Goal: Task Accomplishment & Management: Manage account settings

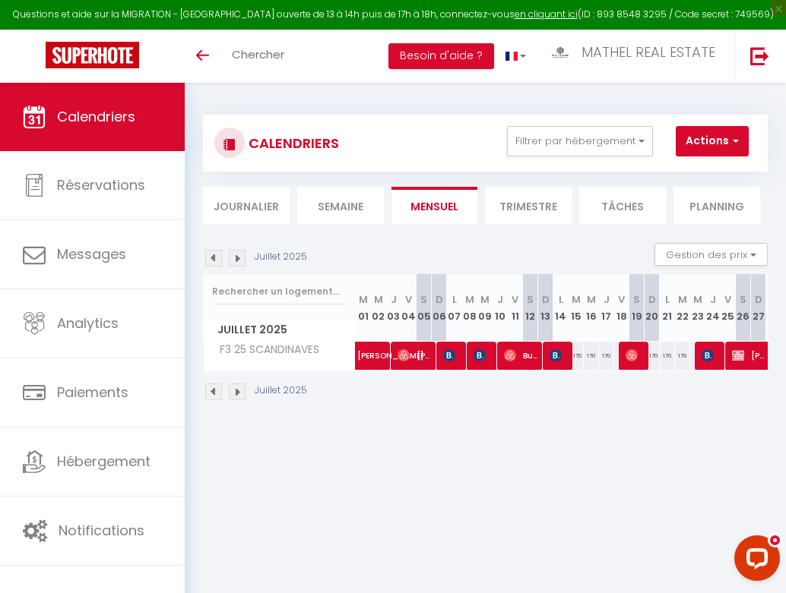
scroll to position [0, 108]
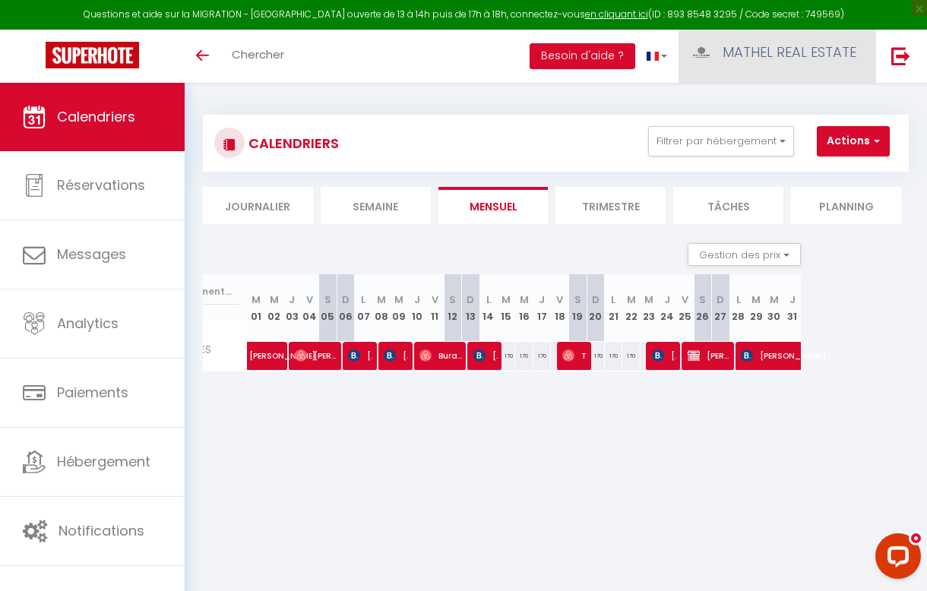
click at [771, 39] on link "MATHEL REAL ESTATE" at bounding box center [777, 56] width 197 height 53
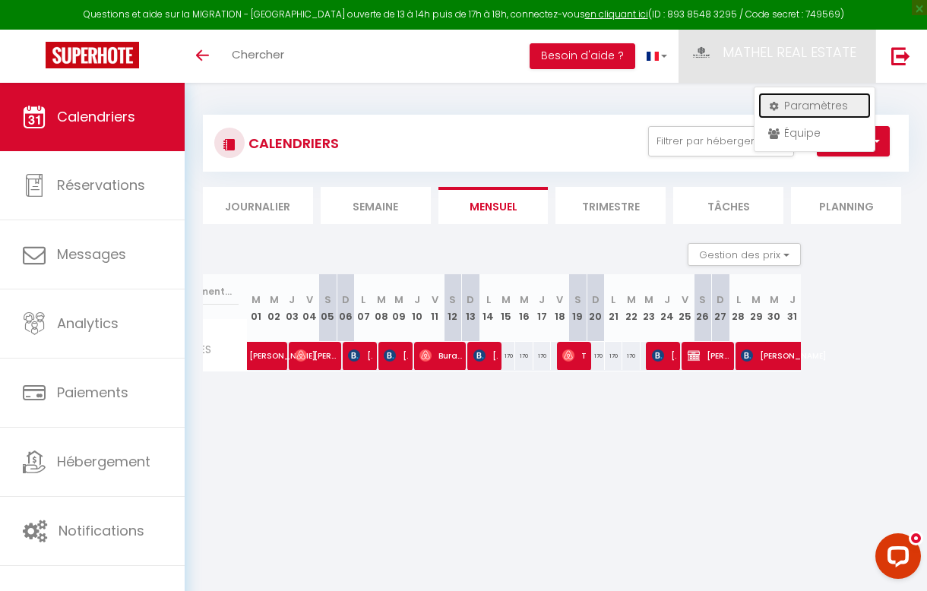
click at [785, 108] on link "Paramètres" at bounding box center [814, 106] width 112 height 26
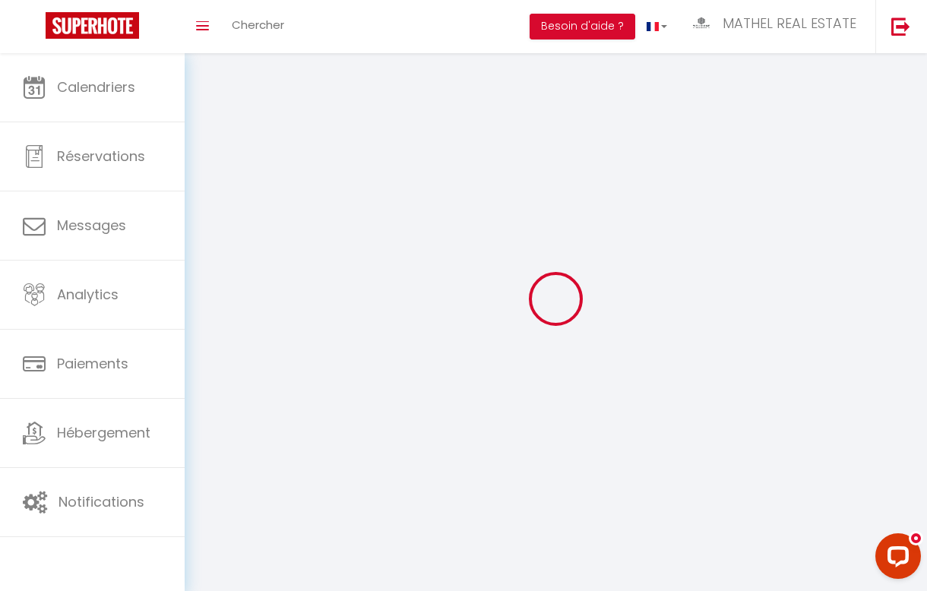
select select
type input "MATHEL REAL ESTATE"
type input "WELKHOME PROPERTIES"
type input "0666365336"
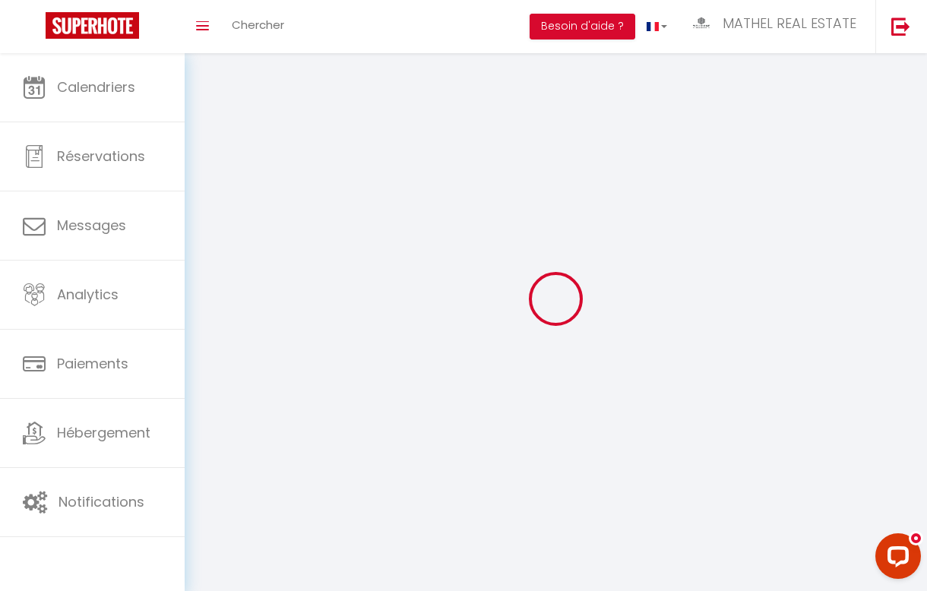
type input "[STREET_ADDRESS]"
type input "77144"
type input "MONTEVRAIN"
type input "286UiXi7ByKa0v7u9S2CnUjHy"
type input "PZtLR1qU8oEZbr4JayViCCaOF"
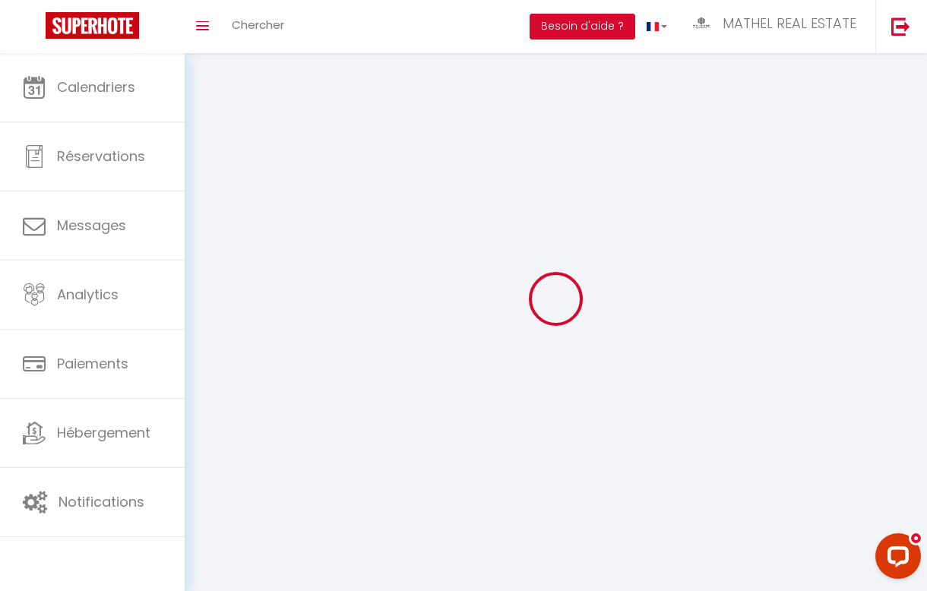
type input "[URL][DOMAIN_NAME]"
select select "28"
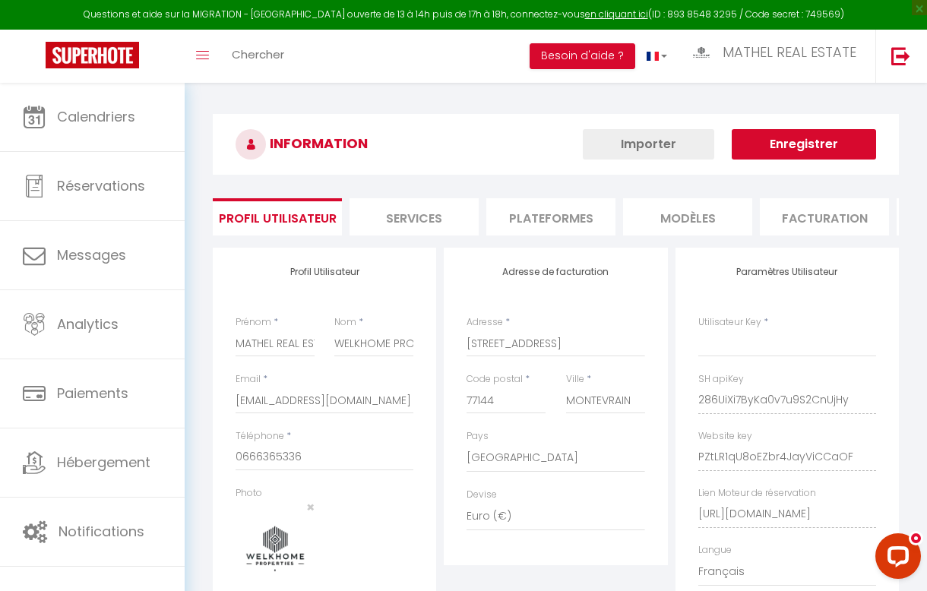
type input "286UiXi7ByKa0v7u9S2CnUjHy"
type input "PZtLR1qU8oEZbr4JayViCCaOF"
type input "[URL][DOMAIN_NAME]"
select select "fr"
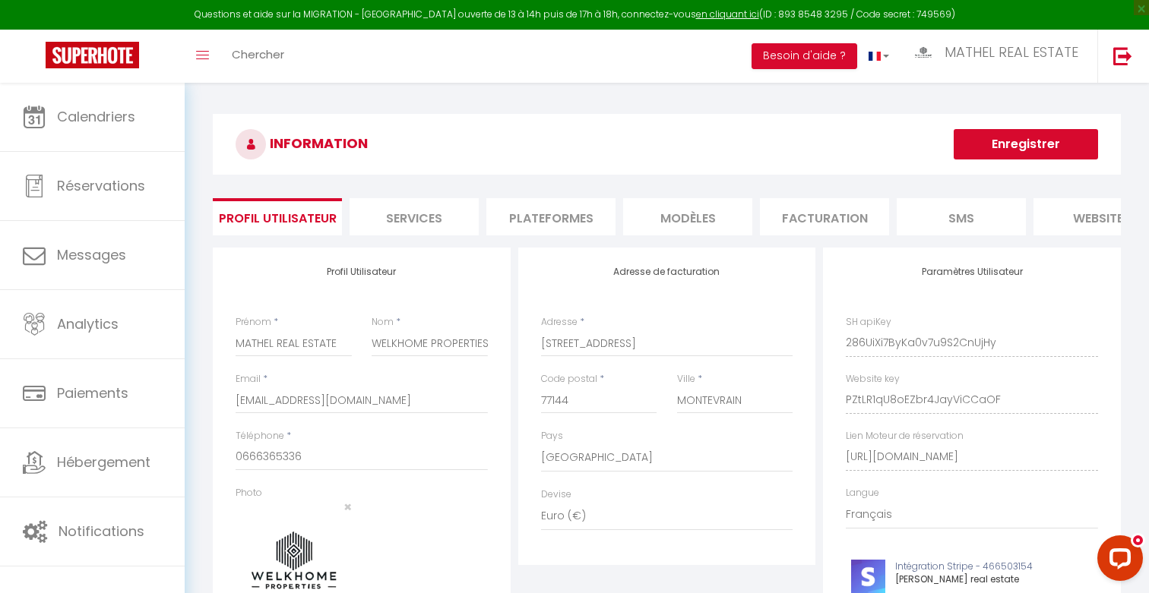
click at [569, 223] on li "Plateformes" at bounding box center [550, 216] width 129 height 37
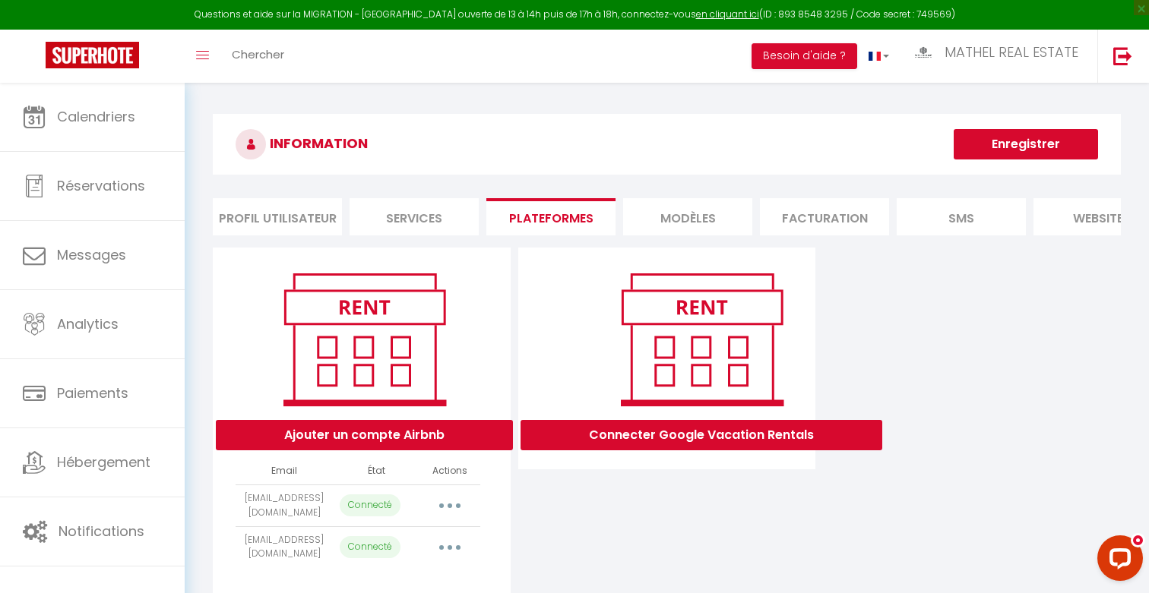
scroll to position [83, 0]
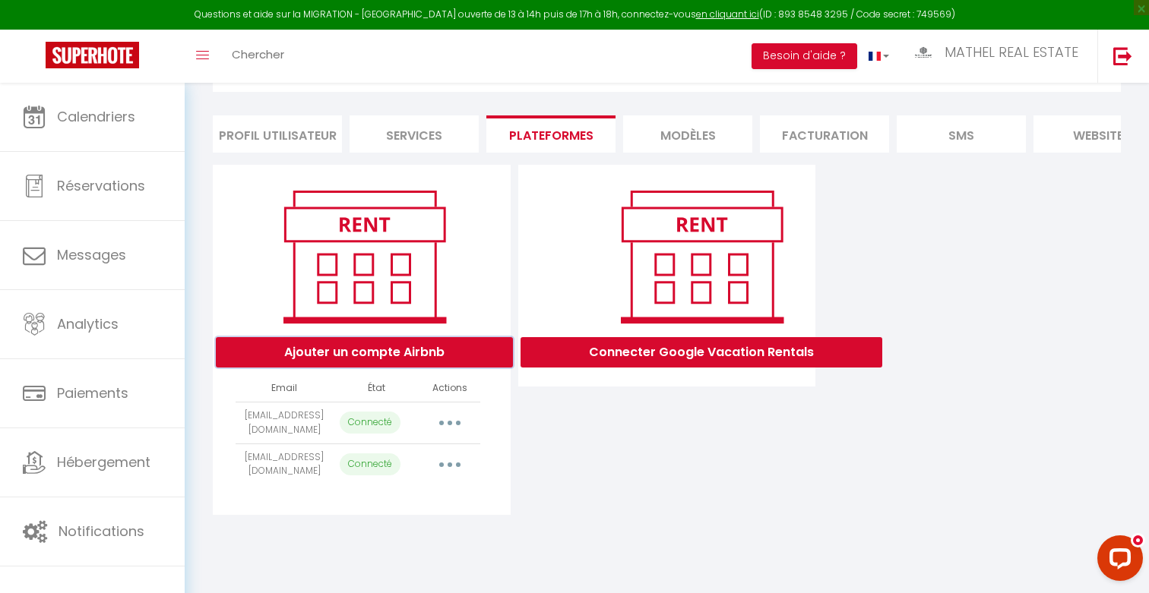
click at [401, 349] on button "Ajouter un compte Airbnb" at bounding box center [364, 352] width 297 height 30
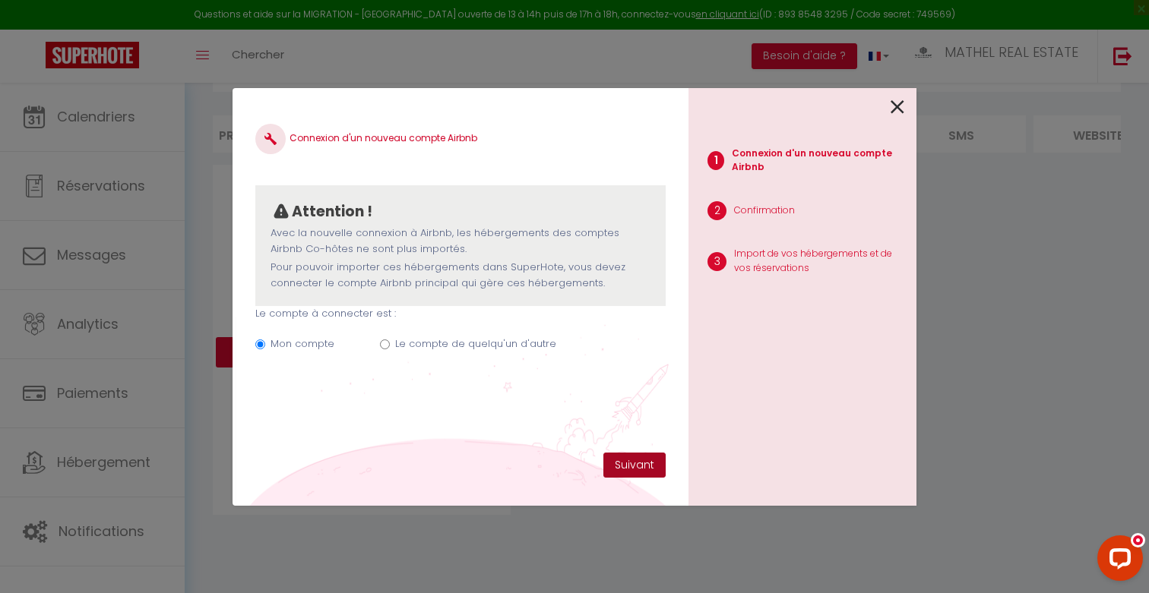
click at [622, 462] on button "Suivant" at bounding box center [634, 466] width 62 height 26
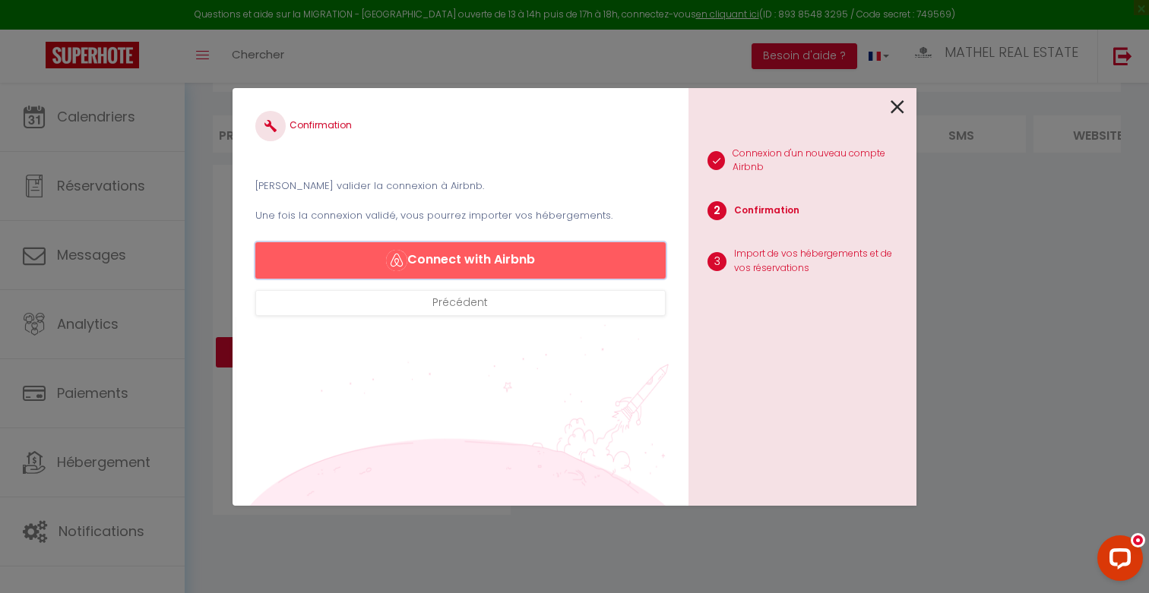
click at [511, 265] on button "Connect with Airbnb" at bounding box center [460, 260] width 410 height 36
click at [500, 259] on button "Connect with Airbnb" at bounding box center [460, 260] width 410 height 36
click at [785, 107] on icon at bounding box center [898, 107] width 14 height 23
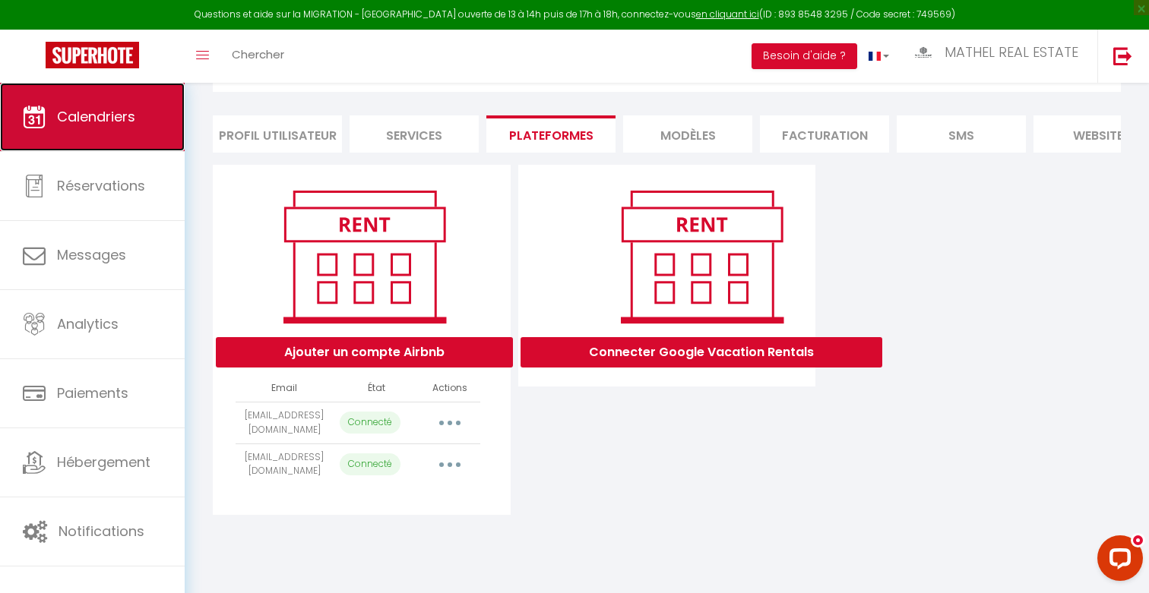
click at [92, 123] on span "Calendriers" at bounding box center [96, 116] width 78 height 19
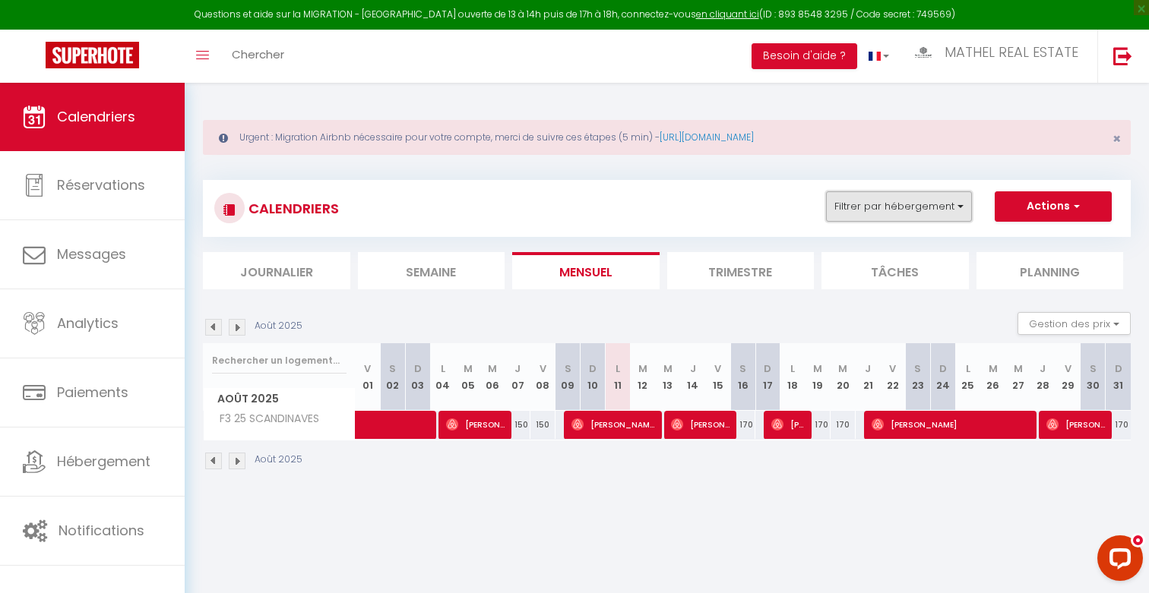
click at [785, 215] on button "Filtrer par hébergement" at bounding box center [899, 206] width 146 height 30
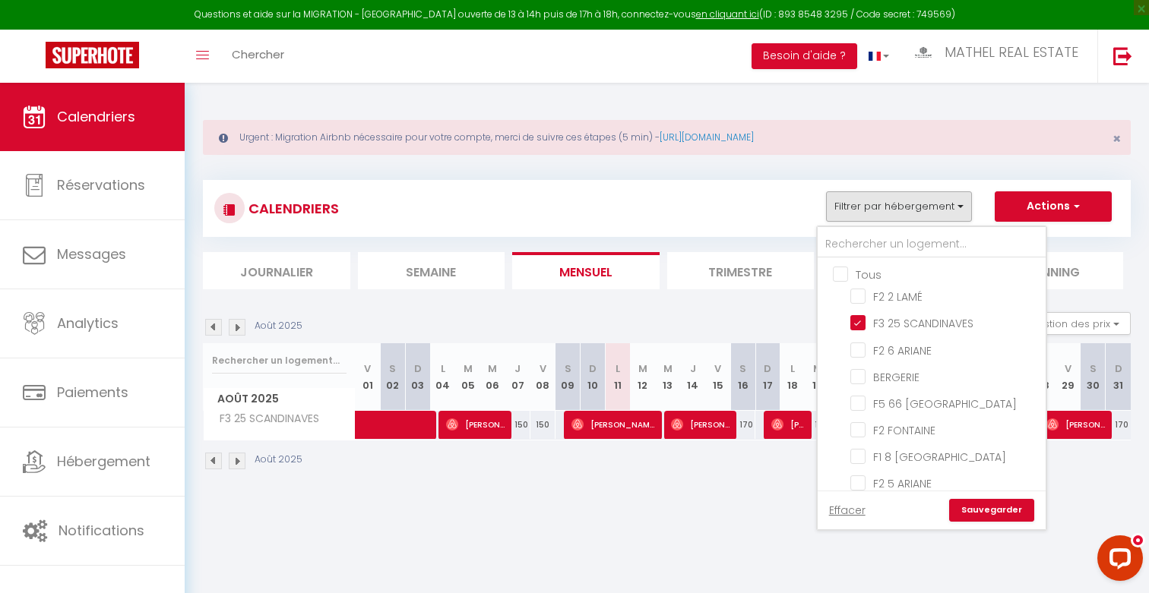
click at [785, 266] on input "Tous" at bounding box center [947, 273] width 228 height 15
checkbox input "true"
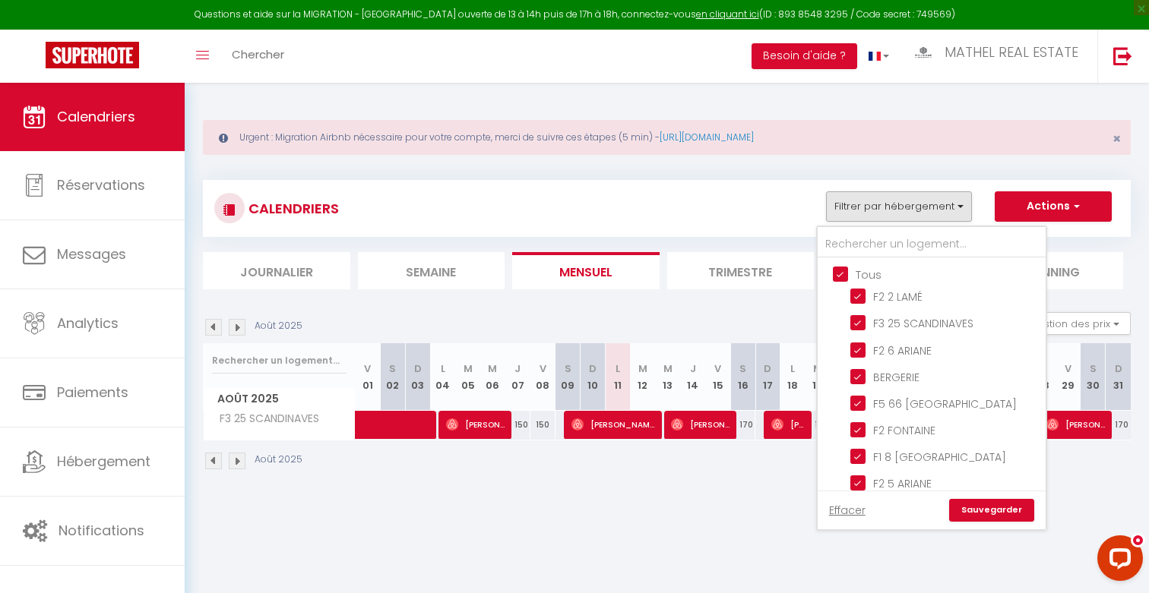
checkbox input "true"
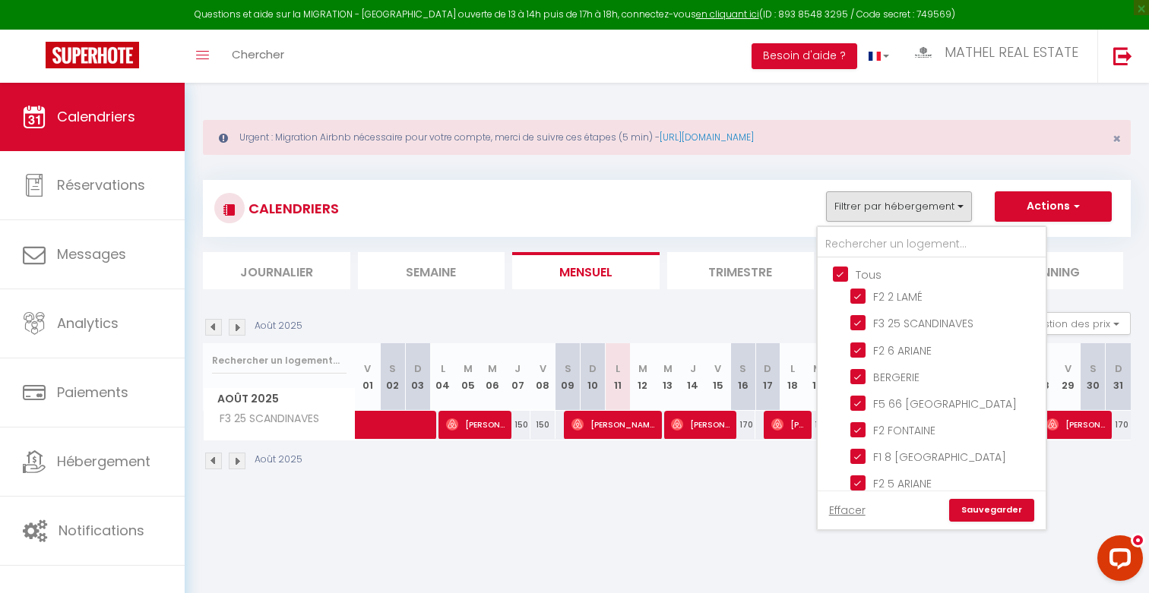
checkbox input "true"
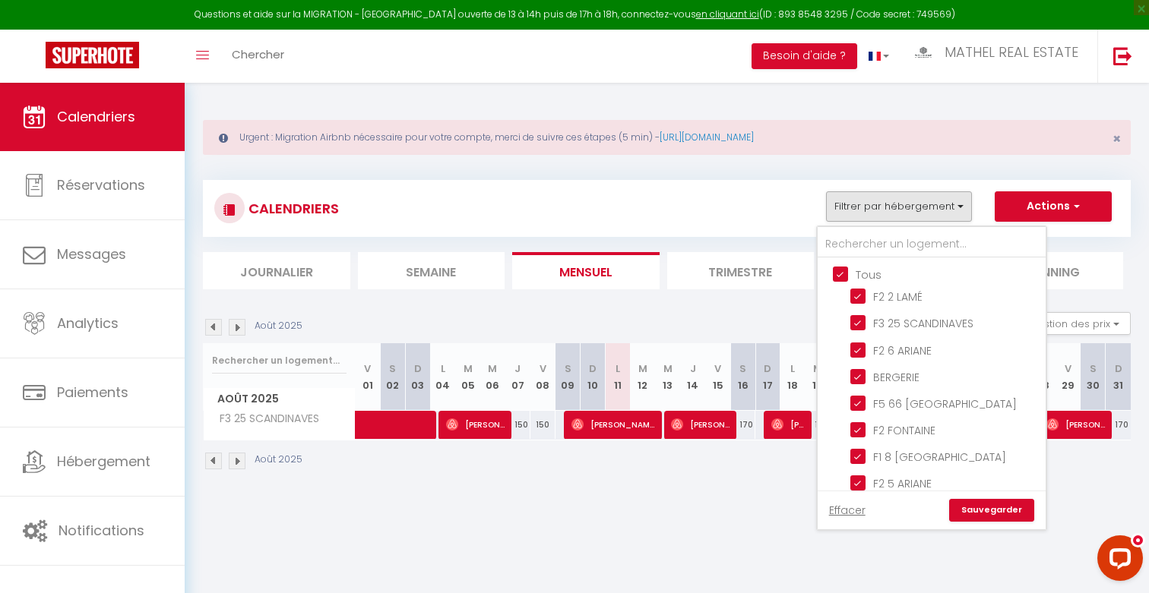
checkbox input "true"
click at [785, 266] on input "Tous" at bounding box center [947, 273] width 228 height 15
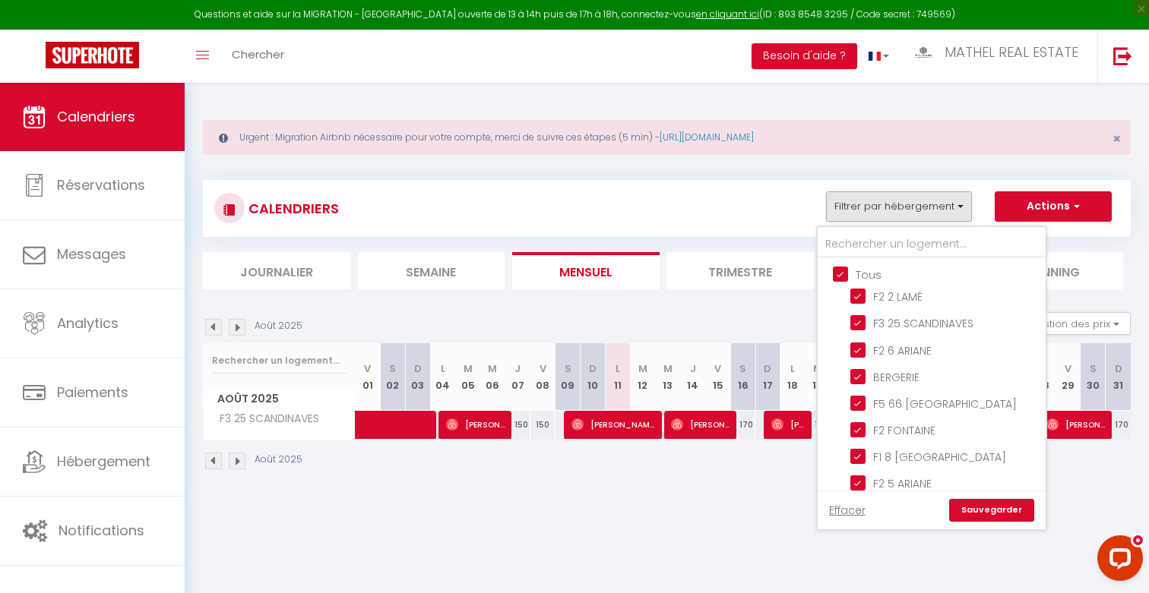
checkbox input "false"
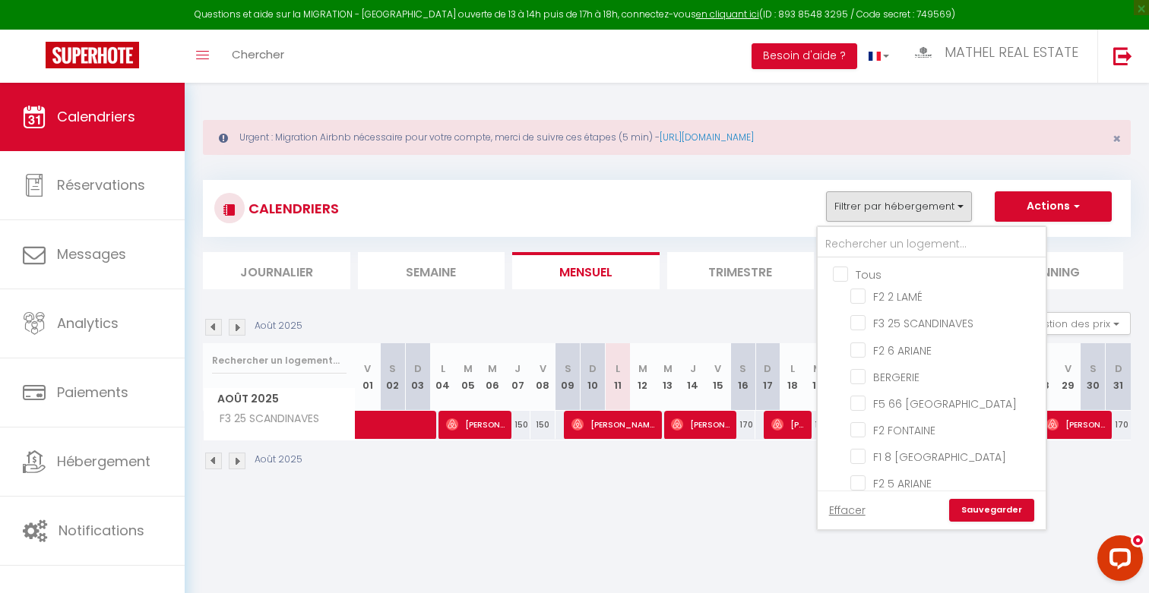
checkbox input "false"
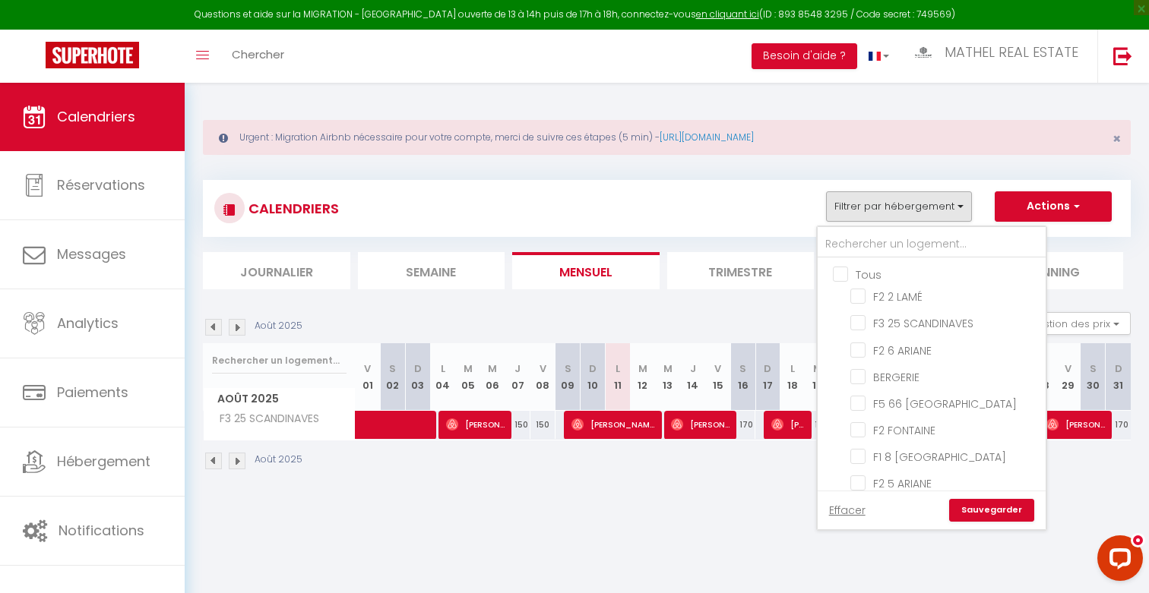
checkbox input "false"
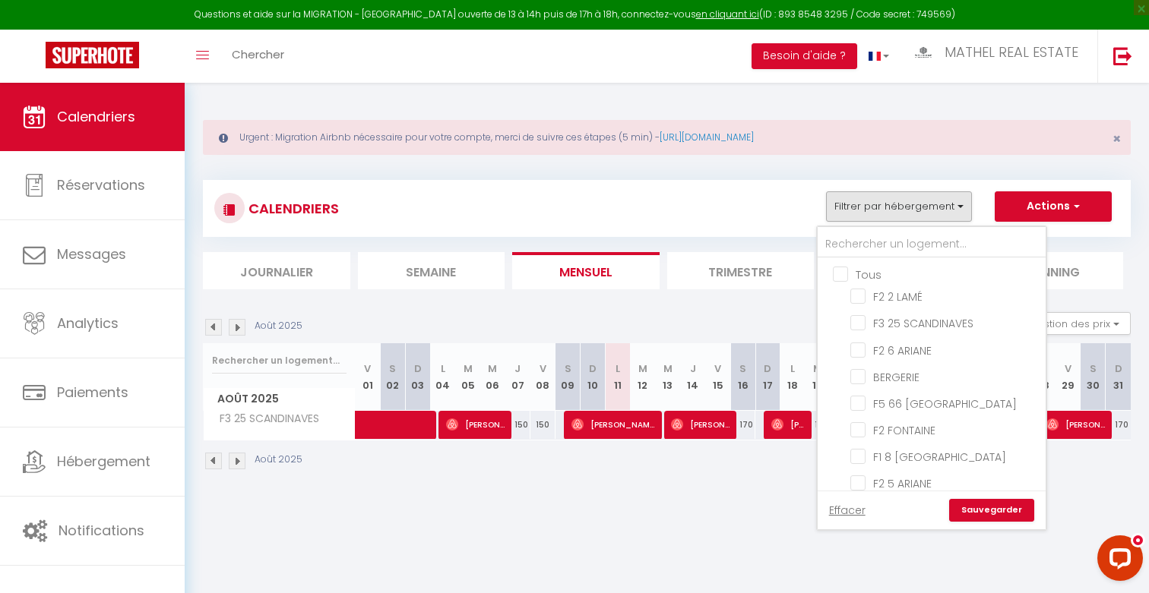
checkbox input "false"
click at [785, 294] on input "F2 2 LAMÉ" at bounding box center [945, 295] width 190 height 15
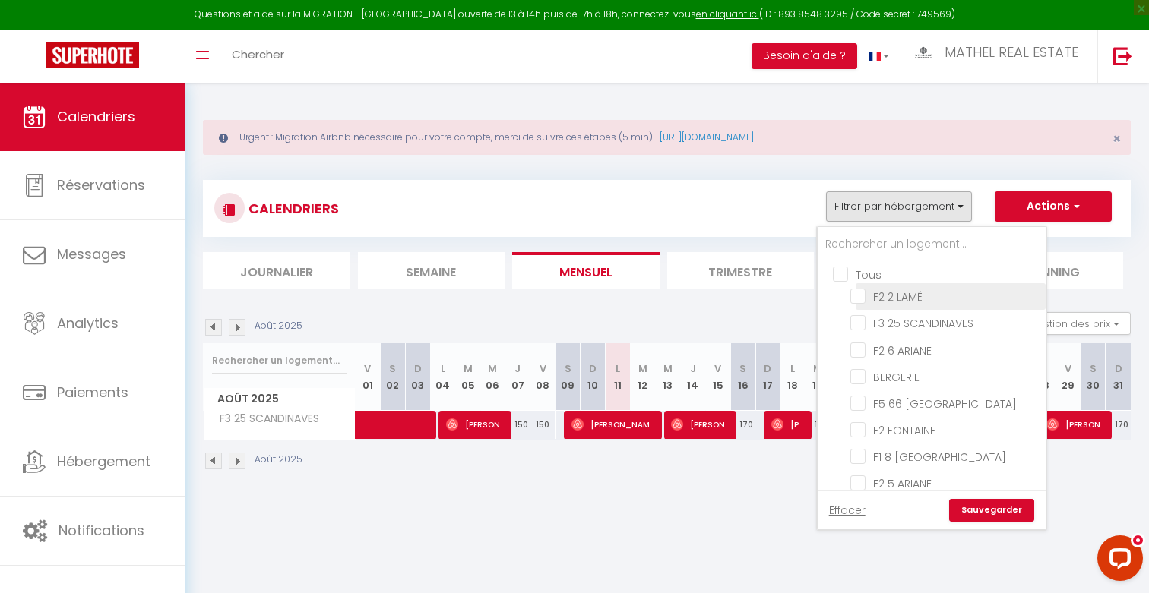
checkbox input "true"
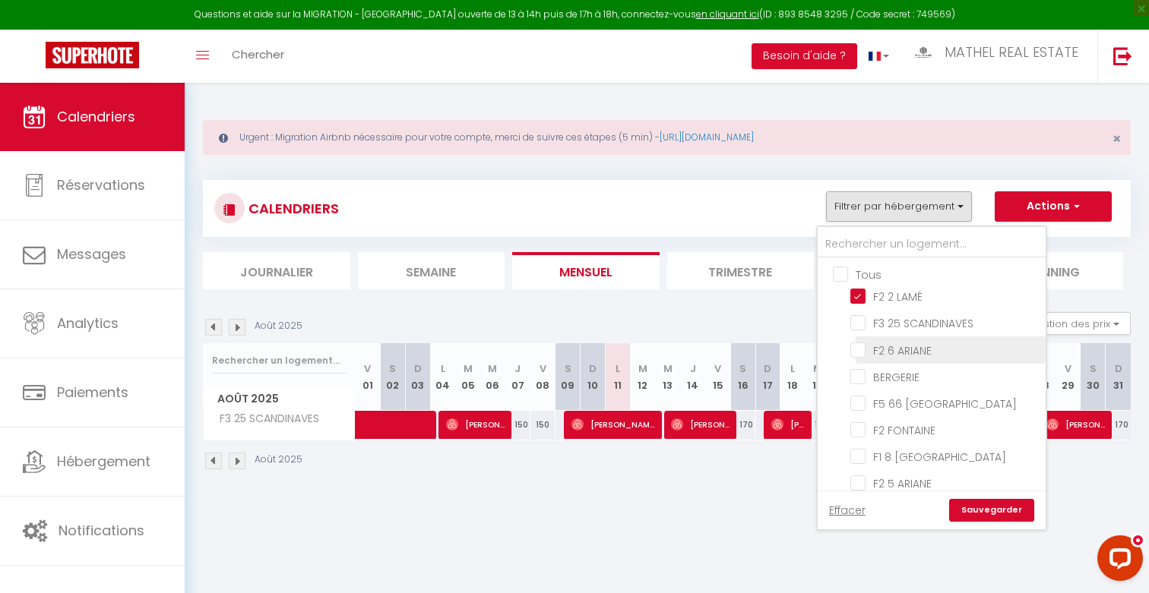
click at [785, 354] on input "F2 6 ARIANE" at bounding box center [945, 348] width 190 height 15
checkbox input "true"
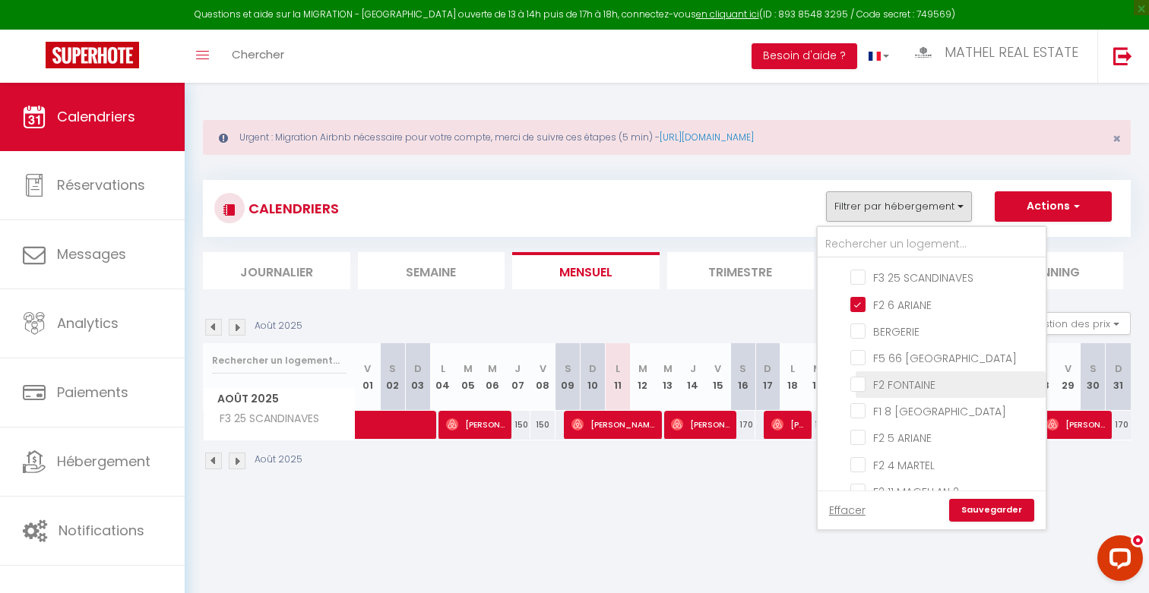
click at [785, 380] on input "F2 FONTAINE" at bounding box center [945, 383] width 190 height 15
checkbox input "true"
click at [785, 411] on input "F1 8 [GEOGRAPHIC_DATA]" at bounding box center [945, 410] width 190 height 15
checkbox input "true"
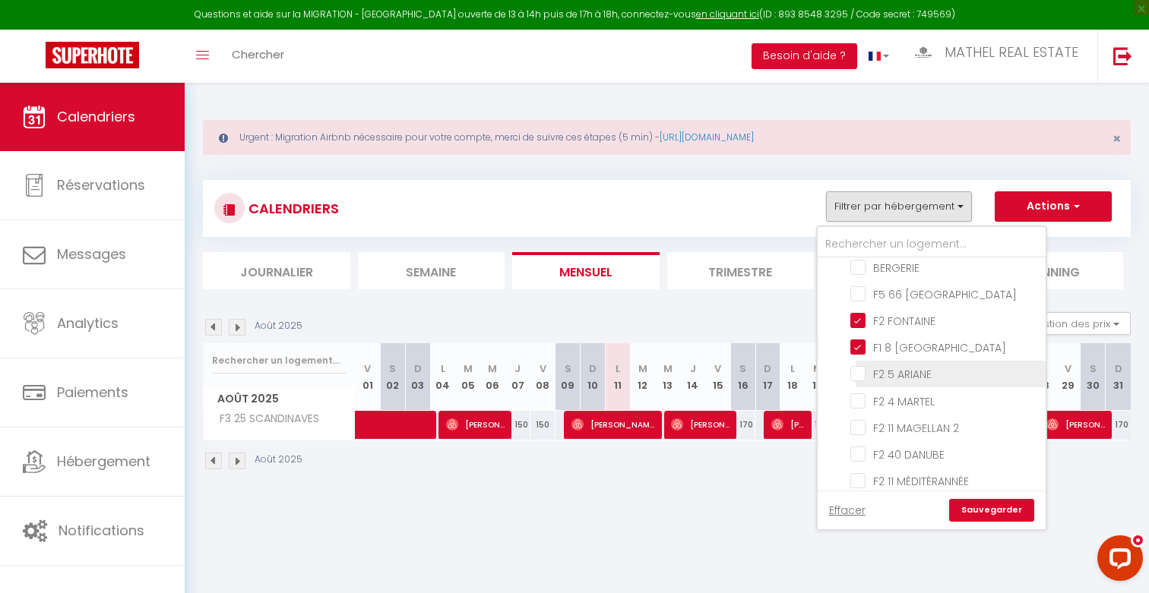
scroll to position [0, 0]
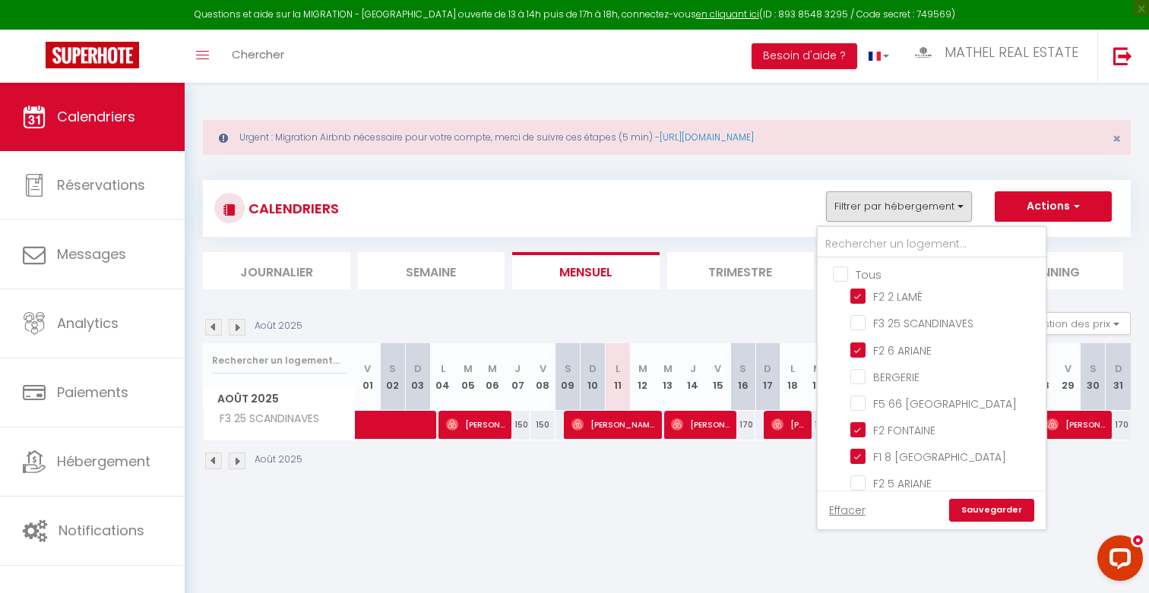
click at [785, 271] on input "Tous" at bounding box center [947, 273] width 228 height 15
checkbox input "true"
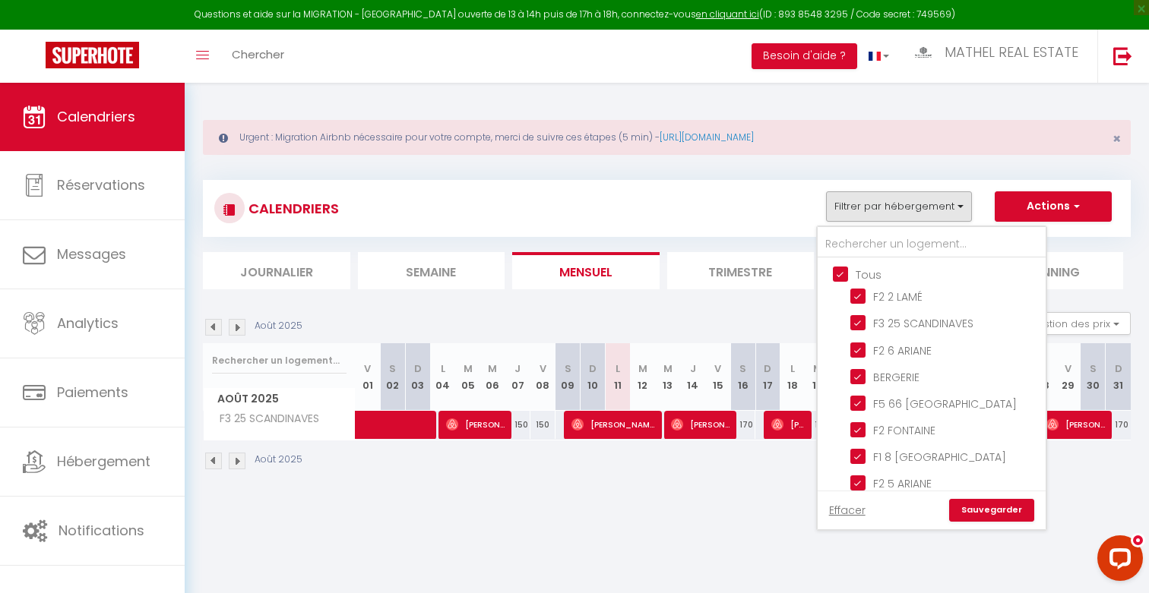
checkbox input "true"
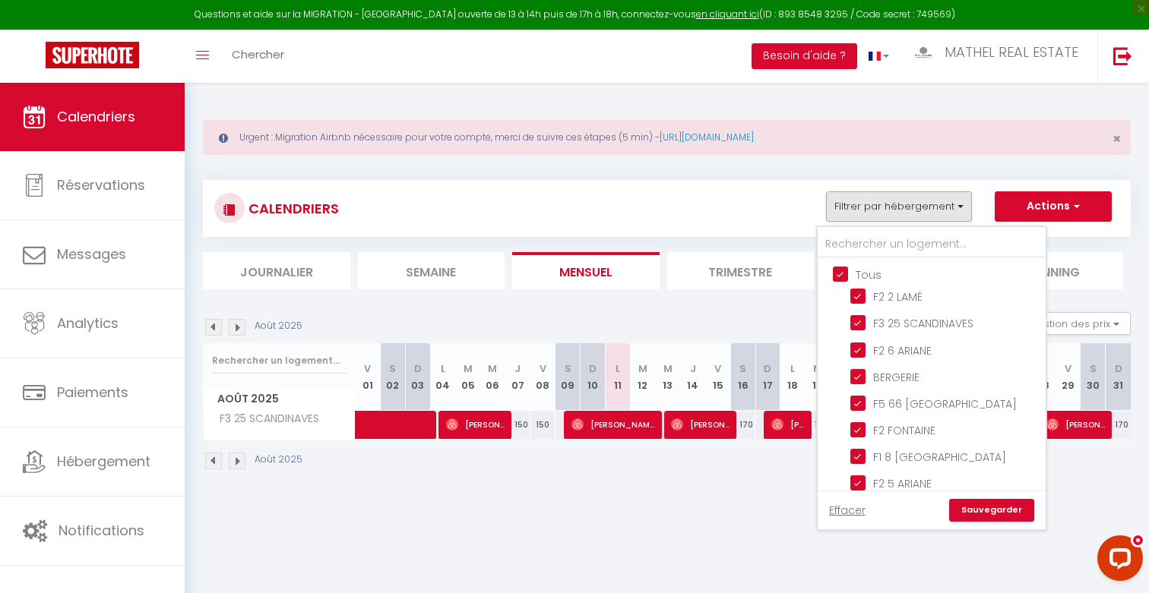
checkbox input "true"
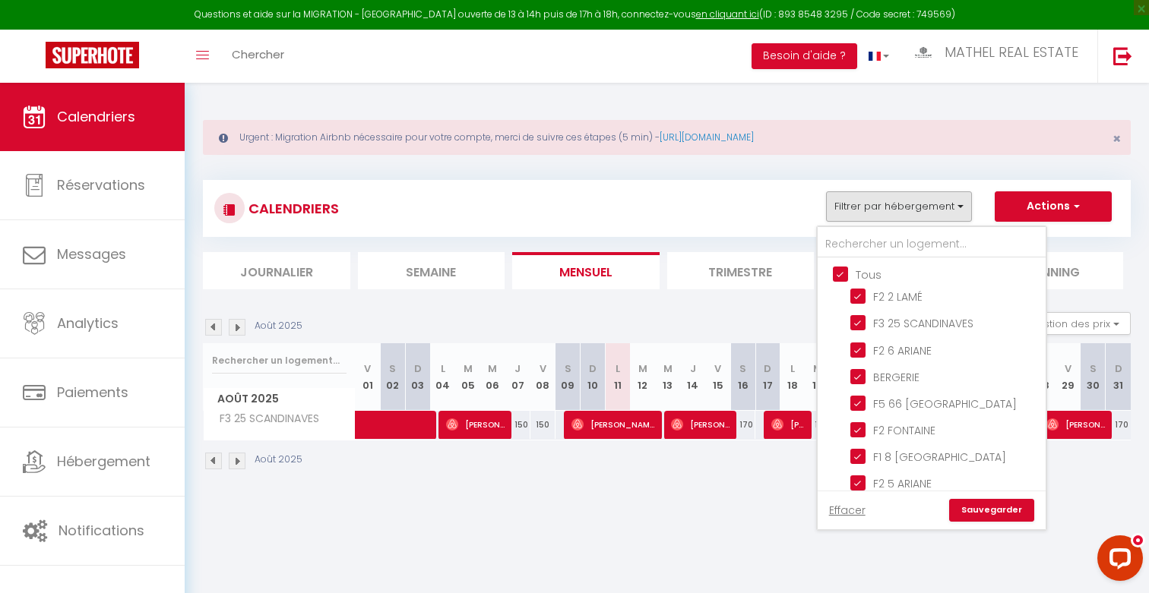
checkbox input "true"
click at [785, 514] on link "Sauvegarder" at bounding box center [991, 510] width 85 height 23
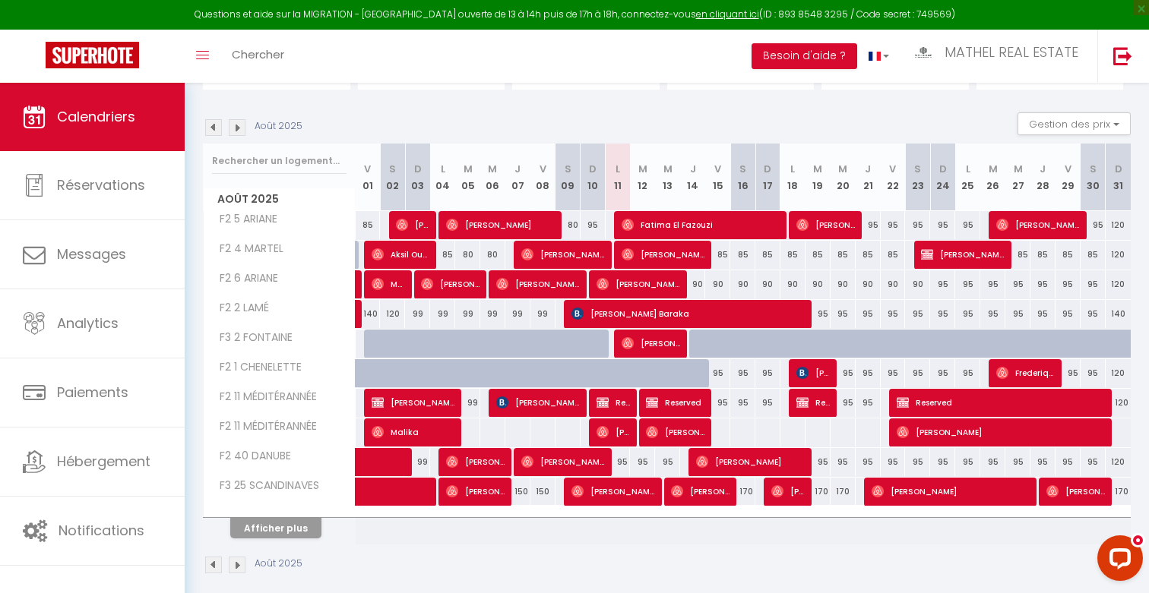
scroll to position [214, 0]
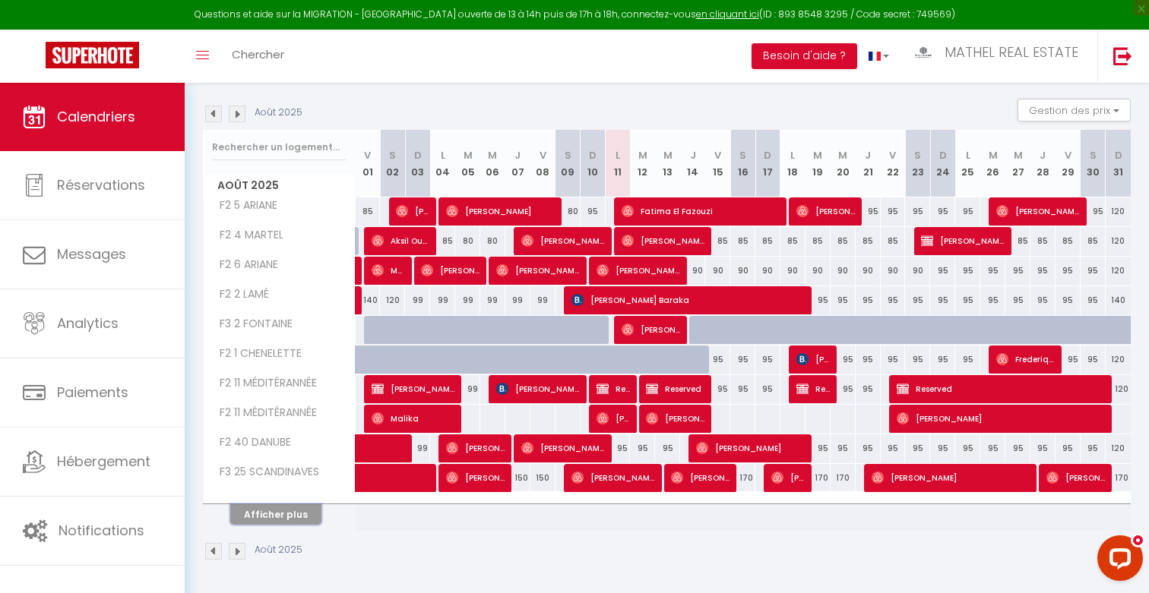
click at [293, 511] on button "Afficher plus" at bounding box center [275, 515] width 91 height 21
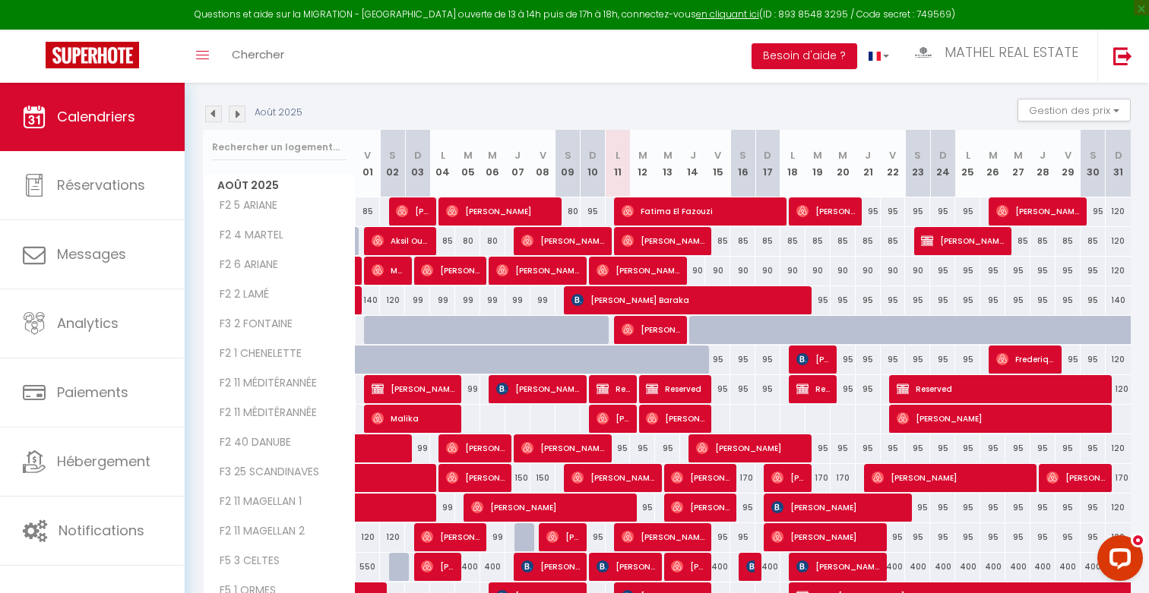
click at [590, 205] on div "95" at bounding box center [593, 212] width 25 height 28
type input "95"
type input "Dim 10 Août 2025"
type input "Lun 11 Août 2025"
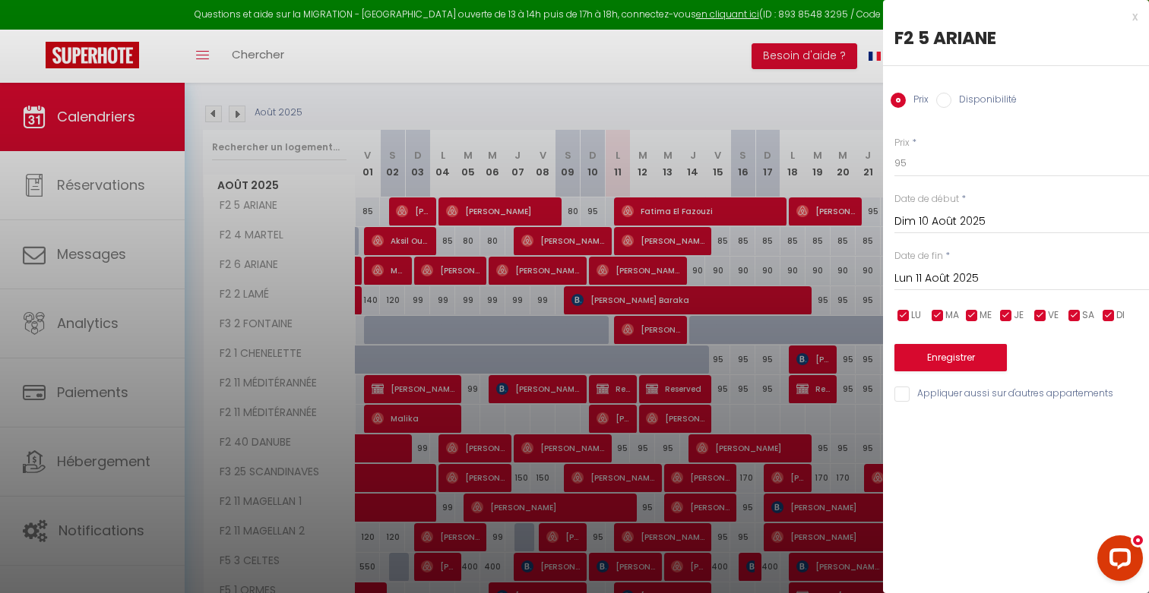
click at [785, 229] on input "Dim 10 Août 2025" at bounding box center [1021, 222] width 255 height 20
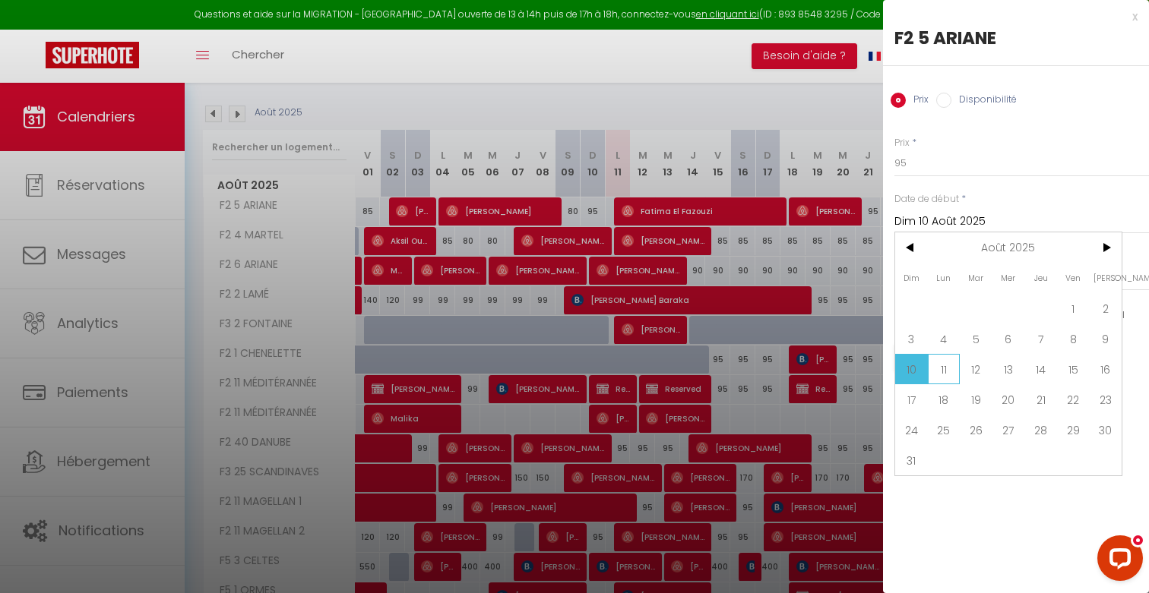
click at [785, 365] on span "11" at bounding box center [944, 369] width 33 height 30
type input "Lun 11 Août 2025"
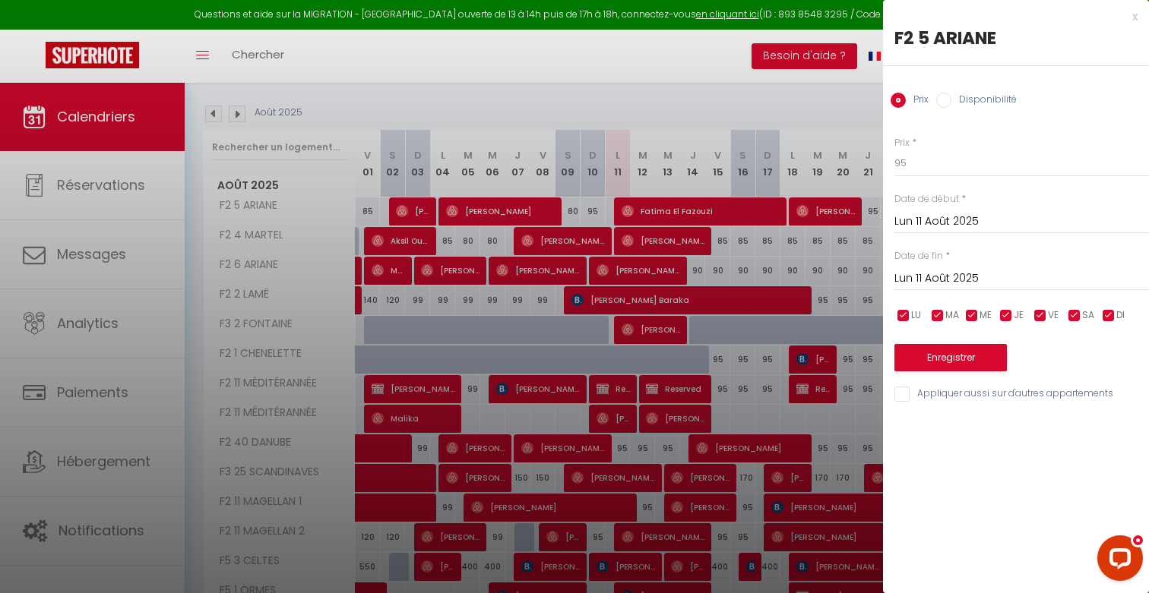
click at [785, 269] on input "Lun 11 Août 2025" at bounding box center [1021, 279] width 255 height 20
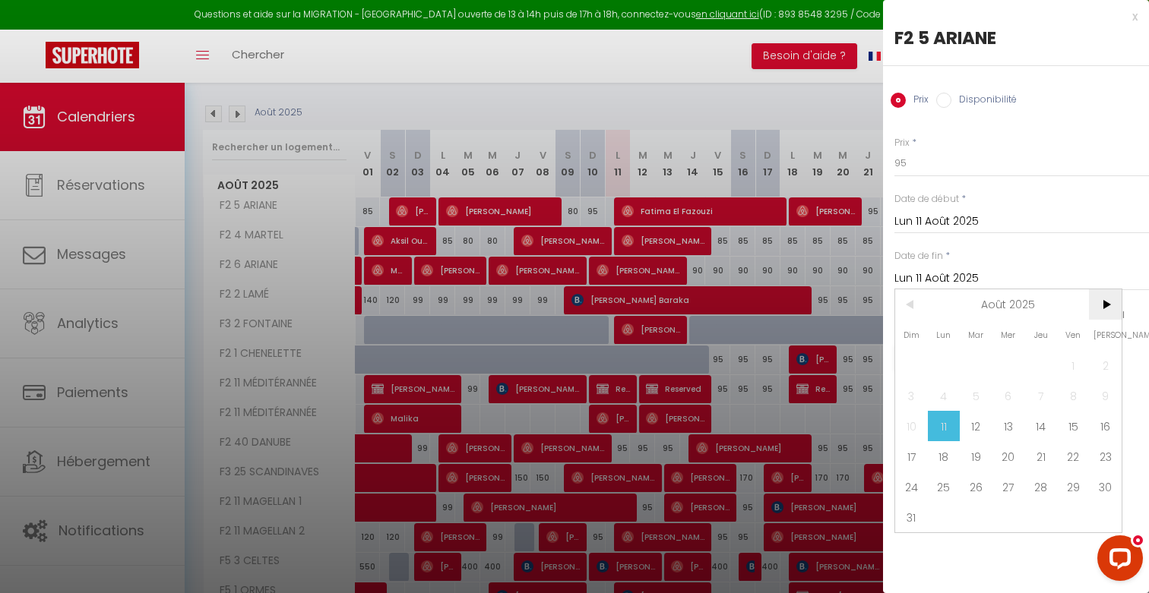
click at [785, 310] on span ">" at bounding box center [1105, 305] width 33 height 30
click at [785, 480] on span "31" at bounding box center [1008, 487] width 33 height 30
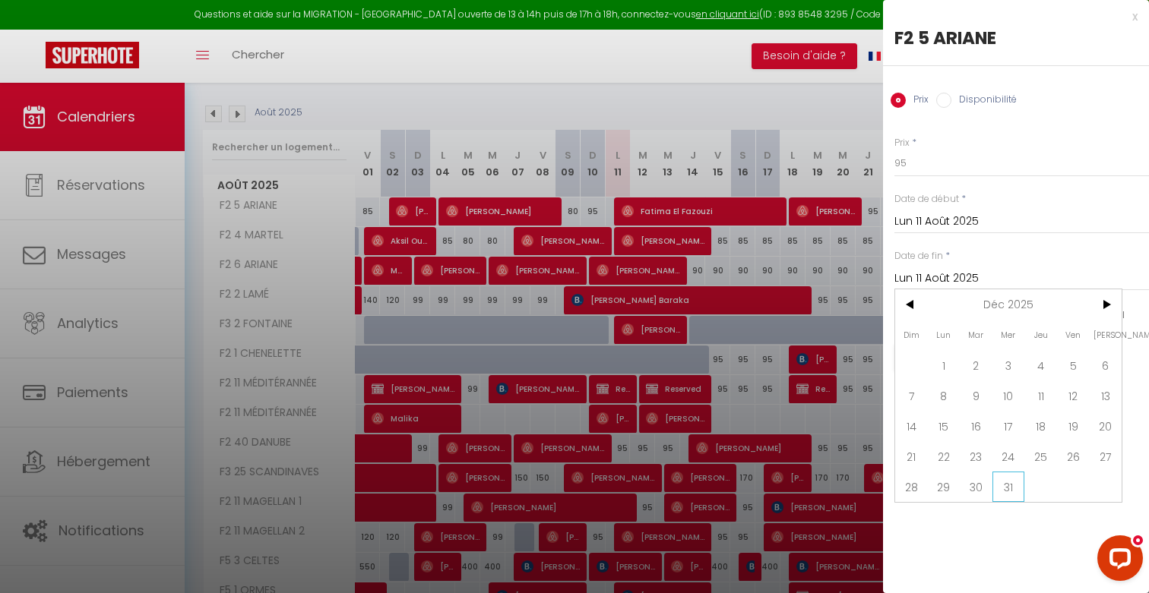
type input "Mer 31 Décembre 2025"
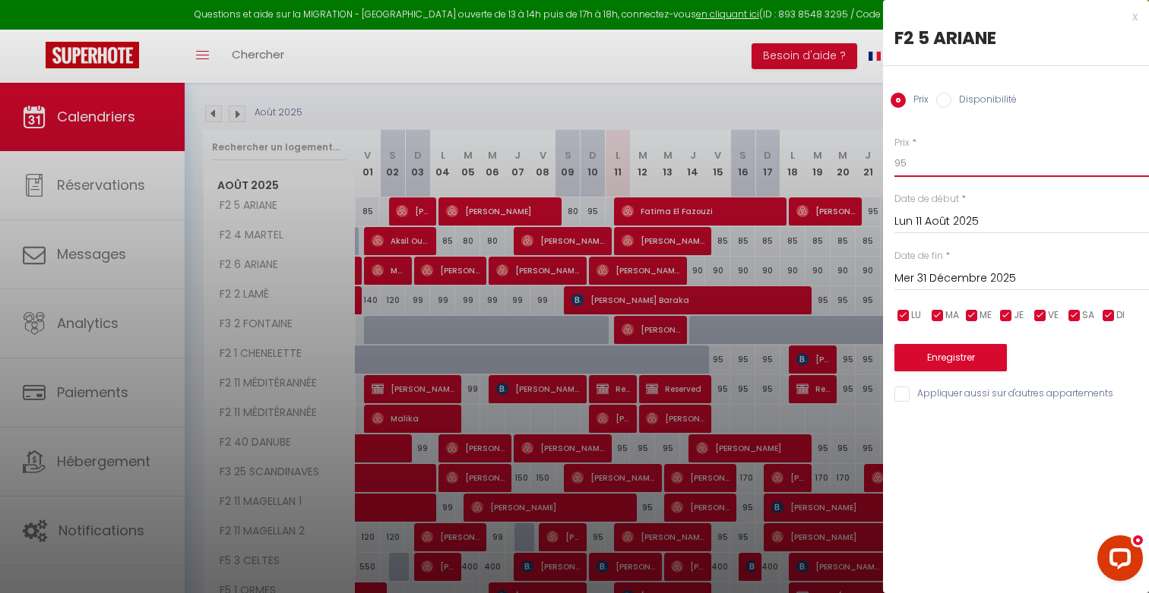
drag, startPoint x: 932, startPoint y: 165, endPoint x: 814, endPoint y: 148, distance: 119.0
click at [785, 149] on body "Questions et aide sur la MIGRATION - Salle Zoom ouverte de 13 à 14h puis de 17h…" at bounding box center [574, 346] width 1149 height 954
type input "120"
click at [785, 357] on button "Enregistrer" at bounding box center [950, 357] width 112 height 27
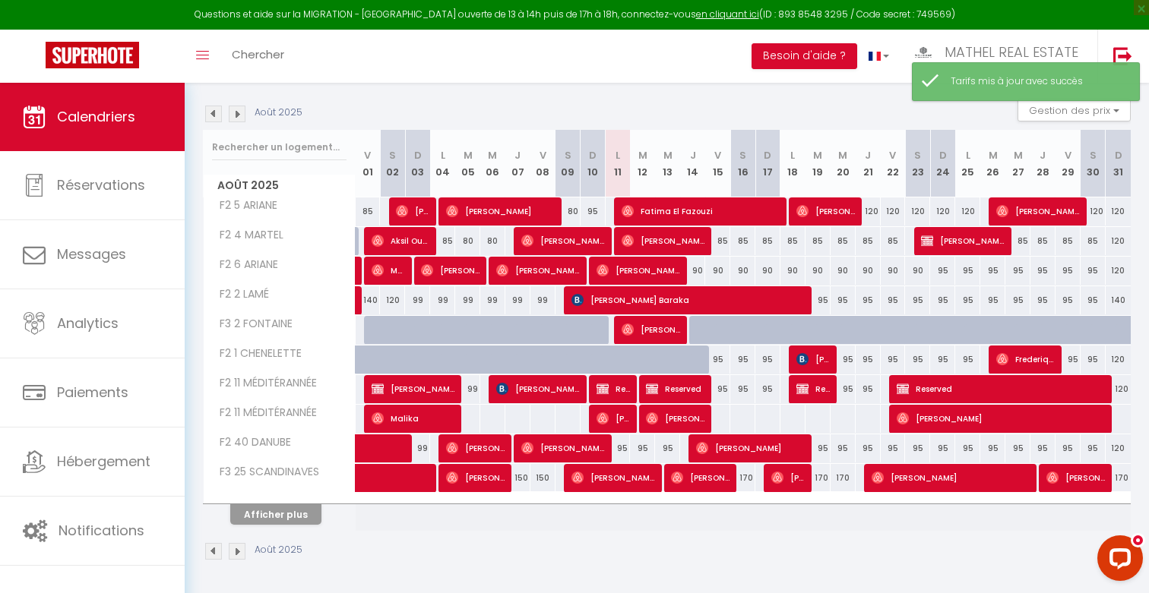
click at [589, 210] on div "95" at bounding box center [593, 212] width 25 height 28
type input "95"
type input "Dim 10 Août 2025"
type input "Lun 11 Août 2025"
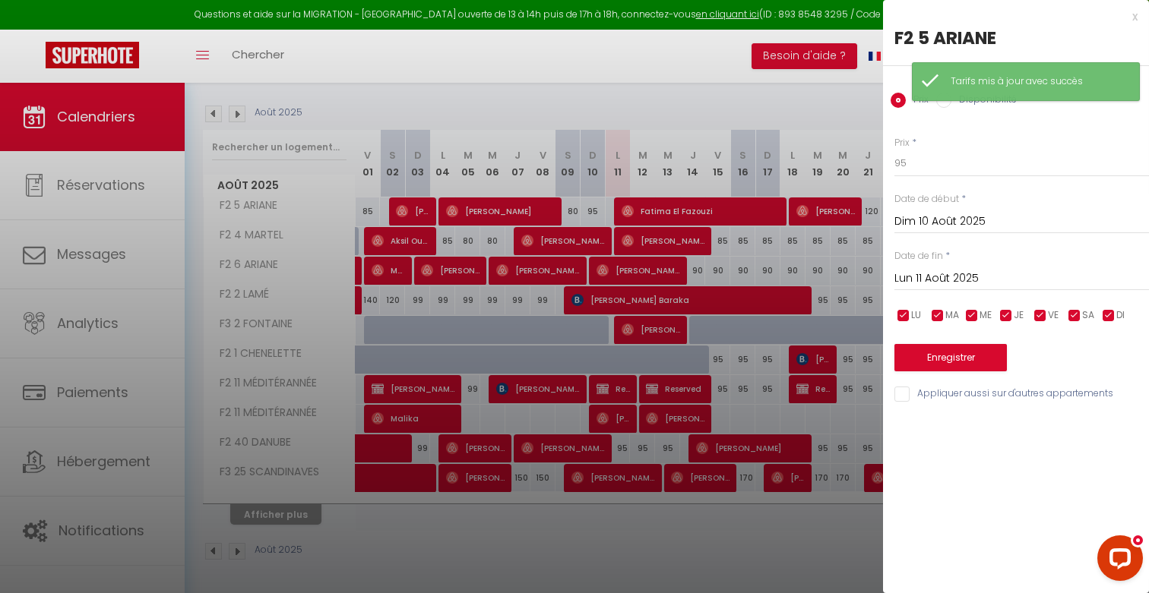
click at [785, 395] on input "Appliquer aussi sur d'autres appartements" at bounding box center [1021, 394] width 255 height 15
checkbox input "true"
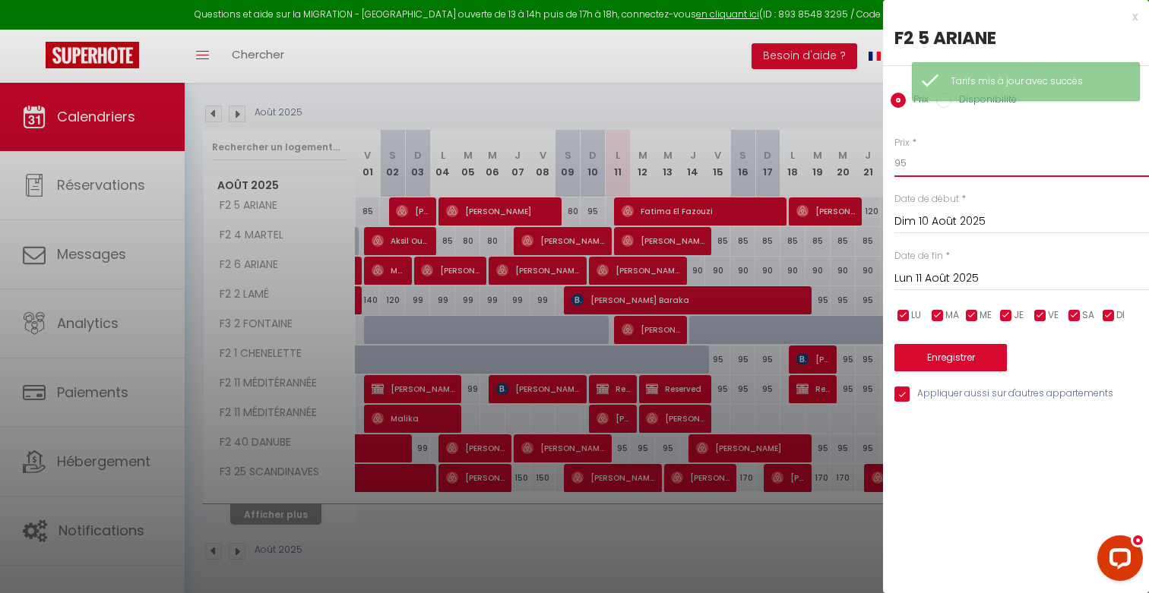
click at [785, 163] on input "95" at bounding box center [1021, 163] width 255 height 27
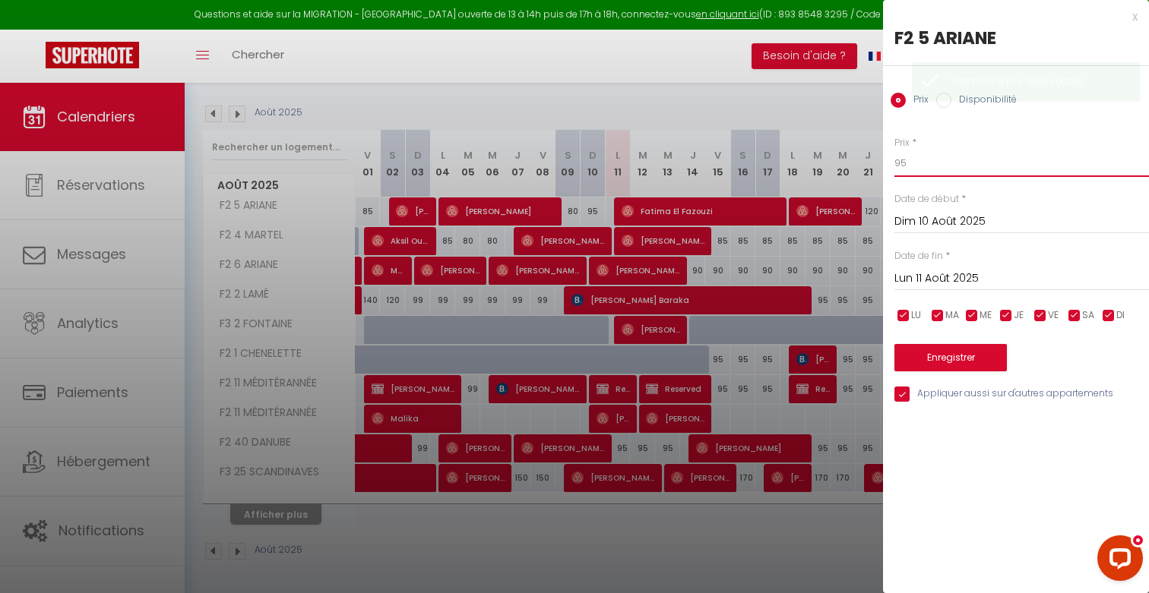
drag, startPoint x: 938, startPoint y: 163, endPoint x: 846, endPoint y: 155, distance: 93.1
click at [785, 158] on body "Questions et aide sur la MIGRATION - Salle Zoom ouverte de 13 à 14h puis de 17h…" at bounding box center [574, 231] width 1149 height 725
type input "120"
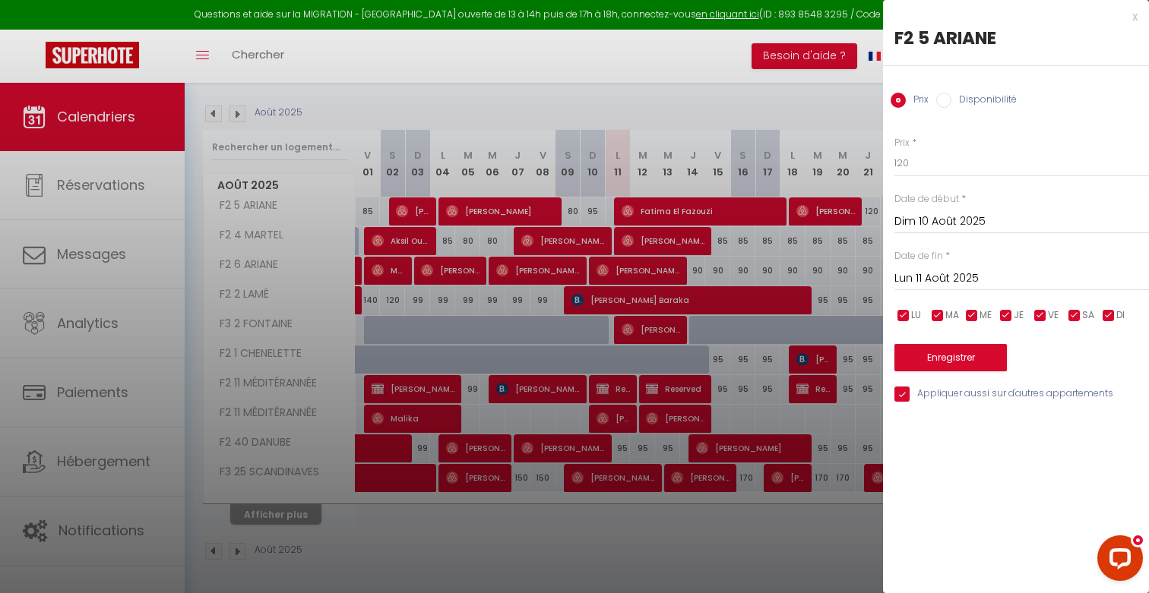
click at [785, 228] on input "Dim 10 Août 2025" at bounding box center [1021, 222] width 255 height 20
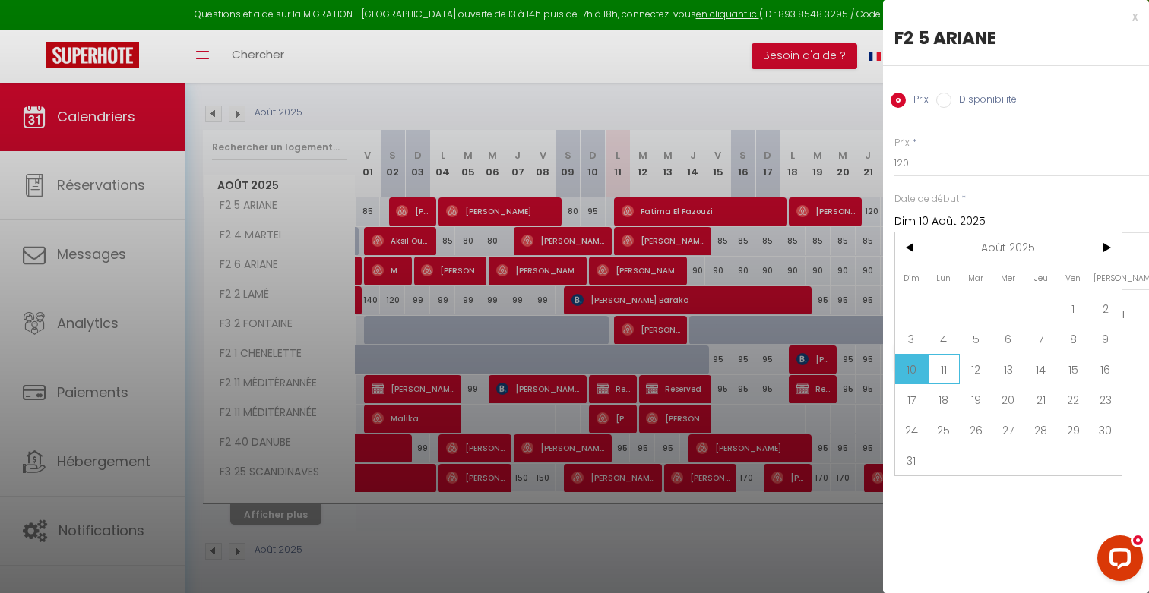
click at [785, 374] on span "11" at bounding box center [944, 369] width 33 height 30
type input "Lun 11 Août 2025"
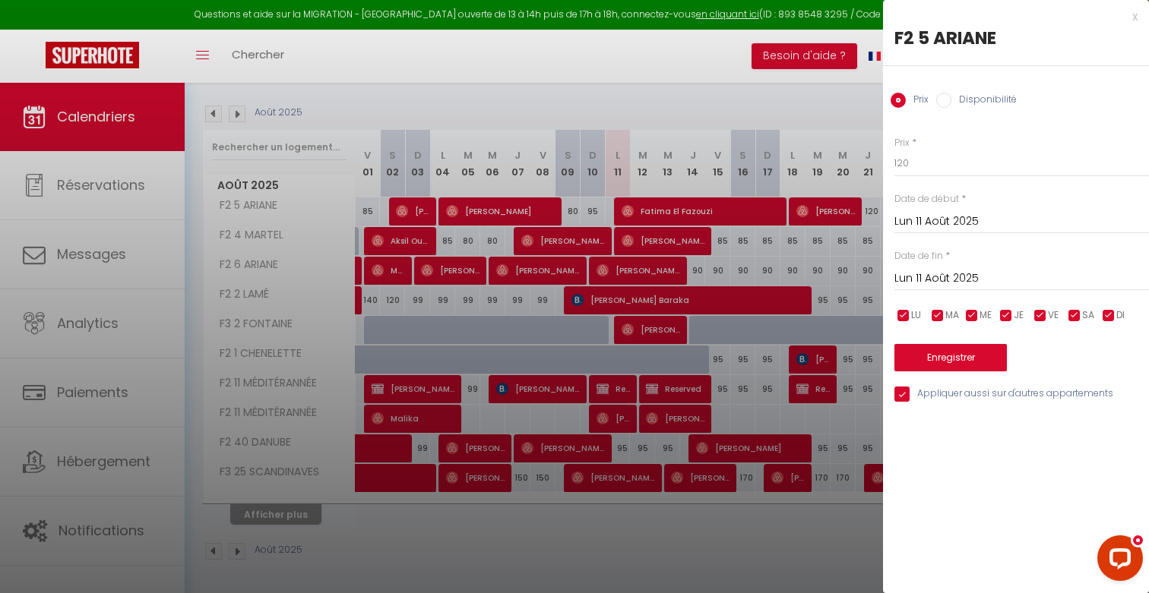
click at [785, 280] on input "Lun 11 Août 2025" at bounding box center [1021, 279] width 255 height 20
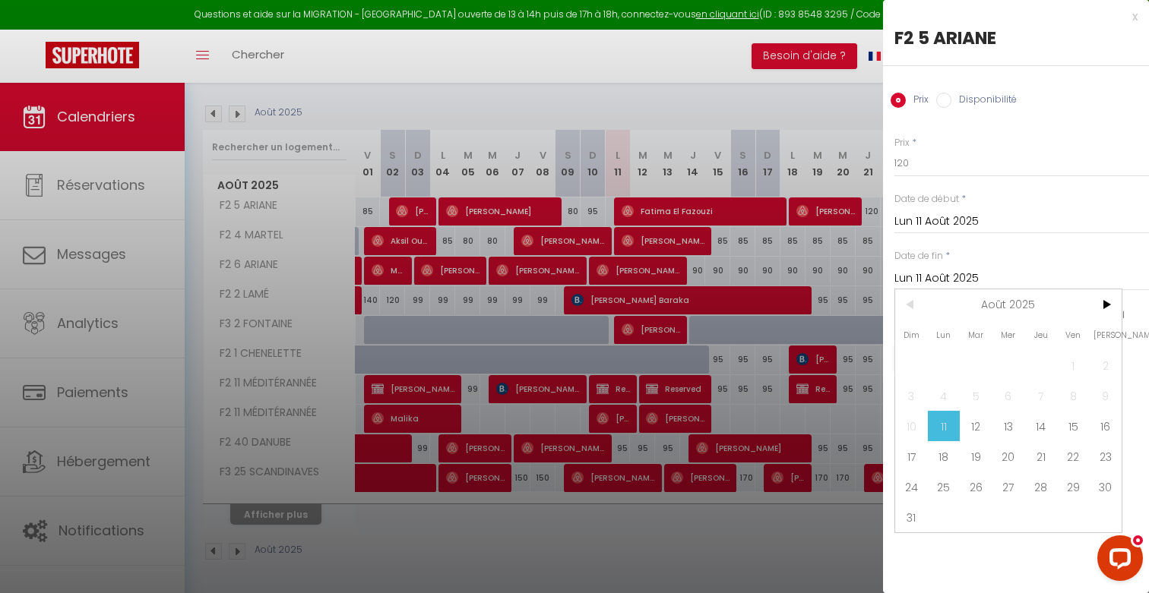
click at [785, 323] on span "[PERSON_NAME]" at bounding box center [1105, 335] width 33 height 30
click at [785, 304] on span ">" at bounding box center [1105, 305] width 33 height 30
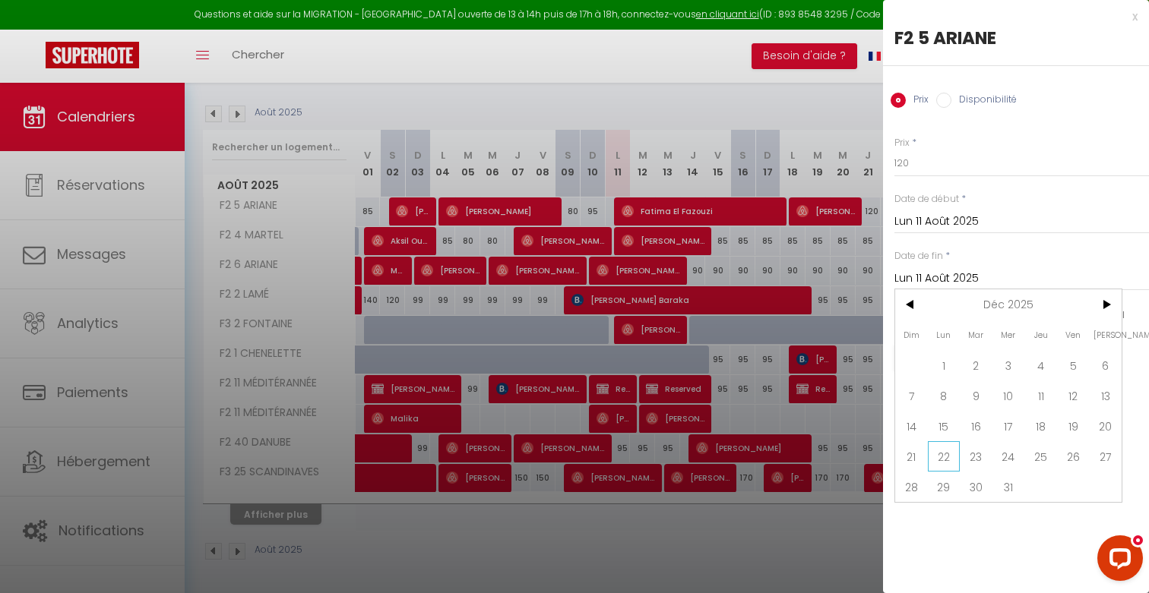
click at [785, 456] on span "22" at bounding box center [944, 457] width 33 height 30
type input "Lun 22 Décembre 2025"
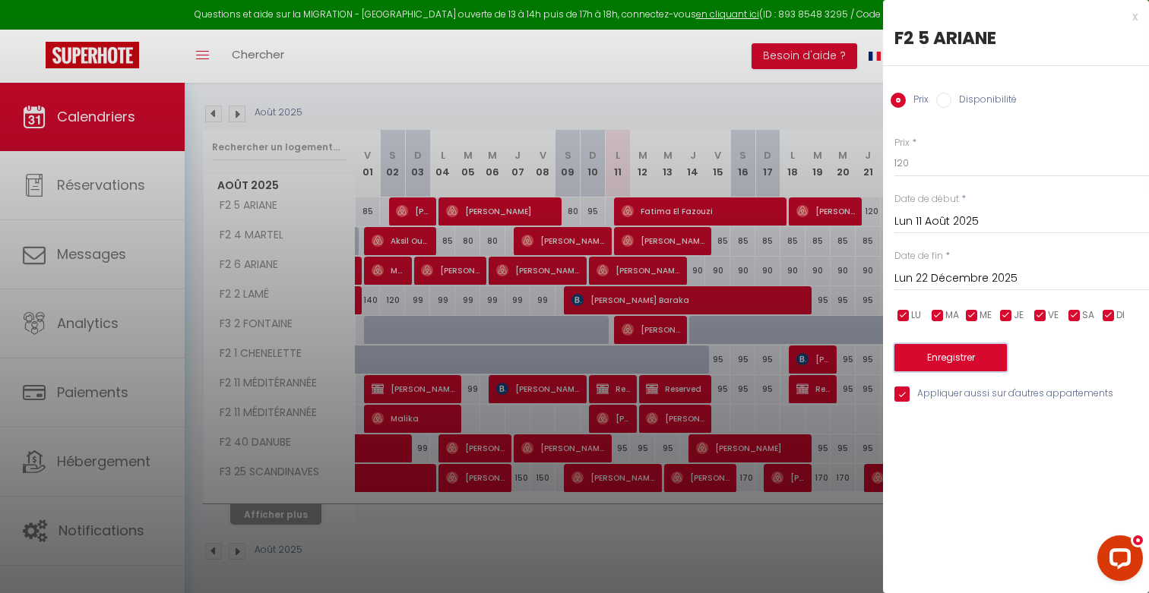
click at [785, 362] on button "Enregistrer" at bounding box center [950, 357] width 112 height 27
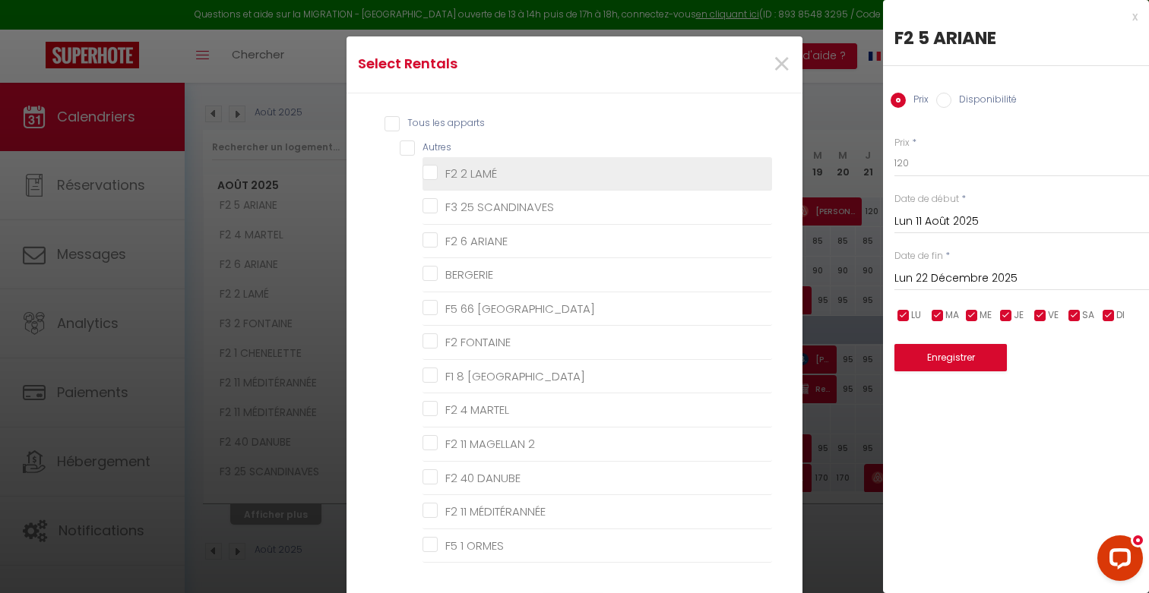
click at [450, 166] on span "F2 2 LAMÉ" at bounding box center [471, 174] width 52 height 16
click at [450, 166] on LAMÉ "F2 2 LAMÉ" at bounding box center [598, 173] width 350 height 15
checkbox LAMÉ "true"
checkbox SCANDINAVES "false"
checkbox ARIANE "false"
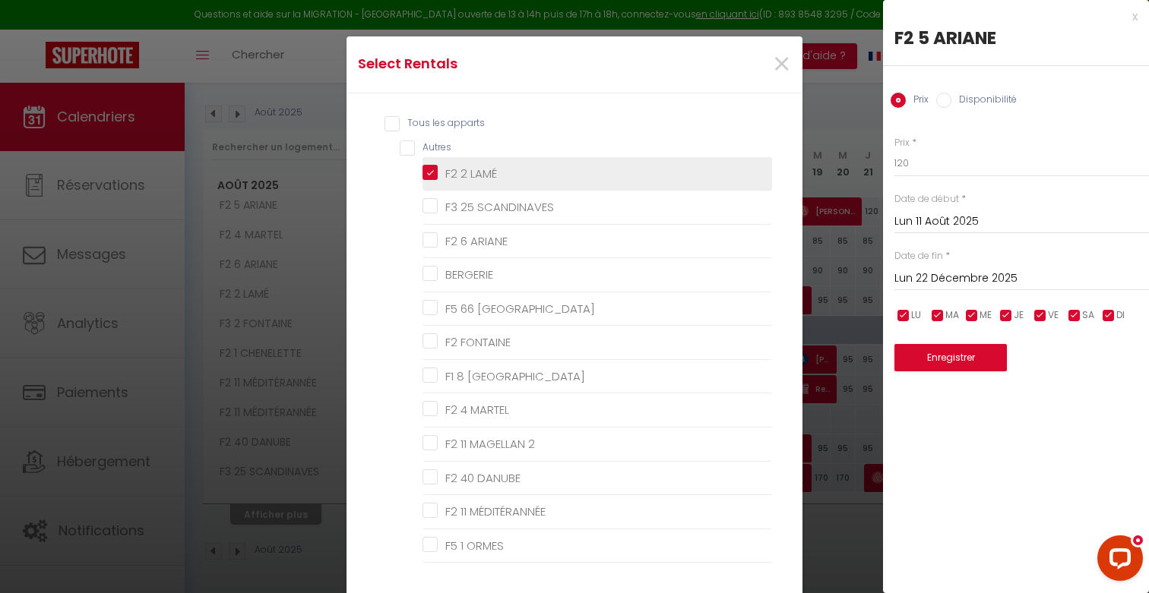
checkbox input "false"
checkbox PRAGUE "false"
checkbox FONTAINE "false"
checkbox AMSTERDAM "false"
checkbox MARTEL "false"
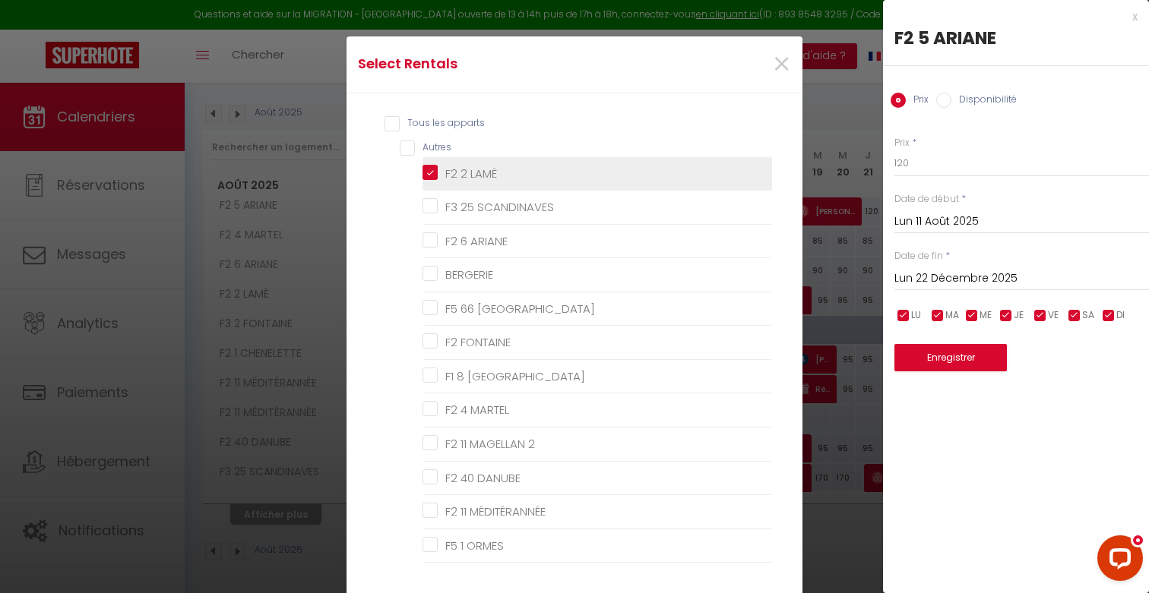
checkbox 2 "false"
checkbox DANUBE "false"
checkbox MÉDITÉRANNÉE "false"
checkbox ORMES "false"
checkbox FRANK "false"
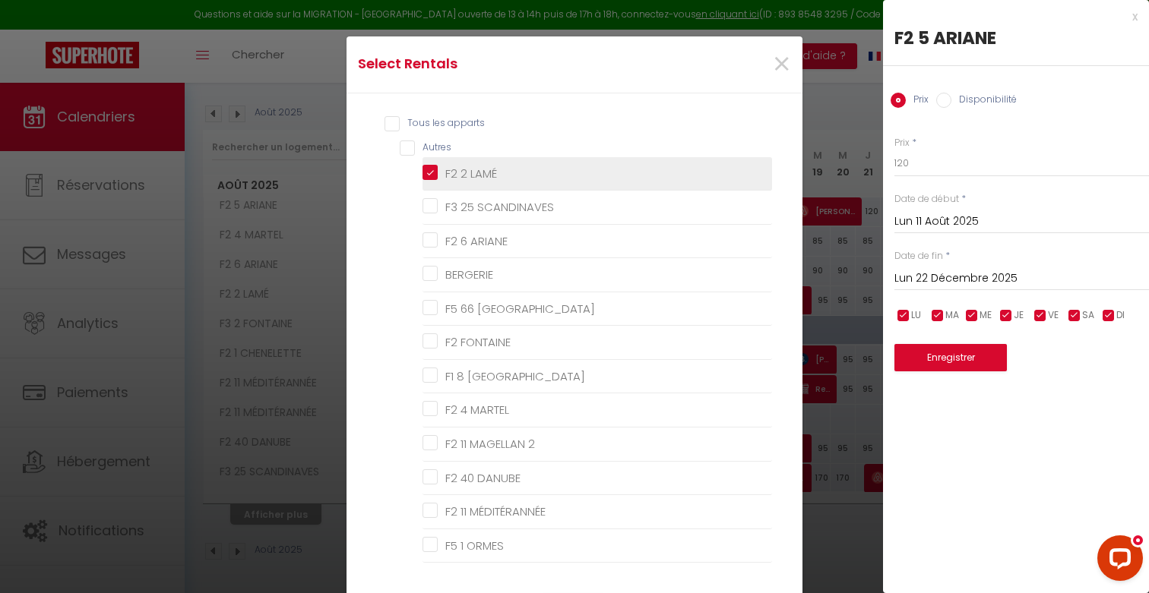
checkbox CELTES "false"
checkbox 1 "false"
checkbox FONTAINE "false"
checkbox CHENELETTE "false"
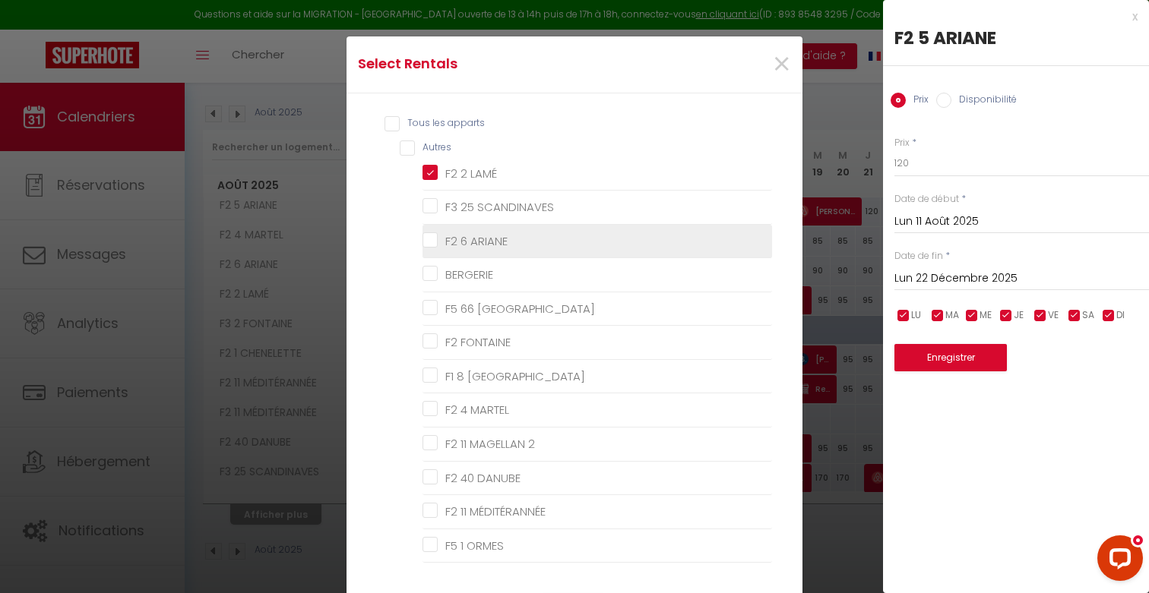
click at [437, 242] on ARIANE "F2 6 ARIANE" at bounding box center [598, 240] width 350 height 15
checkbox ARIANE "true"
checkbox SCANDINAVES "false"
checkbox input "false"
checkbox PRAGUE "false"
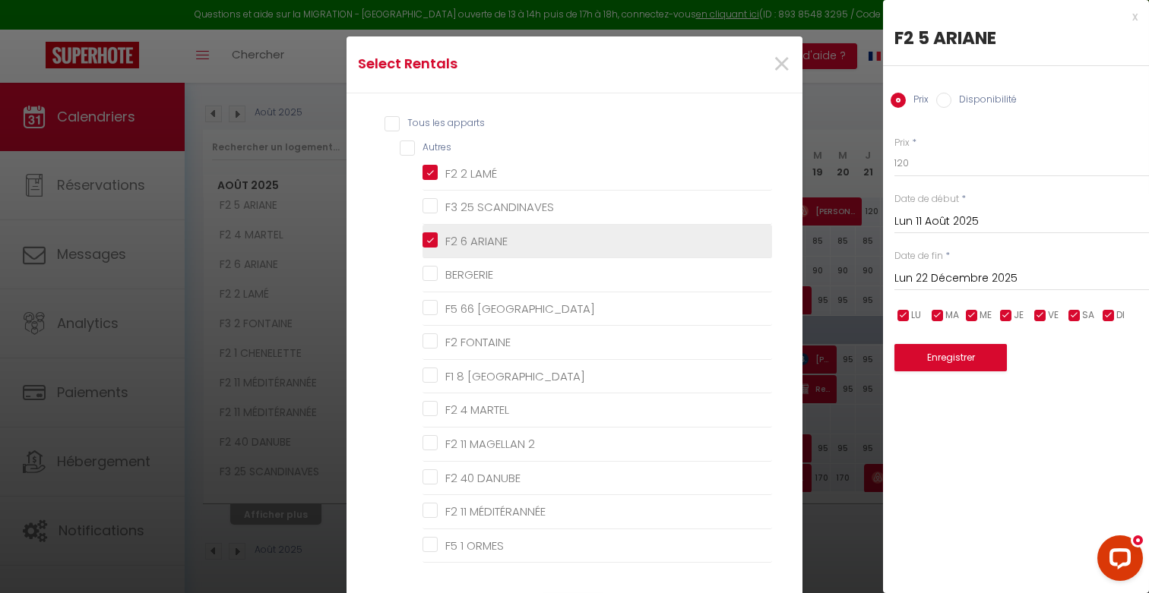
checkbox FONTAINE "false"
checkbox AMSTERDAM "false"
checkbox MARTEL "false"
checkbox 2 "false"
checkbox DANUBE "false"
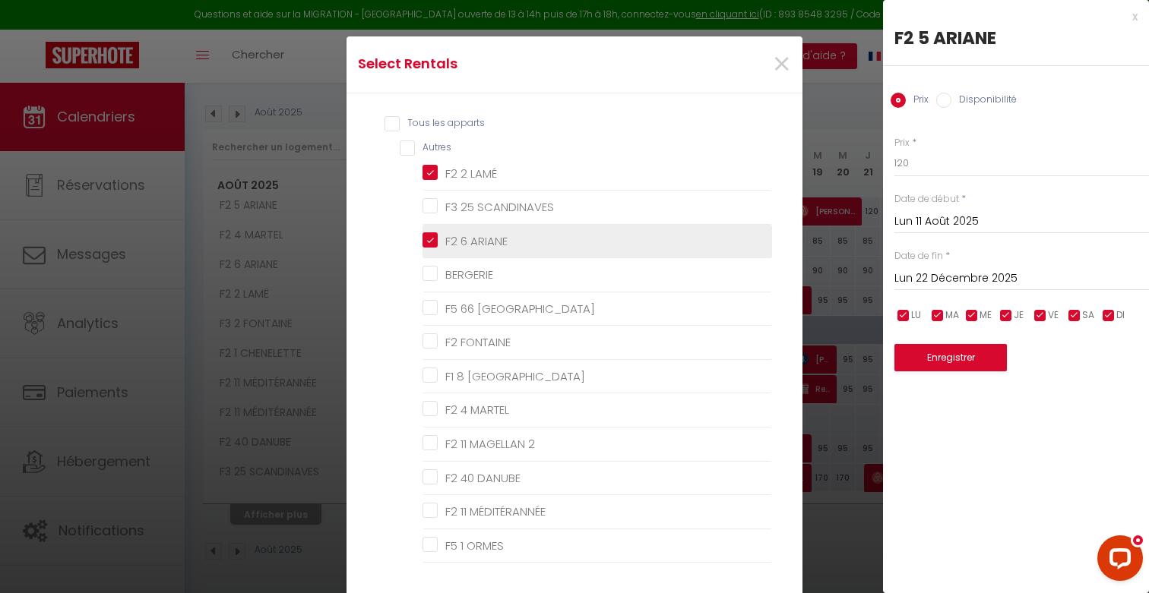
checkbox MÉDITÉRANNÉE "false"
checkbox ORMES "false"
checkbox FRANK "false"
checkbox CELTES "false"
checkbox 1 "false"
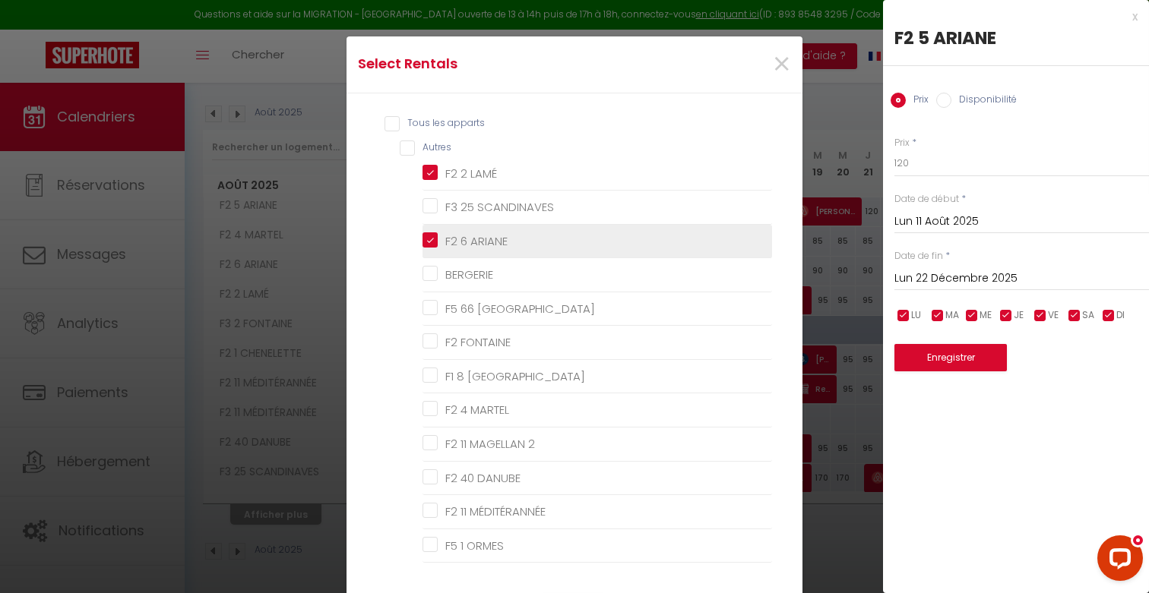
checkbox FONTAINE "false"
checkbox CHENELETTE "false"
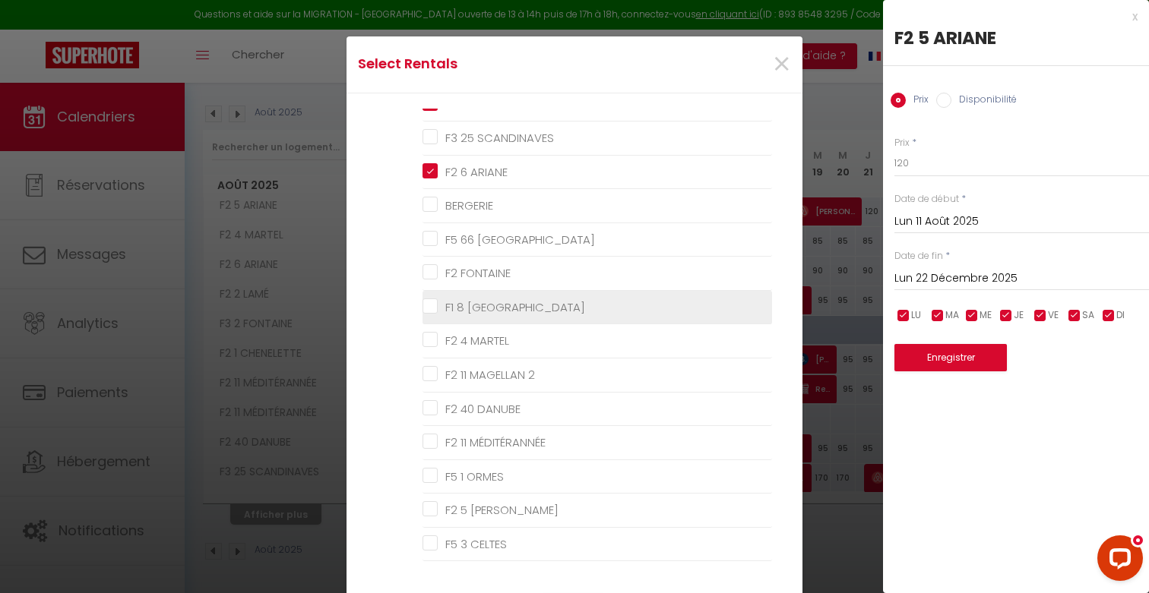
scroll to position [72, 0]
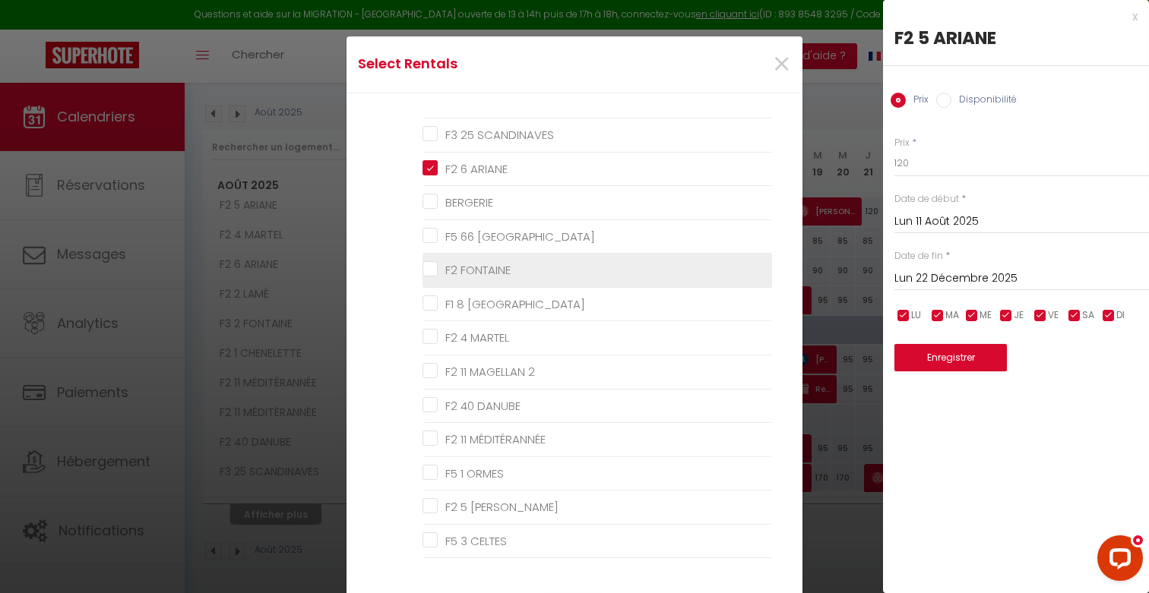
click at [435, 273] on FONTAINE "F2 FONTAINE" at bounding box center [598, 270] width 350 height 15
checkbox FONTAINE "true"
checkbox SCANDINAVES "false"
checkbox input "false"
checkbox PRAGUE "false"
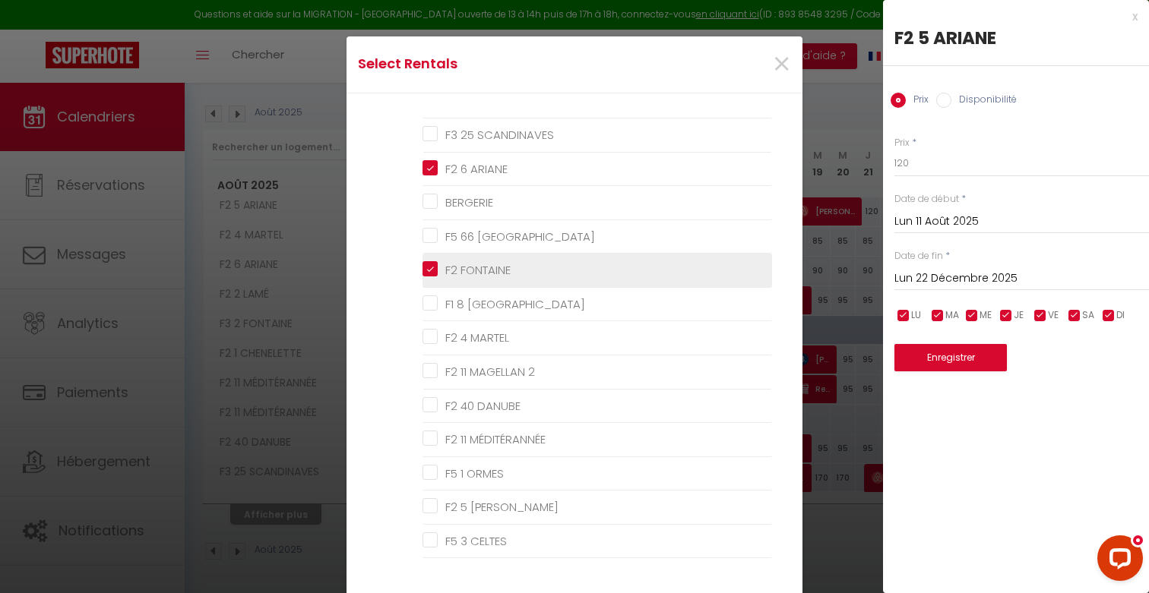
checkbox AMSTERDAM "false"
checkbox MARTEL "false"
checkbox 2 "false"
checkbox DANUBE "false"
checkbox MÉDITÉRANNÉE "false"
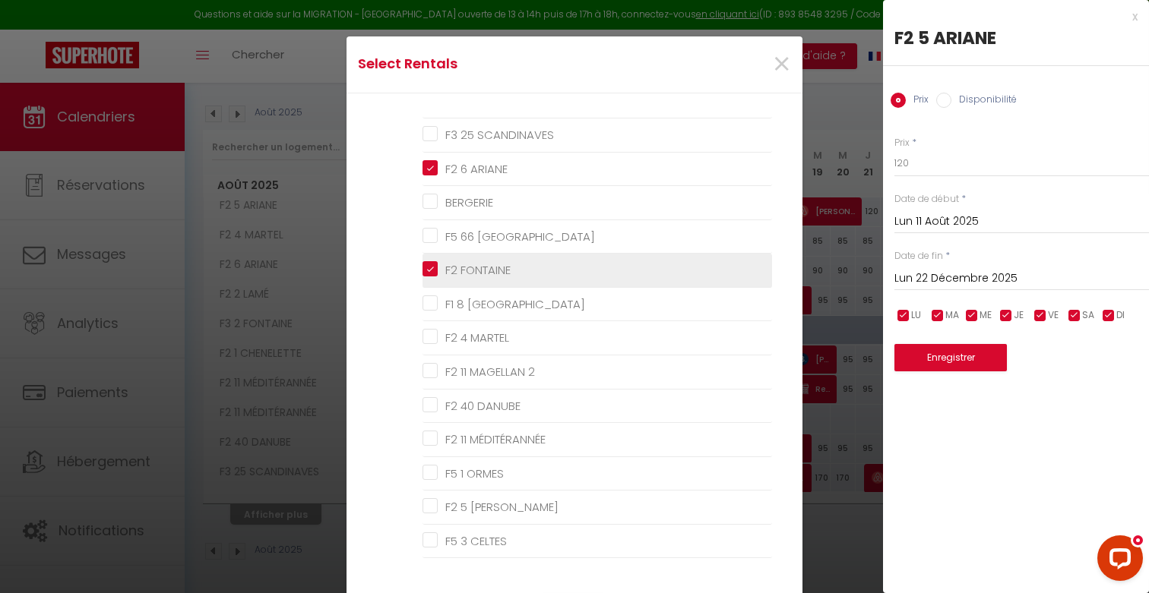
checkbox ORMES "false"
checkbox FRANK "false"
checkbox CELTES "false"
checkbox 1 "false"
checkbox FONTAINE "false"
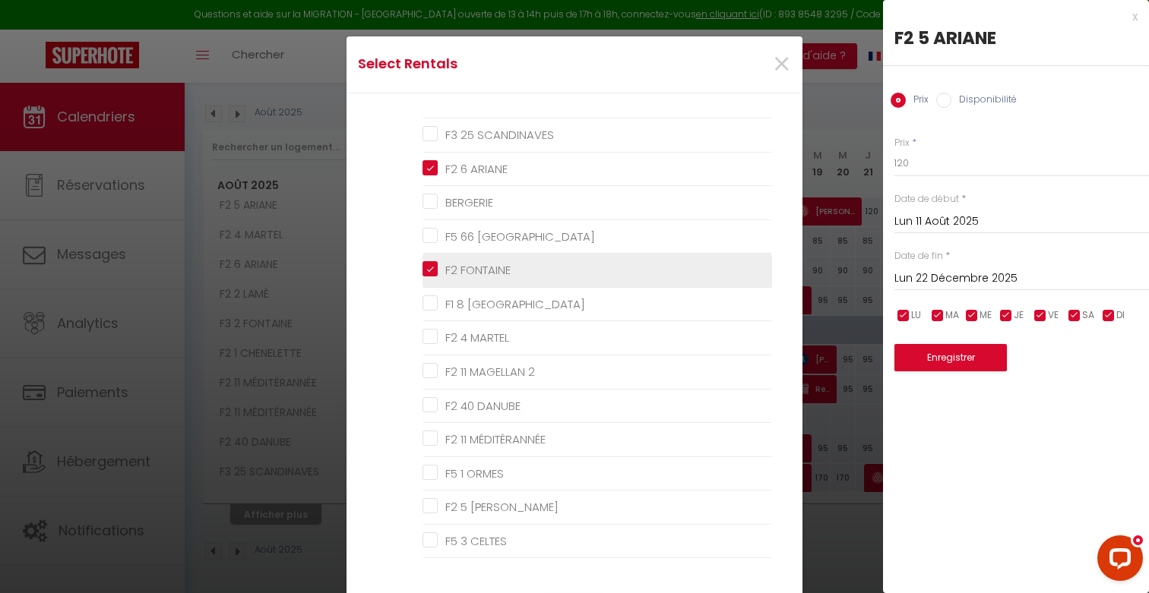
checkbox CHENELETTE "false"
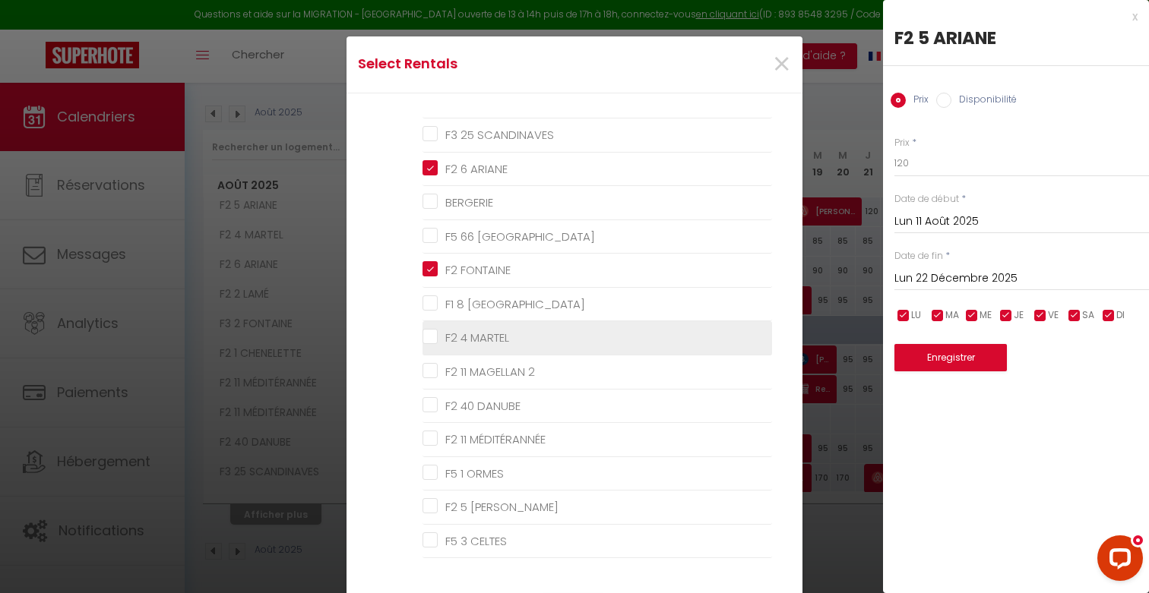
click at [427, 338] on MARTEL "F2 4 MARTEL" at bounding box center [598, 338] width 350 height 15
checkbox MARTEL "true"
checkbox SCANDINAVES "false"
checkbox input "false"
checkbox PRAGUE "false"
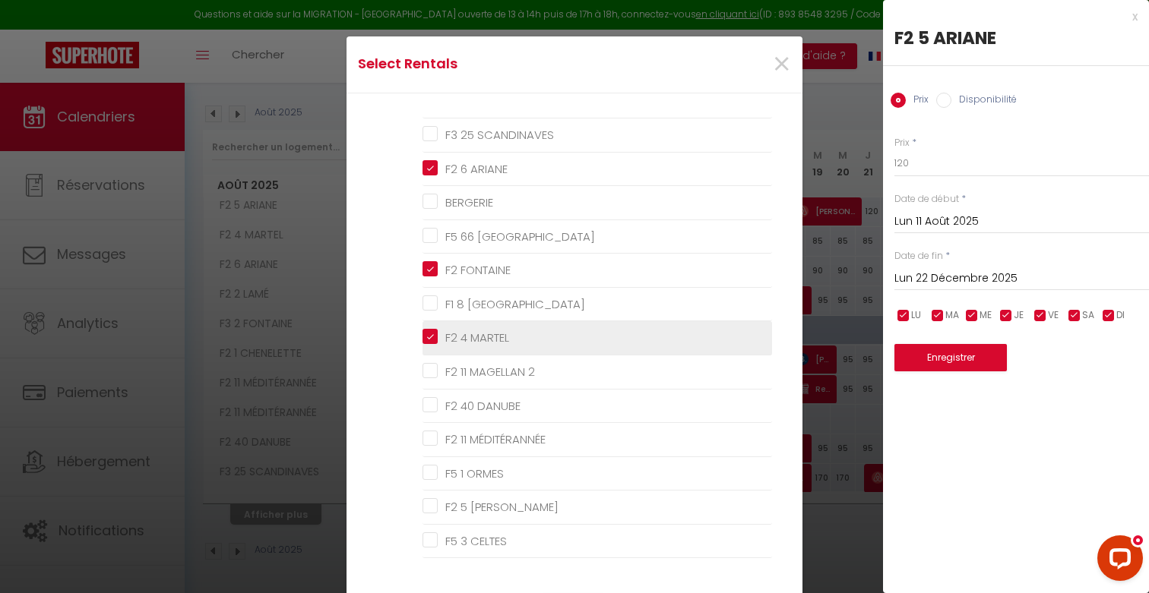
checkbox AMSTERDAM "false"
checkbox 2 "false"
checkbox DANUBE "false"
checkbox MÉDITÉRANNÉE "false"
checkbox ORMES "false"
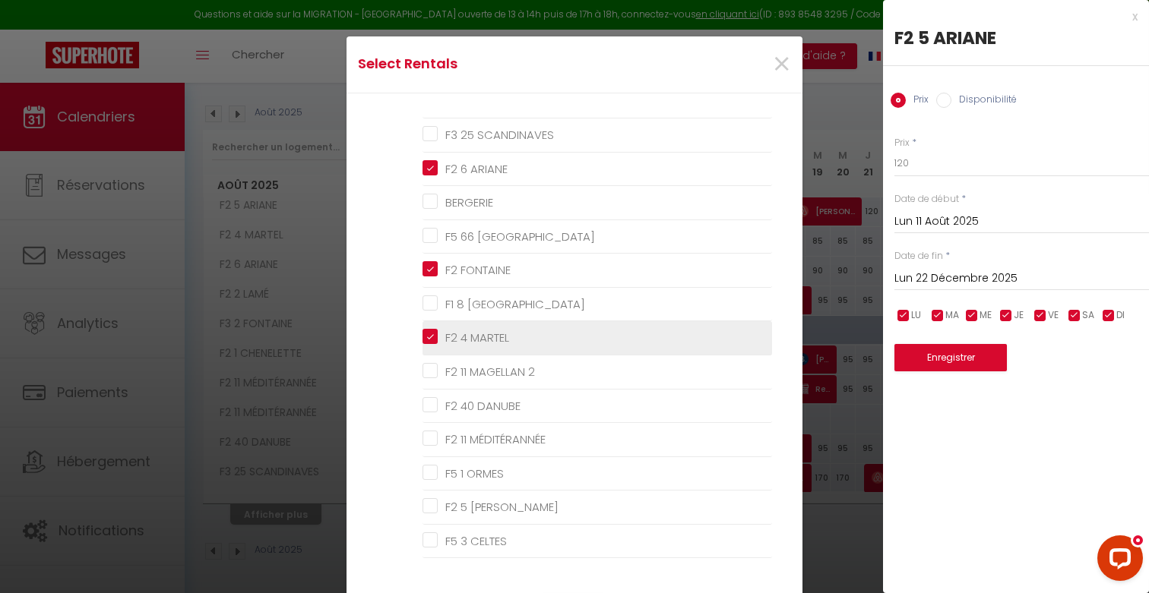
checkbox FRANK "false"
checkbox CELTES "false"
checkbox 1 "false"
checkbox FONTAINE "false"
checkbox CHENELETTE "false"
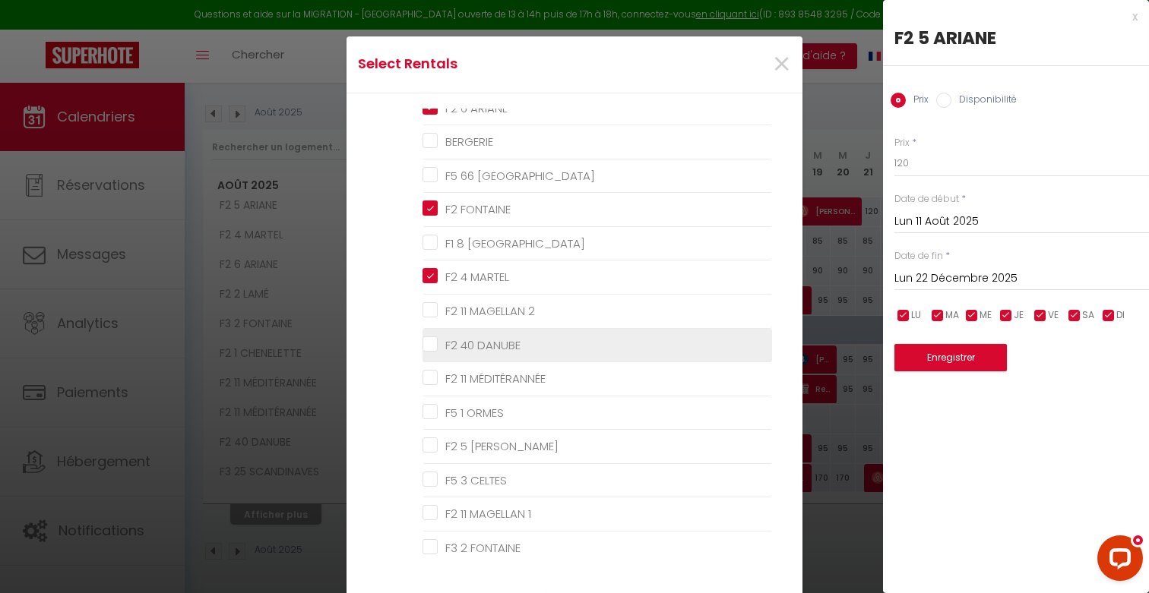
scroll to position [141, 0]
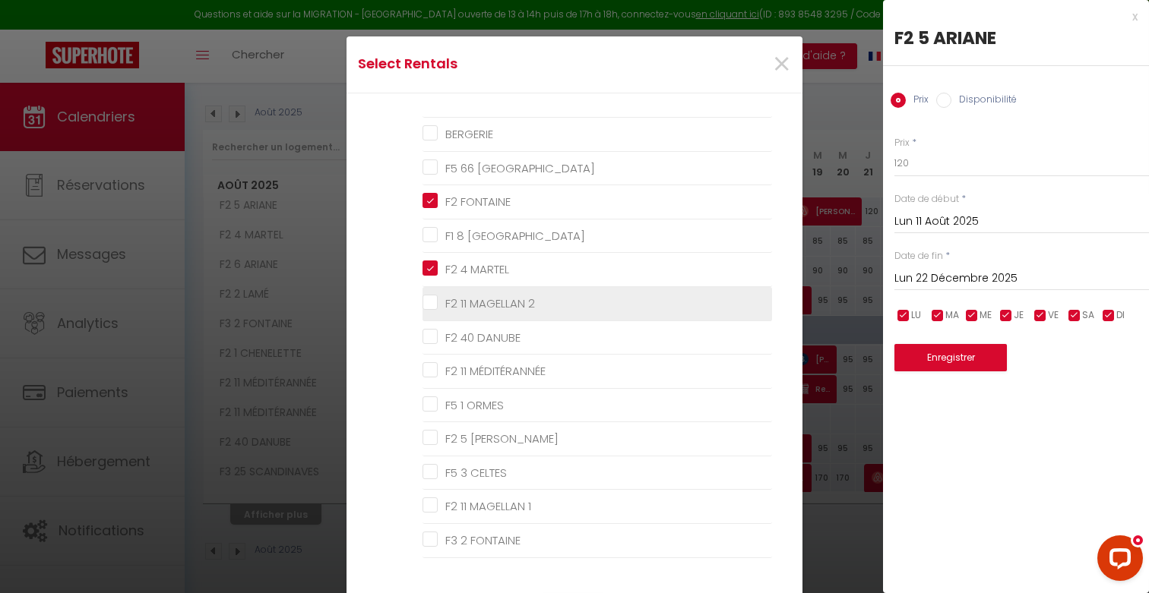
click at [431, 300] on 2 "F2 11 MAGELLAN 2" at bounding box center [598, 303] width 350 height 15
checkbox 2 "true"
checkbox SCANDINAVES "false"
checkbox input "false"
checkbox PRAGUE "false"
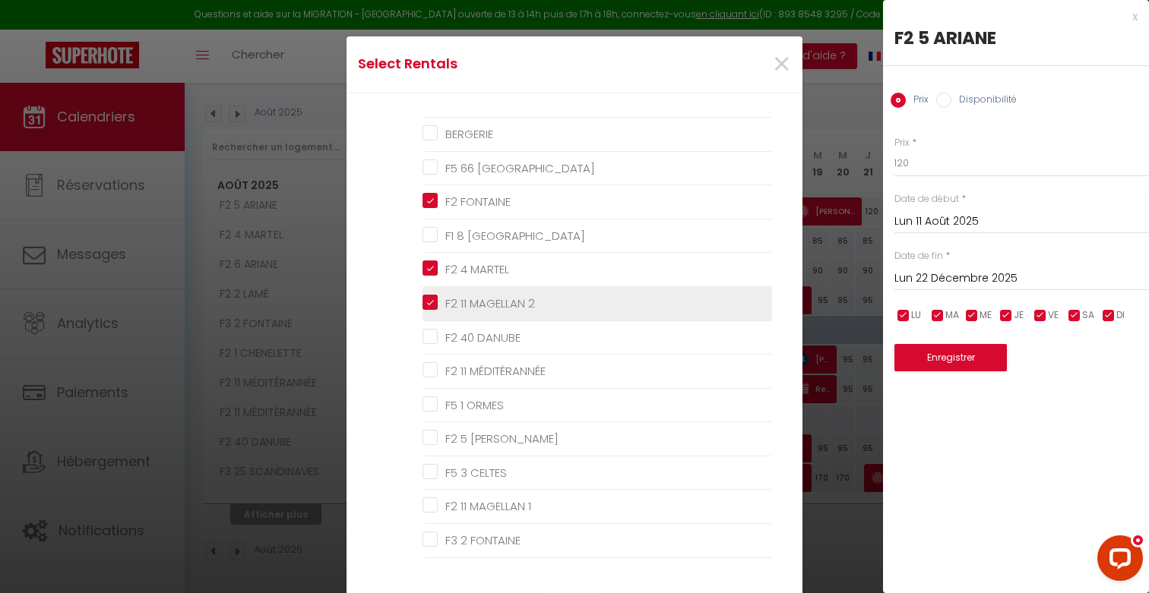
checkbox AMSTERDAM "false"
checkbox DANUBE "false"
checkbox MÉDITÉRANNÉE "false"
checkbox ORMES "false"
checkbox FRANK "false"
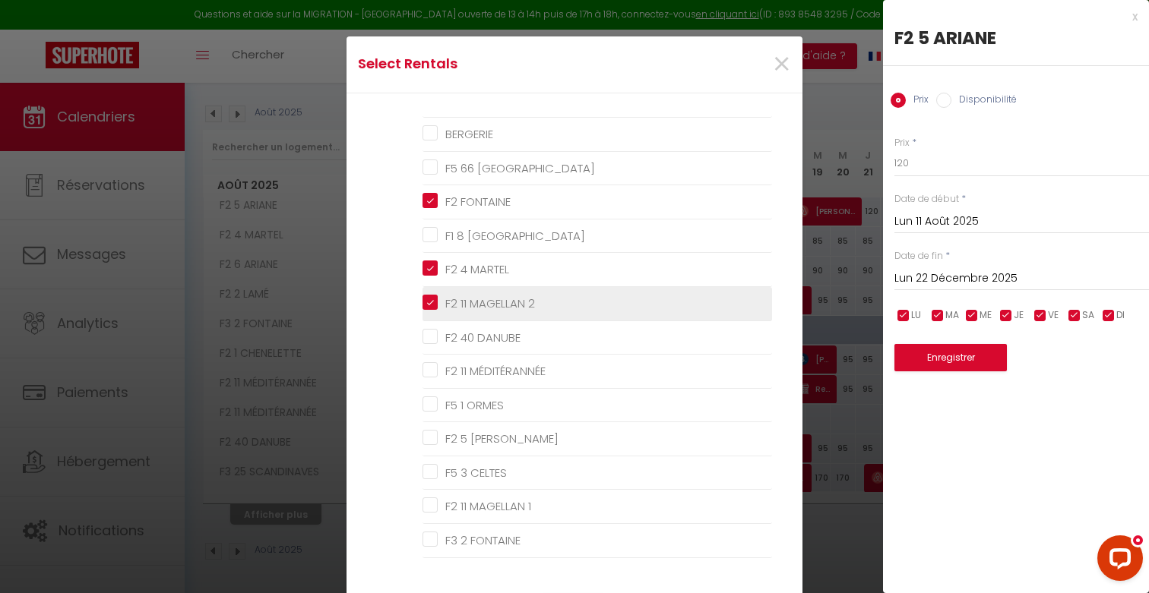
checkbox CELTES "false"
checkbox 1 "false"
checkbox FONTAINE "false"
checkbox CHENELETTE "false"
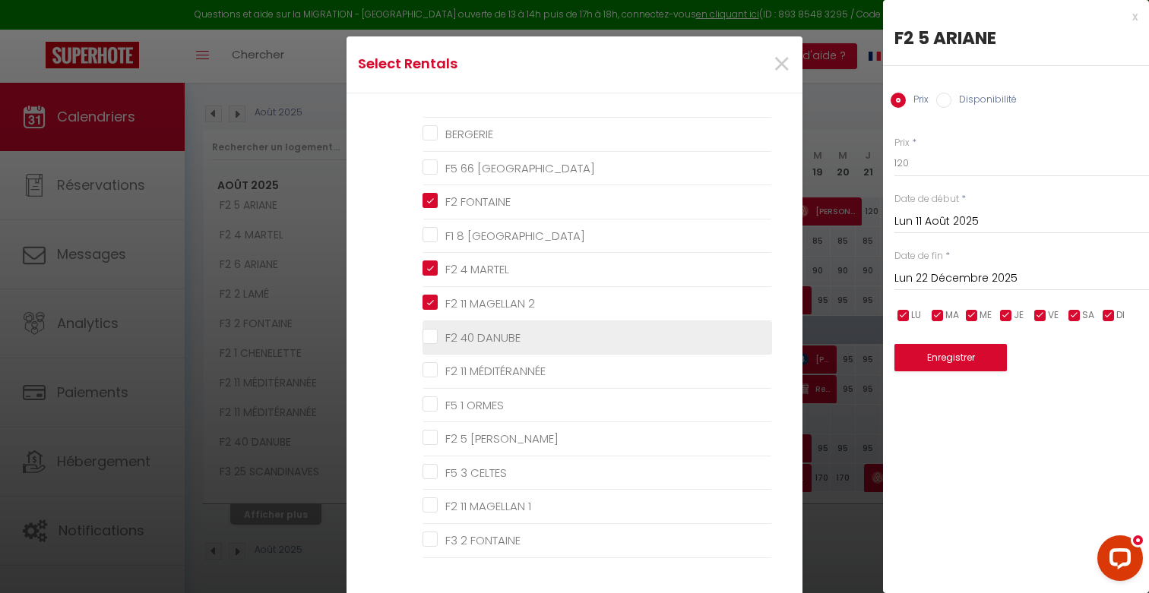
click at [429, 341] on DANUBE "F2 40 DANUBE" at bounding box center [598, 337] width 350 height 15
checkbox DANUBE "true"
checkbox SCANDINAVES "false"
checkbox input "false"
checkbox PRAGUE "false"
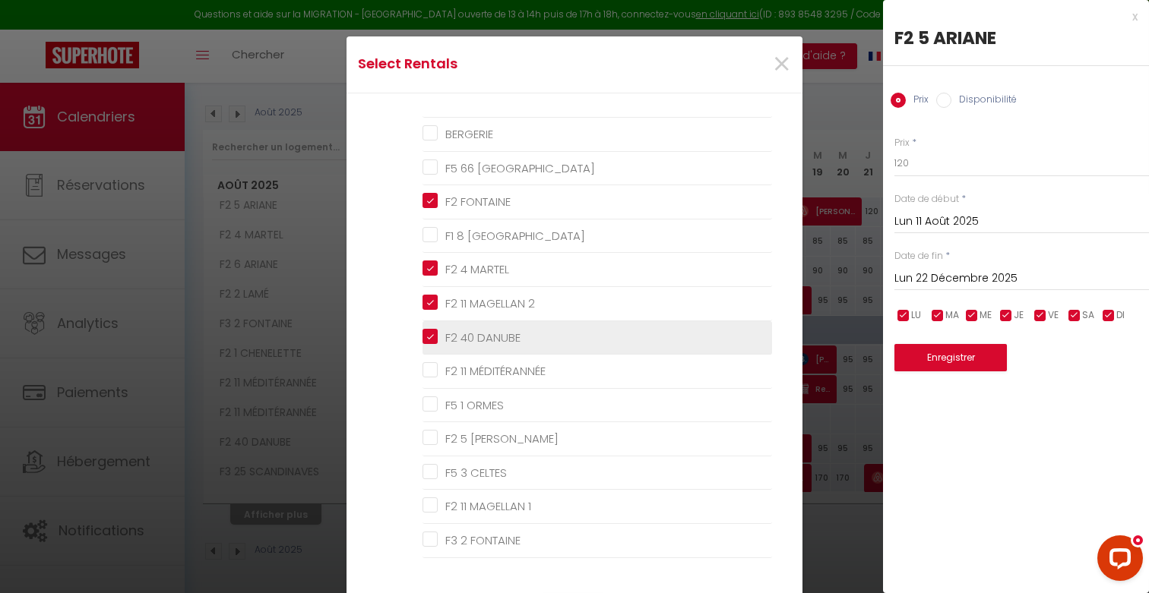
checkbox AMSTERDAM "false"
checkbox MÉDITÉRANNÉE "false"
checkbox ORMES "false"
checkbox FRANK "false"
checkbox CELTES "false"
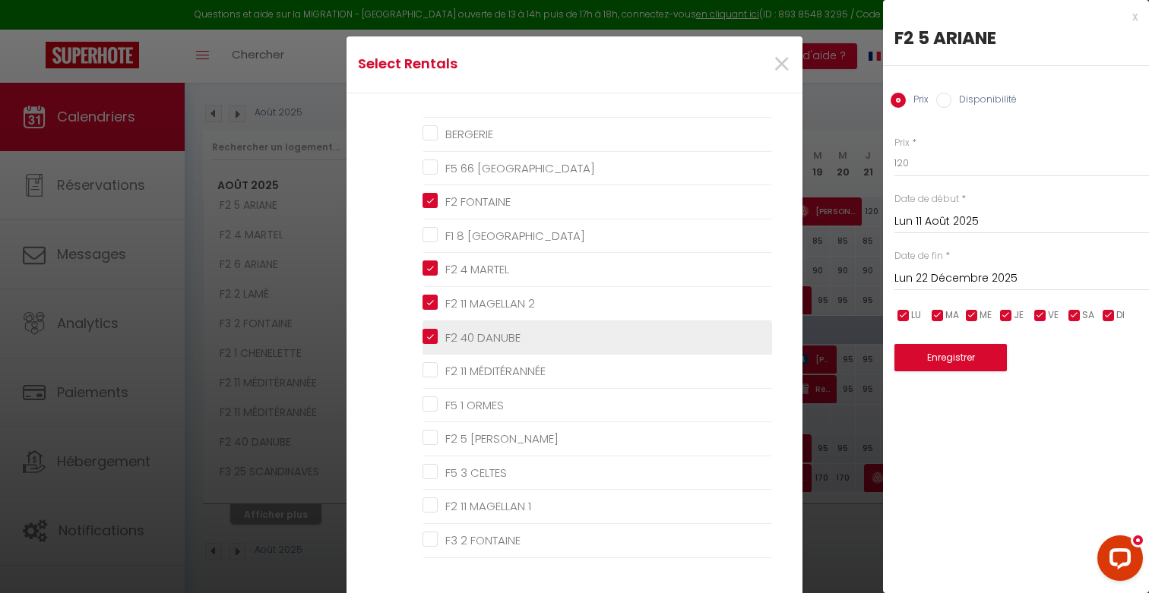
checkbox 1 "false"
checkbox FONTAINE "false"
checkbox CHENELETTE "false"
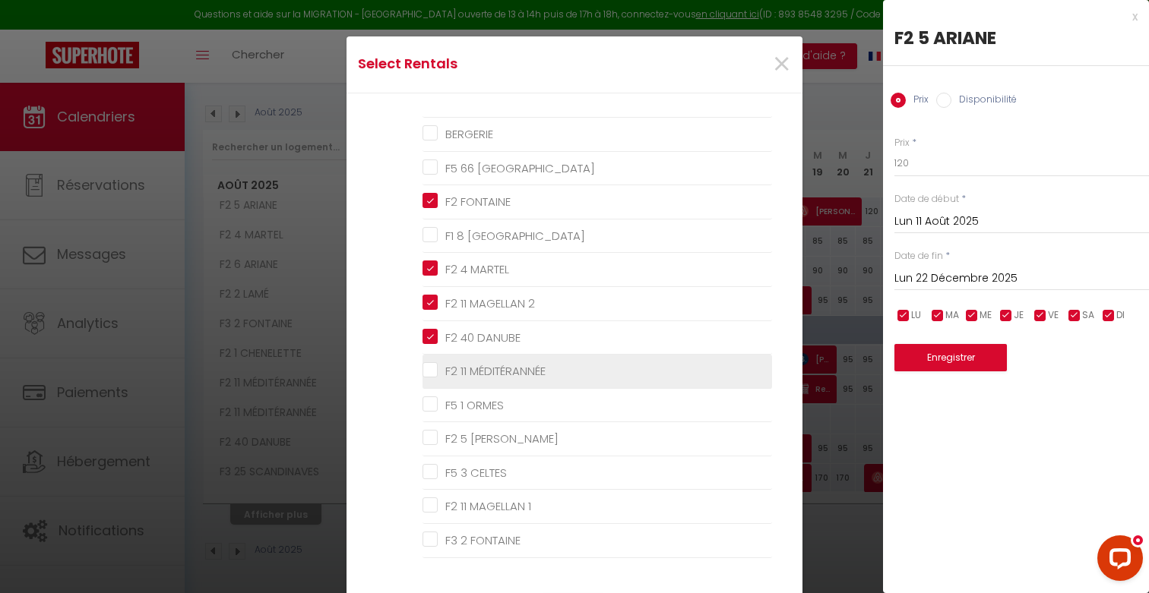
click at [428, 375] on MÉDITÉRANNÉE "F2 11 MÉDITÉRANNÉE" at bounding box center [598, 371] width 350 height 15
checkbox MÉDITÉRANNÉE "true"
checkbox SCANDINAVES "false"
checkbox input "false"
checkbox PRAGUE "false"
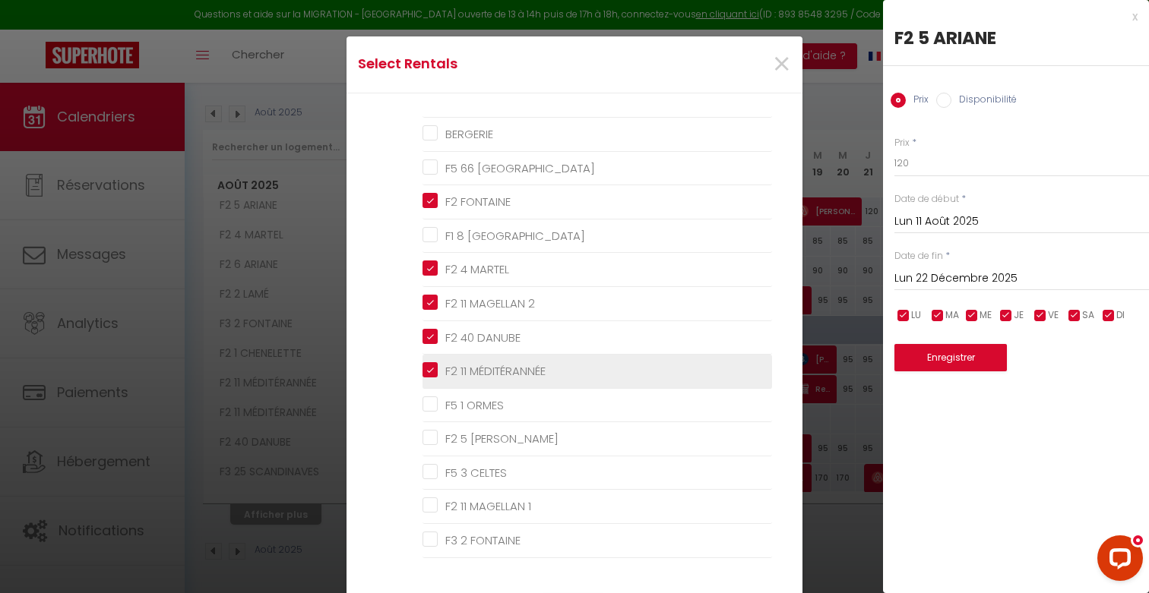
checkbox AMSTERDAM "false"
checkbox ORMES "false"
checkbox FRANK "false"
checkbox CELTES "false"
checkbox 1 "false"
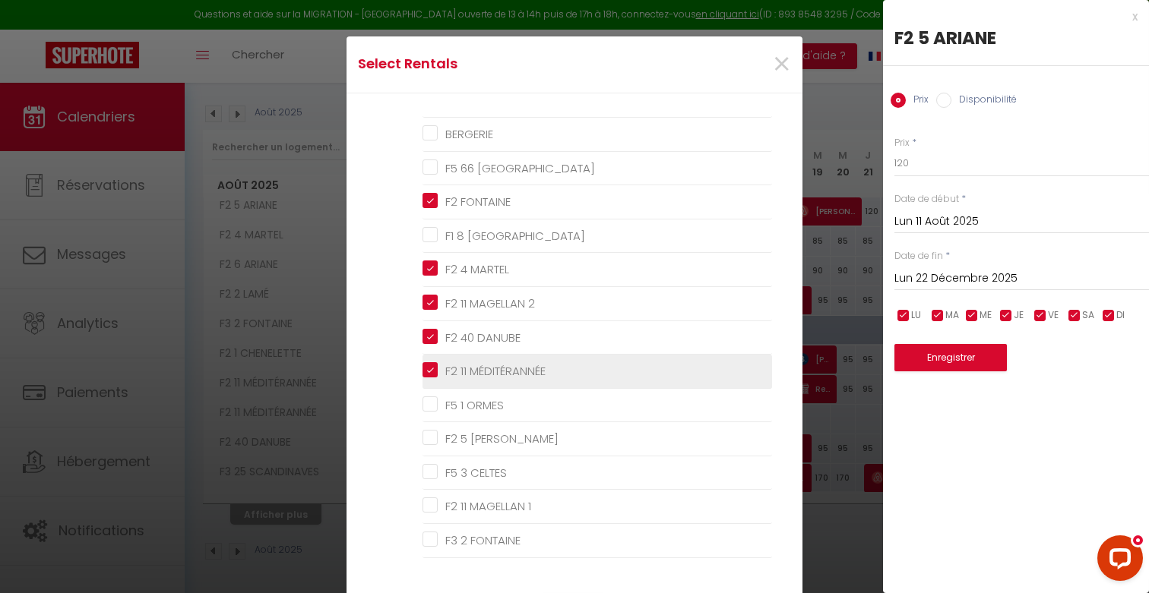
checkbox FONTAINE "false"
checkbox CHENELETTE "false"
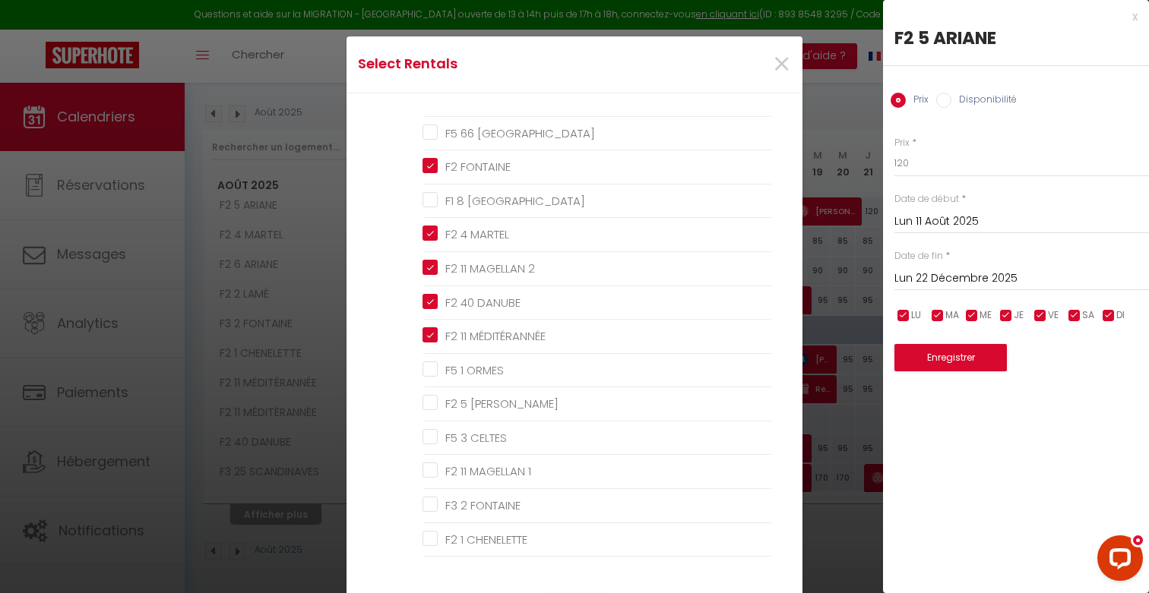
click at [421, 400] on ul "Autres F2 2 LAMÉ F3 25 SCANDINAVES F2 6 ARIANE BERGERIE F5 66 PRAGUE F2 FONTAIN…" at bounding box center [586, 261] width 372 height 593
click at [429, 405] on FRANK "F2 5 [PERSON_NAME]" at bounding box center [598, 404] width 350 height 15
checkbox FRANK "true"
checkbox SCANDINAVES "false"
checkbox input "false"
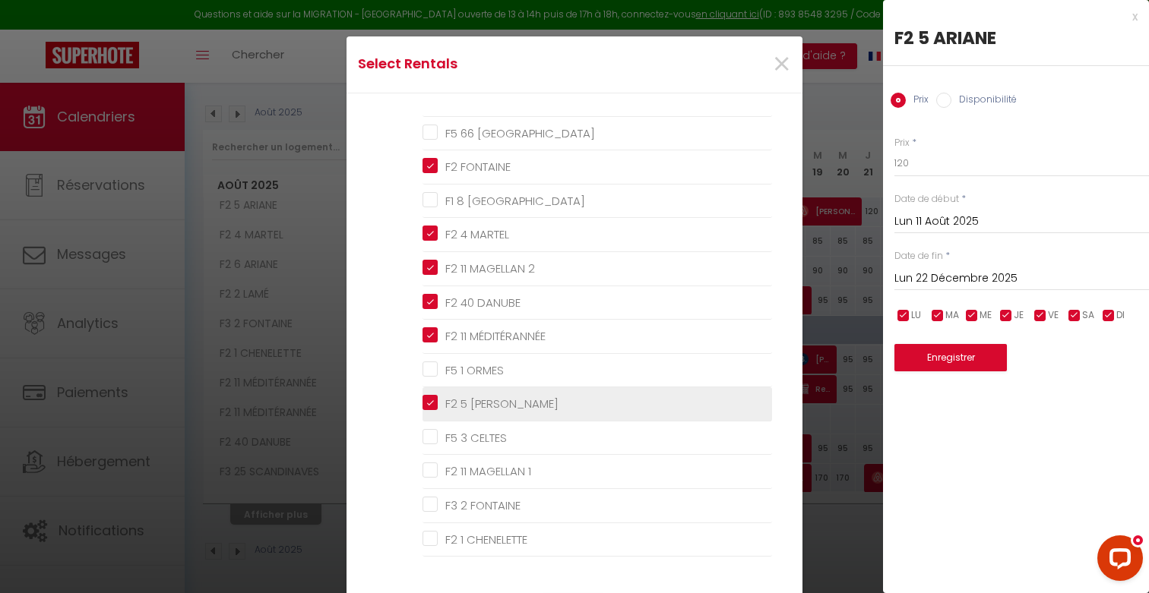
checkbox PRAGUE "false"
checkbox AMSTERDAM "false"
checkbox ORMES "false"
checkbox CELTES "false"
checkbox 1 "false"
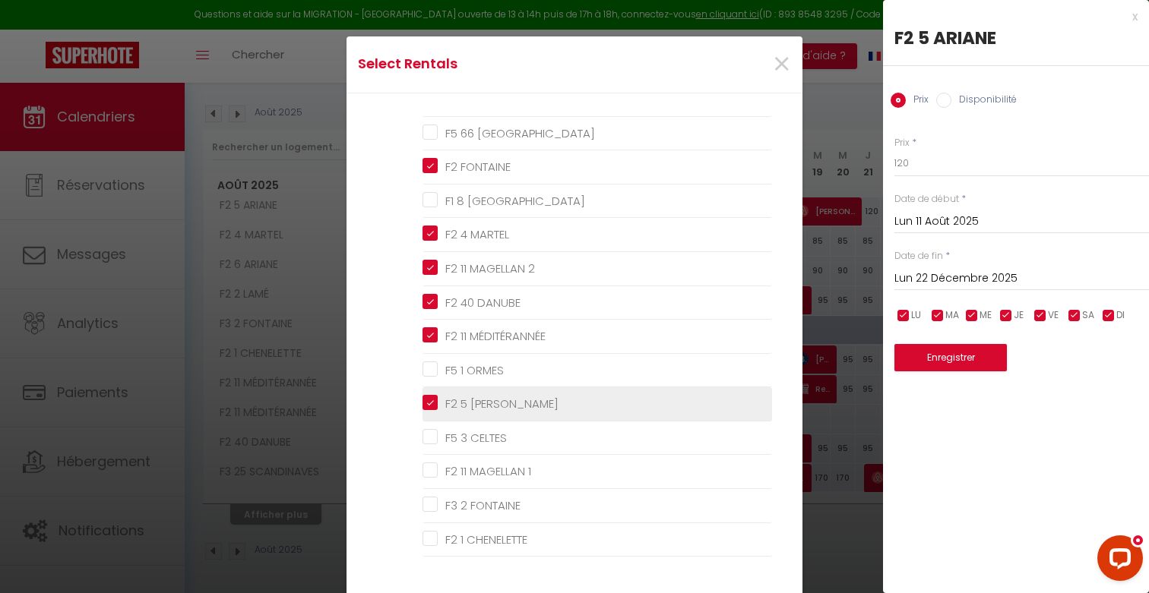
checkbox FONTAINE "false"
checkbox CHENELETTE "false"
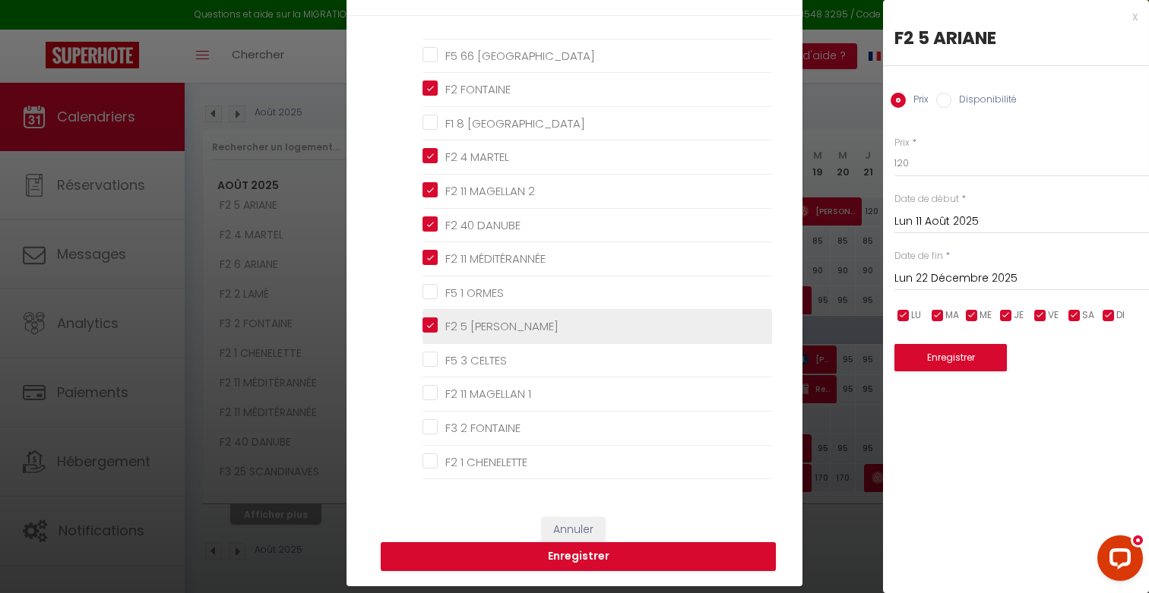
scroll to position [81, 0]
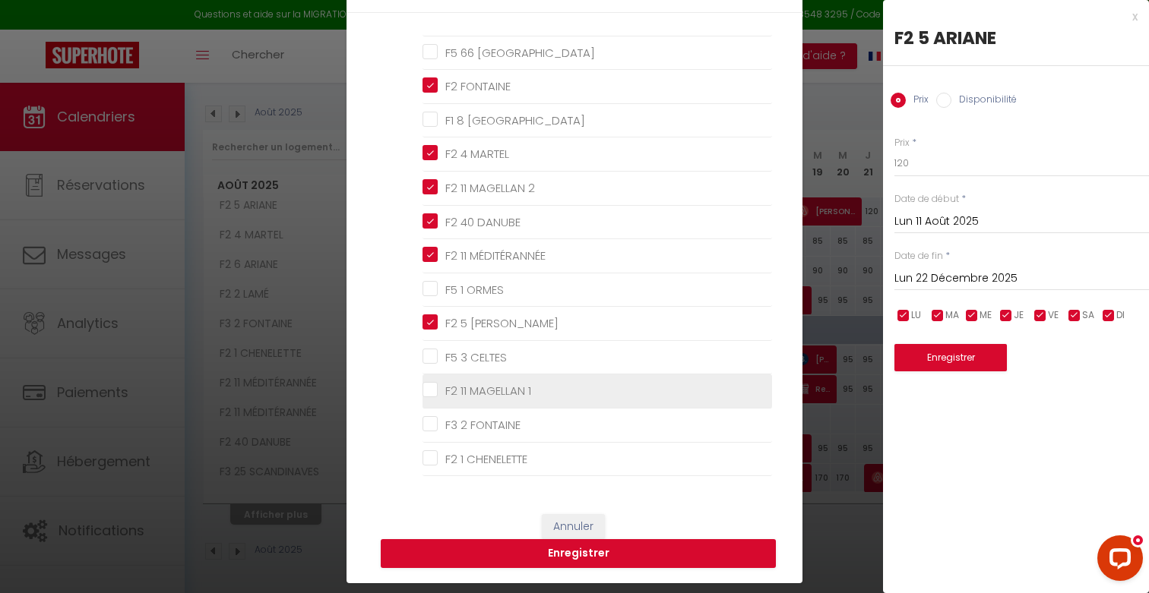
click at [464, 393] on 1 "F2 11 MAGELLAN 1" at bounding box center [598, 391] width 350 height 15
checkbox 1 "true"
checkbox SCANDINAVES "false"
checkbox input "false"
checkbox PRAGUE "false"
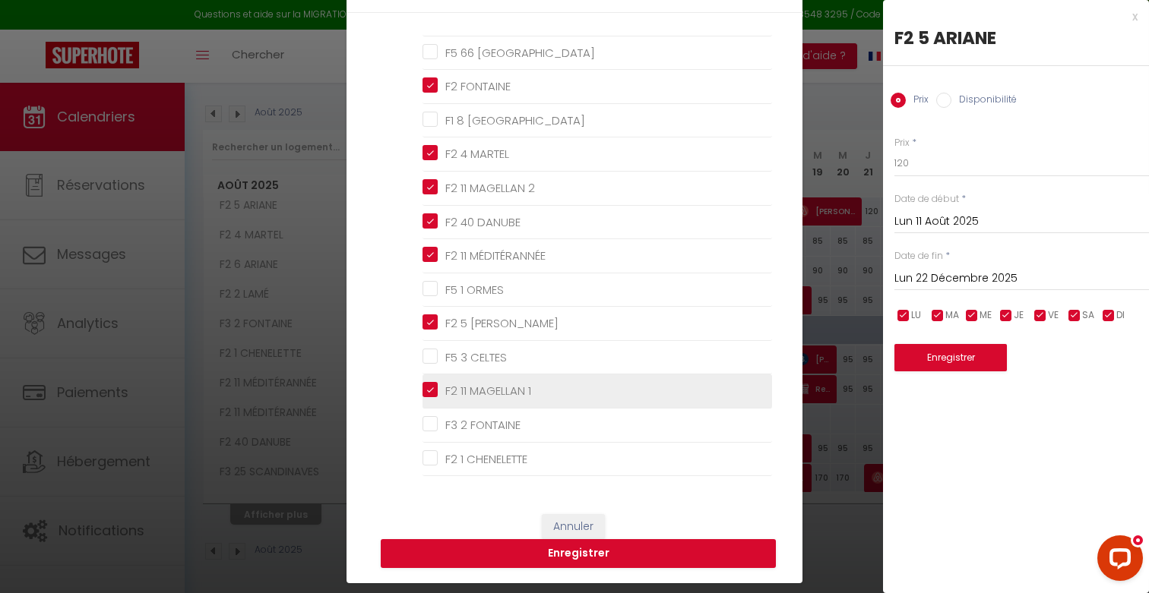
checkbox AMSTERDAM "false"
checkbox ORMES "false"
checkbox CELTES "false"
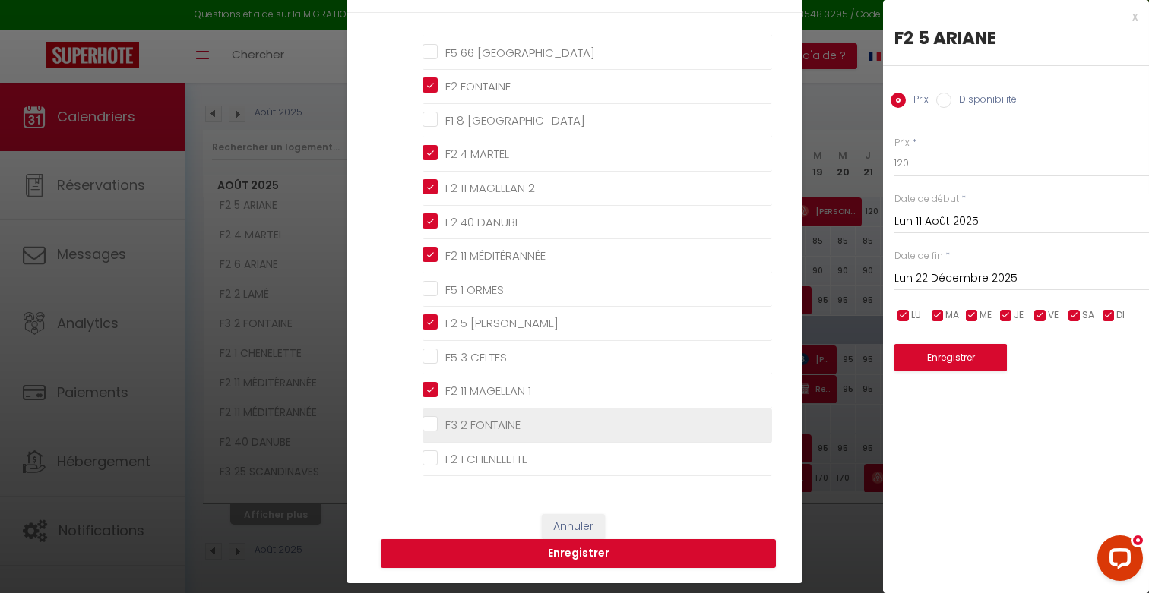
click at [467, 423] on FONTAINE "F3 2 FONTAINE" at bounding box center [598, 425] width 350 height 15
click at [459, 423] on FONTAINE "F3 2 FONTAINE" at bounding box center [598, 425] width 350 height 15
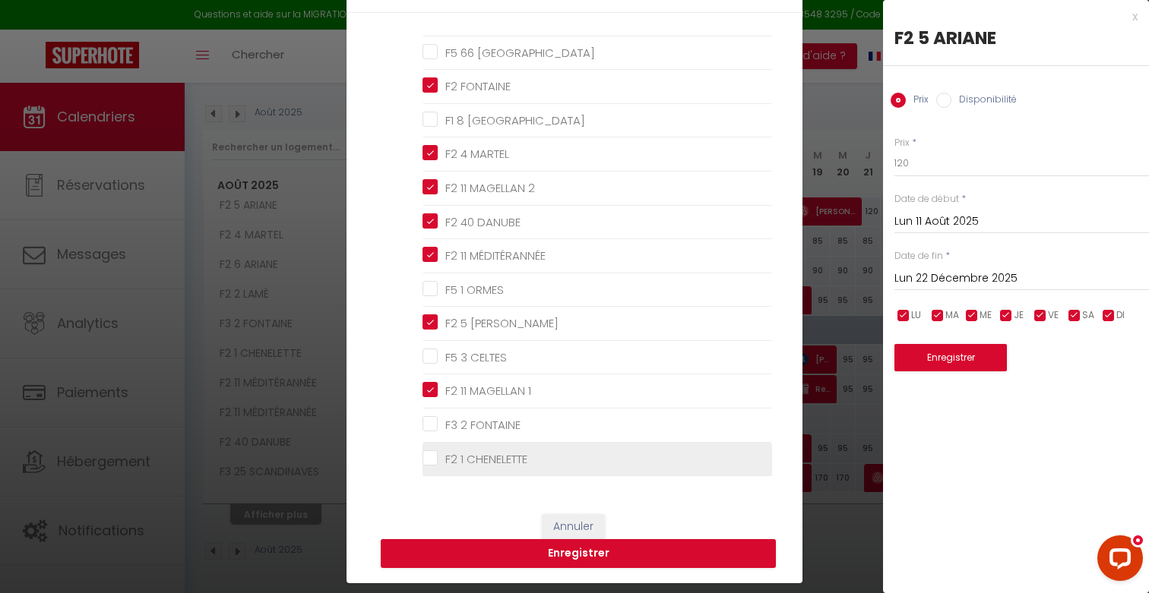
click at [457, 458] on CHENELETTE "F2 1 CHENELETTE" at bounding box center [598, 458] width 350 height 15
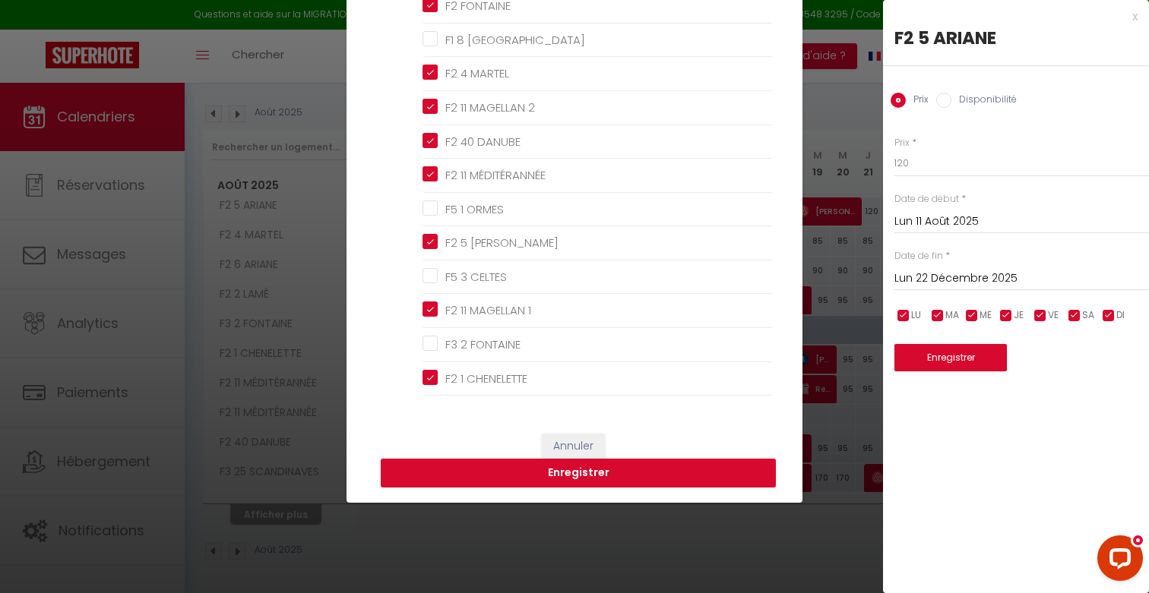
click at [505, 480] on button "Enregistrer" at bounding box center [578, 473] width 395 height 29
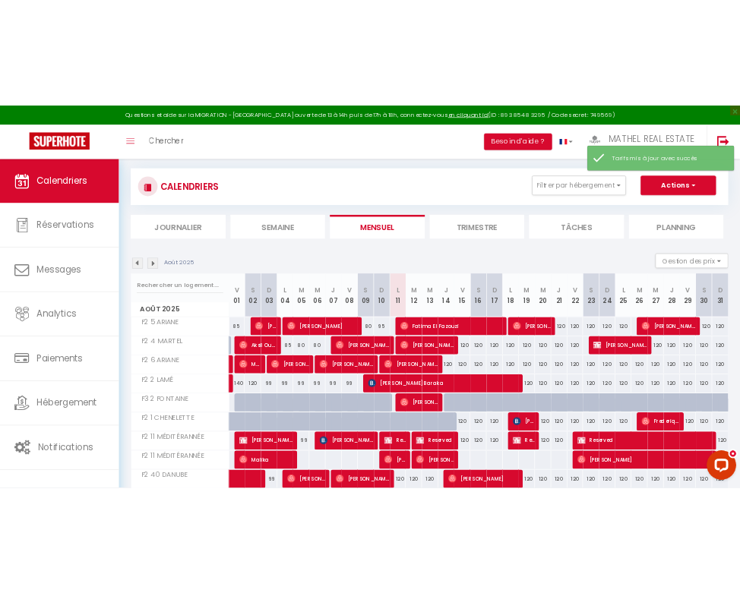
scroll to position [214, 0]
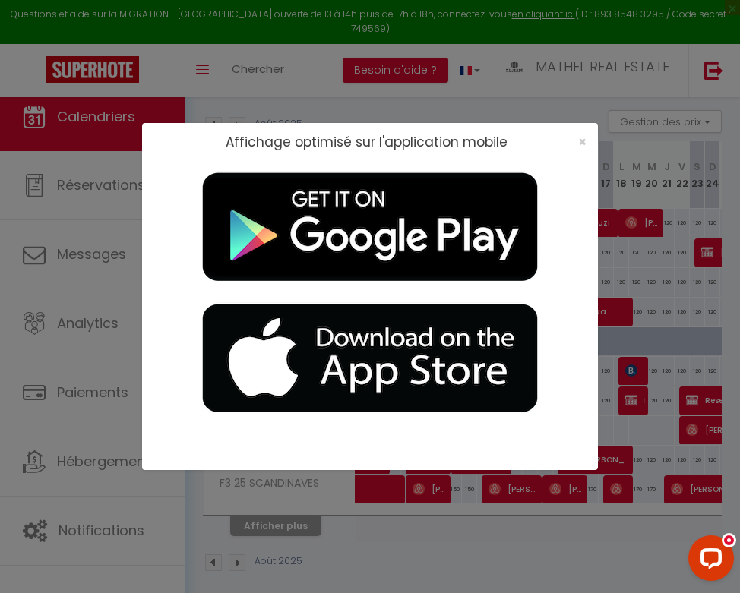
click at [587, 138] on div "×" at bounding box center [578, 142] width 38 height 15
click at [581, 145] on span "×" at bounding box center [582, 141] width 8 height 19
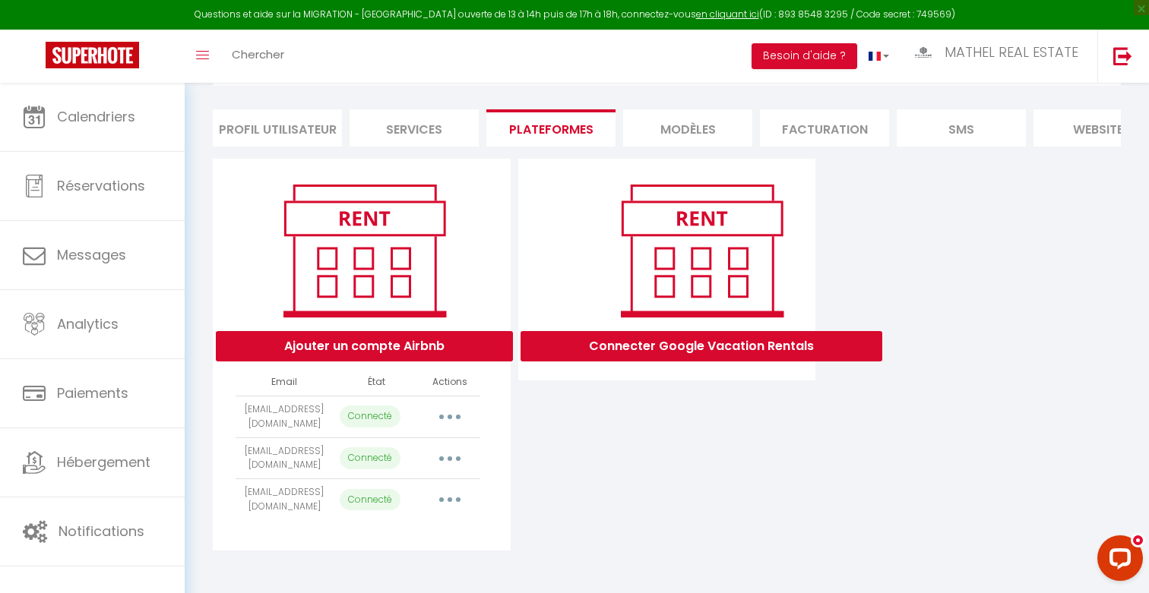
click at [452, 405] on button "button" at bounding box center [450, 417] width 43 height 24
select select "18341"
select select "18342"
select select "37887"
select select "30274"
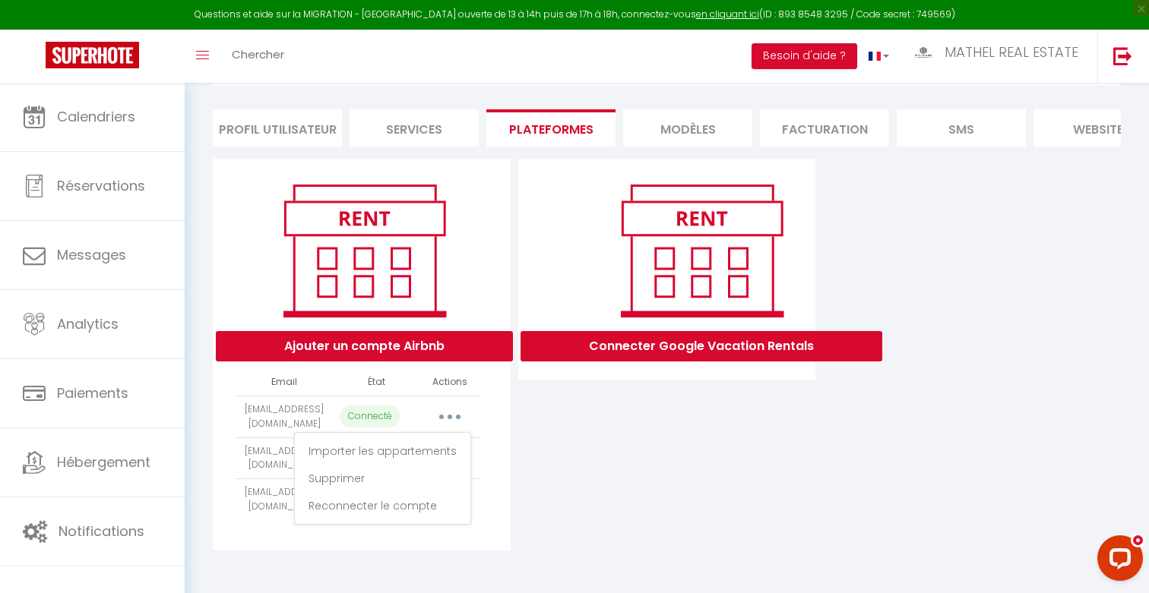
select select "37388"
select select "48352"
select select "50969"
select select "51708"
select select "52918"
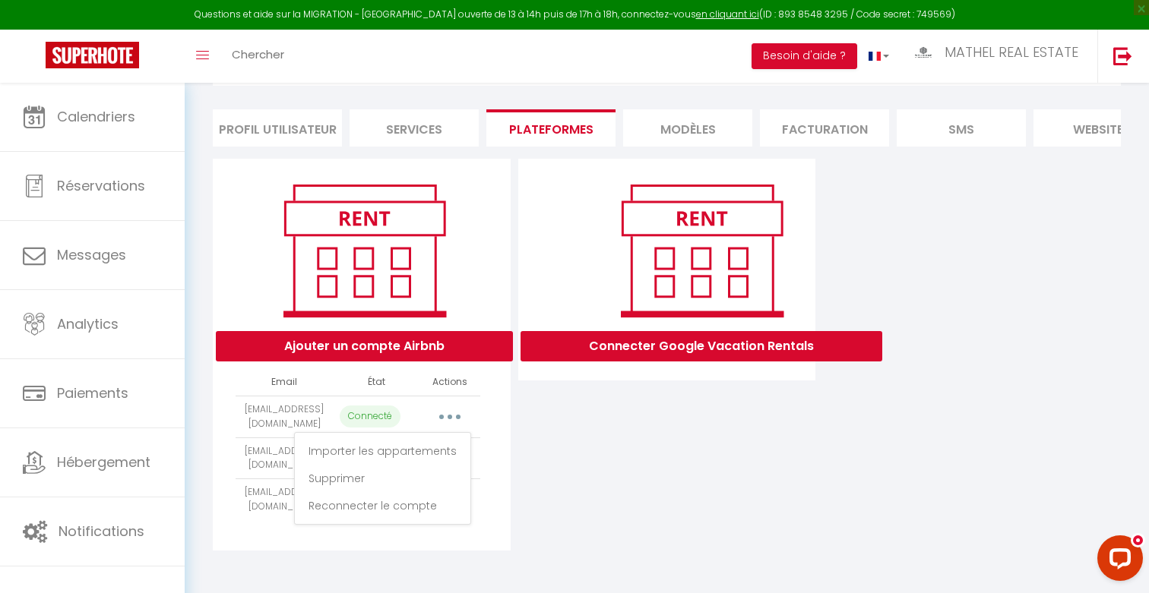
select select "64481"
select select "66462"
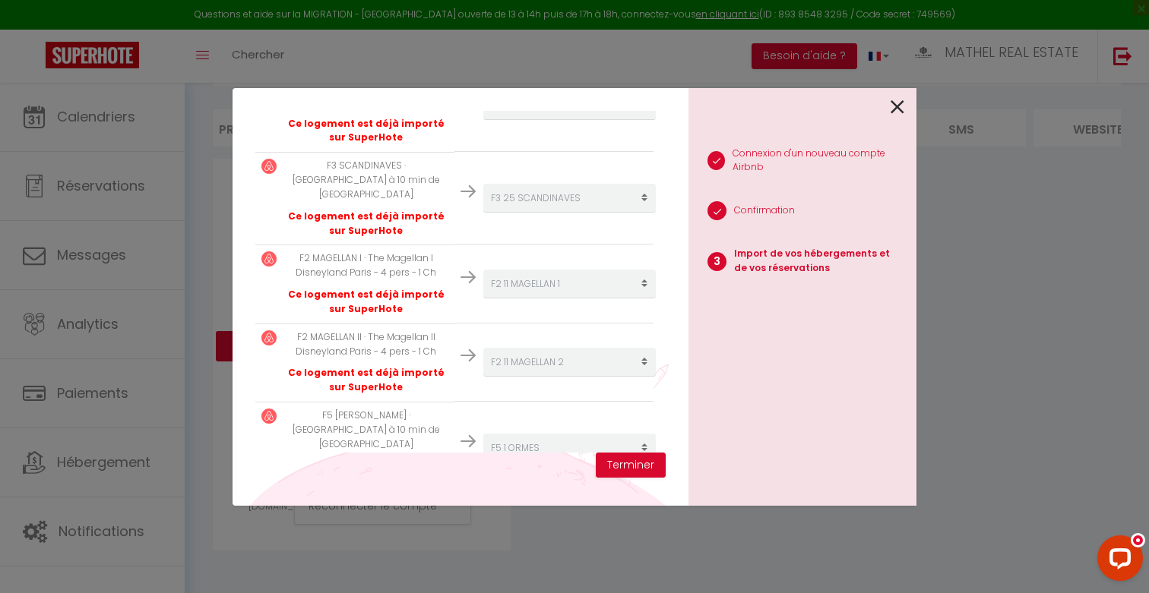
scroll to position [888, 0]
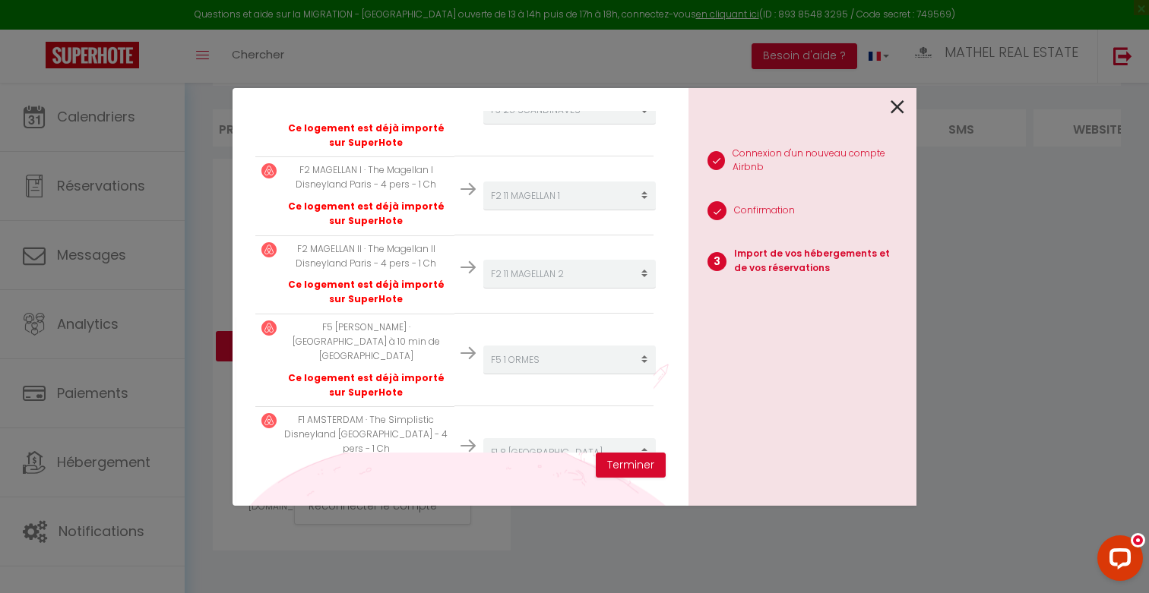
select select "38625"
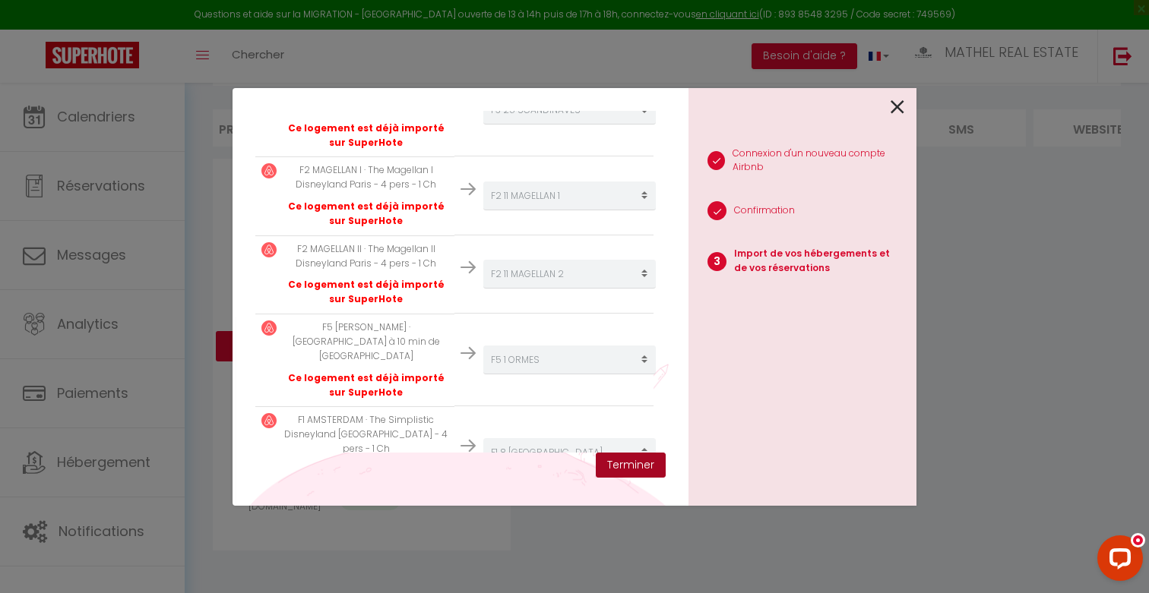
click at [653, 471] on button "Terminer" at bounding box center [631, 466] width 70 height 26
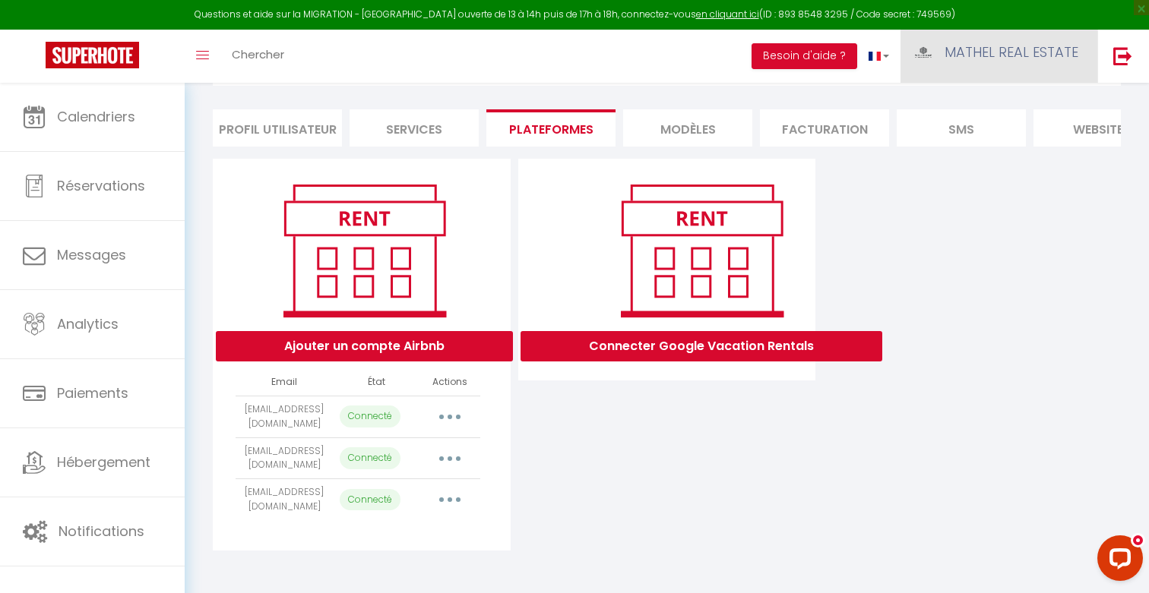
click at [951, 47] on span "MATHEL REAL ESTATE" at bounding box center [1012, 52] width 134 height 19
click at [1013, 135] on link "Équipe" at bounding box center [1036, 133] width 112 height 26
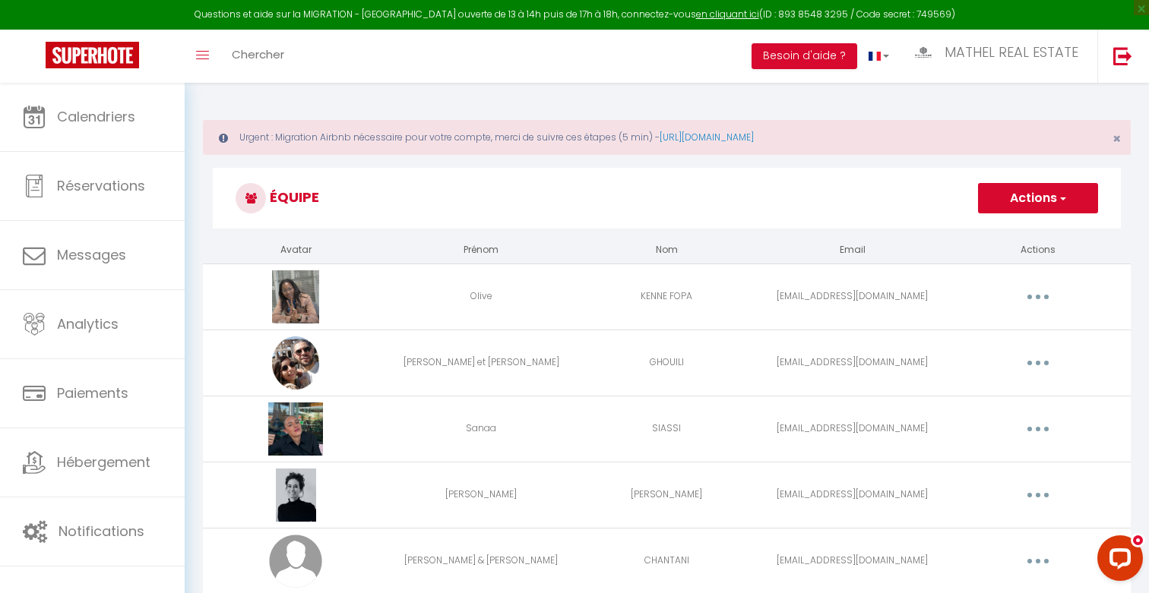
click at [1020, 203] on button "Actions" at bounding box center [1038, 198] width 120 height 30
click at [899, 202] on h3 "Équipe" at bounding box center [667, 198] width 908 height 61
click at [1030, 297] on button "button" at bounding box center [1038, 297] width 43 height 24
click at [1002, 328] on link "Editer" at bounding box center [998, 332] width 112 height 26
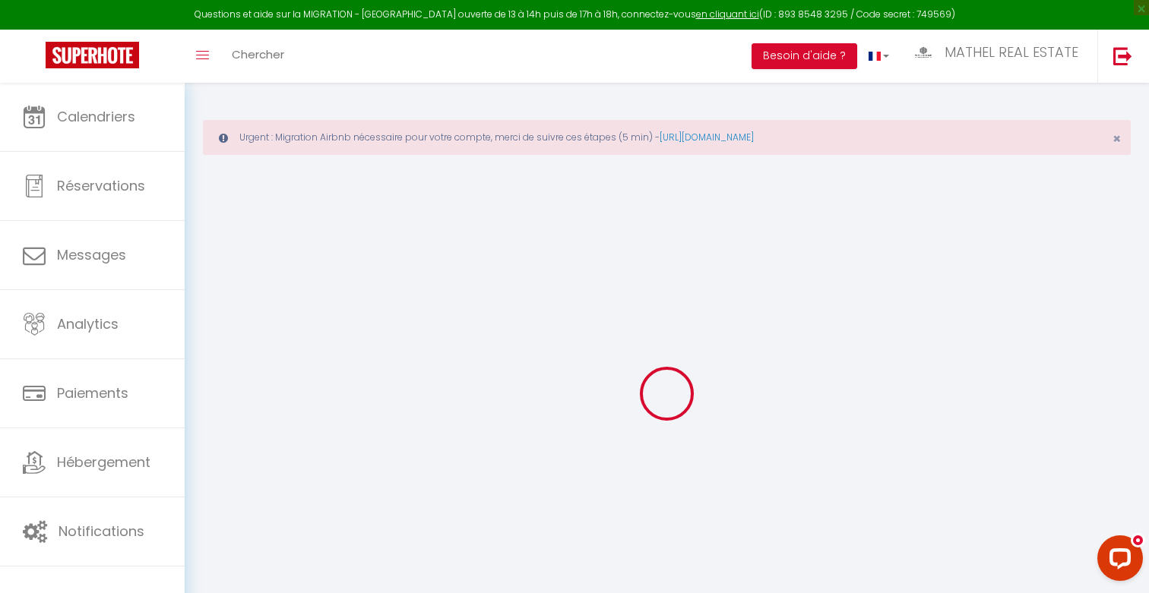
type input "Olive"
type input "KENNE FOPA"
type input "pharmacie.messamendongo@gmail.com"
type textarea "https://app.superhote.com/#/connect/HKsWhXxyVs"
checkbox input "true"
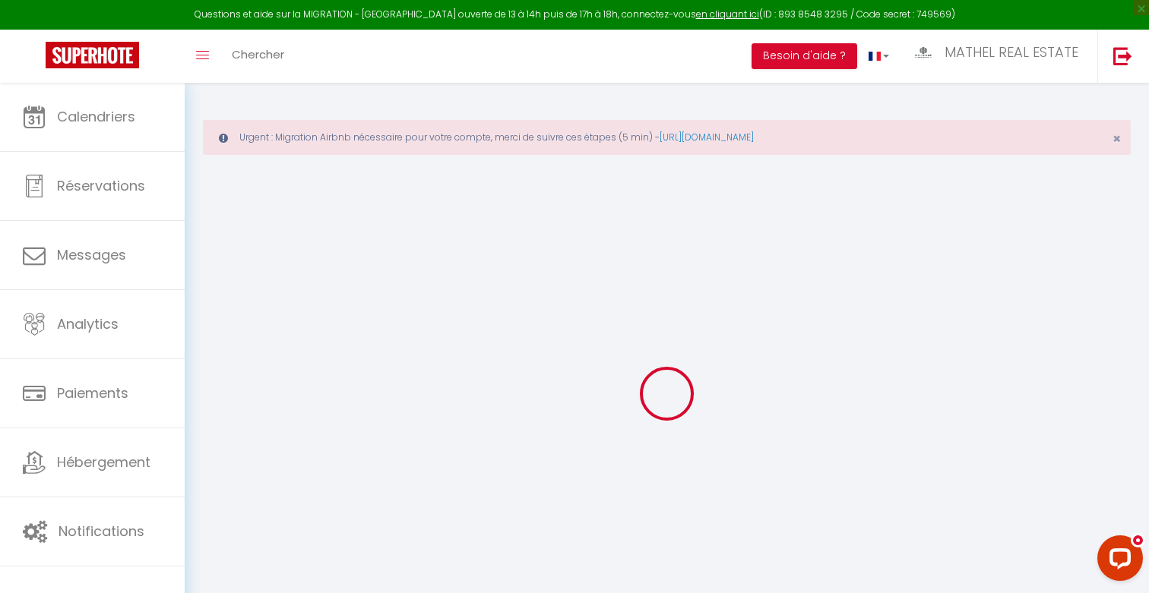
checkbox input "true"
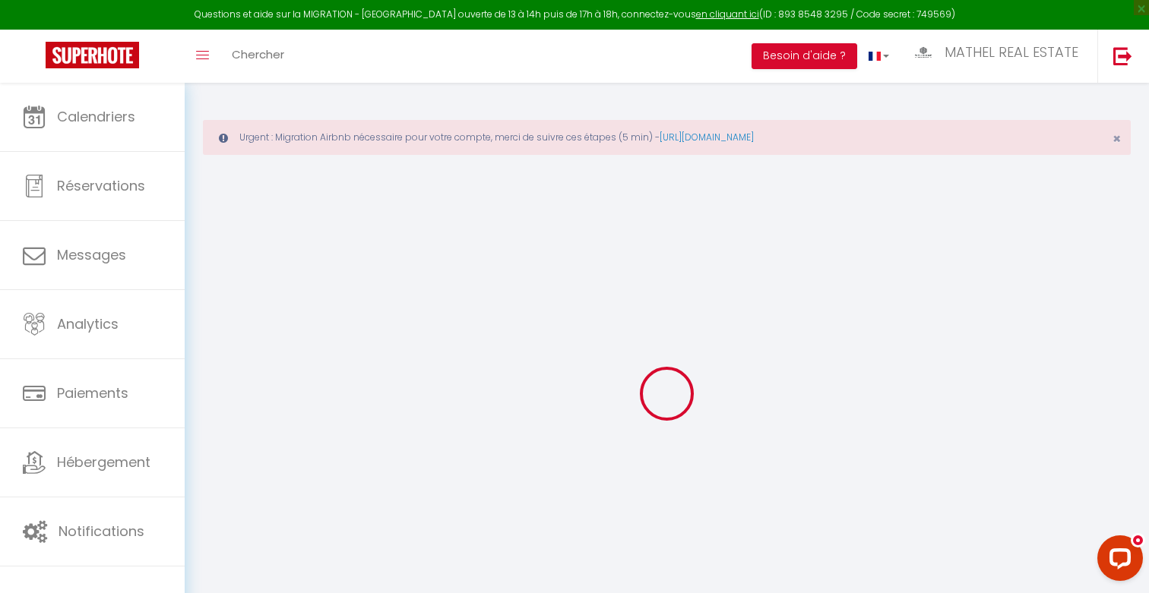
checkbox input "true"
checkbox input "false"
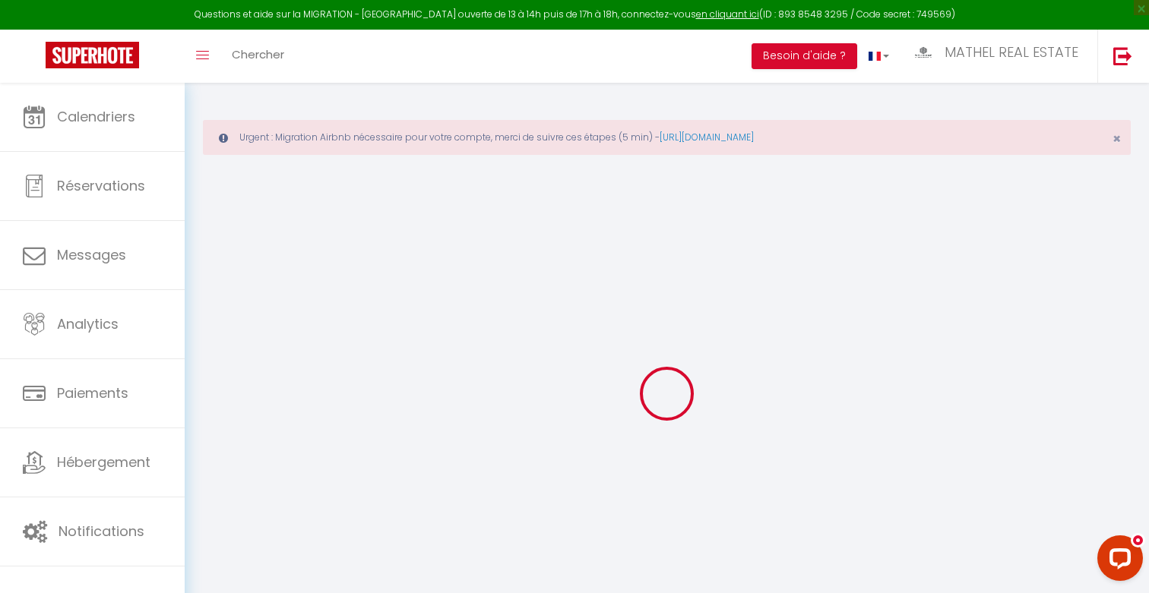
checkbox input "false"
select select
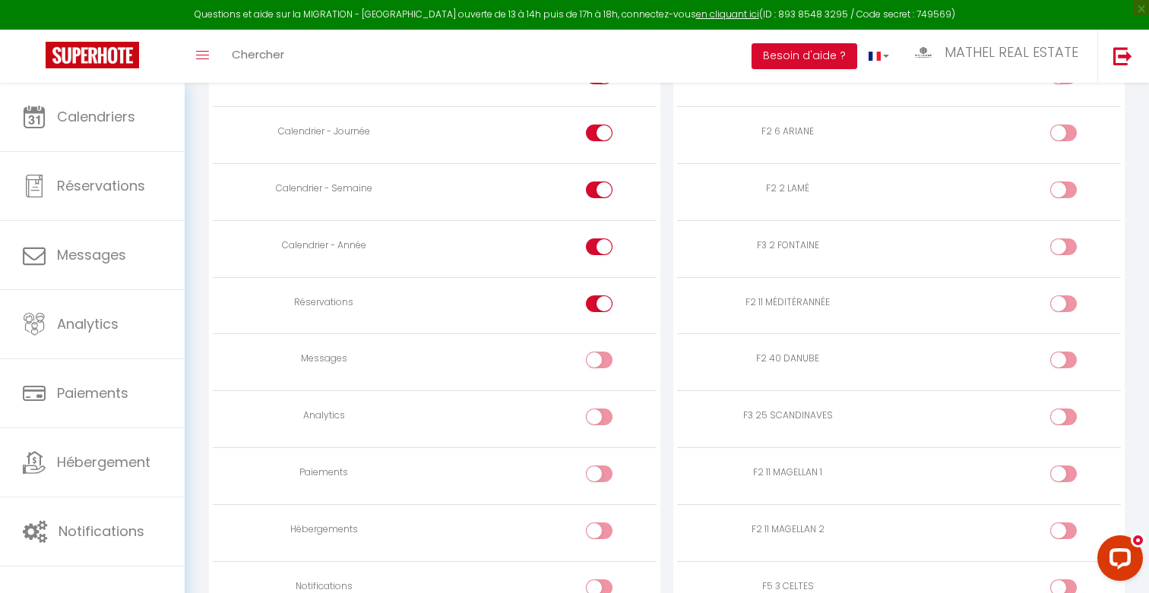
scroll to position [1533, 0]
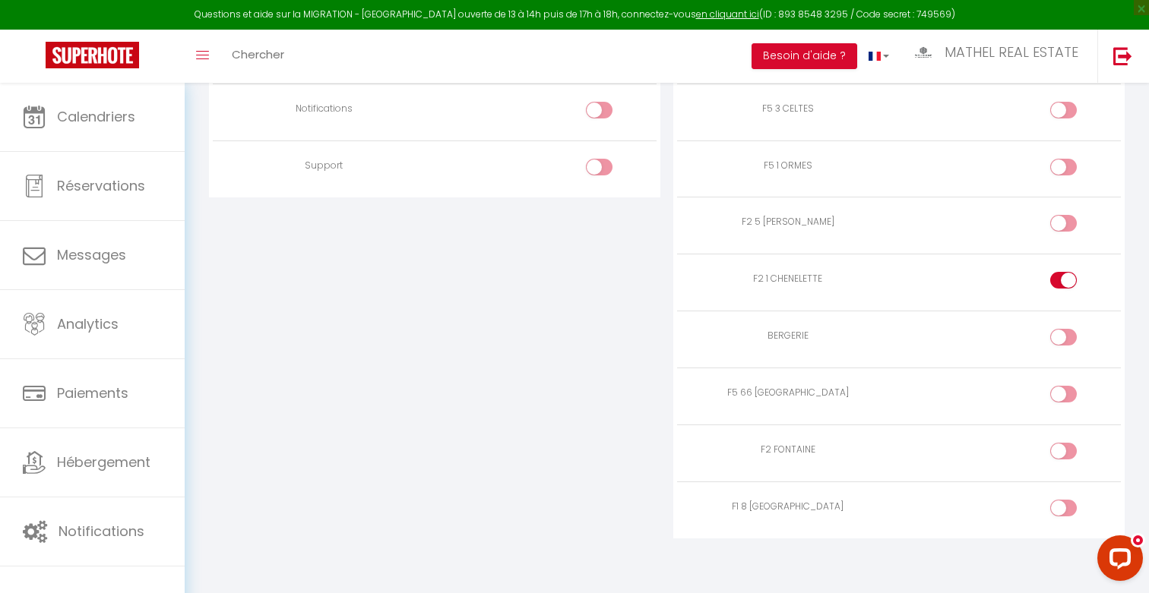
click at [1062, 278] on div at bounding box center [1063, 280] width 27 height 17
click at [1063, 278] on input "checkbox" at bounding box center [1076, 283] width 27 height 23
checkbox input "false"
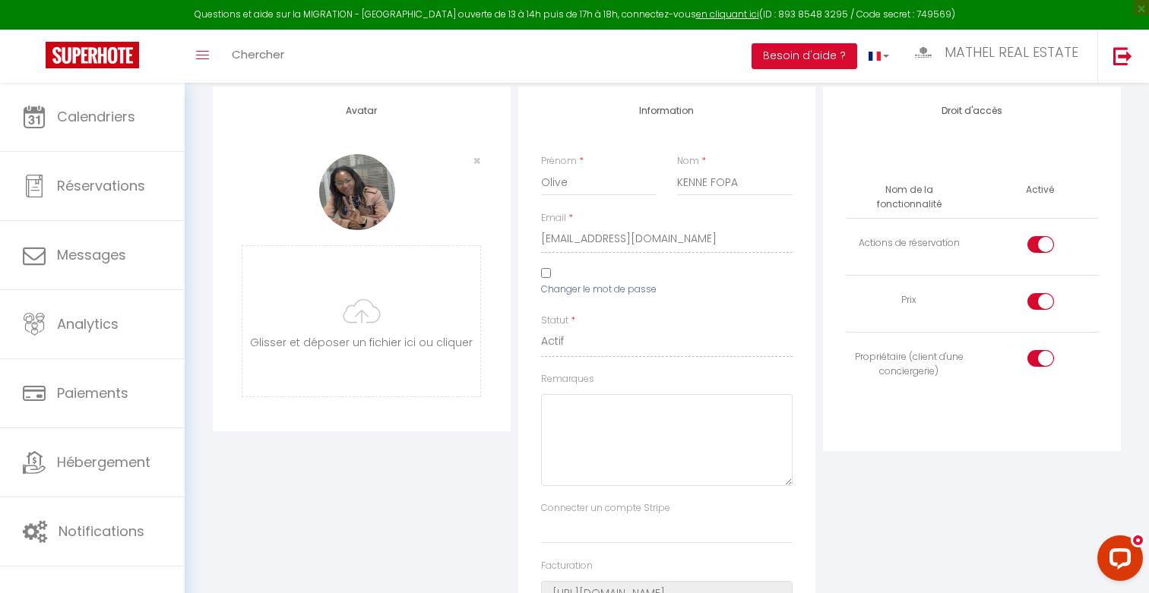
scroll to position [0, 0]
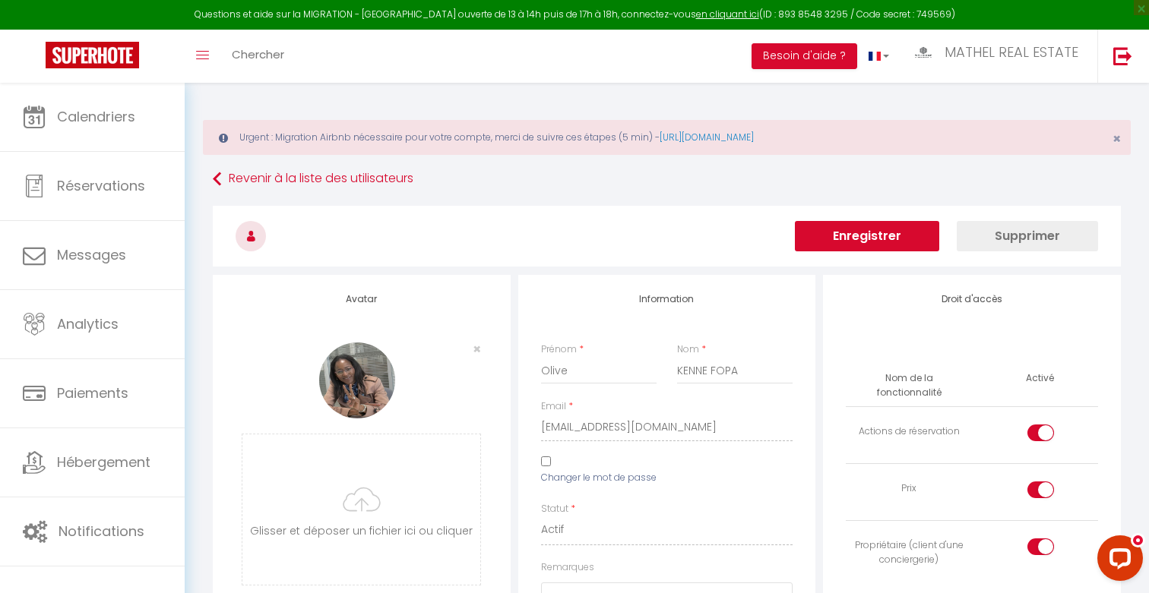
click at [884, 221] on button "Enregistrer" at bounding box center [867, 236] width 144 height 30
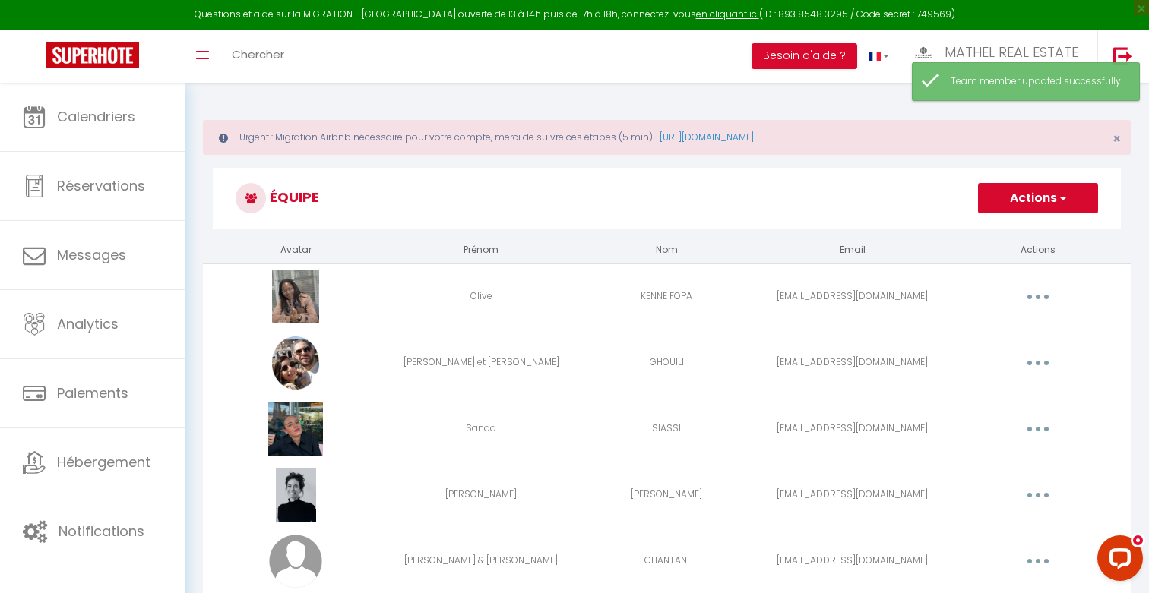
drag, startPoint x: 1042, startPoint y: 426, endPoint x: 1081, endPoint y: 439, distance: 41.1
click at [1081, 438] on div "Editer Supprimer" at bounding box center [1037, 429] width 173 height 24
click at [1037, 499] on button "button" at bounding box center [1038, 495] width 43 height 24
click at [979, 532] on link "Editer" at bounding box center [998, 531] width 112 height 26
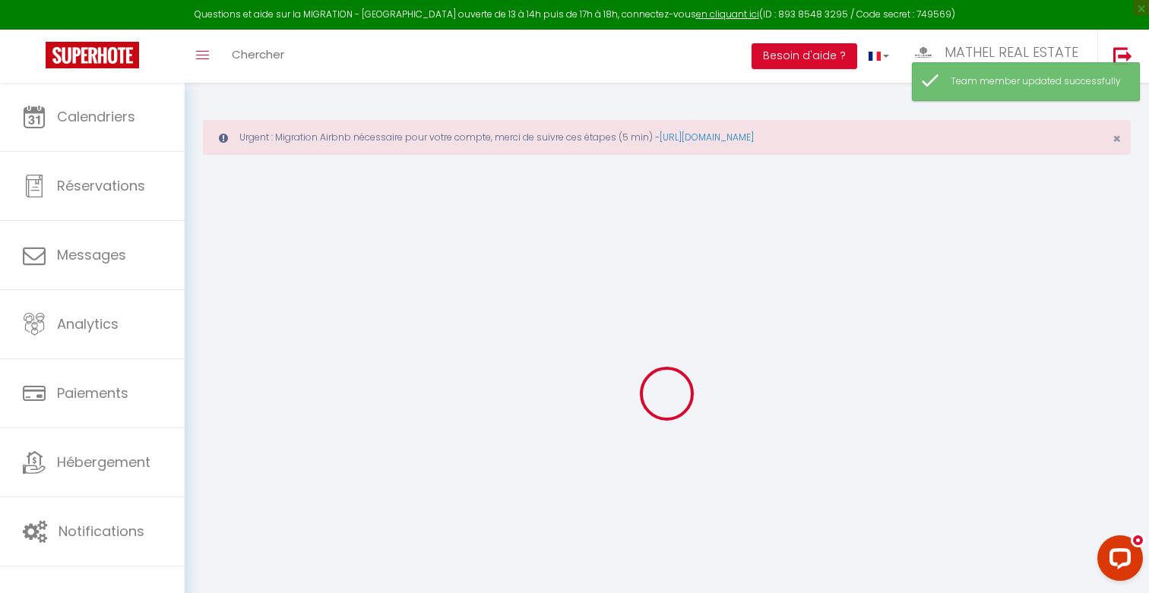
type input "Marie-Charlotte"
type input "CERINO"
type input "didiercerino@orange.fr"
type textarea "https://app.superhote.com/#/connect/8R0SvO2X40"
checkbox input "true"
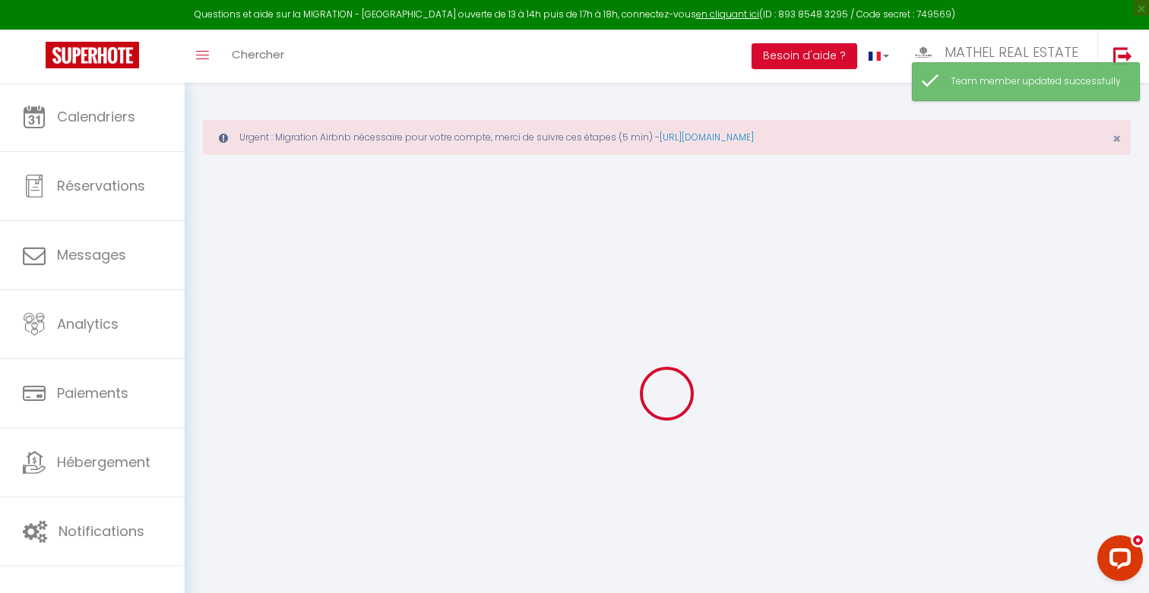
checkbox input "true"
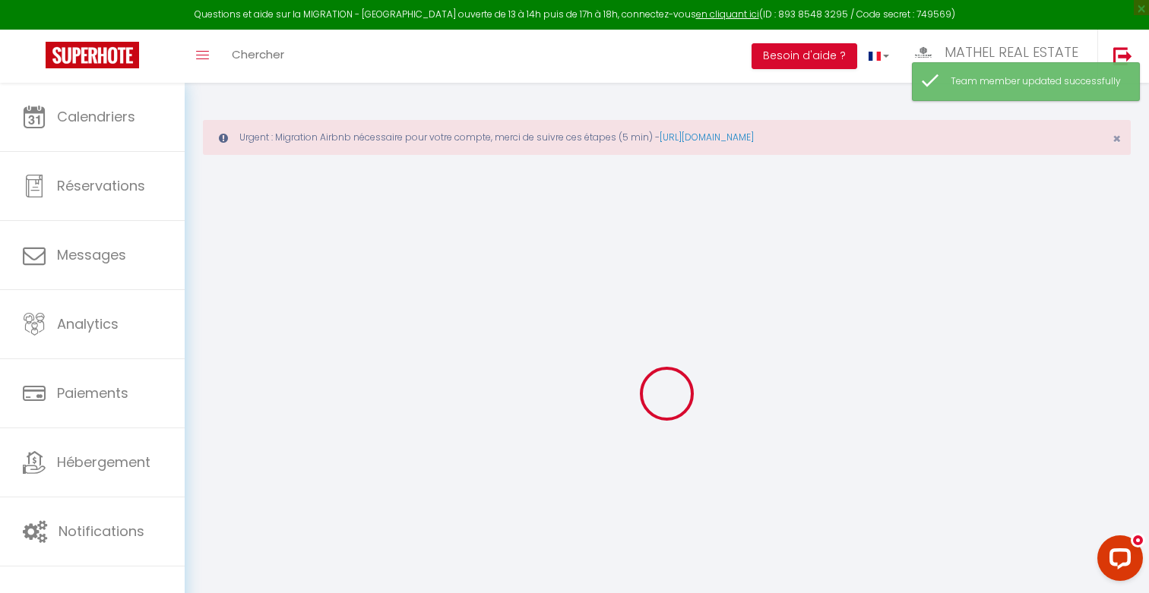
checkbox input "true"
checkbox input "false"
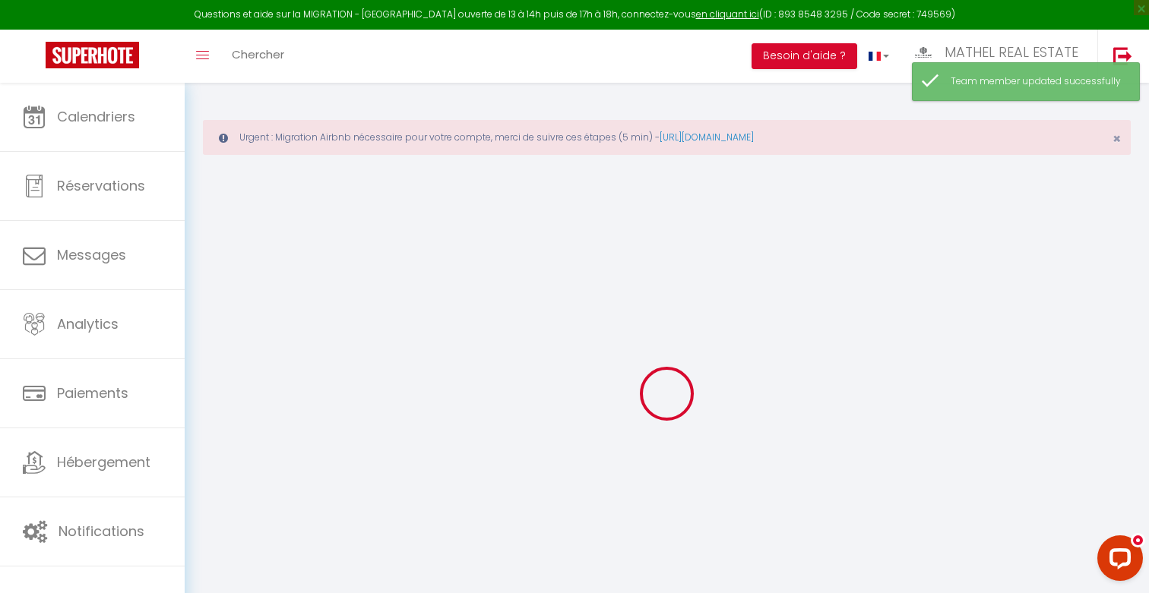
checkbox input "false"
select select
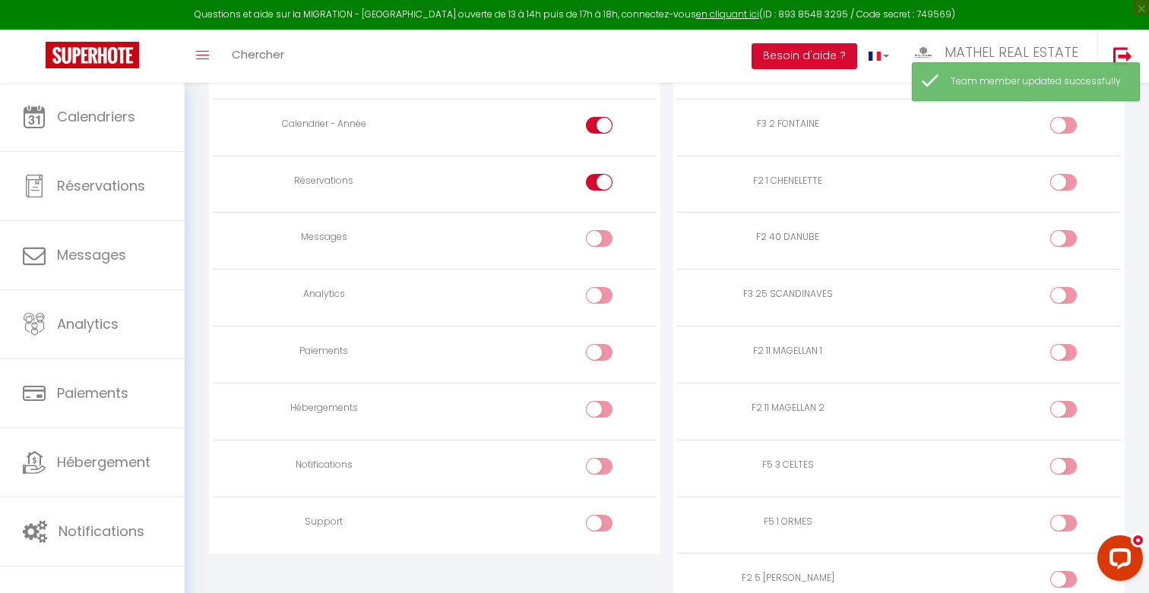
scroll to position [1533, 0]
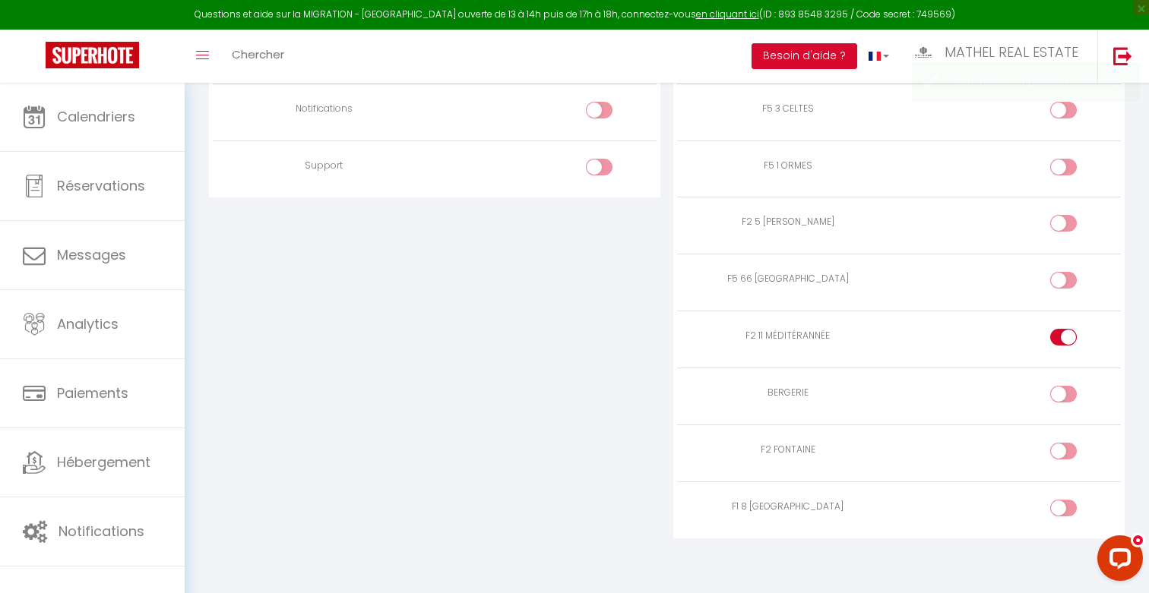
click at [1061, 334] on div at bounding box center [1063, 337] width 27 height 17
click at [1063, 334] on input "checkbox" at bounding box center [1076, 340] width 27 height 23
checkbox input "false"
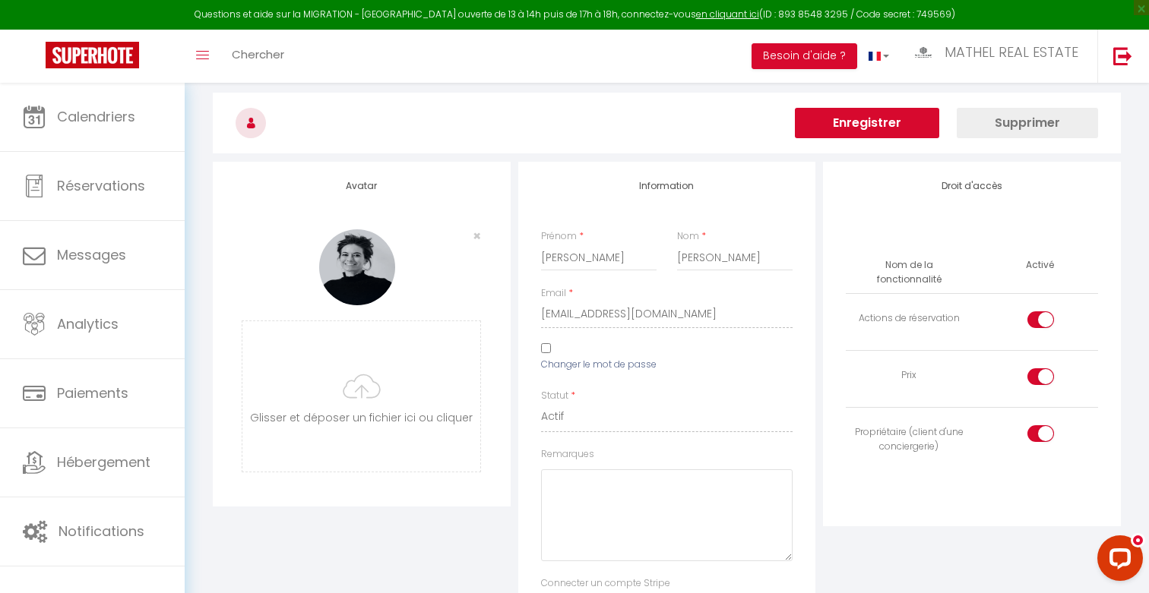
click at [897, 116] on button "Enregistrer" at bounding box center [867, 123] width 144 height 30
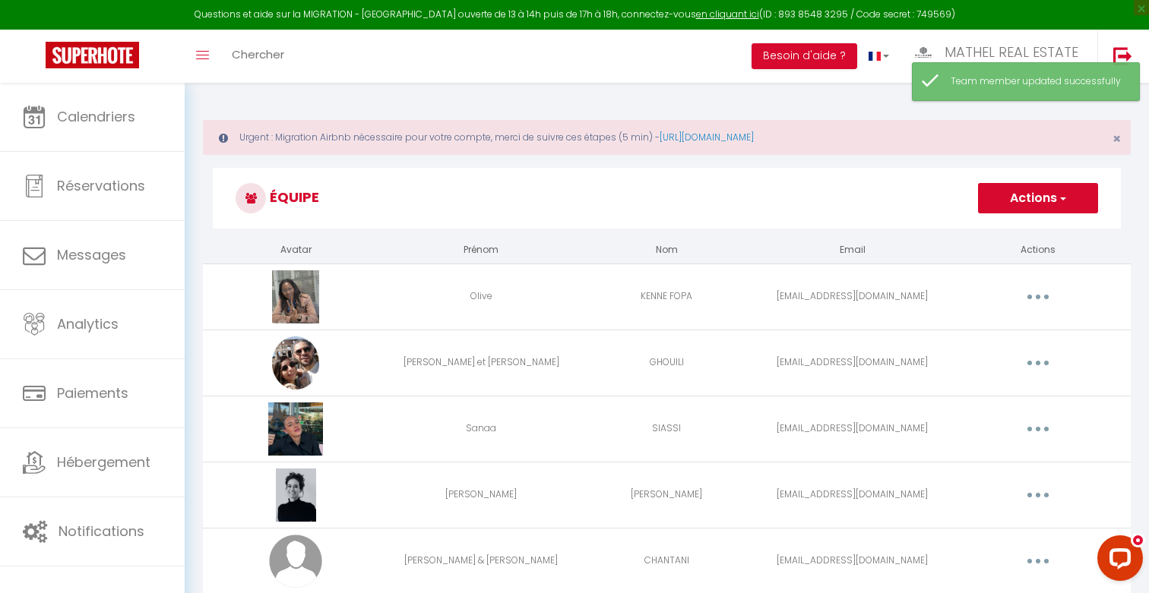
scroll to position [220, 0]
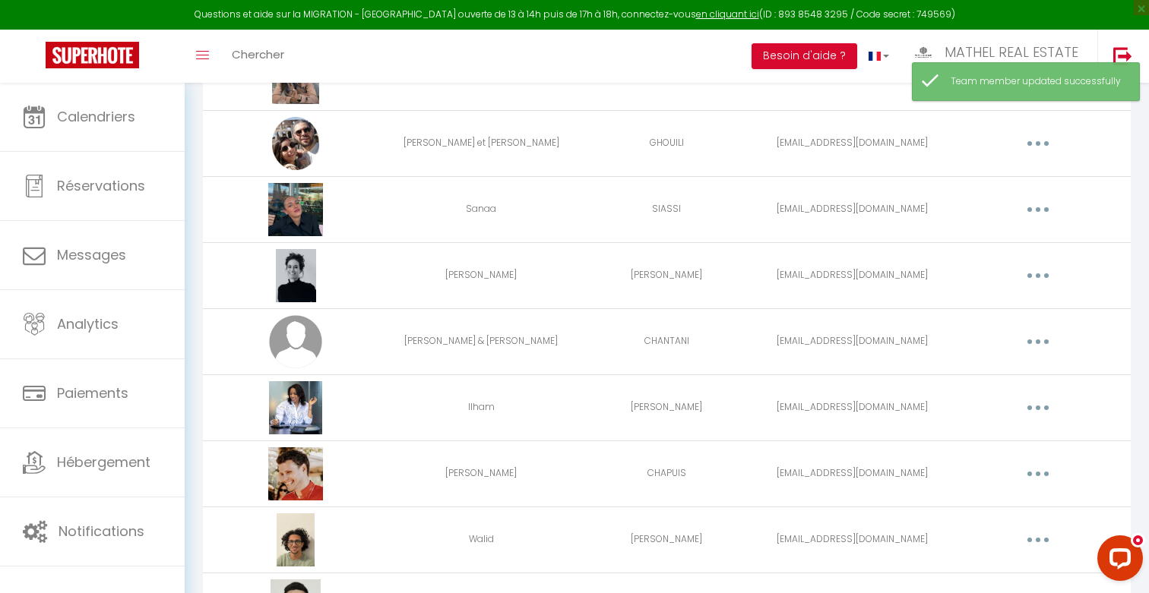
click at [1033, 342] on button "button" at bounding box center [1038, 342] width 43 height 24
click at [993, 365] on link "Editer" at bounding box center [998, 377] width 112 height 26
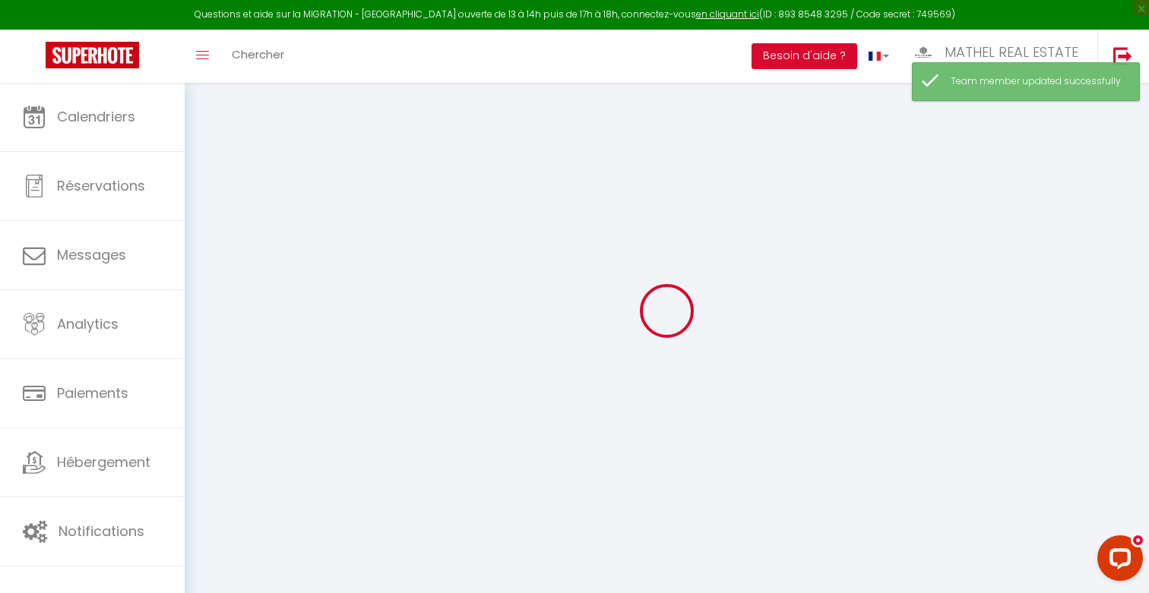
type input "Evelyn & Steven"
type input "CHANTANI"
type input "choubeauserey@gmail.com"
type textarea "https://app.superhote.com/#/connect/DTc2sS9Els"
checkbox input "true"
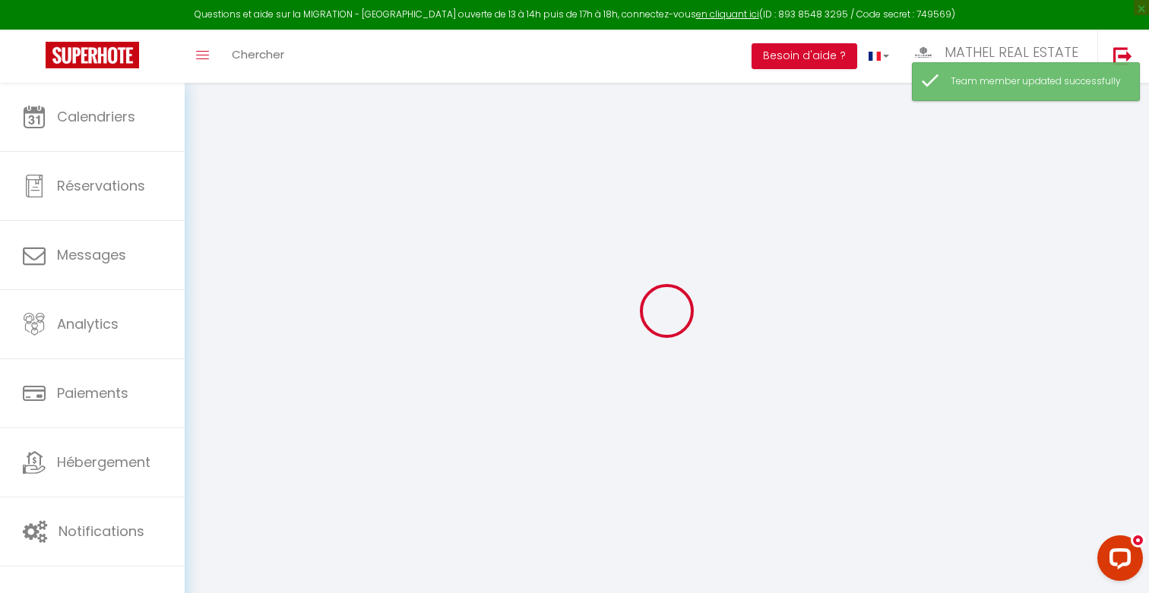
checkbox input "true"
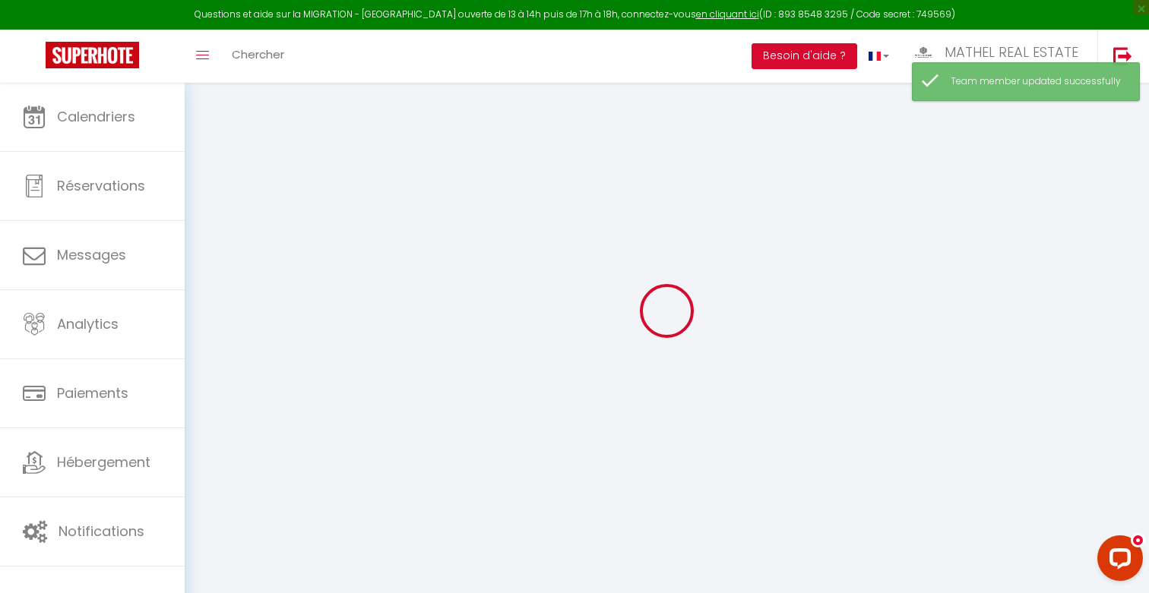
checkbox input "true"
checkbox input "false"
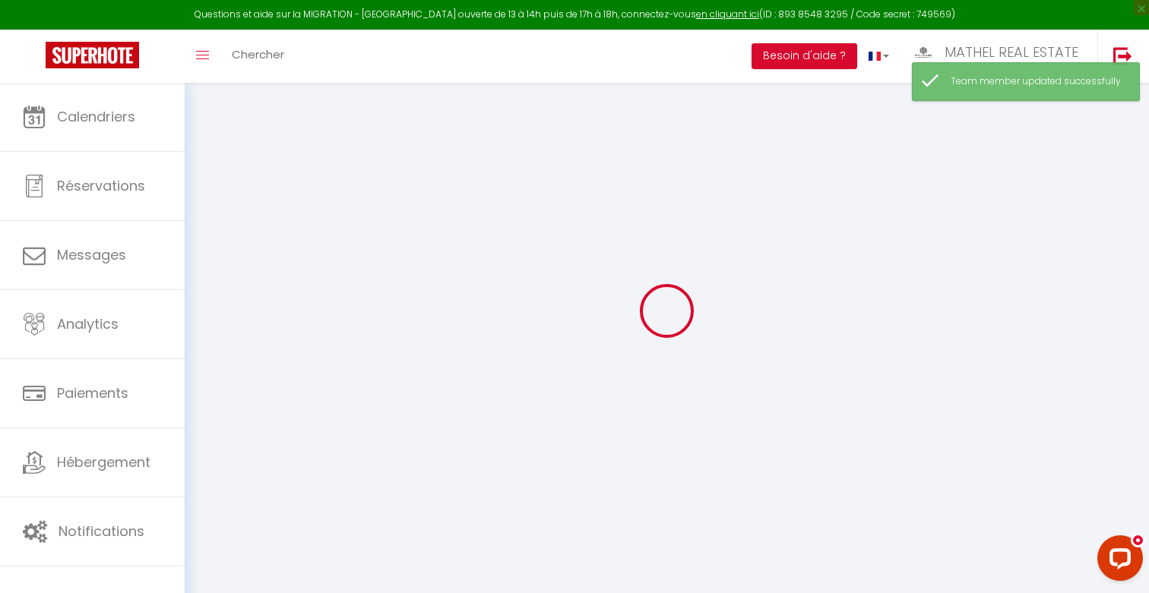
checkbox input "false"
select select
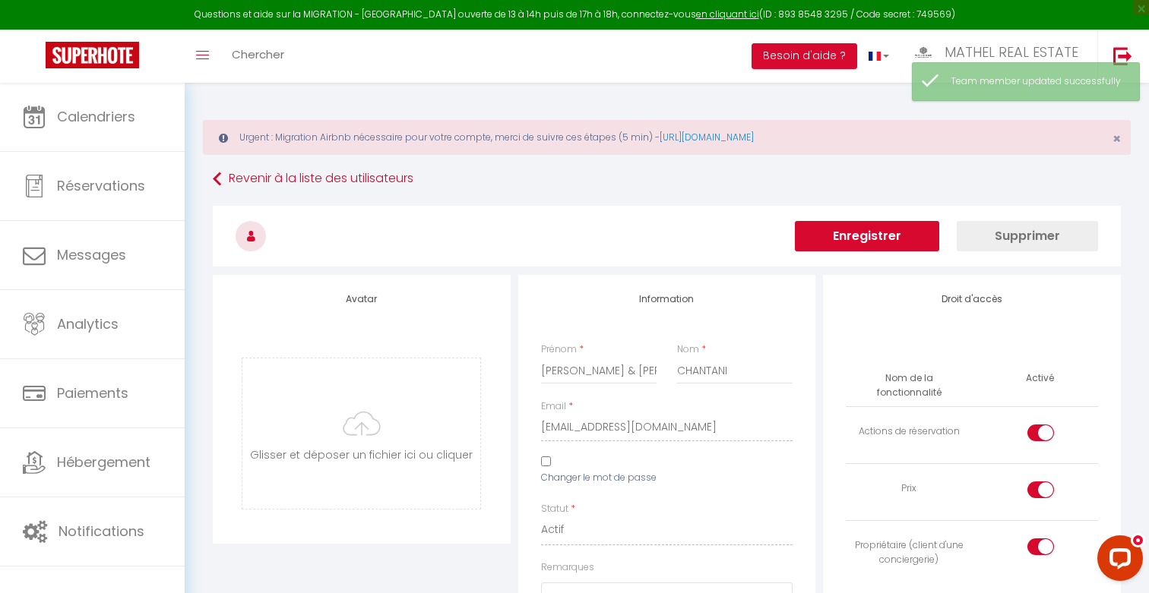
click at [1003, 245] on button "Supprimer" at bounding box center [1027, 236] width 141 height 30
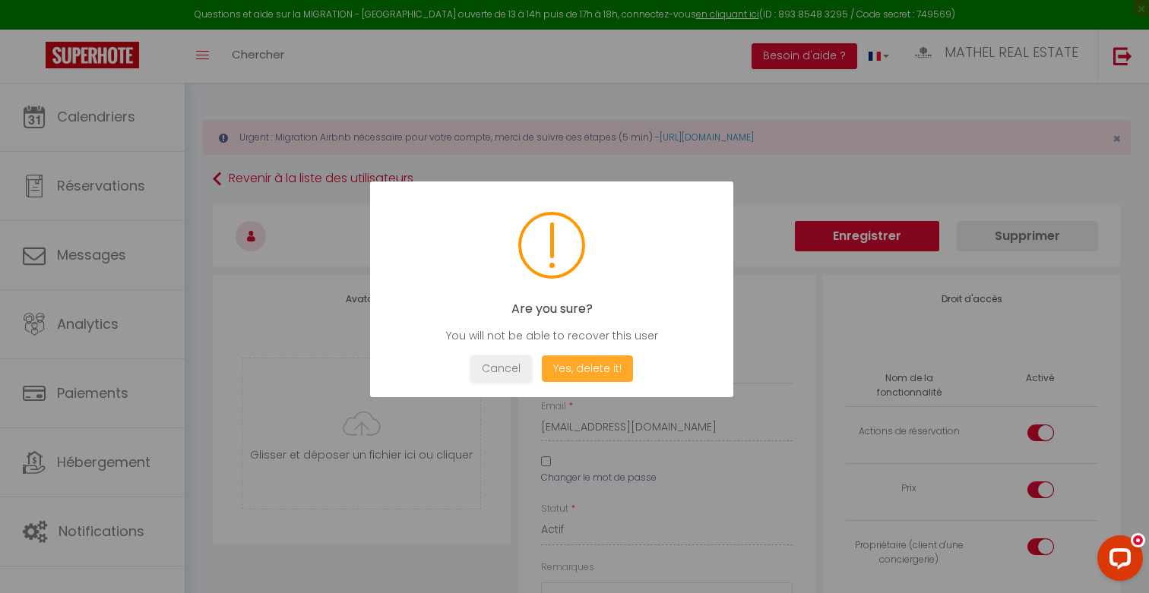
click at [592, 366] on button "Yes, delete it!" at bounding box center [587, 369] width 91 height 27
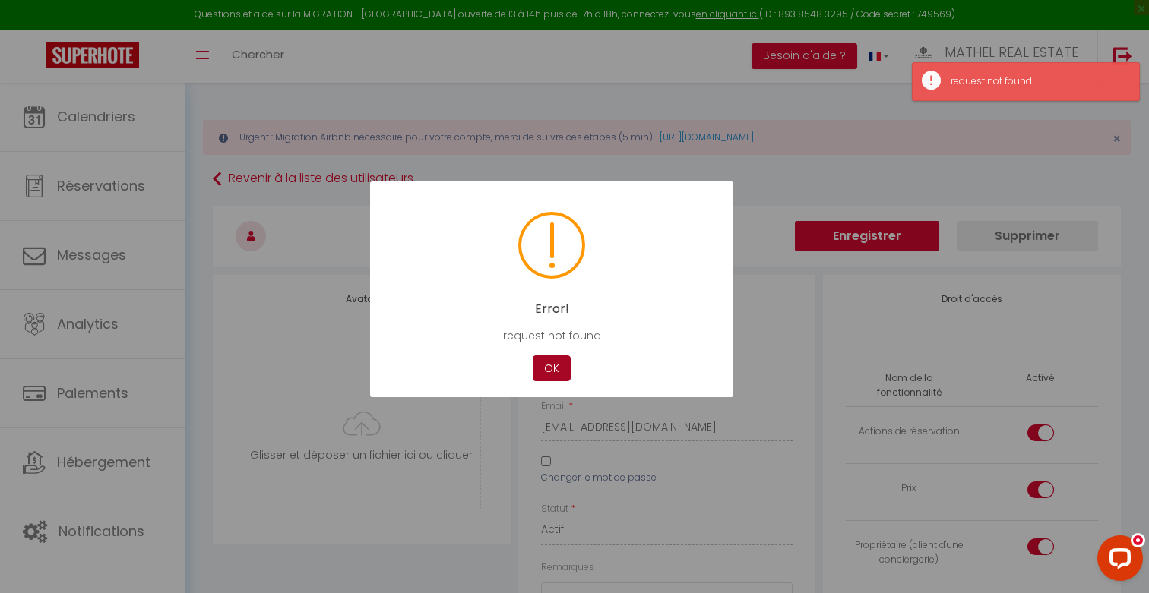
click at [549, 362] on button "OK" at bounding box center [552, 369] width 38 height 27
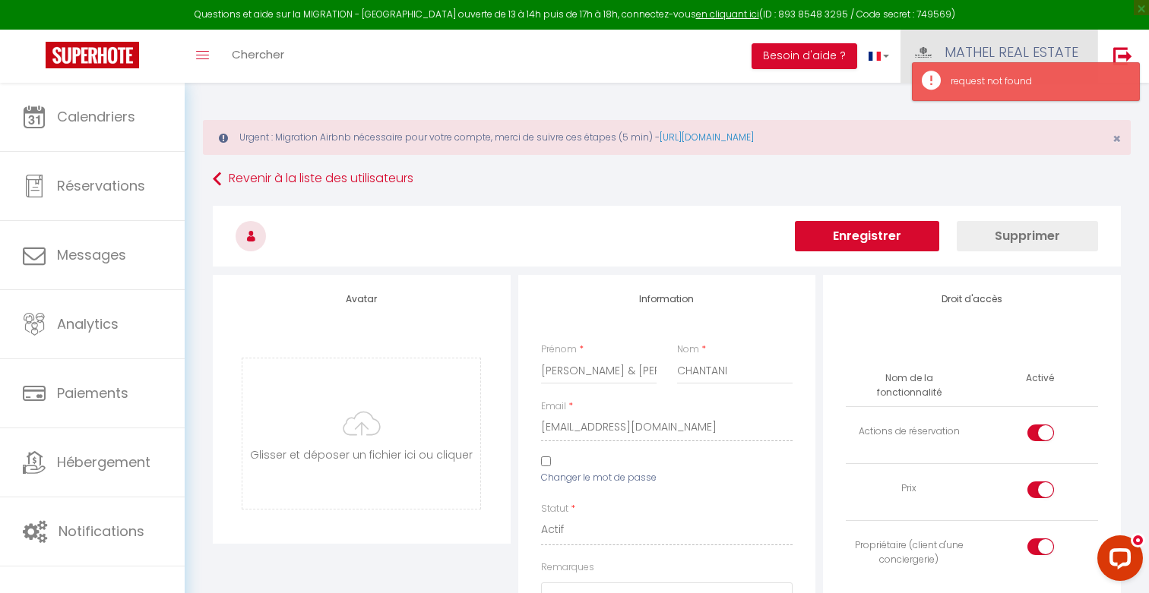
click at [969, 51] on span "MATHEL REAL ESTATE" at bounding box center [1012, 52] width 134 height 19
click at [995, 132] on icon at bounding box center [995, 133] width 11 height 11
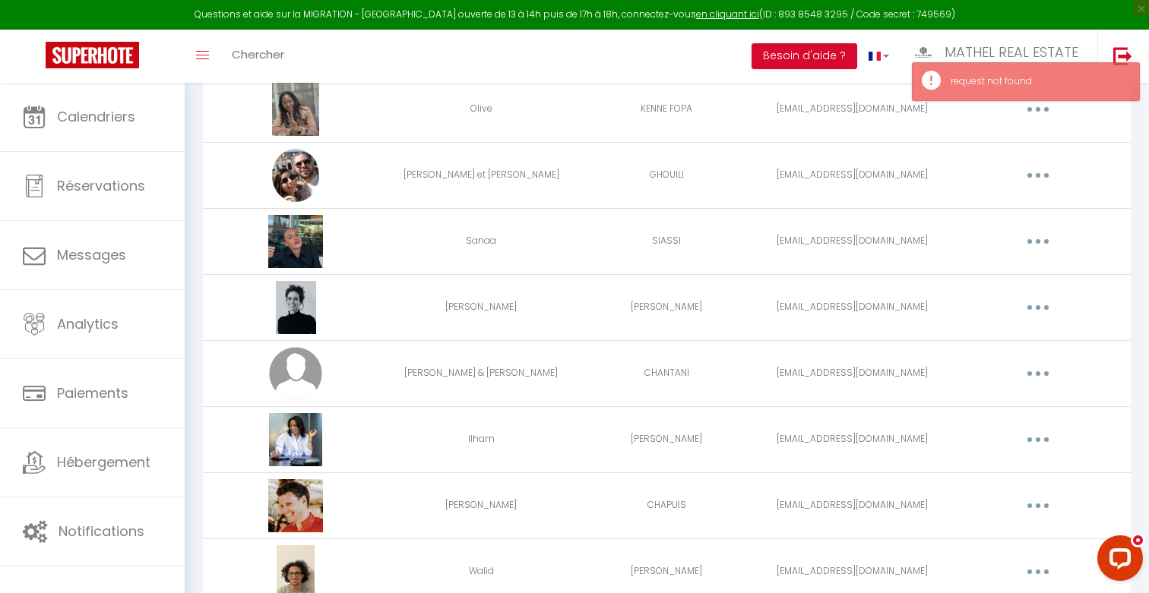
scroll to position [269, 0]
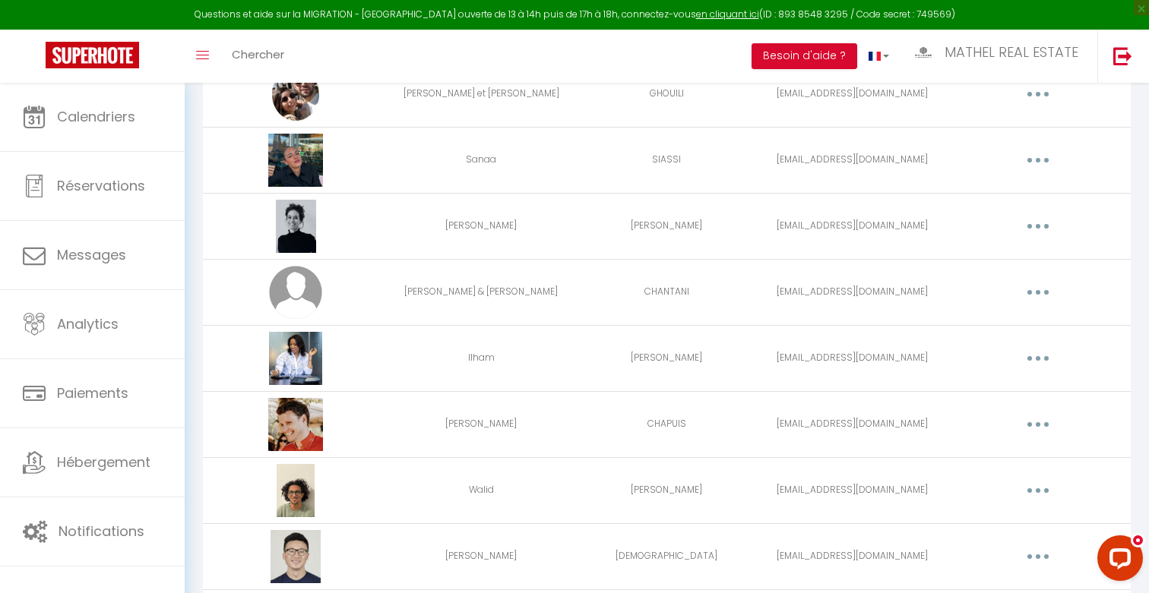
click at [1035, 423] on button "button" at bounding box center [1038, 425] width 43 height 24
click at [987, 461] on link "Editer" at bounding box center [998, 460] width 112 height 26
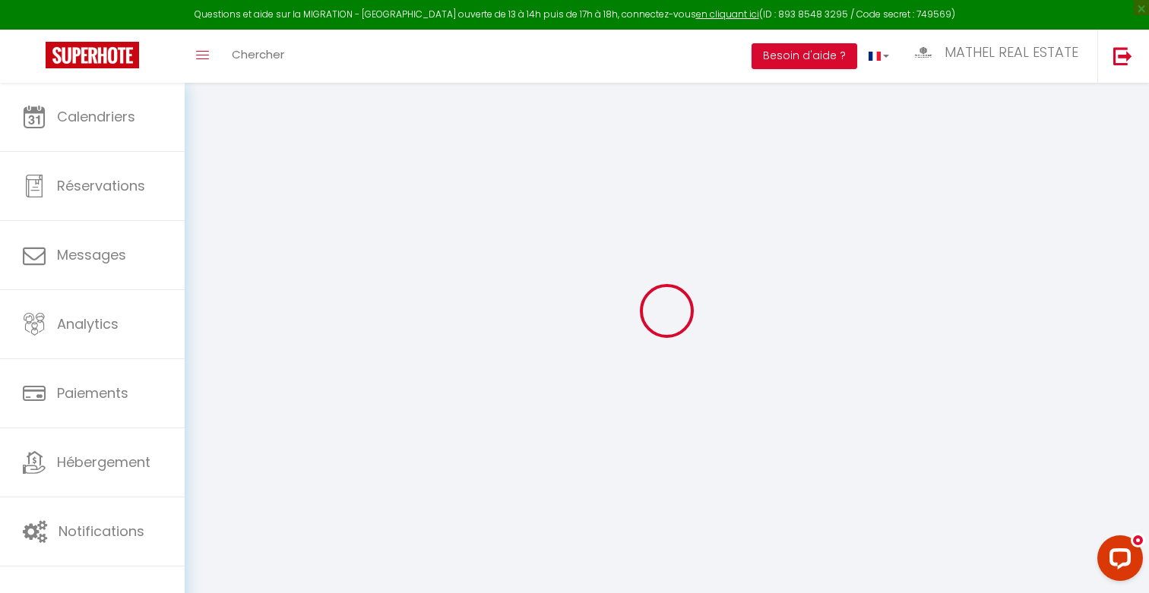
type input "Lorenzo"
type input "CHAPUIS"
type input "lorenzochapuis@gmail.com"
type textarea "https://app.superhote.com/#/connect/GGrfXNB75m"
checkbox input "true"
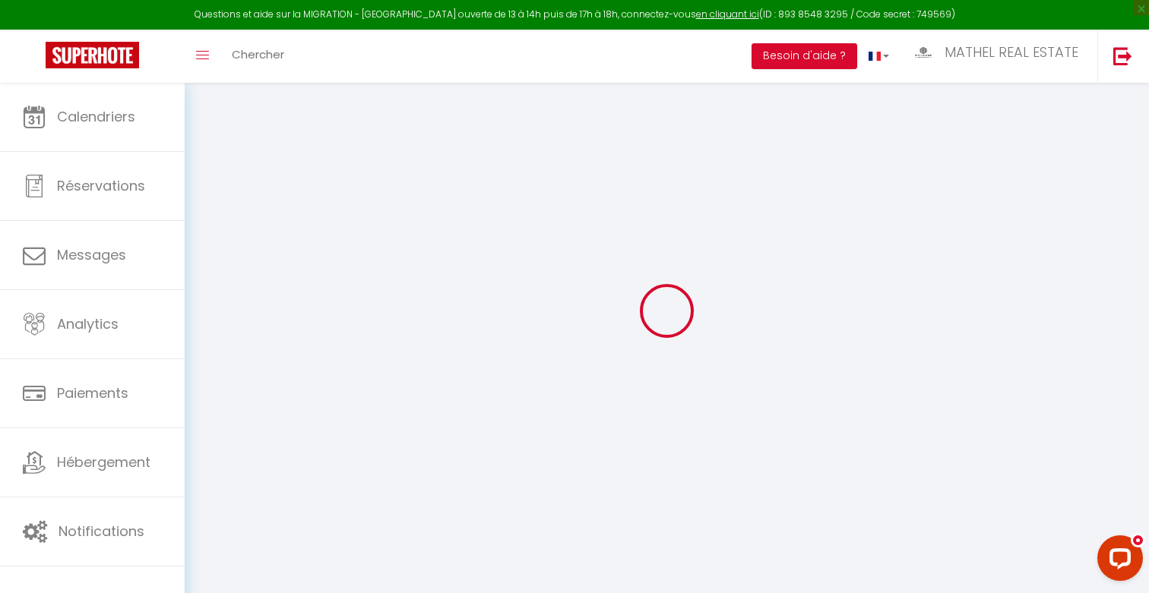
checkbox input "true"
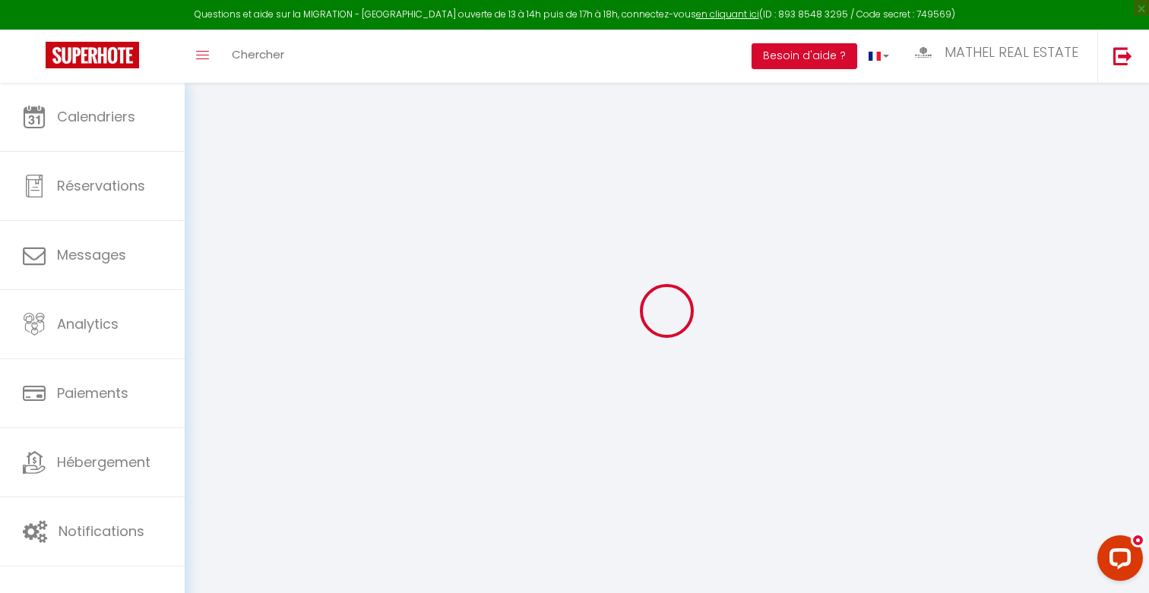
checkbox input "true"
checkbox input "false"
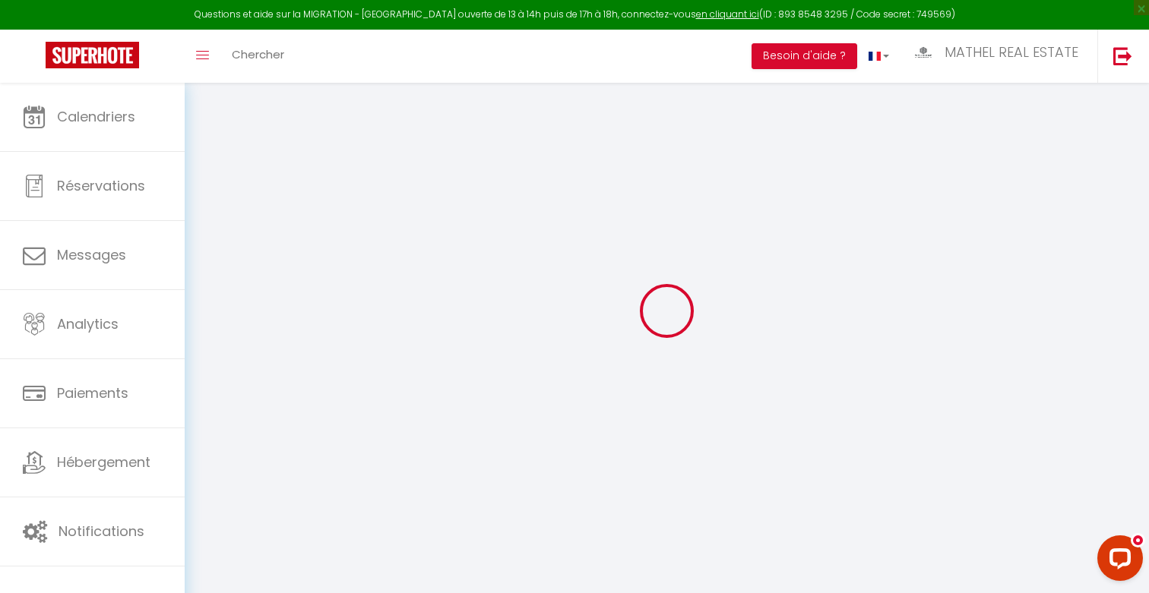
checkbox input "false"
select select
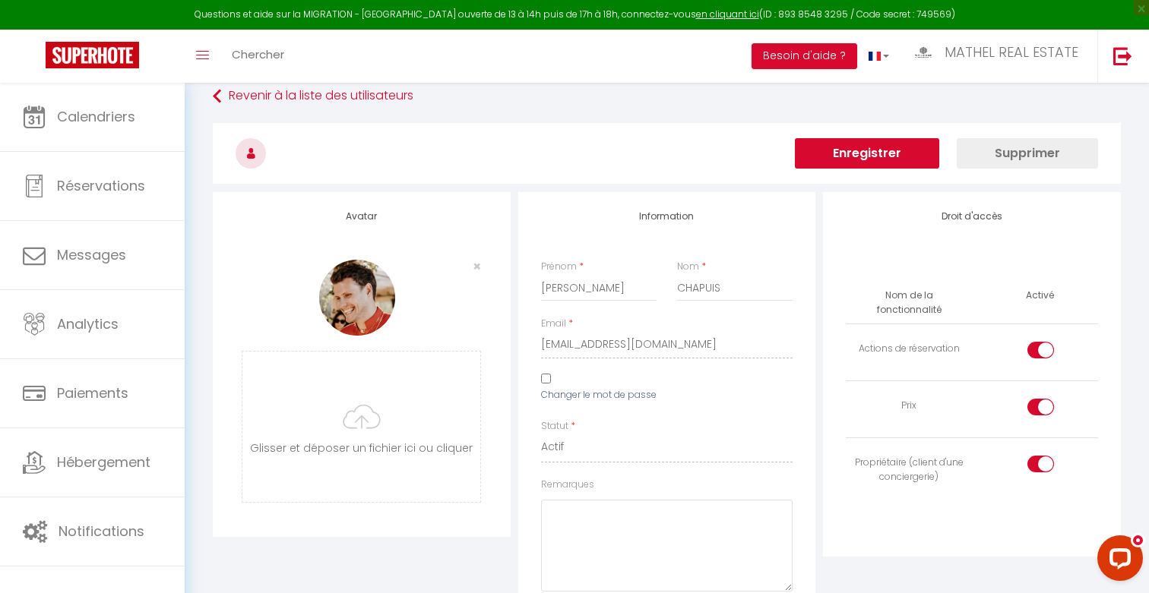
scroll to position [1533, 0]
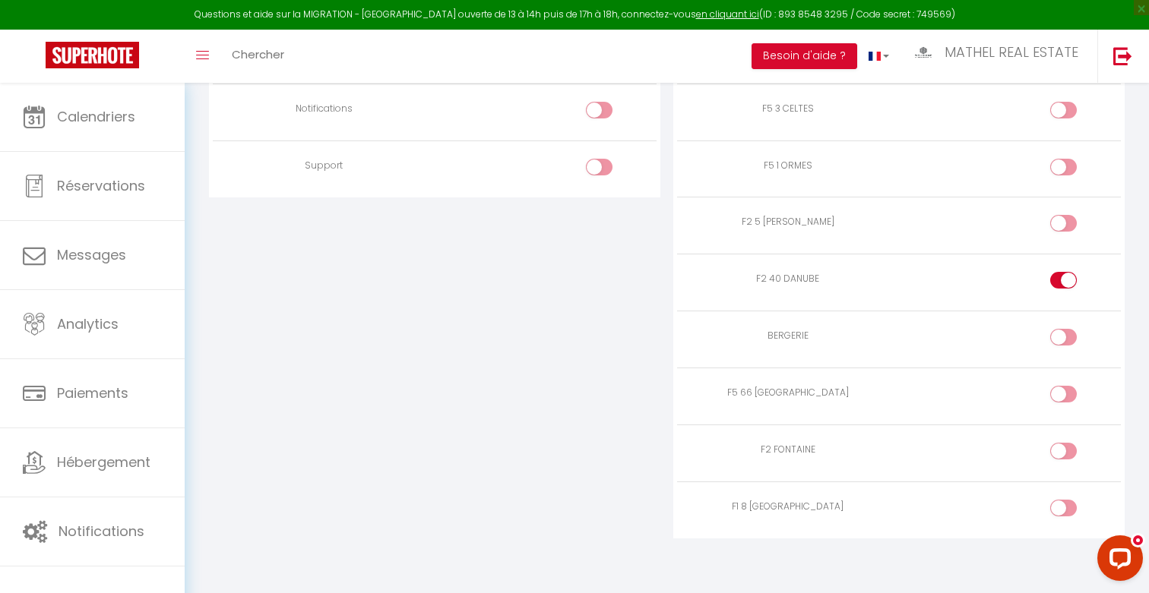
click at [1064, 273] on input "checkbox" at bounding box center [1076, 283] width 27 height 23
checkbox input "false"
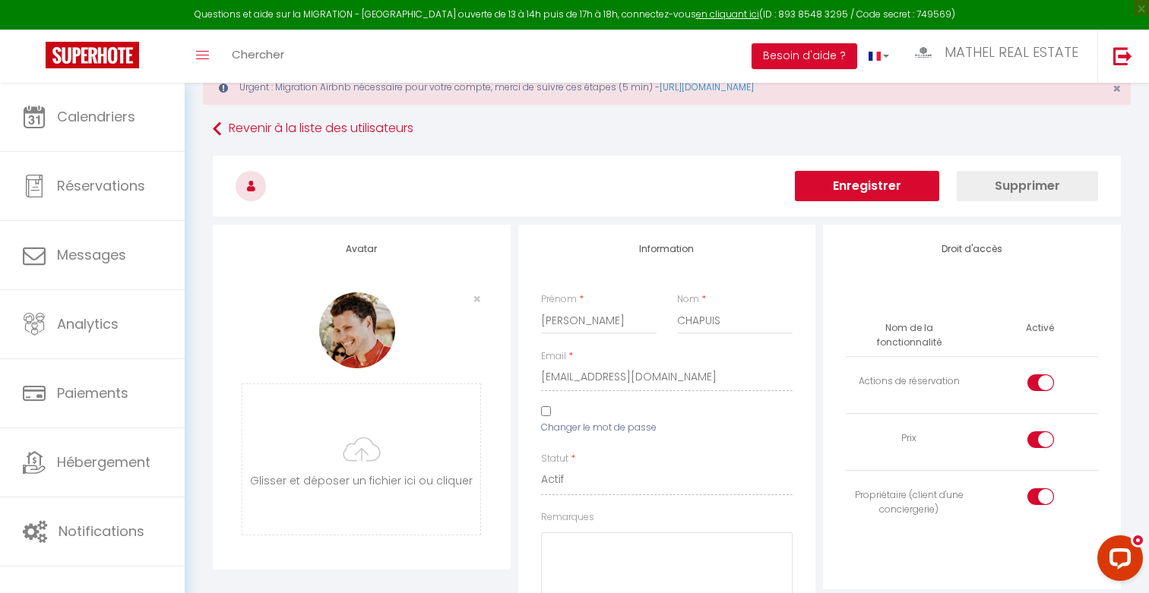
scroll to position [0, 0]
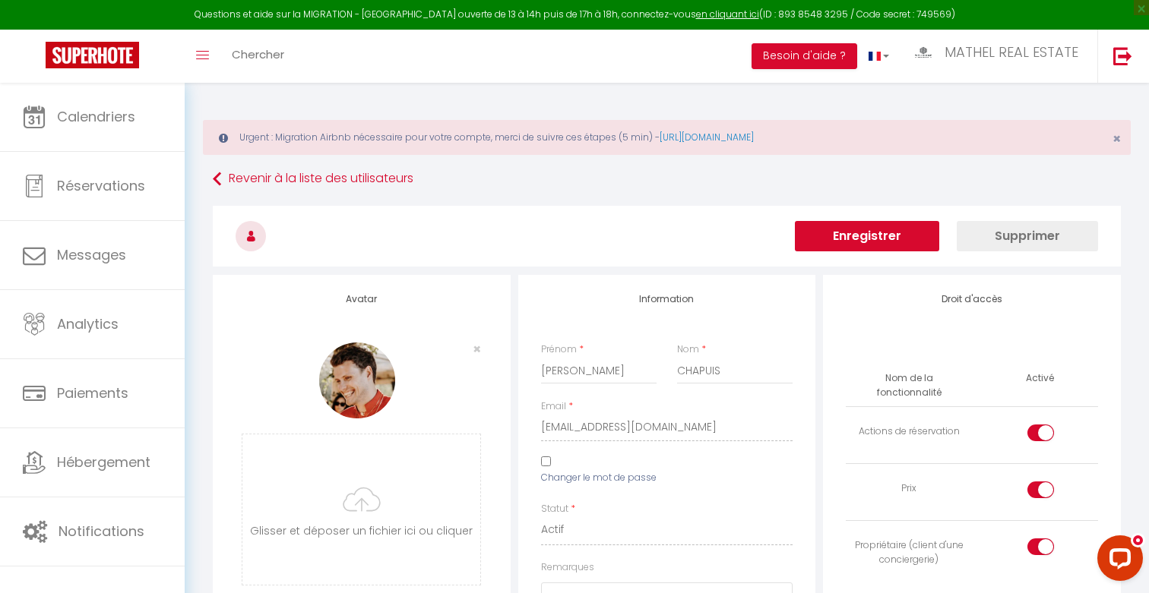
click at [887, 230] on button "Enregistrer" at bounding box center [867, 236] width 144 height 30
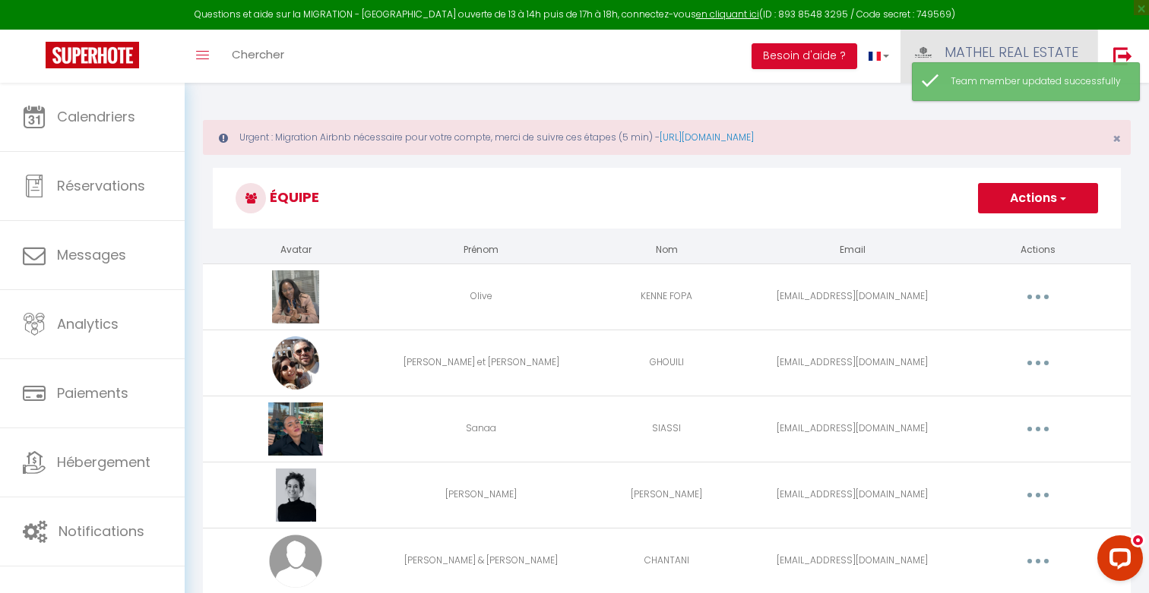
click at [938, 53] on link "MATHEL REAL ESTATE" at bounding box center [999, 56] width 197 height 53
click at [1006, 131] on link "Équipe" at bounding box center [1036, 133] width 112 height 26
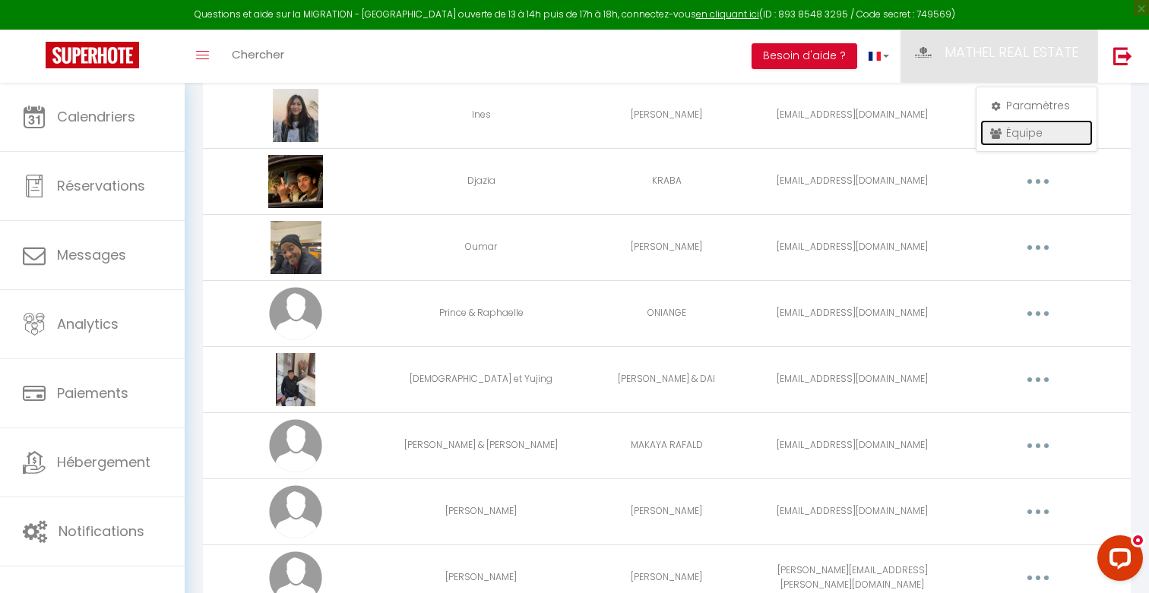
scroll to position [910, 0]
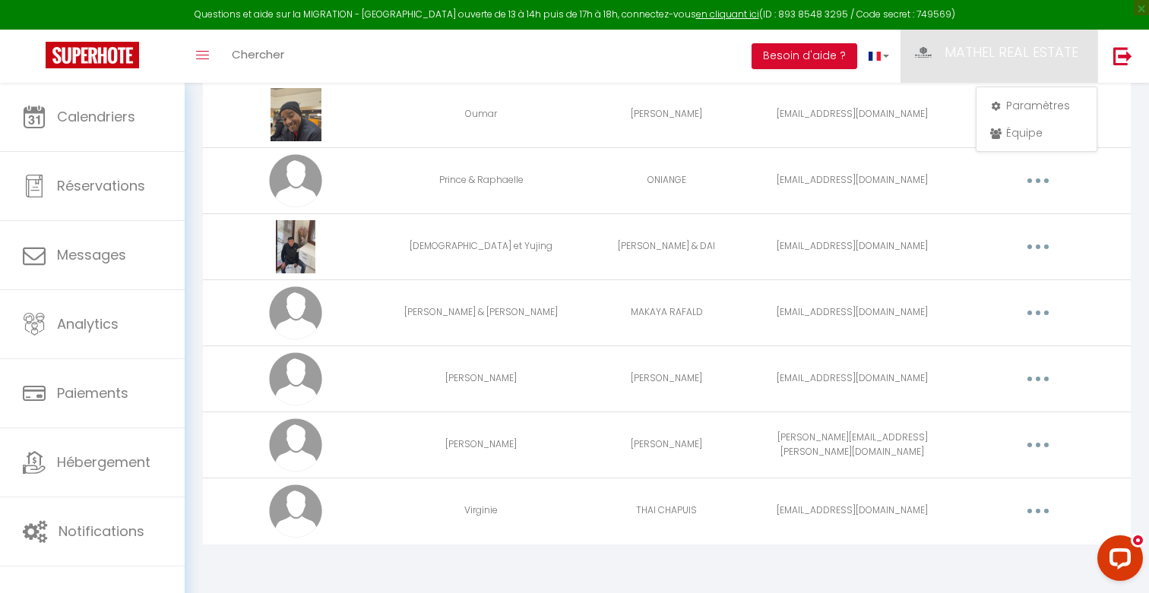
click at [1038, 508] on button "button" at bounding box center [1038, 511] width 43 height 24
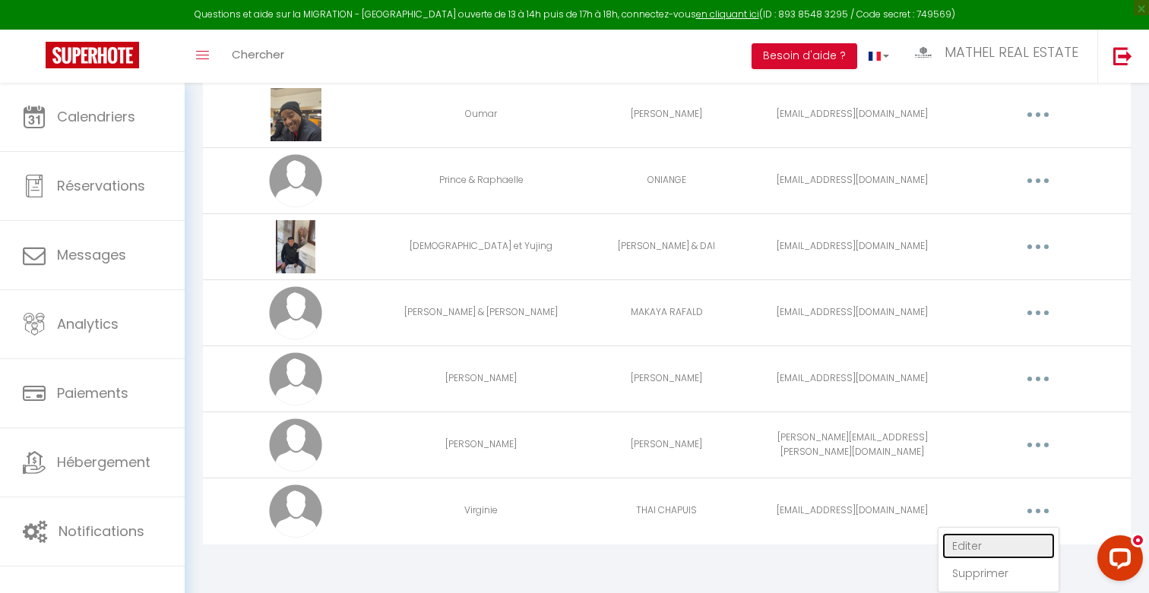
click at [983, 552] on link "Editer" at bounding box center [998, 546] width 112 height 26
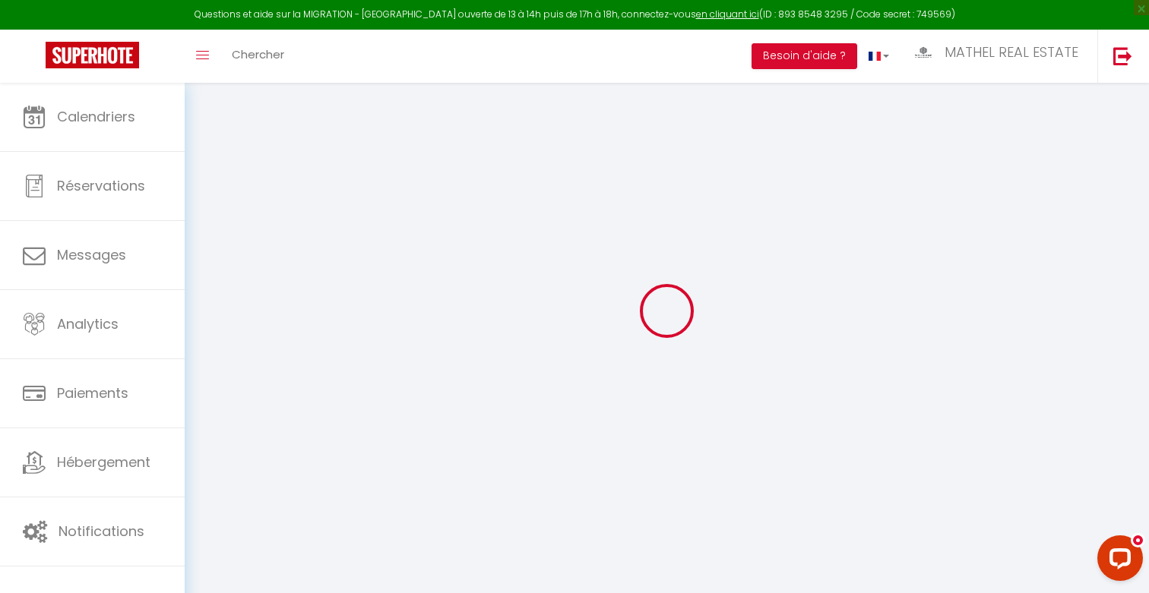
type input "Virginie"
type input "THAI CHAPUIS"
type input "thai.virginie@gmail.com"
type textarea "https://app.superhote.com/#/connect/VlFNLSqi3c"
checkbox input "true"
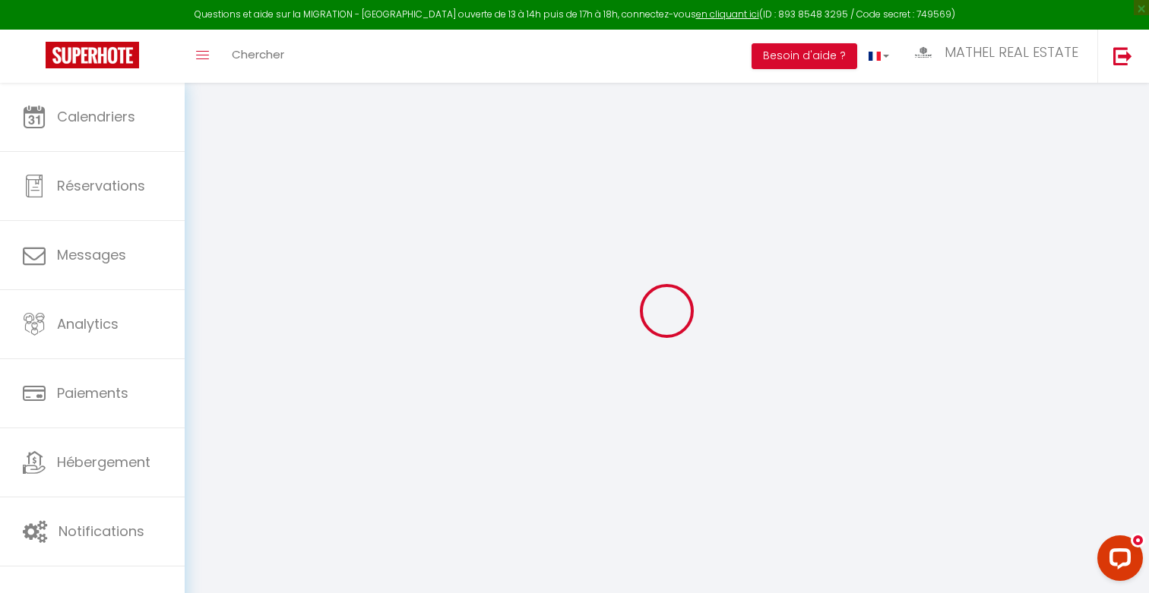
checkbox input "true"
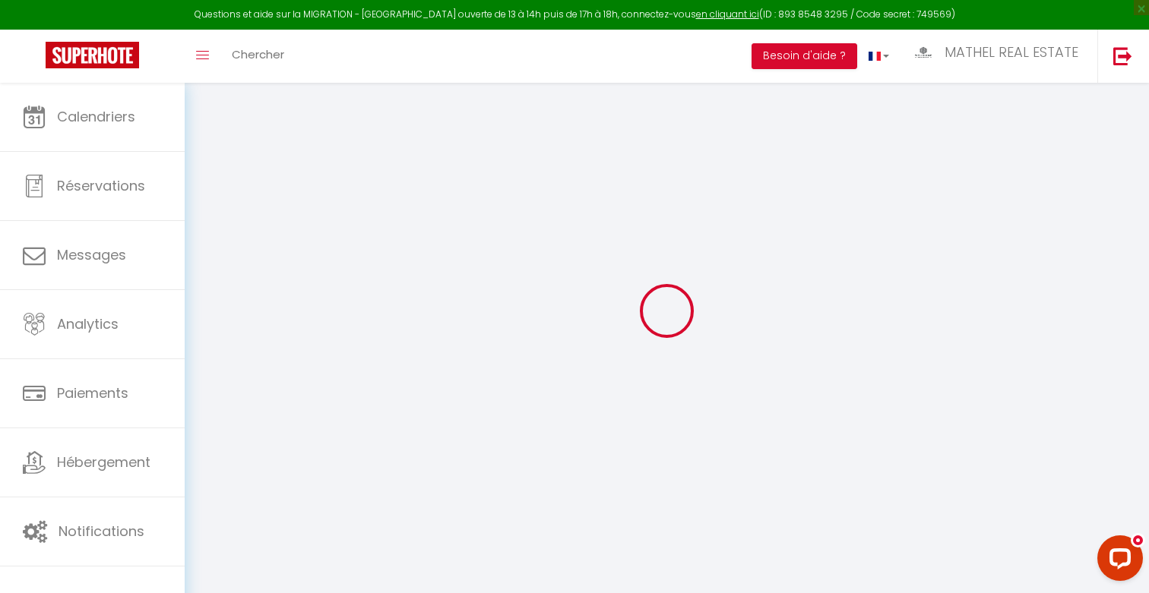
checkbox input "true"
checkbox input "false"
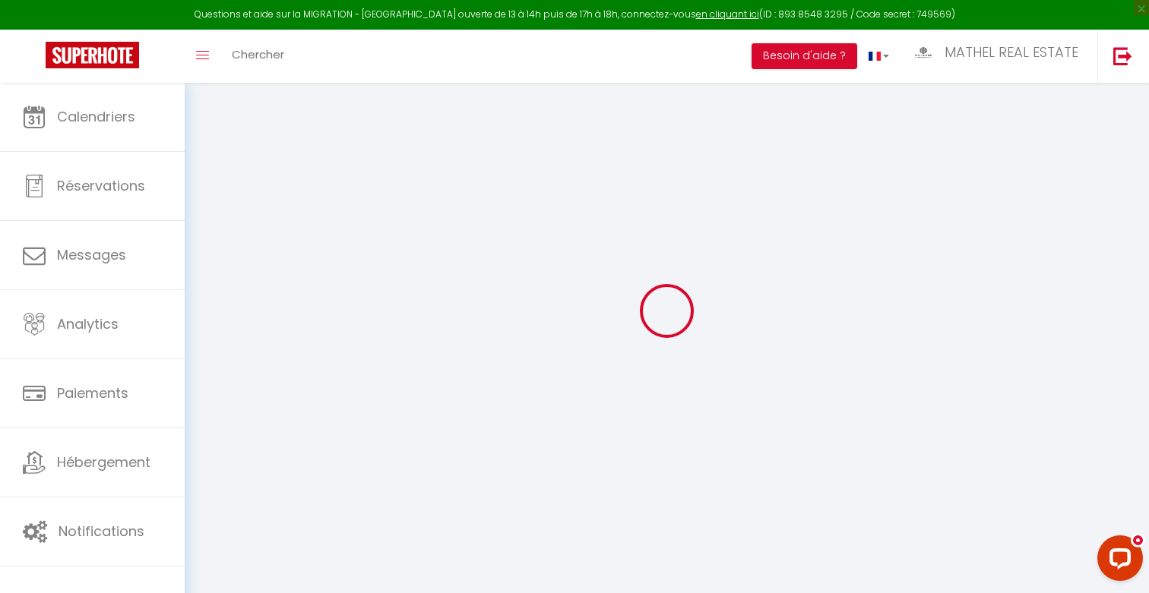
checkbox input "false"
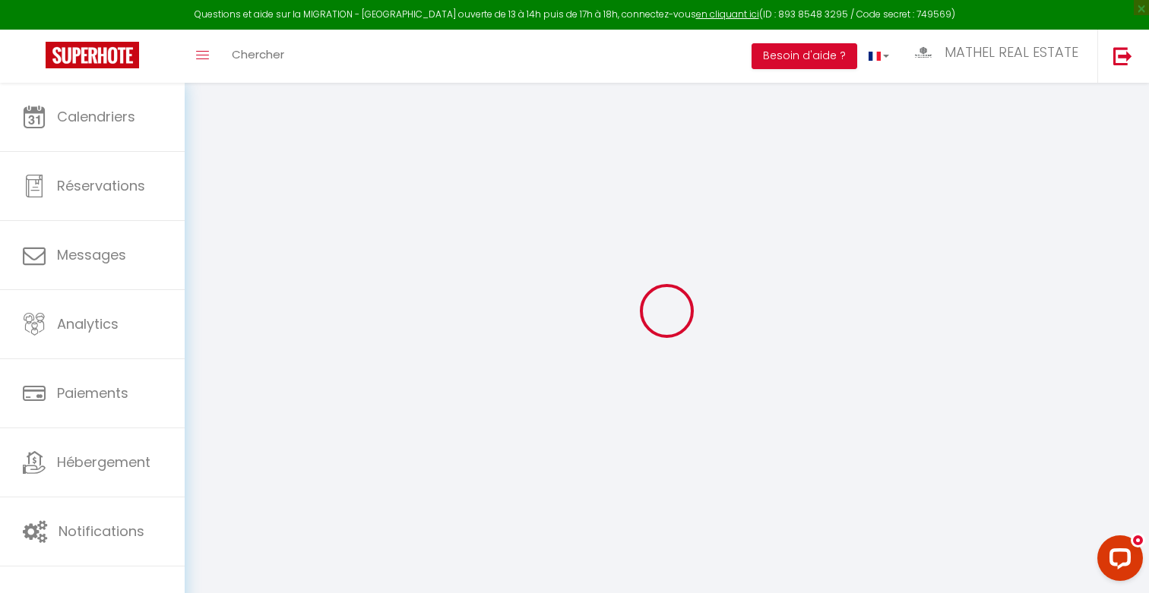
select select
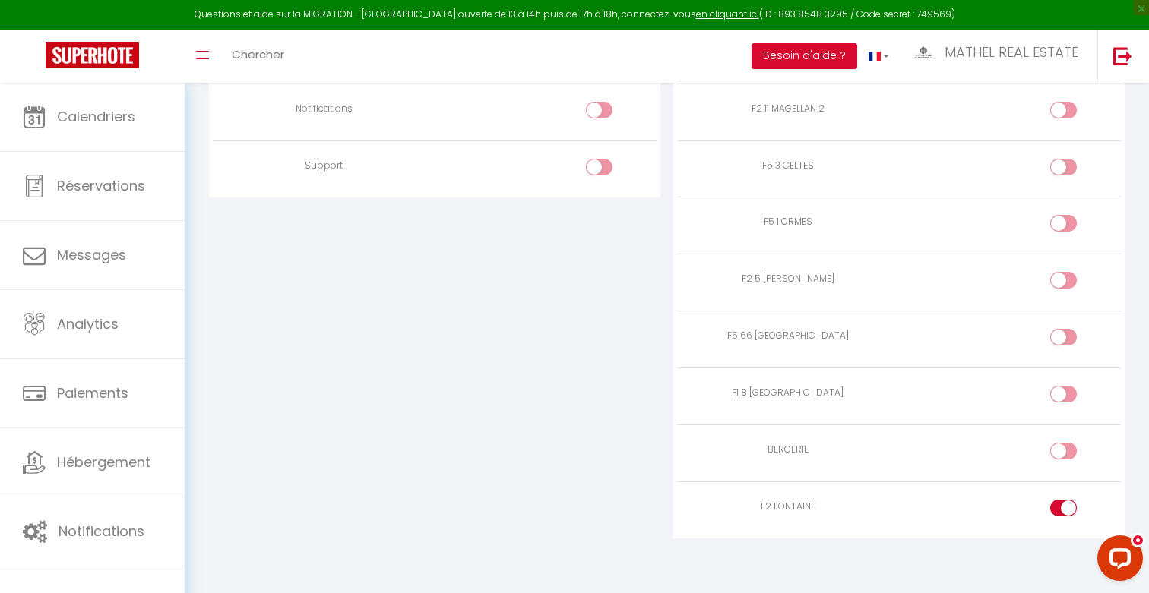
click at [1060, 500] on div at bounding box center [1063, 508] width 27 height 17
click at [1063, 500] on input "checkbox" at bounding box center [1076, 511] width 27 height 23
click at [1060, 500] on div at bounding box center [1063, 508] width 27 height 17
click at [1063, 500] on input "checkbox" at bounding box center [1076, 511] width 27 height 23
checkbox input "true"
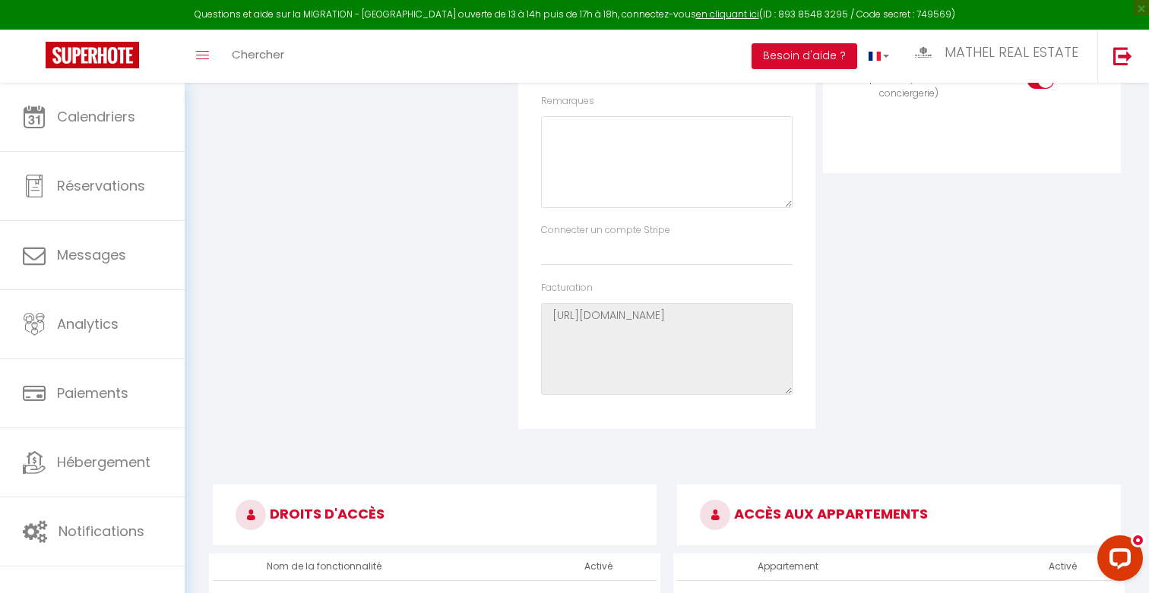
scroll to position [0, 0]
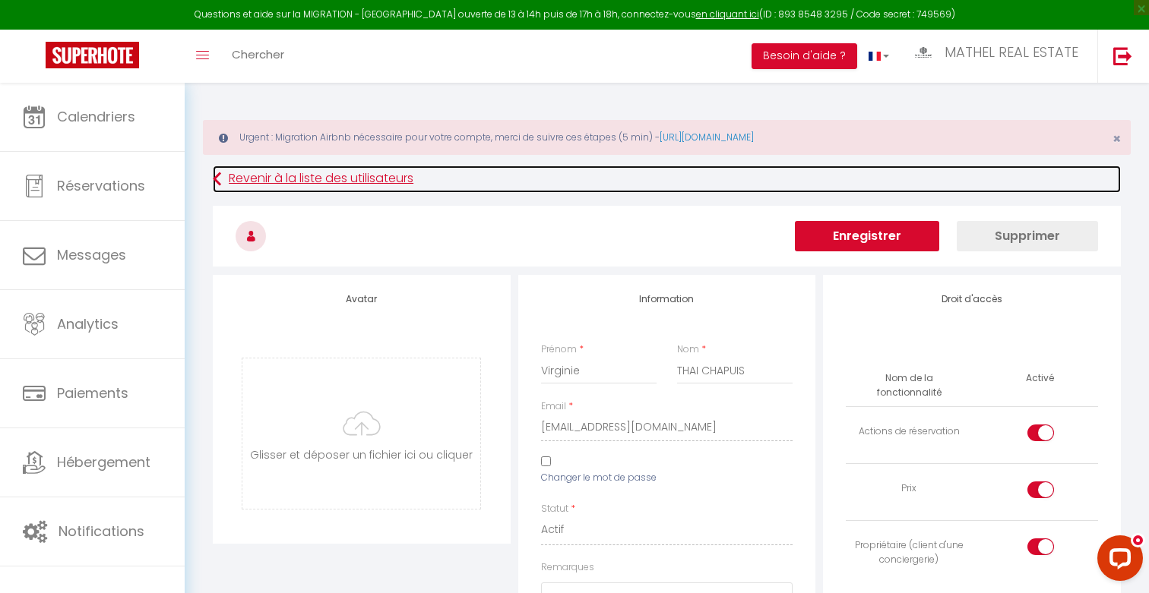
click at [386, 173] on link "Revenir à la liste des utilisateurs" at bounding box center [667, 179] width 908 height 27
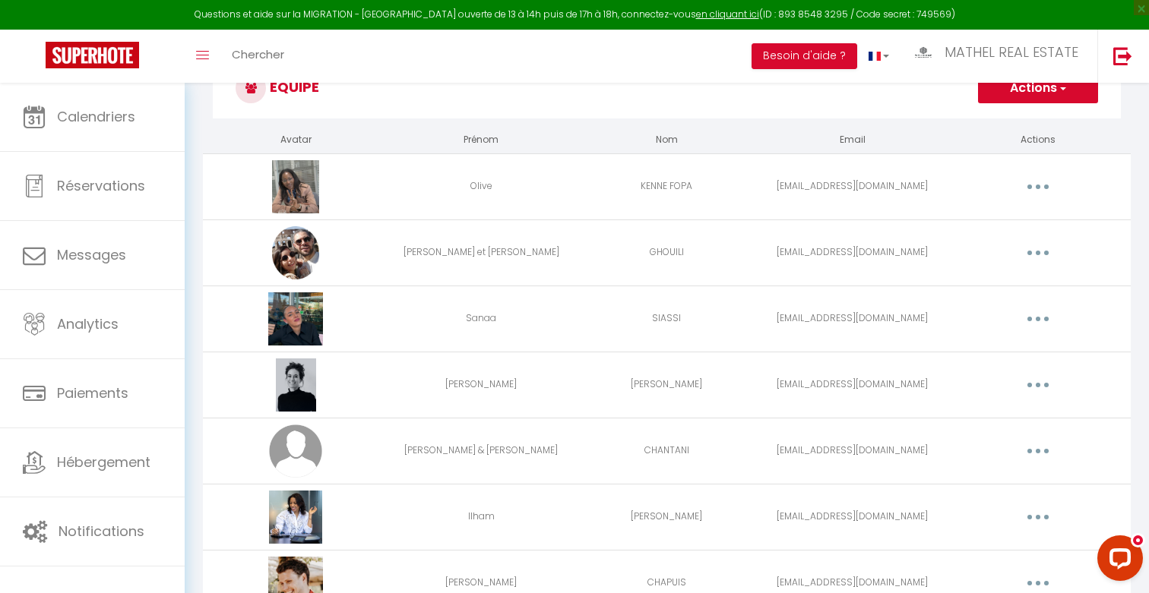
scroll to position [95, 0]
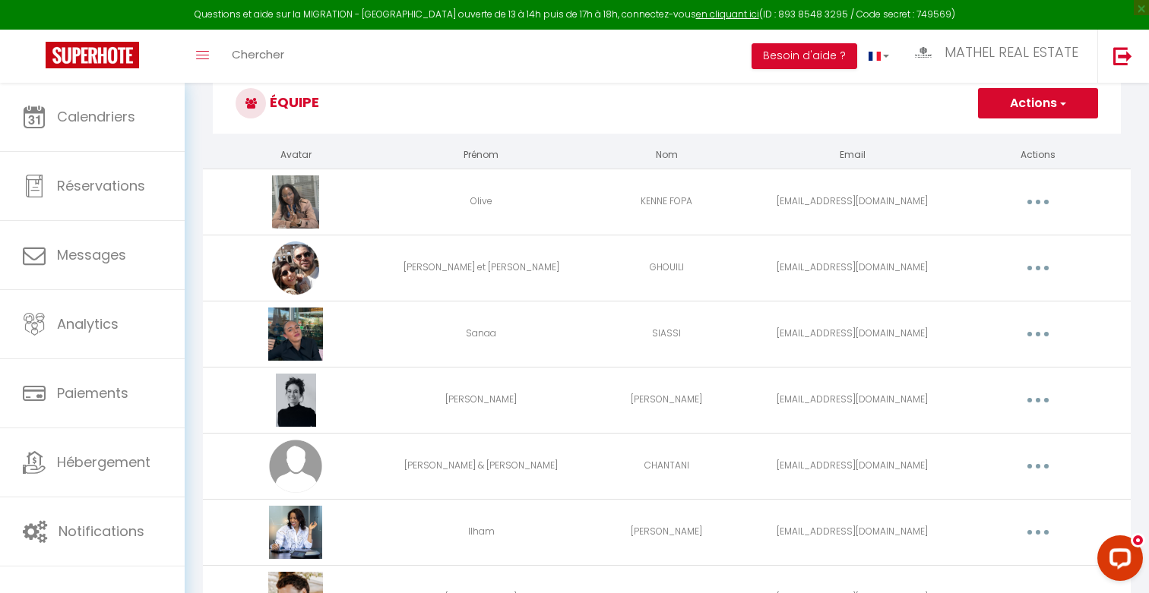
click at [1046, 470] on button "button" at bounding box center [1038, 466] width 43 height 24
click at [1002, 538] on link "Supprimer" at bounding box center [998, 529] width 112 height 26
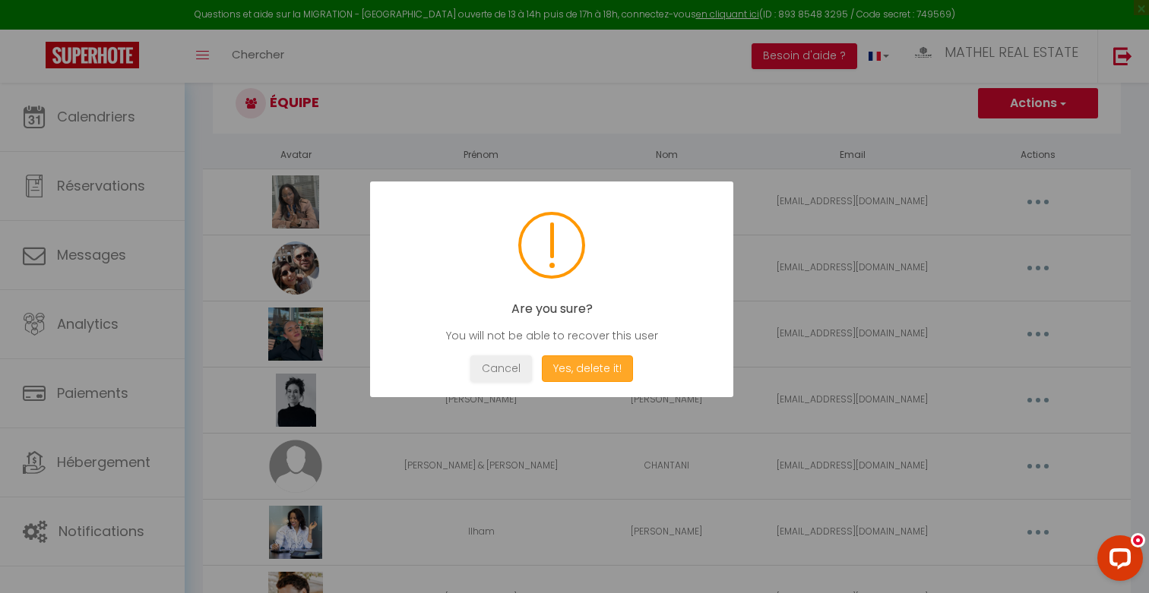
click at [618, 375] on button "Yes, delete it!" at bounding box center [587, 369] width 91 height 27
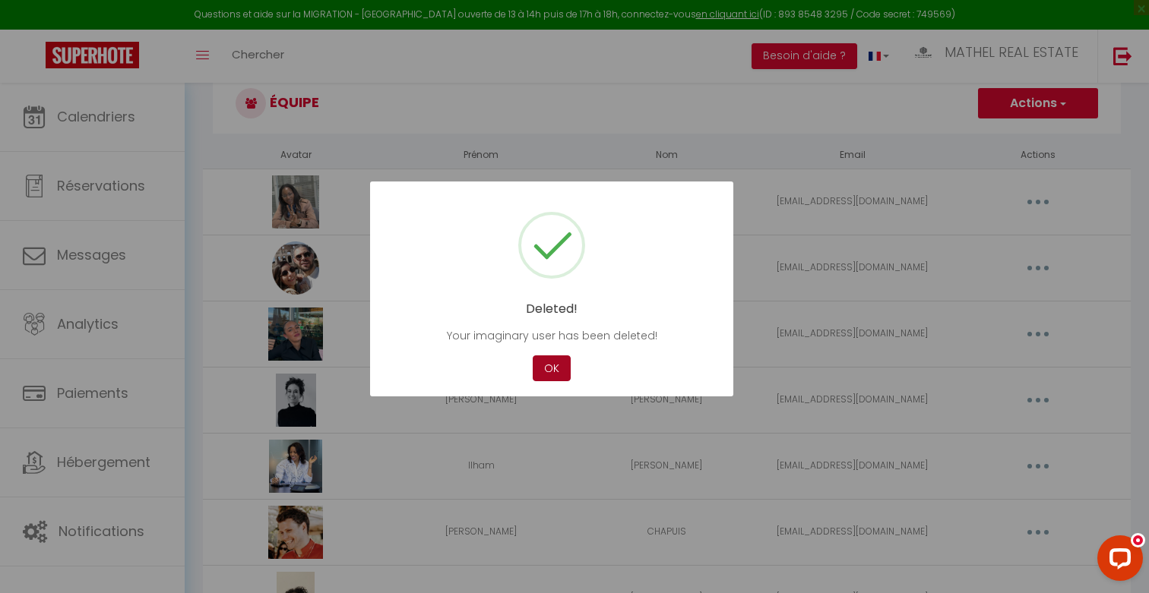
click at [560, 372] on button "OK" at bounding box center [552, 369] width 38 height 27
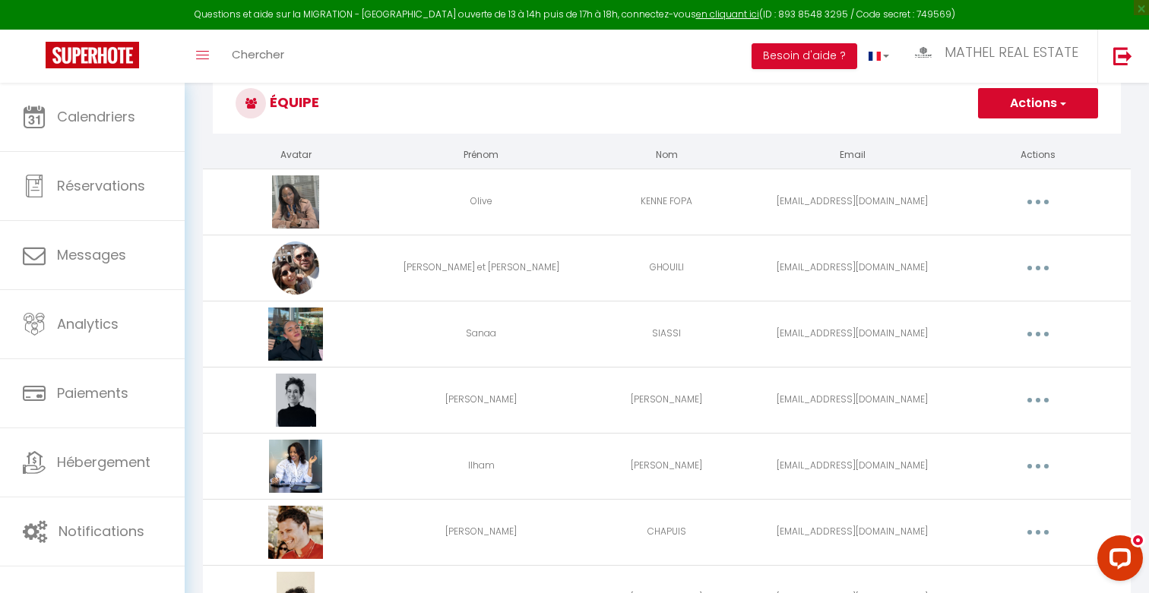
click at [1043, 461] on button "button" at bounding box center [1038, 466] width 43 height 24
click at [954, 522] on link "Supprimer" at bounding box center [998, 529] width 112 height 26
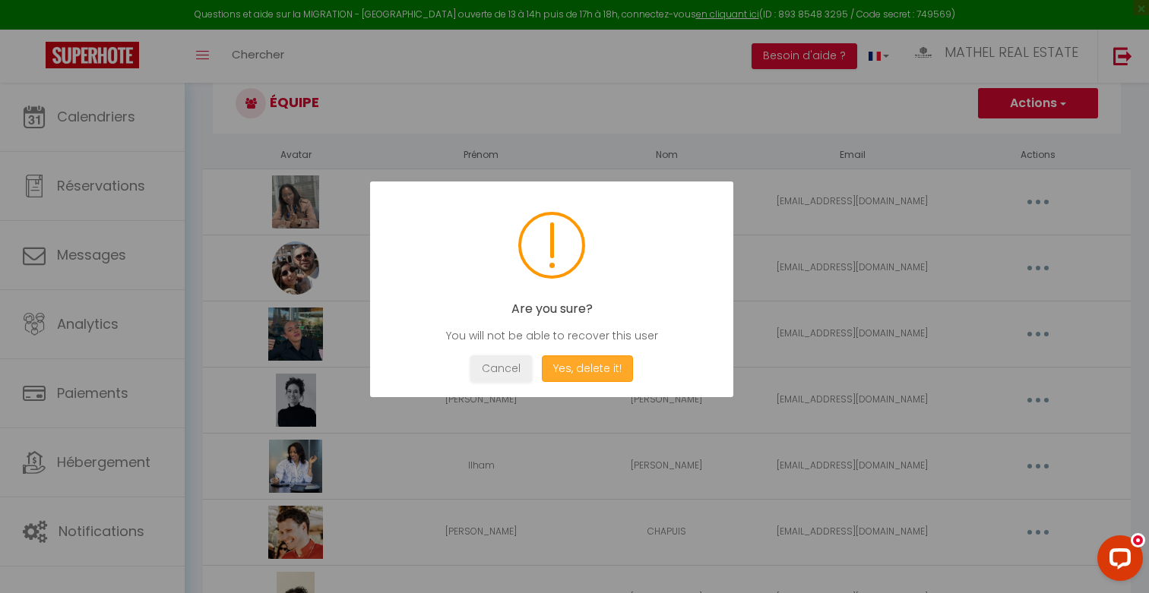
click at [613, 375] on button "Yes, delete it!" at bounding box center [587, 369] width 91 height 27
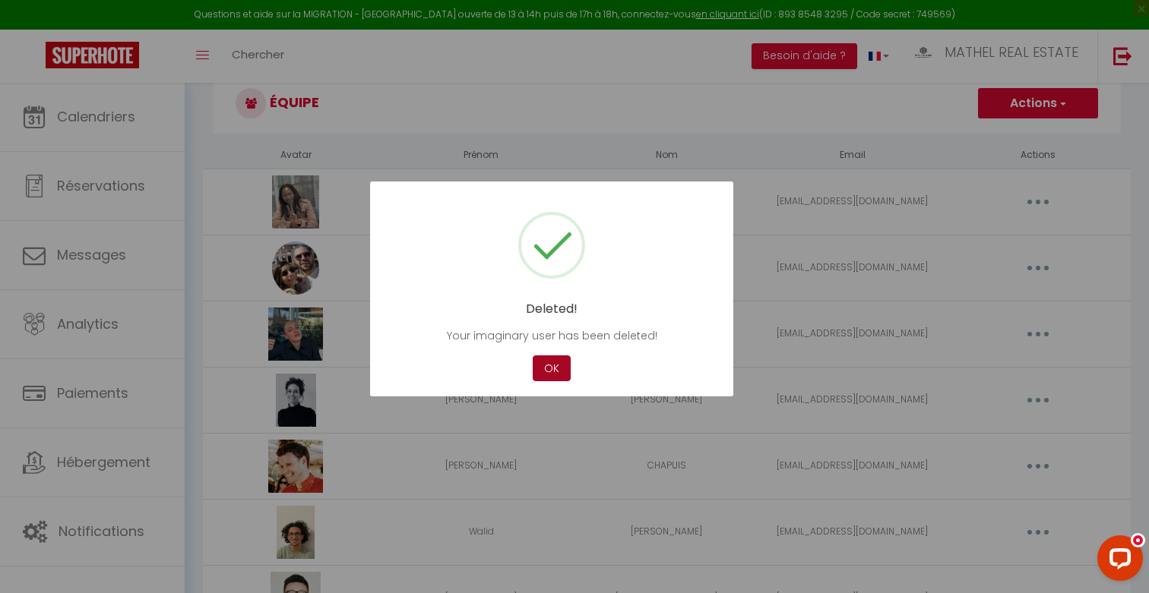
click at [544, 362] on button "OK" at bounding box center [552, 369] width 38 height 27
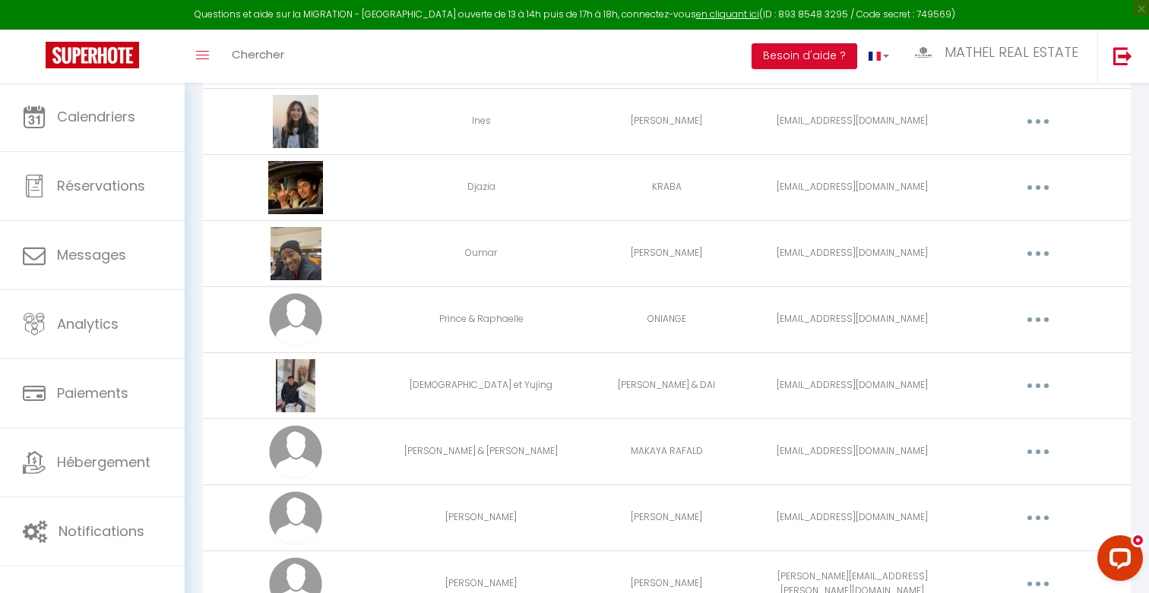
scroll to position [644, 0]
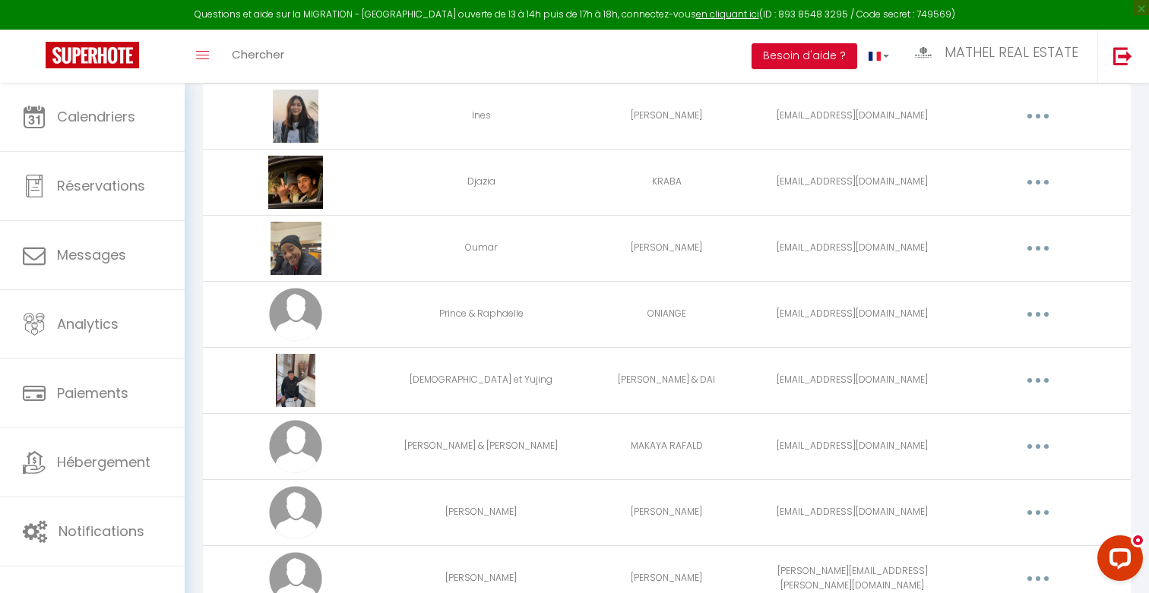
click at [1045, 248] on button "button" at bounding box center [1038, 248] width 43 height 24
click at [983, 305] on link "Supprimer" at bounding box center [998, 311] width 112 height 26
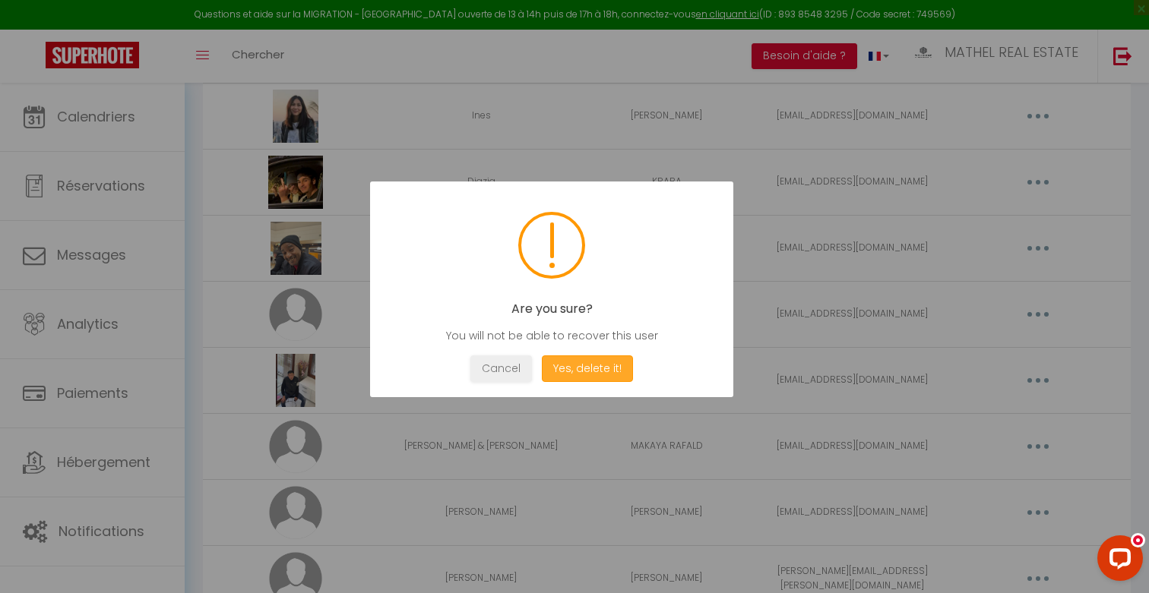
click at [574, 363] on button "Yes, delete it!" at bounding box center [587, 369] width 91 height 27
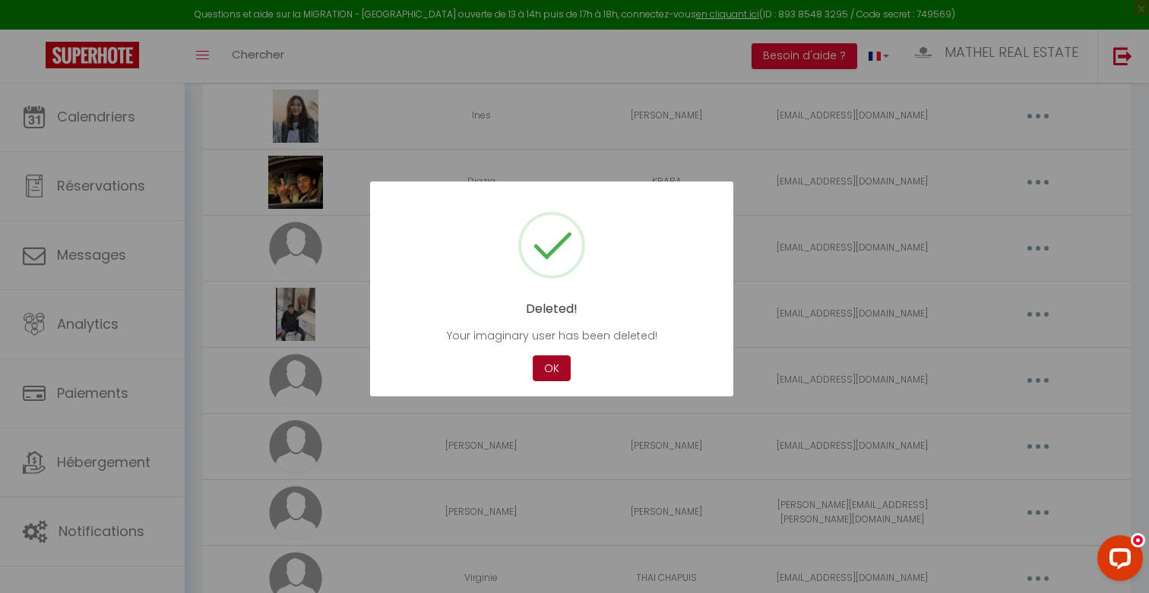
click at [562, 361] on button "OK" at bounding box center [552, 369] width 38 height 27
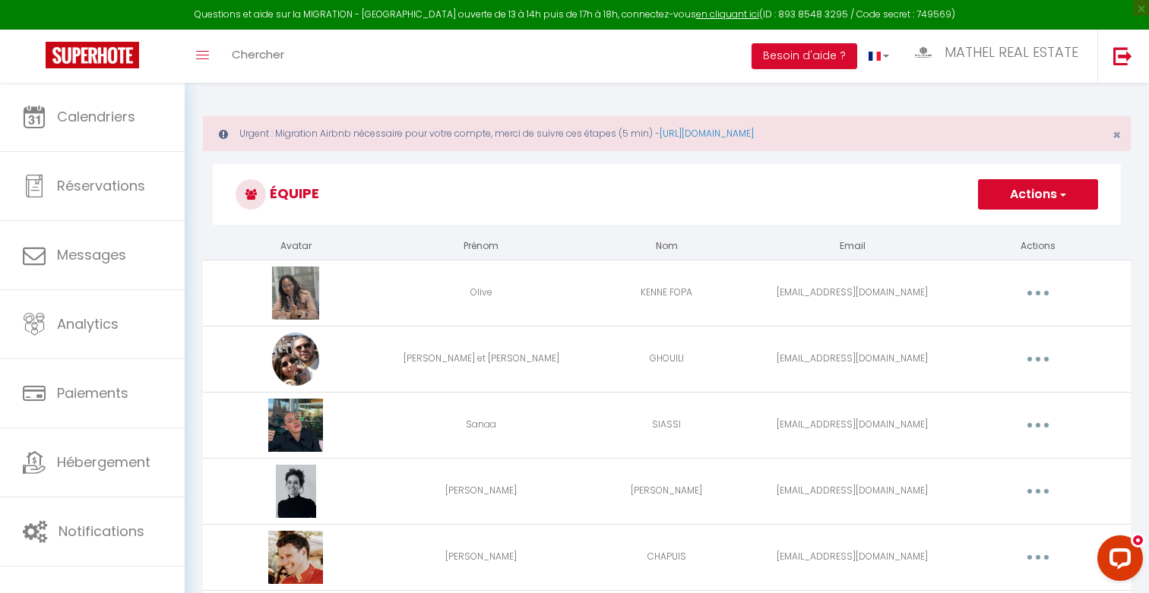
scroll to position [0, 0]
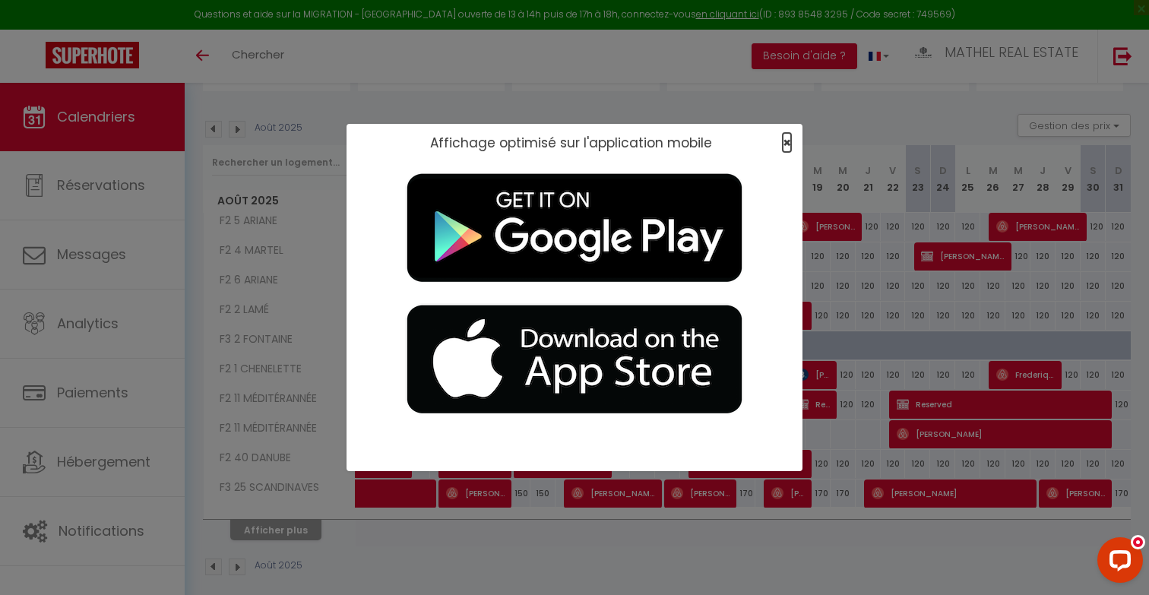
click at [739, 147] on span "×" at bounding box center [787, 142] width 8 height 19
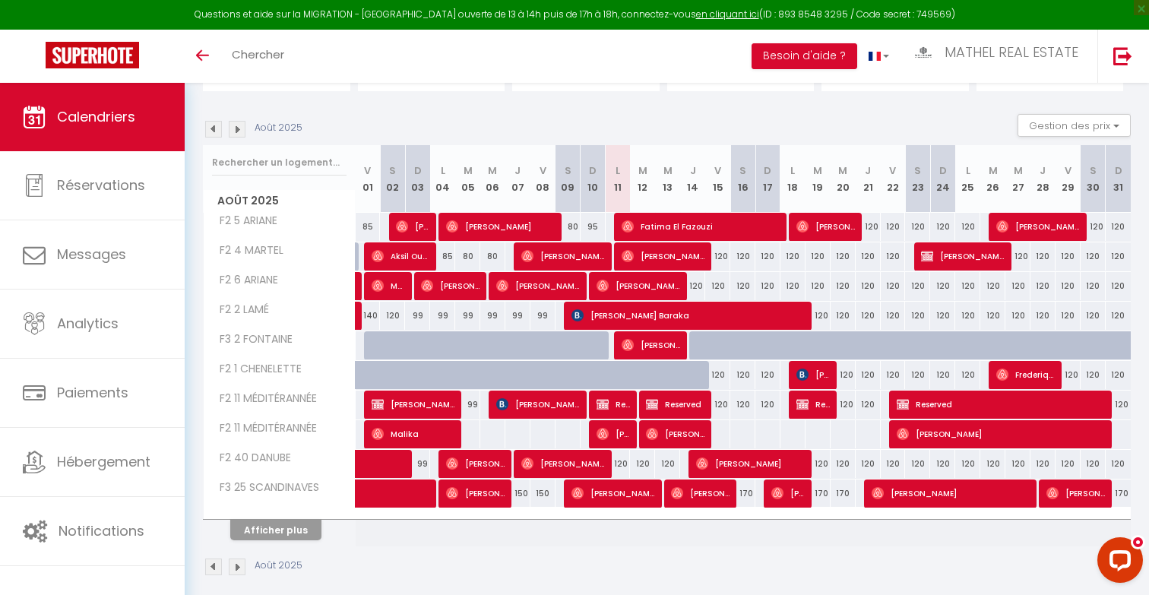
click at [290, 540] on th "Afficher plus" at bounding box center [280, 527] width 152 height 38
click at [286, 537] on button "Afficher plus" at bounding box center [275, 530] width 91 height 21
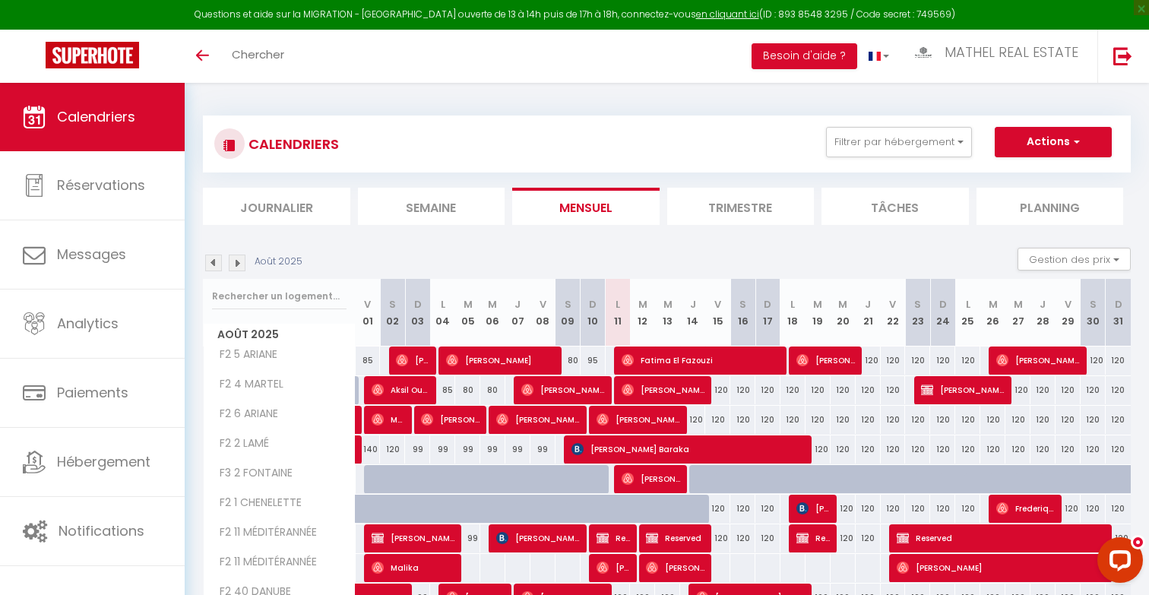
click at [593, 359] on div "95" at bounding box center [593, 361] width 25 height 28
type input "95"
type input "Dim 10 Août 2025"
type input "Lun 11 Août 2025"
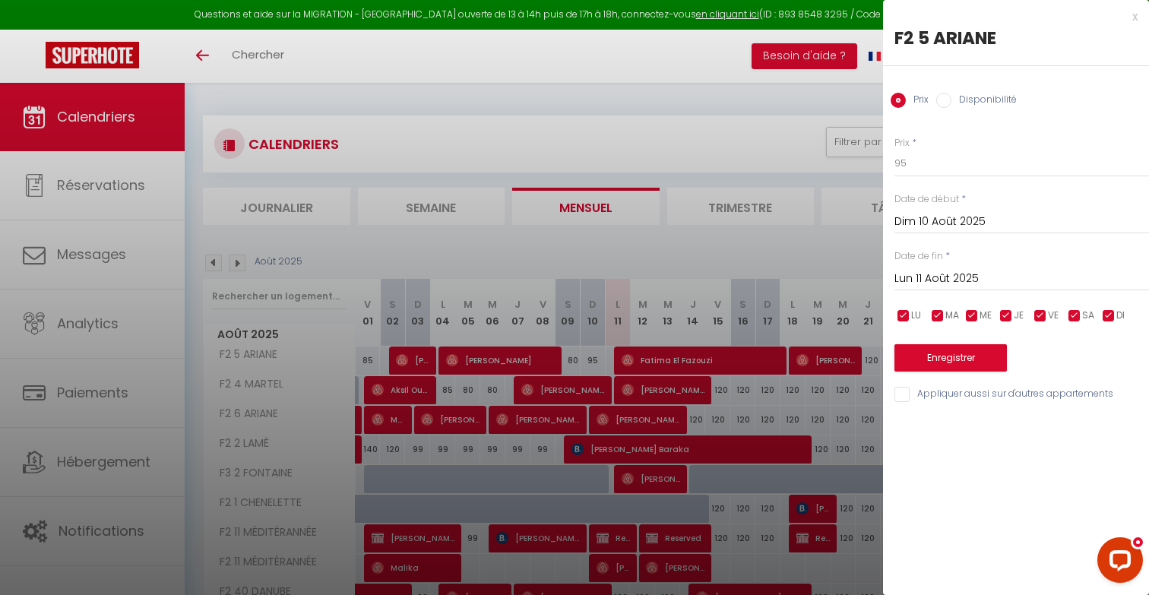
click at [739, 220] on input "Dim 10 Août 2025" at bounding box center [1021, 222] width 255 height 20
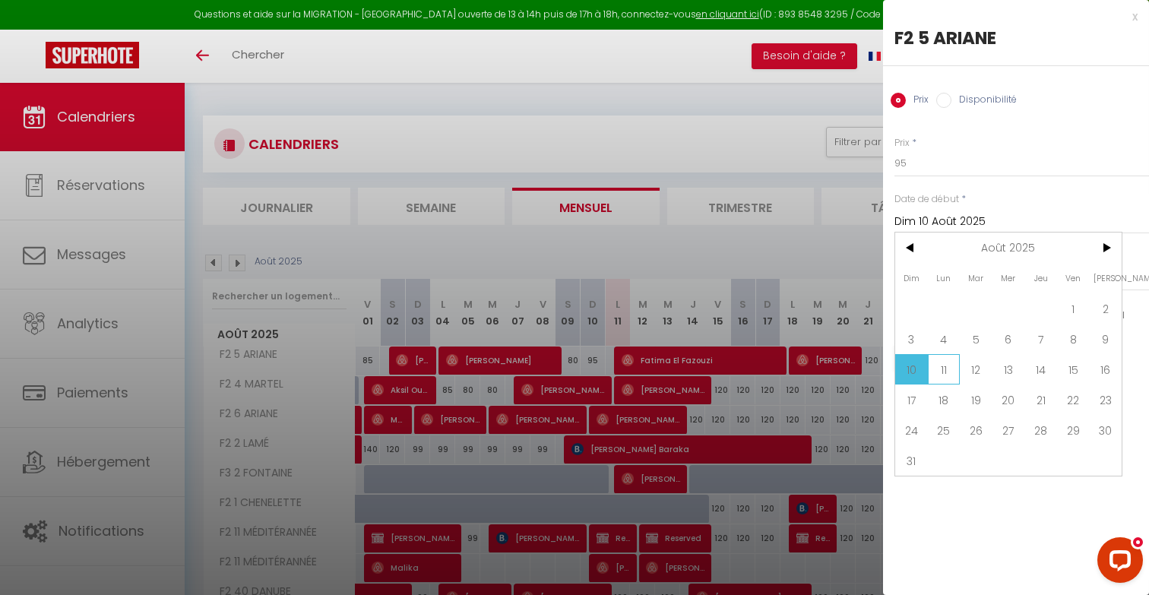
click at [739, 370] on span "11" at bounding box center [944, 369] width 33 height 30
type input "Lun 11 Août 2025"
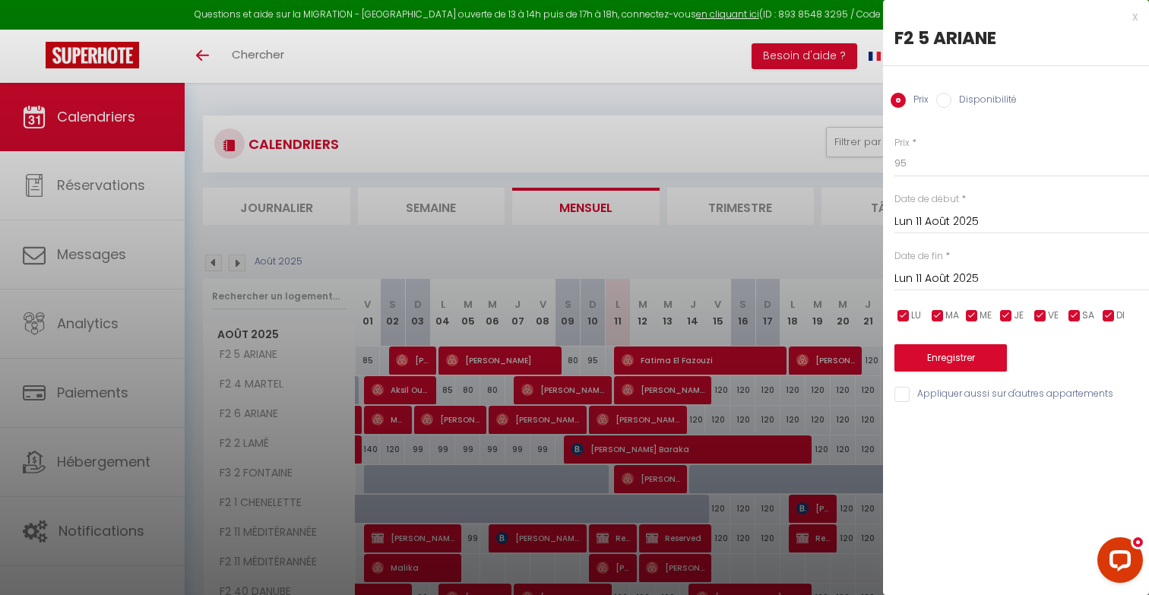
click at [739, 280] on input "Lun 11 Août 2025" at bounding box center [1021, 279] width 255 height 20
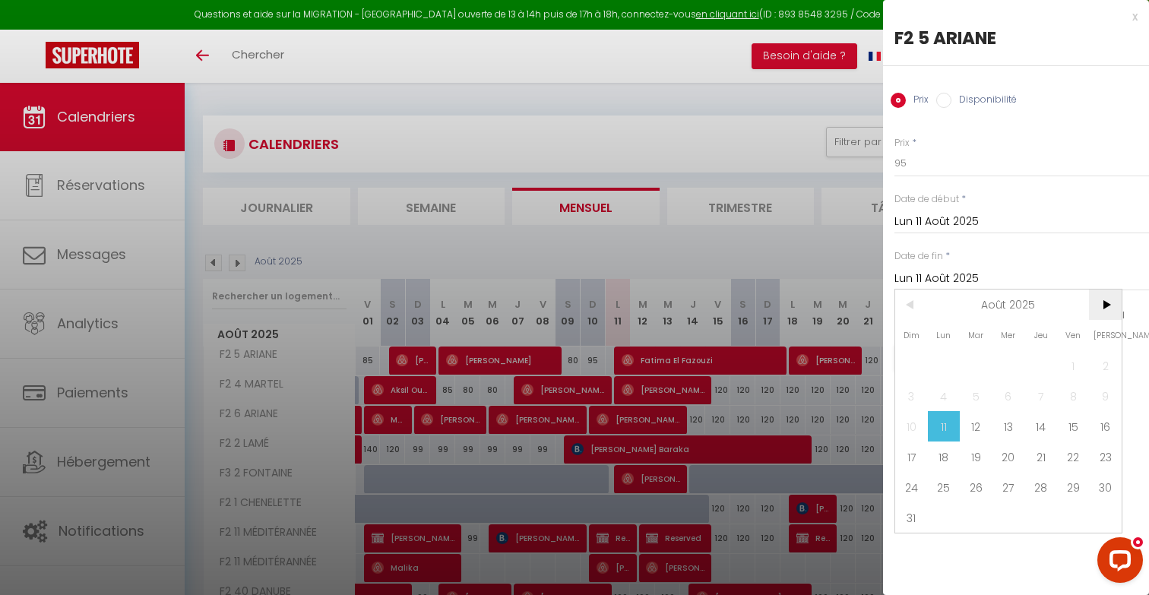
click at [739, 303] on span ">" at bounding box center [1105, 305] width 33 height 30
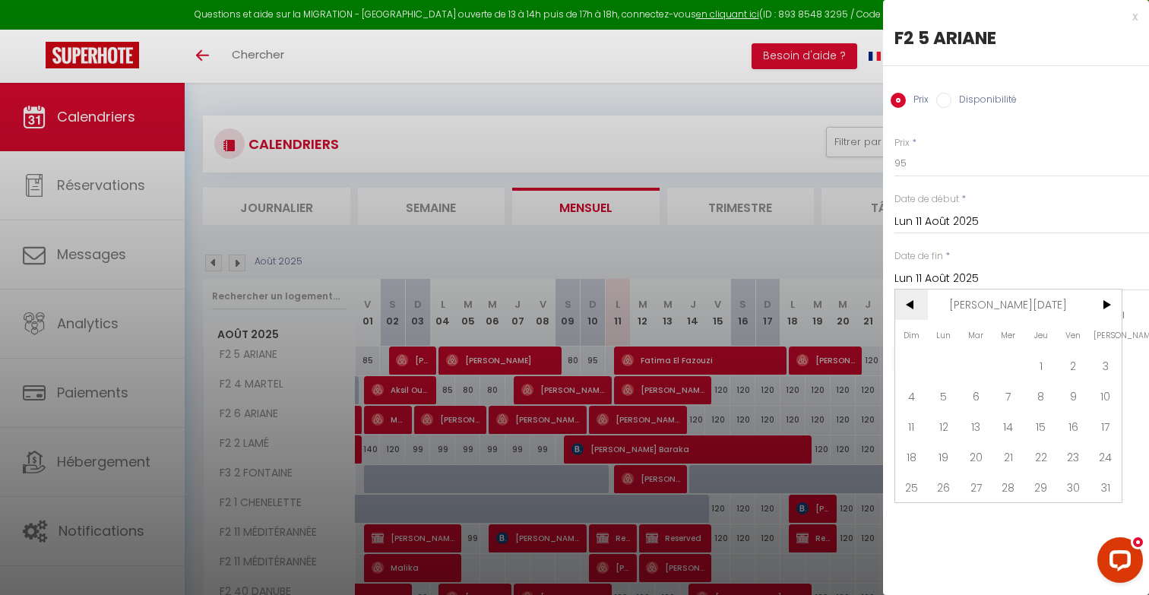
click at [739, 308] on span "<" at bounding box center [911, 305] width 33 height 30
click at [739, 424] on span "20" at bounding box center [1105, 426] width 33 height 30
type input "Sam 20 Décembre 2025"
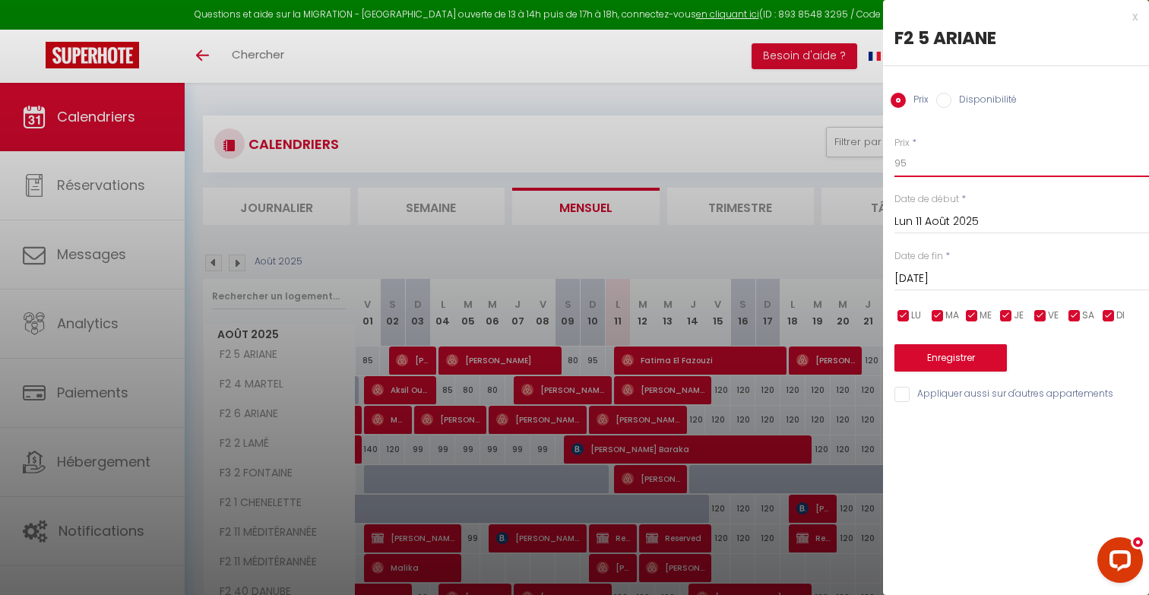
drag, startPoint x: 959, startPoint y: 159, endPoint x: 779, endPoint y: 150, distance: 180.3
click at [739, 151] on body "Questions et aide sur la MIGRATION - Salle Zoom ouverte de 13 à 14h puis de 17h…" at bounding box center [574, 528] width 1149 height 890
type input "95"
click at [739, 393] on input "Appliquer aussi sur d'autres appartements" at bounding box center [1021, 394] width 255 height 15
checkbox input "true"
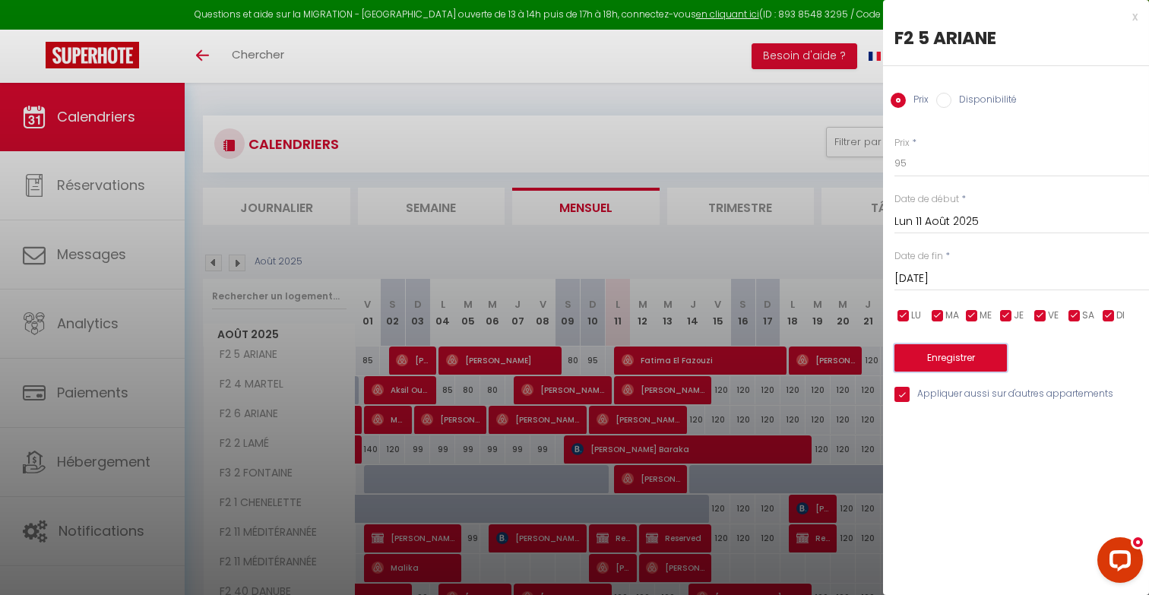
click at [739, 357] on button "Enregistrer" at bounding box center [950, 357] width 112 height 27
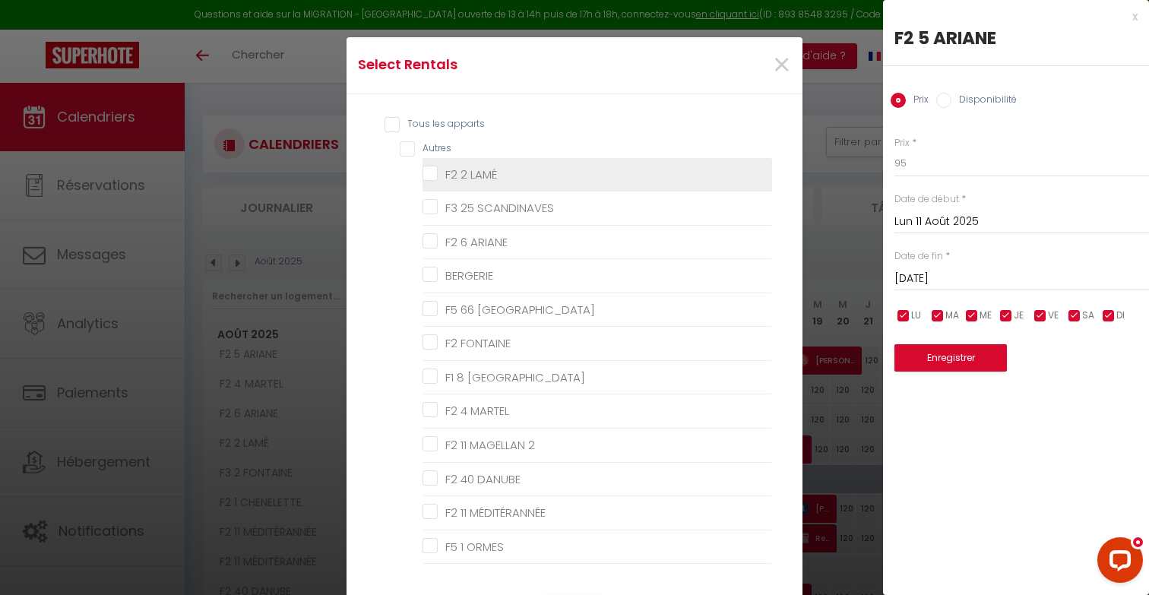
click at [469, 177] on LAMÉ "F2 2 LAMÉ" at bounding box center [598, 173] width 350 height 15
checkbox LAMÉ "true"
checkbox SCANDINAVES "false"
checkbox ARIANE "false"
checkbox input "false"
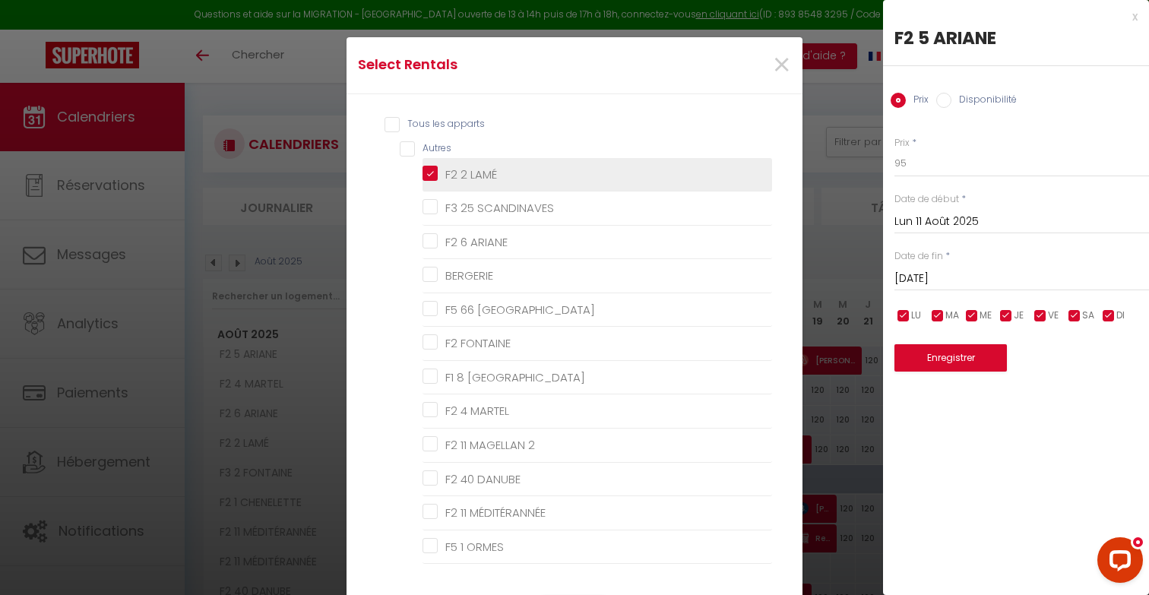
checkbox PRAGUE "false"
checkbox FONTAINE "false"
checkbox AMSTERDAM "false"
checkbox MARTEL "false"
checkbox 2 "false"
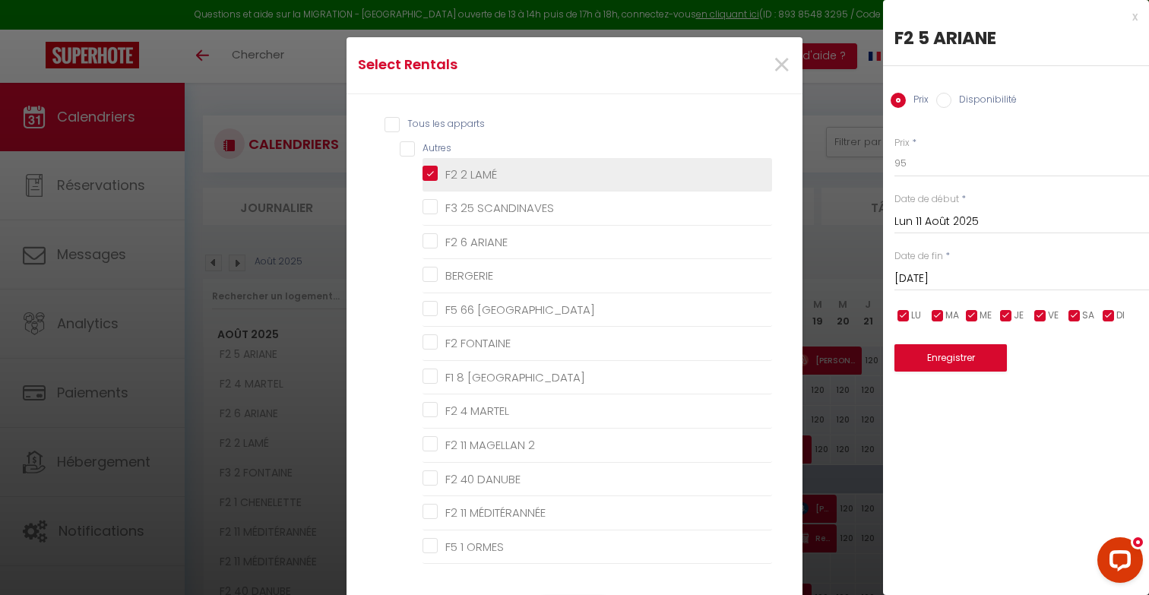
checkbox DANUBE "false"
checkbox MÉDITÉRANNÉE "false"
checkbox ORMES "false"
checkbox FRANK "false"
checkbox CELTES "false"
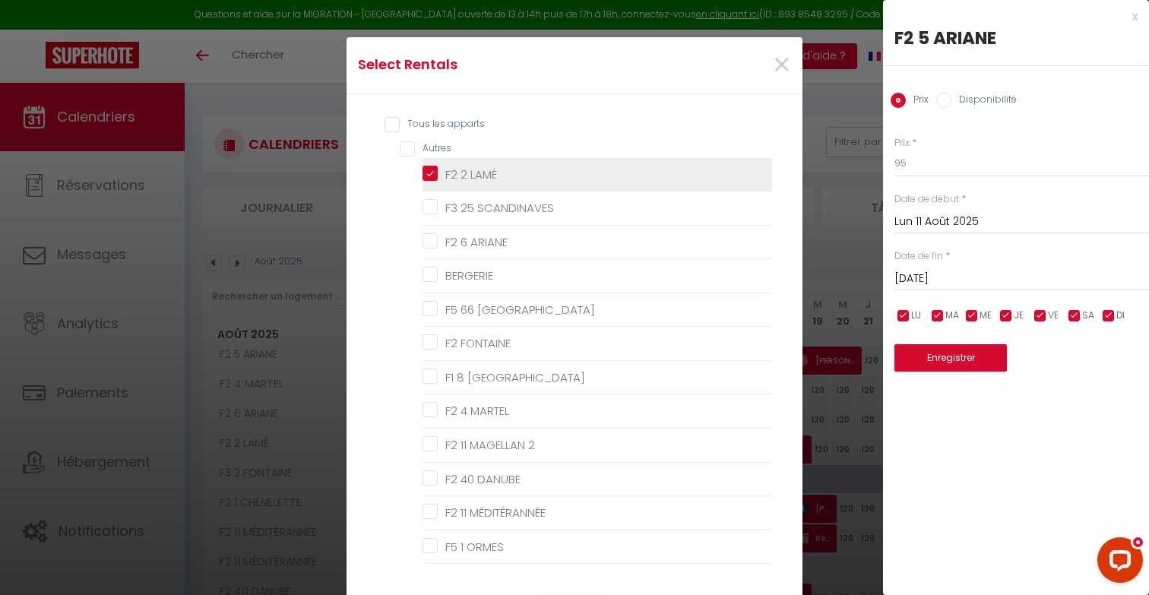
checkbox 1 "false"
checkbox FONTAINE "false"
checkbox CHENELETTE "false"
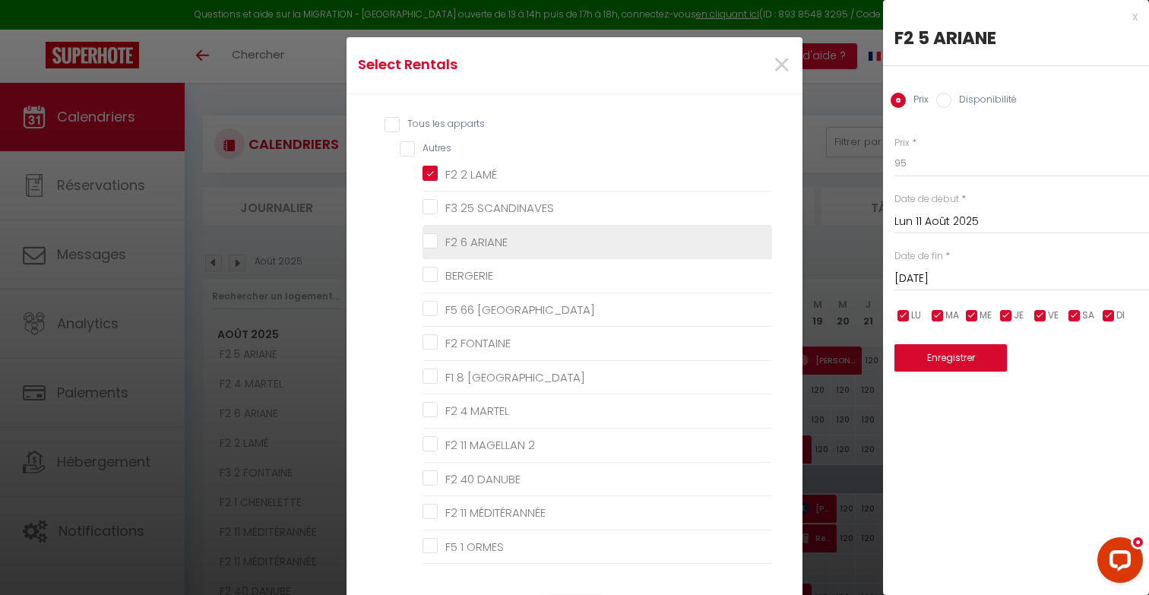
click at [468, 234] on ARIANE "F2 6 ARIANE" at bounding box center [598, 241] width 350 height 15
checkbox ARIANE "true"
checkbox SCANDINAVES "false"
checkbox input "false"
checkbox PRAGUE "false"
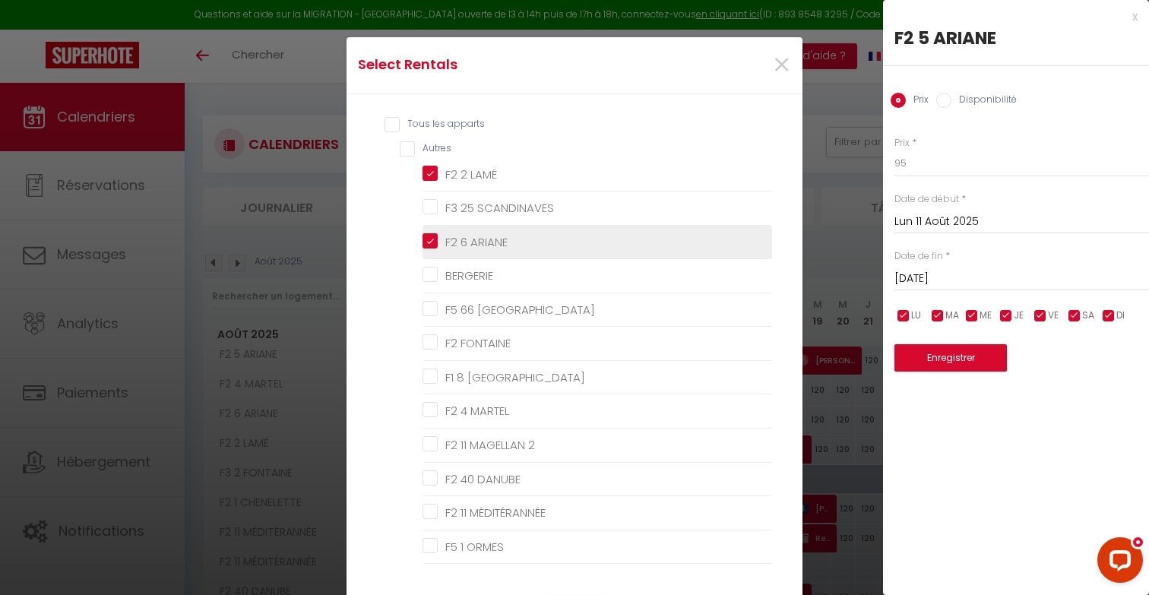
checkbox FONTAINE "false"
checkbox AMSTERDAM "false"
checkbox MARTEL "false"
checkbox 2 "false"
checkbox DANUBE "false"
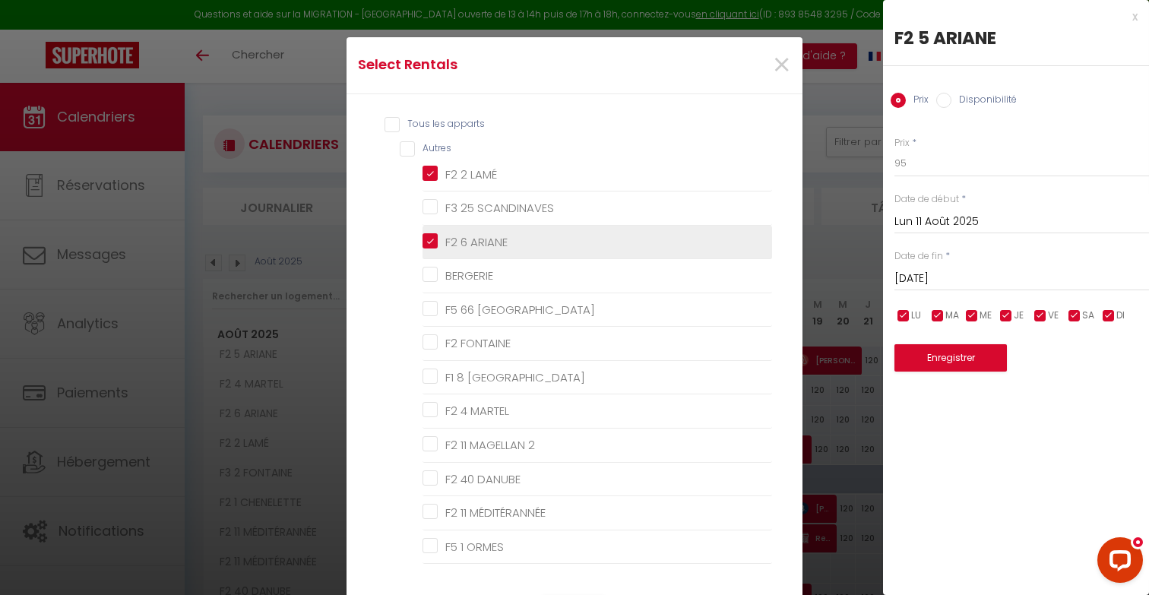
checkbox MÉDITÉRANNÉE "false"
checkbox ORMES "false"
checkbox FRANK "false"
checkbox CELTES "false"
checkbox 1 "false"
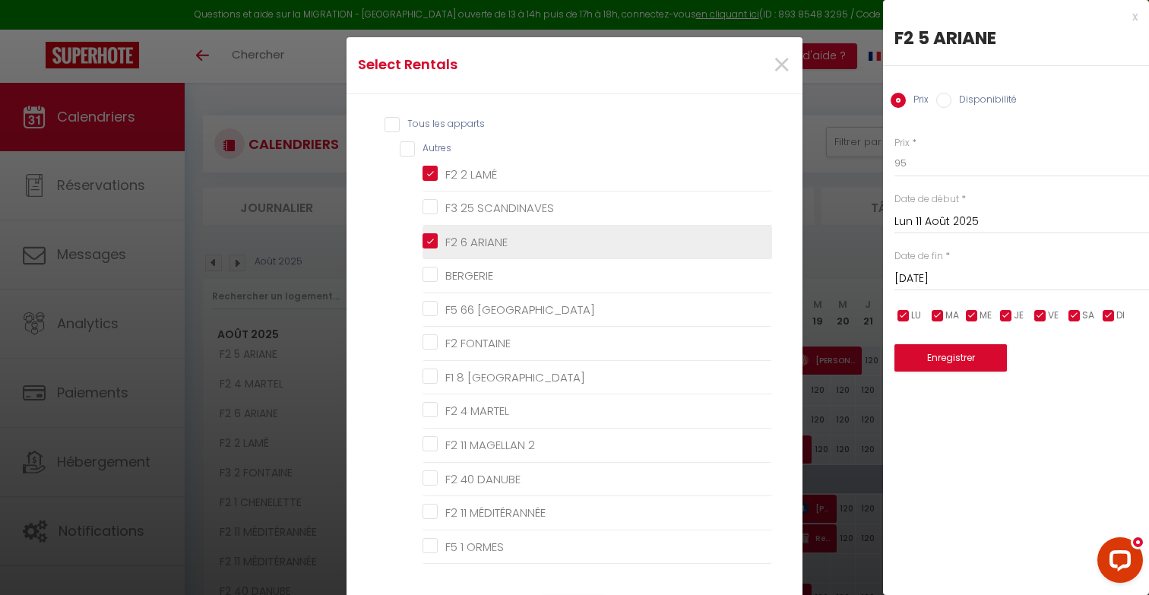
checkbox FONTAINE "false"
checkbox CHENELETTE "false"
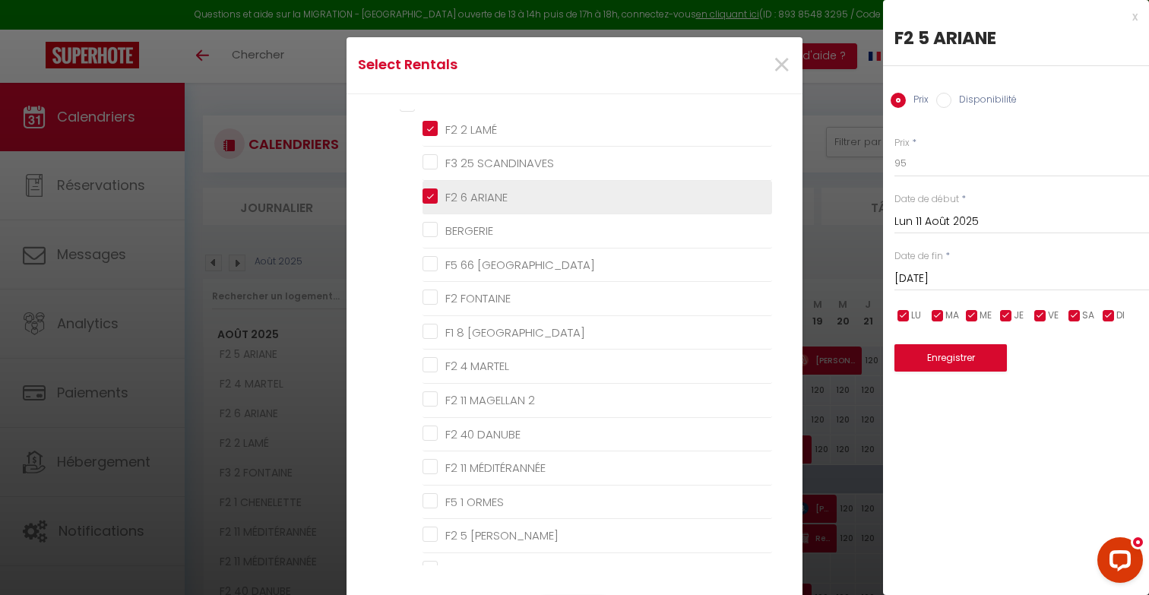
scroll to position [62, 0]
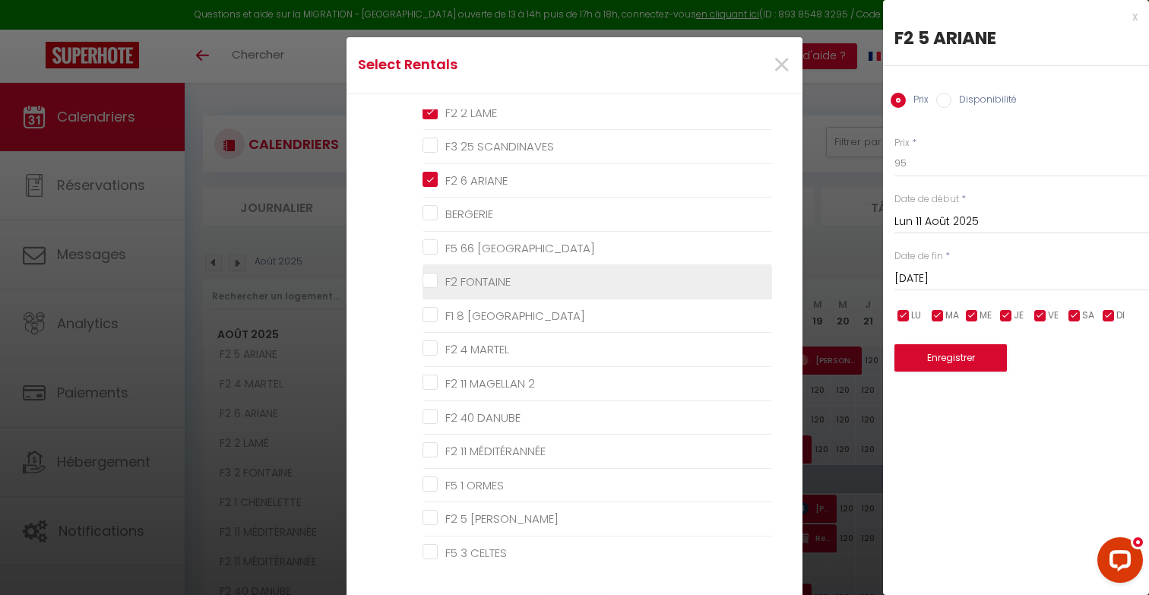
click at [462, 282] on FONTAINE "F2 FONTAINE" at bounding box center [598, 281] width 350 height 15
checkbox FONTAINE "true"
checkbox SCANDINAVES "false"
checkbox input "false"
checkbox PRAGUE "false"
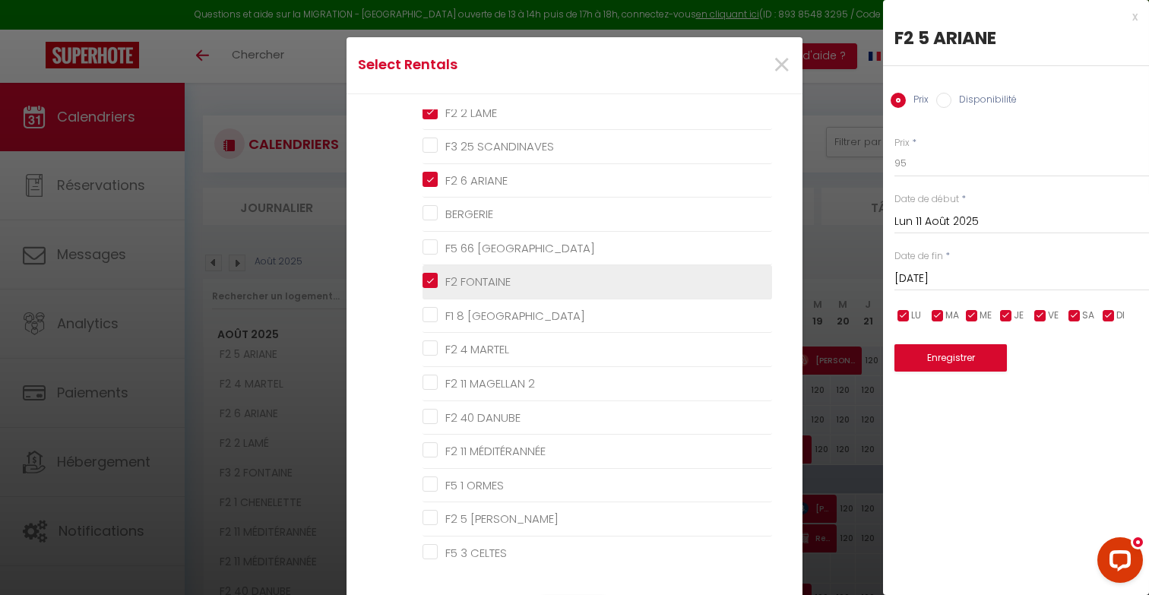
checkbox AMSTERDAM "false"
checkbox MARTEL "false"
checkbox 2 "false"
checkbox DANUBE "false"
checkbox MÉDITÉRANNÉE "false"
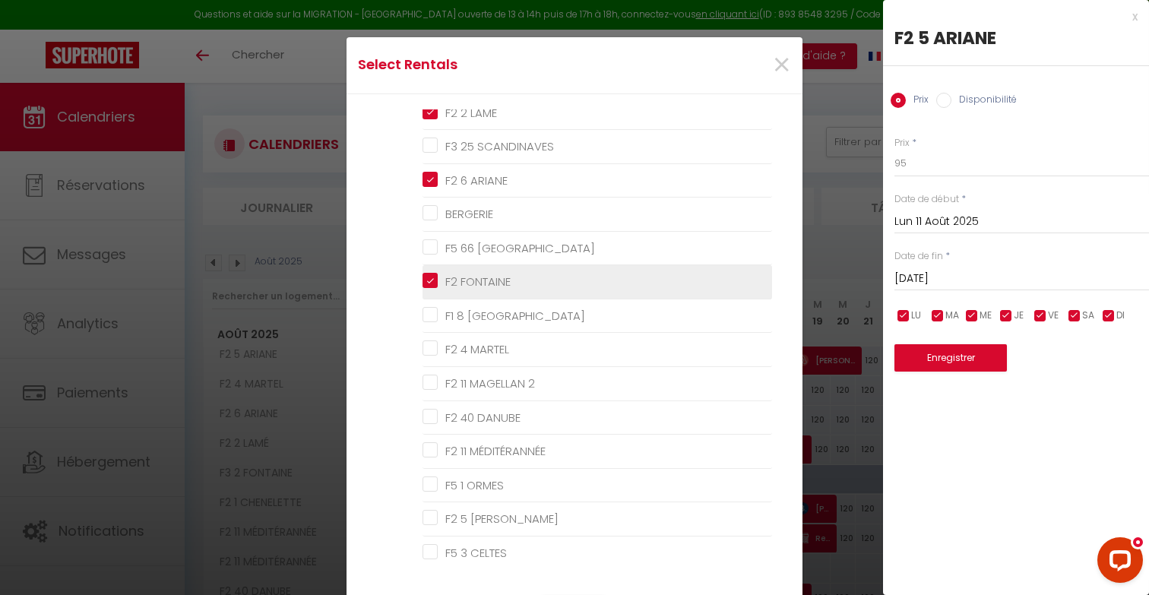
checkbox ORMES "false"
checkbox FRANK "false"
checkbox CELTES "false"
checkbox 1 "false"
checkbox FONTAINE "false"
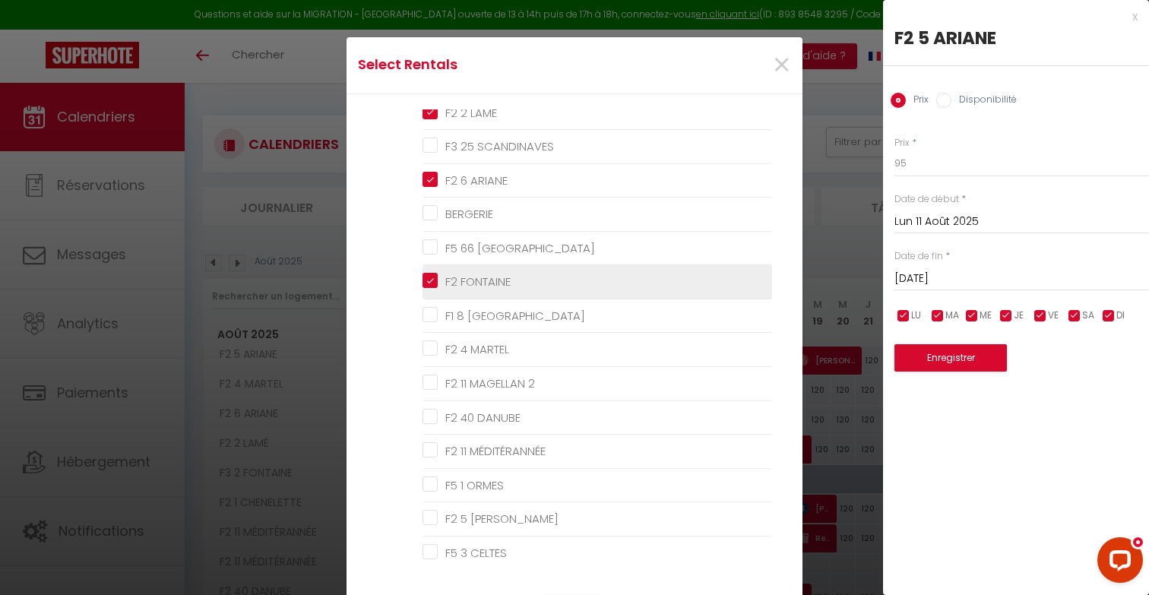
checkbox CHENELETTE "false"
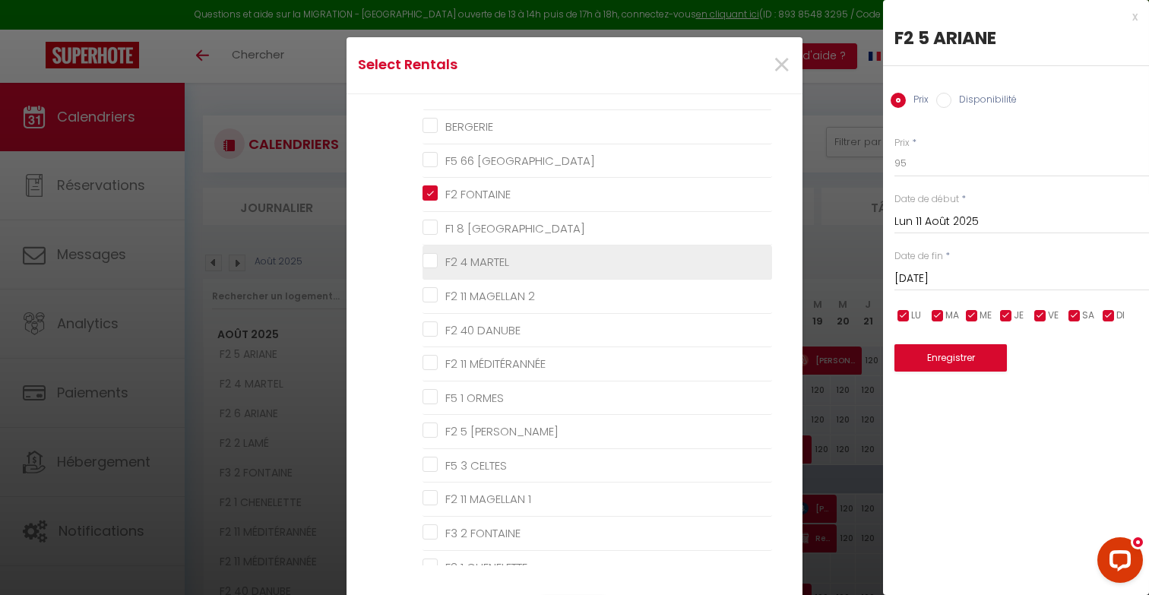
click at [464, 259] on MARTEL "F2 4 MARTEL" at bounding box center [598, 262] width 350 height 15
checkbox MARTEL "true"
checkbox SCANDINAVES "false"
checkbox input "false"
checkbox PRAGUE "false"
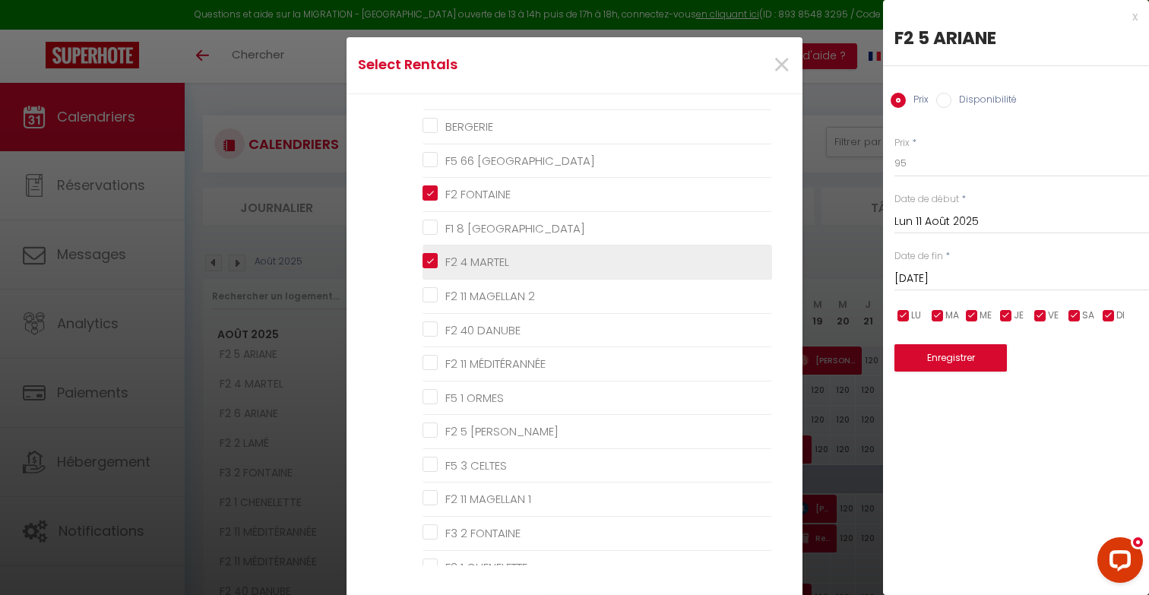
checkbox AMSTERDAM "false"
checkbox 2 "false"
checkbox DANUBE "false"
checkbox MÉDITÉRANNÉE "false"
checkbox ORMES "false"
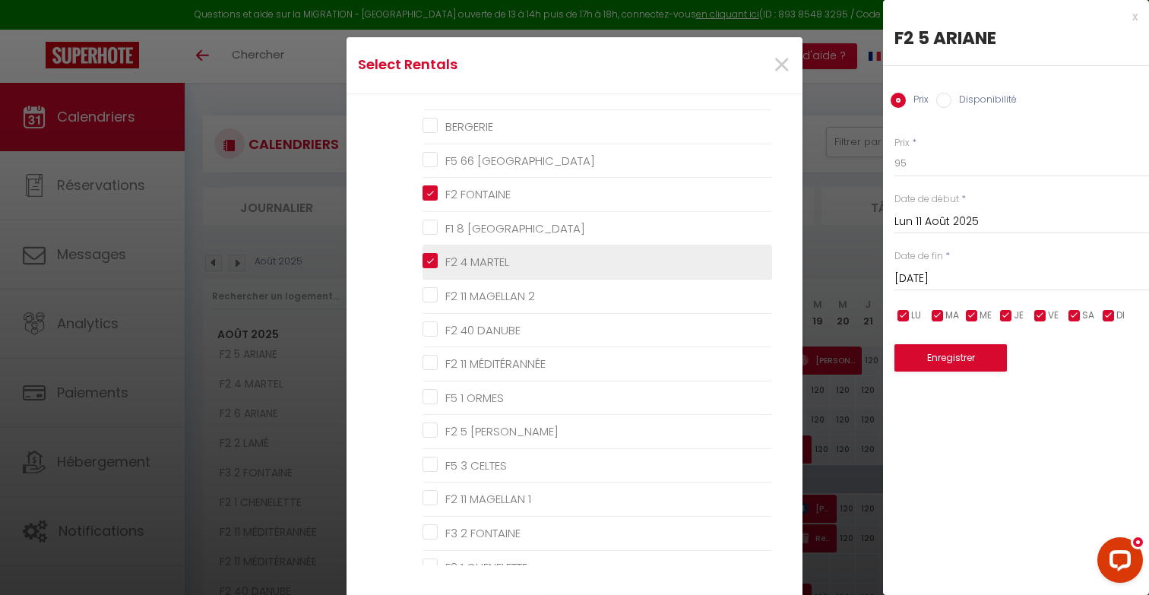
checkbox FRANK "false"
checkbox CELTES "false"
checkbox 1 "false"
checkbox FONTAINE "false"
checkbox CHENELETTE "false"
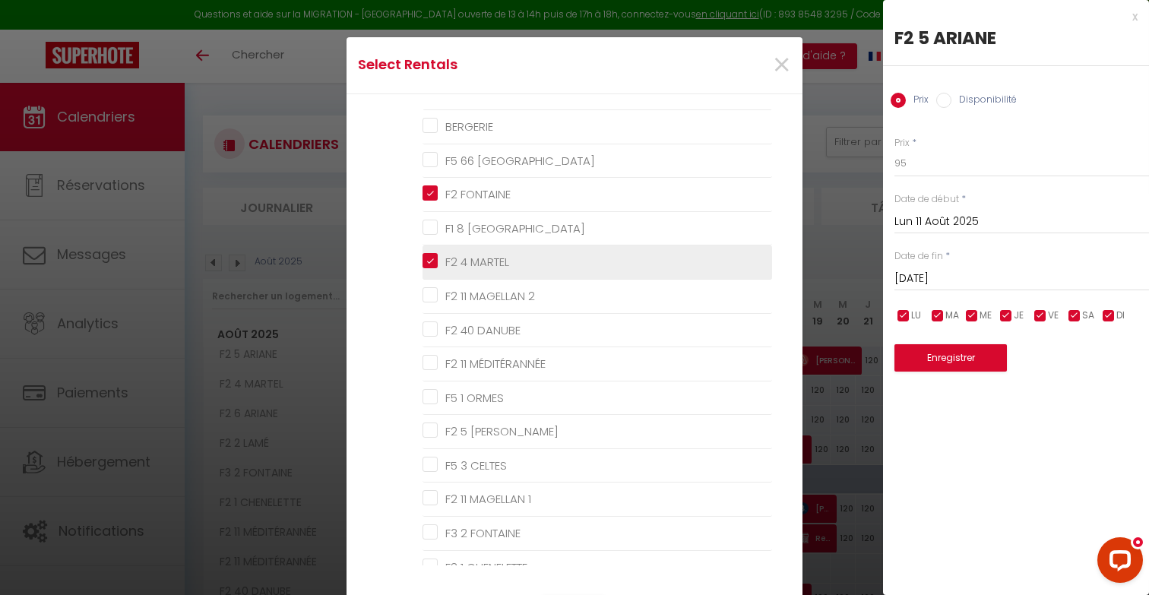
scroll to position [176, 0]
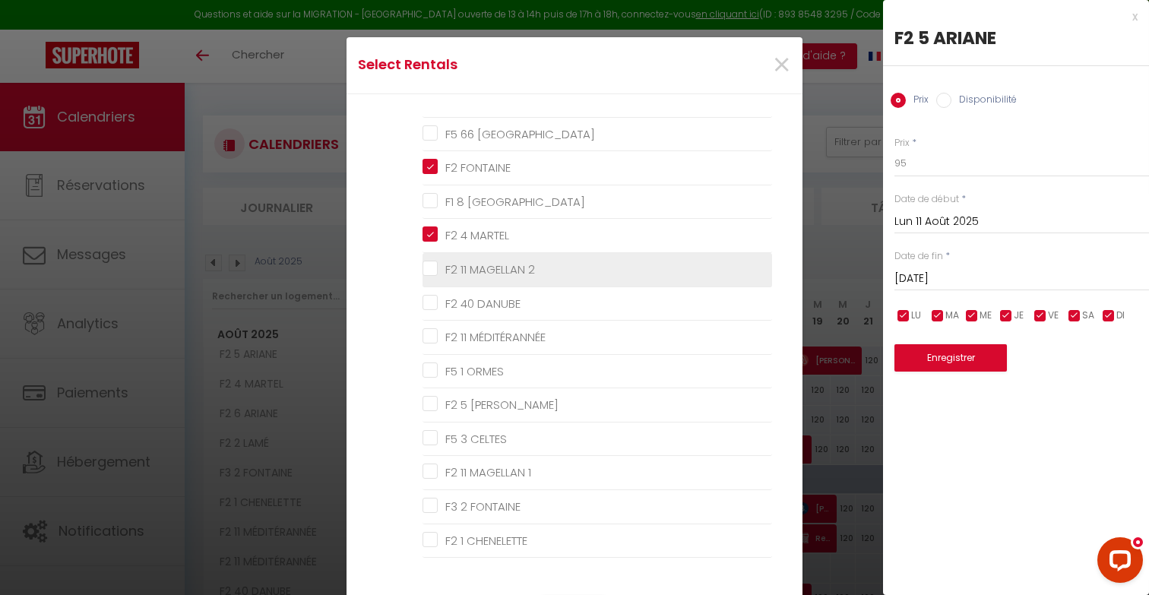
click at [461, 267] on 2 "F2 11 MAGELLAN 2" at bounding box center [598, 269] width 350 height 15
checkbox 2 "true"
checkbox SCANDINAVES "false"
checkbox input "false"
checkbox PRAGUE "false"
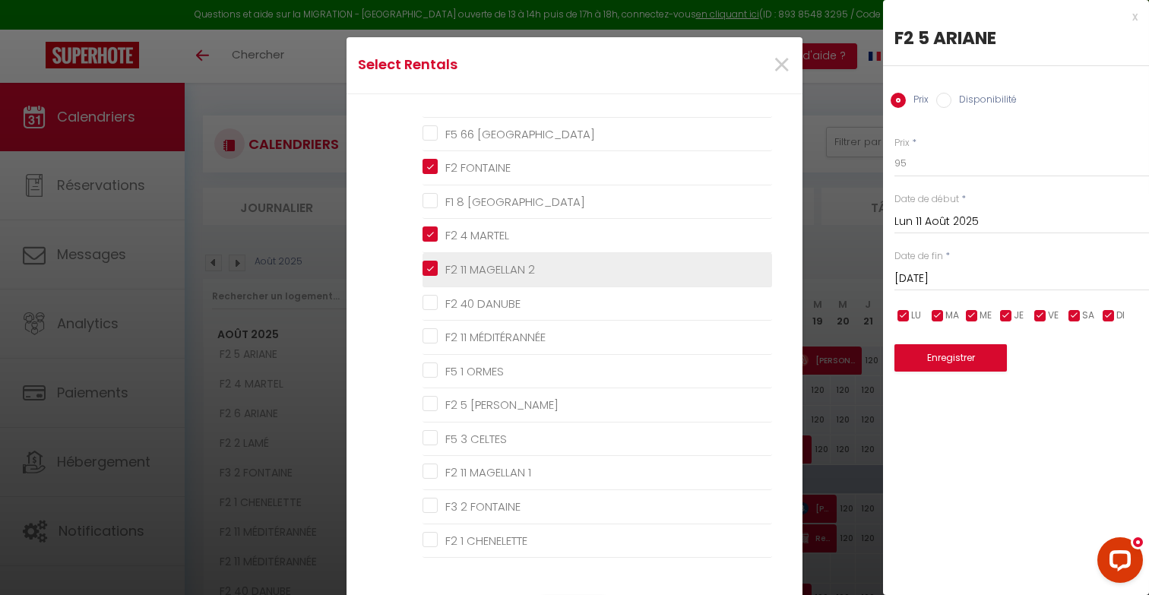
checkbox AMSTERDAM "false"
checkbox DANUBE "false"
checkbox MÉDITÉRANNÉE "false"
checkbox ORMES "false"
checkbox FRANK "false"
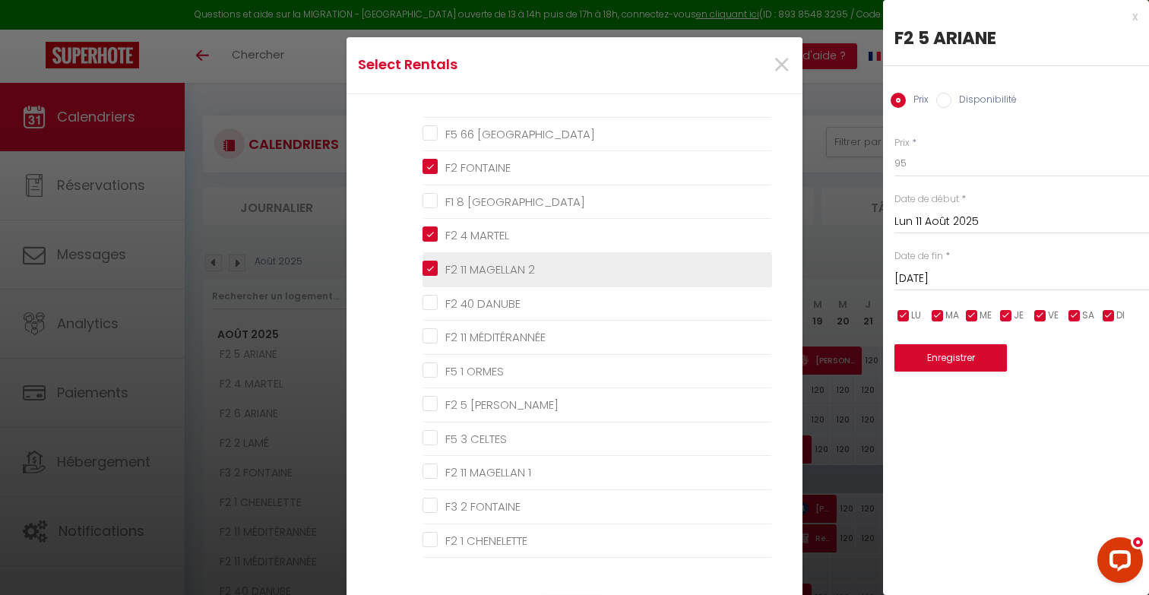
checkbox CELTES "false"
checkbox 1 "false"
checkbox FONTAINE "false"
checkbox CHENELETTE "false"
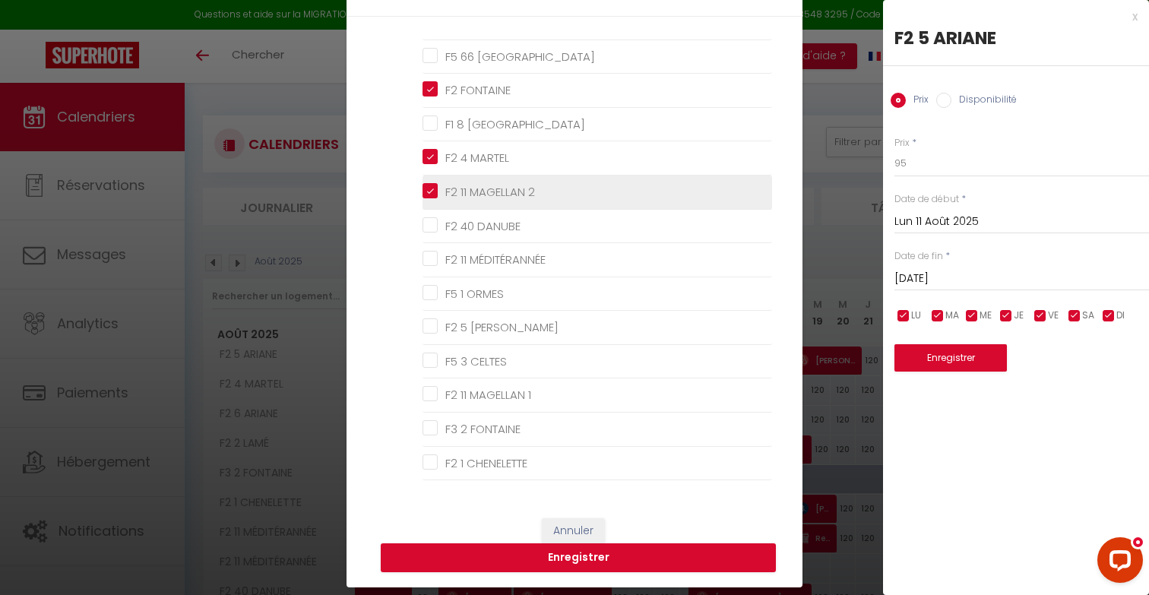
scroll to position [80, 0]
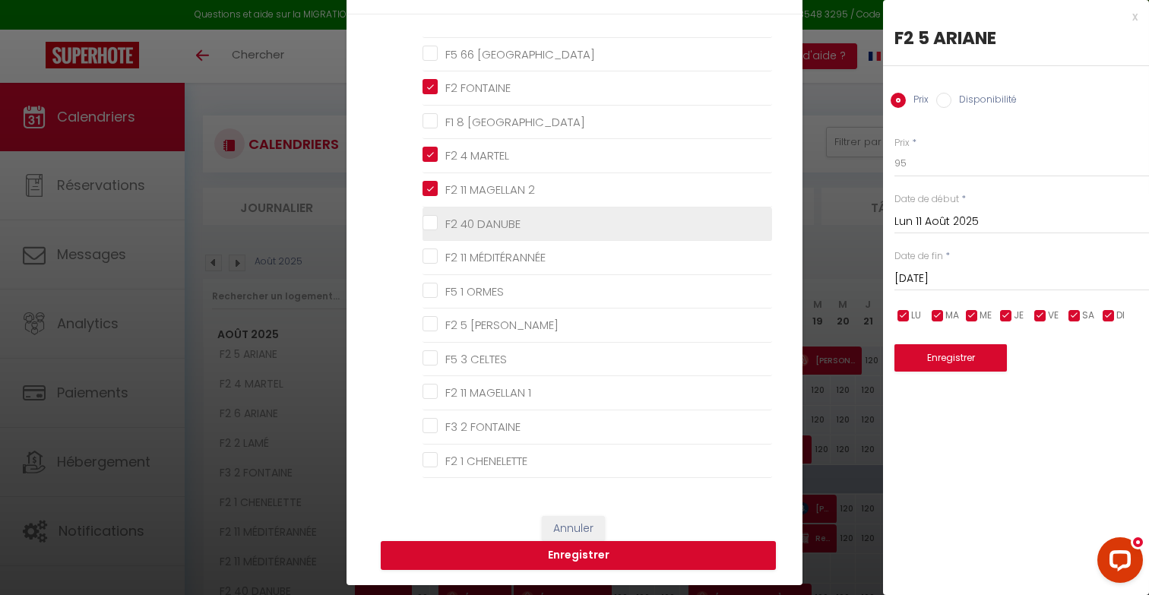
click at [455, 230] on span "F2 40 DANUBE" at bounding box center [482, 224] width 75 height 16
click at [455, 230] on DANUBE "F2 40 DANUBE" at bounding box center [598, 223] width 350 height 15
checkbox DANUBE "true"
checkbox SCANDINAVES "false"
checkbox input "false"
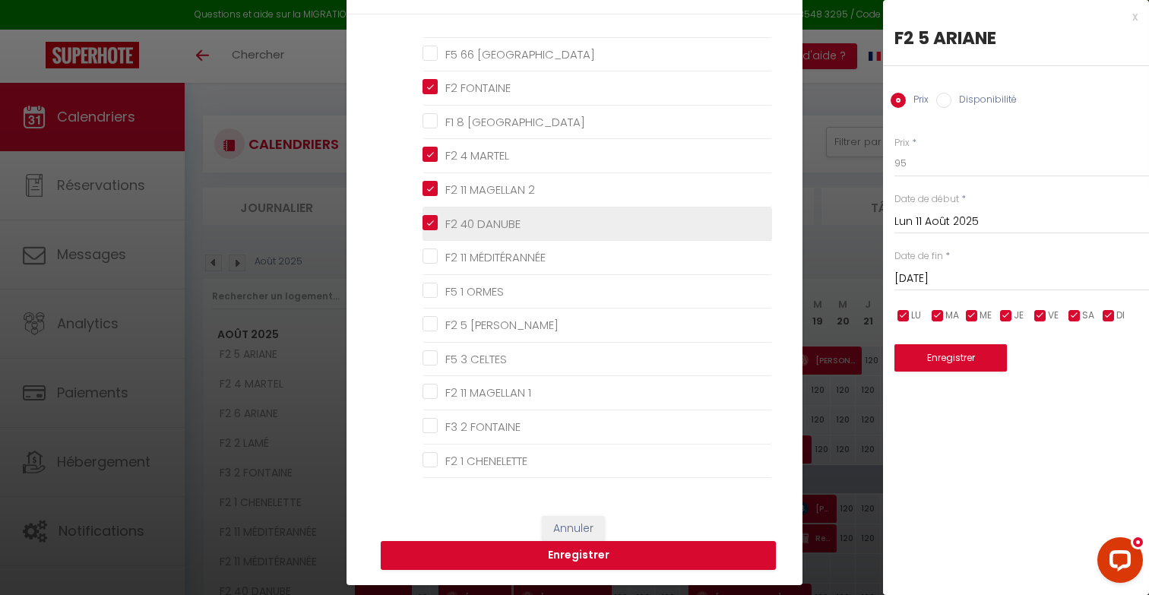
checkbox PRAGUE "false"
checkbox AMSTERDAM "false"
checkbox MÉDITÉRANNÉE "false"
checkbox ORMES "false"
checkbox FRANK "false"
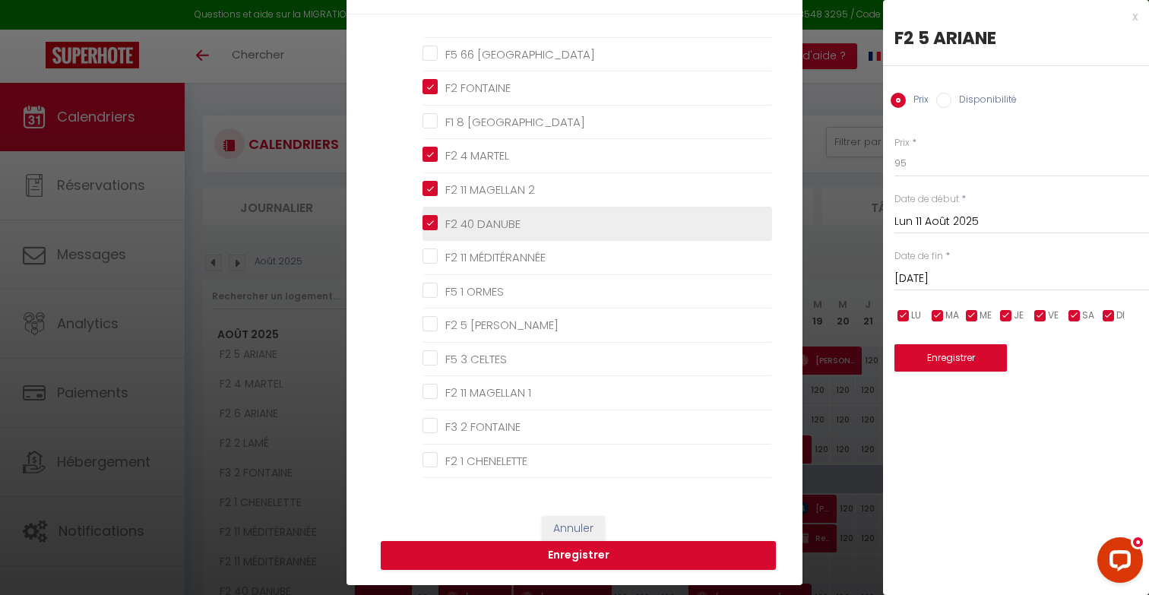
checkbox CELTES "false"
checkbox 1 "false"
checkbox FONTAINE "false"
checkbox CHENELETTE "false"
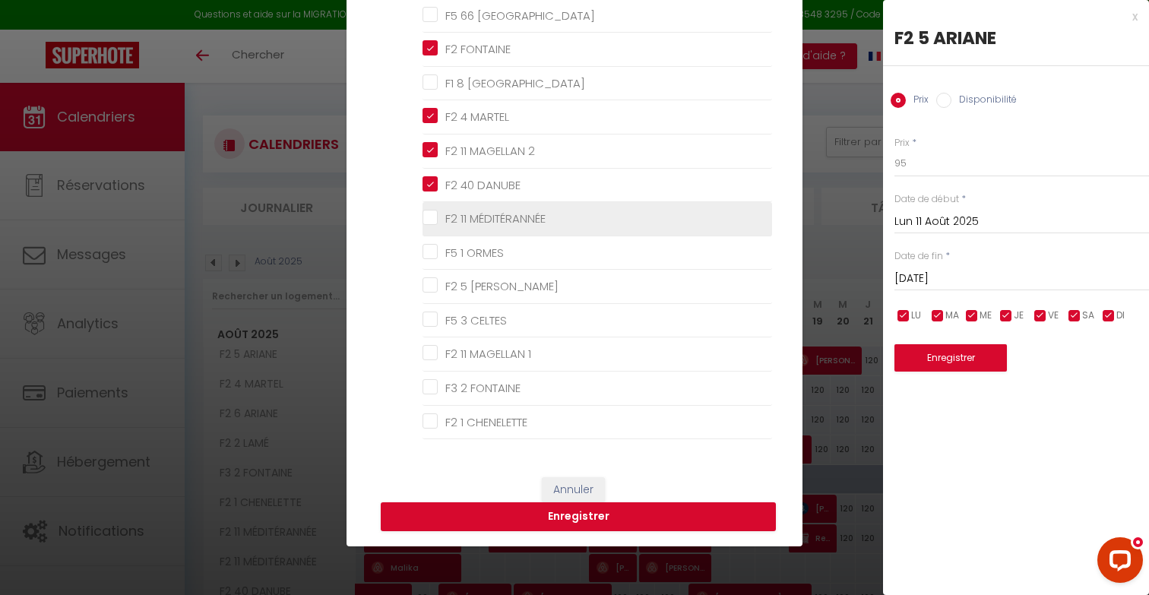
click at [455, 223] on MÉDITÉRANNÉE "F2 11 MÉDITÉRANNÉE" at bounding box center [598, 218] width 350 height 15
checkbox MÉDITÉRANNÉE "true"
checkbox SCANDINAVES "false"
checkbox input "false"
checkbox PRAGUE "false"
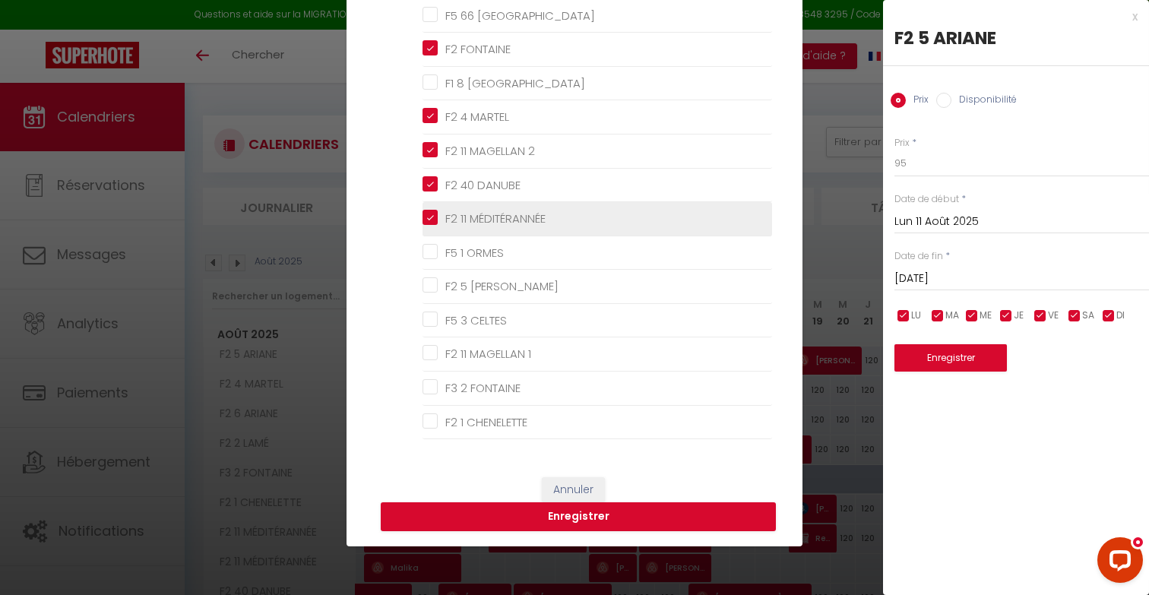
checkbox AMSTERDAM "false"
checkbox ORMES "false"
checkbox FRANK "false"
checkbox CELTES "false"
checkbox 1 "false"
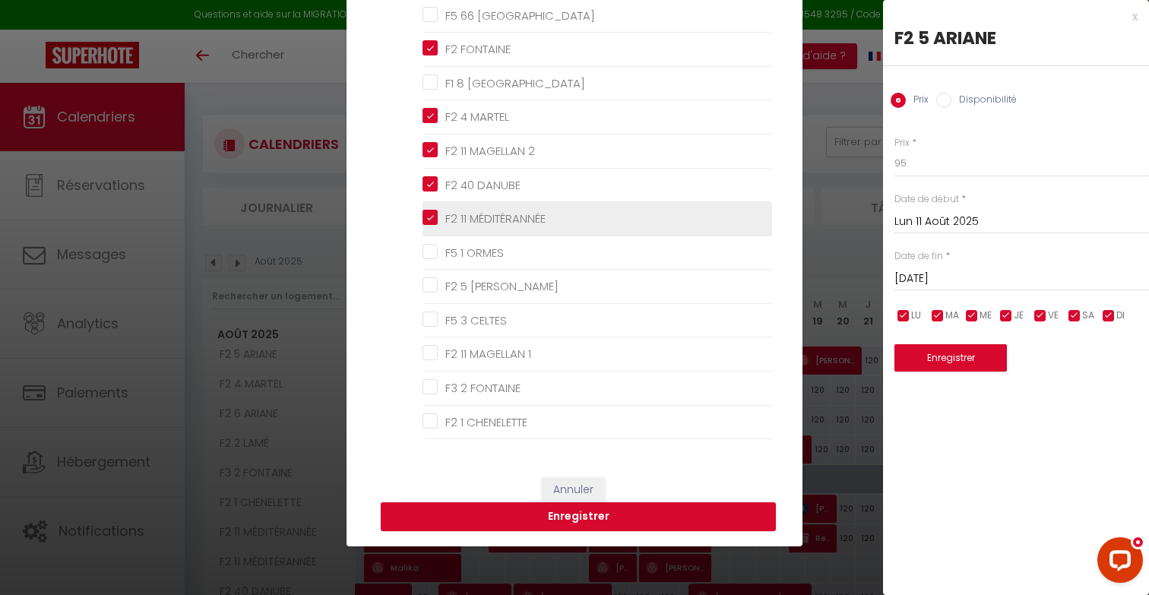
checkbox FONTAINE "false"
checkbox CHENELETTE "false"
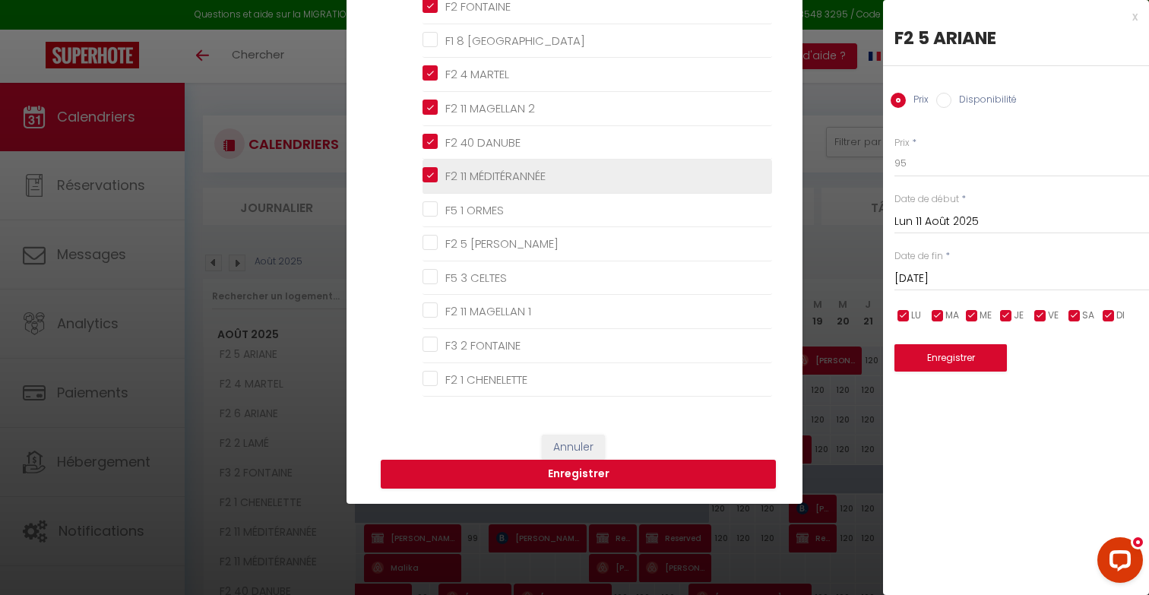
scroll to position [166, 0]
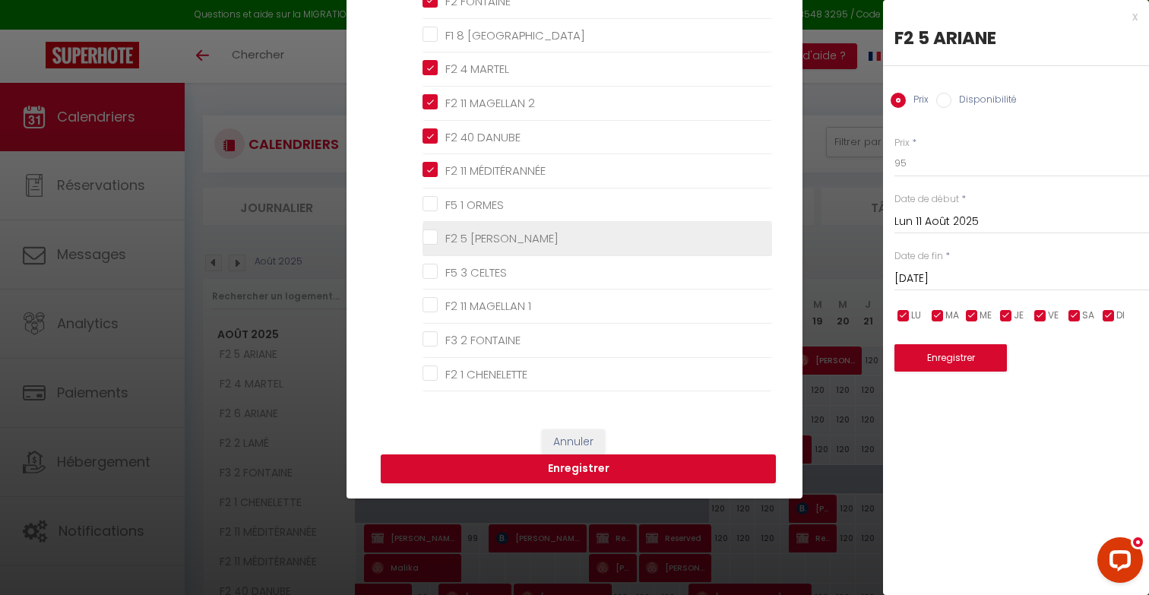
click at [465, 241] on FRANK "F2 5 [PERSON_NAME]" at bounding box center [598, 238] width 350 height 15
checkbox FRANK "true"
checkbox SCANDINAVES "false"
checkbox input "false"
checkbox PRAGUE "false"
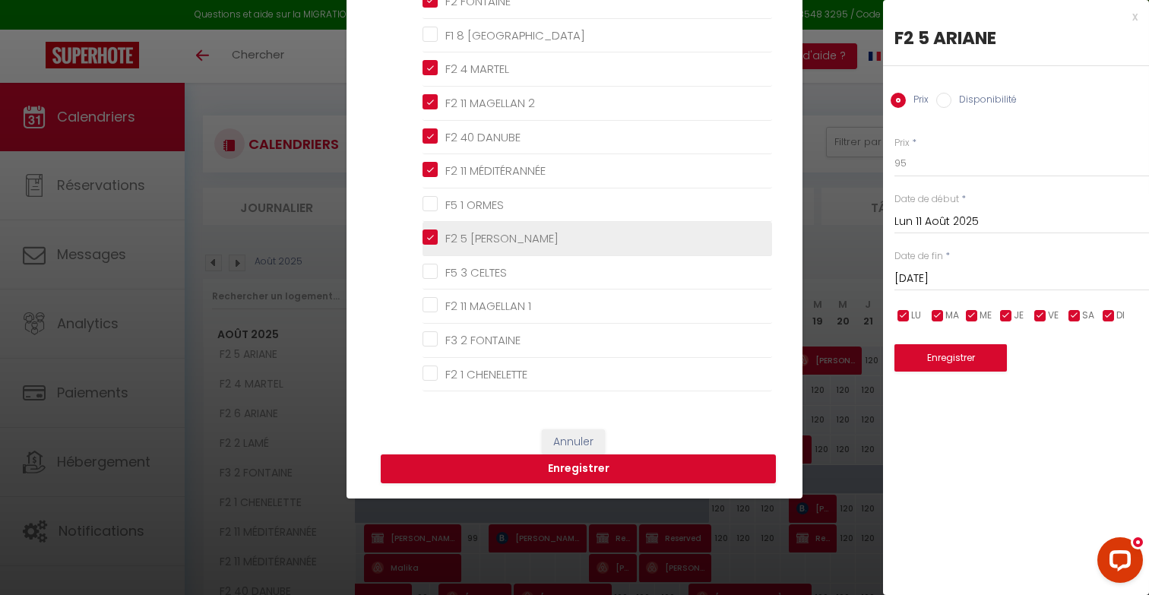
checkbox AMSTERDAM "false"
checkbox ORMES "false"
checkbox CELTES "false"
checkbox 1 "false"
checkbox FONTAINE "false"
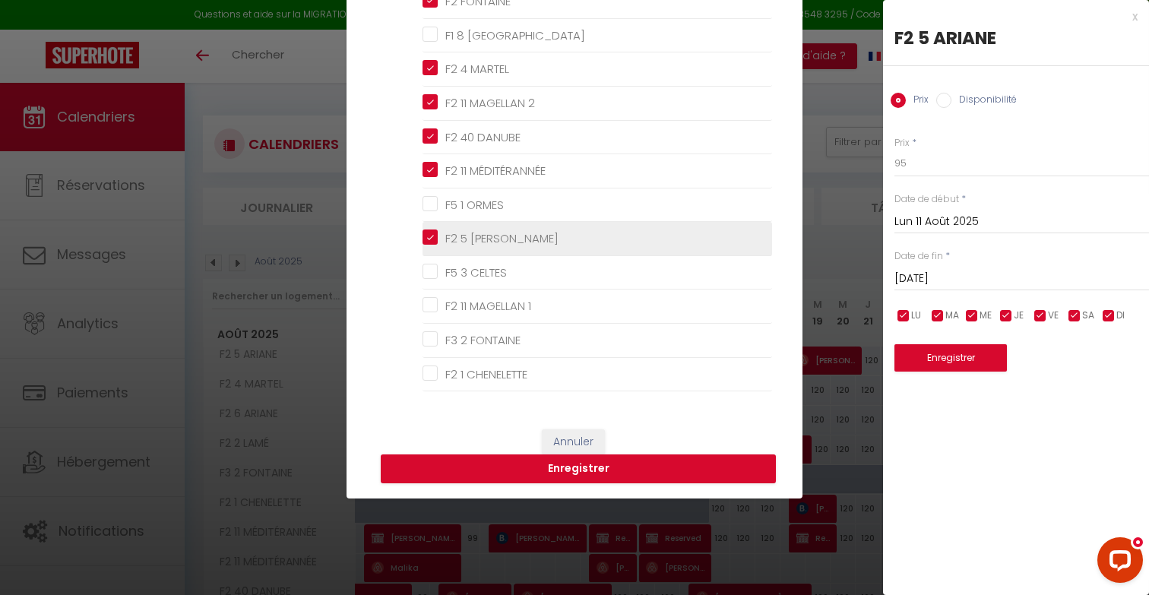
checkbox CHENELETTE "false"
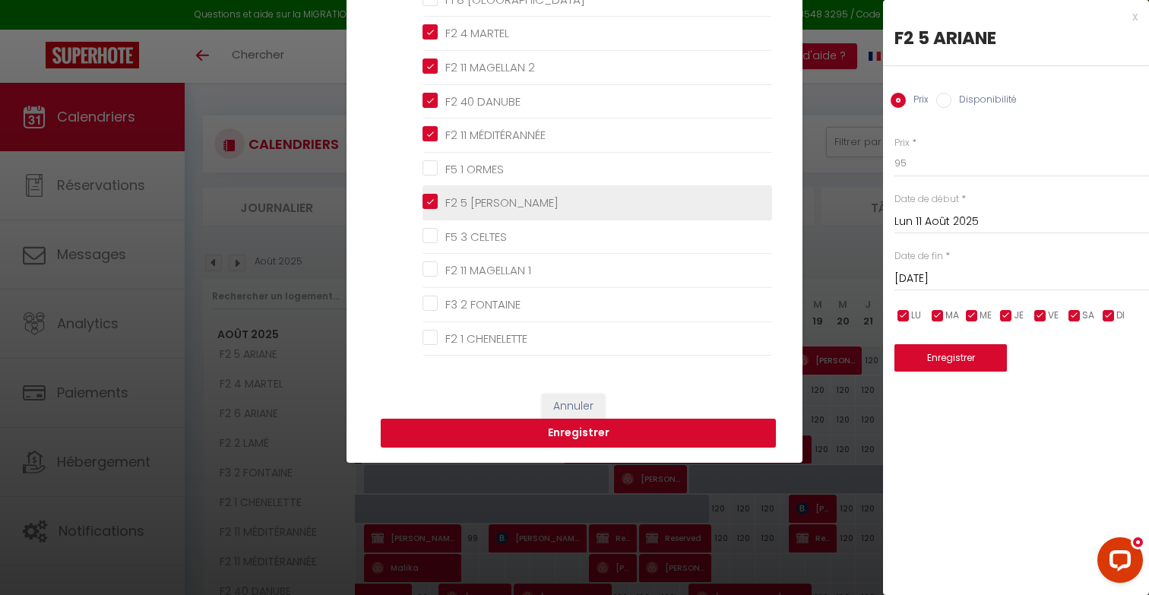
scroll to position [204, 0]
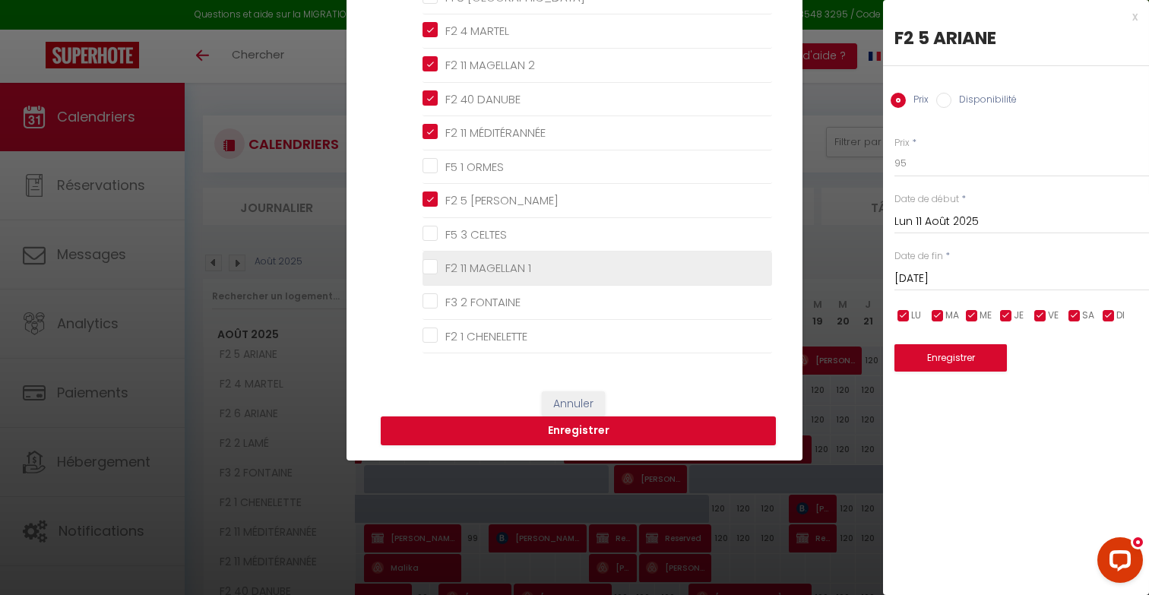
click at [477, 262] on 1 "F2 11 MAGELLAN 1" at bounding box center [598, 268] width 350 height 15
checkbox 1 "true"
checkbox SCANDINAVES "false"
checkbox input "false"
checkbox PRAGUE "false"
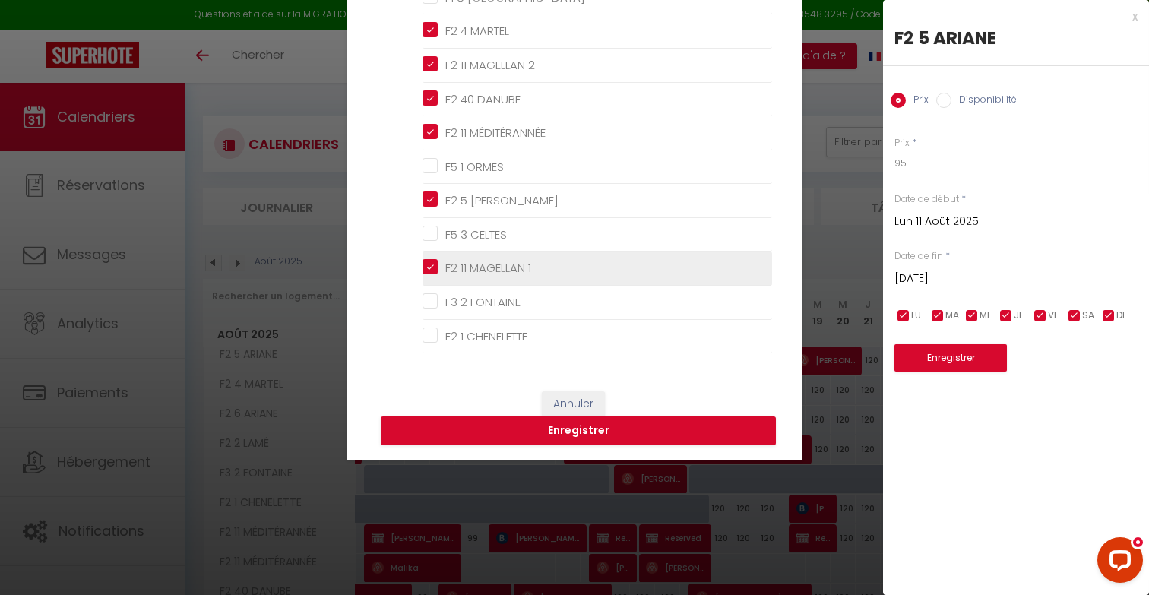
checkbox AMSTERDAM "false"
checkbox ORMES "false"
checkbox CELTES "false"
checkbox FONTAINE "false"
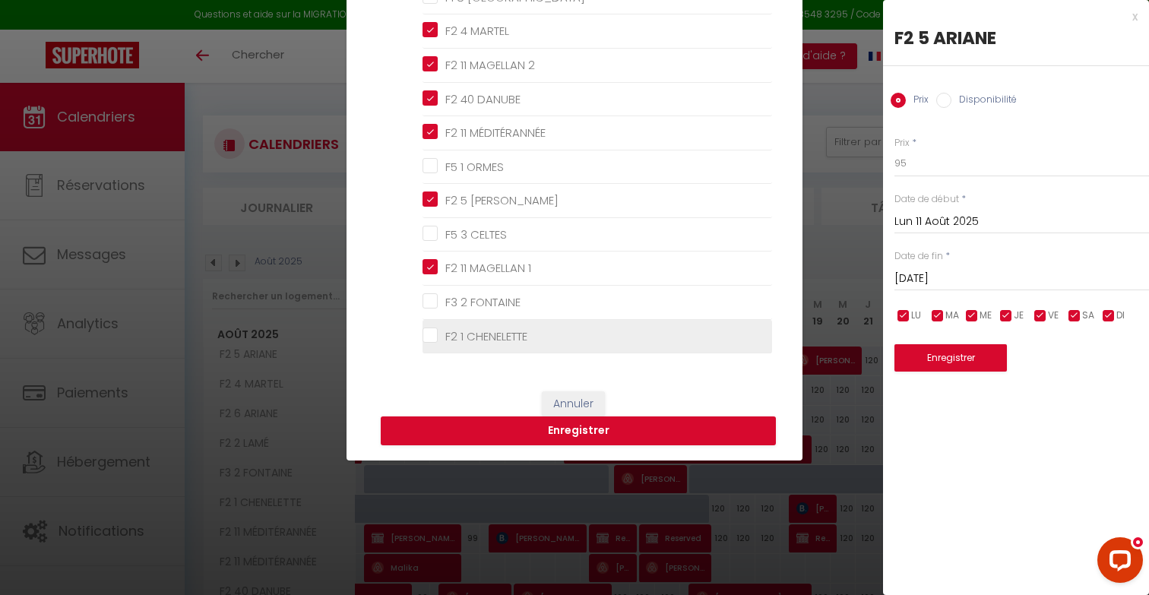
click at [482, 336] on CHENELETTE "F2 1 CHENELETTE" at bounding box center [598, 335] width 350 height 15
checkbox CHENELETTE "true"
checkbox SCANDINAVES "false"
checkbox input "false"
checkbox PRAGUE "false"
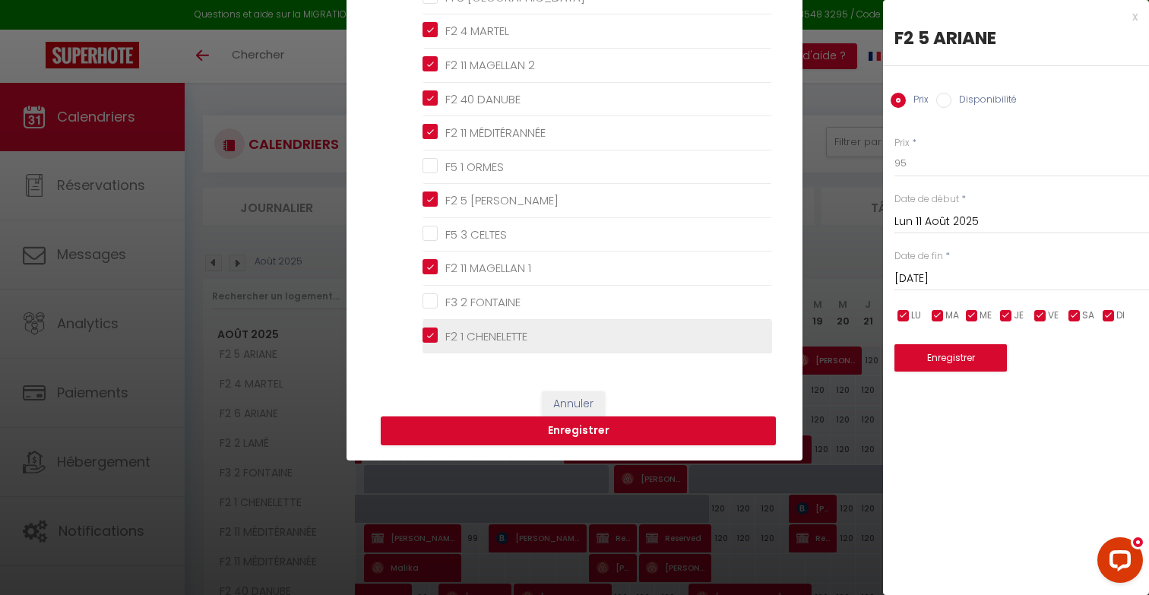
checkbox AMSTERDAM "false"
checkbox ORMES "false"
checkbox CELTES "false"
checkbox FONTAINE "false"
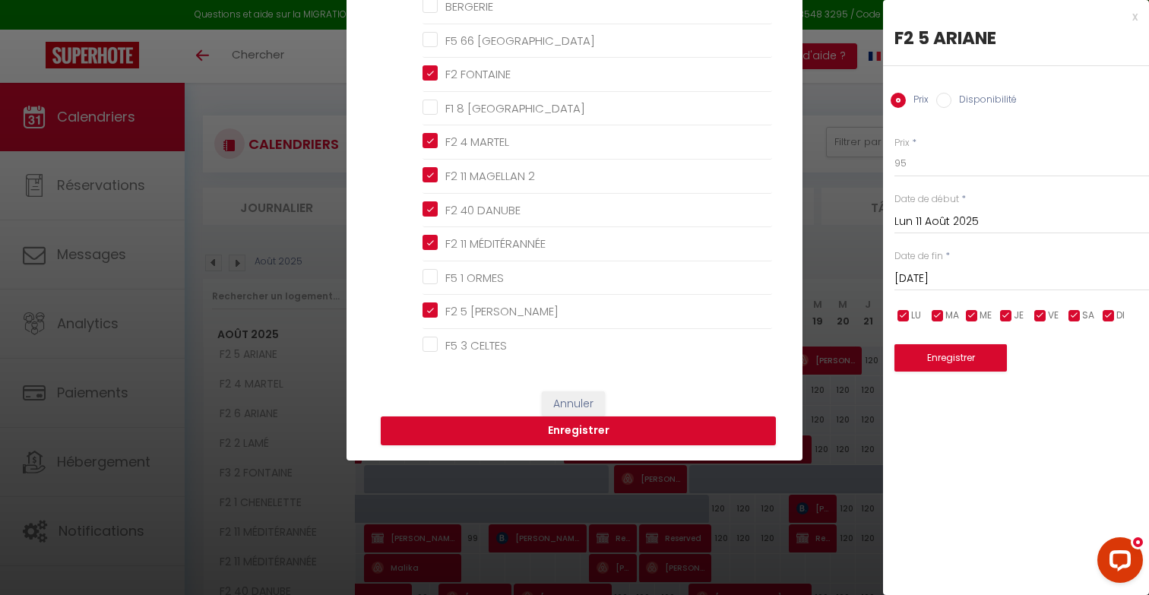
scroll to position [40, 0]
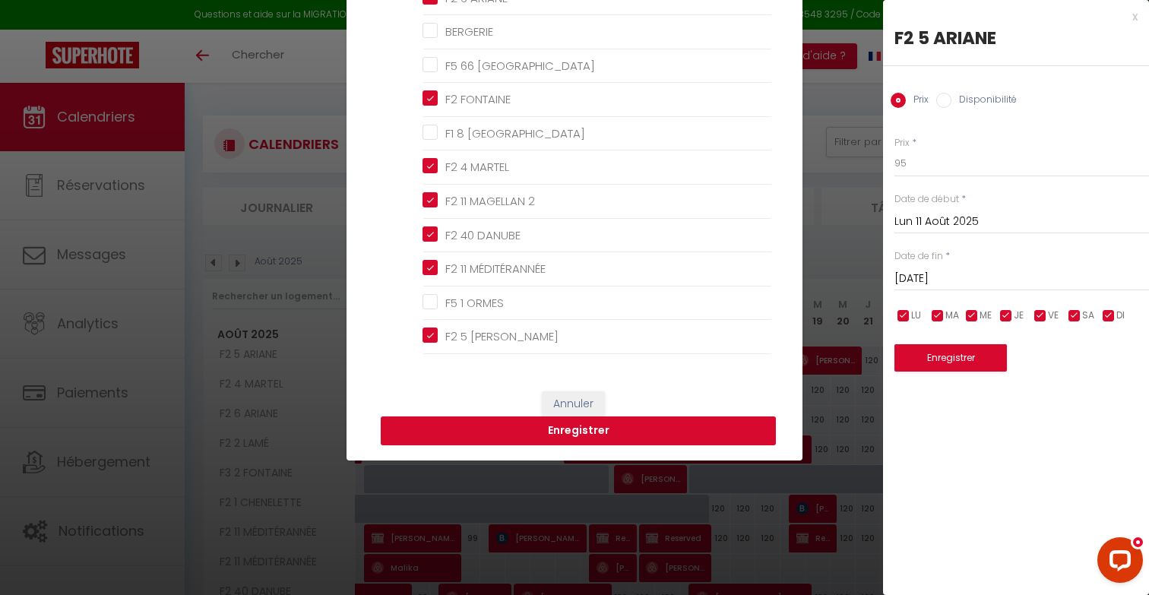
click at [517, 428] on button "Enregistrer" at bounding box center [578, 430] width 395 height 29
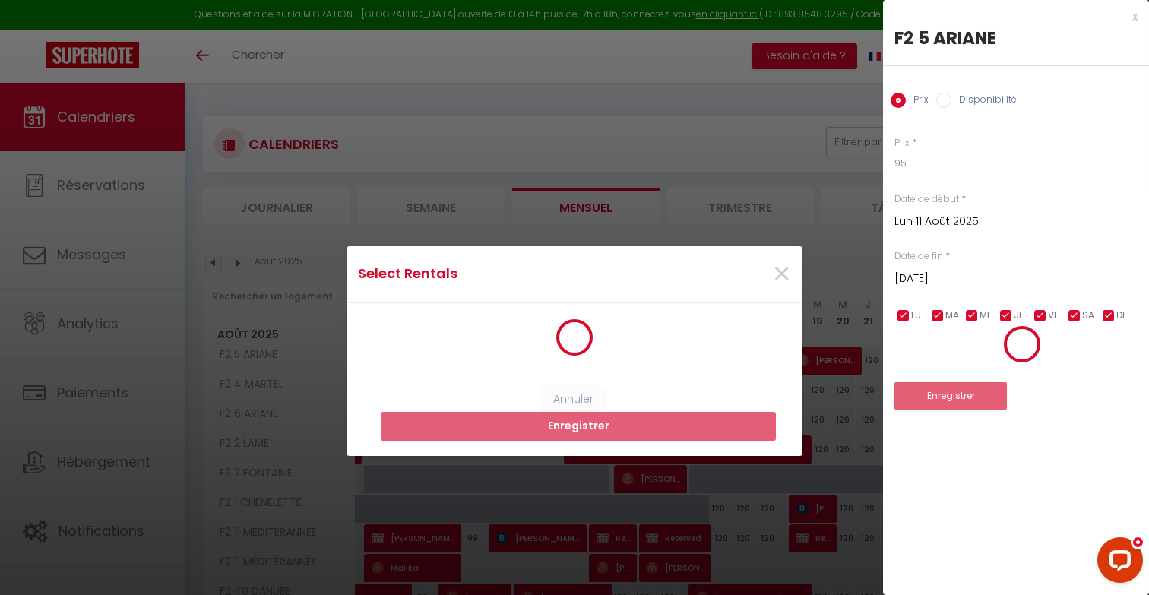
scroll to position [0, 0]
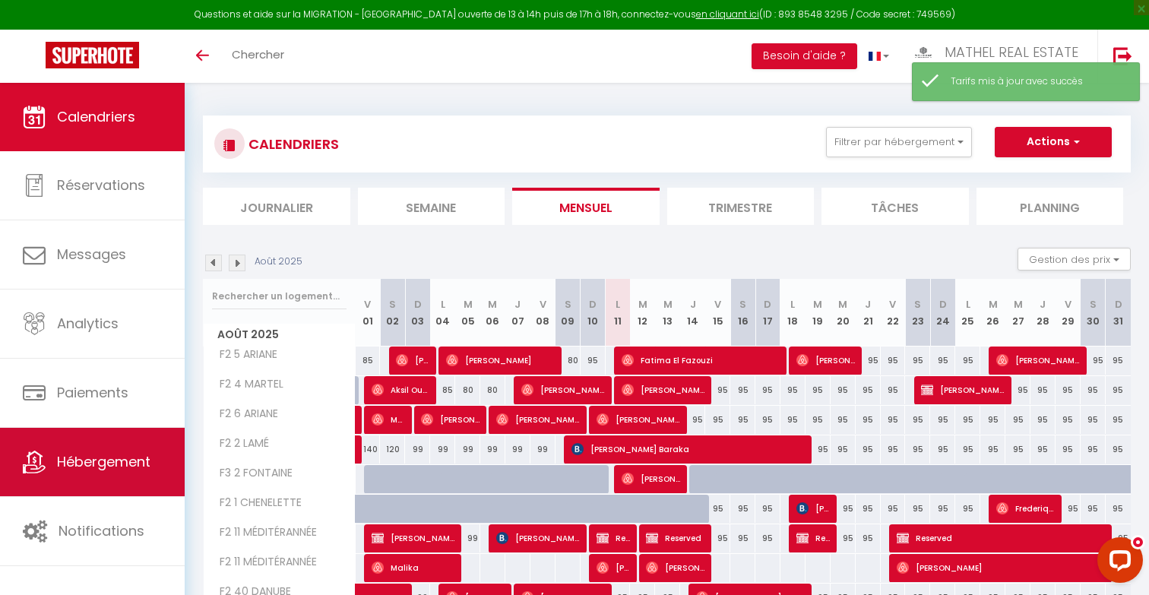
click at [115, 463] on span "Hébergement" at bounding box center [103, 461] width 93 height 19
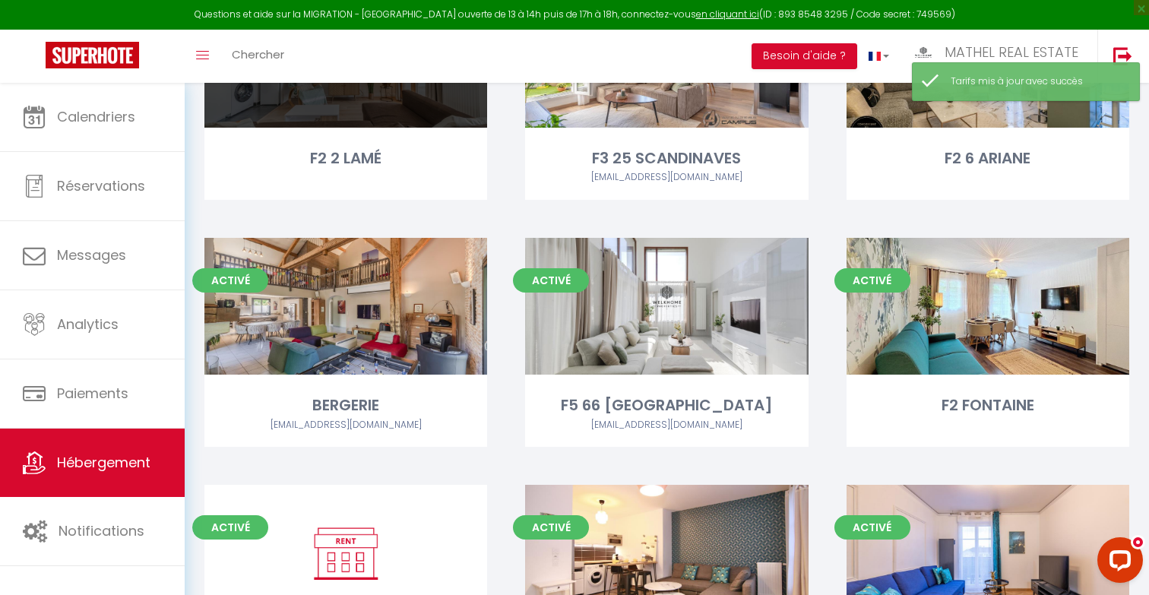
scroll to position [152, 0]
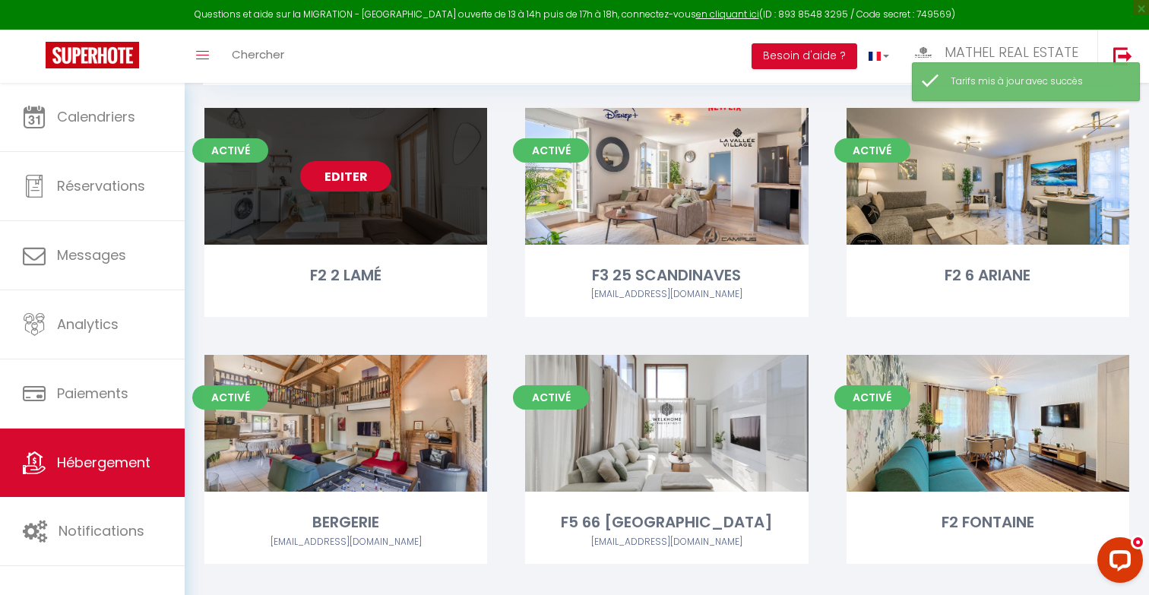
click at [349, 174] on link "Editer" at bounding box center [345, 176] width 91 height 30
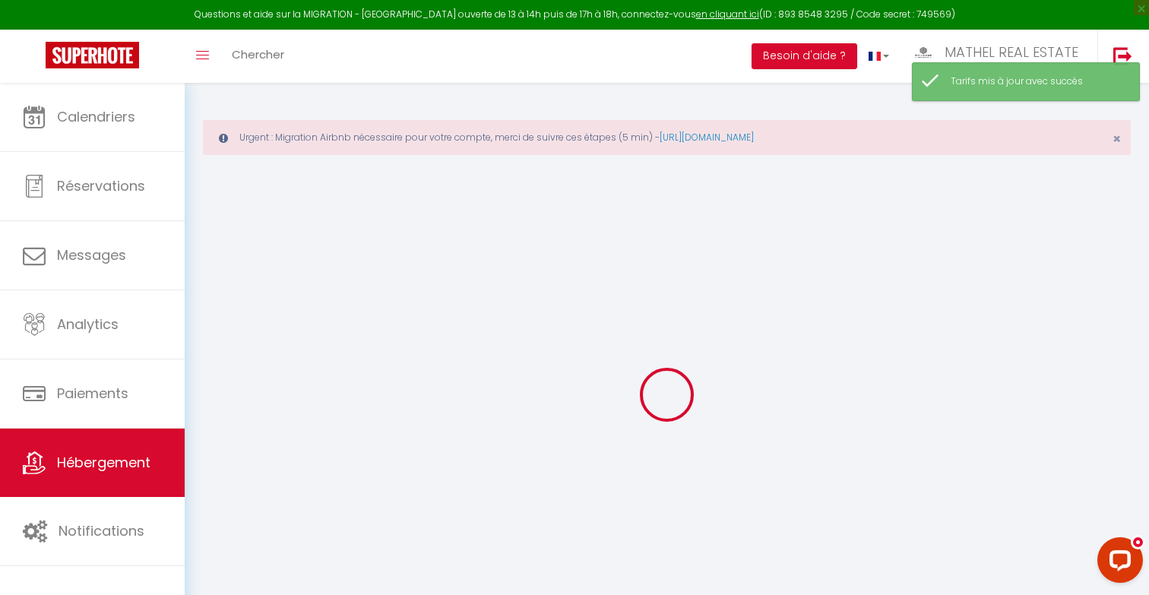
select select "+ 4 %"
select select "+ 18 %"
checkbox input "false"
checkbox input "true"
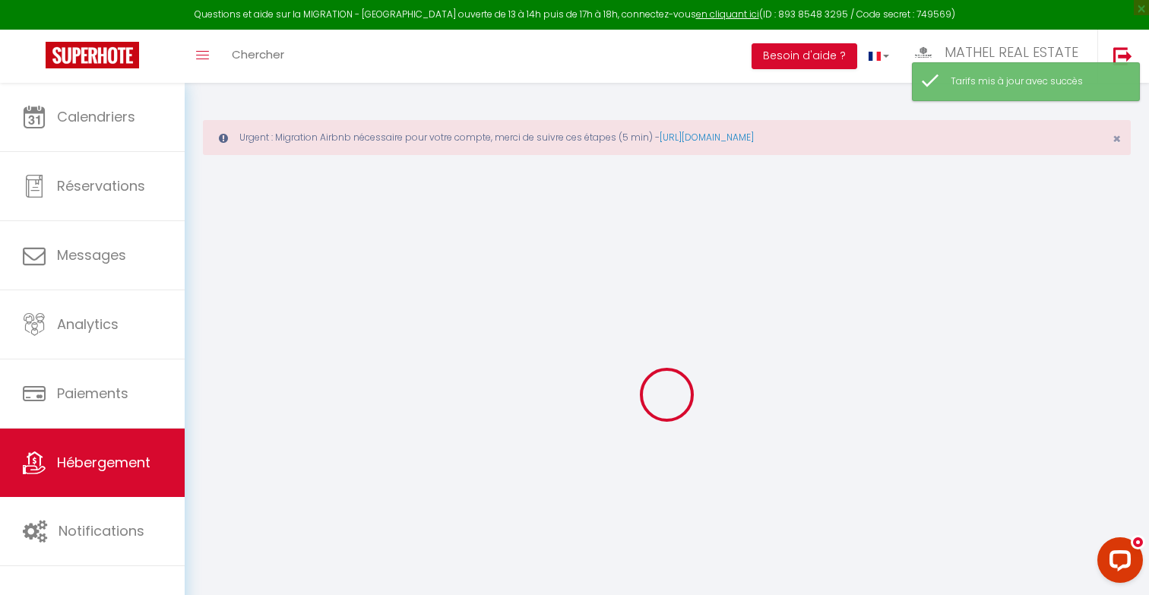
checkbox input "true"
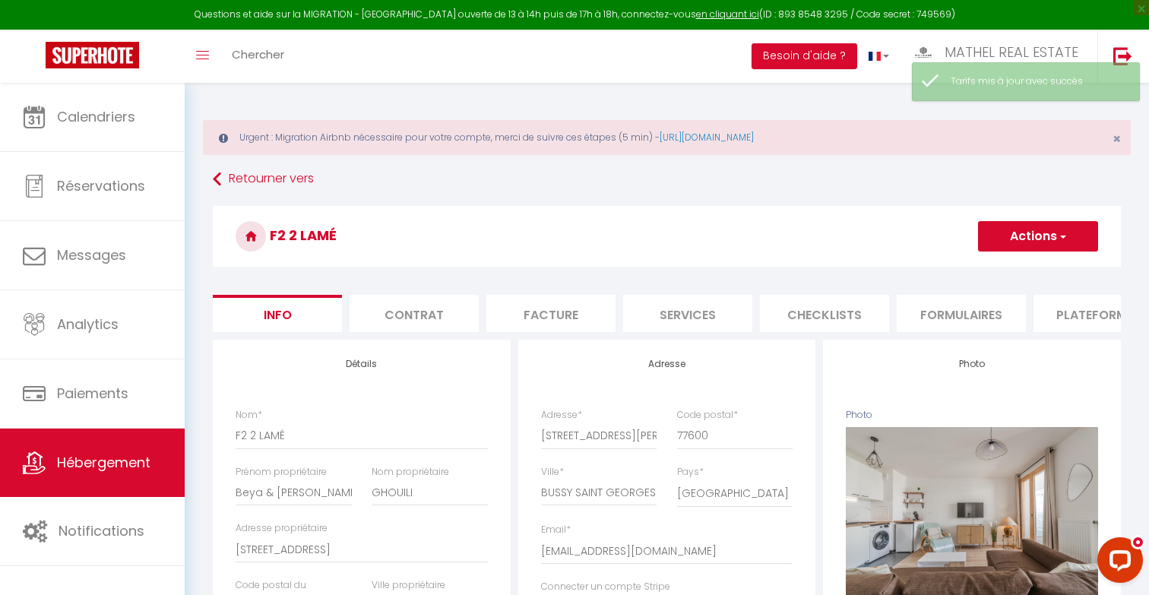
click at [739, 312] on li "Plateformes" at bounding box center [1097, 313] width 129 height 37
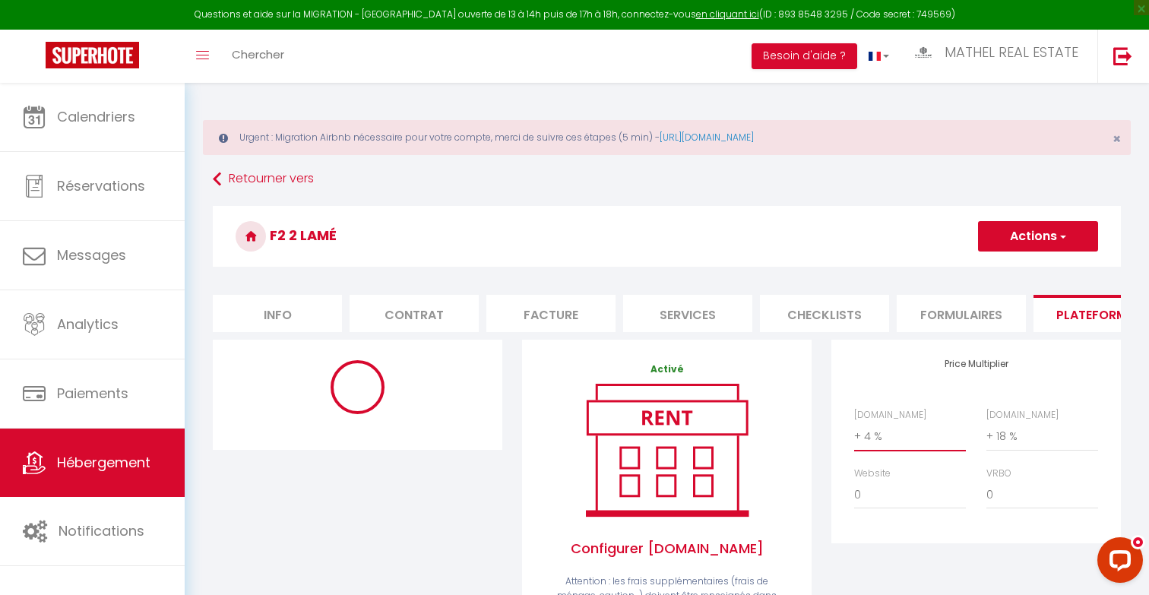
click at [739, 439] on select "0 + 1 % + 2 % + 3 % + 4 % + 5 % + 6 % + 7 % + 8 % + 9 %" at bounding box center [910, 436] width 112 height 29
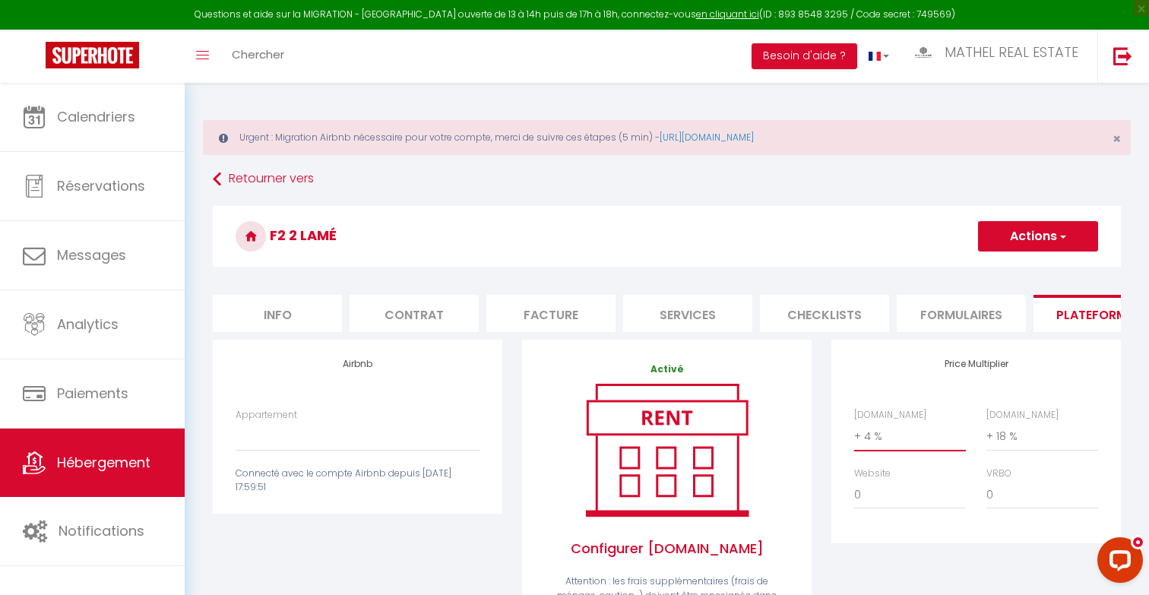
select select "+ 16 %"
click at [739, 422] on select "0 + 1 % + 2 % + 3 % + 4 % + 5 % + 6 % + 7 % + 8 % + 9 %" at bounding box center [910, 436] width 112 height 29
click at [739, 236] on button "Actions" at bounding box center [1038, 236] width 120 height 30
click at [739, 272] on link "Enregistrer" at bounding box center [1037, 270] width 120 height 20
click at [286, 443] on select "Authentic Lodge à 15 min de Disneyland Paris - contact@welkhome-p.fr Penthouse …" at bounding box center [358, 436] width 244 height 29
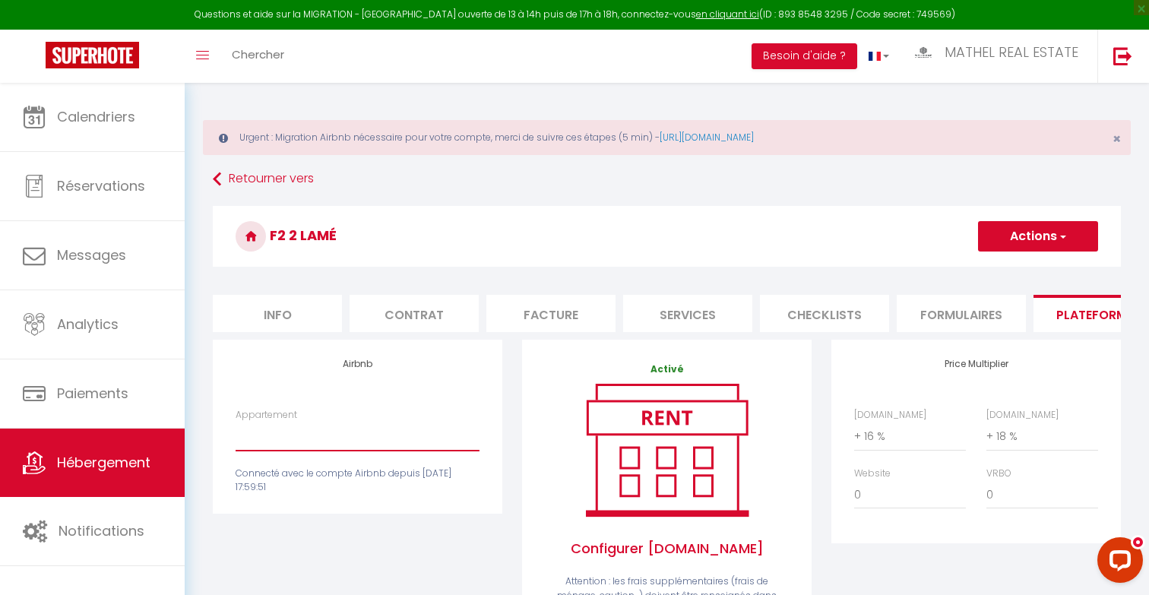
select select "11130-1123076912456564246"
click at [236, 422] on select "Authentic Lodge à 15 min de Disneyland Paris - contact@welkhome-p.fr Penthouse …" at bounding box center [358, 436] width 244 height 29
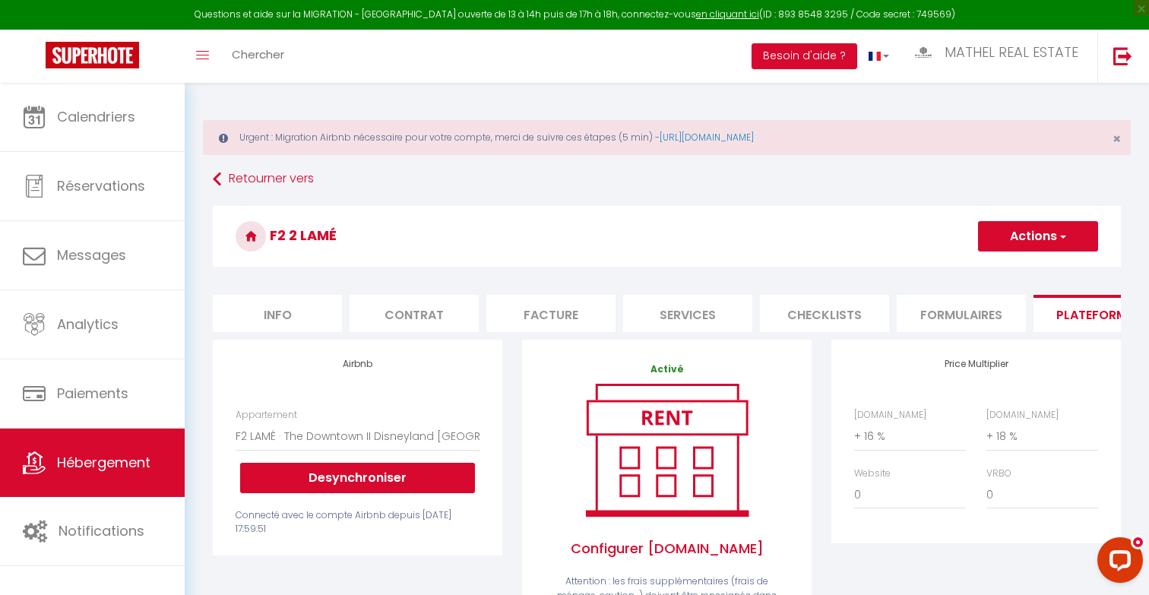
click at [739, 233] on button "Actions" at bounding box center [1038, 236] width 120 height 30
click at [739, 267] on link "Enregistrer" at bounding box center [1037, 270] width 120 height 20
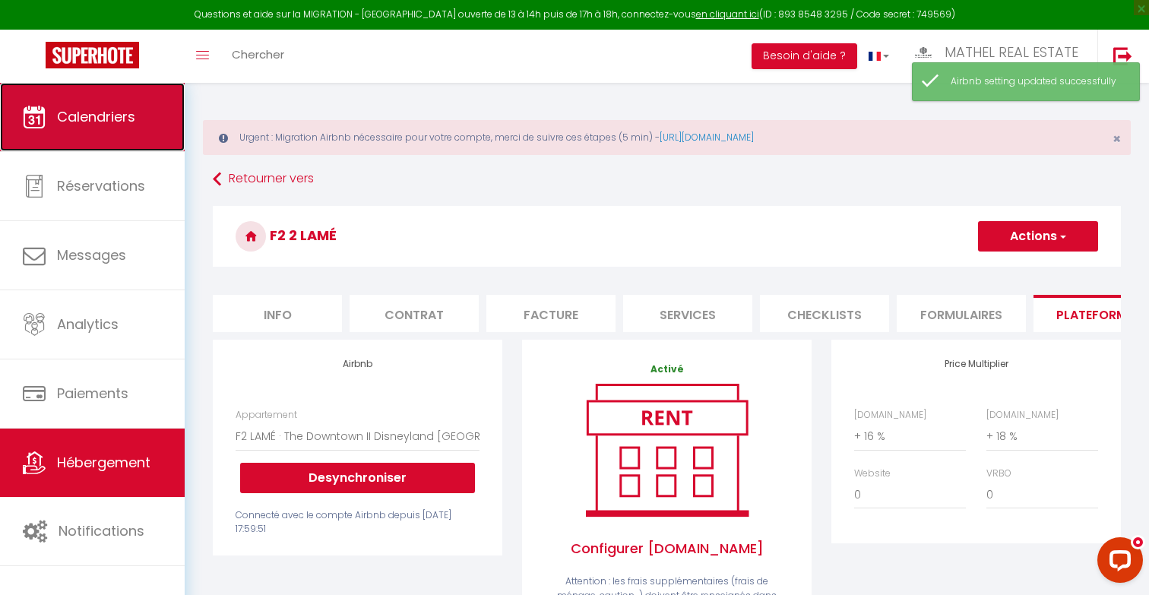
click at [79, 124] on span "Calendriers" at bounding box center [96, 116] width 78 height 19
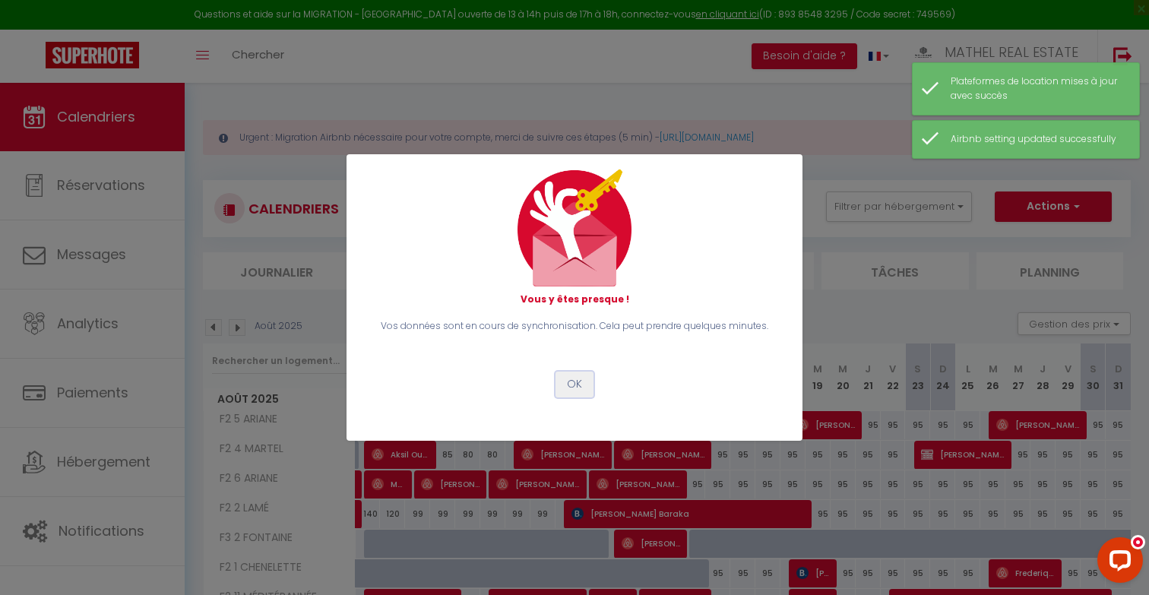
click at [569, 386] on button "OK" at bounding box center [574, 385] width 38 height 26
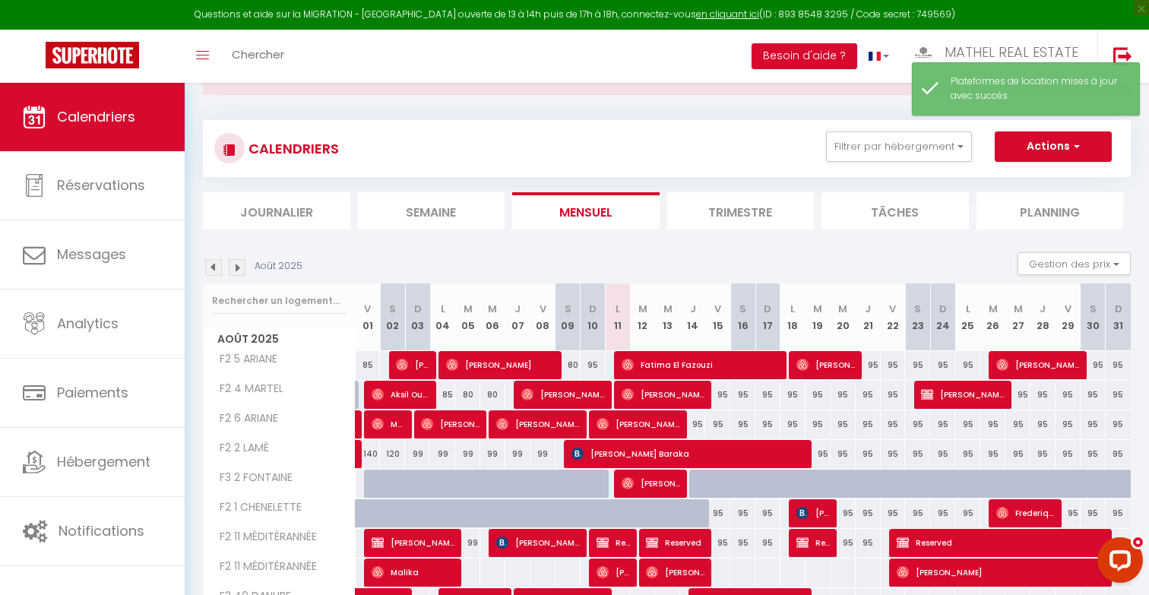
scroll to position [64, 0]
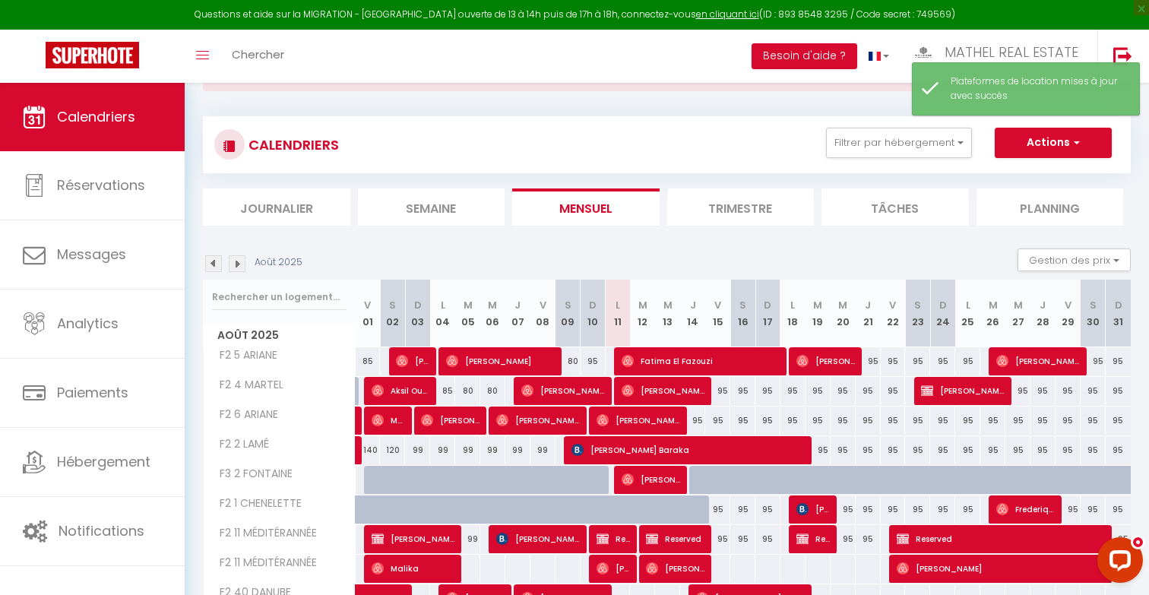
click at [552, 454] on div "99" at bounding box center [542, 450] width 25 height 28
type input "99"
type input "Ven 08 Août 2025"
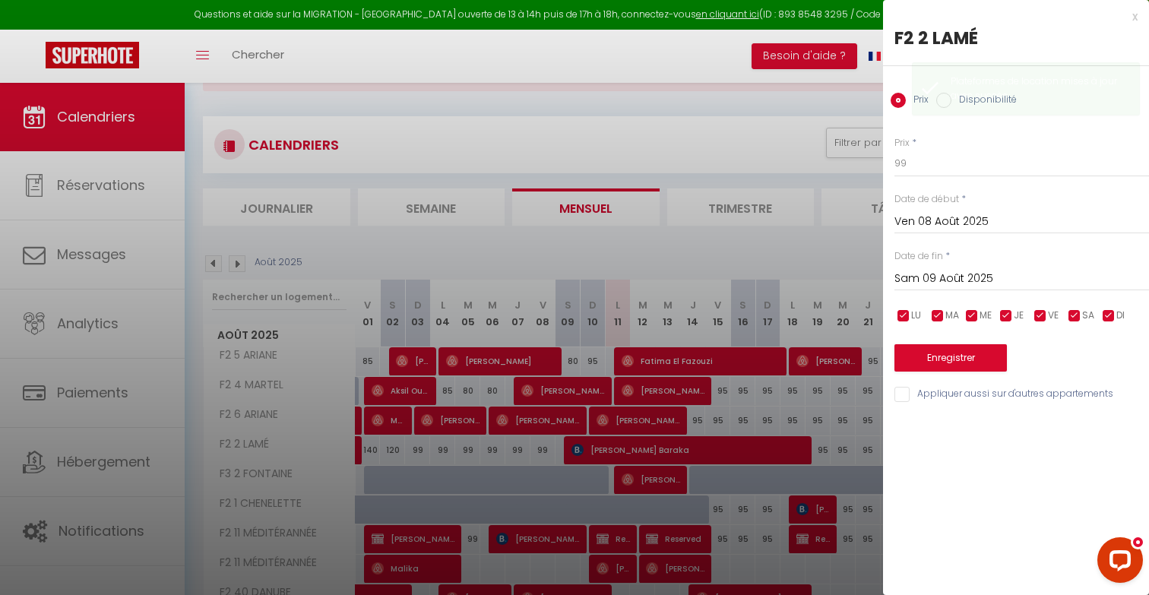
click at [739, 282] on input "Sam 09 Août 2025" at bounding box center [1021, 279] width 255 height 20
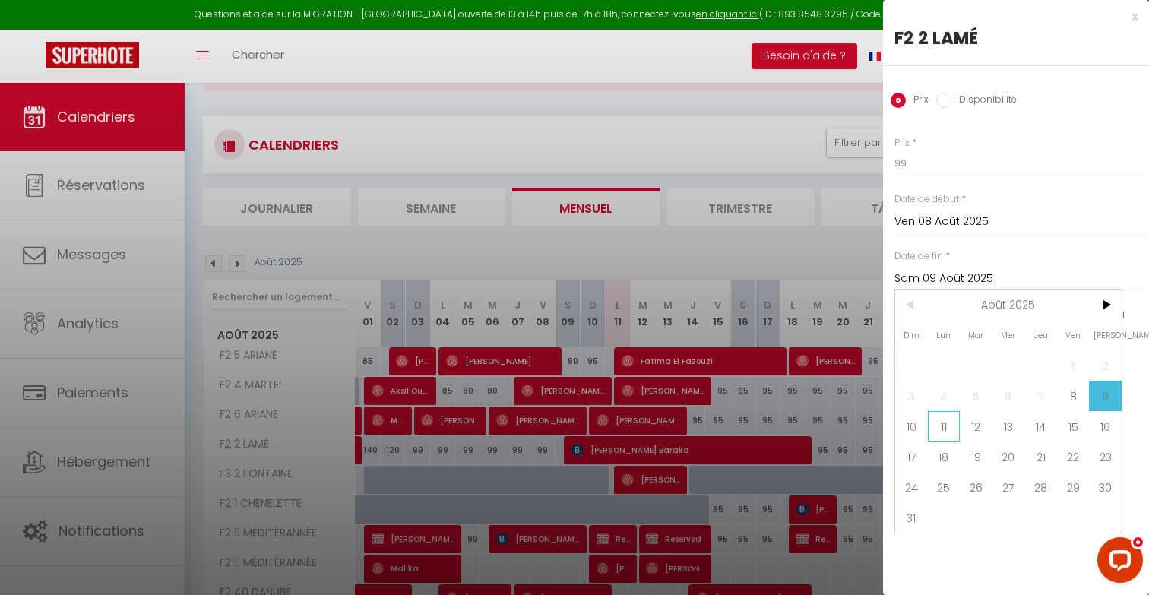
click at [739, 432] on span "11" at bounding box center [944, 426] width 33 height 30
type input "Lun 11 Août 2025"
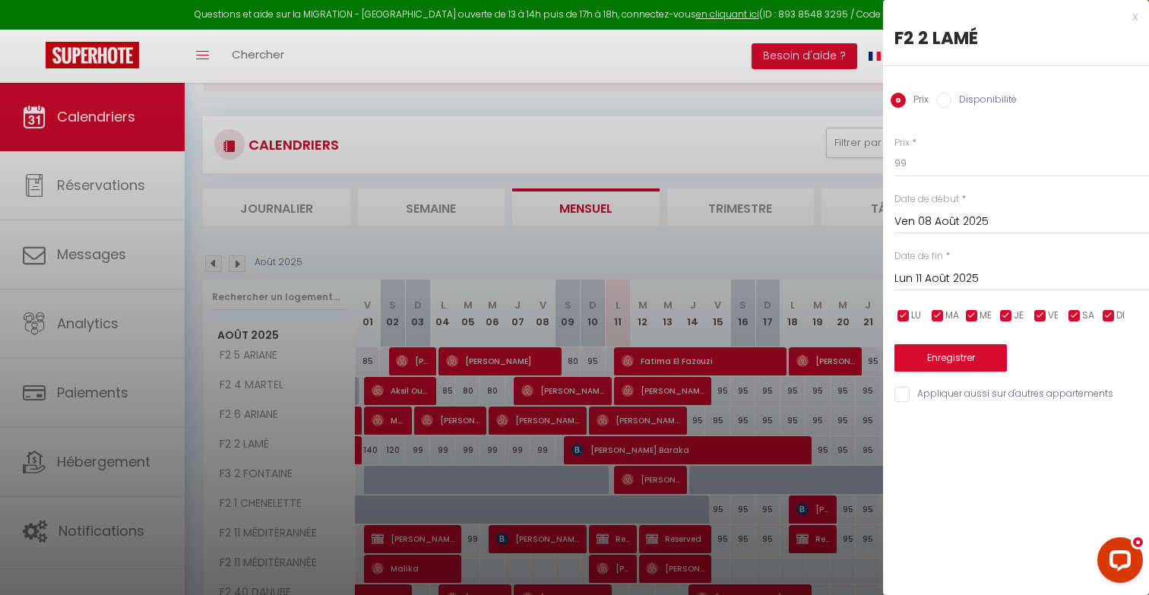
click at [739, 224] on input "Ven 08 Août 2025" at bounding box center [1021, 222] width 255 height 20
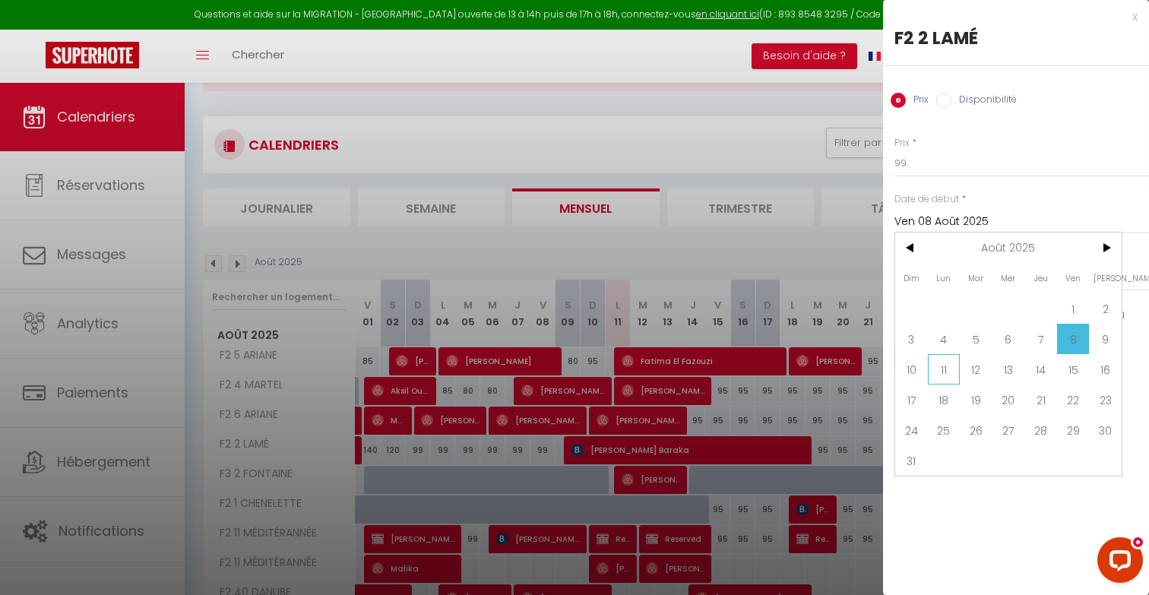
click at [739, 369] on span "11" at bounding box center [944, 369] width 33 height 30
type input "Lun 11 Août 2025"
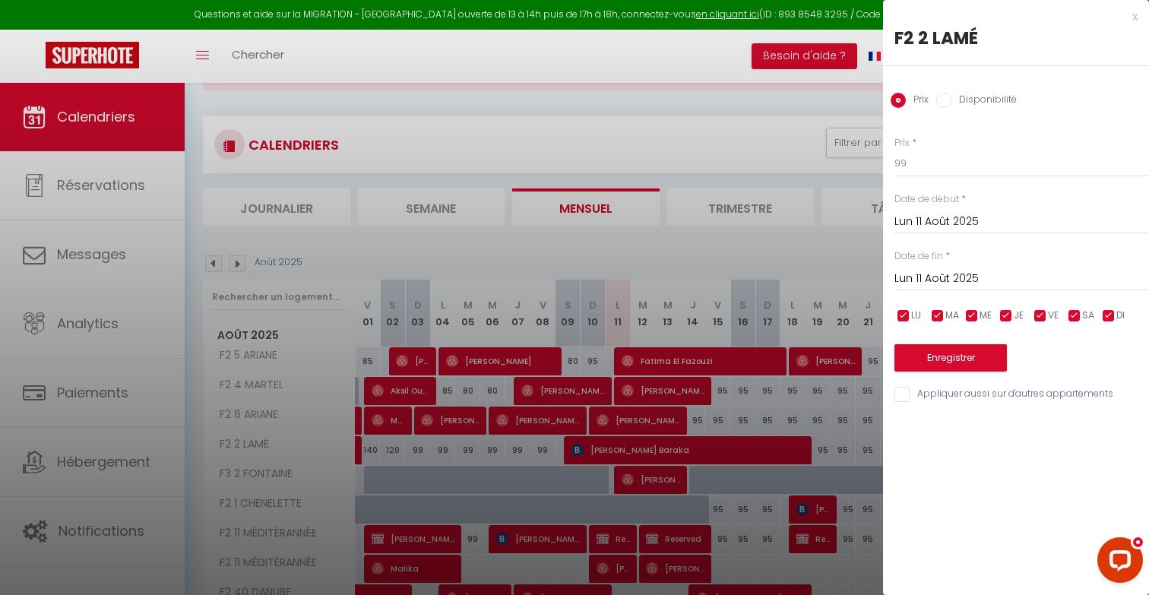
click at [739, 283] on input "Lun 11 Août 2025" at bounding box center [1021, 279] width 255 height 20
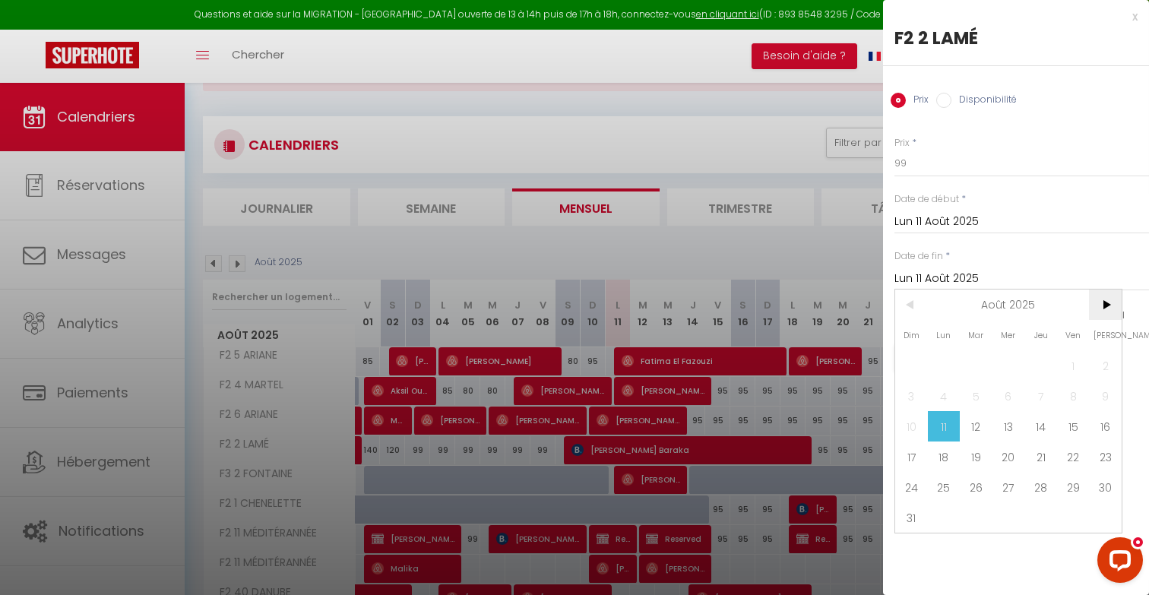
click at [739, 301] on span ">" at bounding box center [1105, 305] width 33 height 30
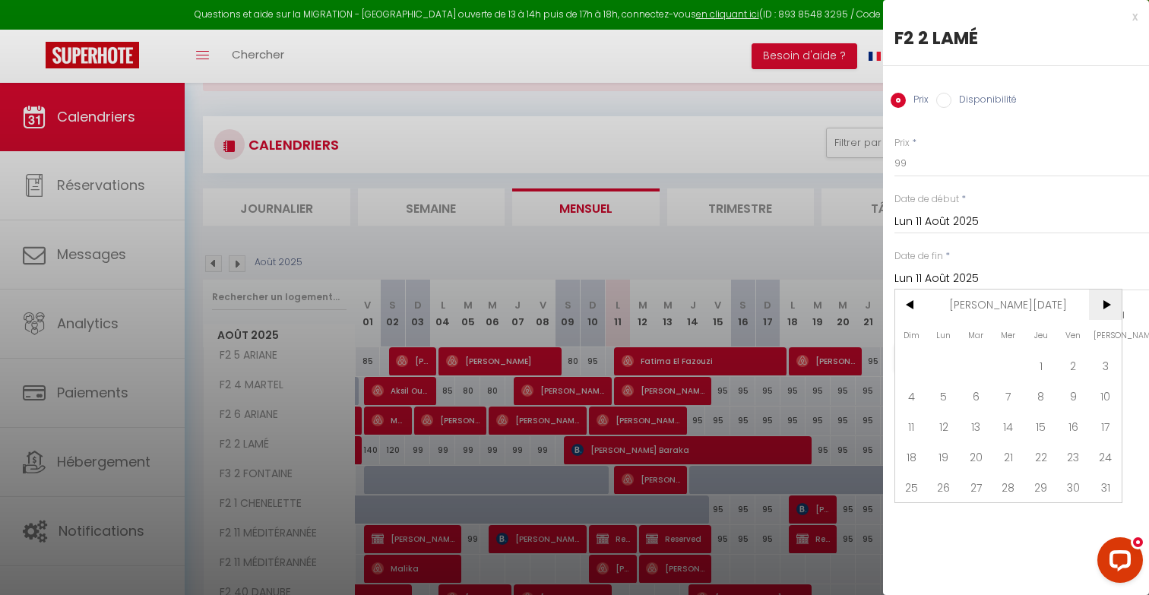
click at [739, 301] on span ">" at bounding box center [1105, 305] width 33 height 30
click at [739, 309] on span "<" at bounding box center [911, 305] width 33 height 30
click at [739, 306] on span "<" at bounding box center [911, 305] width 33 height 30
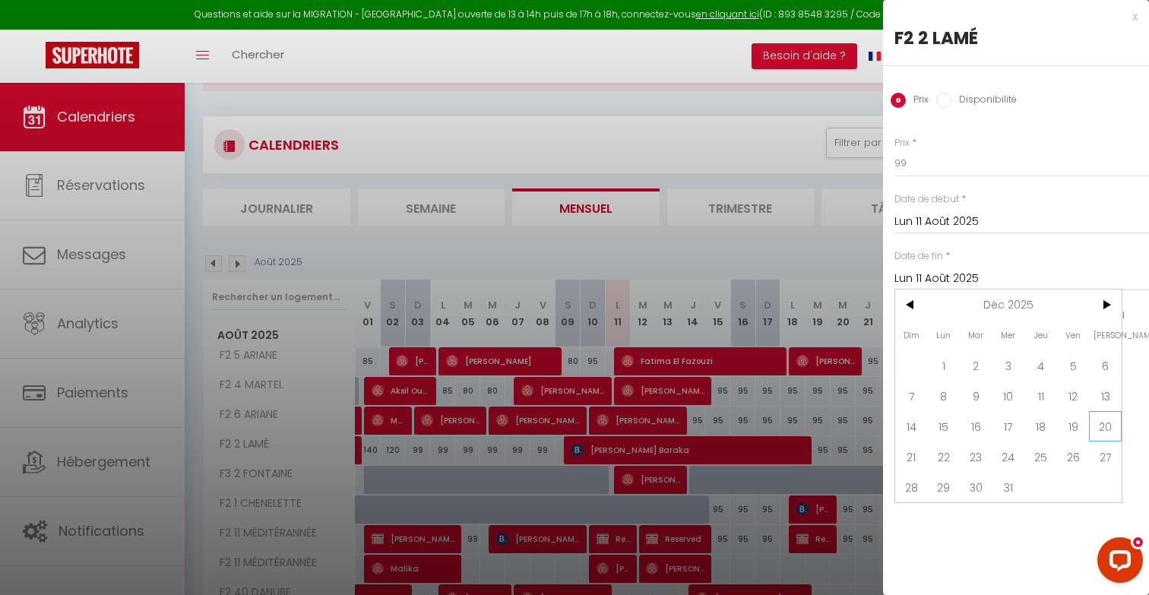
click at [739, 427] on span "20" at bounding box center [1105, 426] width 33 height 30
type input "Sam 20 Décembre 2025"
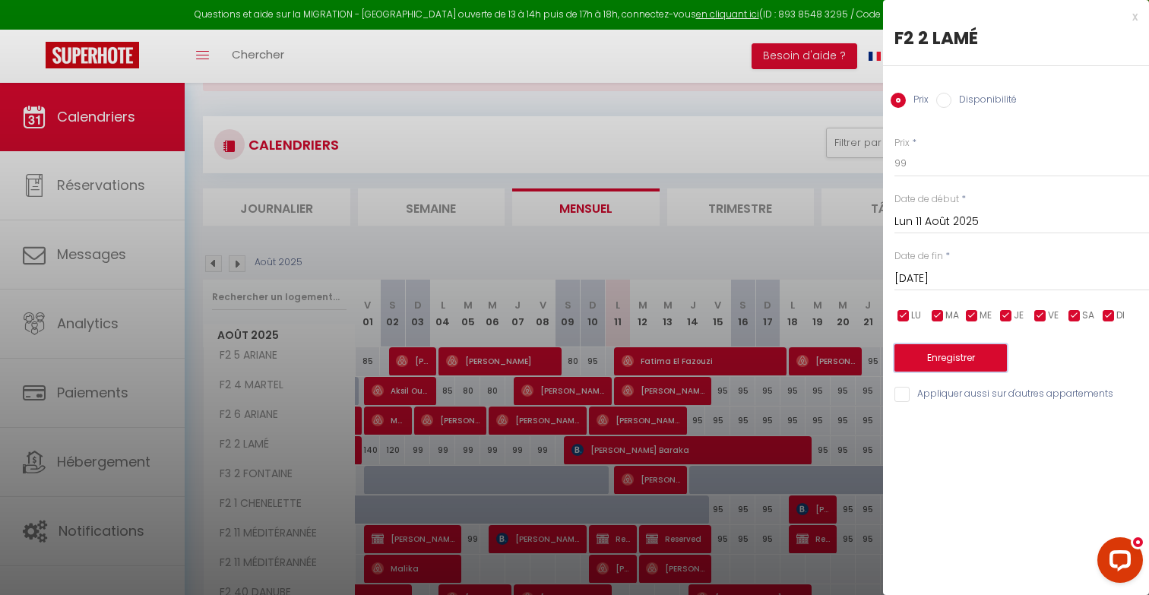
click at [739, 354] on button "Enregistrer" at bounding box center [950, 357] width 112 height 27
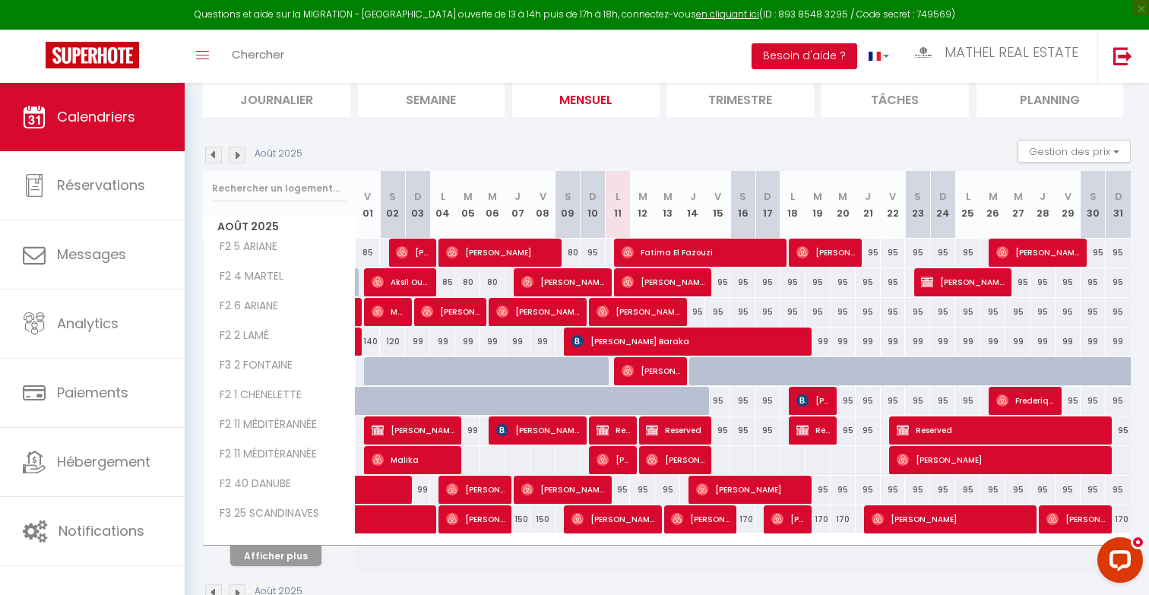
scroll to position [182, 0]
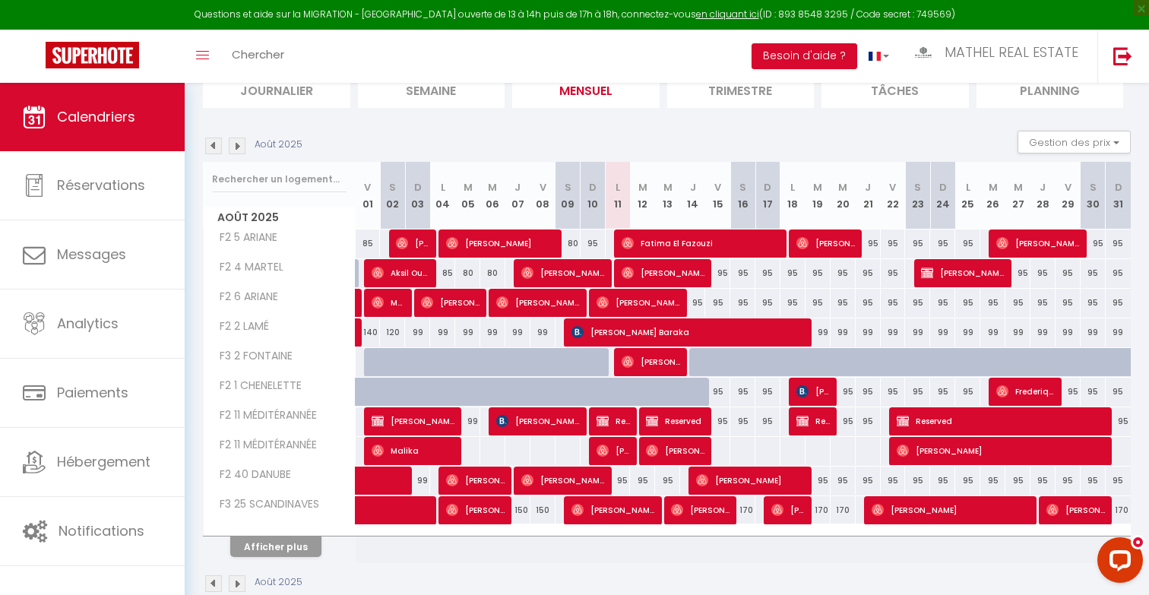
click at [584, 245] on div "95" at bounding box center [593, 243] width 25 height 28
type input "95"
type input "Dim 10 Août 2025"
type input "Lun 11 Août 2025"
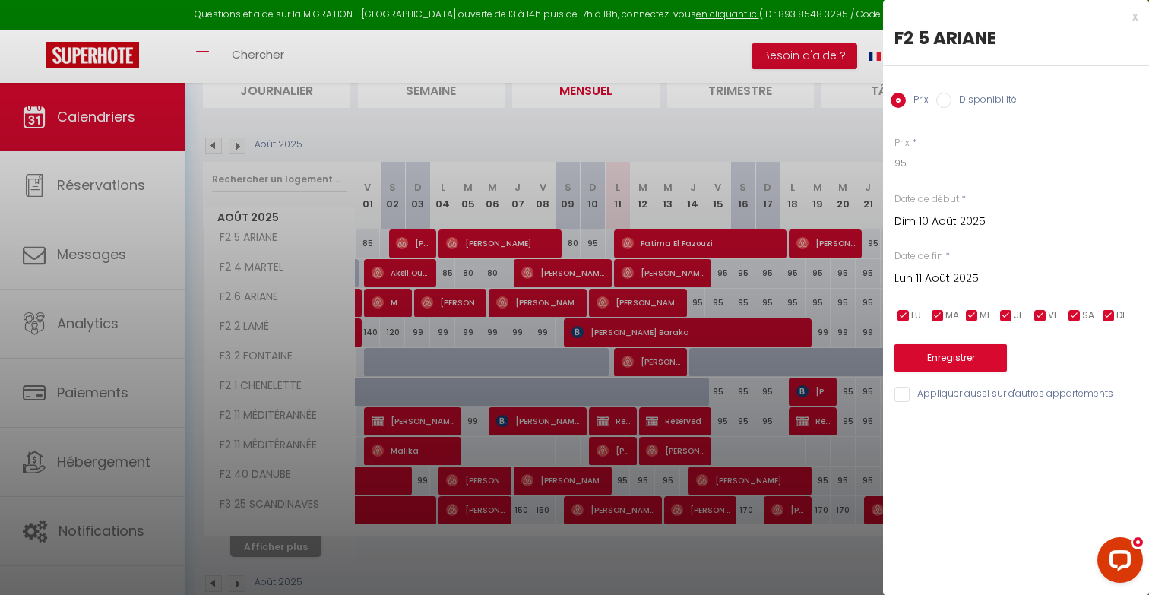
click at [739, 18] on div "x F2 5 ARIANE Prix Disponibilité Prix * 95 Statut * Disponible Indisponible Dat…" at bounding box center [1016, 209] width 266 height 419
click at [739, 14] on div "x" at bounding box center [1010, 17] width 255 height 18
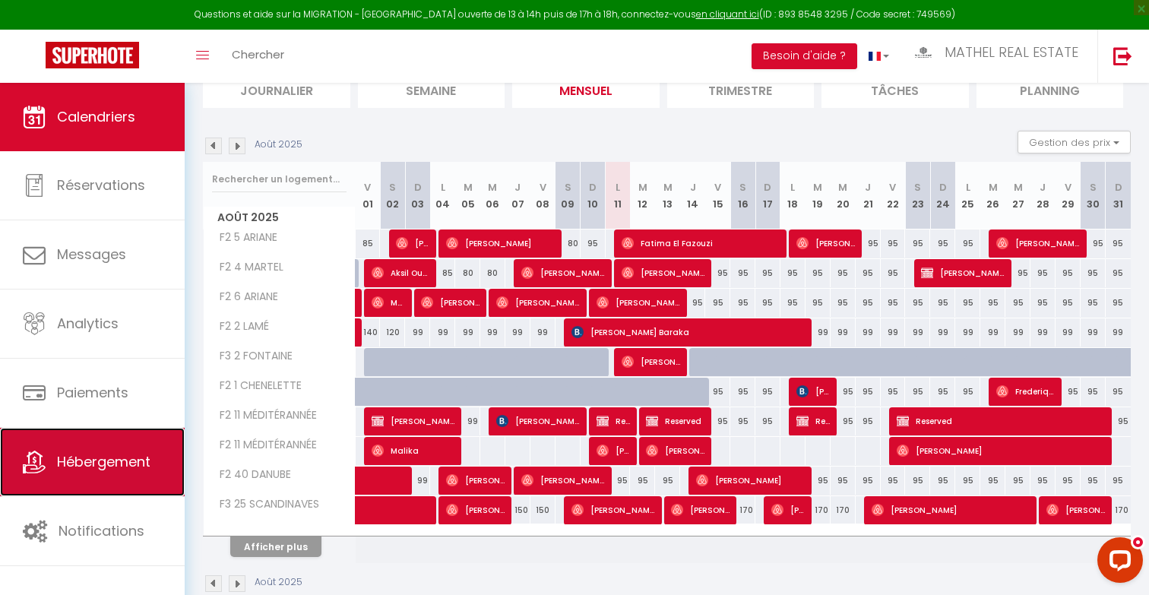
click at [94, 444] on link "Hébergement" at bounding box center [92, 462] width 185 height 68
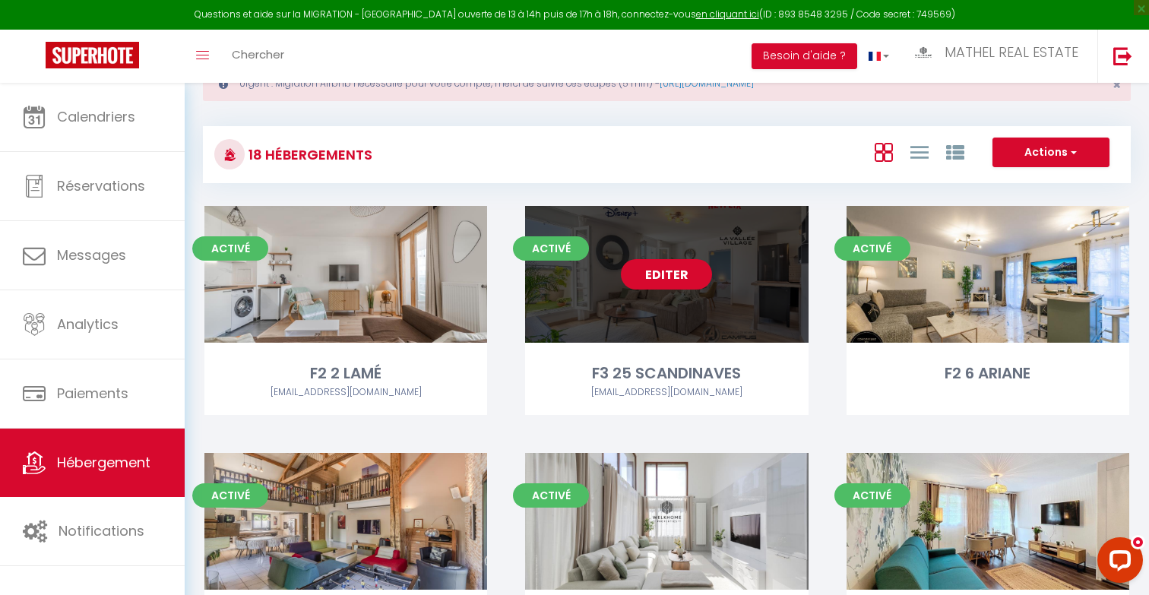
scroll to position [62, 0]
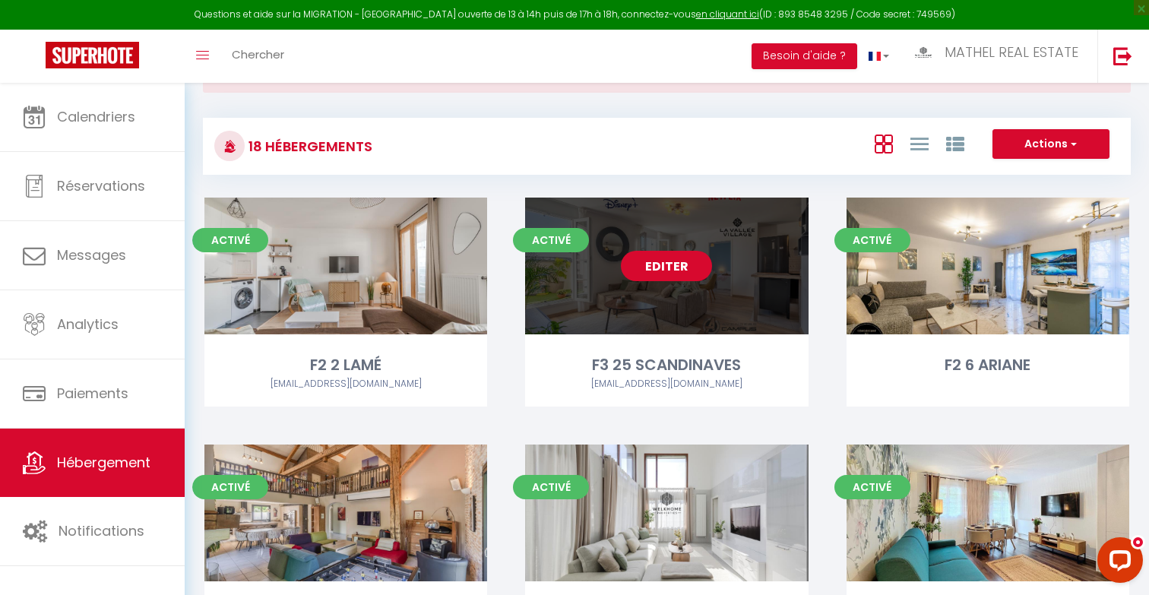
click at [669, 267] on link "Editer" at bounding box center [666, 266] width 91 height 30
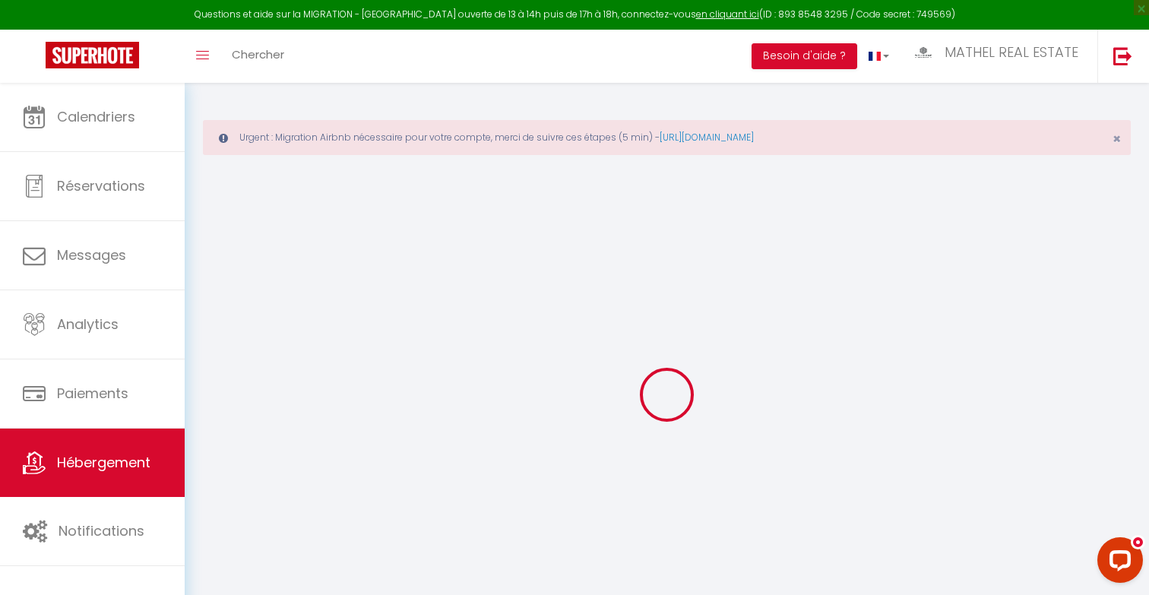
select select "+ 4 %"
select select "+ 18 %"
checkbox input "false"
checkbox input "true"
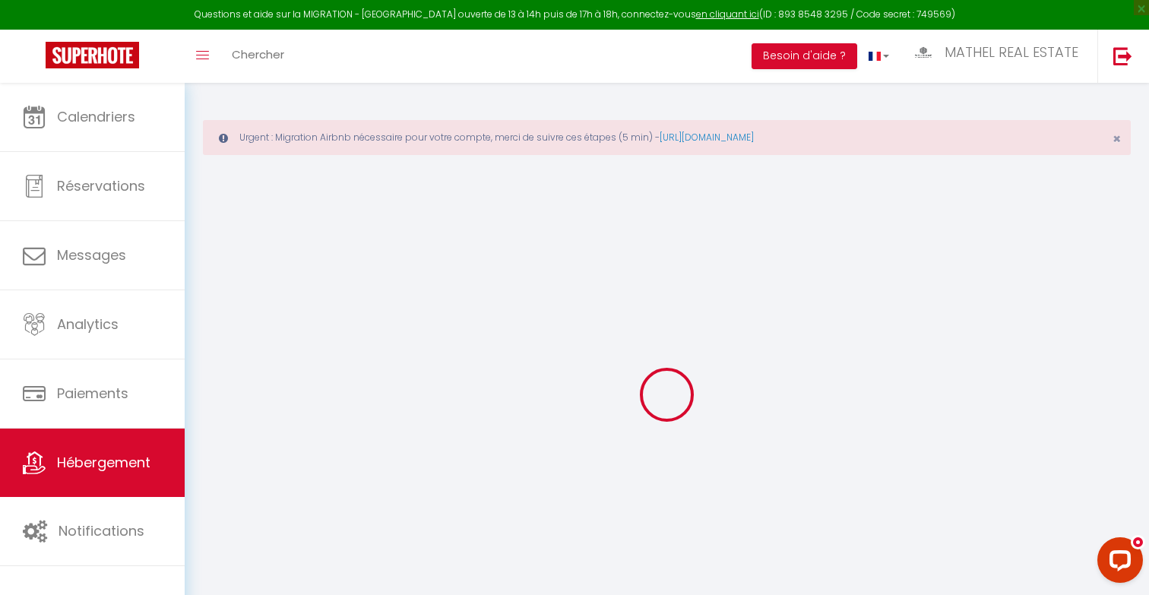
checkbox input "true"
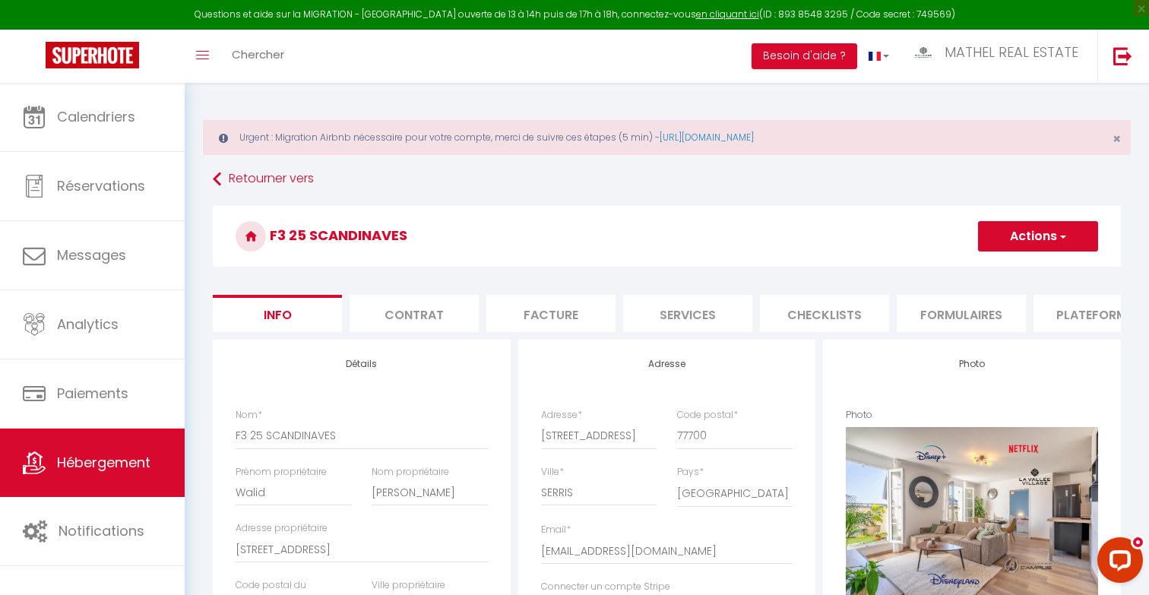
click at [739, 320] on li "Plateformes" at bounding box center [1097, 313] width 129 height 37
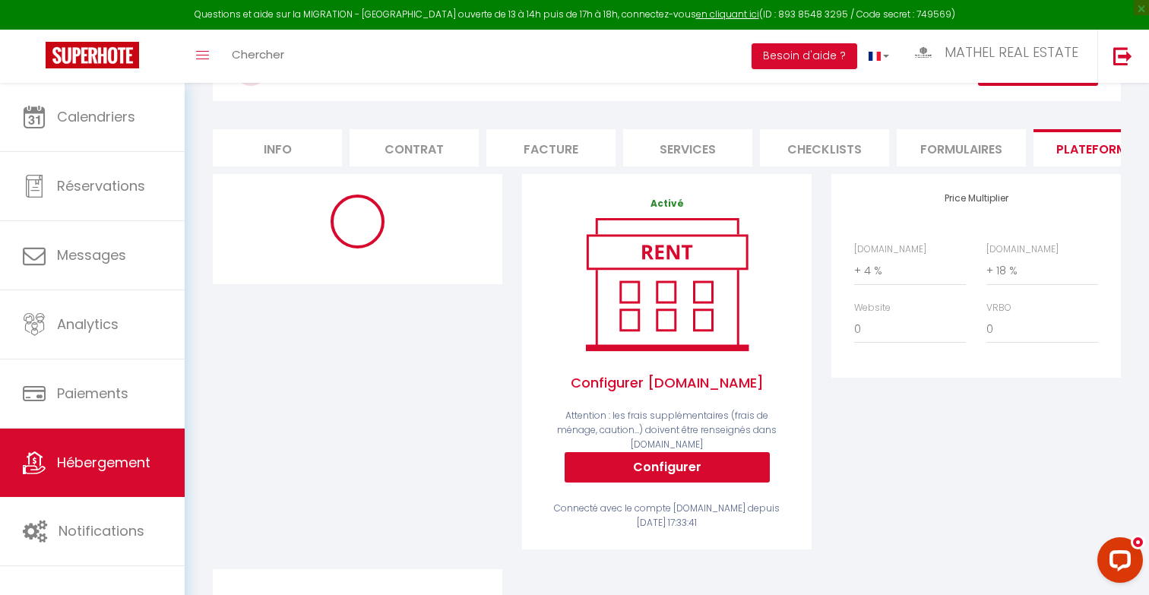
scroll to position [167, 0]
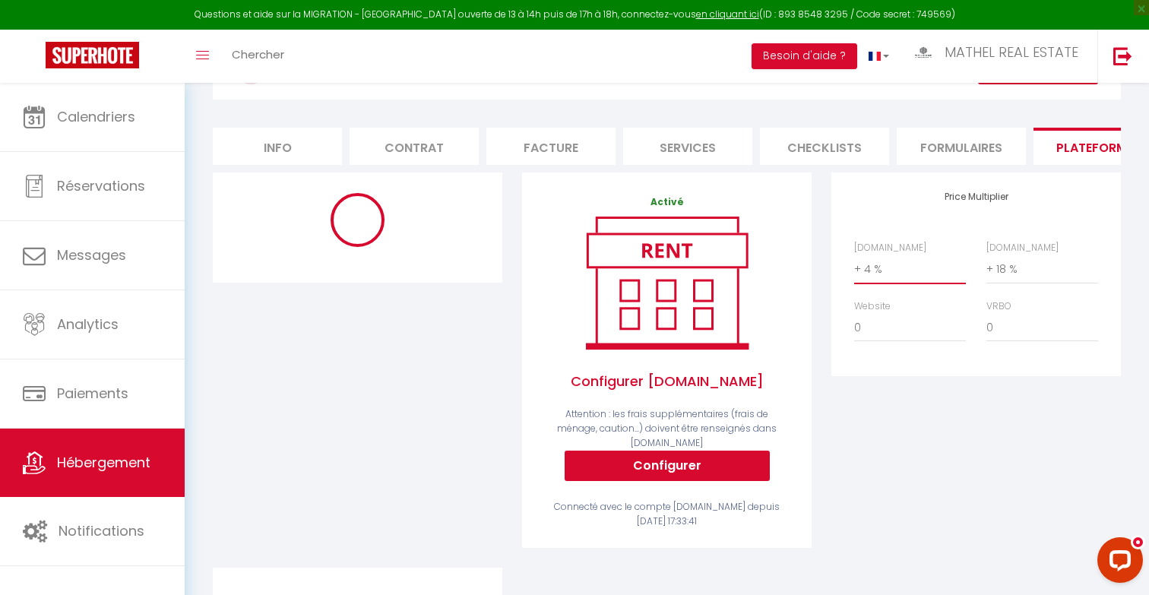
click at [739, 266] on select "0 + 1 % + 2 % + 3 % + 4 % + 5 % + 6 % + 7 % + 8 % + 9 %" at bounding box center [910, 269] width 112 height 29
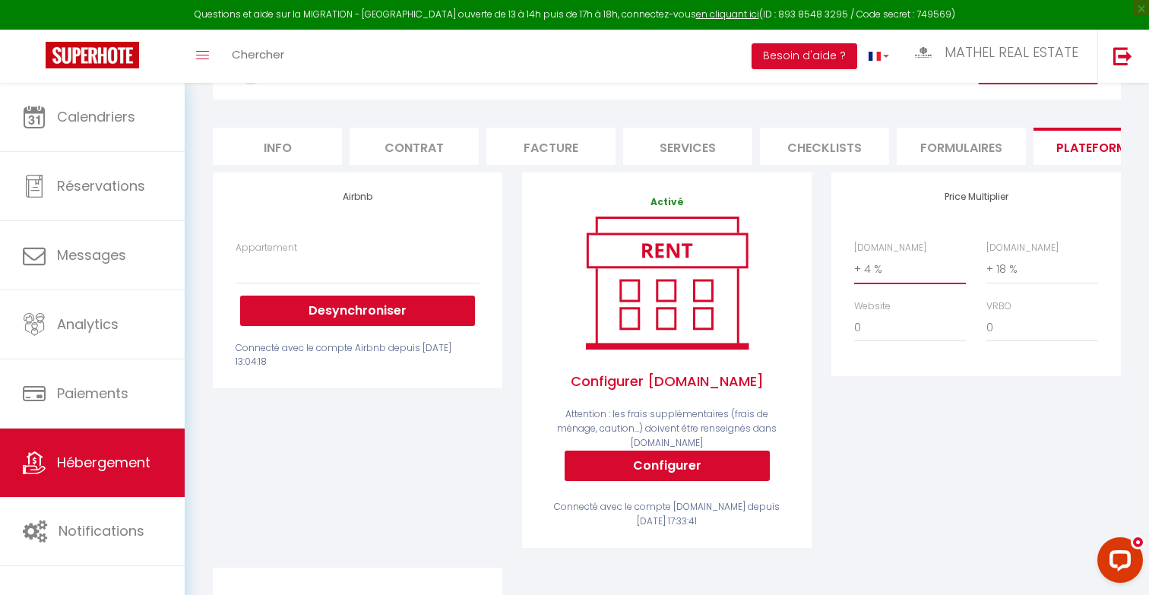
select select "+ 16 %"
click at [739, 255] on select "0 + 1 % + 2 % + 3 % + 4 % + 5 % + 6 % + 7 % + 8 % + 9 %" at bounding box center [910, 269] width 112 height 29
click at [351, 283] on select "Authentic Lodge à 15 min de Disneyland Paris - contact@welkhome-p.fr Penthouse …" at bounding box center [358, 269] width 244 height 29
click at [313, 268] on select "Authentic Lodge à 15 min de Disneyland Paris - contact@welkhome-p.fr Penthouse …" at bounding box center [358, 269] width 244 height 29
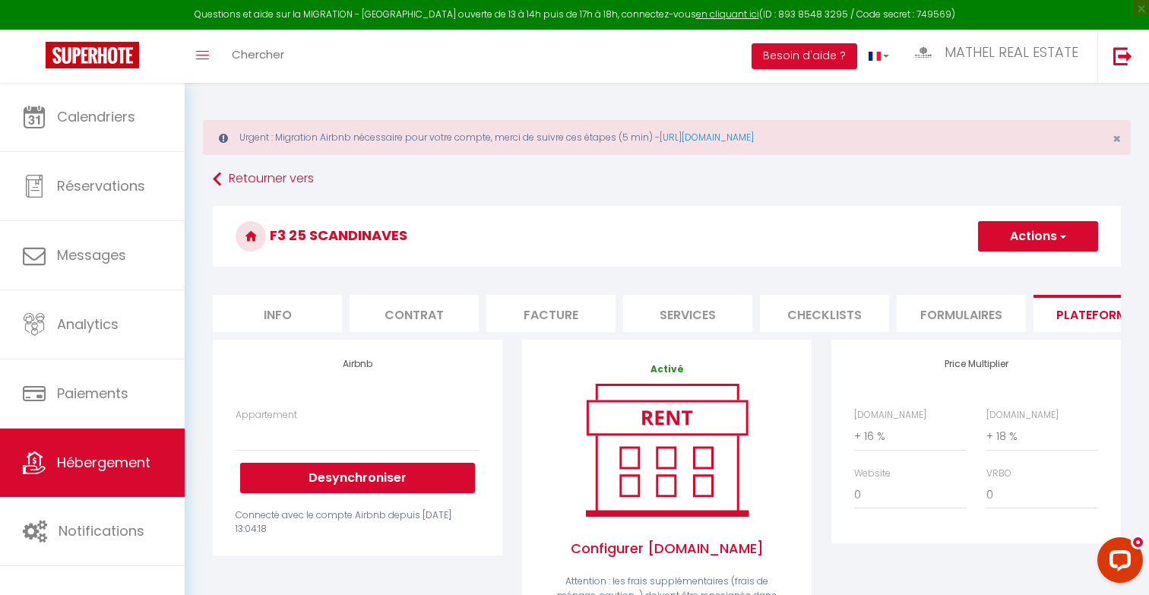
click at [739, 243] on span "button" at bounding box center [1062, 236] width 10 height 15
click at [739, 271] on link "Enregistrer" at bounding box center [1037, 270] width 120 height 20
select select
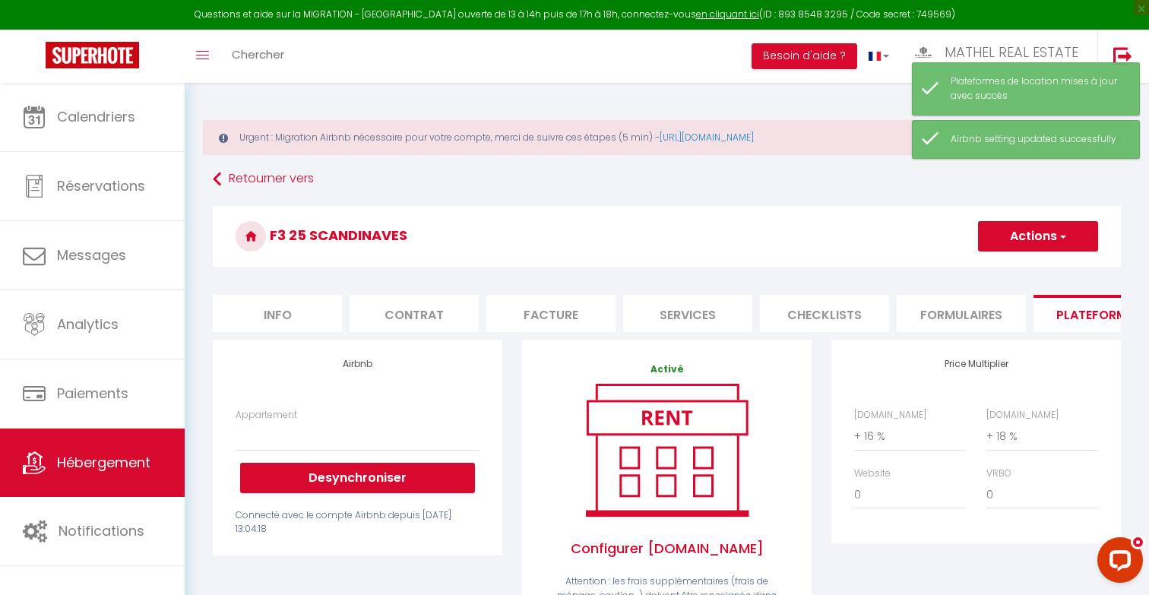
click at [413, 206] on h3 "F3 25 SCANDINAVES" at bounding box center [667, 236] width 908 height 61
click at [739, 139] on link "https://superhote.com/migration-airbnb" at bounding box center [707, 137] width 94 height 13
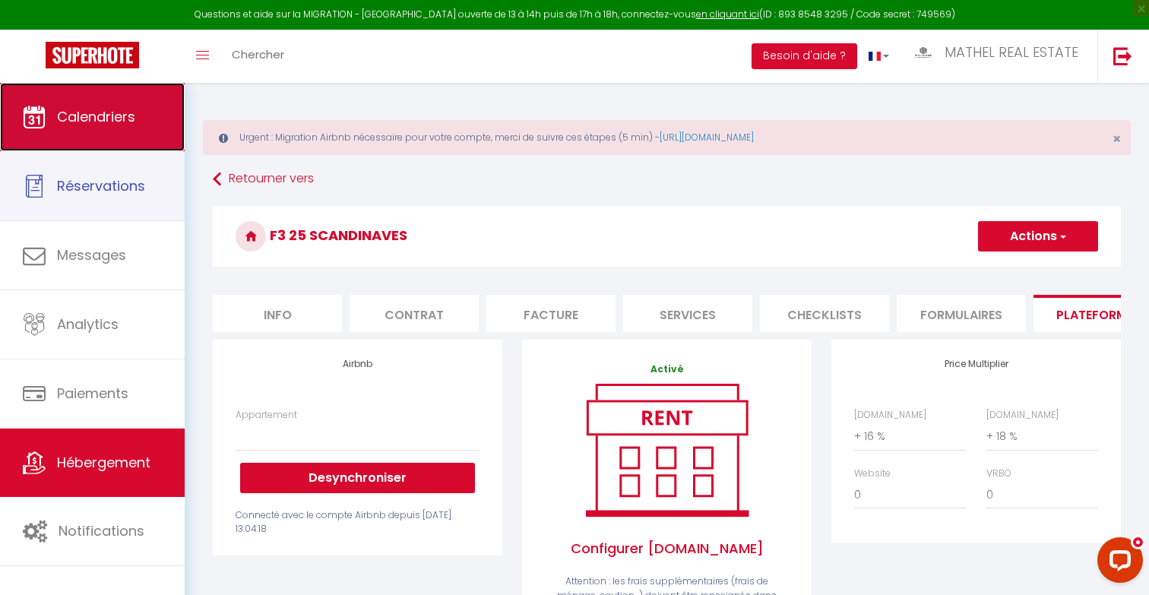
click at [130, 140] on link "Calendriers" at bounding box center [92, 117] width 185 height 68
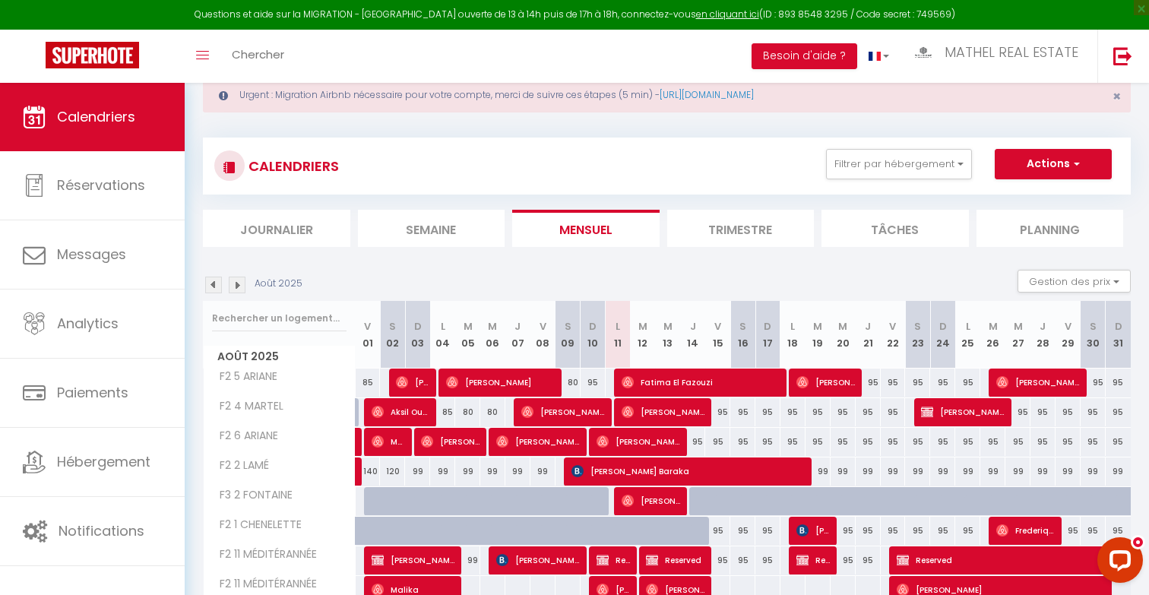
scroll to position [159, 0]
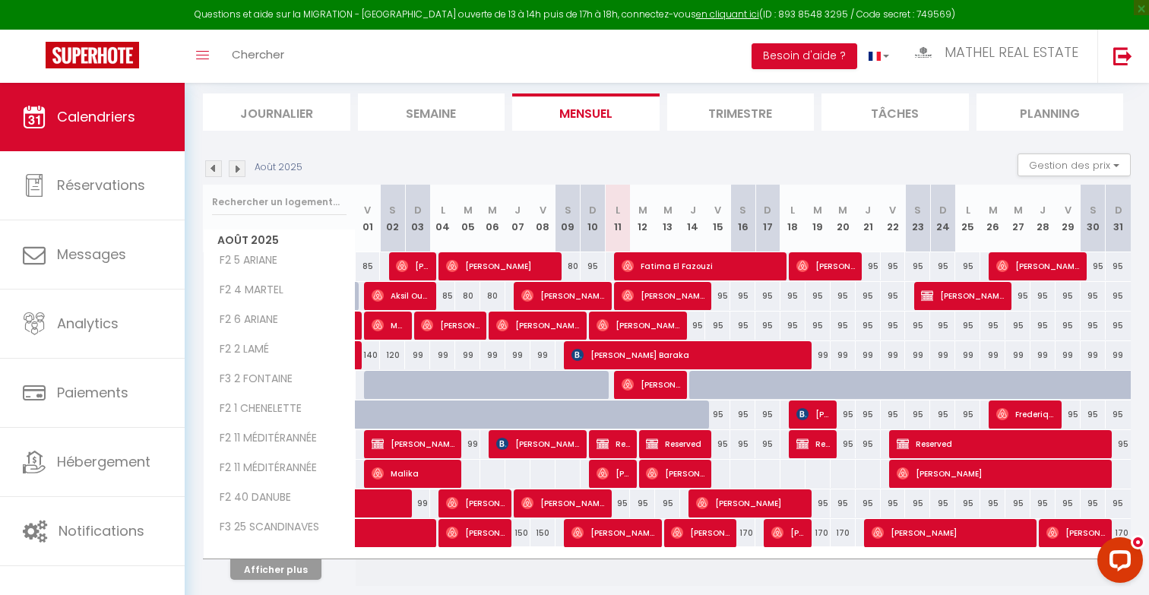
click at [240, 172] on img at bounding box center [237, 168] width 17 height 17
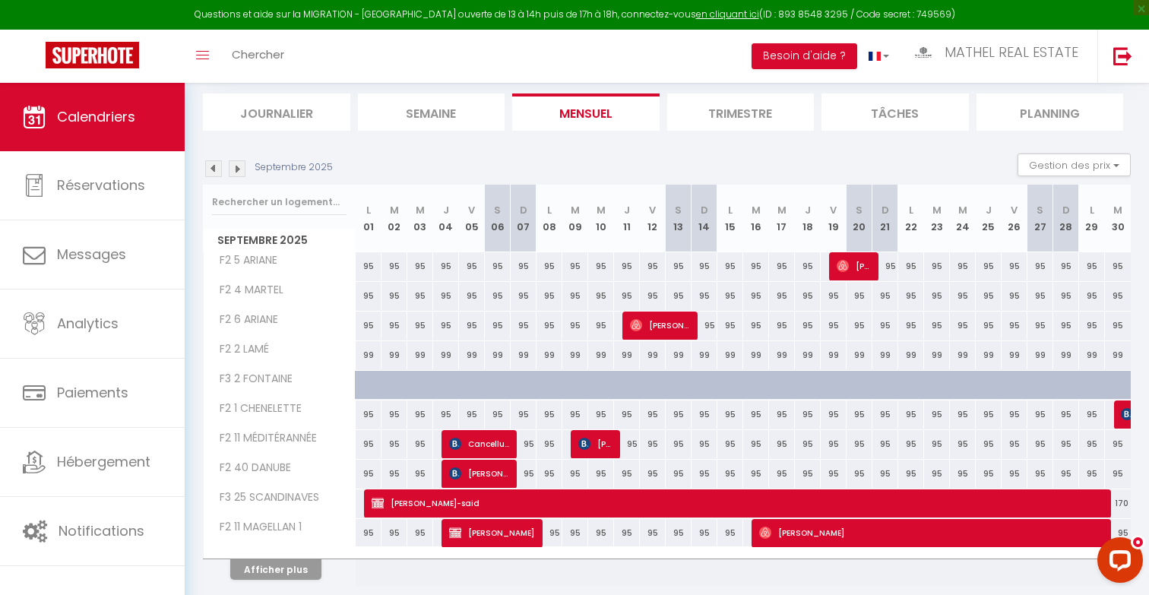
scroll to position [166, 0]
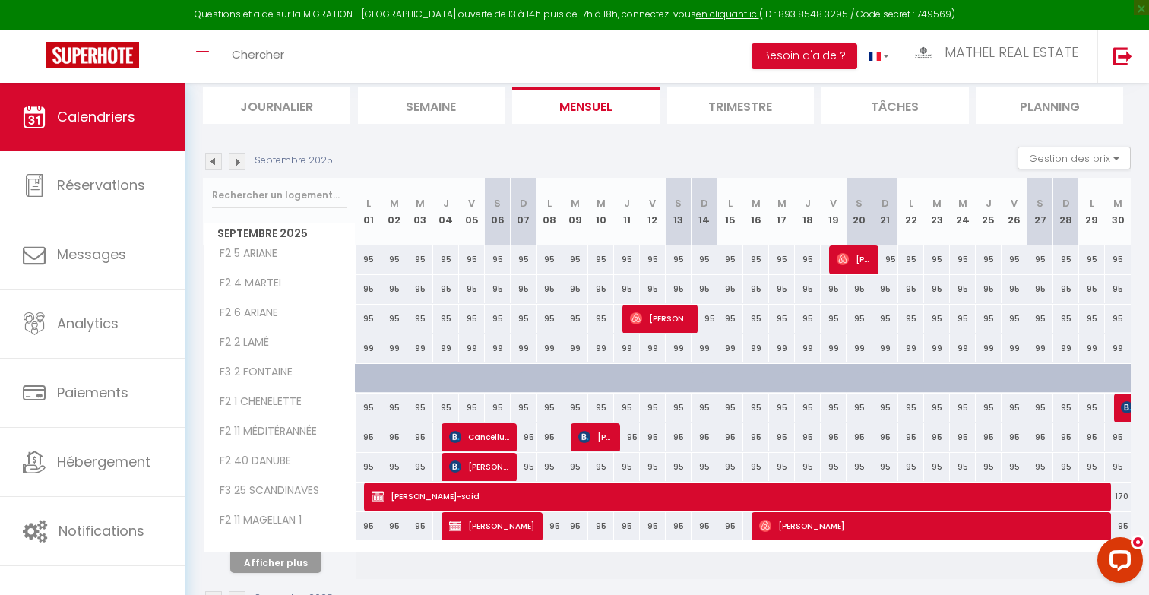
click at [739, 495] on div "170" at bounding box center [1118, 497] width 26 height 28
type input "170"
type input "Mar 30 Septembre 2025"
type input "Mer 01 Octobre 2025"
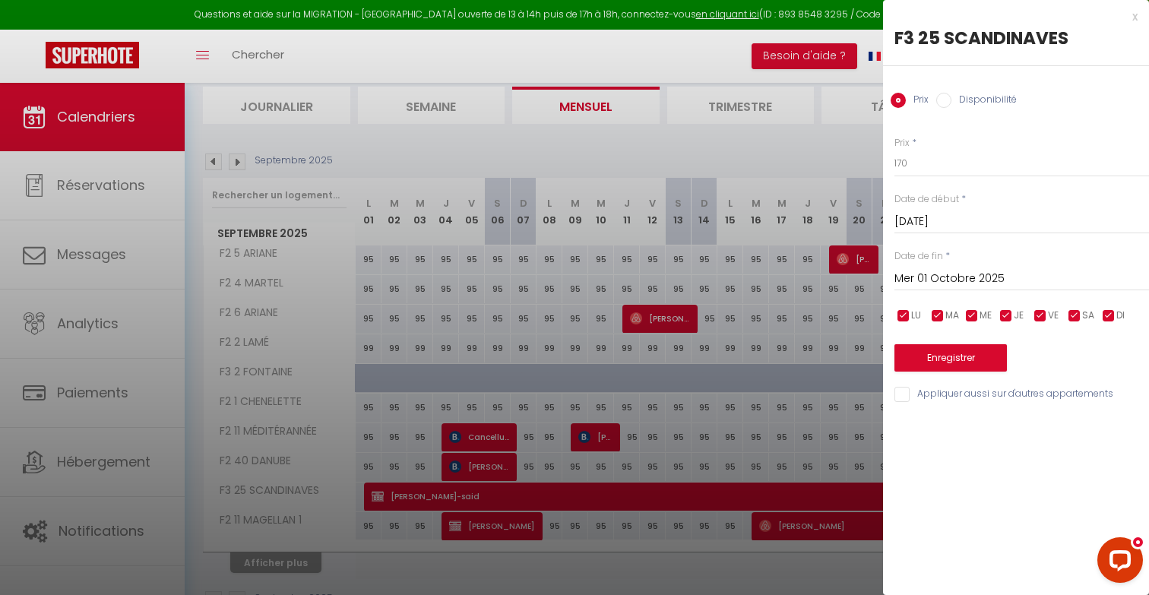
click at [739, 217] on input "Mar 30 Septembre 2025" at bounding box center [1021, 222] width 255 height 20
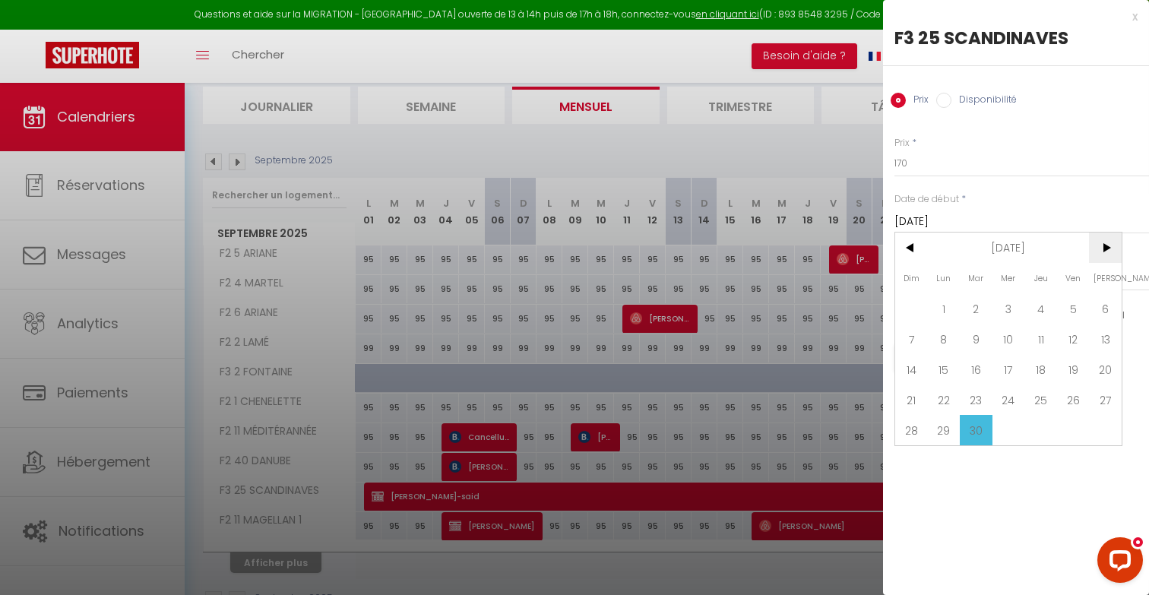
click at [739, 252] on span ">" at bounding box center [1105, 248] width 33 height 30
click at [739, 302] on span "1" at bounding box center [1008, 308] width 33 height 30
type input "Mer 01 Octobre 2025"
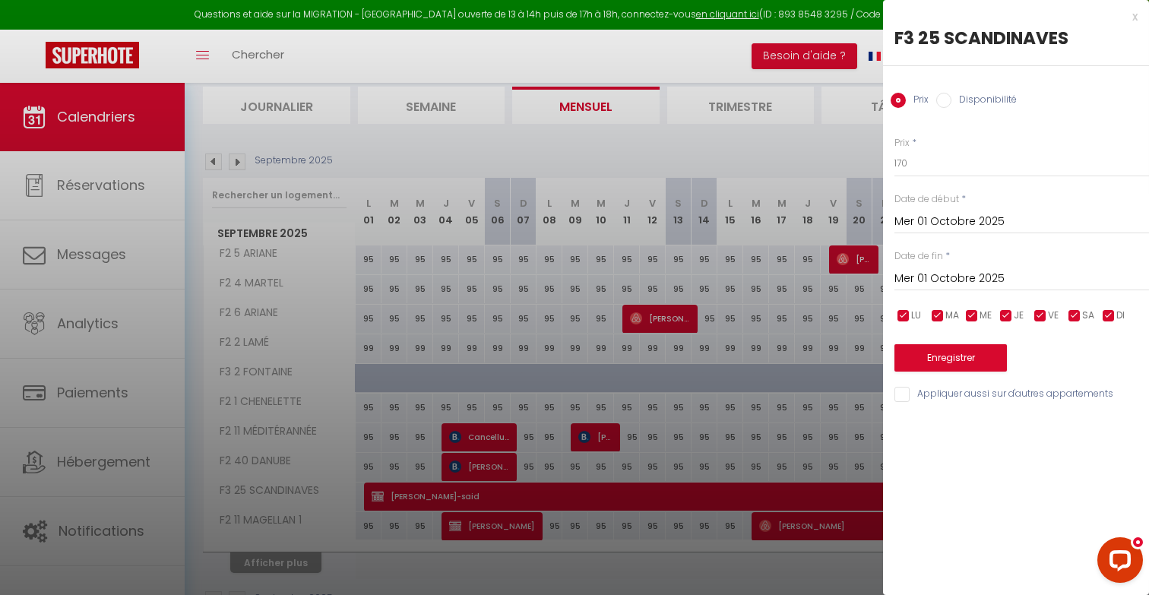
click at [739, 276] on input "Mer 01 Octobre 2025" at bounding box center [1021, 279] width 255 height 20
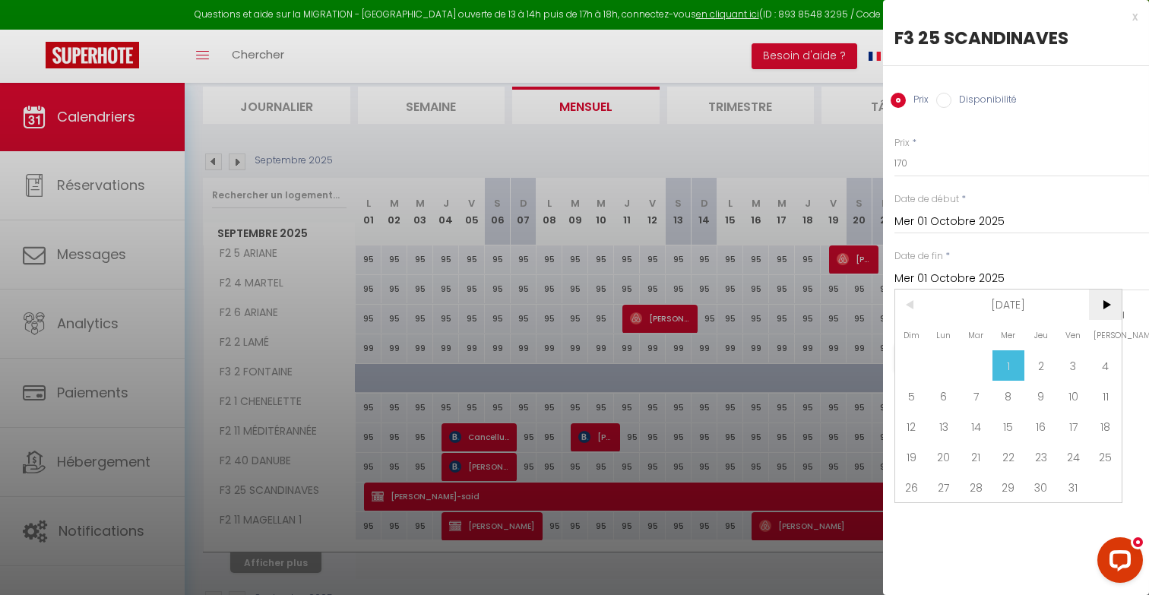
click at [739, 302] on span ">" at bounding box center [1105, 305] width 33 height 30
click at [739, 429] on span "20" at bounding box center [1105, 426] width 33 height 30
type input "Sam 20 Décembre 2025"
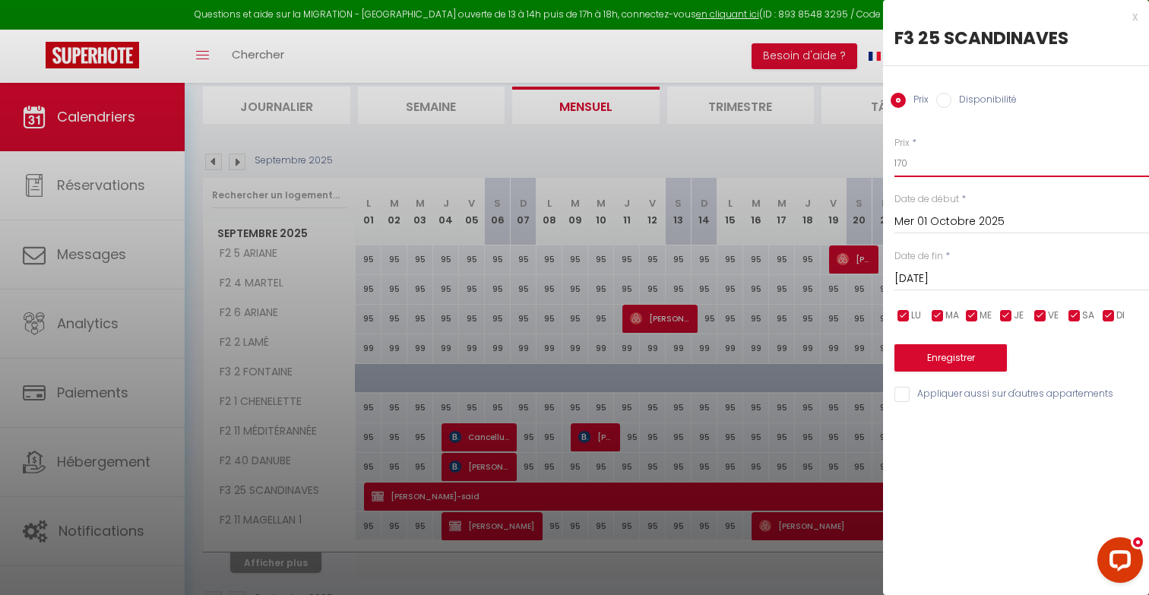
drag, startPoint x: 934, startPoint y: 169, endPoint x: 823, endPoint y: 153, distance: 112.1
click at [739, 155] on body "Questions et aide sur la MIGRATION - Salle Zoom ouverte de 13 à 14h puis de 17h…" at bounding box center [574, 279] width 1149 height 725
type input "200"
click at [739, 359] on button "Enregistrer" at bounding box center [950, 357] width 112 height 27
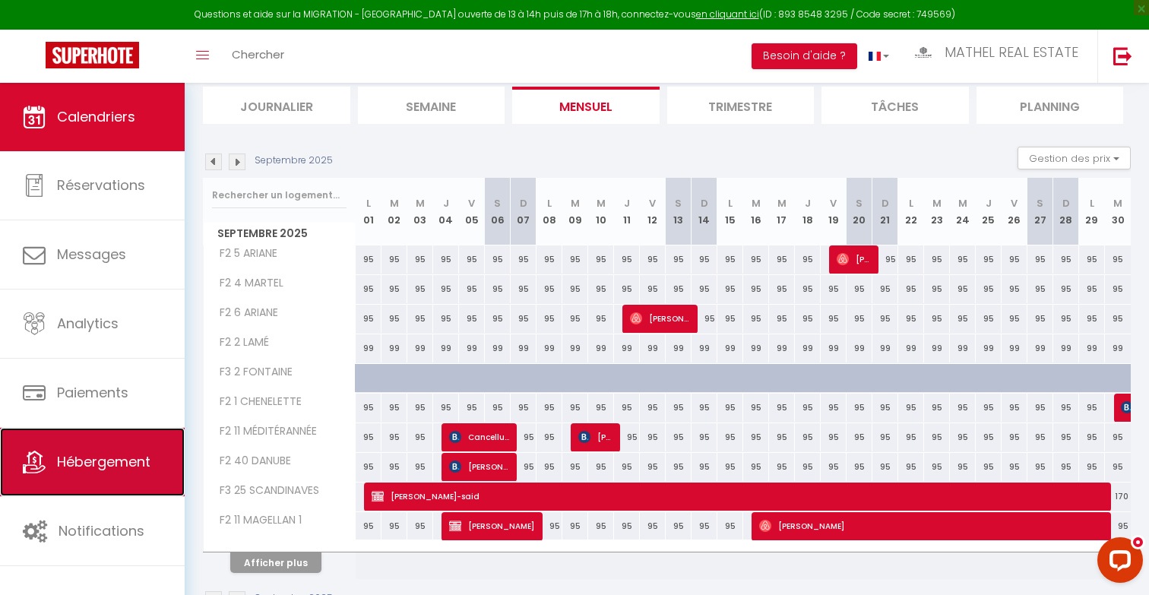
click at [104, 447] on link "Hébergement" at bounding box center [92, 462] width 185 height 68
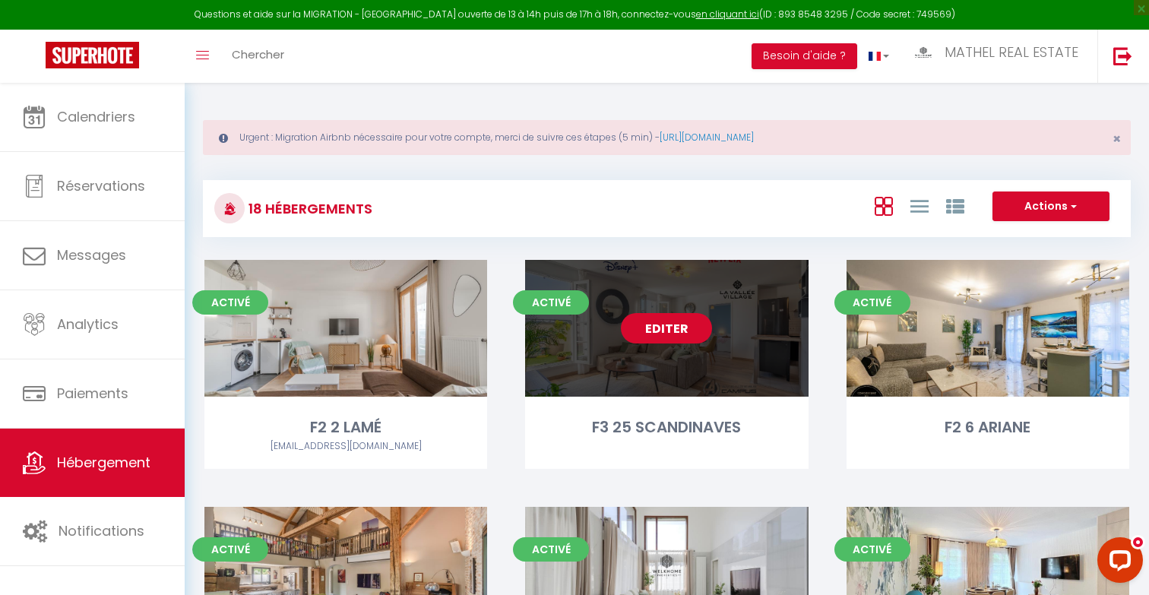
click at [671, 324] on link "Editer" at bounding box center [666, 328] width 91 height 30
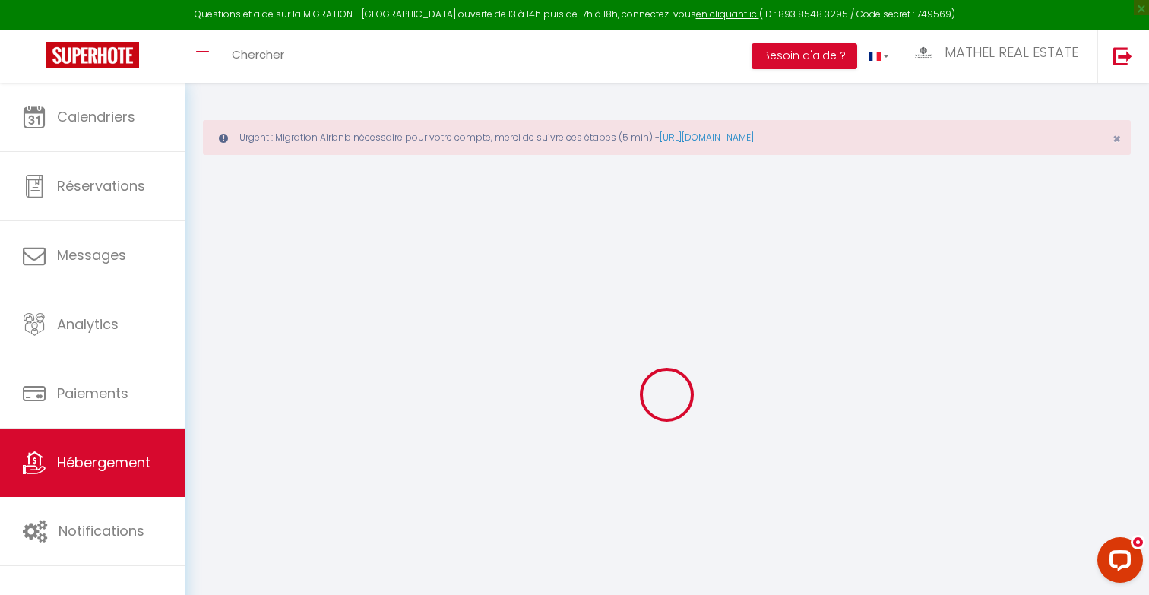
select select "+ 16 %"
select select "+ 18 %"
checkbox input "false"
checkbox input "true"
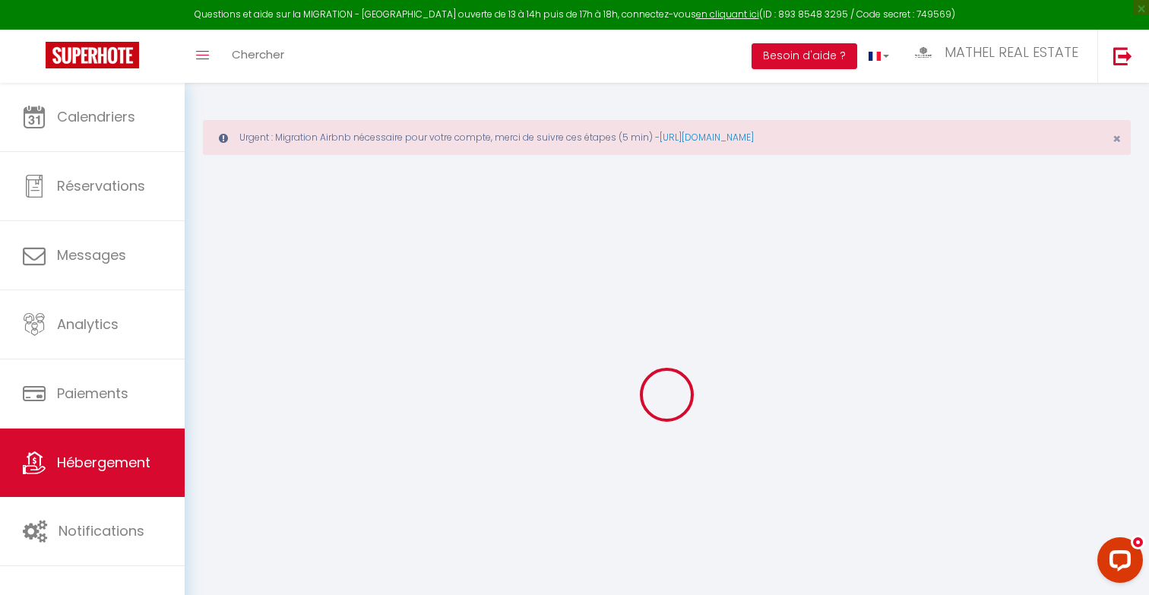
checkbox input "true"
checkbox input "false"
checkbox input "true"
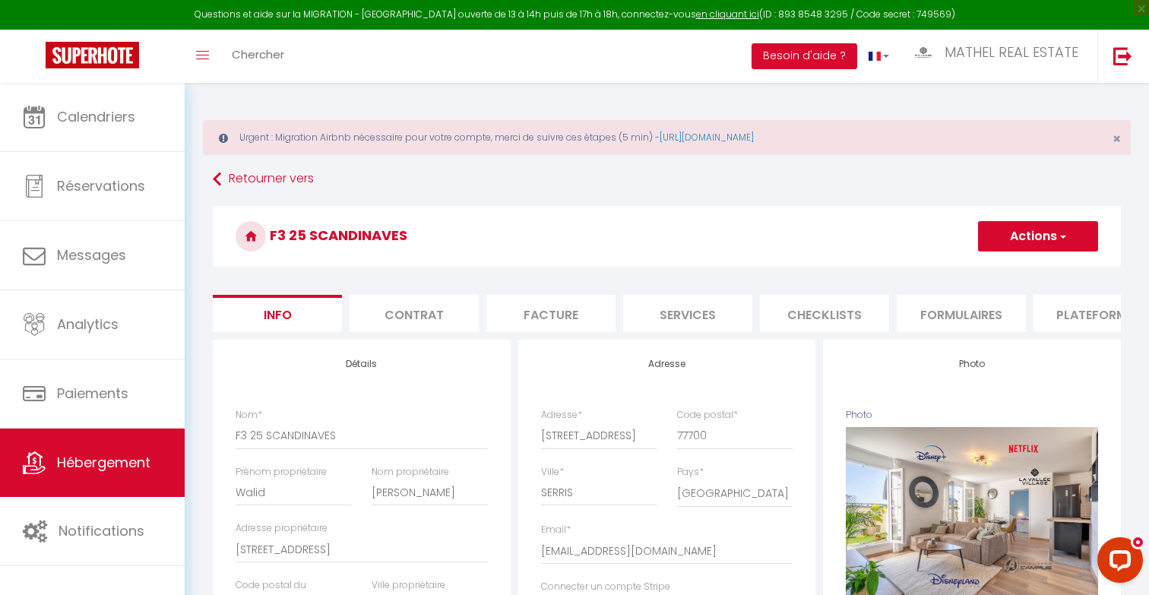
click at [739, 315] on li "Plateformes" at bounding box center [1097, 313] width 129 height 37
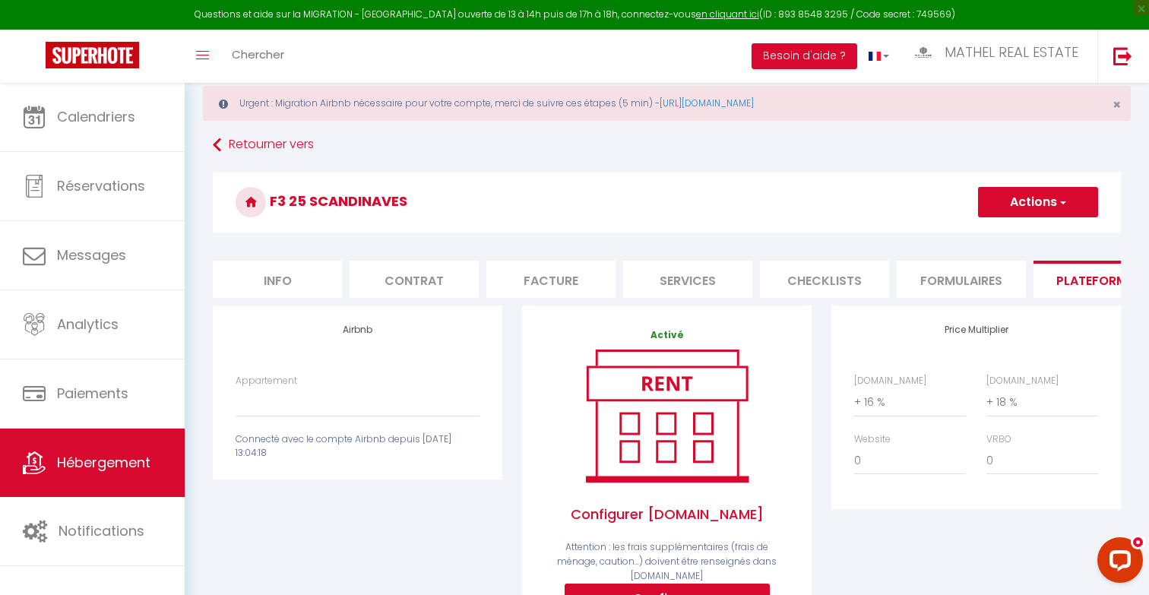
scroll to position [38, 0]
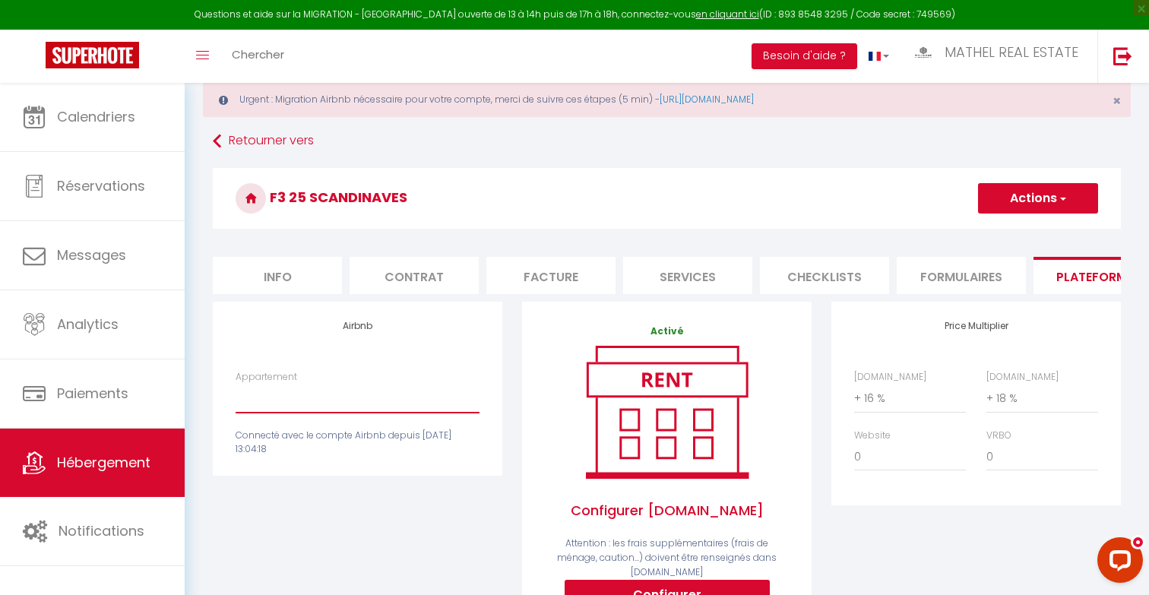
click at [356, 409] on select "Authentic Lodge à 15 min de [GEOGRAPHIC_DATA] - [EMAIL_ADDRESS][DOMAIN_NAME] Pe…" at bounding box center [358, 398] width 244 height 29
select select "11130-1249079973808463427"
click at [236, 384] on select "Authentic Lodge à 15 min de [GEOGRAPHIC_DATA] - [EMAIL_ADDRESS][DOMAIN_NAME] Pe…" at bounding box center [358, 398] width 244 height 29
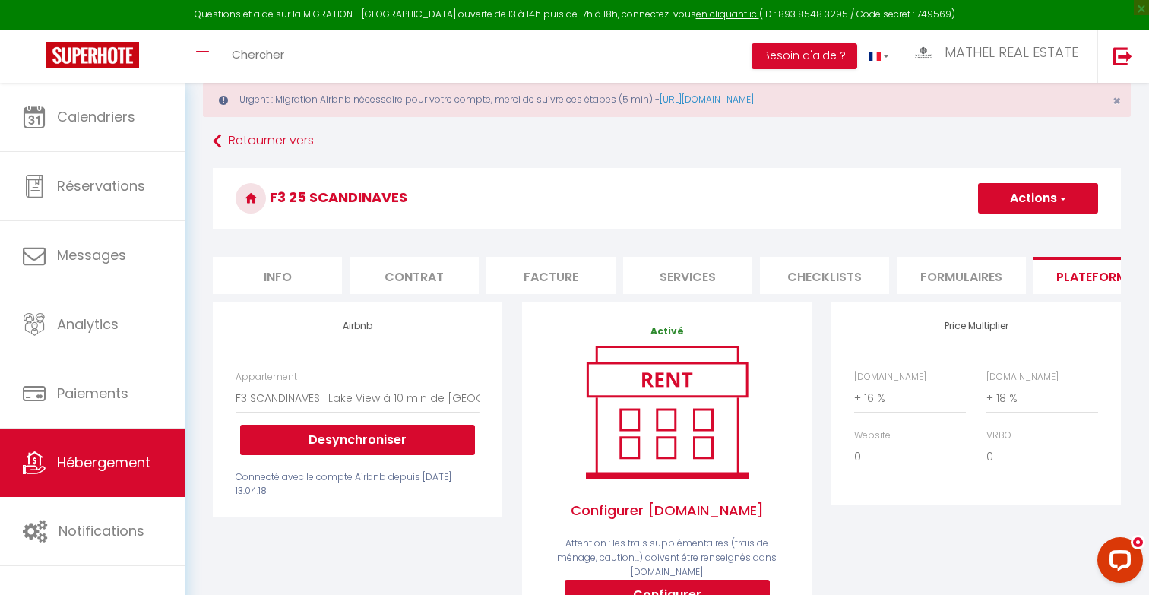
click at [739, 204] on button "Actions" at bounding box center [1038, 198] width 120 height 30
click at [739, 232] on link "Enregistrer" at bounding box center [1037, 232] width 120 height 20
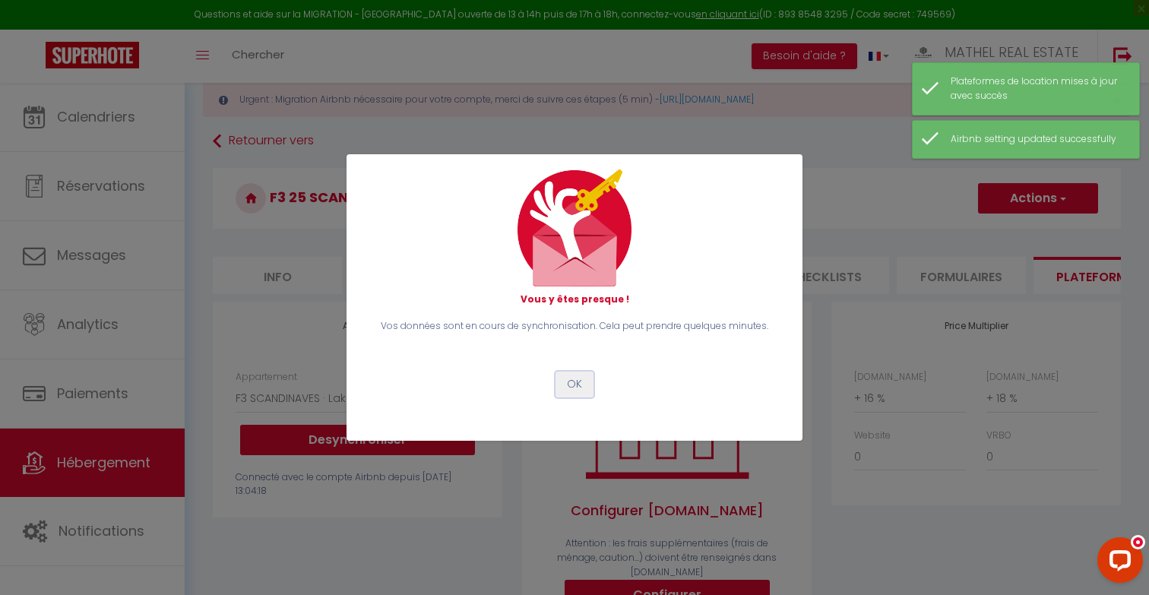
click at [579, 387] on button "OK" at bounding box center [574, 385] width 38 height 26
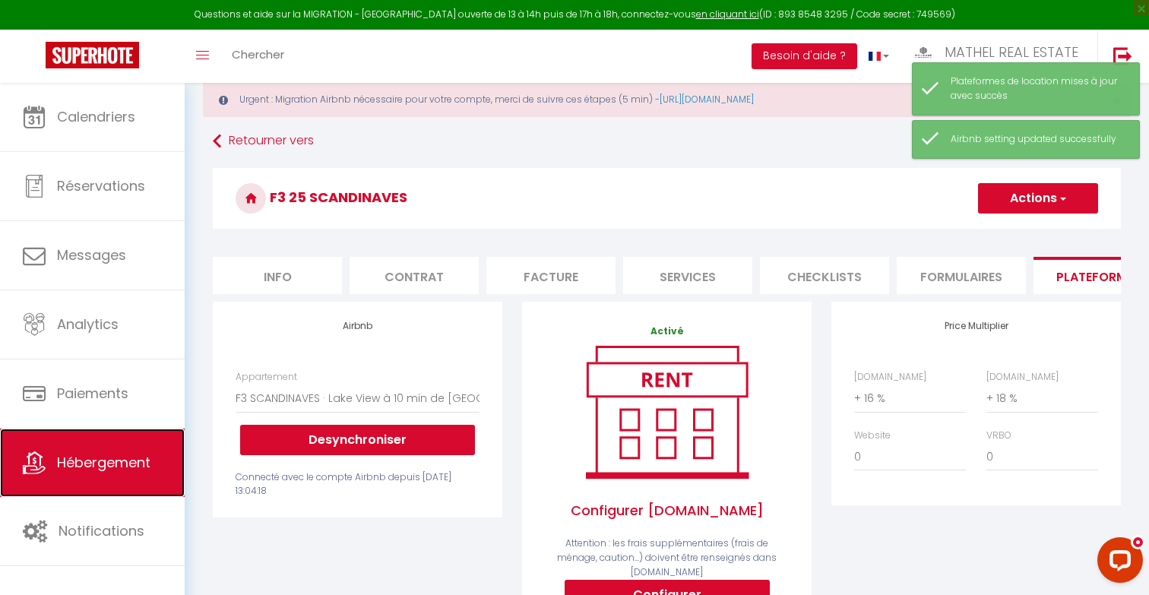
click at [110, 460] on span "Hébergement" at bounding box center [103, 462] width 93 height 19
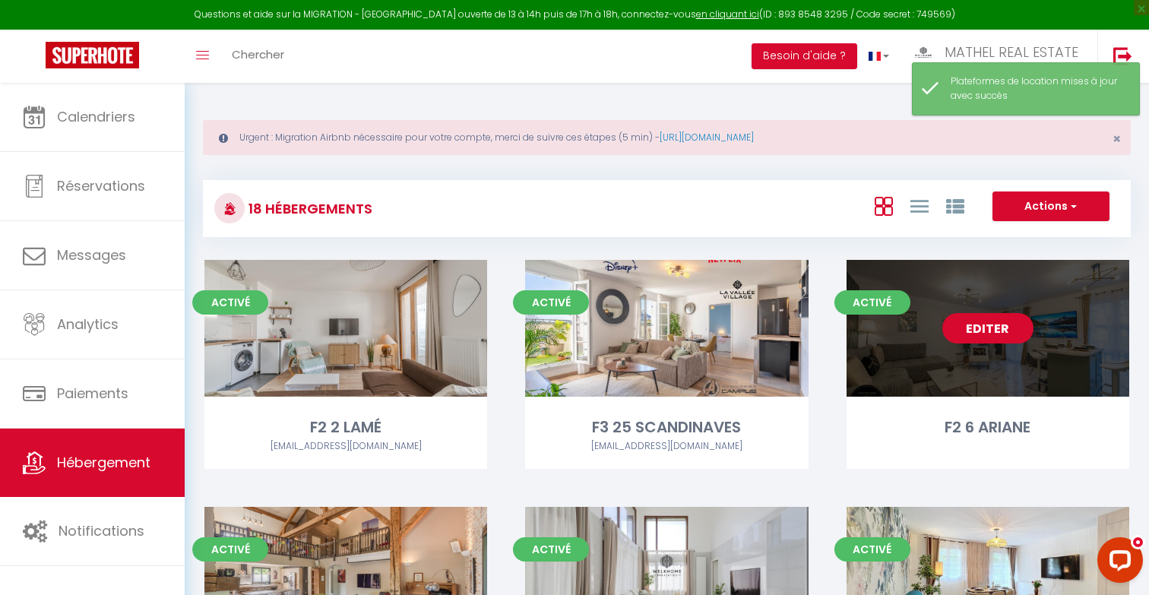
click at [739, 326] on link "Editer" at bounding box center [987, 328] width 91 height 30
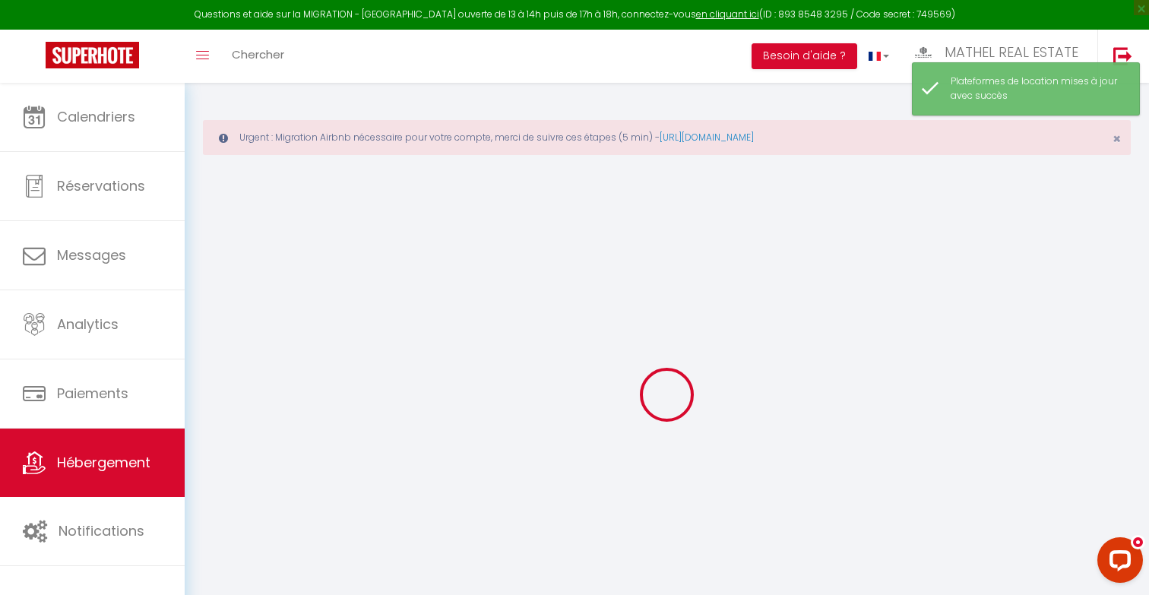
type input "F2 6 ARIANE"
type input "Alexandre"
type input "TRUONG"
type input "13 COURS DU TAGE"
type input "77700"
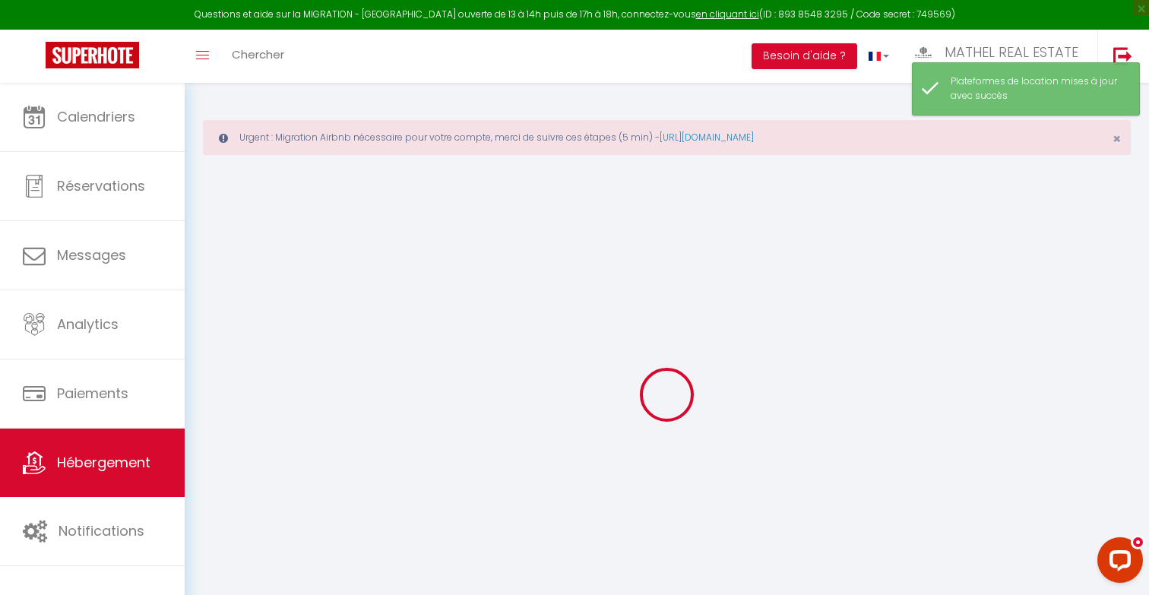
type input "SERRIS"
type input "150"
type input "80"
type input "200"
select select
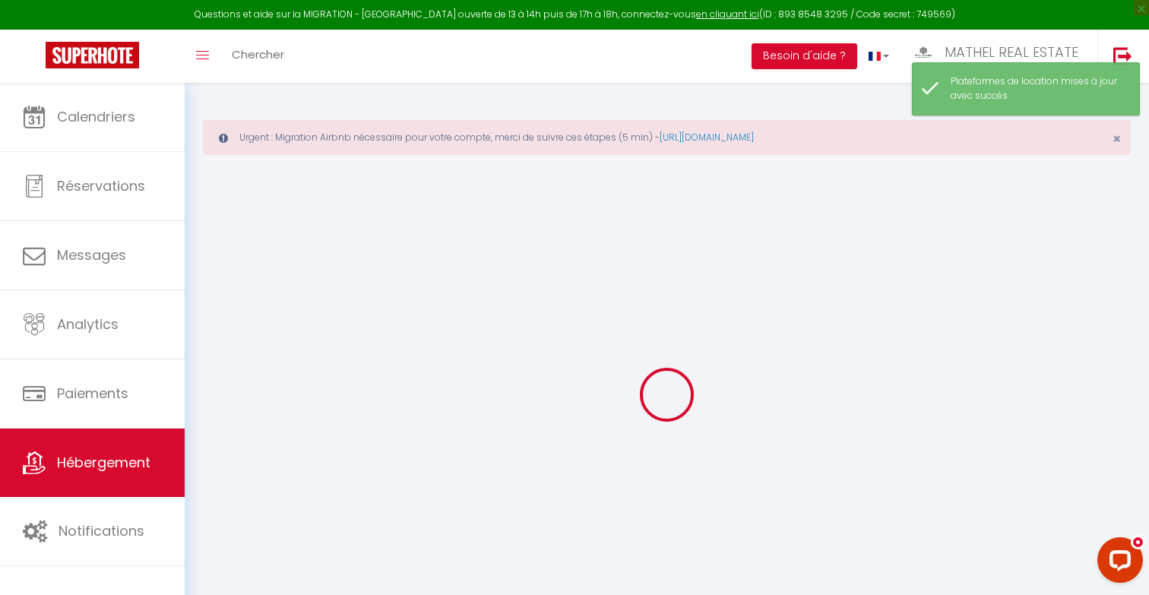
select select
type input "6 rue d'Ariane"
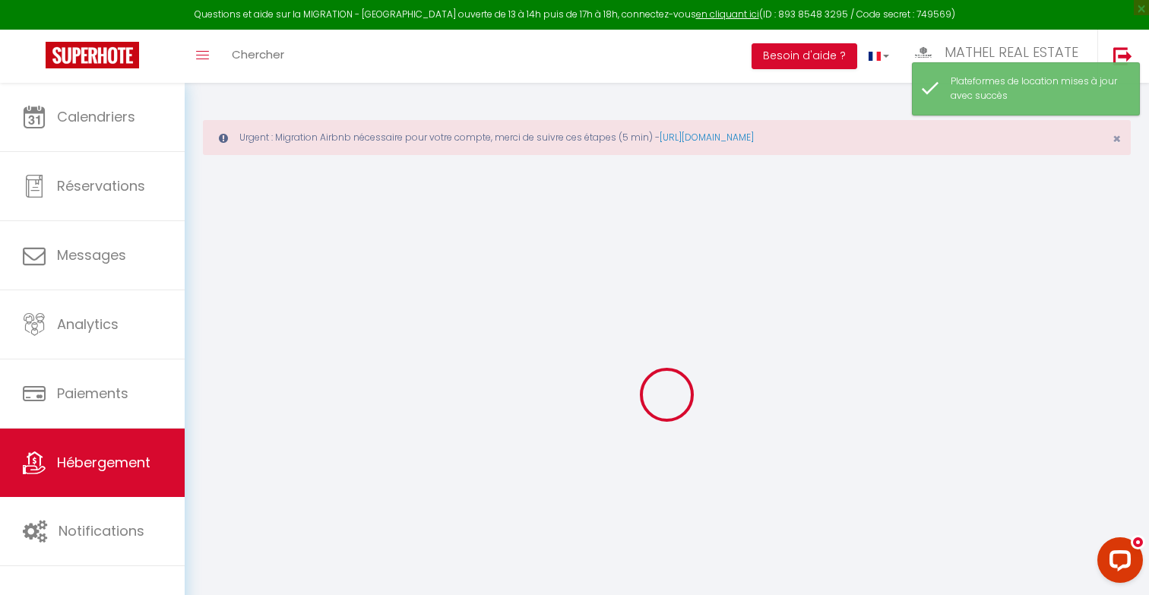
type input "77700"
type input "CHESSY"
type input "malexandre.truong@gmail.com"
select select
checkbox input "false"
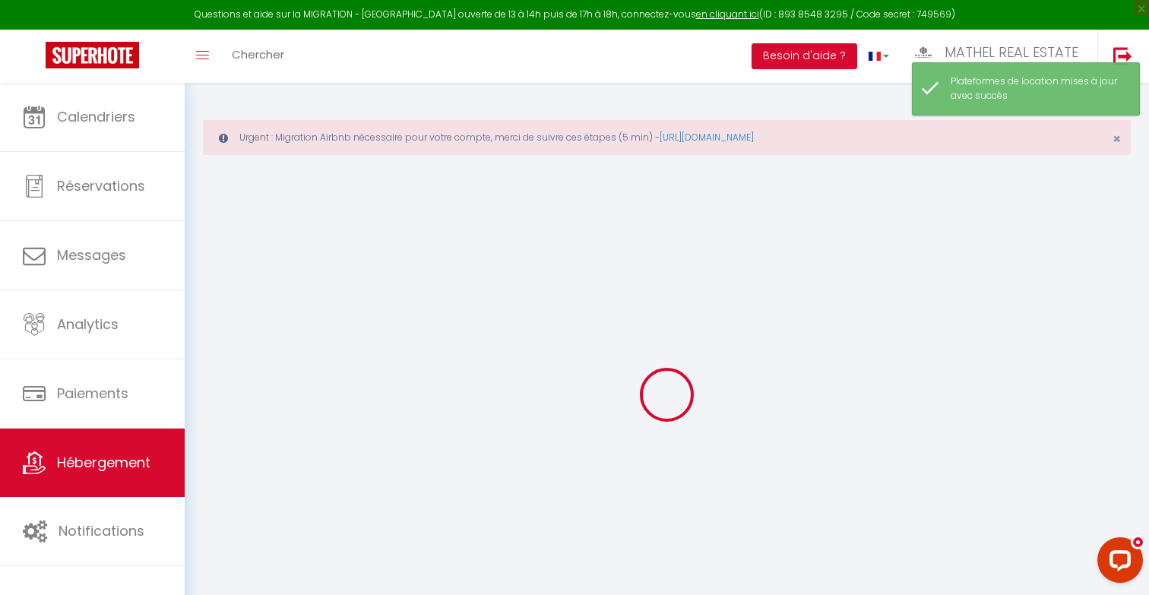
checkbox input "false"
type input "0"
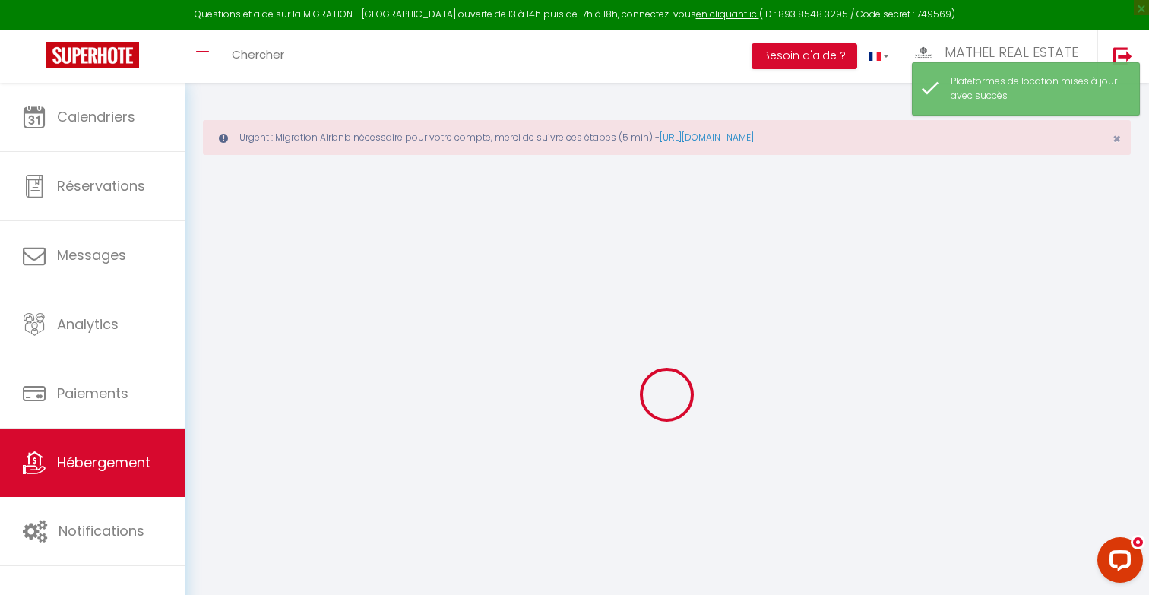
type input "0"
select select
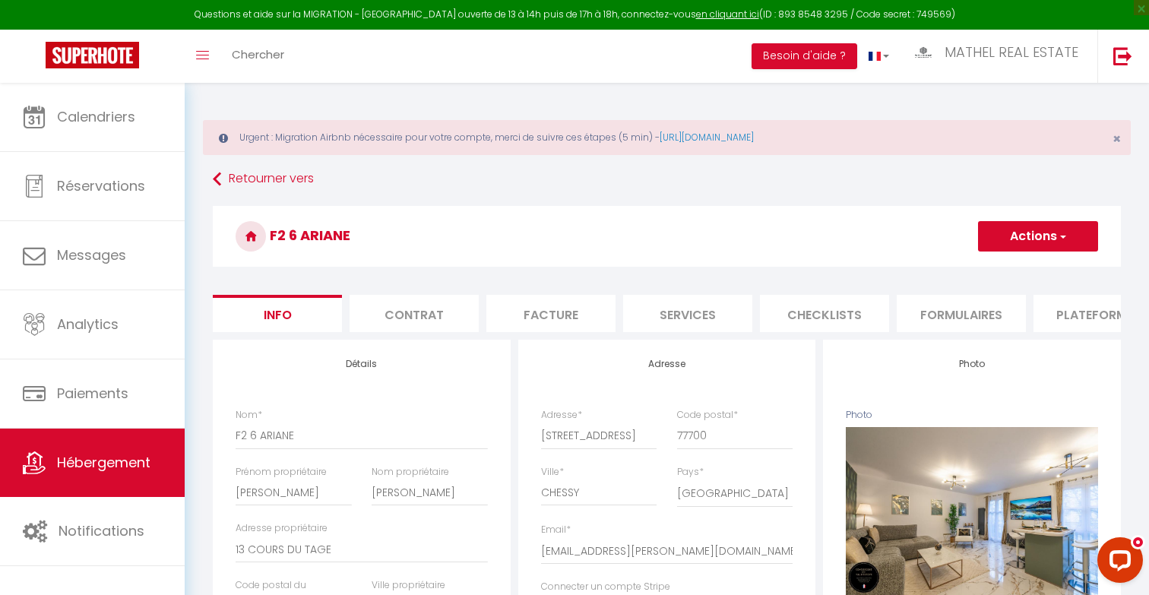
click at [739, 315] on li "Plateformes" at bounding box center [1097, 313] width 129 height 37
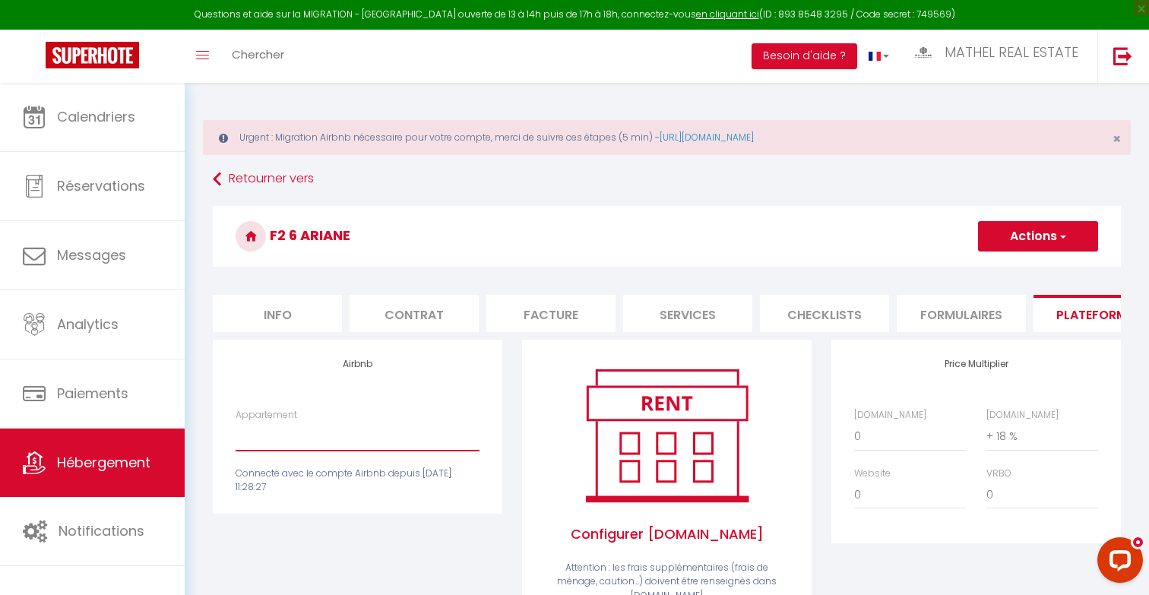
click at [392, 432] on select "Authentic Lodge à 15 min de [GEOGRAPHIC_DATA] - [EMAIL_ADDRESS][DOMAIN_NAME] Pe…" at bounding box center [358, 436] width 244 height 29
click at [236, 422] on select "Authentic Lodge à 15 min de [GEOGRAPHIC_DATA] - [EMAIL_ADDRESS][DOMAIN_NAME] Pe…" at bounding box center [358, 436] width 244 height 29
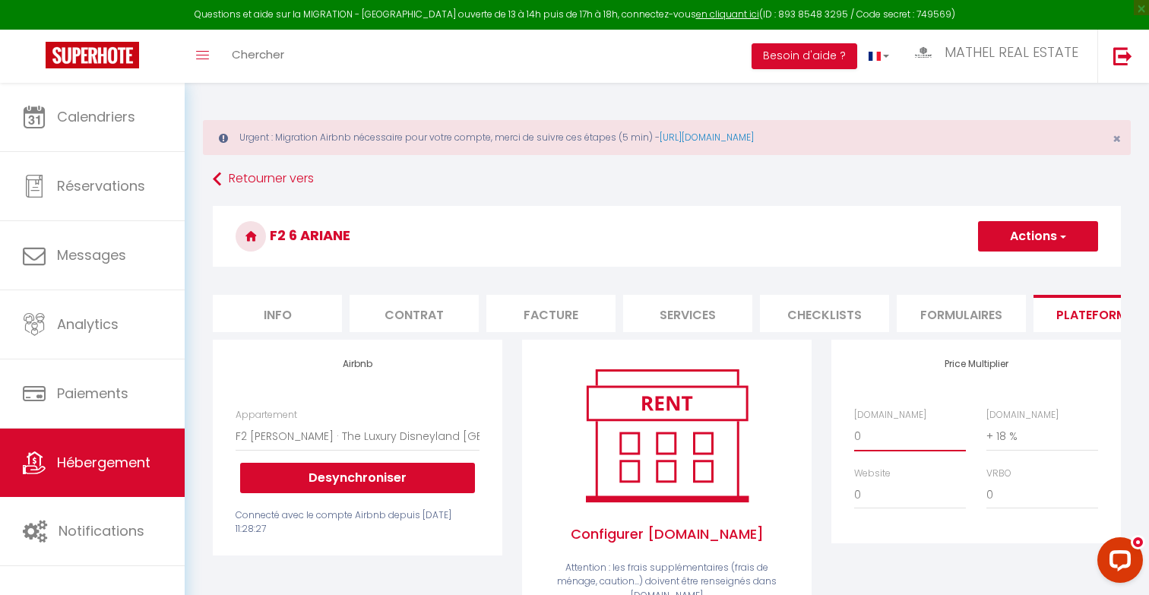
click at [739, 435] on select "0 + 1 % + 2 % + 3 % + 4 % + 5 % + 6 % + 7 % + 8 % + 9 %" at bounding box center [910, 436] width 112 height 29
click at [739, 422] on select "0 + 1 % + 2 % + 3 % + 4 % + 5 % + 6 % + 7 % + 8 % + 9 %" at bounding box center [910, 436] width 112 height 29
click at [739, 239] on button "Actions" at bounding box center [1038, 236] width 120 height 30
click at [739, 271] on link "Enregistrer" at bounding box center [1037, 270] width 120 height 20
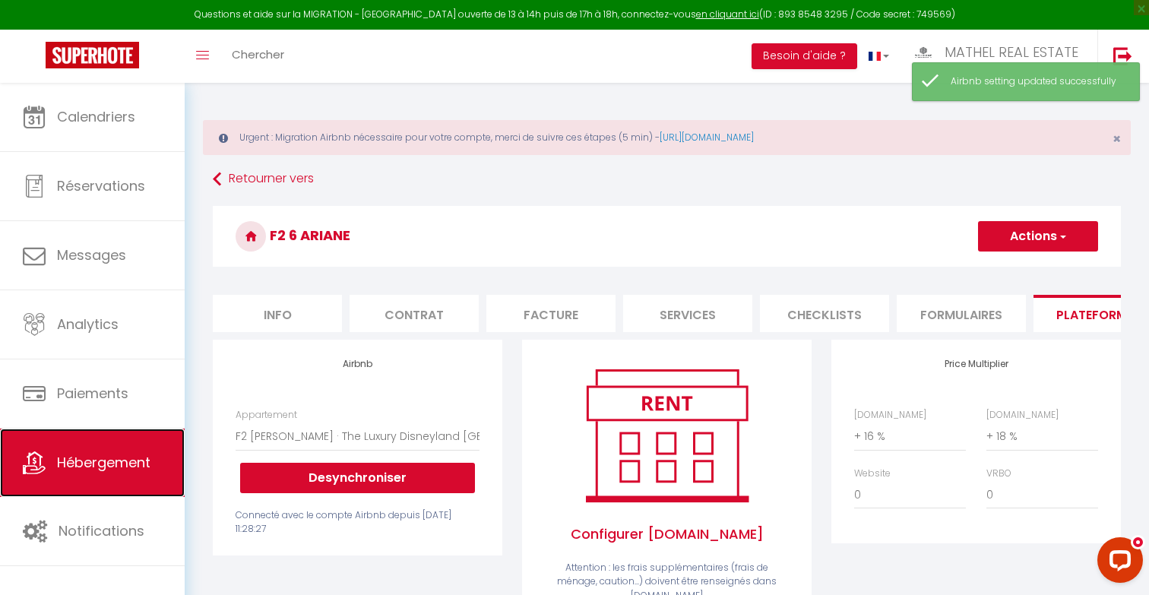
click at [119, 461] on span "Hébergement" at bounding box center [103, 462] width 93 height 19
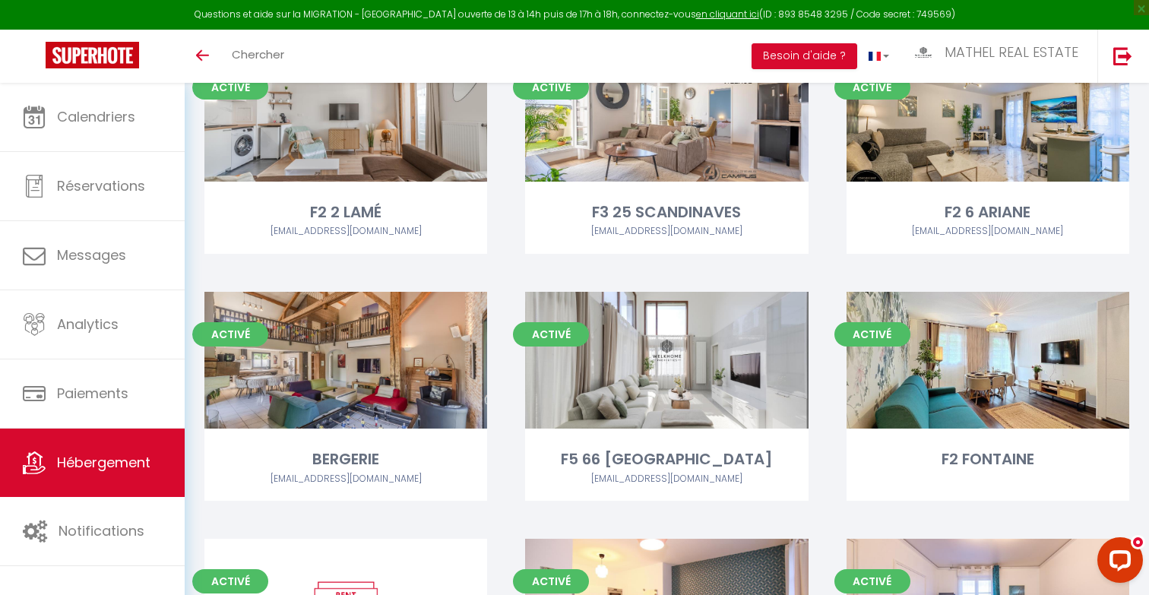
scroll to position [229, 0]
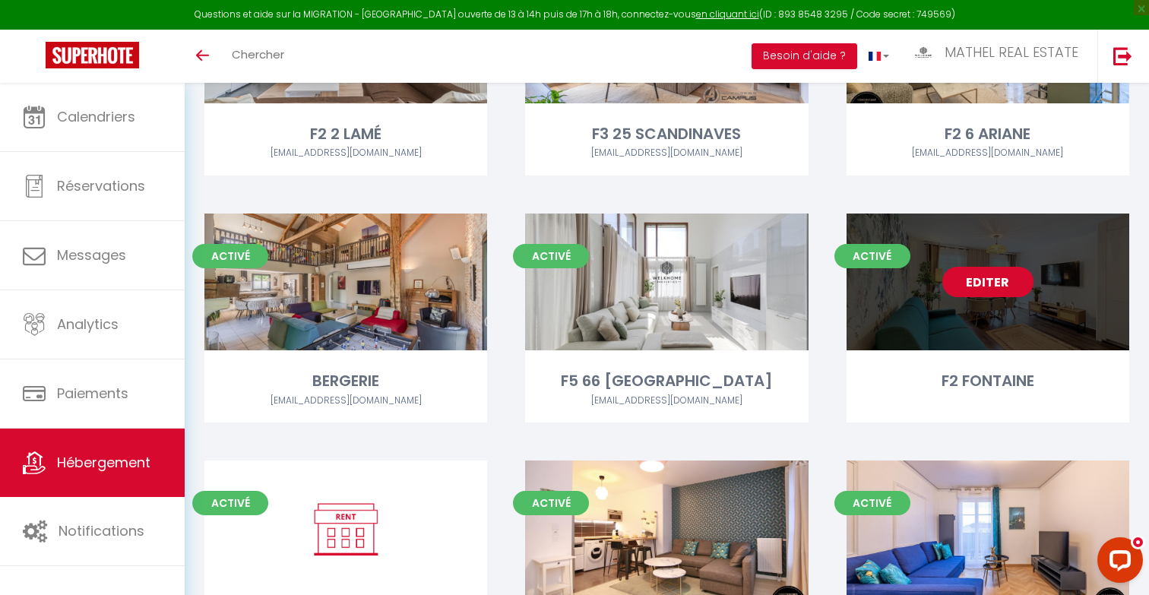
click at [995, 279] on link "Editer" at bounding box center [987, 282] width 91 height 30
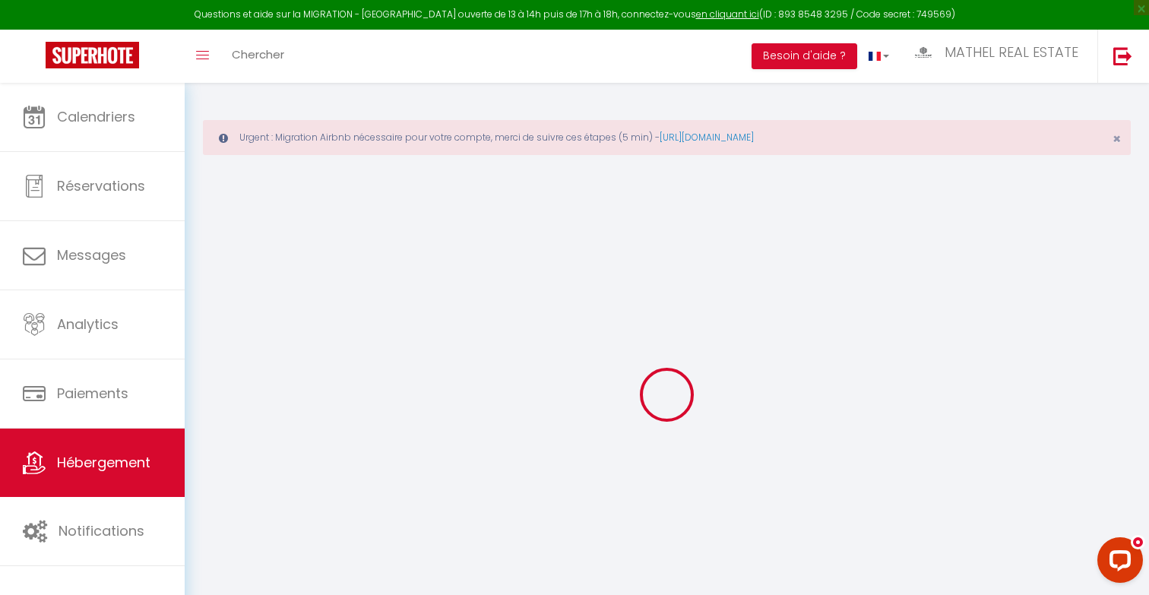
select select "+ 4 %"
select select "+ 20 %"
select select
checkbox input "false"
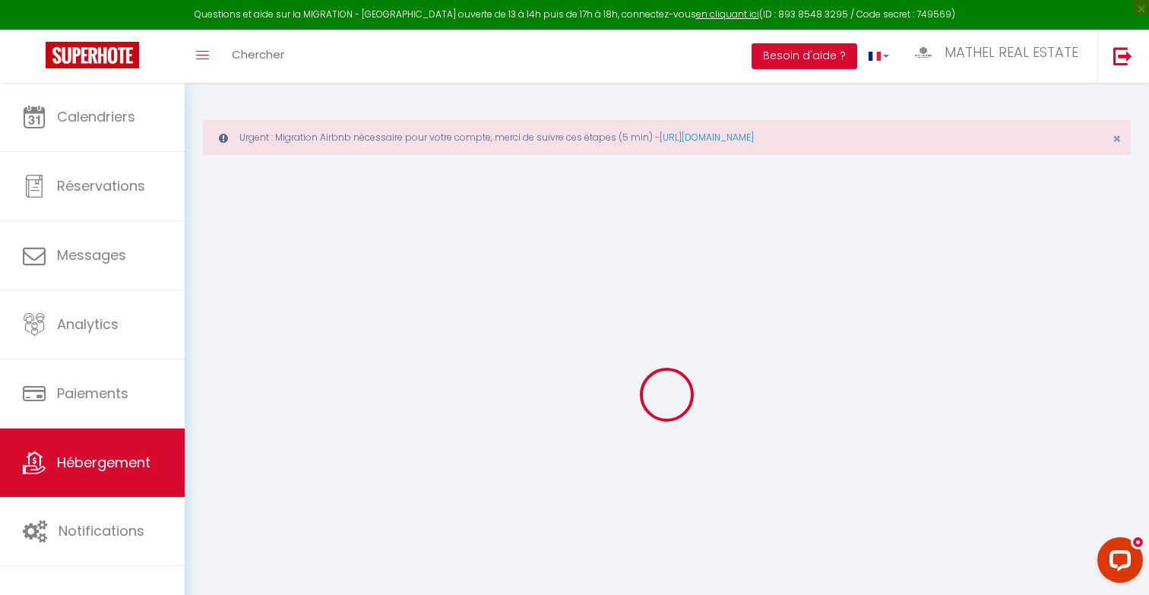
checkbox input "false"
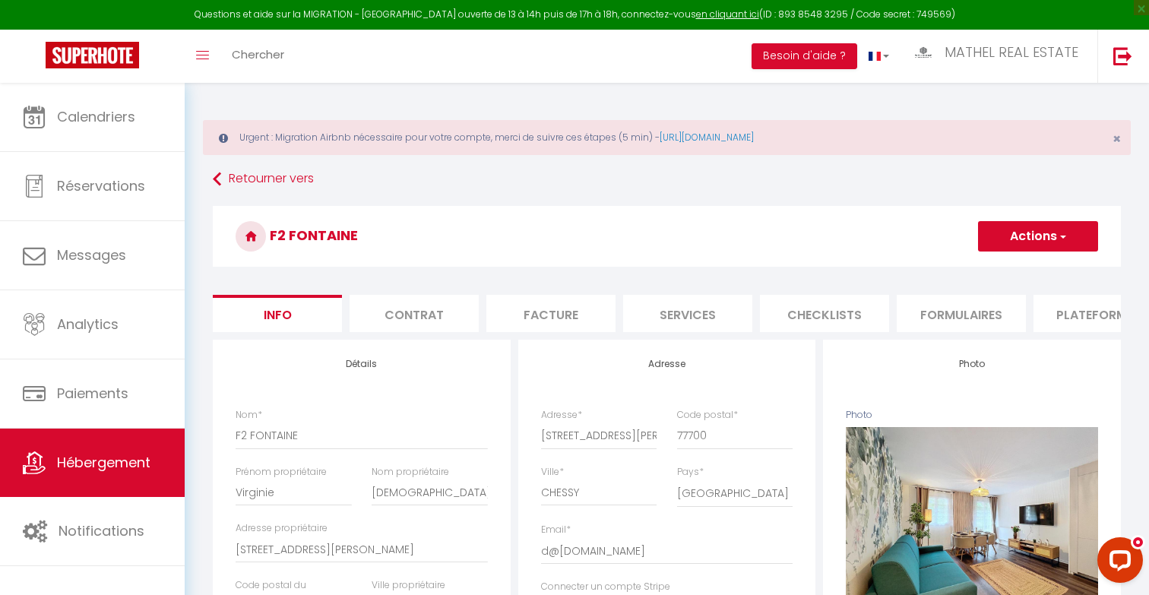
click at [1061, 324] on li "Plateformes" at bounding box center [1097, 313] width 129 height 37
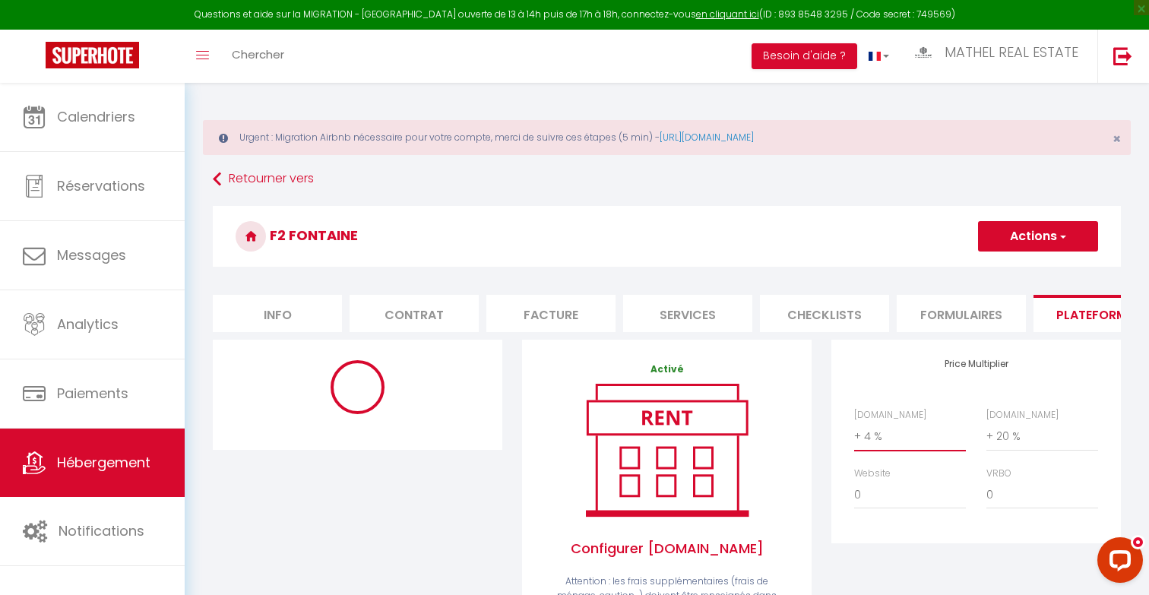
click at [894, 436] on select "0 + 1 % + 2 % + 3 % + 4 % + 5 % + 6 % + 7 % + 8 % + 9 %" at bounding box center [910, 436] width 112 height 29
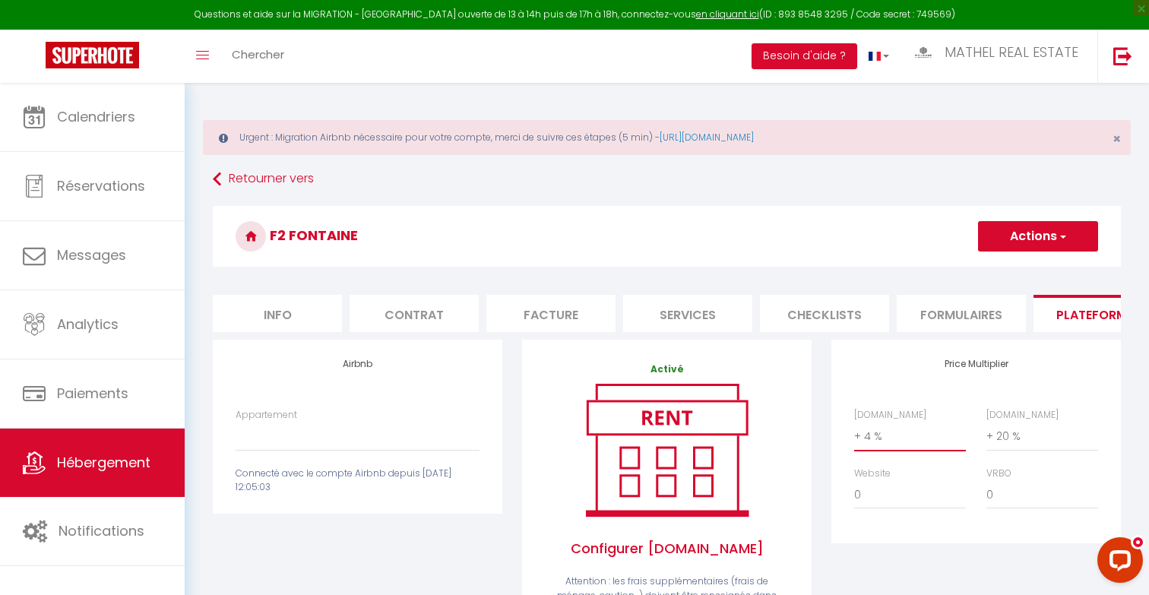
select select "+ 16 %"
click at [854, 422] on select "0 + 1 % + 2 % + 3 % + 4 % + 5 % + 6 % + 7 % + 8 % + 9 %" at bounding box center [910, 436] width 112 height 29
click at [407, 447] on select "Authentic Lodge à 15 min de Disneyland Paris - contact@welkhome-p.fr Penthouse …" at bounding box center [358, 436] width 244 height 29
click at [1064, 233] on span "button" at bounding box center [1062, 236] width 10 height 15
click at [1023, 278] on link "Enregistrer" at bounding box center [1037, 270] width 120 height 20
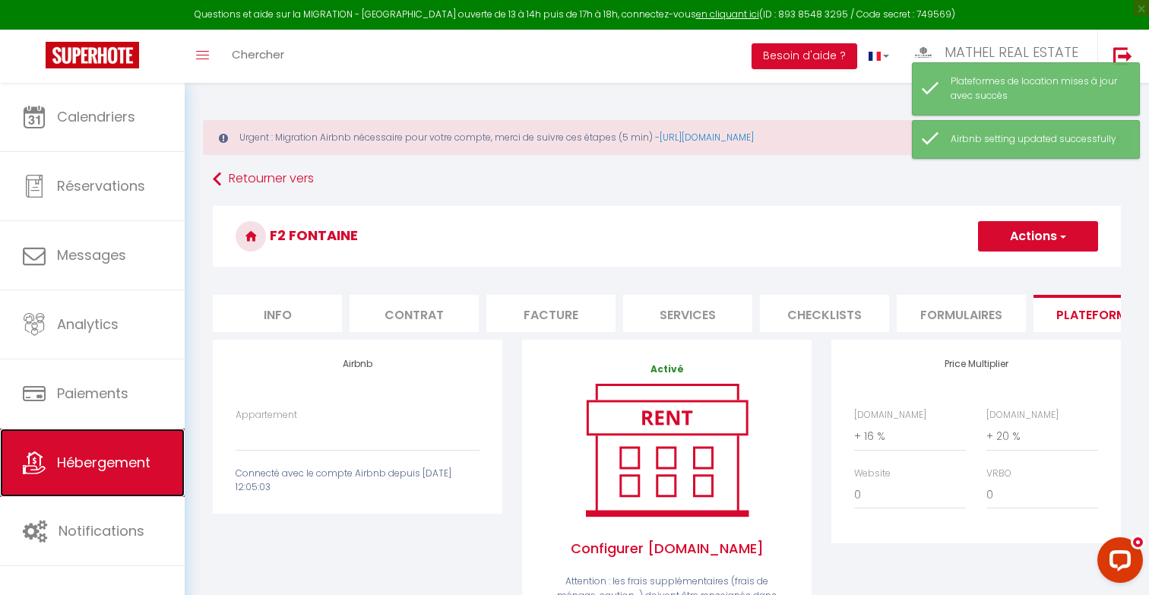
click at [135, 467] on span "Hébergement" at bounding box center [103, 462] width 93 height 19
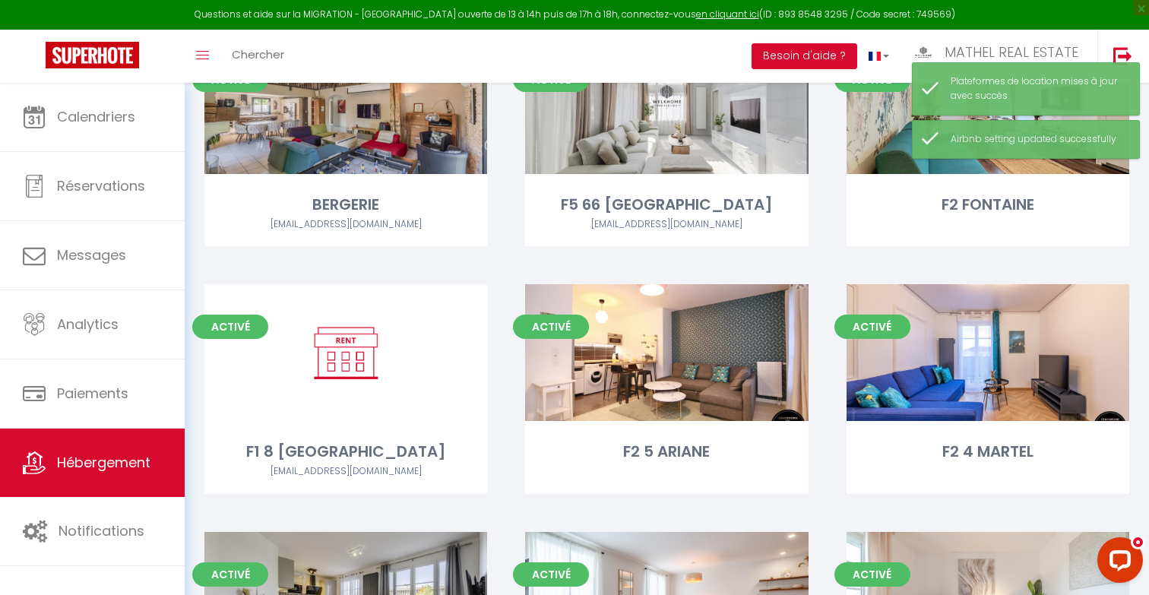
scroll to position [482, 0]
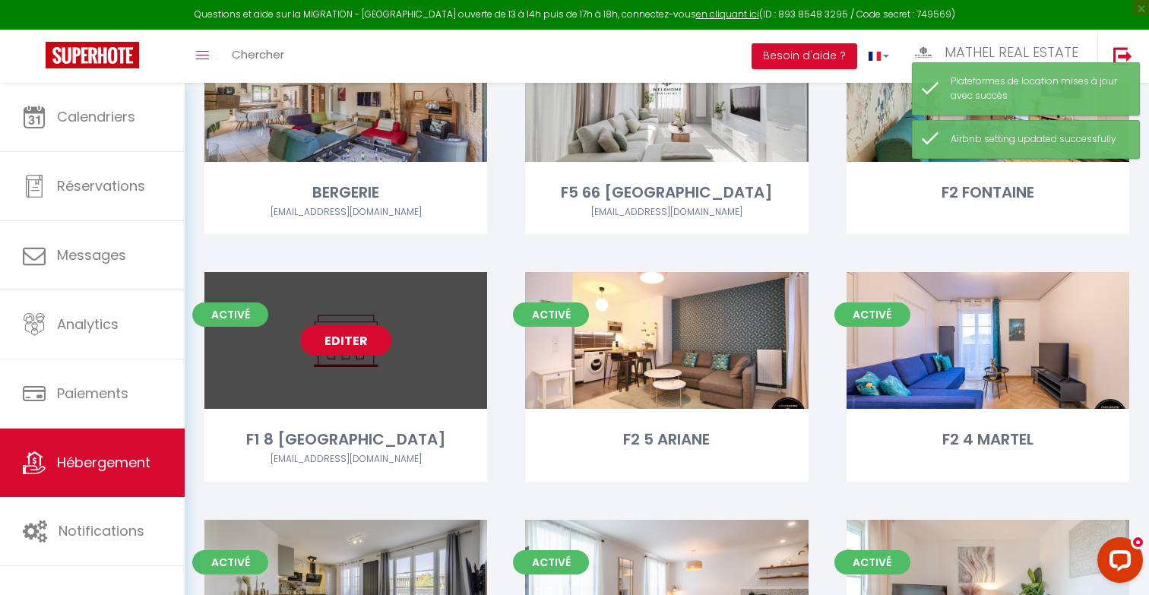
click at [334, 349] on link "Editer" at bounding box center [345, 340] width 91 height 30
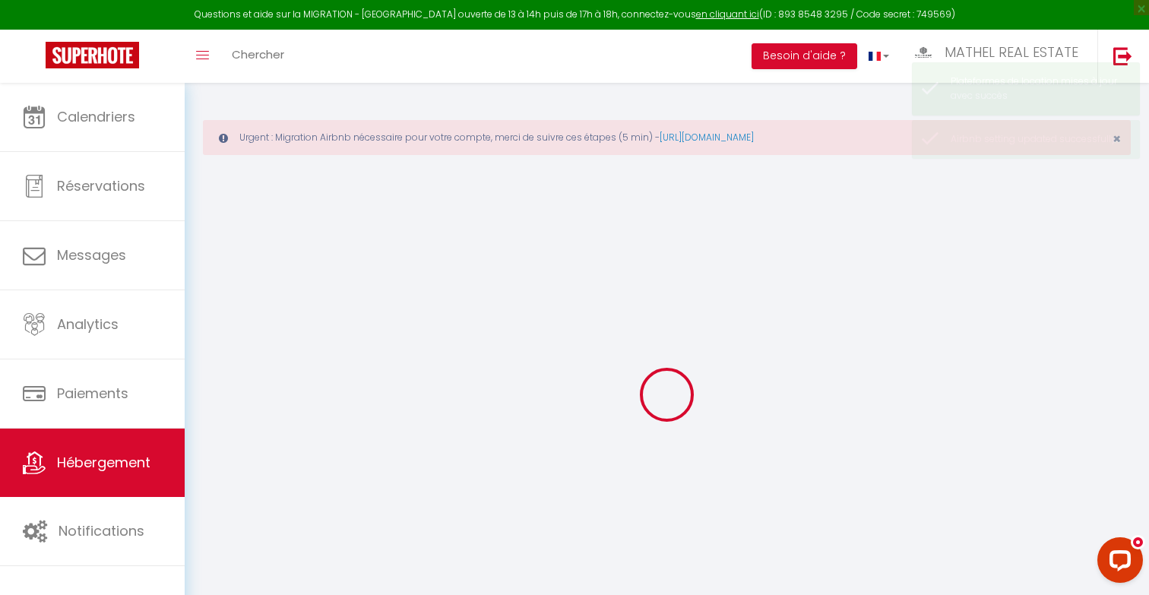
checkbox input "true"
checkbox input "false"
checkbox input "true"
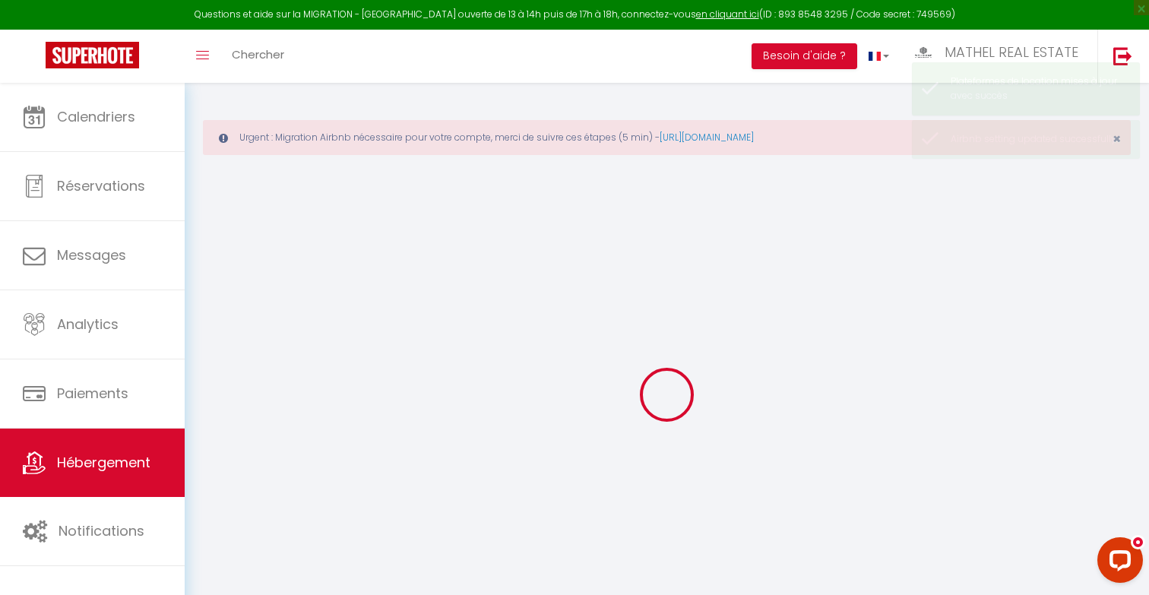
checkbox input "false"
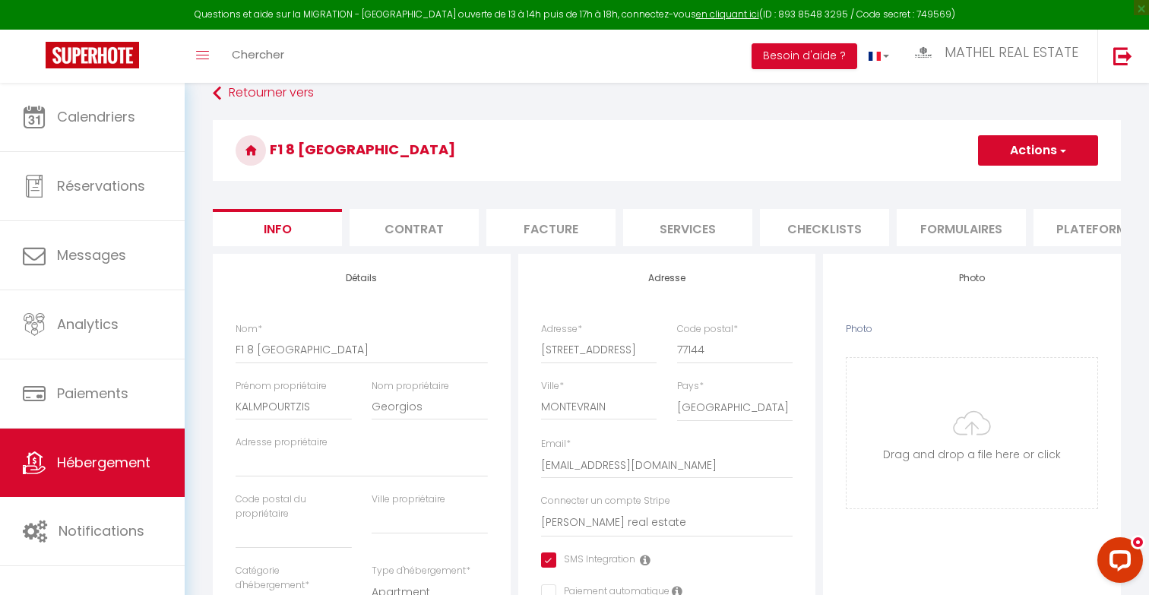
click at [1003, 230] on li "Formulaires" at bounding box center [961, 227] width 129 height 37
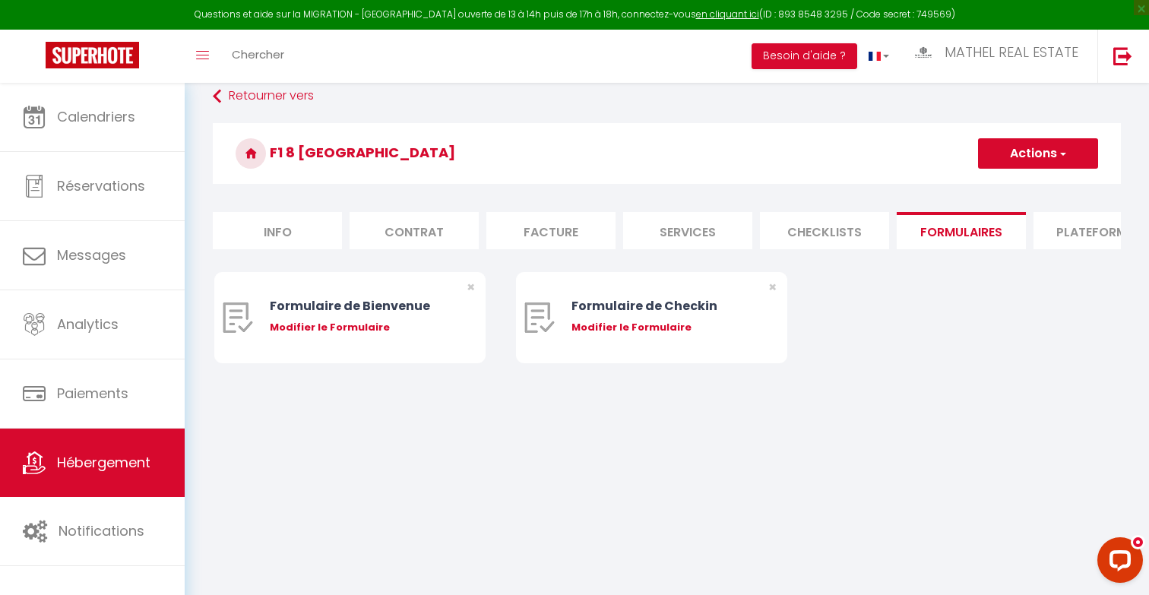
click at [1068, 229] on li "Plateformes" at bounding box center [1097, 230] width 129 height 37
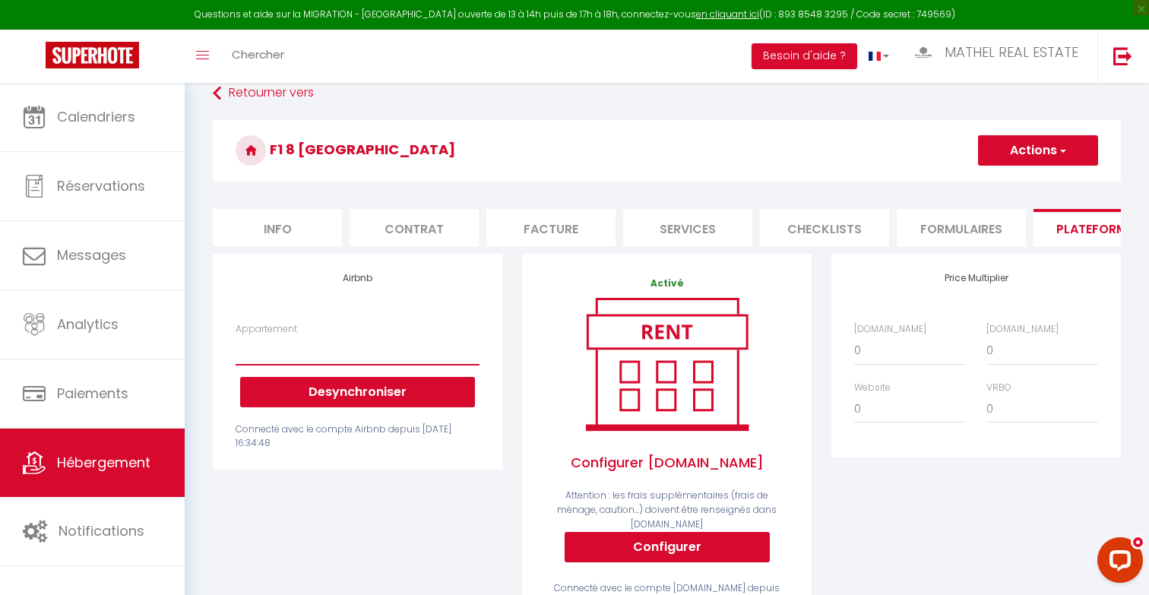
click at [298, 347] on select "Authentic Lodge à 15 min de Disneyland Paris - contact@welkhome-p.fr Penthouse …" at bounding box center [358, 350] width 244 height 29
click at [300, 350] on select "Authentic Lodge à 15 min de Disneyland Paris - contact@welkhome-p.fr Penthouse …" at bounding box center [358, 350] width 244 height 29
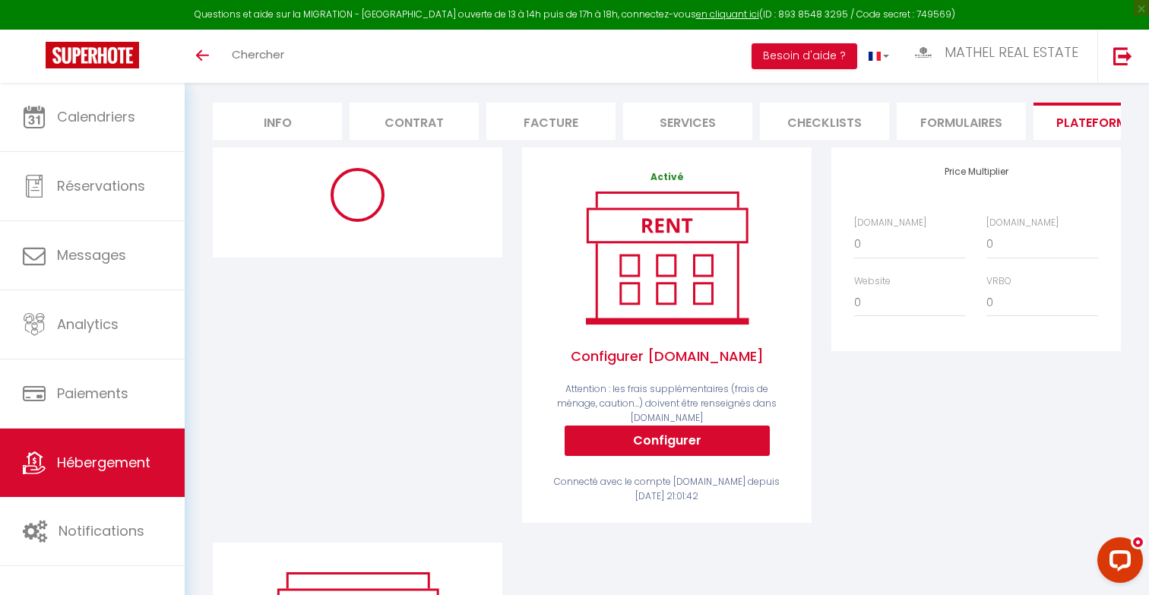
scroll to position [129, 0]
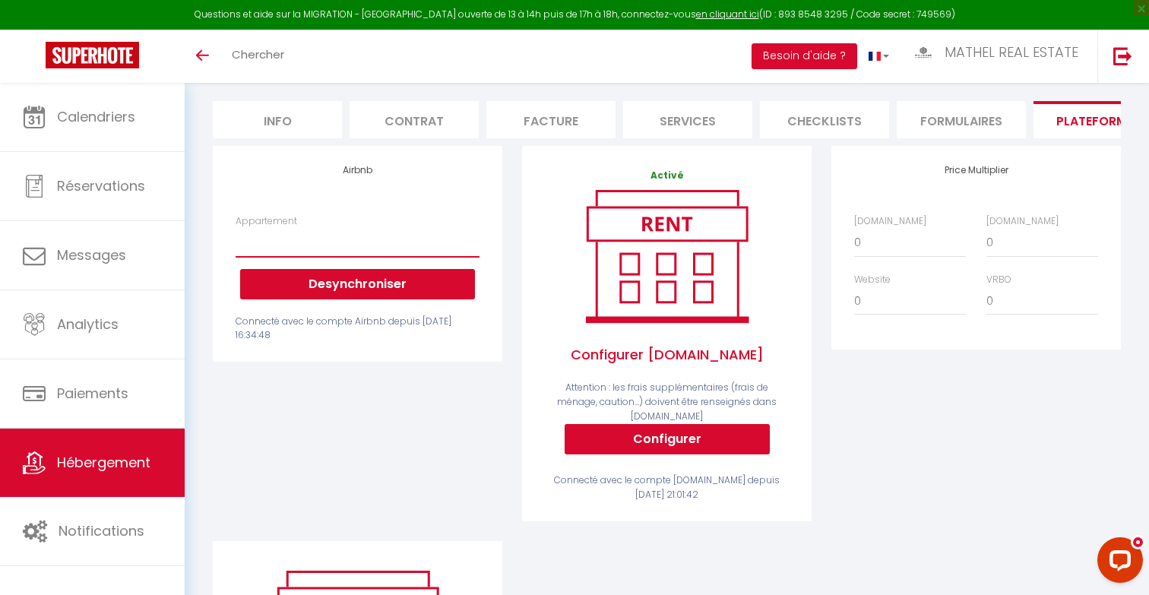
click at [335, 238] on select "Authentic Lodge à 15 min de [GEOGRAPHIC_DATA] - [EMAIL_ADDRESS][DOMAIN_NAME] Pe…" at bounding box center [358, 242] width 244 height 29
drag, startPoint x: 335, startPoint y: 238, endPoint x: 845, endPoint y: 360, distance: 524.4
click at [841, 371] on div "Price Multiplier [DOMAIN_NAME] 0 + 1 % + 2 % + 3 % + 4 % + 5 % + 6 % + 7 %" at bounding box center [975, 343] width 309 height 395
click at [897, 230] on select "0 + 1 % + 2 % + 3 % + 4 % + 5 % + 6 % + 7 % + 8 % + 9 %" at bounding box center [910, 242] width 112 height 29
select select "+ 16 %"
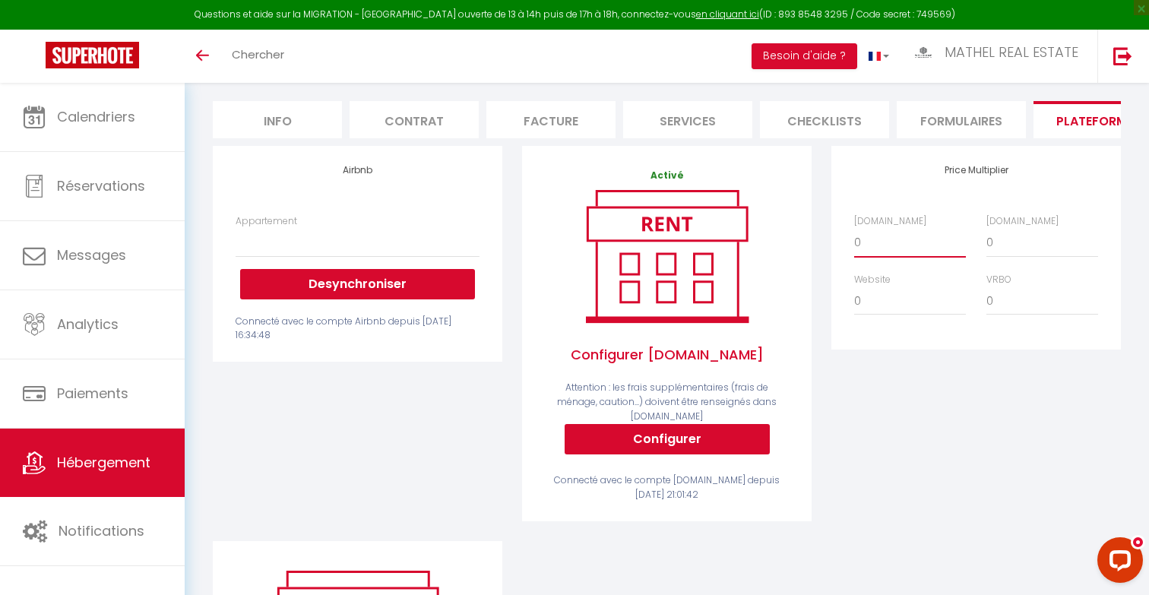
click at [854, 228] on select "0 + 1 % + 2 % + 3 % + 4 % + 5 % + 6 % + 7 % + 8 % + 9 %" at bounding box center [910, 242] width 112 height 29
select select
click at [1015, 241] on select "0 + 1 % + 2 % + 3 % + 4 % + 5 % + 6 % + 7 % + 8 % + 9 %" at bounding box center [1042, 242] width 112 height 29
select select "+ 20 %"
click at [986, 228] on select "0 + 1 % + 2 % + 3 % + 4 % + 5 % + 6 % + 7 % + 8 % + 9 %" at bounding box center [1042, 242] width 112 height 29
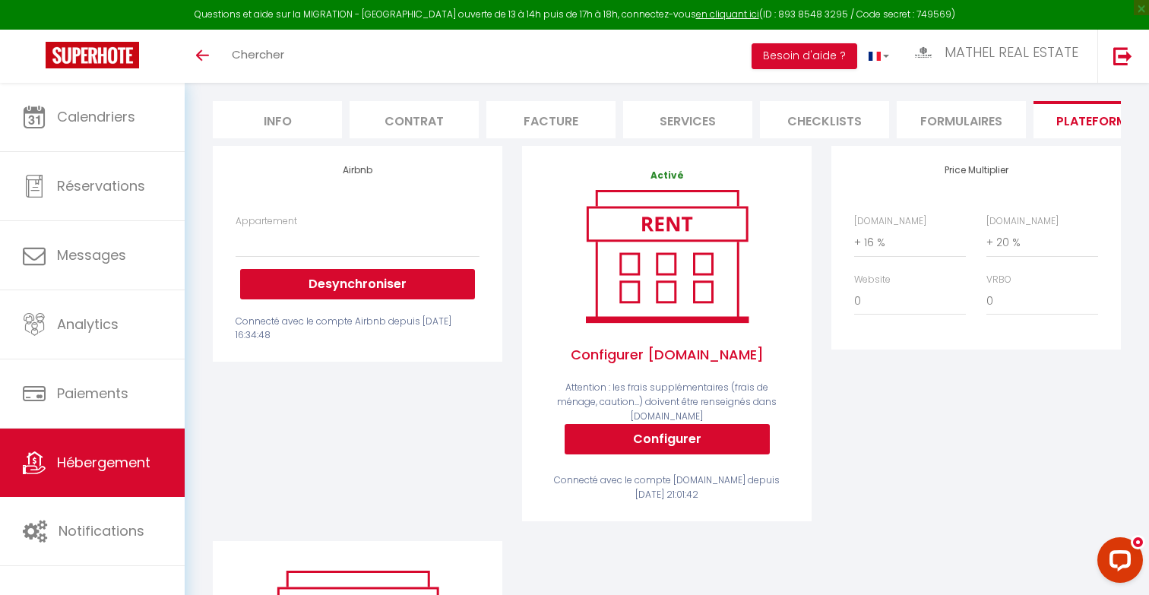
click at [939, 405] on div "Price Multiplier [DOMAIN_NAME] 0 + 1 % + 2 % + 3 % + 4 % + 5 % + 6 % + 7 %" at bounding box center [975, 343] width 309 height 395
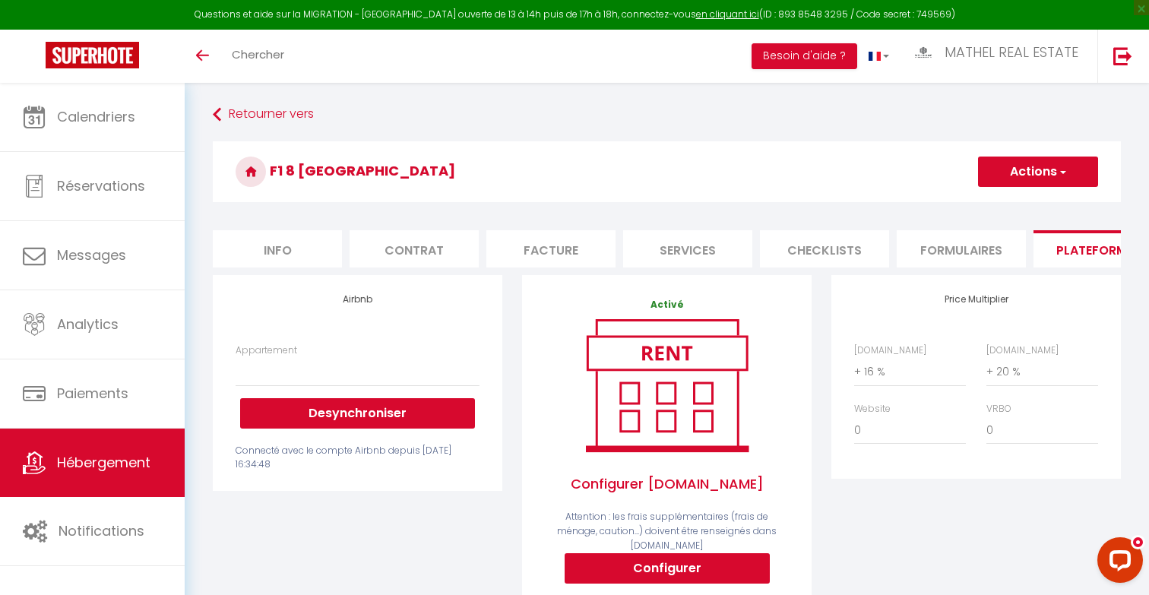
click at [1021, 168] on button "Actions" at bounding box center [1038, 172] width 120 height 30
click at [999, 207] on link "Enregistrer" at bounding box center [1037, 205] width 120 height 20
select select
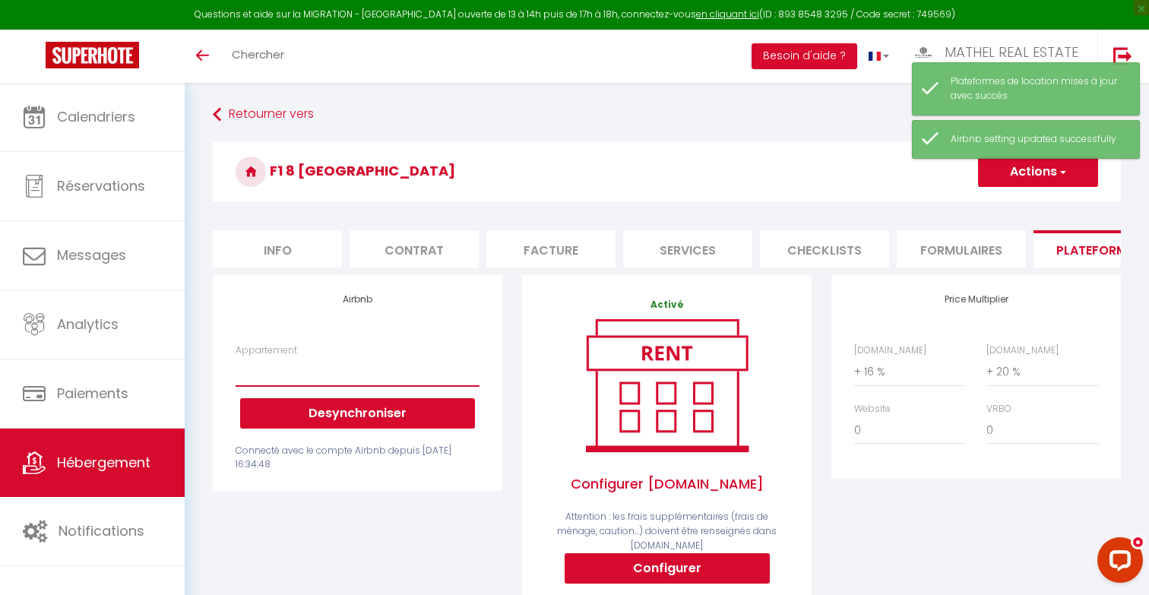
click at [370, 368] on select "Authentic Lodge à 15 min de [GEOGRAPHIC_DATA] - [EMAIL_ADDRESS][DOMAIN_NAME] Pe…" at bounding box center [358, 371] width 244 height 29
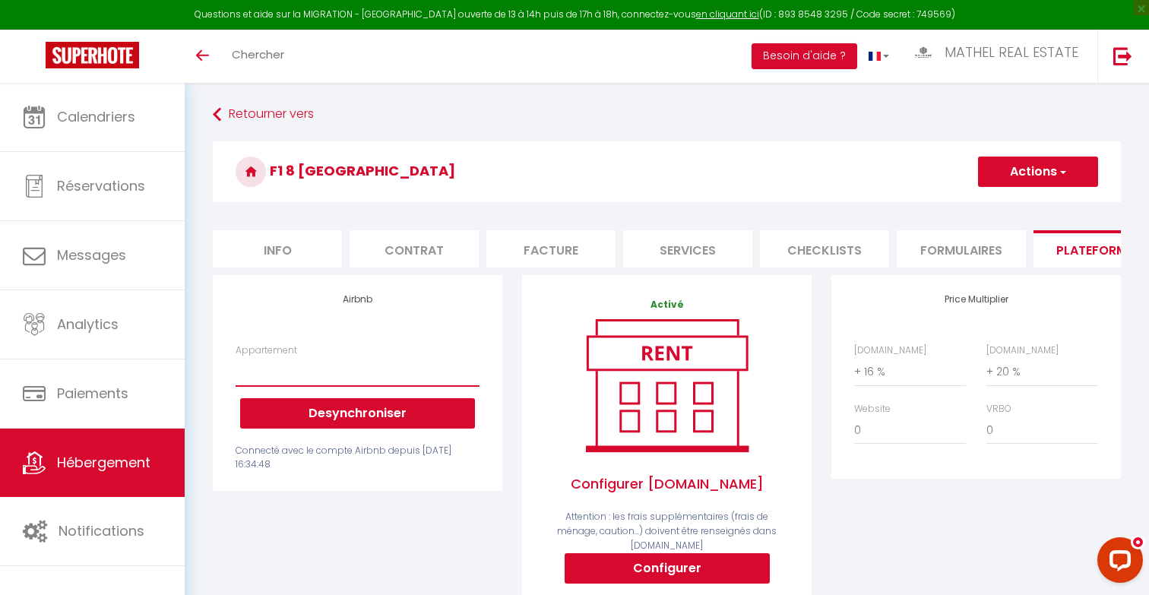
click at [298, 372] on select "Authentic Lodge à 15 min de [GEOGRAPHIC_DATA] - [EMAIL_ADDRESS][DOMAIN_NAME] Pe…" at bounding box center [358, 371] width 244 height 29
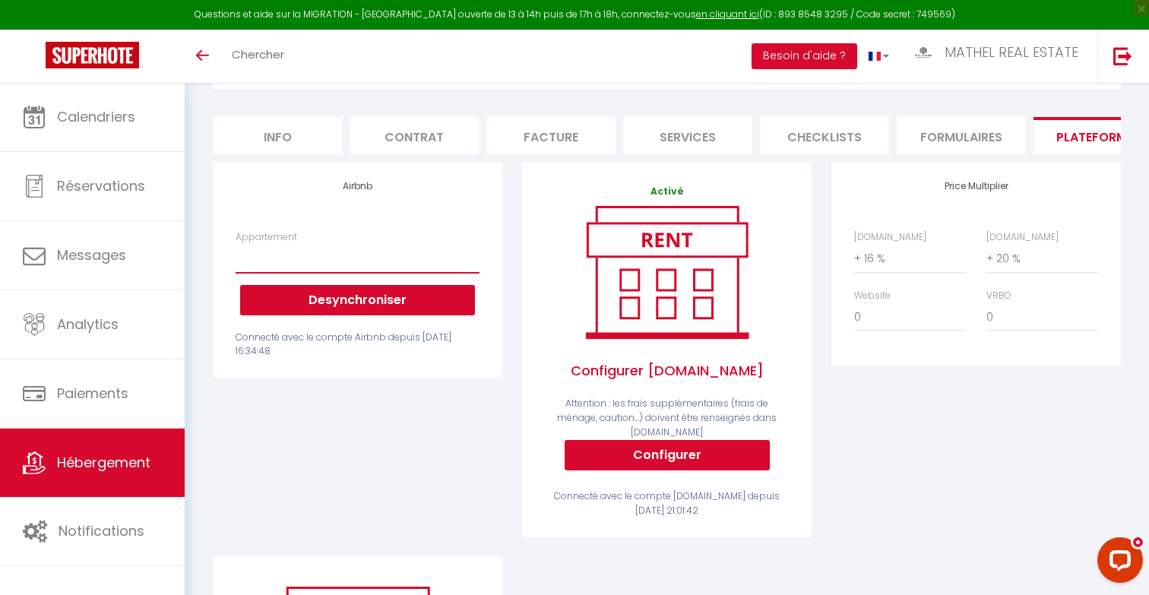
scroll to position [116, 0]
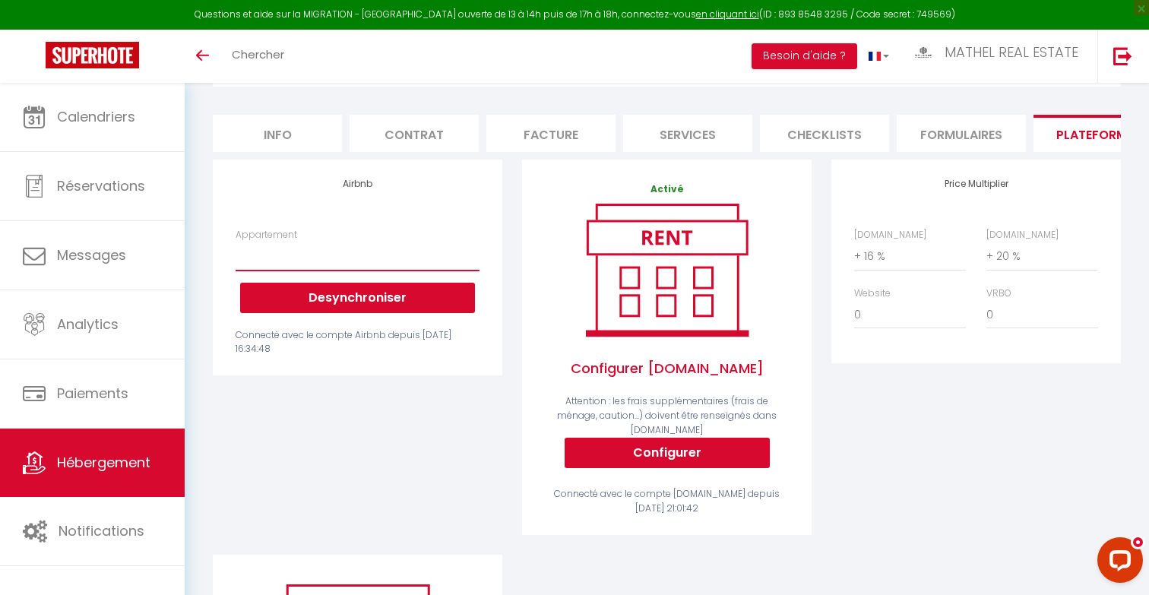
click at [308, 264] on select "Authentic Lodge à 15 min de [GEOGRAPHIC_DATA] - [EMAIL_ADDRESS][DOMAIN_NAME] Pe…" at bounding box center [358, 256] width 244 height 29
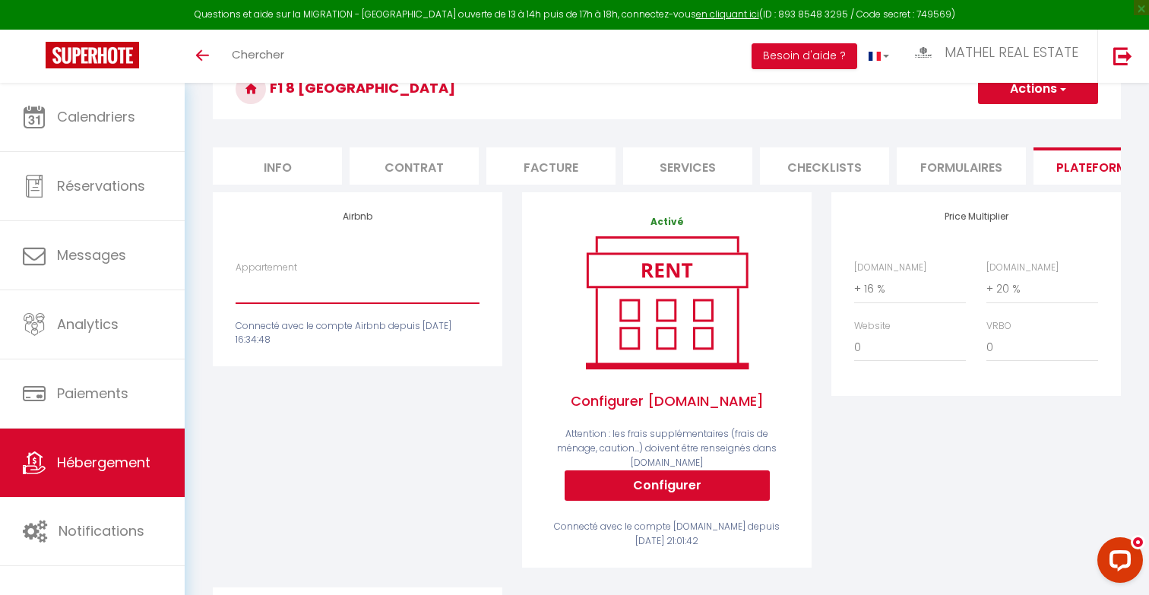
click at [315, 287] on select "Authentic Lodge à 15 min de [GEOGRAPHIC_DATA] - [EMAIL_ADDRESS][DOMAIN_NAME] Pe…" at bounding box center [358, 288] width 244 height 29
select select "11130-1405896706771145714"
click at [236, 274] on select "Authentic Lodge à 15 min de [GEOGRAPHIC_DATA] - [EMAIL_ADDRESS][DOMAIN_NAME] Pe…" at bounding box center [358, 288] width 244 height 29
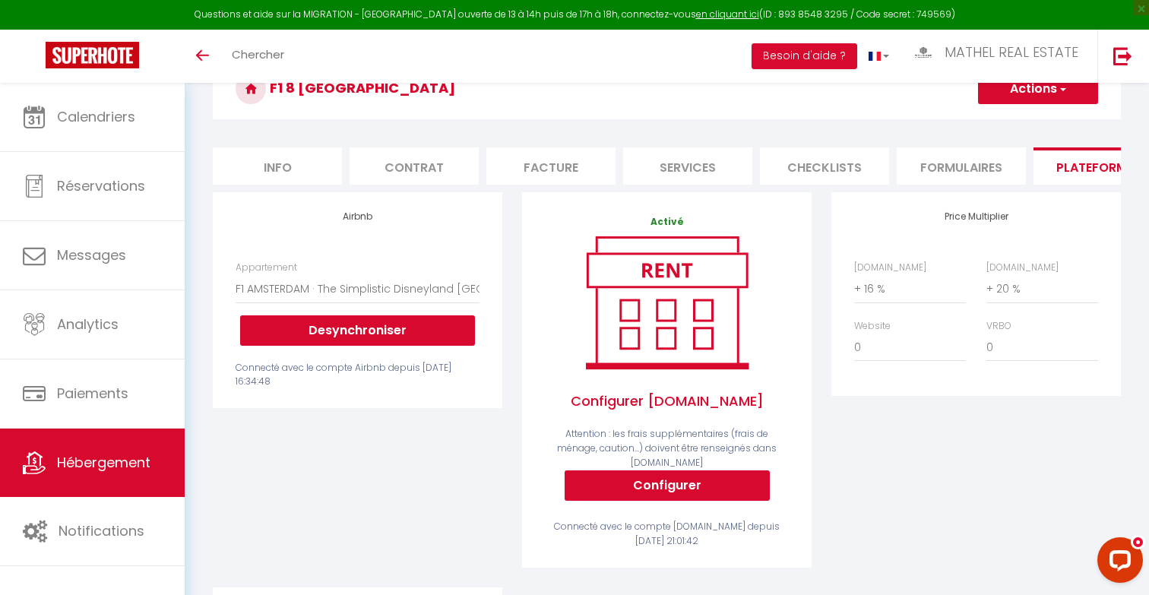
click at [1014, 92] on button "Actions" at bounding box center [1038, 89] width 120 height 30
click at [999, 122] on link "Enregistrer" at bounding box center [1037, 122] width 120 height 20
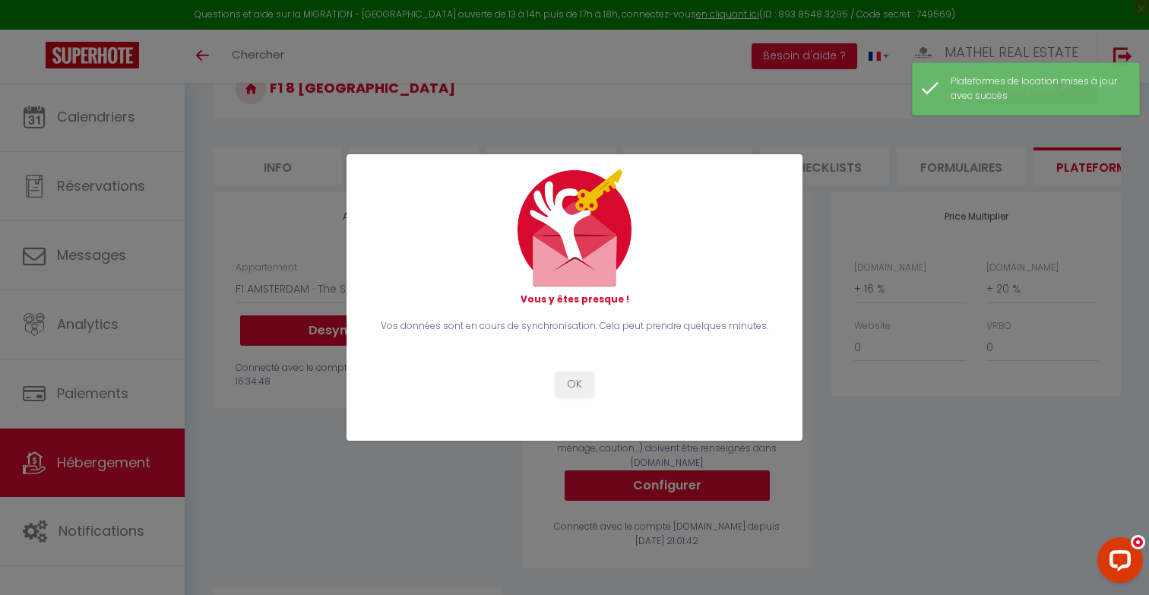
click at [280, 148] on div "Vous y êtes presque ! Vos données sont en cours de synchronisation. Cela peut p…" at bounding box center [574, 297] width 1149 height 595
click at [564, 377] on button "OK" at bounding box center [574, 385] width 38 height 26
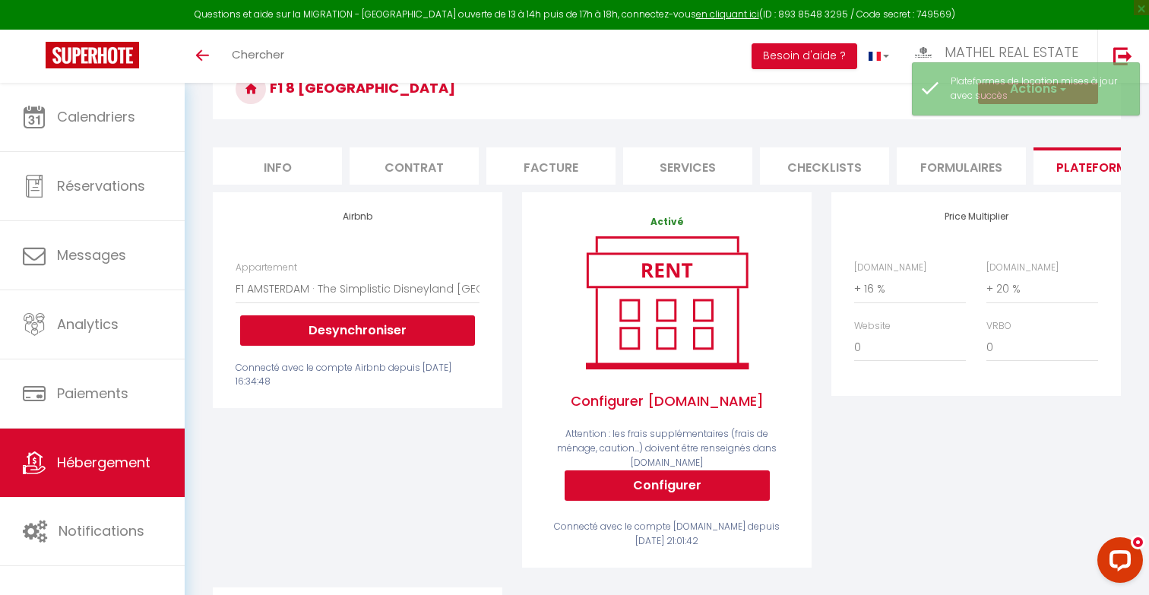
click at [134, 467] on span "Hébergement" at bounding box center [103, 462] width 93 height 19
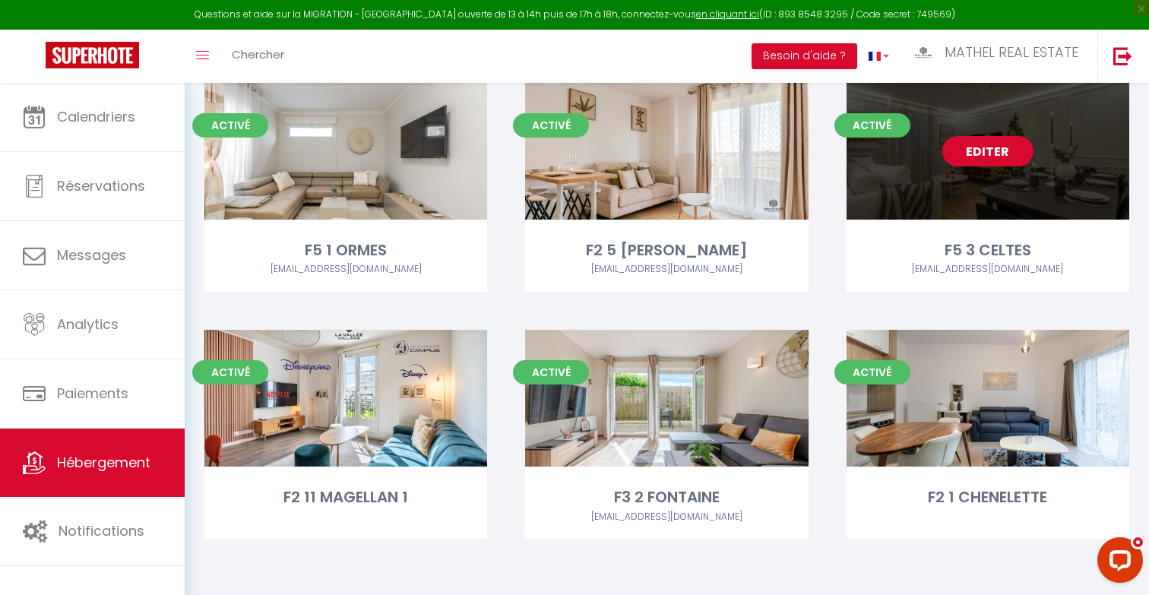
scroll to position [1166, 0]
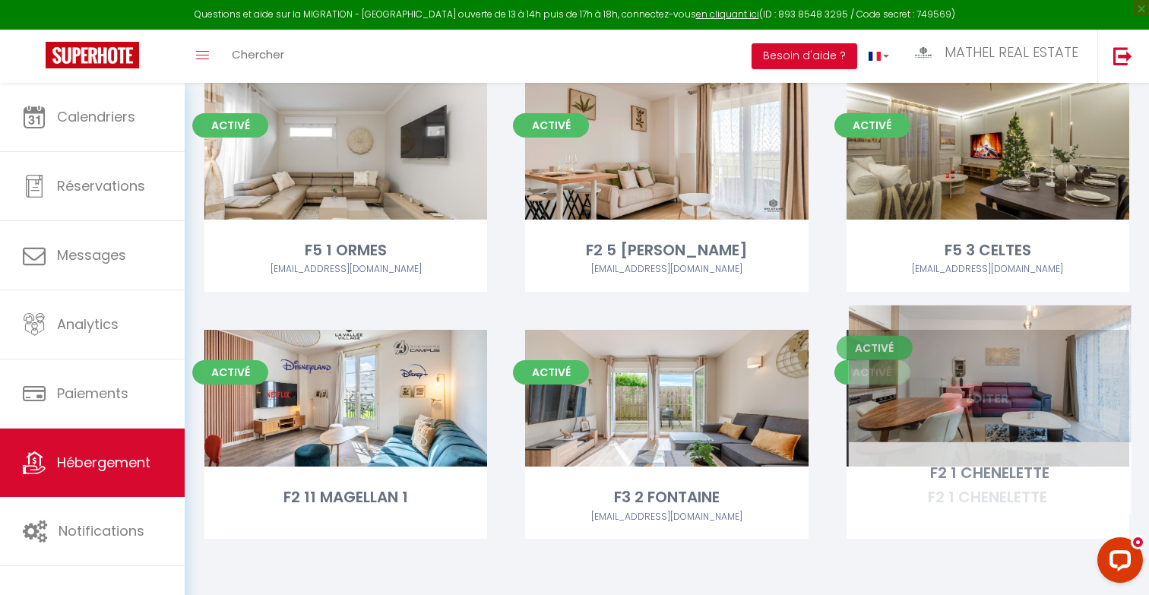
drag, startPoint x: 981, startPoint y: 393, endPoint x: 983, endPoint y: 369, distance: 23.7
click at [983, 369] on div "Editer" at bounding box center [988, 398] width 283 height 137
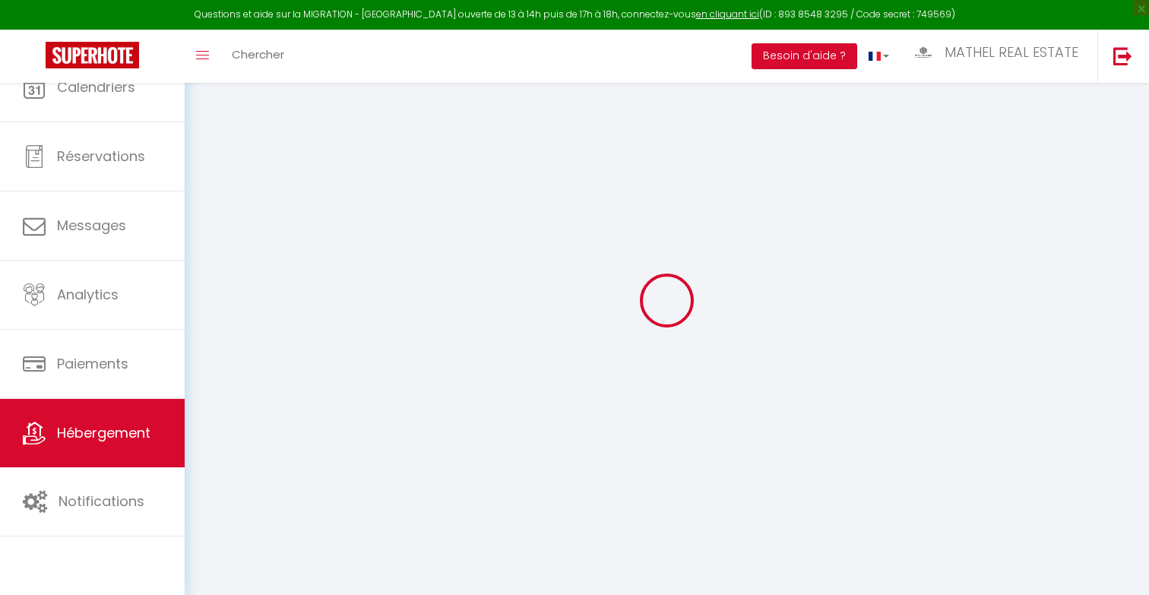
select select "4"
select select "2"
select select "1"
select select "15:00"
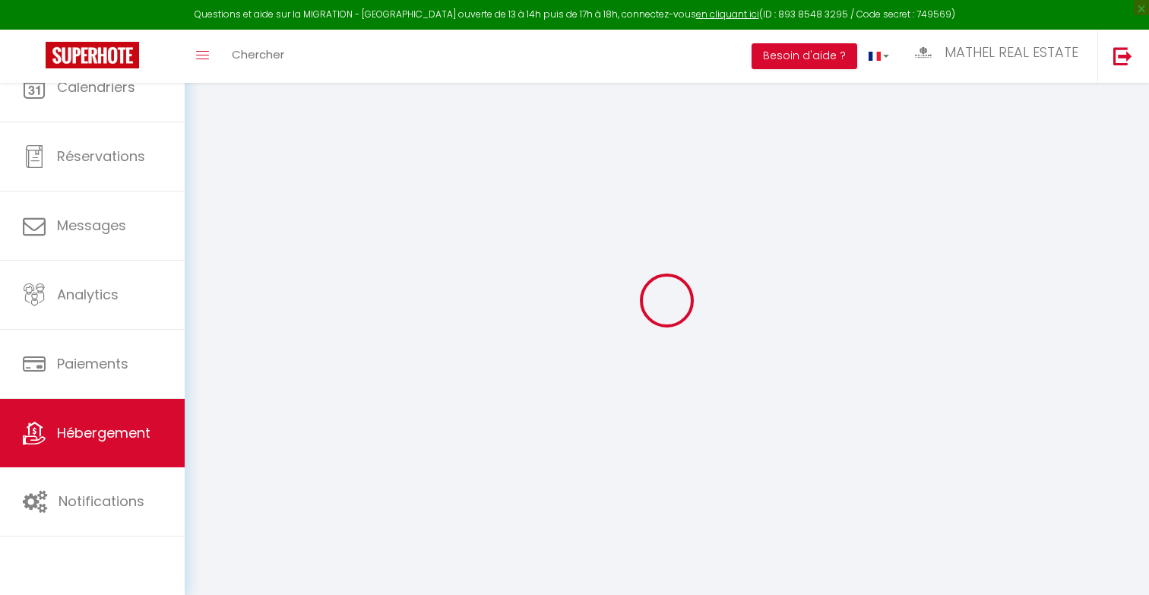
select select "23:45"
select select "10:00"
select select "30"
select select "120"
select select
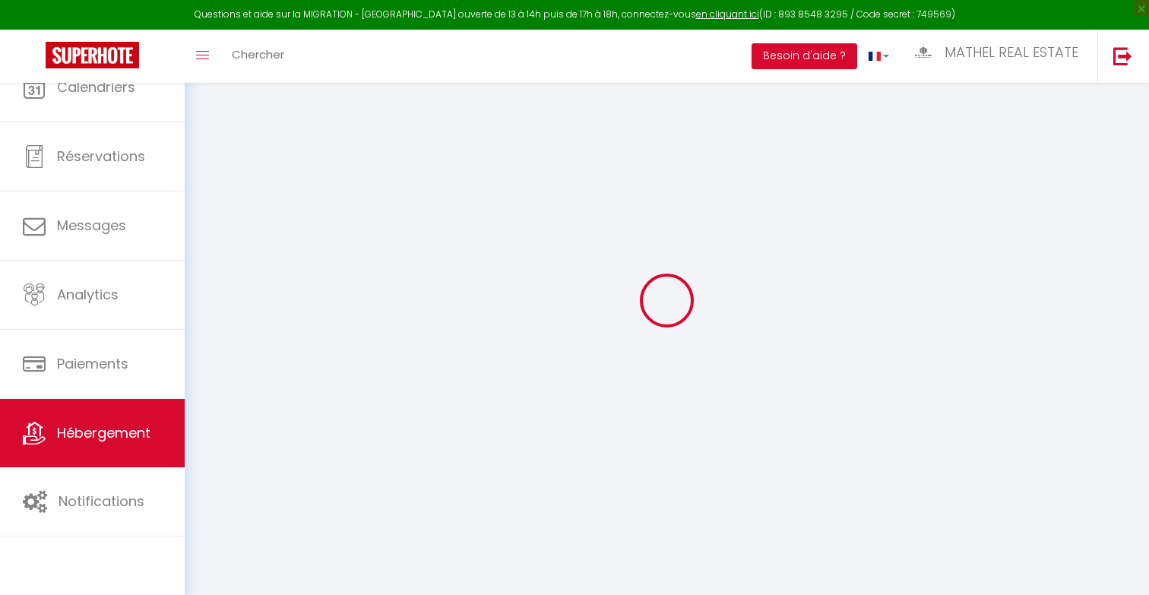
select select "28"
select select
checkbox input "false"
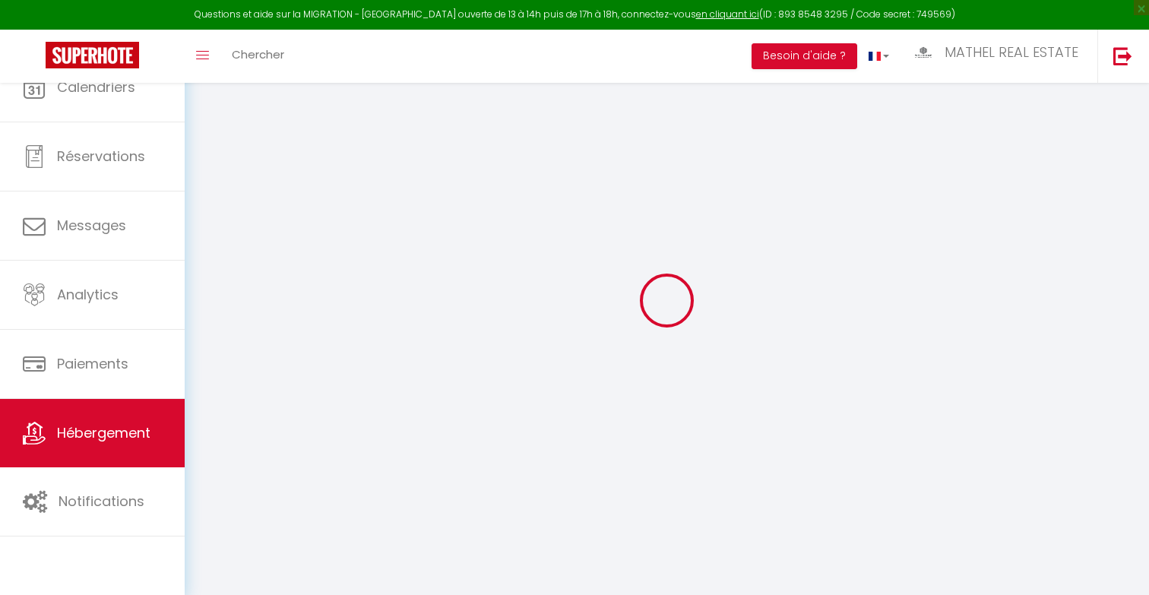
checkbox input "false"
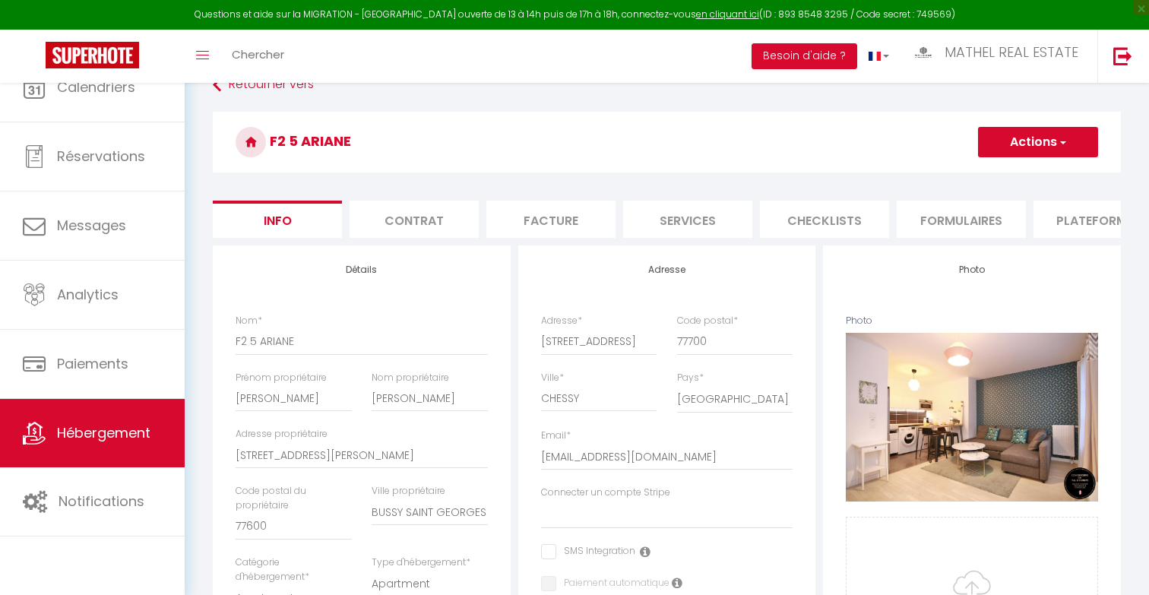
select select
checkbox input "false"
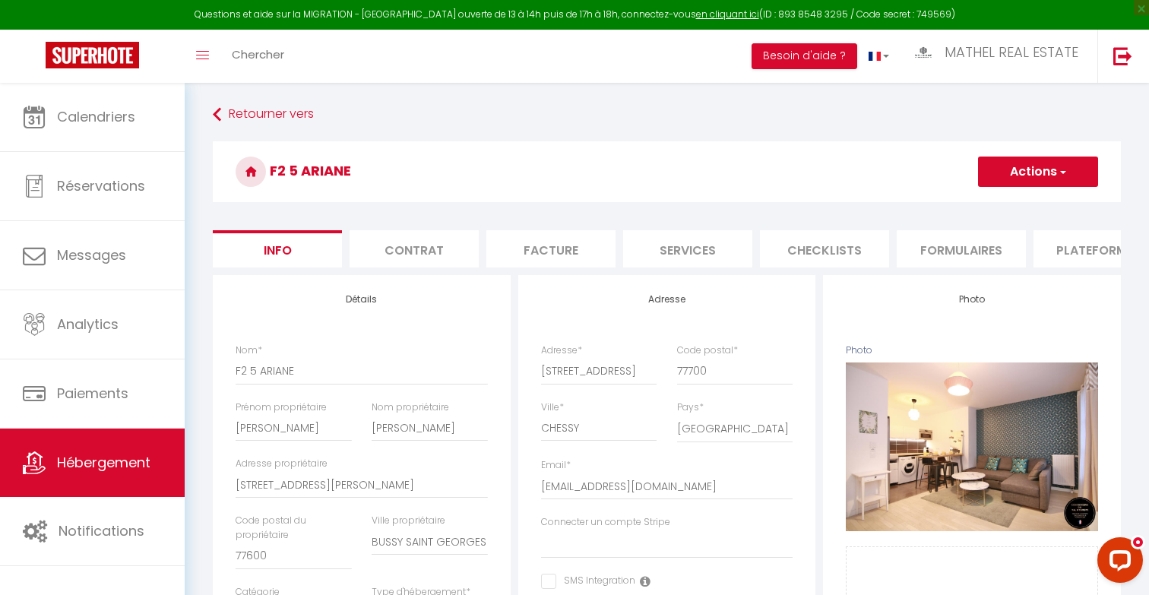
click at [986, 242] on li "Formulaires" at bounding box center [961, 248] width 129 height 37
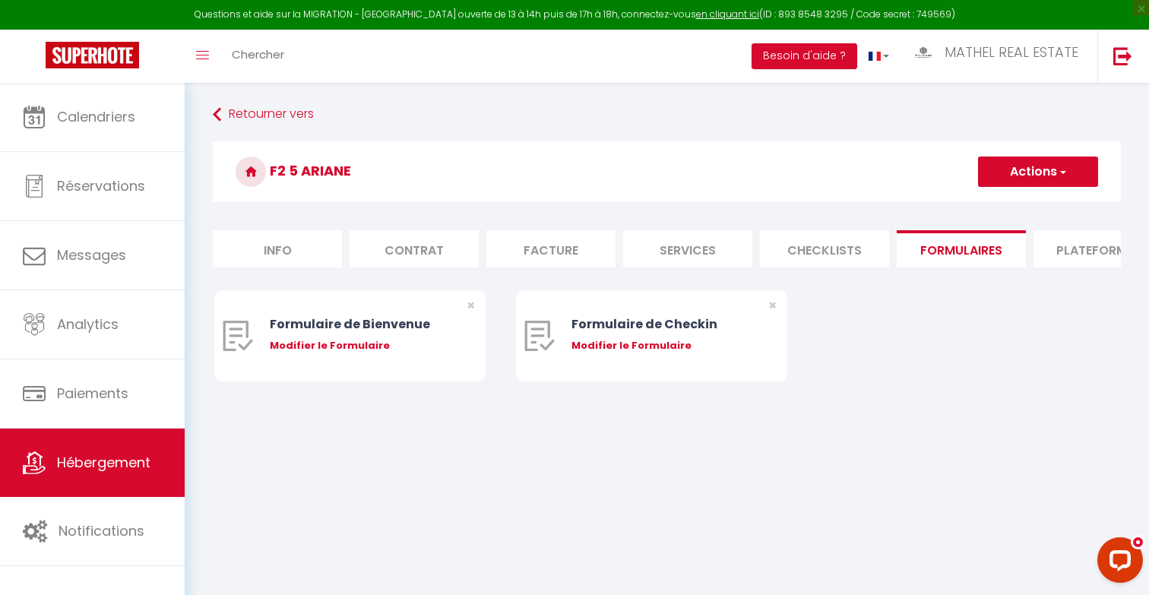
click at [1045, 243] on li "Plateformes" at bounding box center [1097, 248] width 129 height 37
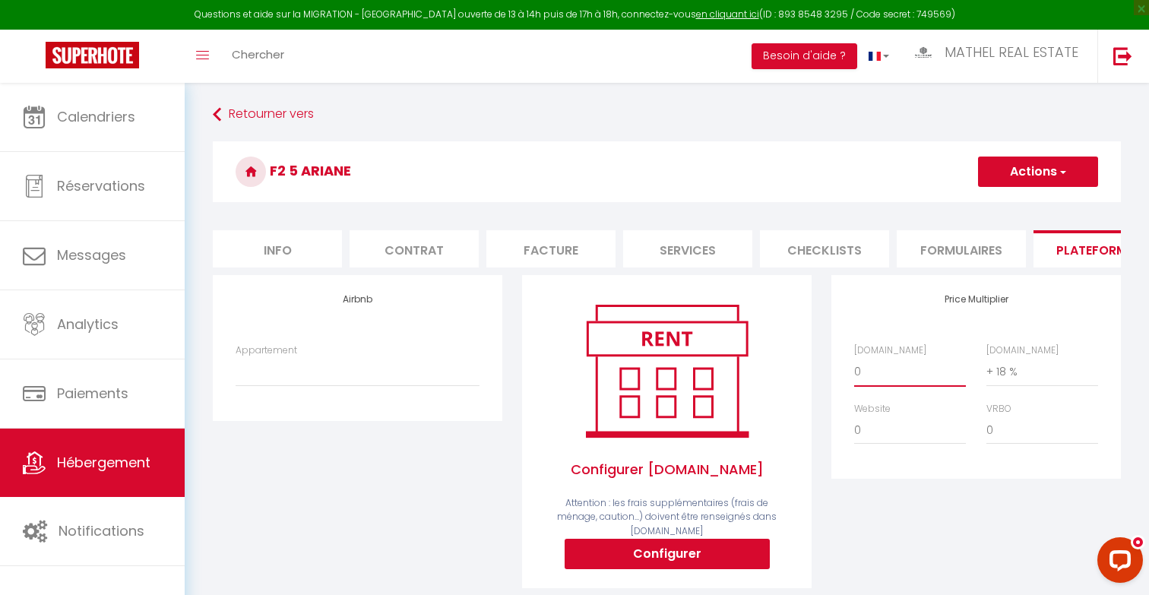
click at [866, 366] on select "0 + 1 % + 2 % + 3 % + 4 % + 5 % + 6 % + 7 % + 8 % + 9 %" at bounding box center [910, 371] width 112 height 29
select select "+ 16 %"
click at [854, 357] on select "0 + 1 % + 2 % + 3 % + 4 % + 5 % + 6 % + 7 % + 8 % + 9 %" at bounding box center [910, 371] width 112 height 29
click at [358, 375] on select "Authentic Lodge à 15 min de [GEOGRAPHIC_DATA] - [EMAIL_ADDRESS][DOMAIN_NAME] Pe…" at bounding box center [358, 371] width 244 height 29
select select "11130-37082195"
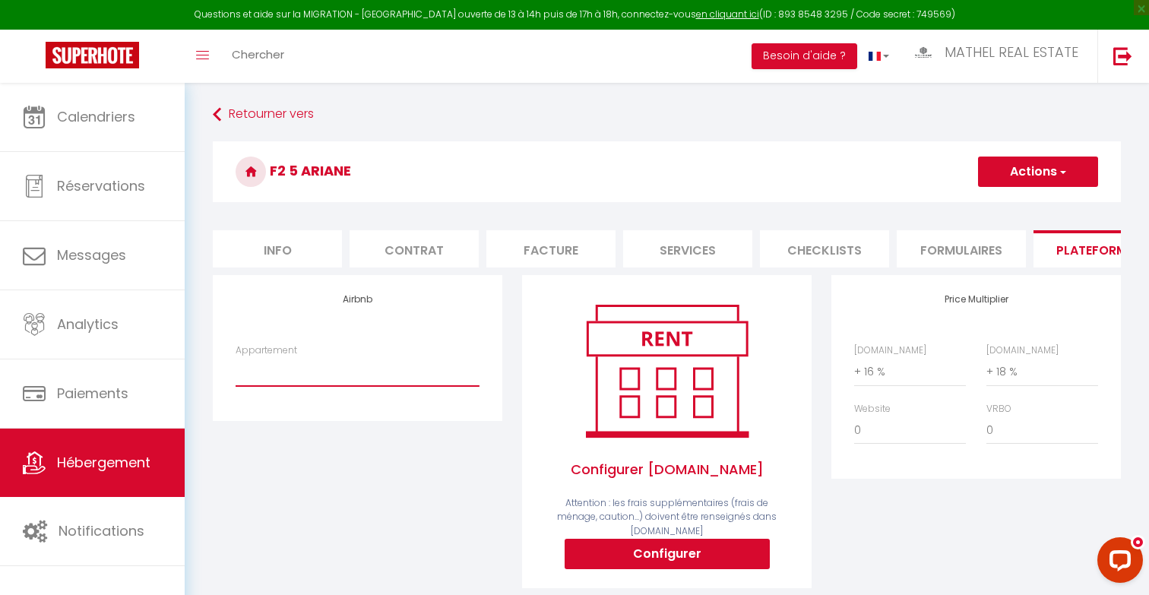
click at [236, 357] on select "Authentic Lodge à 15 min de [GEOGRAPHIC_DATA] - [EMAIL_ADDRESS][DOMAIN_NAME] Pe…" at bounding box center [358, 371] width 244 height 29
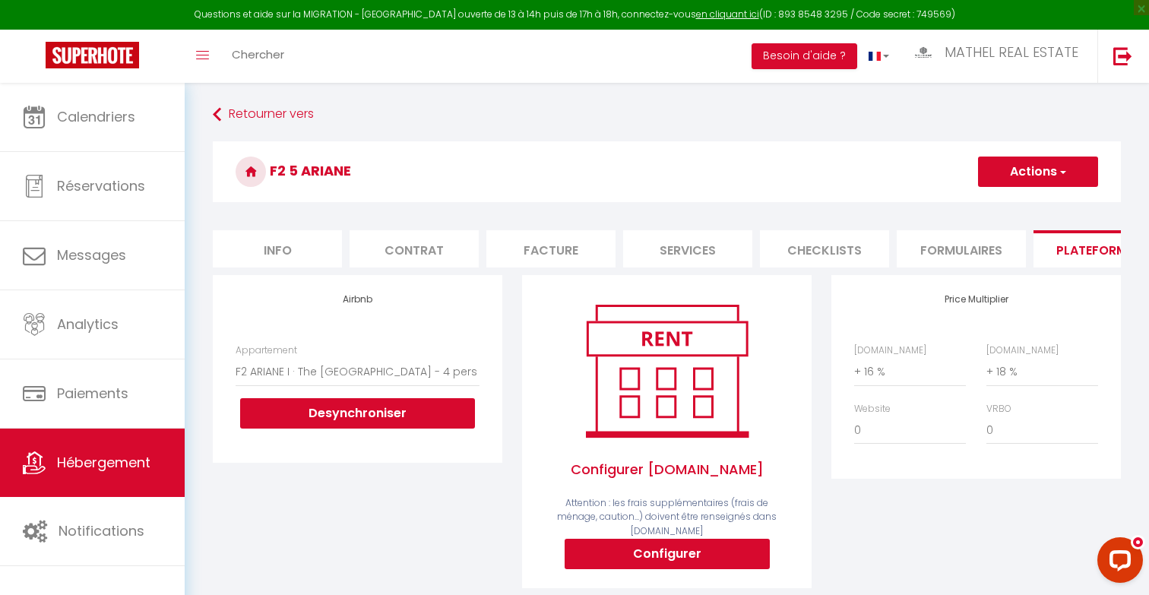
click at [1008, 175] on button "Actions" at bounding box center [1038, 172] width 120 height 30
click at [993, 211] on link "Enregistrer" at bounding box center [1037, 205] width 120 height 20
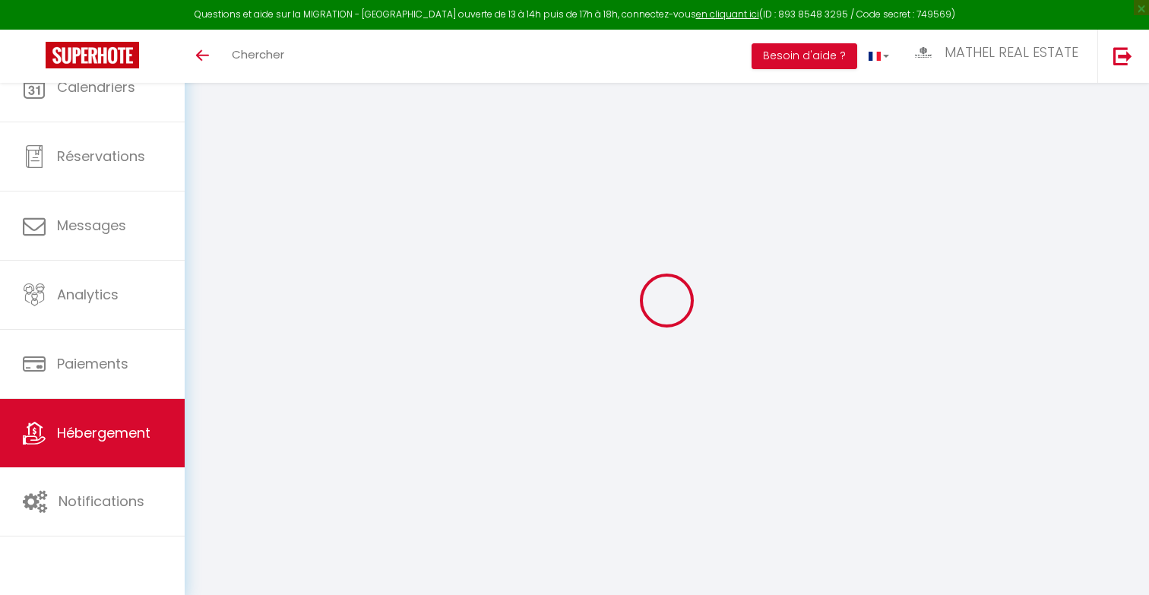
select select "3"
select select "2"
select select "1"
select select
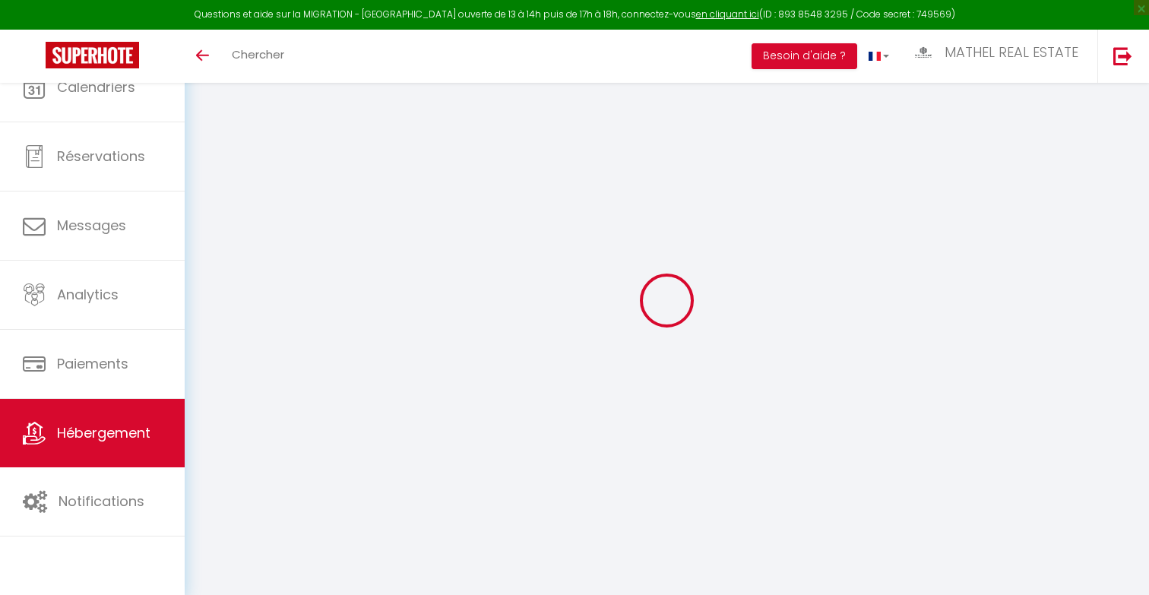
select select "28"
type input "F2 4 MARTEL"
type input "[PERSON_NAME]"
type input "[STREET_ADDRESS][PERSON_NAME]"
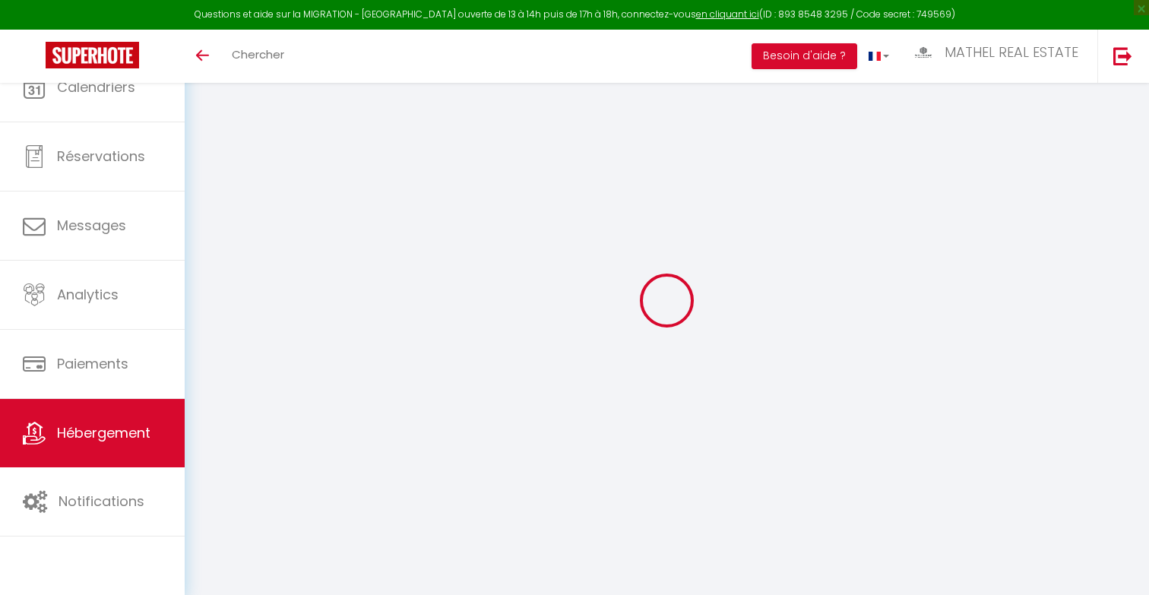
type input "77600"
type input "BUSSY SAINT GEORGES"
type input "120"
type input "60"
type input "200"
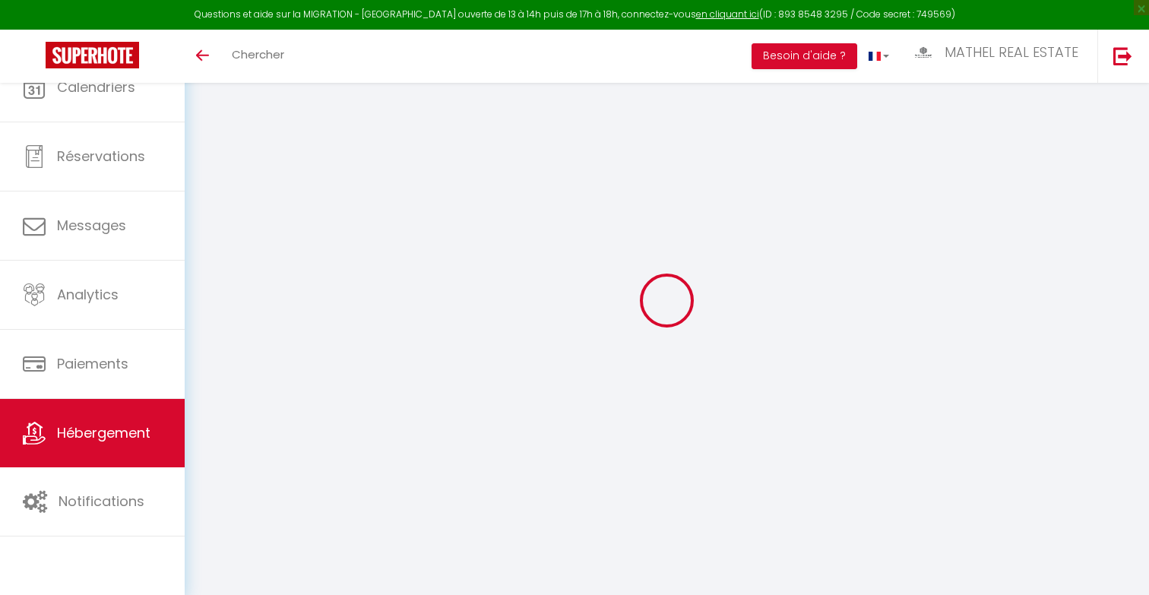
type input "20"
select select
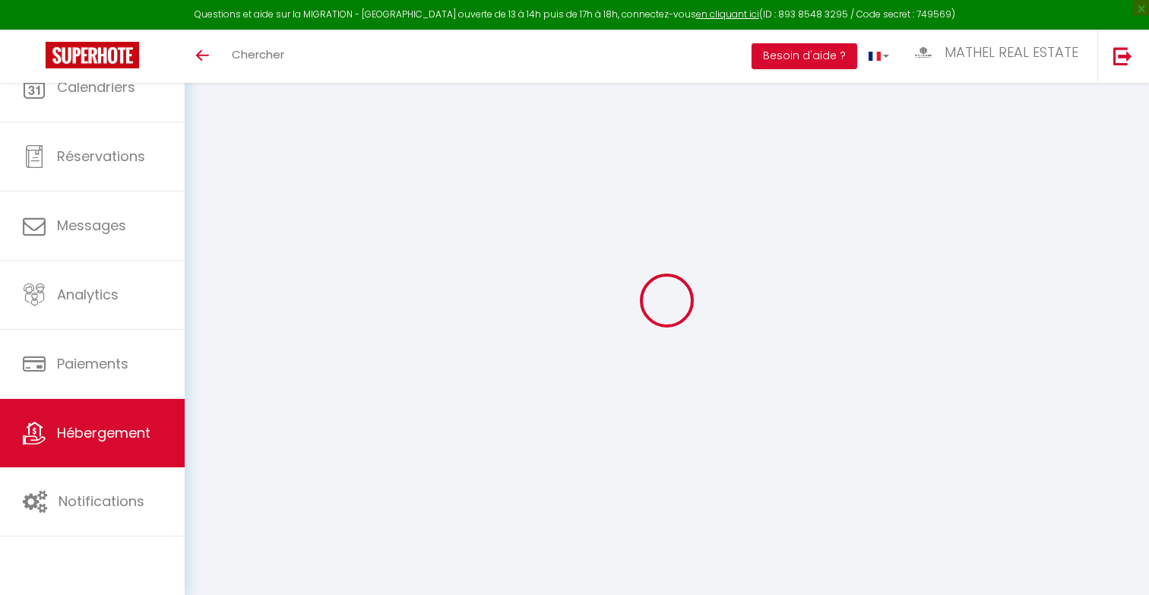
select select
type input "[STREET_ADDRESS][PERSON_NAME]"
type input "77600"
type input "BUSSY SAINT GEORGES"
type input "[EMAIL_ADDRESS][DOMAIN_NAME]"
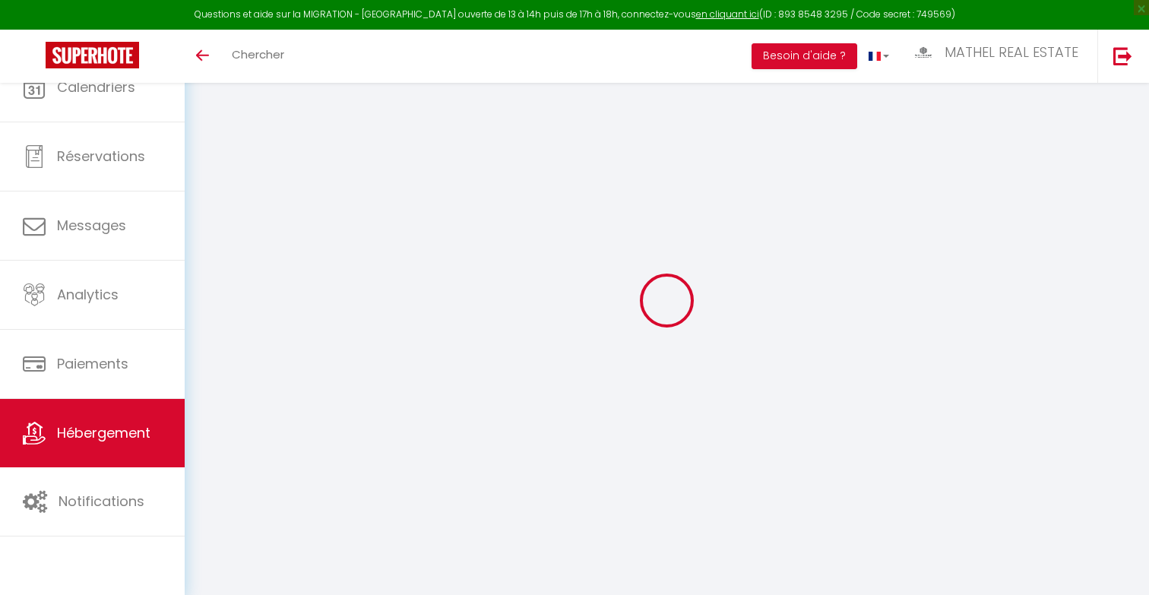
select select
checkbox input "false"
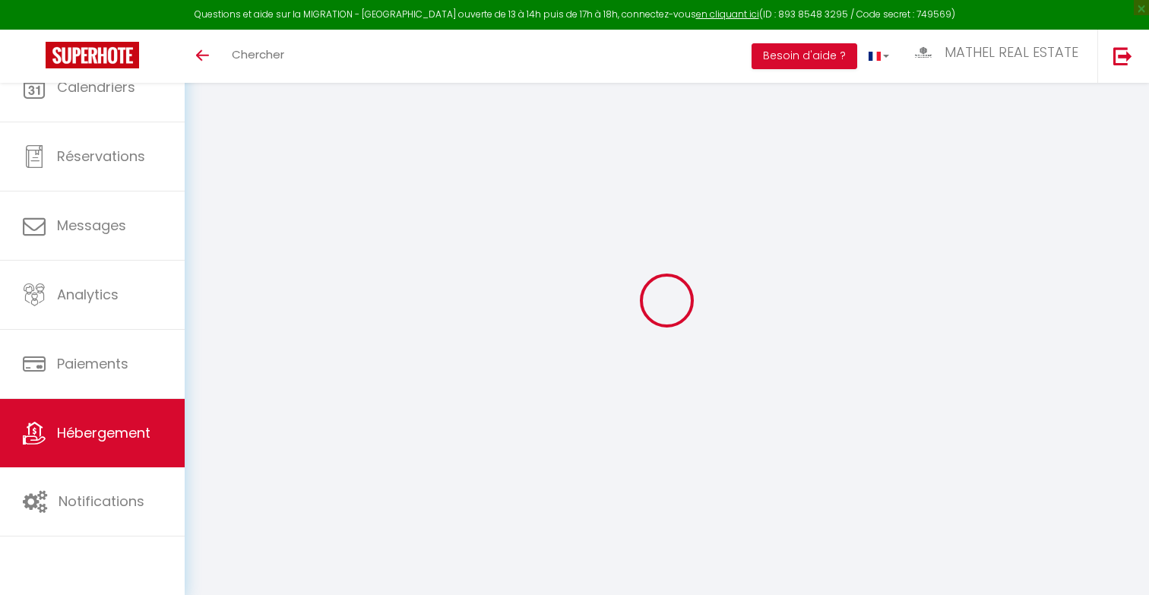
type input "0"
select select
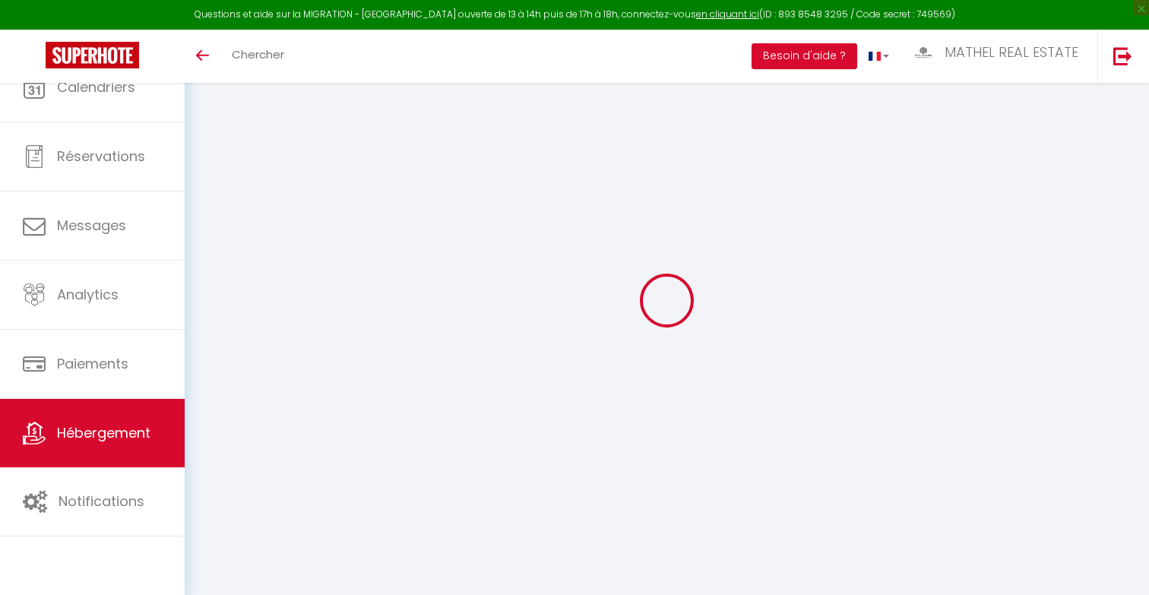
select select
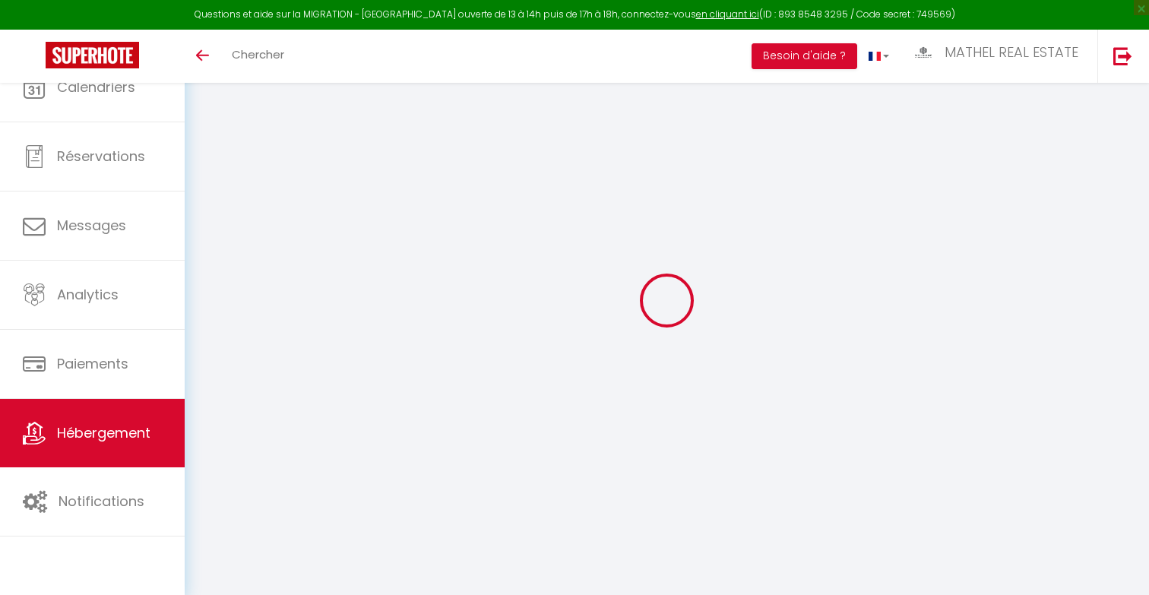
checkbox input "false"
select select
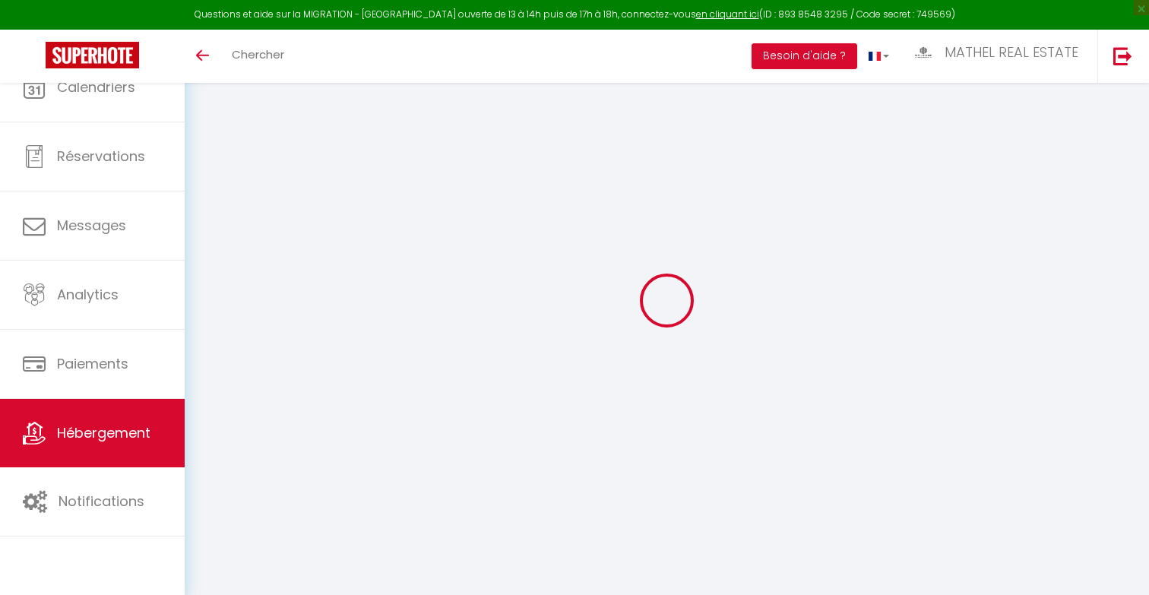
select select
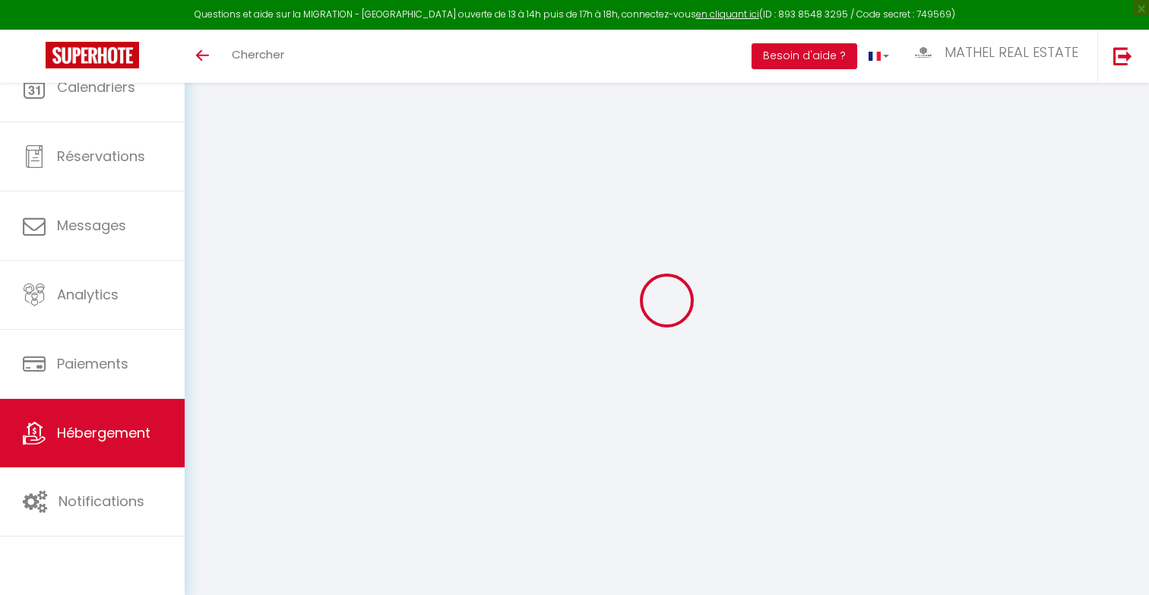
checkbox input "false"
select select
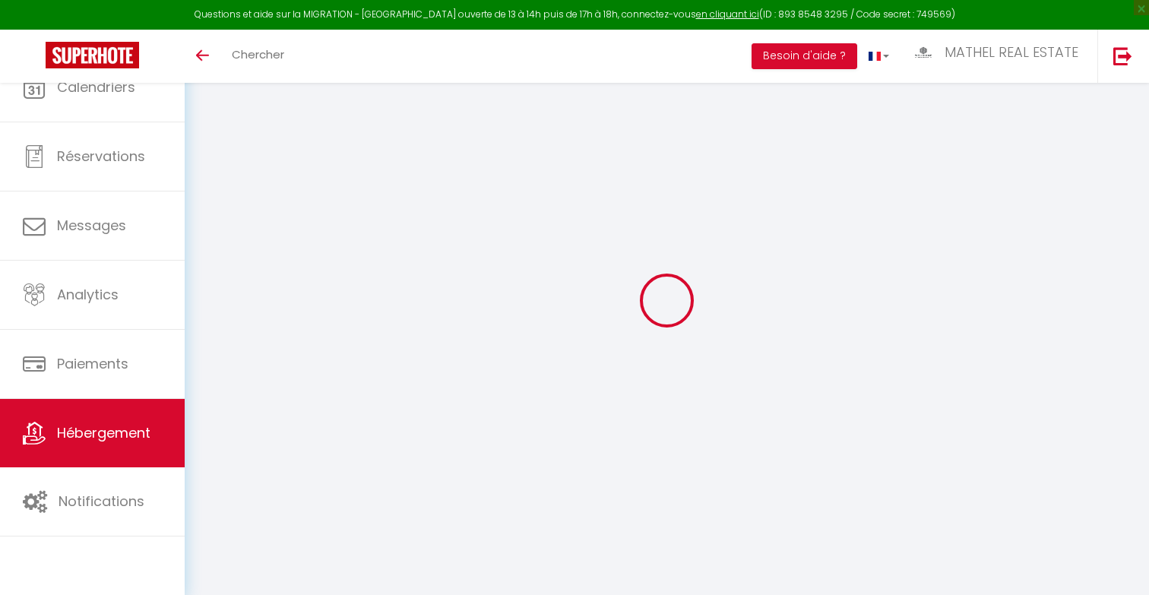
checkbox input "false"
select select "15:00"
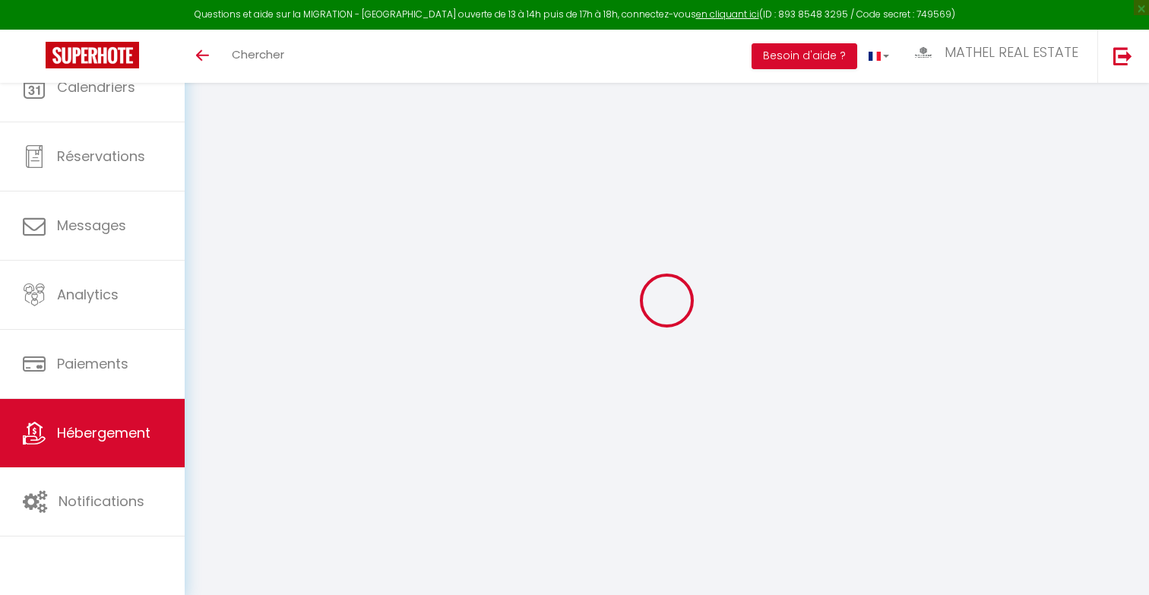
select select "23:45"
select select "10:00"
select select "30"
select select "120"
select select
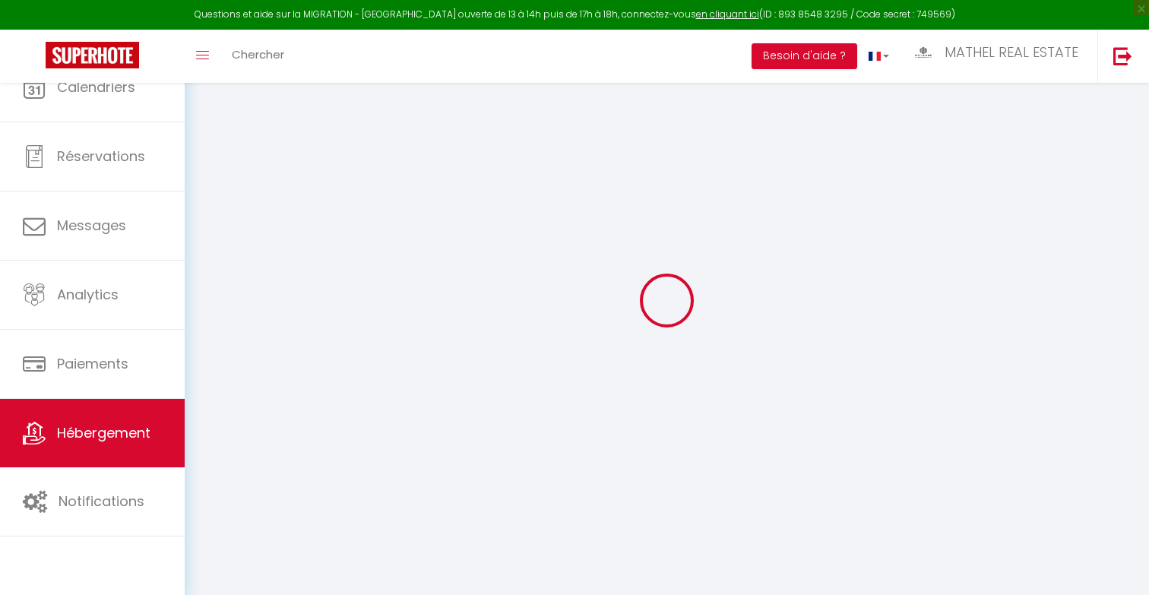
checkbox input "false"
select select
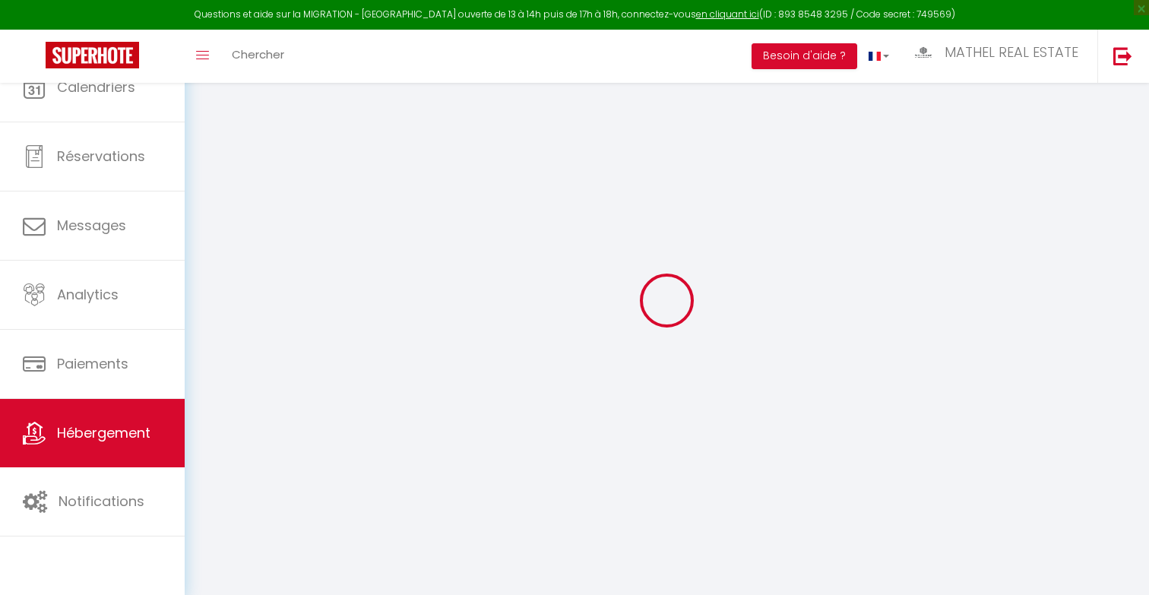
checkbox input "false"
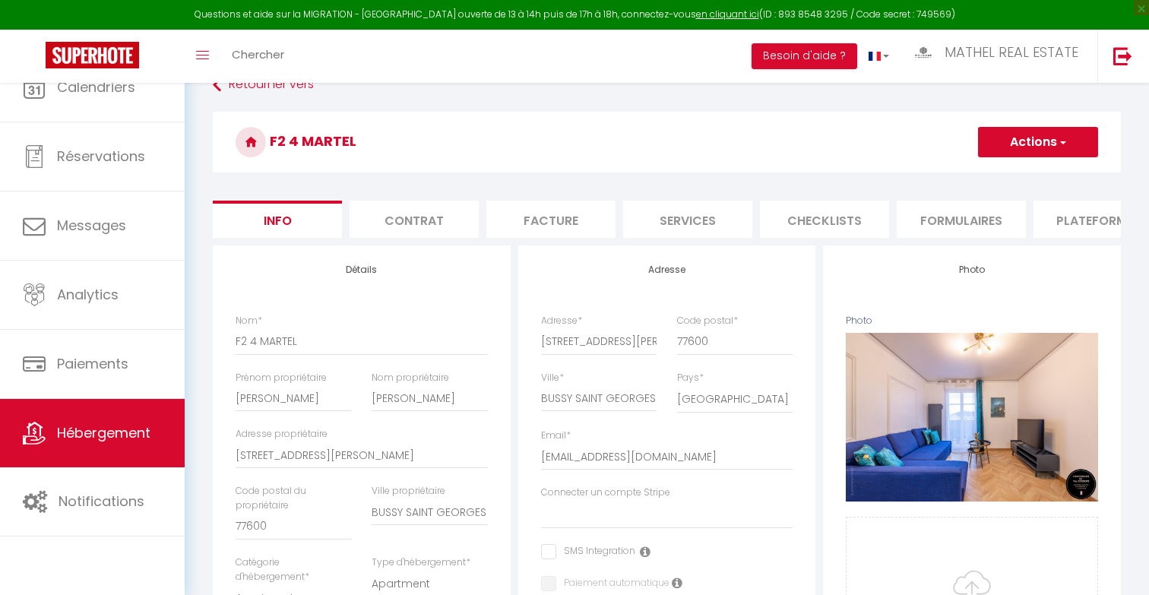
select select
checkbox input "false"
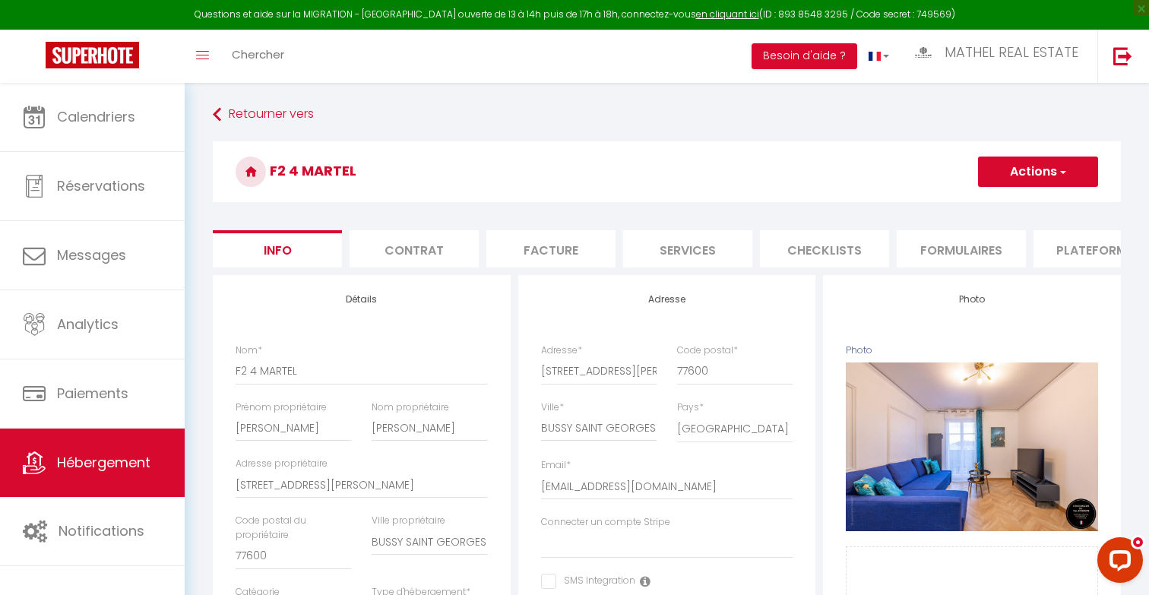
click at [1053, 251] on li "Plateformes" at bounding box center [1097, 248] width 129 height 37
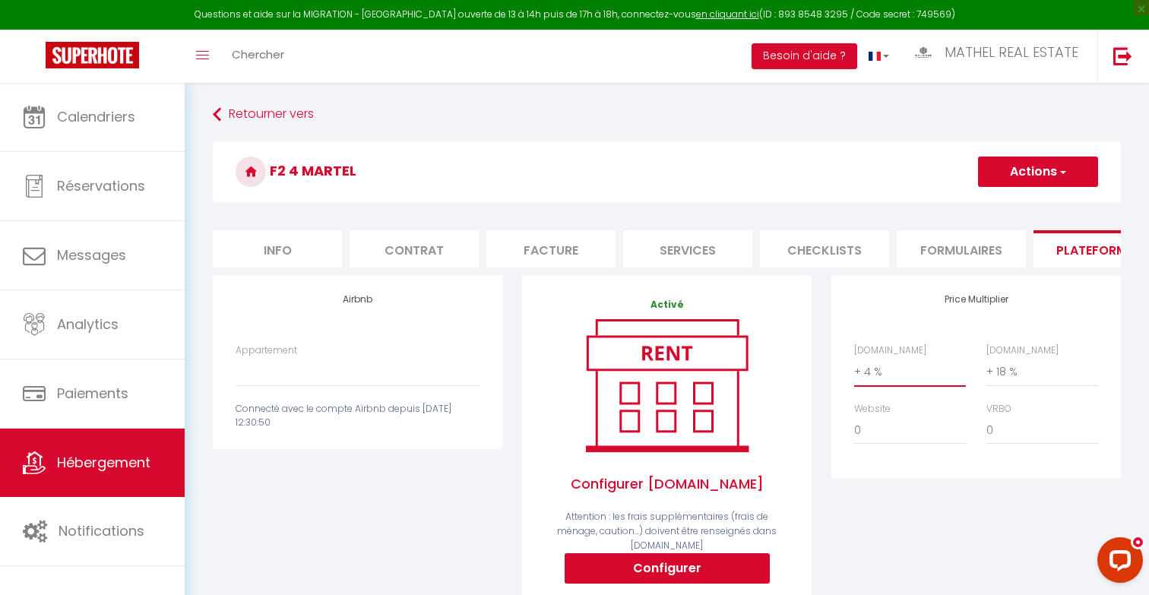
click at [904, 372] on select "0 + 1 % + 2 % + 3 % + 4 % + 5 % + 6 % + 7 % + 8 % + 9 %" at bounding box center [910, 371] width 112 height 29
select select "+ 16 %"
click at [854, 357] on select "0 + 1 % + 2 % + 3 % + 4 % + 5 % + 6 % + 7 % + 8 % + 9 %" at bounding box center [910, 371] width 112 height 29
click at [442, 371] on select "Authentic Lodge à 15 min de [GEOGRAPHIC_DATA] - [EMAIL_ADDRESS][DOMAIN_NAME] Pe…" at bounding box center [358, 371] width 244 height 29
select select "11130-629676192084810499"
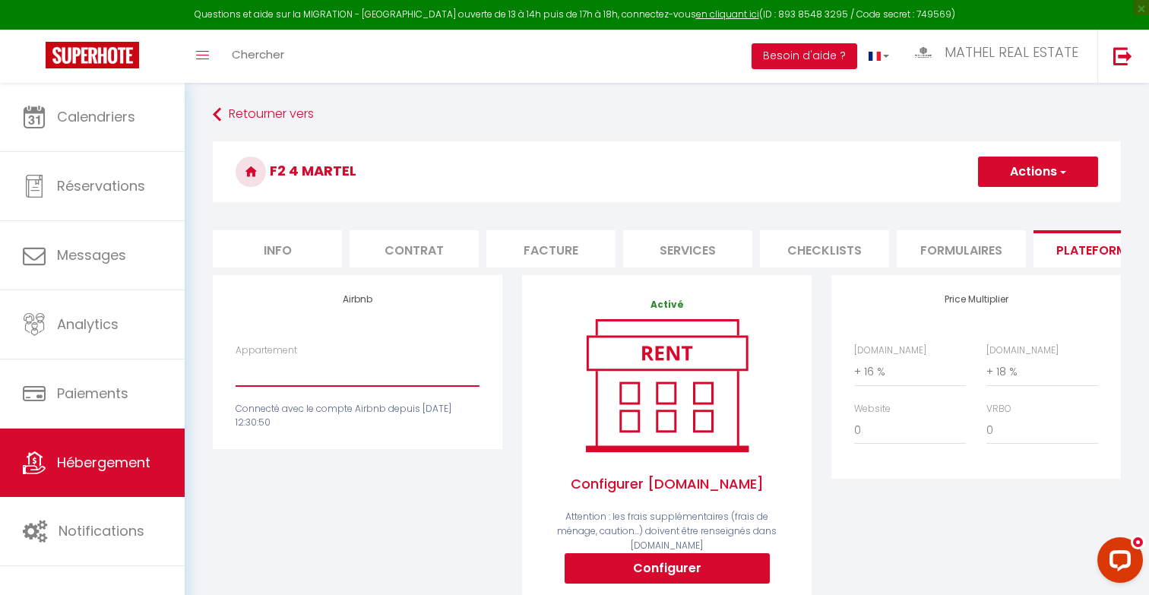
click at [236, 357] on select "Authentic Lodge à 15 min de [GEOGRAPHIC_DATA] - [EMAIL_ADDRESS][DOMAIN_NAME] Pe…" at bounding box center [358, 371] width 244 height 29
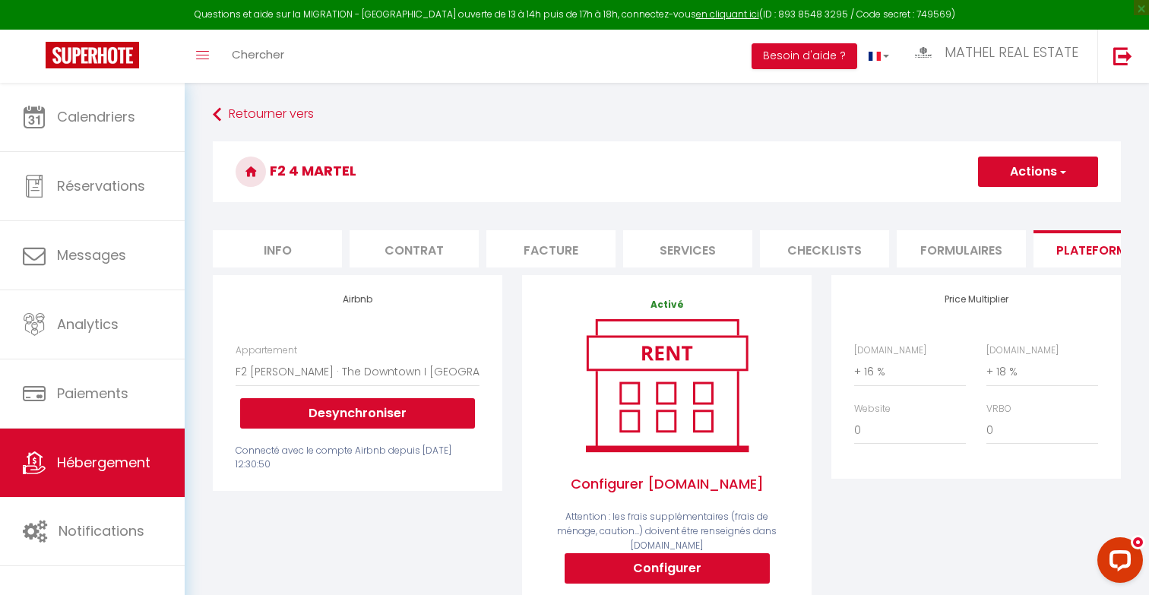
click at [1005, 179] on button "Actions" at bounding box center [1038, 172] width 120 height 30
click at [998, 204] on link "Enregistrer" at bounding box center [1037, 205] width 120 height 20
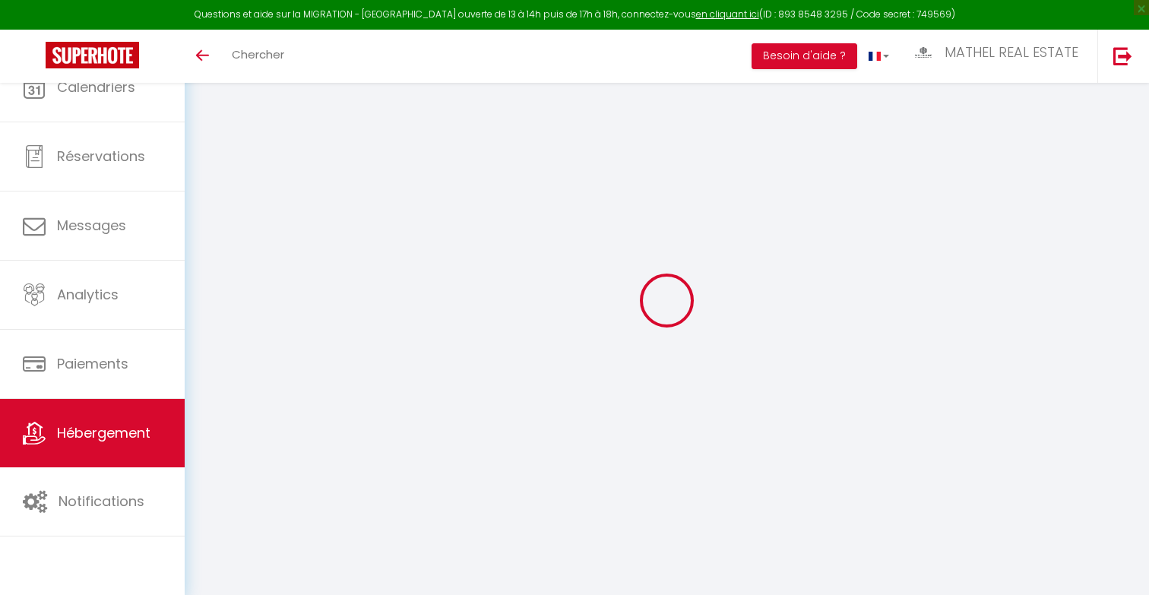
select select "3"
select select "2"
select select "1"
select select
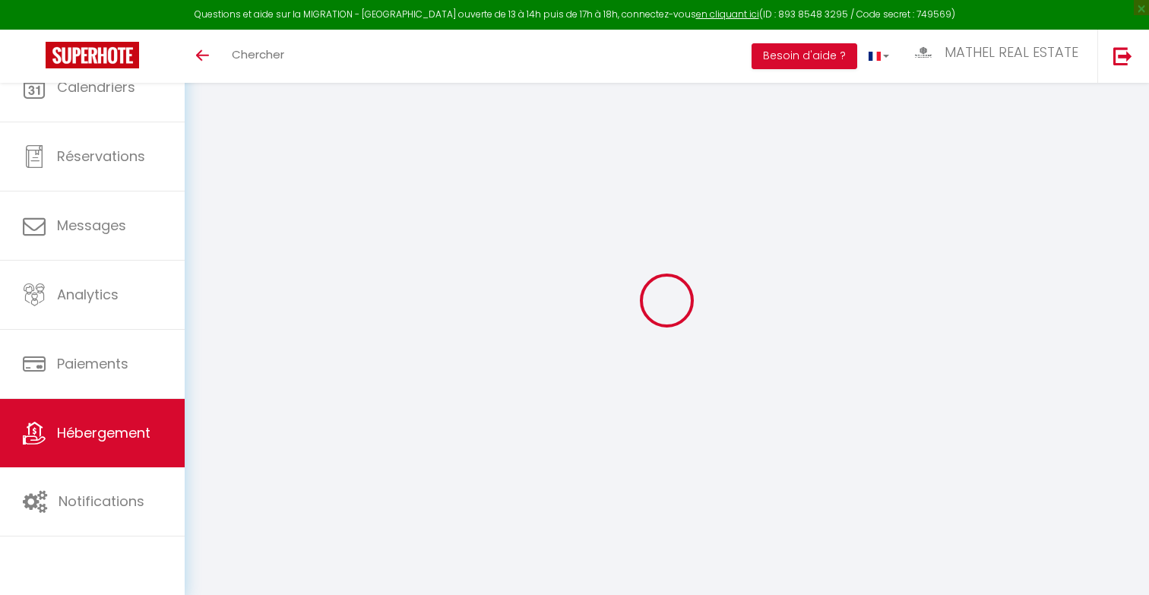
select select "28"
type input "F2 11 MAGELLAN 2"
type input "Ines"
type input "[PERSON_NAME]"
type input "[STREET_ADDRESS]"
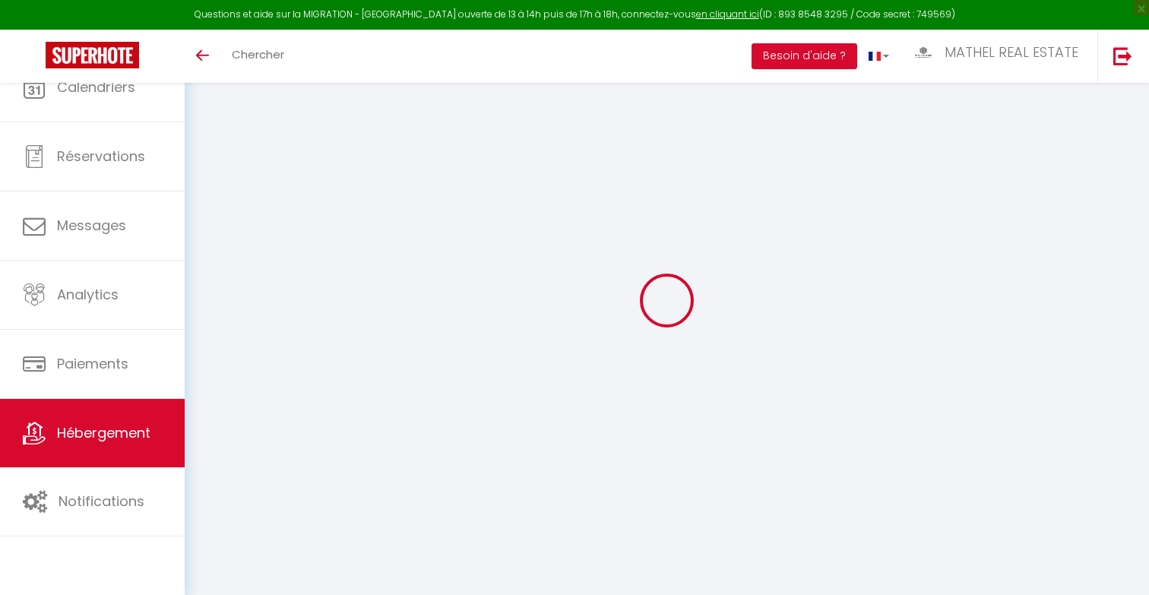
type input "77700"
type input "SERRIS"
select select
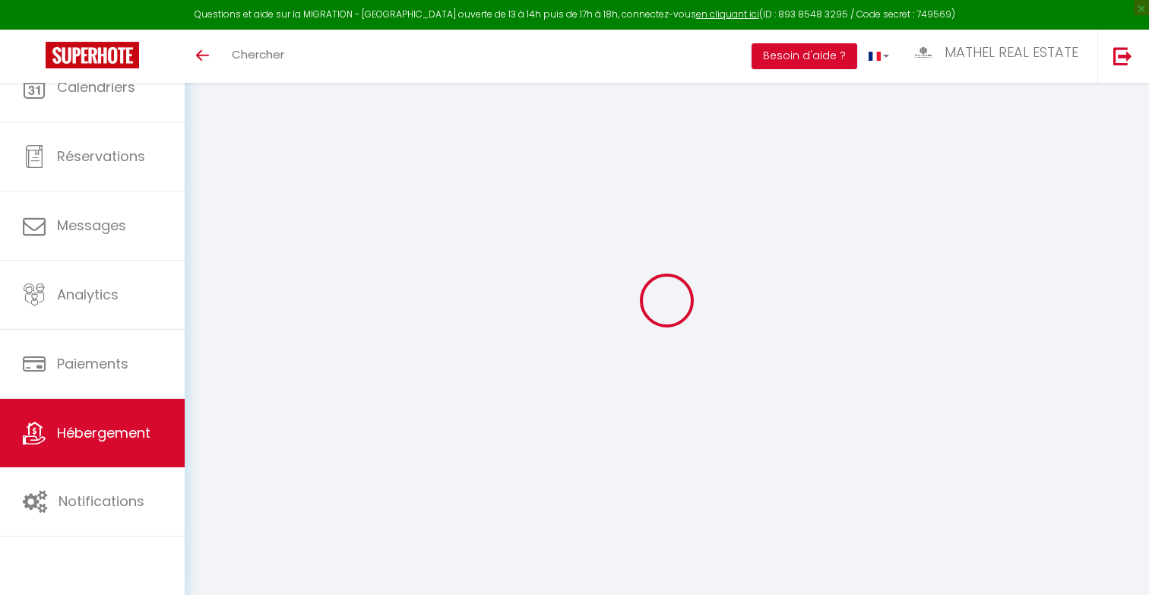
select select
type input "[STREET_ADDRESS]"
type input "77700"
type input "SERRIS"
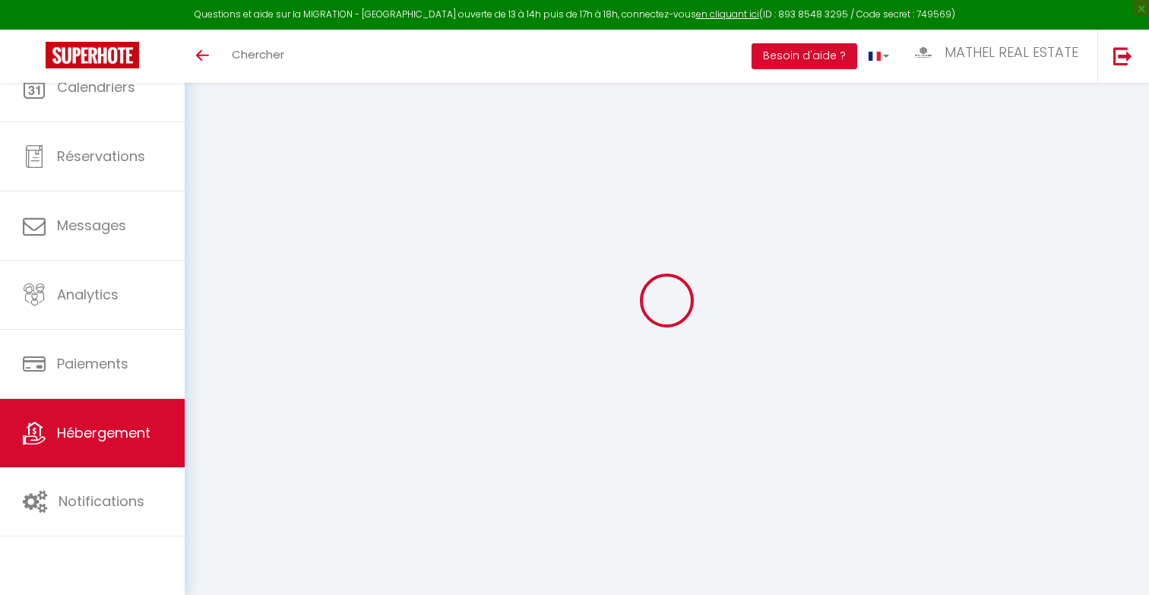
type input "[EMAIL_ADDRESS][DOMAIN_NAME]"
select select
checkbox input "false"
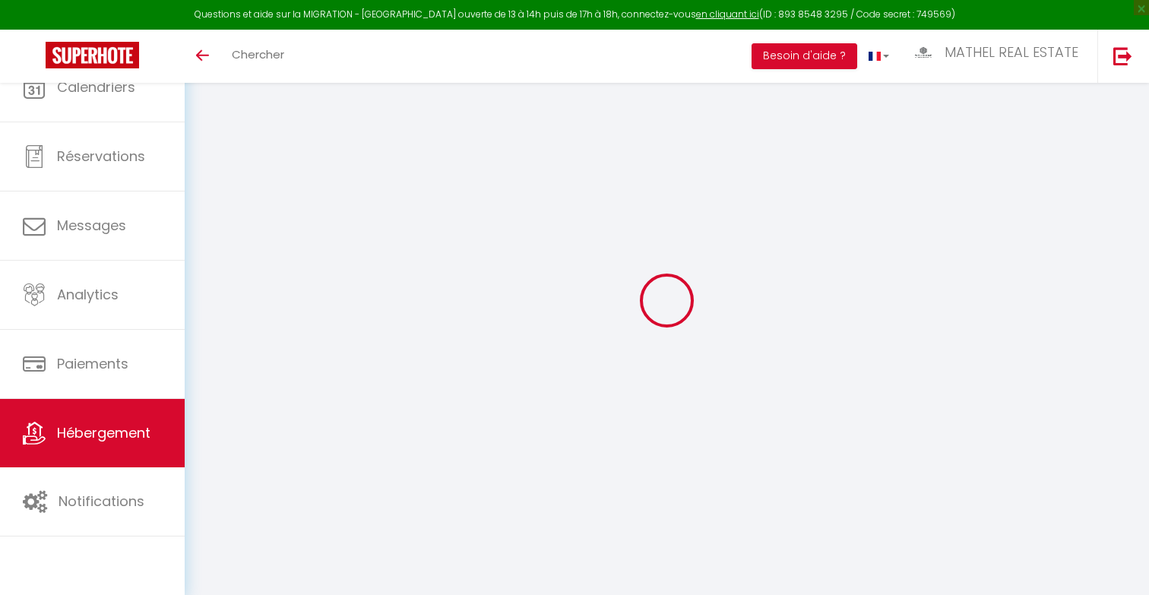
checkbox input "false"
type input "0"
select select
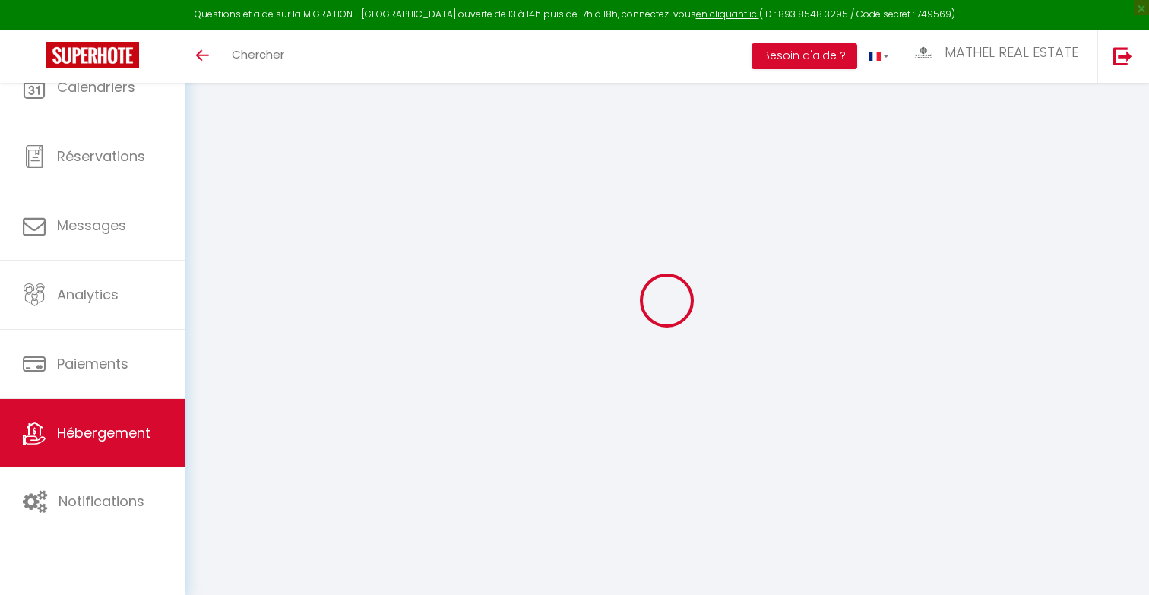
select select
checkbox input "false"
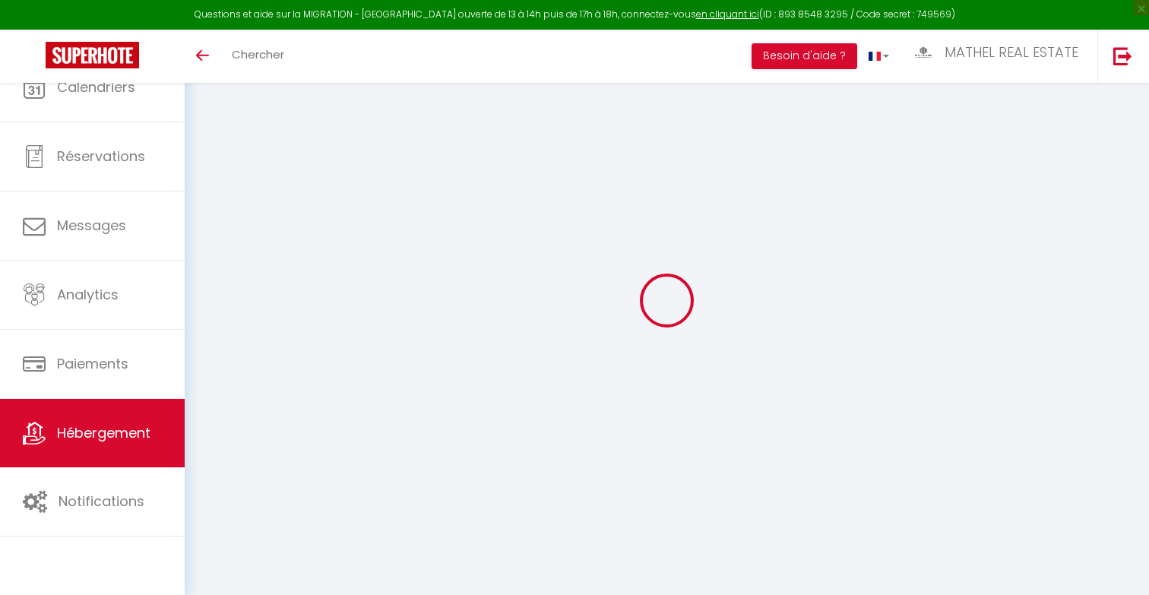
checkbox input "false"
select select
checkbox input "false"
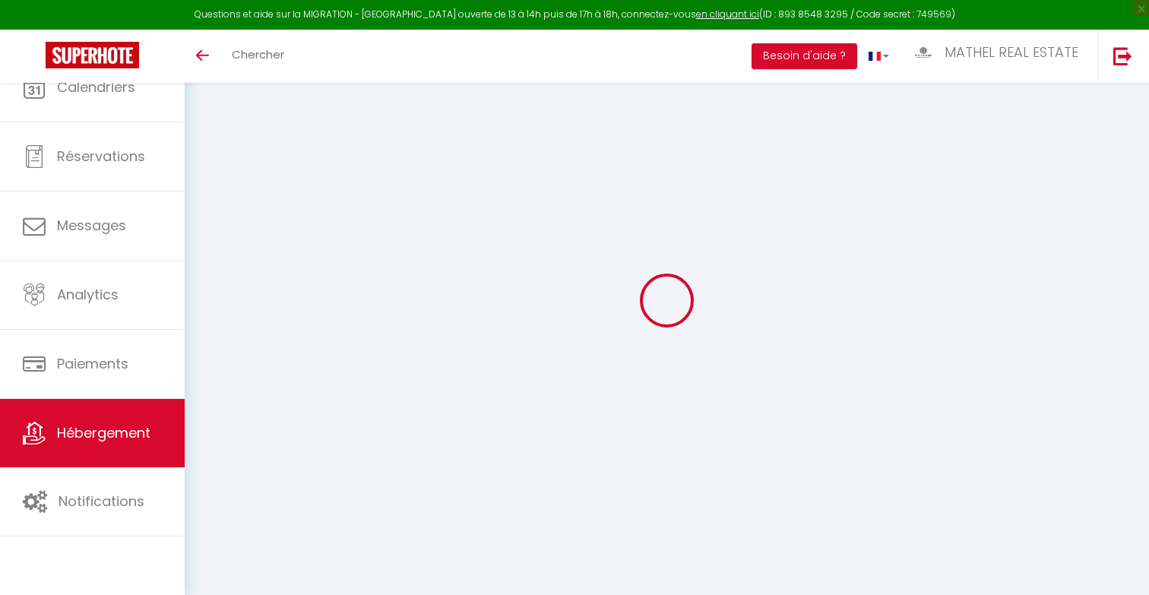
checkbox input "false"
select select
checkbox input "false"
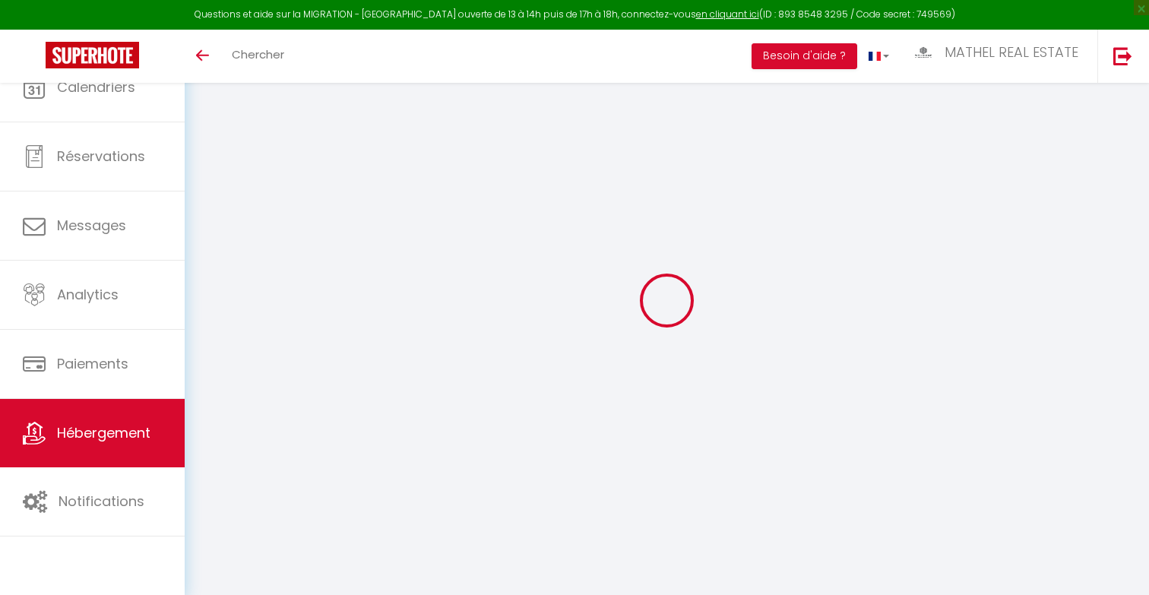
checkbox input "false"
select select
checkbox input "false"
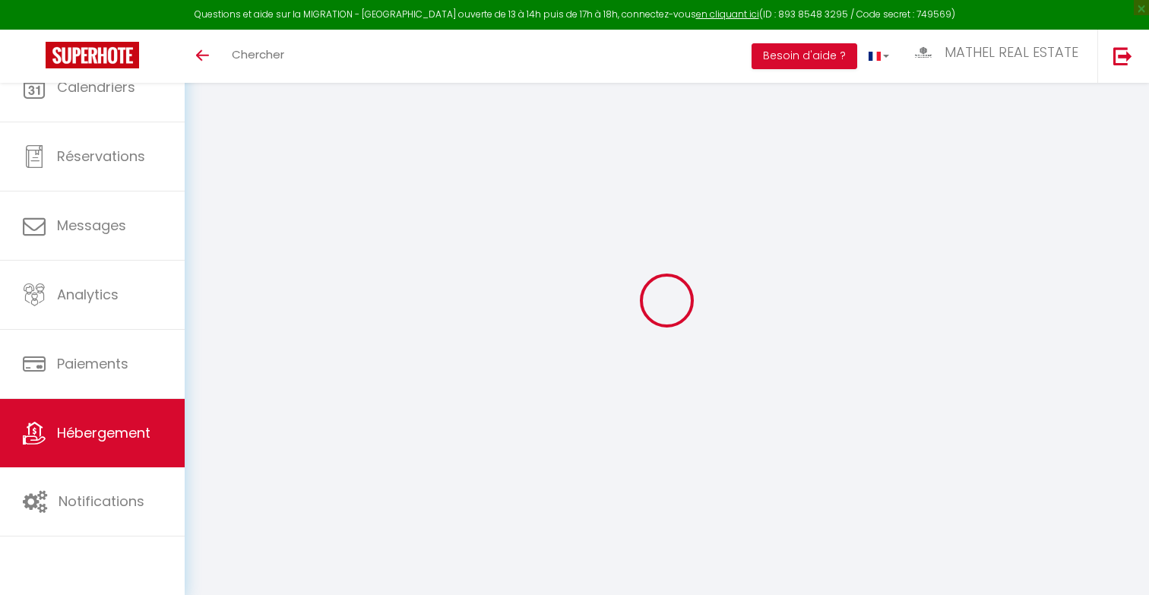
checkbox input "false"
select select "15:00"
select select "23:45"
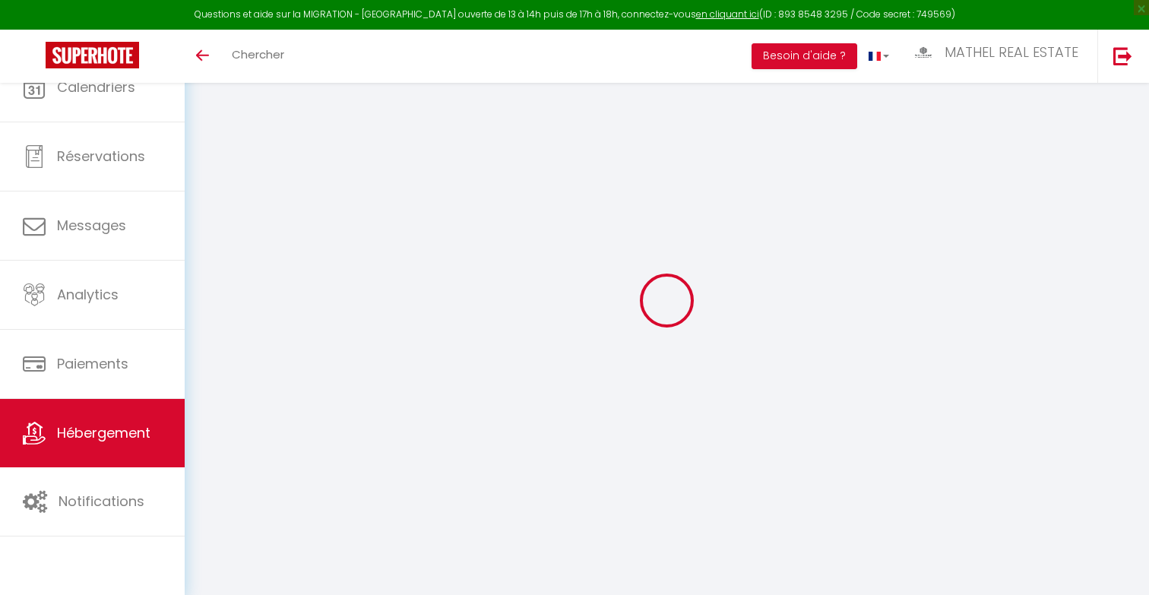
select select "11:00"
select select "30"
select select "120"
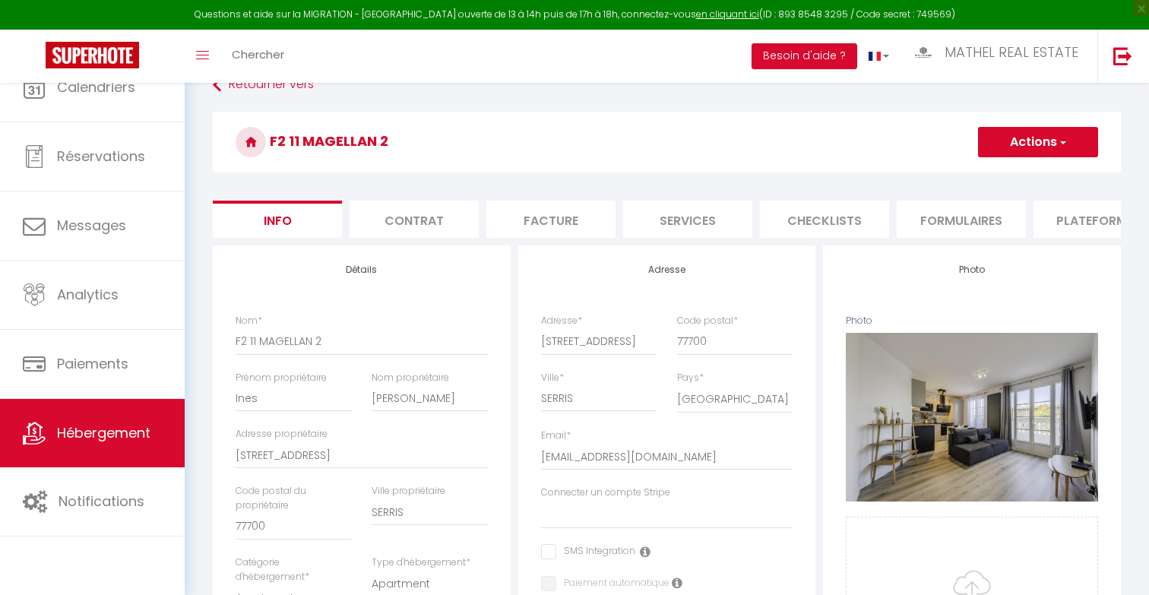
select select
checkbox input "false"
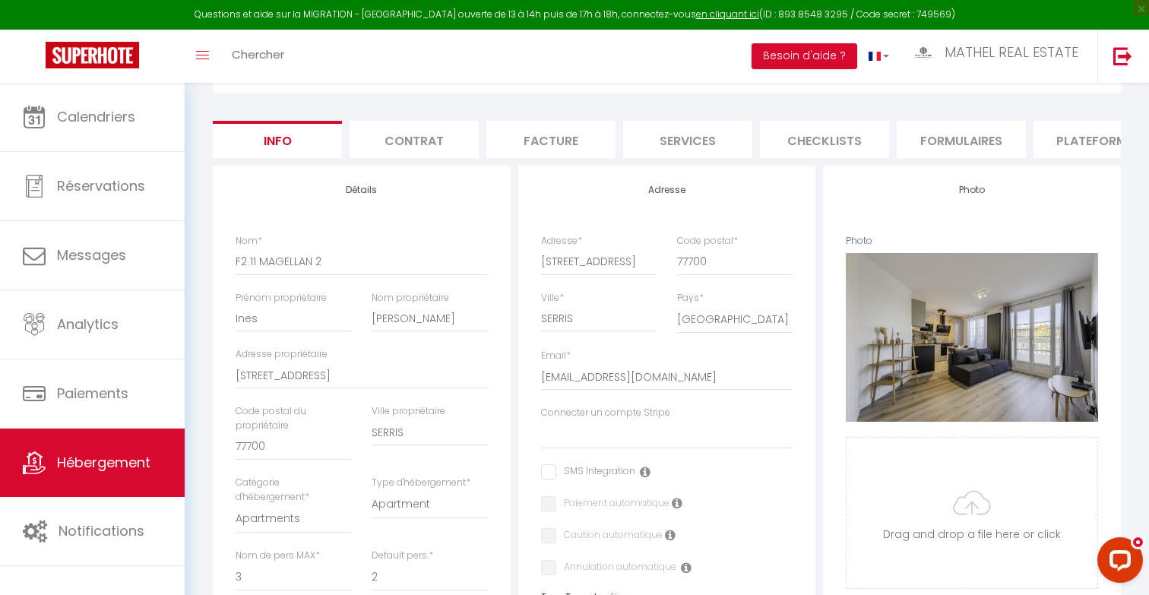
scroll to position [128, 0]
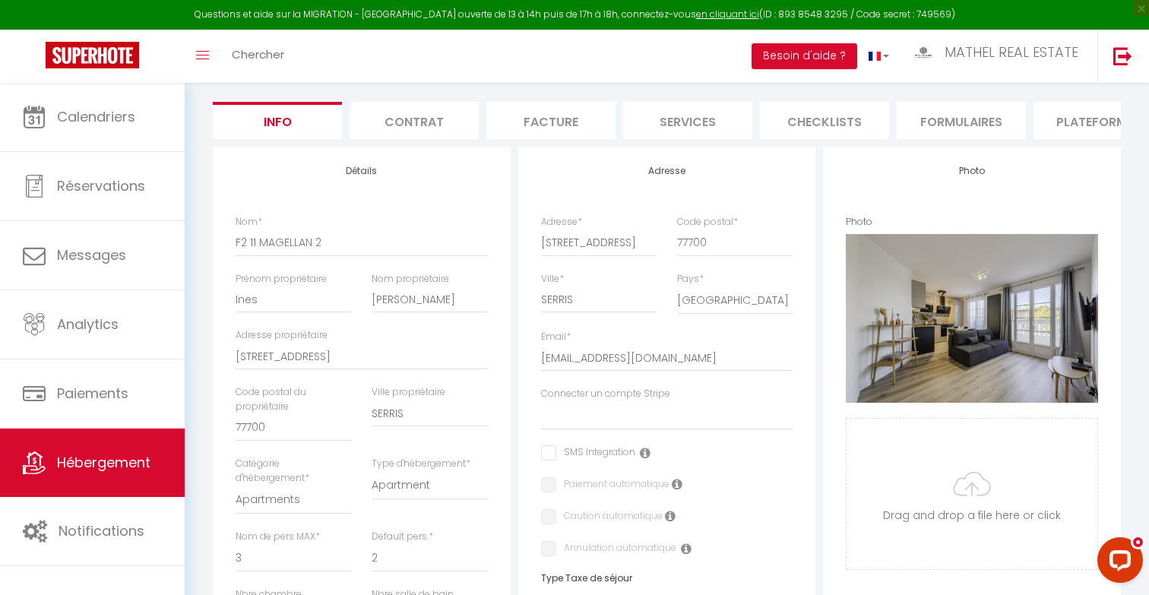
click at [967, 122] on li "Formulaires" at bounding box center [961, 120] width 129 height 37
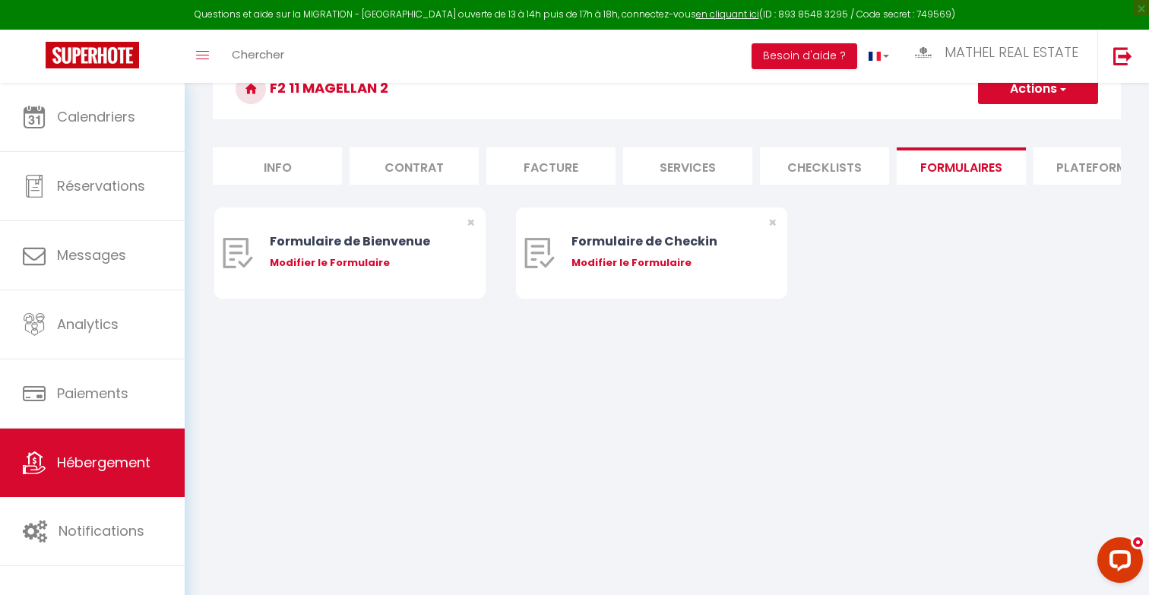
click at [1094, 164] on li "Plateformes" at bounding box center [1097, 165] width 129 height 37
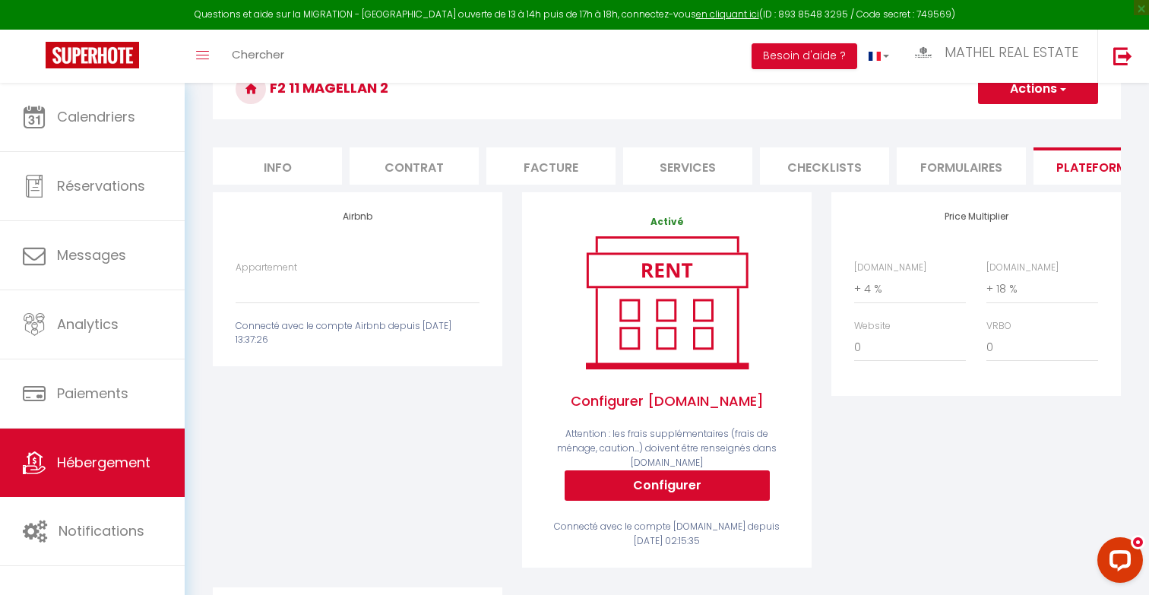
scroll to position [128, 0]
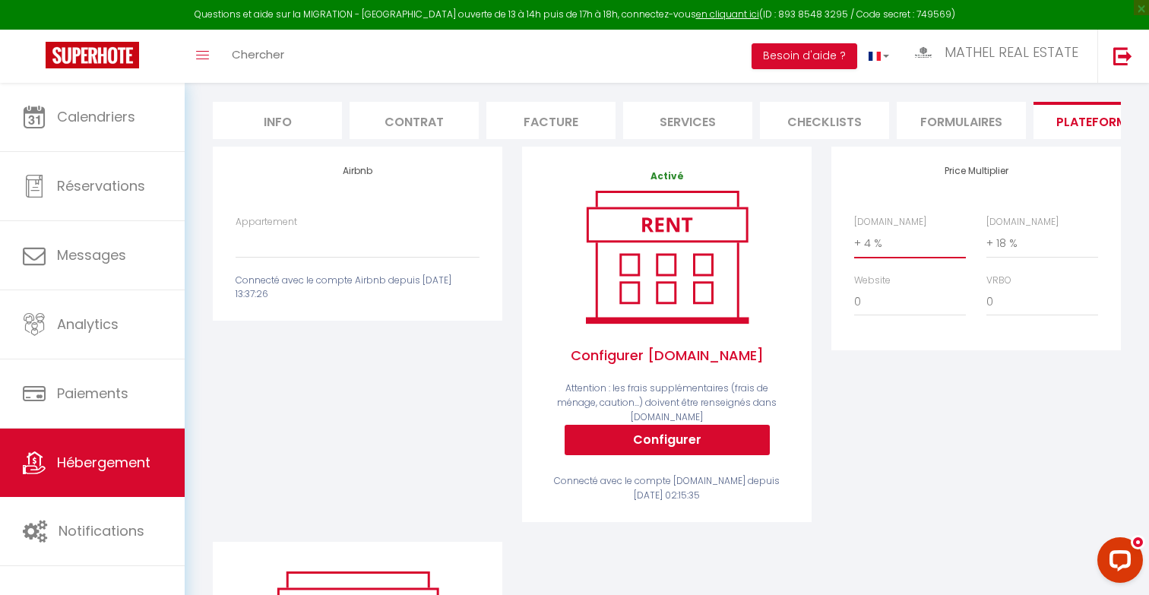
click at [897, 251] on select "0 + 1 % + 2 % + 3 % + 4 % + 5 % + 6 % + 7 % + 8 % + 9 %" at bounding box center [910, 243] width 112 height 29
select select "+ 16 %"
click at [854, 229] on select "0 + 1 % + 2 % + 3 % + 4 % + 5 % + 6 % + 7 % + 8 % + 9 %" at bounding box center [910, 243] width 112 height 29
click at [385, 238] on select "Authentic Lodge à 15 min de Disneyland Paris - contact@welkhome-p.fr Penthouse …" at bounding box center [358, 243] width 244 height 29
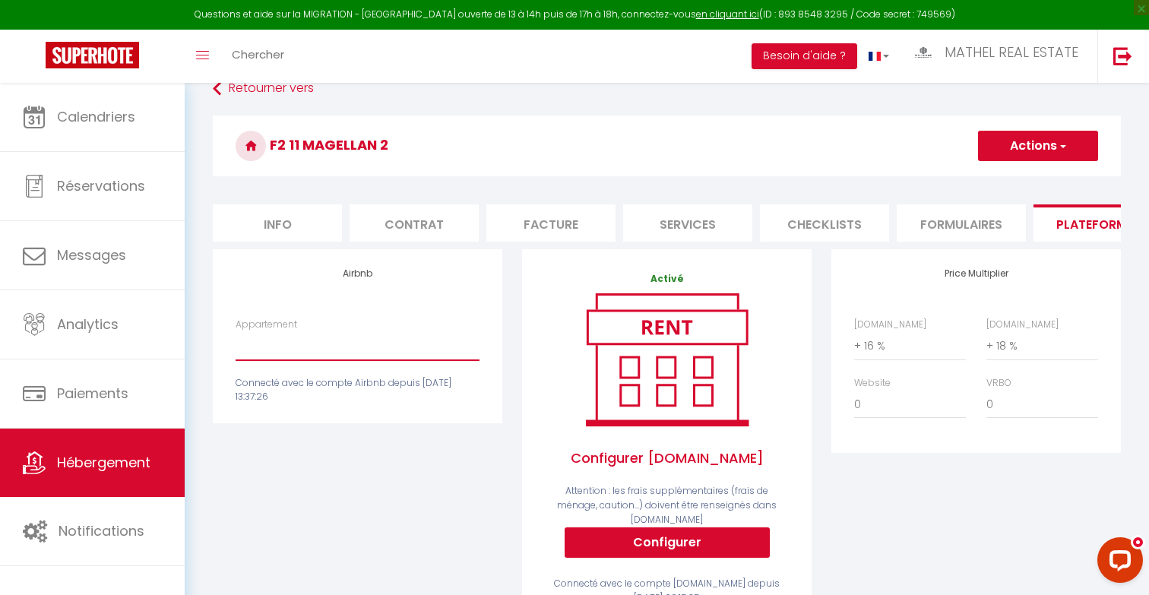
scroll to position [0, 0]
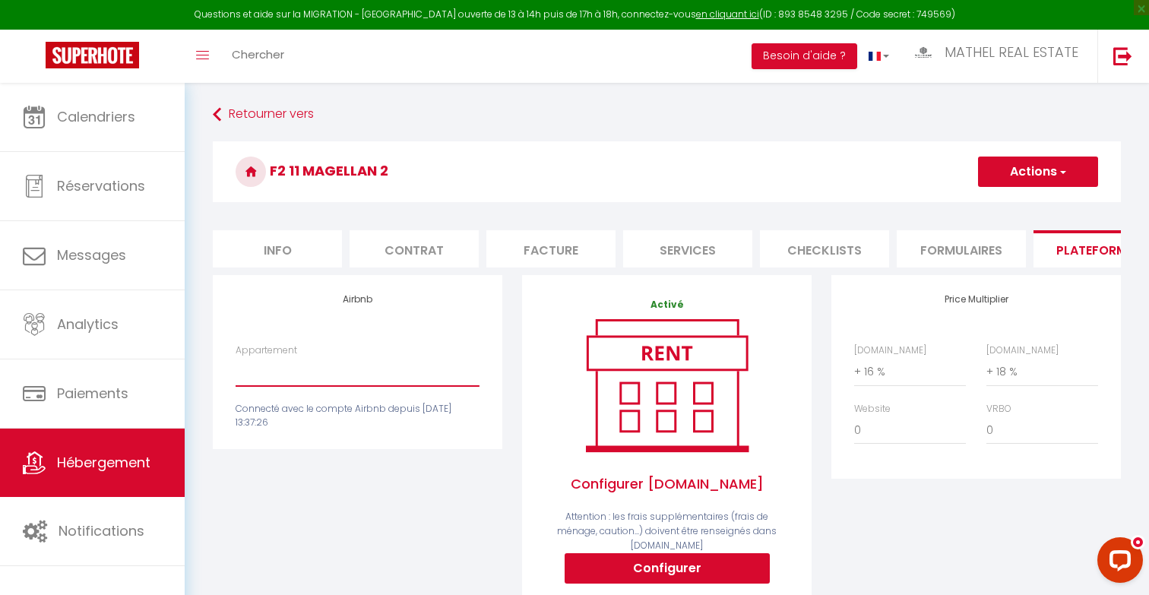
click at [418, 382] on select "Authentic Lodge à 15 min de Disneyland Paris - contact@welkhome-p.fr Penthouse …" at bounding box center [358, 371] width 244 height 29
select select "11130-1296704987377503274"
click at [236, 357] on select "Authentic Lodge à 15 min de Disneyland Paris - contact@welkhome-p.fr Penthouse …" at bounding box center [358, 371] width 244 height 29
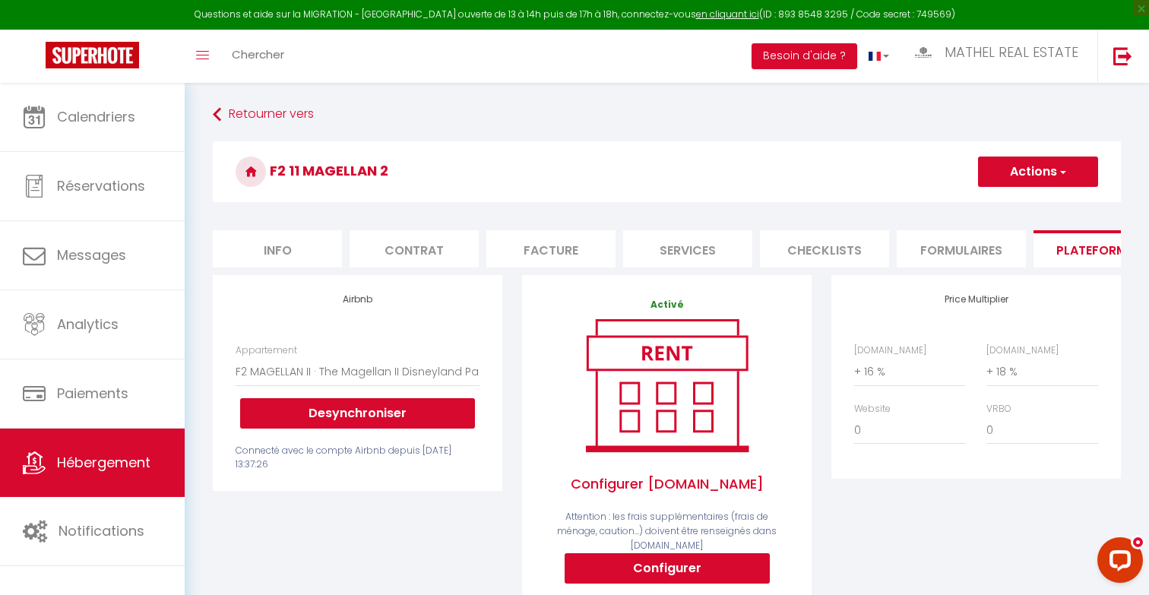
click at [1056, 175] on button "Actions" at bounding box center [1038, 172] width 120 height 30
click at [1012, 206] on link "Enregistrer" at bounding box center [1037, 205] width 120 height 20
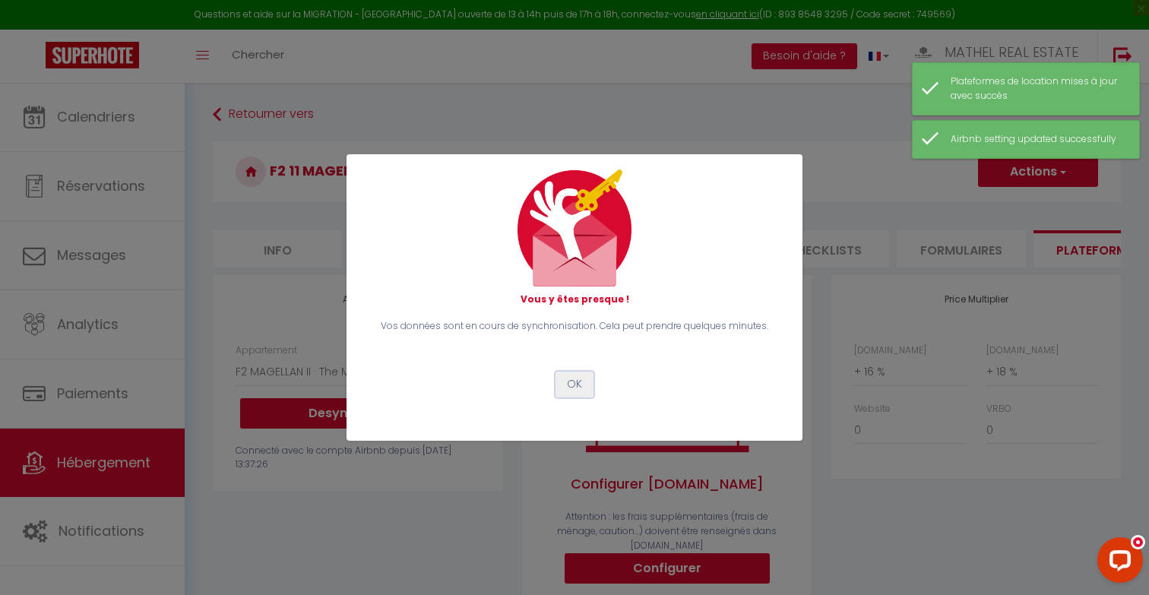
click at [575, 382] on button "OK" at bounding box center [574, 385] width 38 height 26
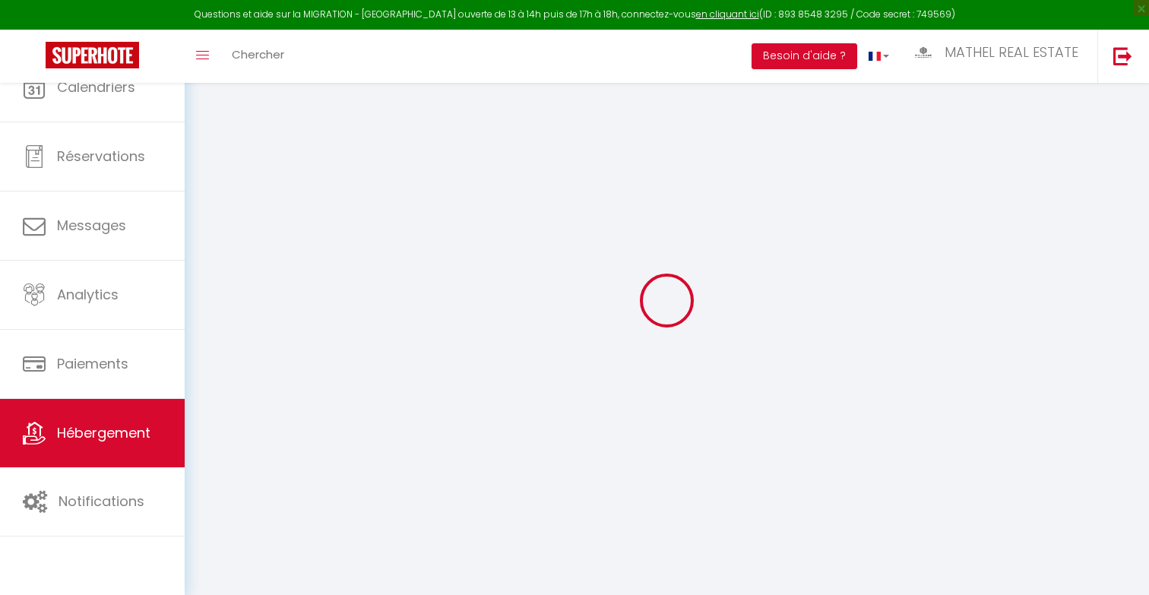
select select "4"
select select "2"
select select "1"
select select "15:00"
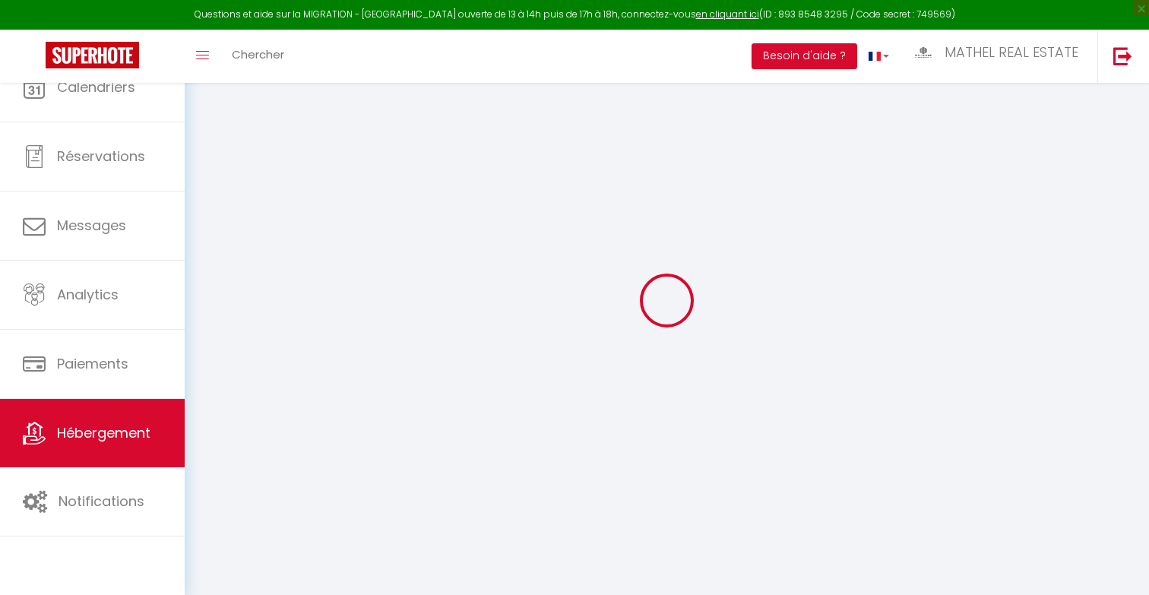
select select "23:45"
select select "11:00"
select select "30"
select select "120"
select select
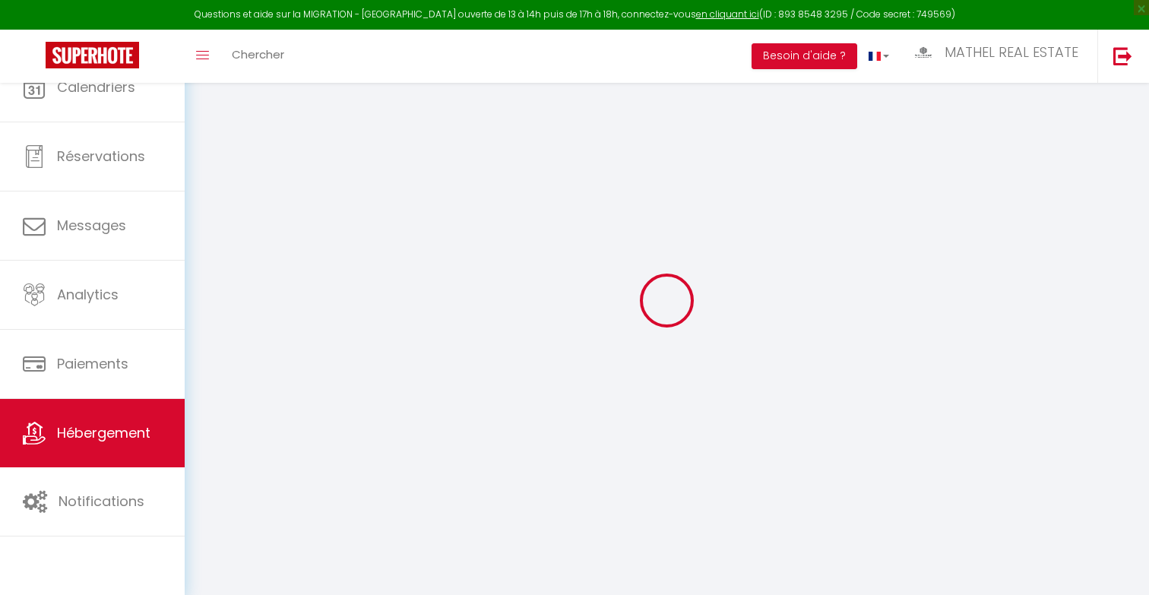
select select "28"
select select
checkbox input "false"
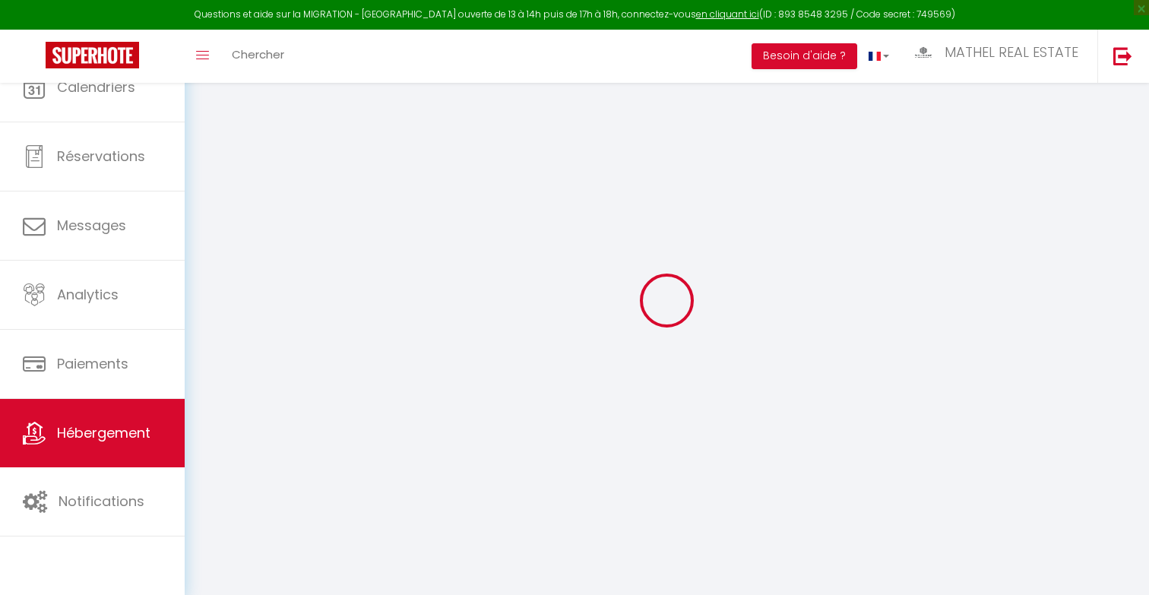
checkbox input "false"
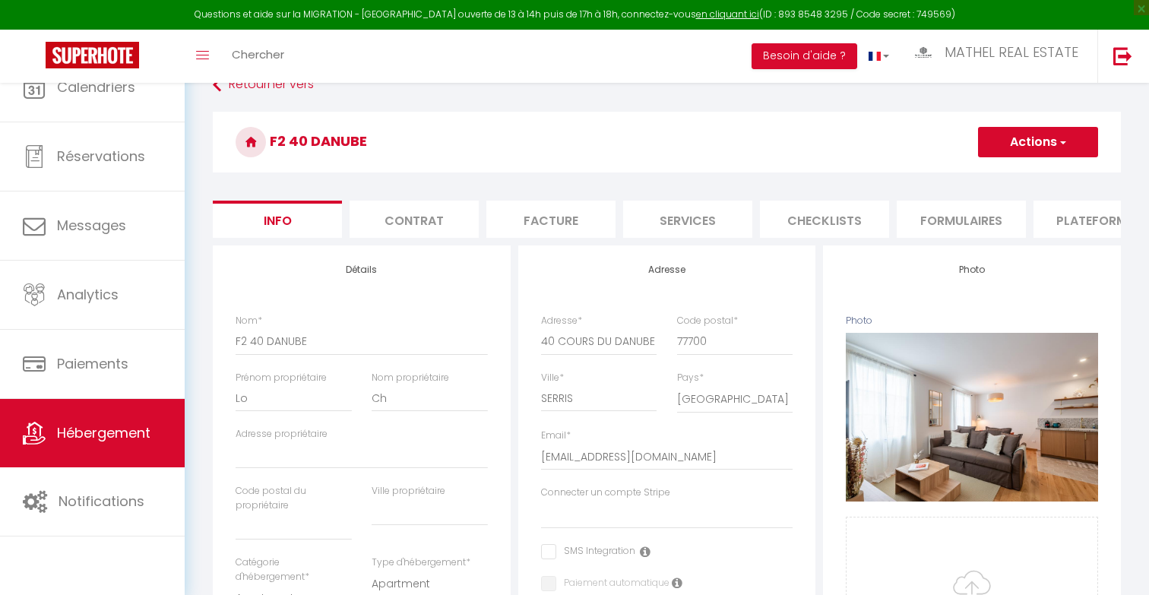
select select
checkbox input "false"
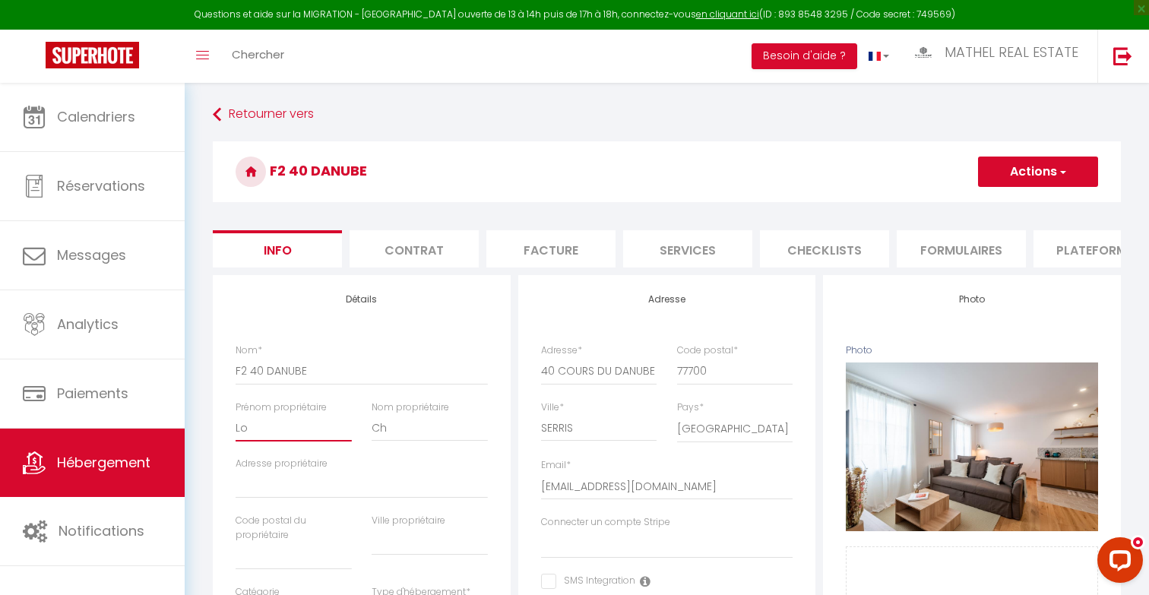
click at [309, 435] on input "Lo" at bounding box center [294, 427] width 116 height 27
type input "LoR"
select select
checkbox input "false"
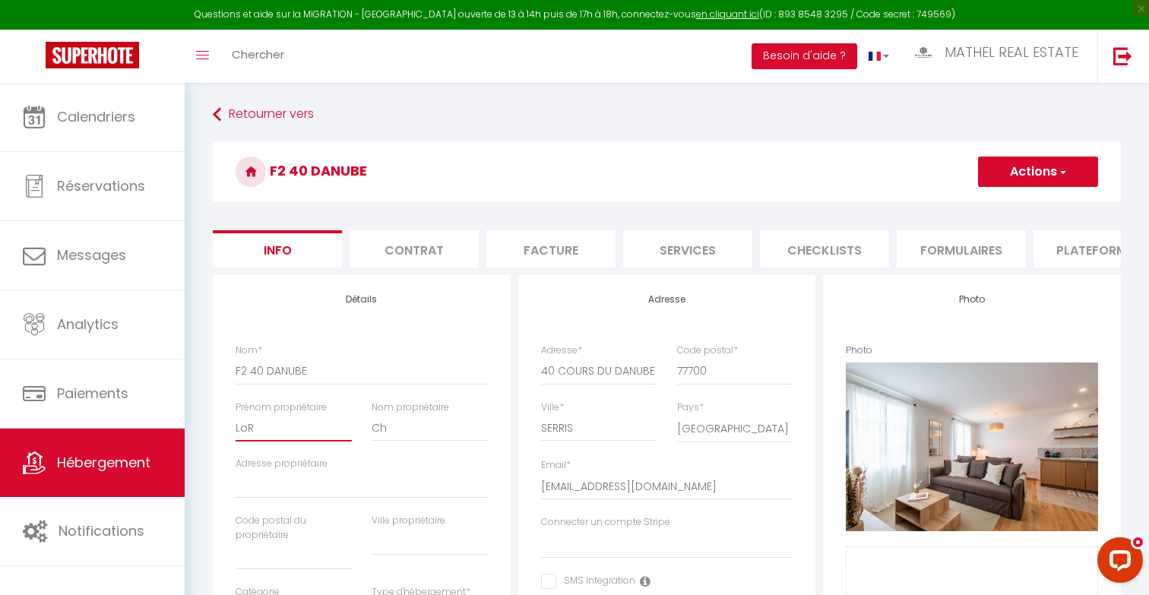
checkbox input "false"
type input "LoRE"
select select
checkbox input "false"
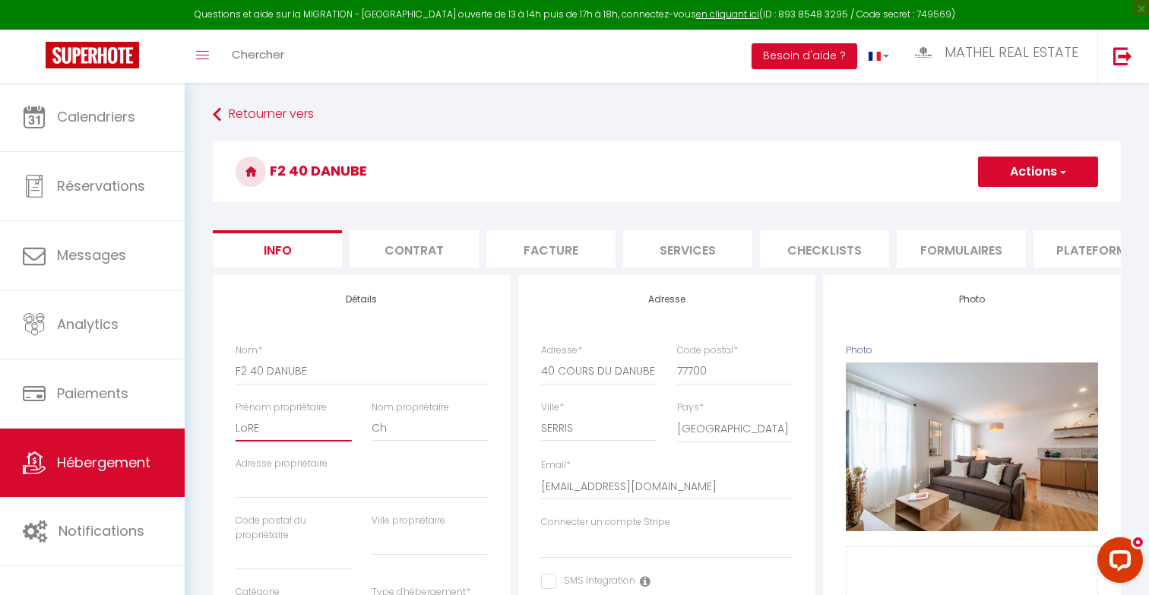
checkbox input "false"
type input "[PERSON_NAME]"
select select
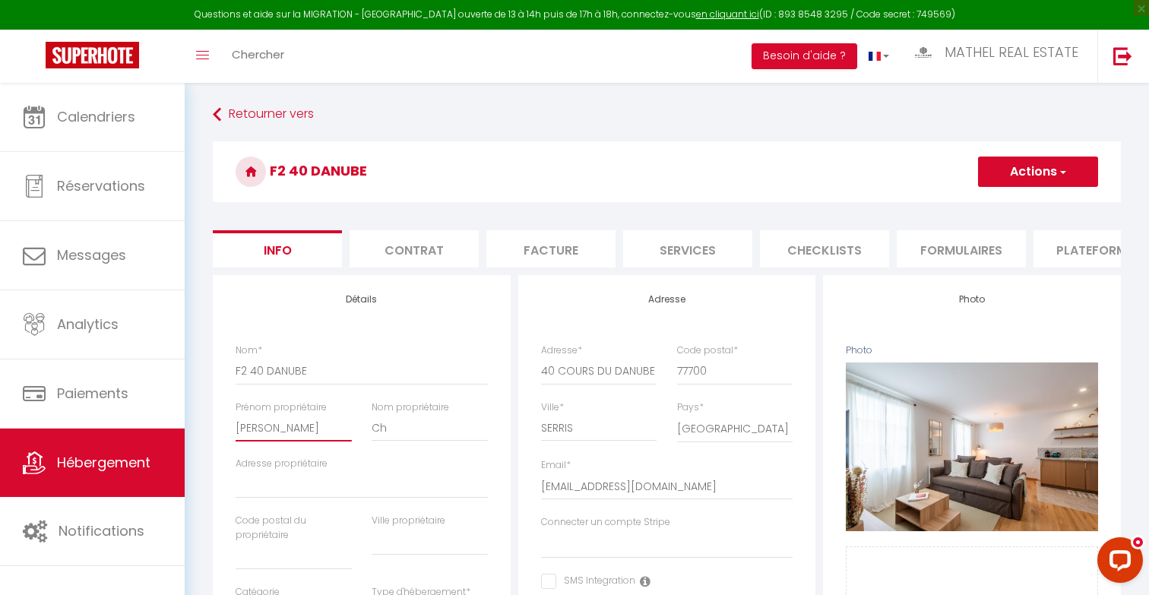
checkbox input "false"
type input "LoRE"
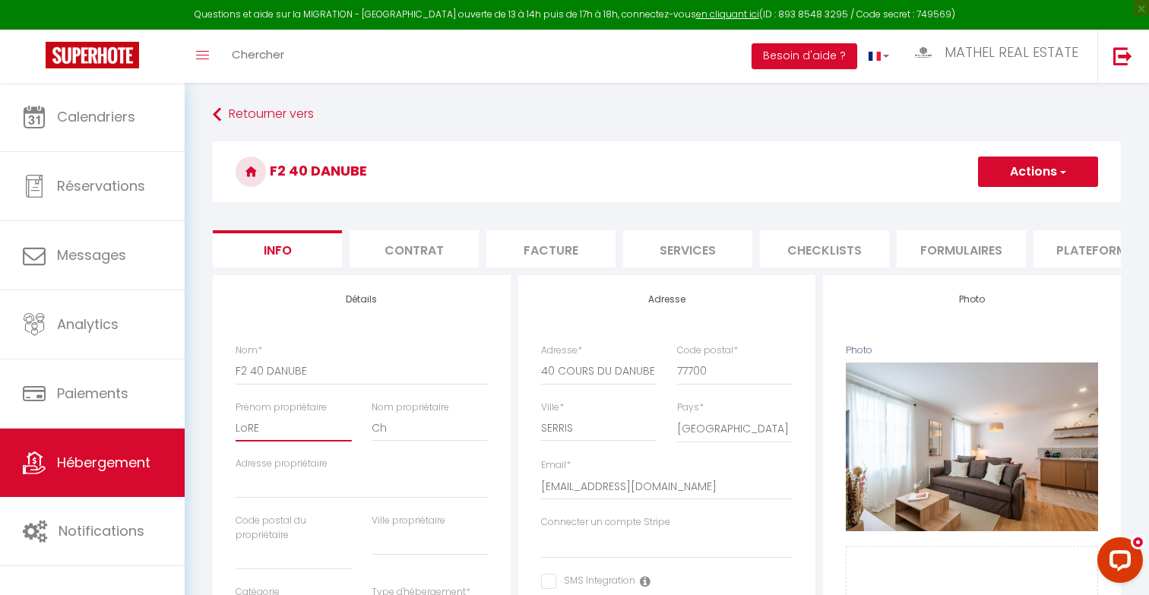
select select
checkbox input "false"
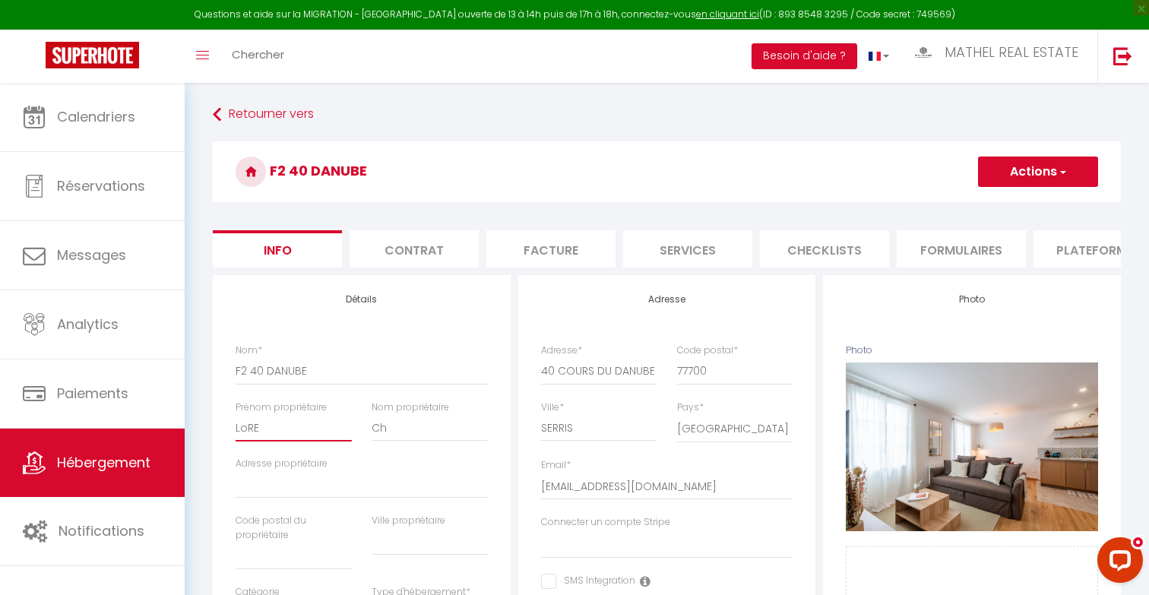
type input "LoR"
select select
checkbox input "false"
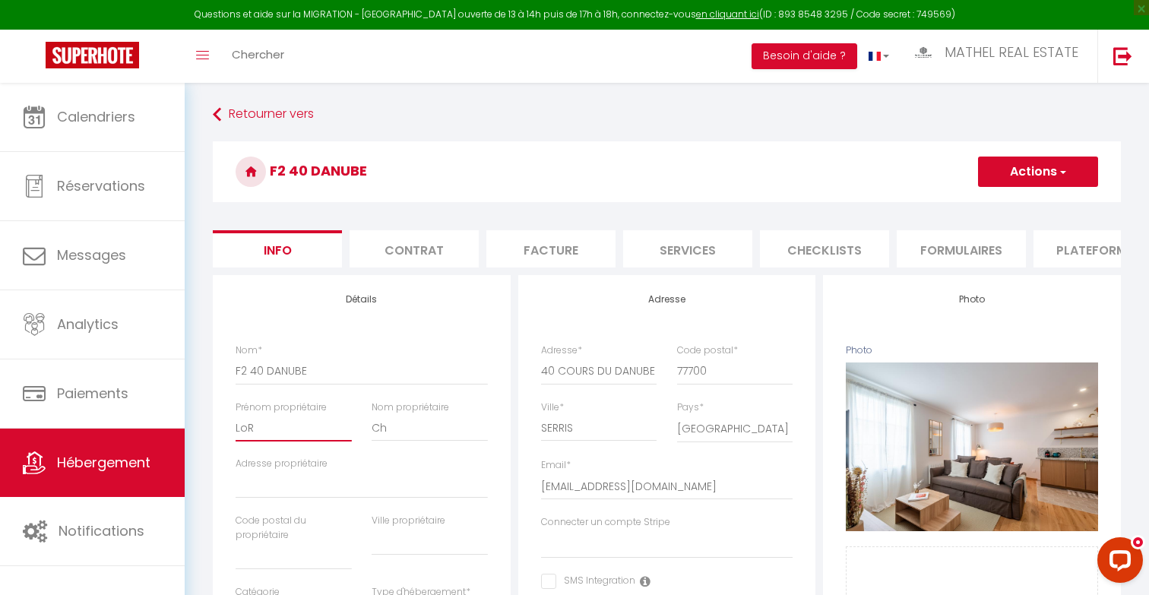
checkbox input "false"
type input "Lo"
select select
checkbox input "false"
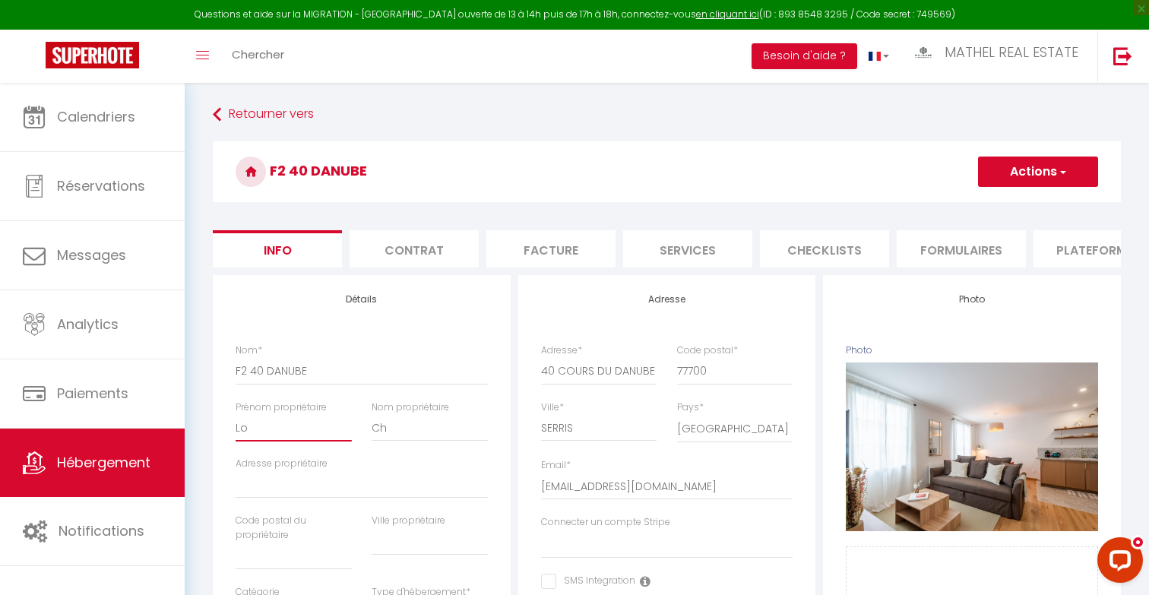
checkbox input "false"
type input "Lor"
select select
checkbox input "false"
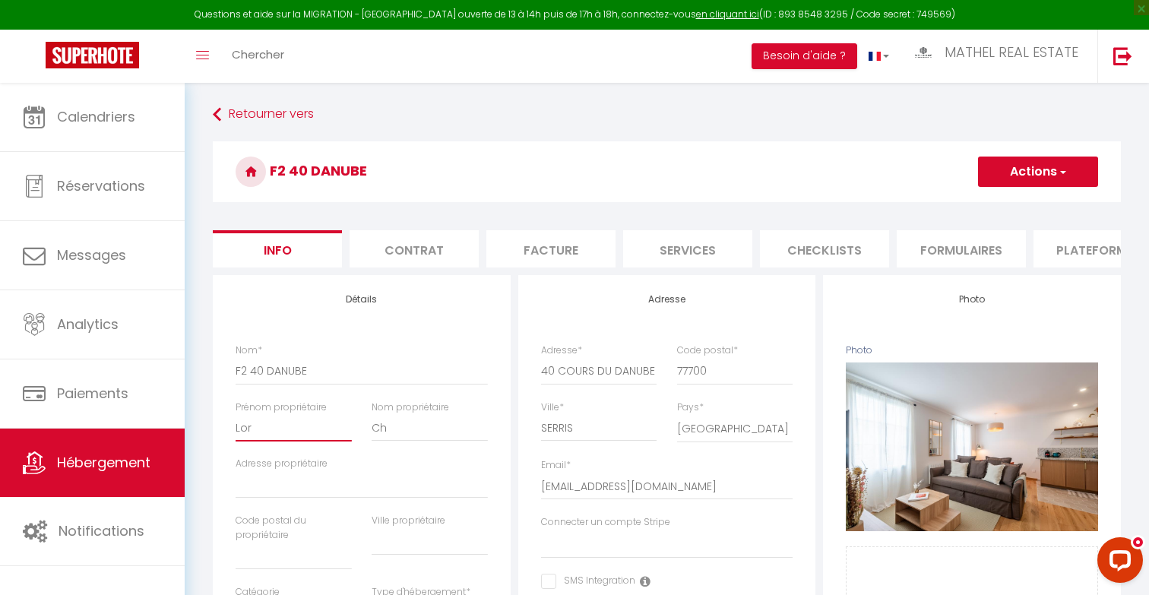
checkbox input "false"
type input "Lore"
select select
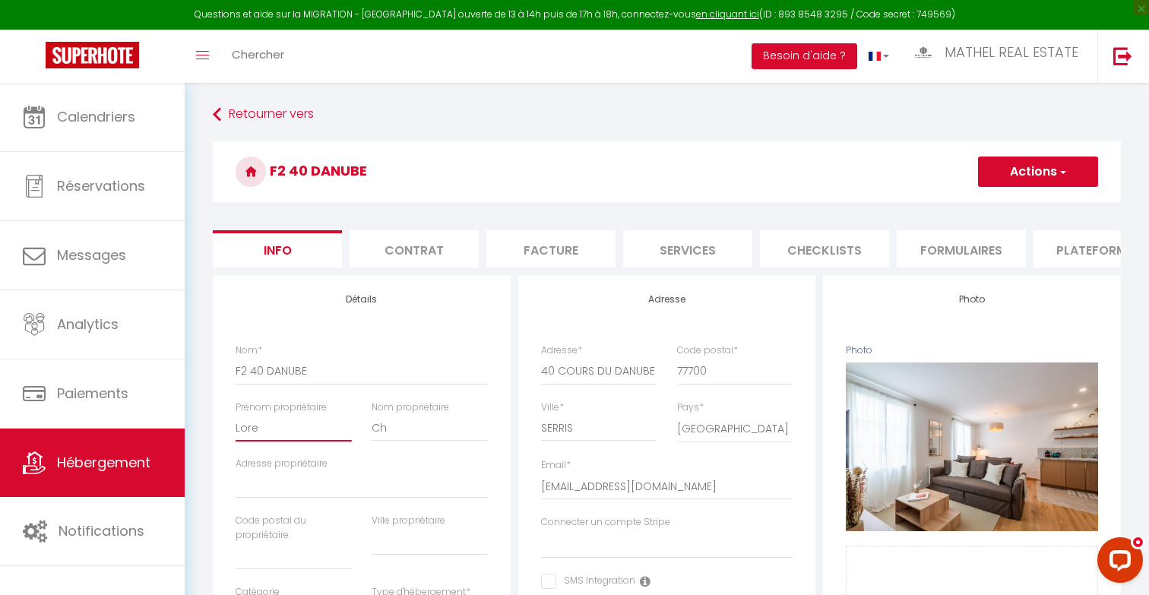
checkbox input "false"
type input "Loren"
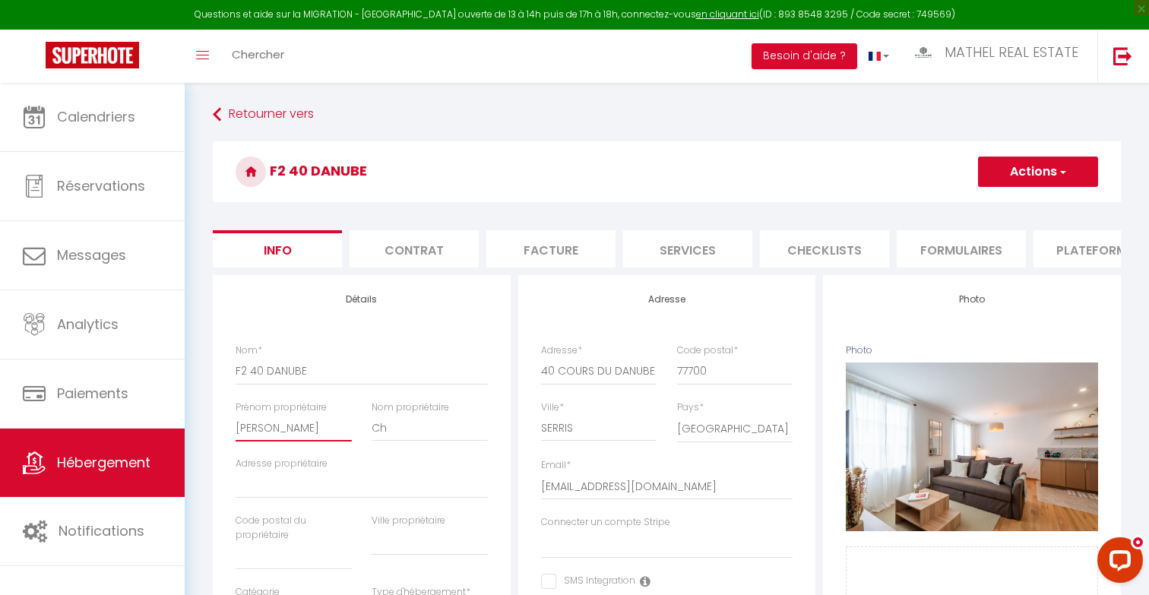
select select
checkbox input "false"
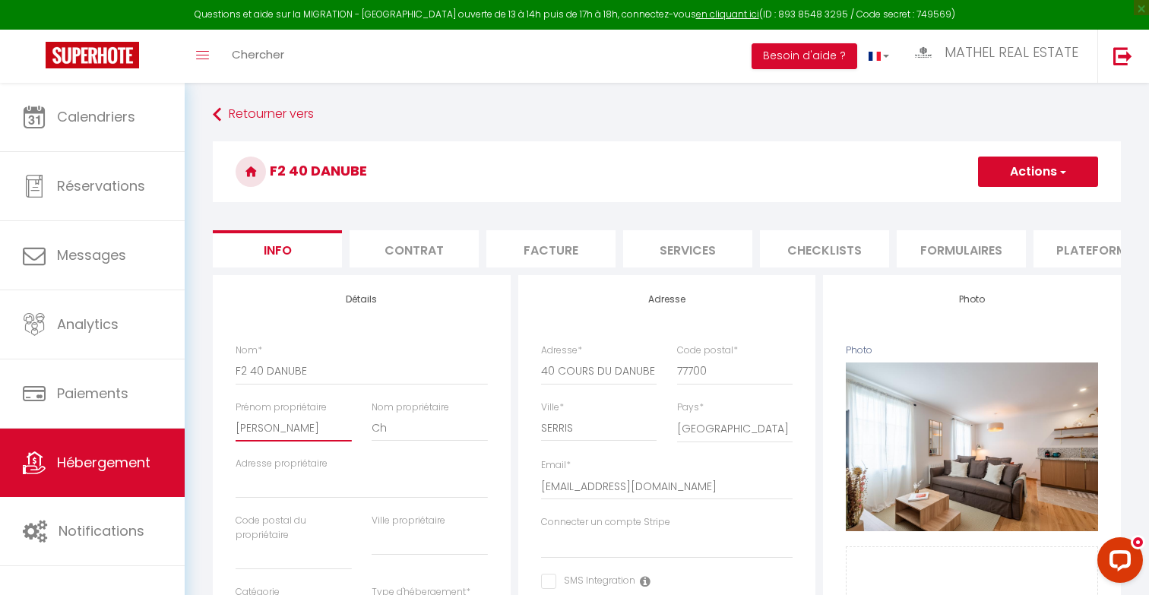
type input "Lorenz"
select select
checkbox input "false"
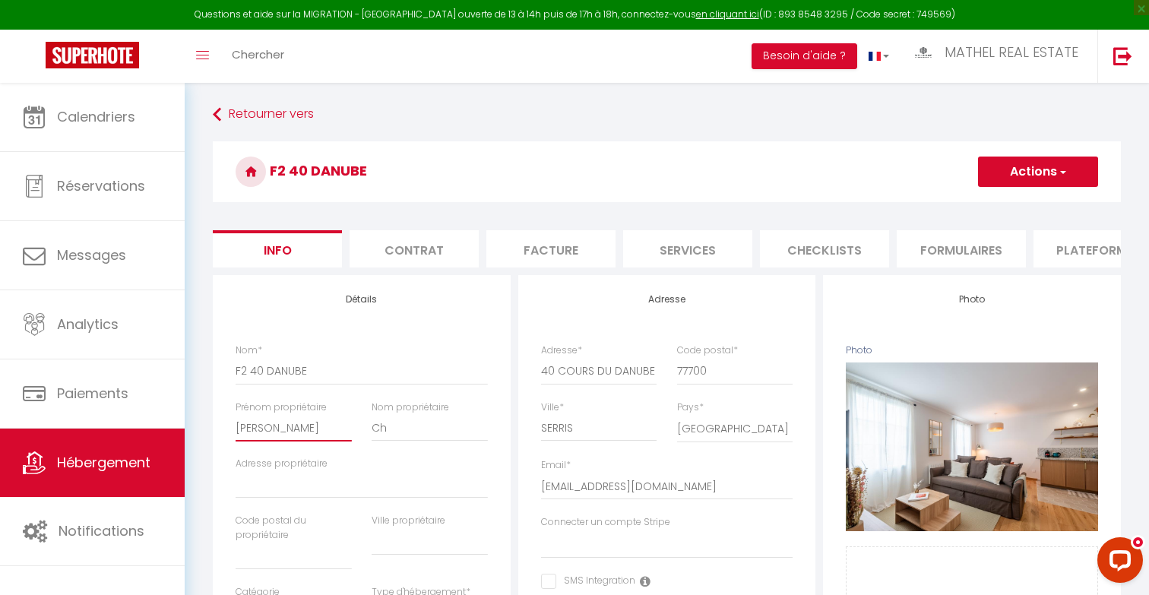
checkbox input "false"
type input "Lorenzo"
select select
checkbox input "false"
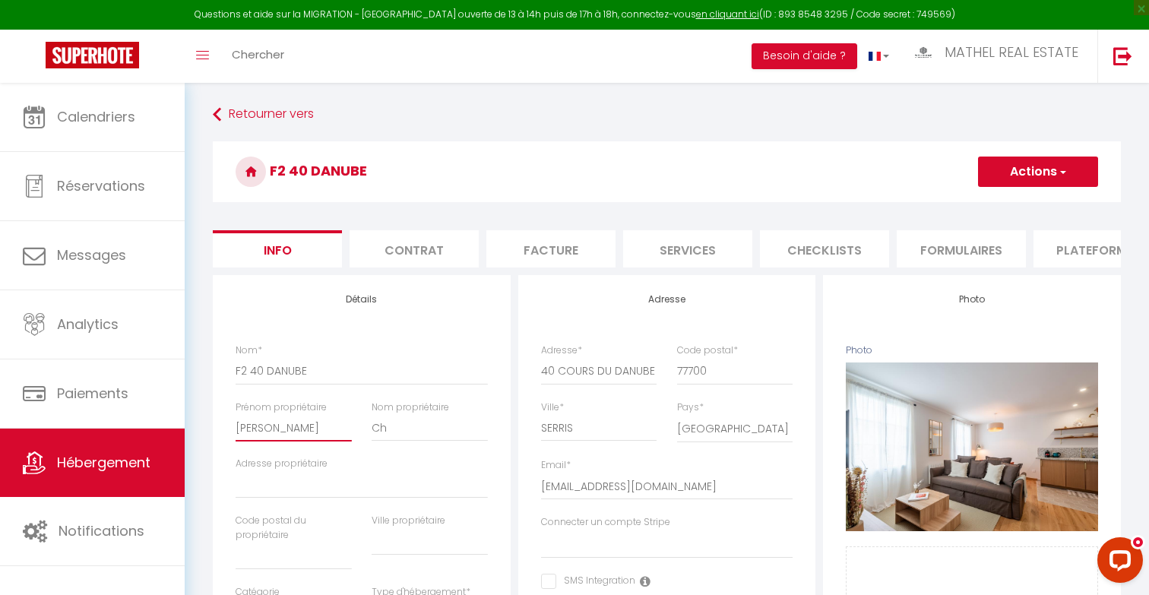
checkbox input "false"
type input "Lorenzo"
type input "C"
select select
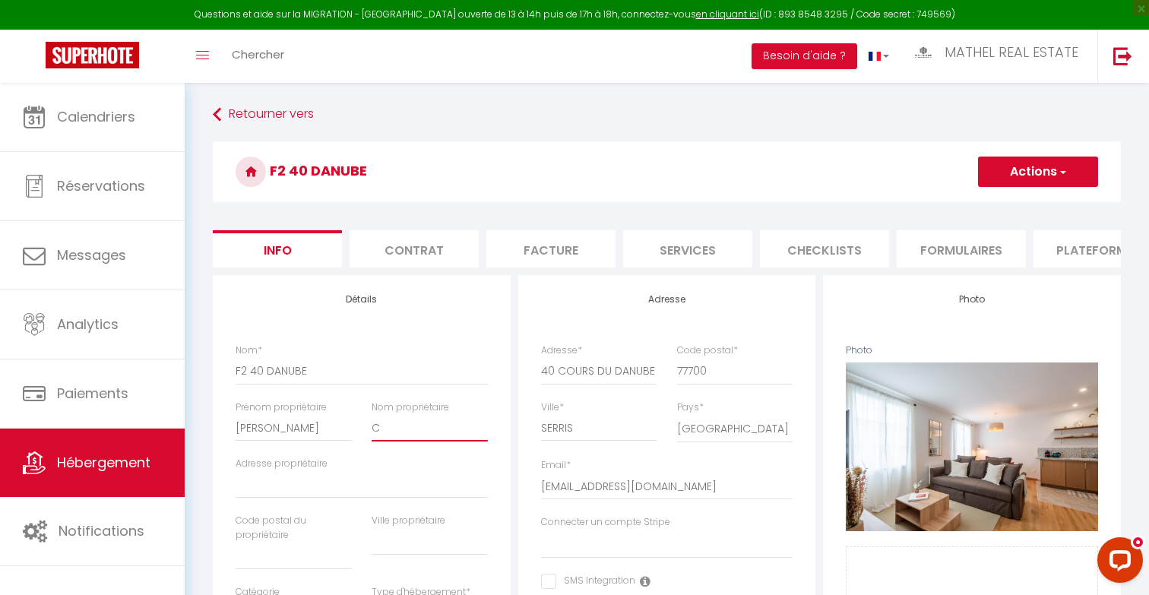
checkbox input "false"
type input "CH"
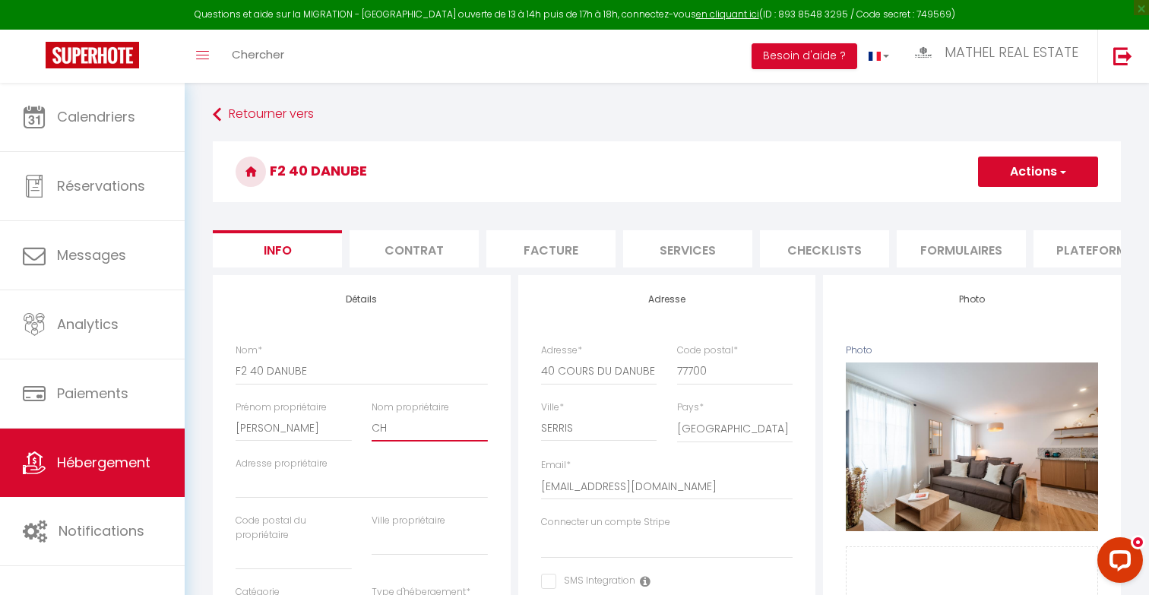
select select
checkbox input "false"
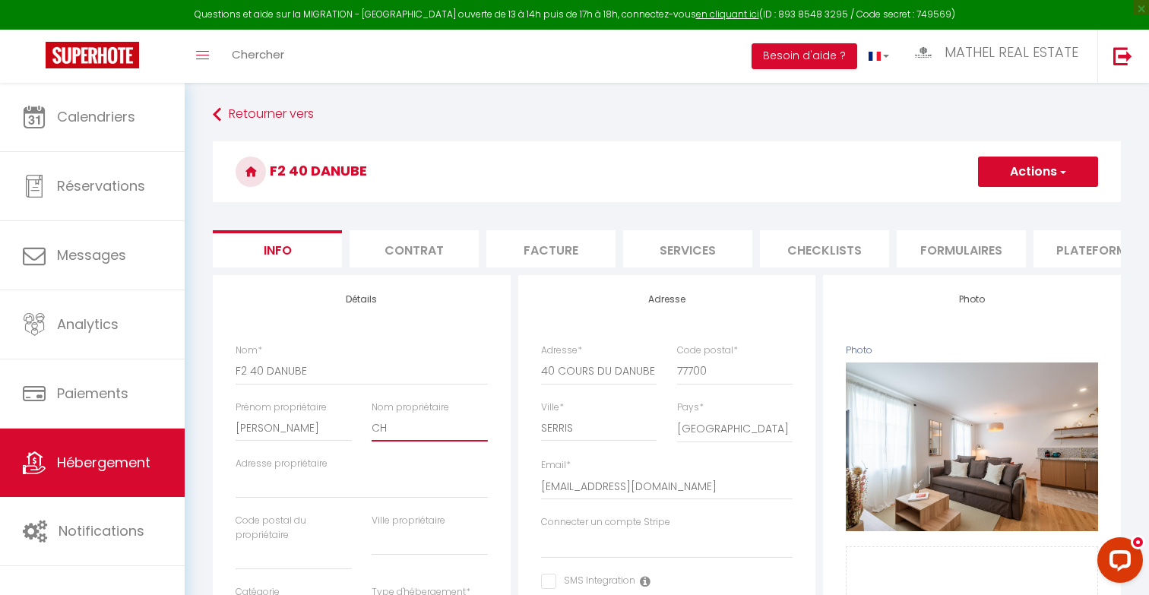
type input "CHA"
select select
checkbox input "false"
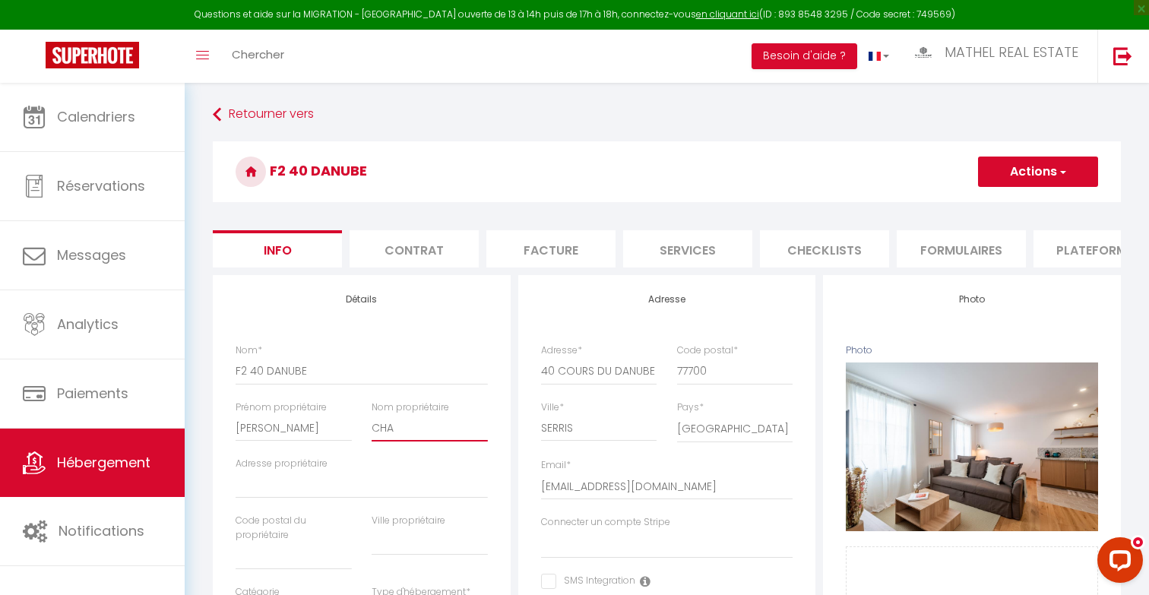
checkbox input "false"
type input "CHAP"
select select
checkbox input "false"
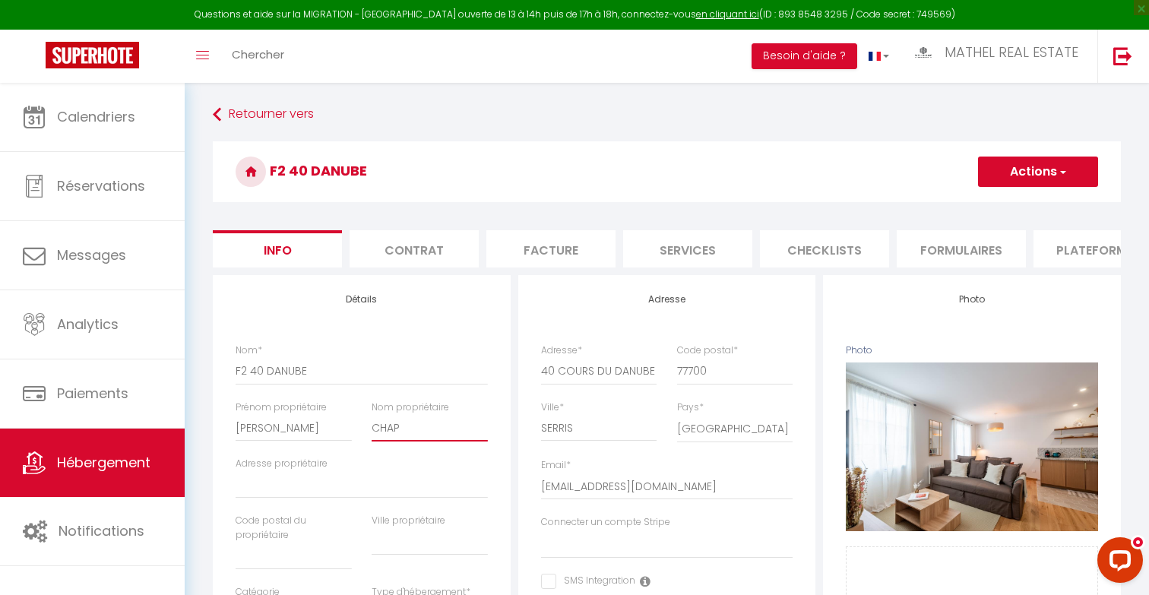
checkbox input "false"
type input "CHAPU"
select select
checkbox input "false"
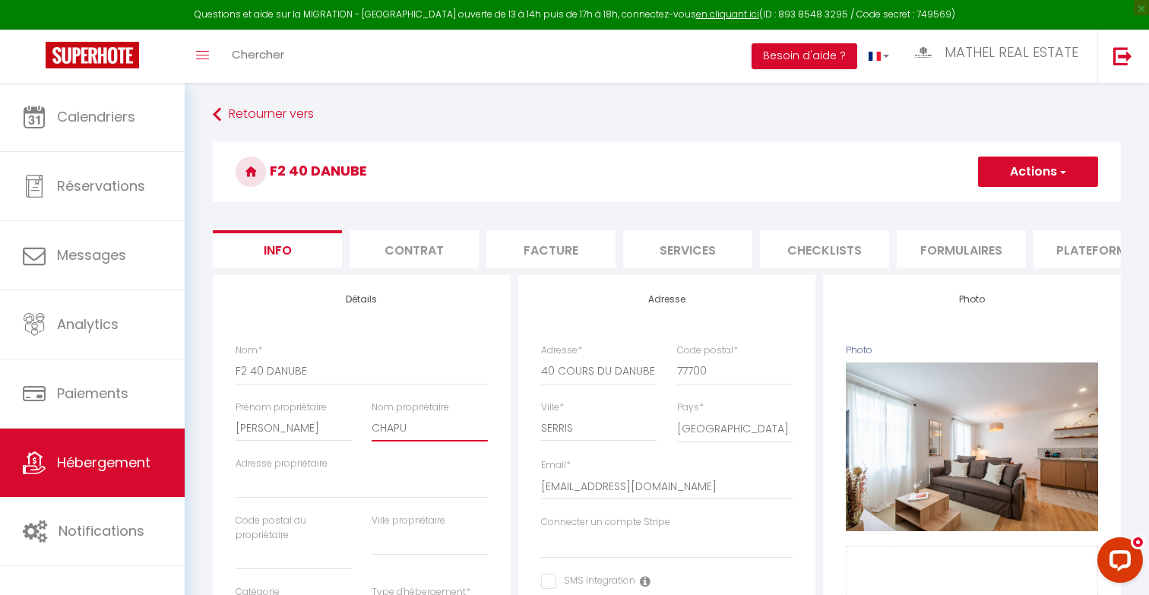
checkbox input "false"
type input "CHAPUI"
select select
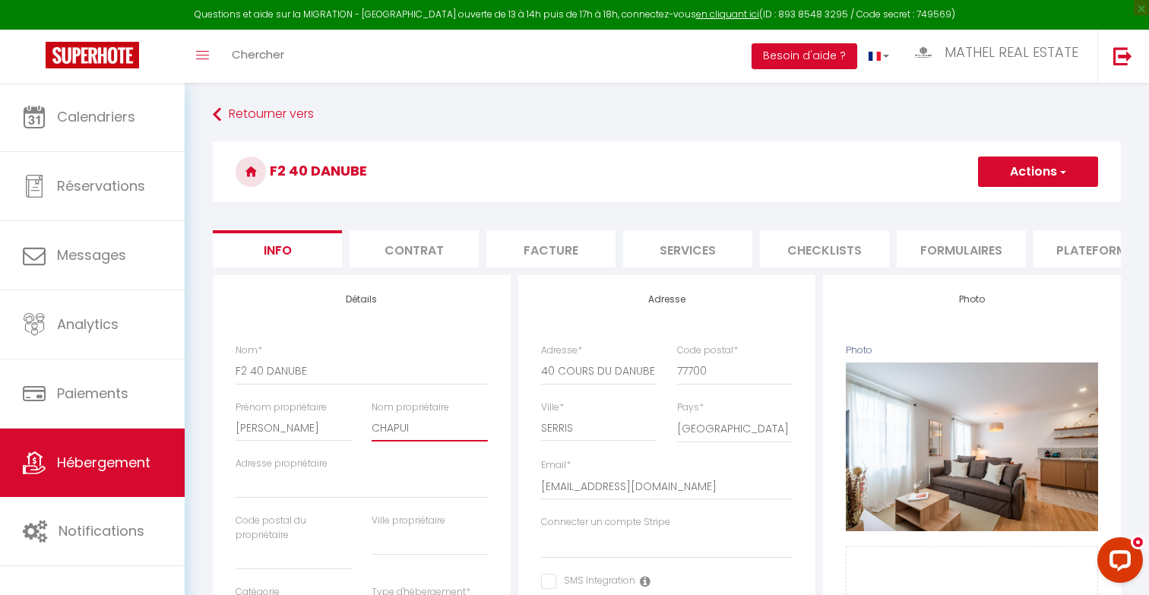
checkbox input "false"
type input "CHAPUIS"
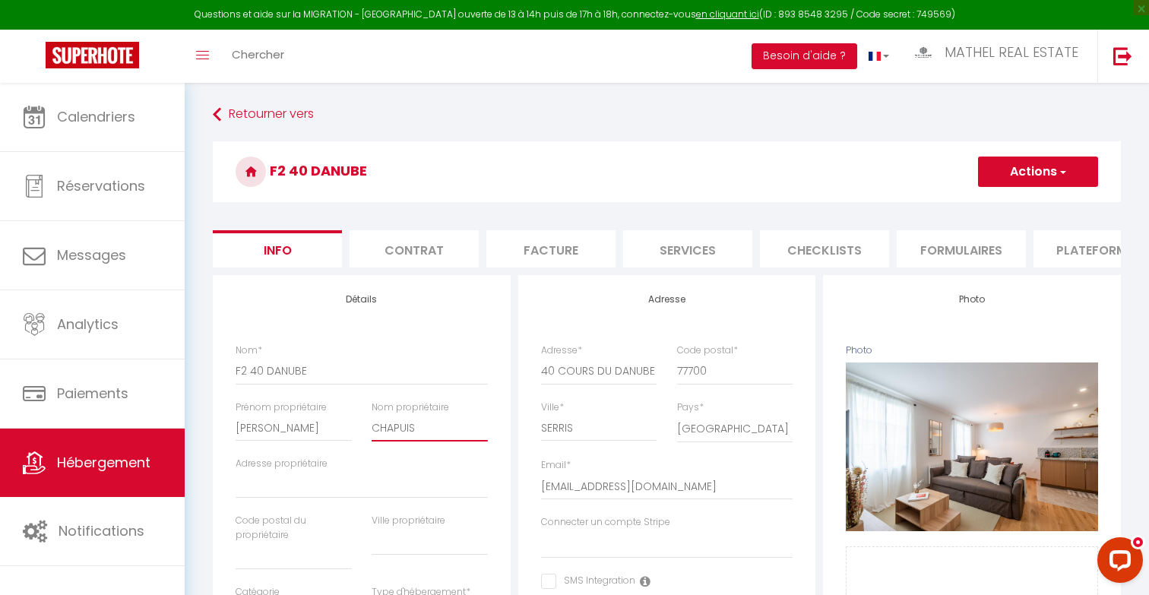
select select
checkbox input "false"
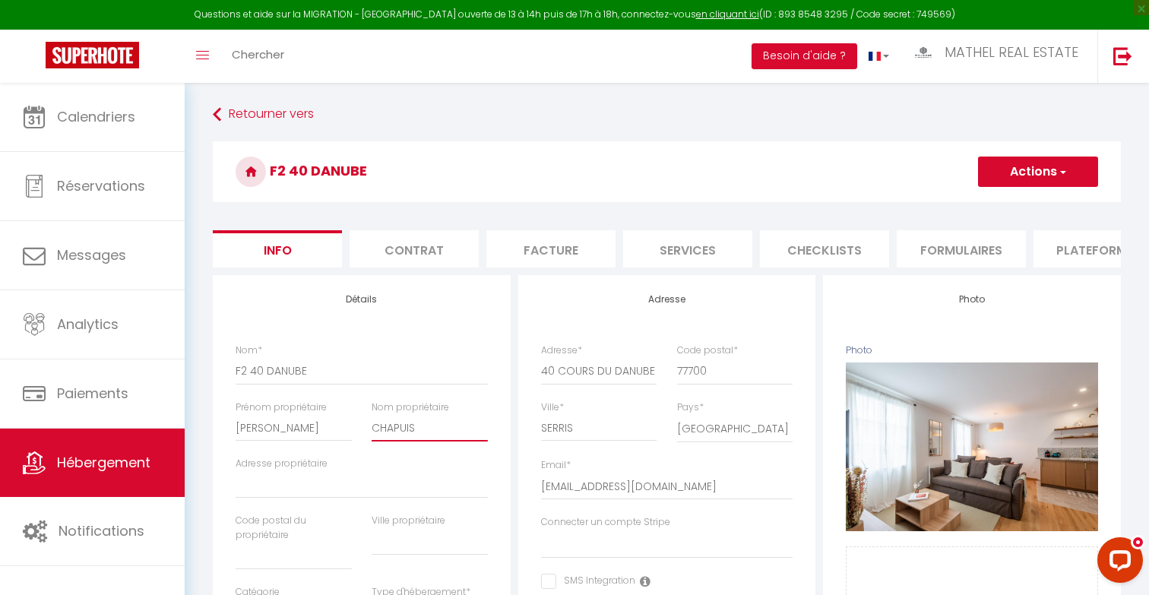
type input "CHAPUIS"
click at [1001, 166] on button "Actions" at bounding box center [1038, 172] width 120 height 30
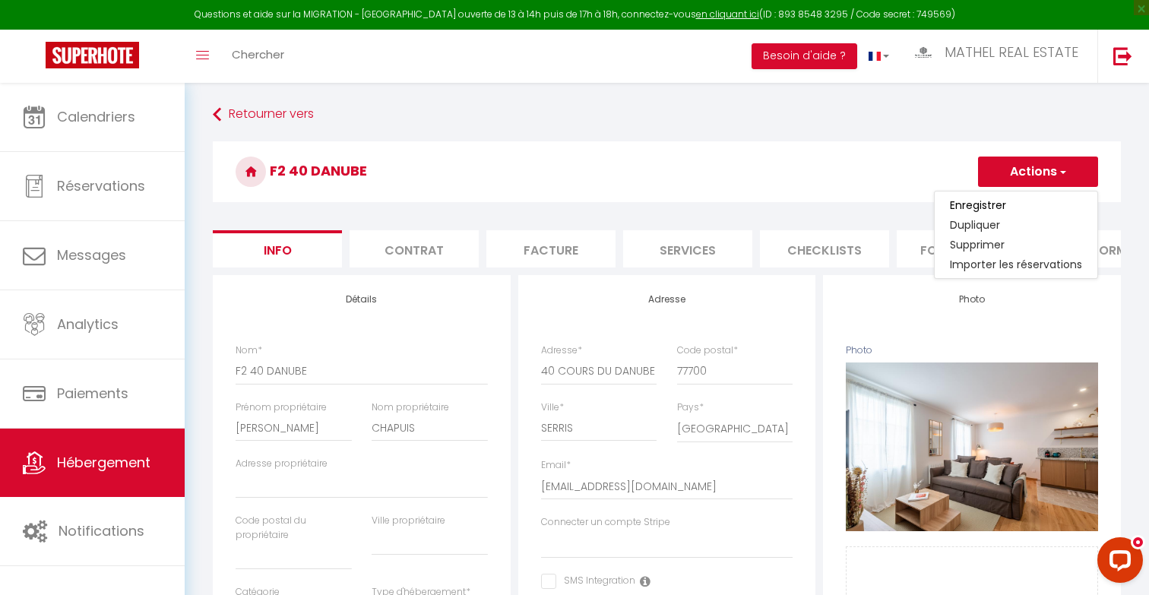
click at [1049, 163] on button "Actions" at bounding box center [1038, 172] width 120 height 30
click at [999, 207] on input "Enregistrer" at bounding box center [978, 205] width 56 height 15
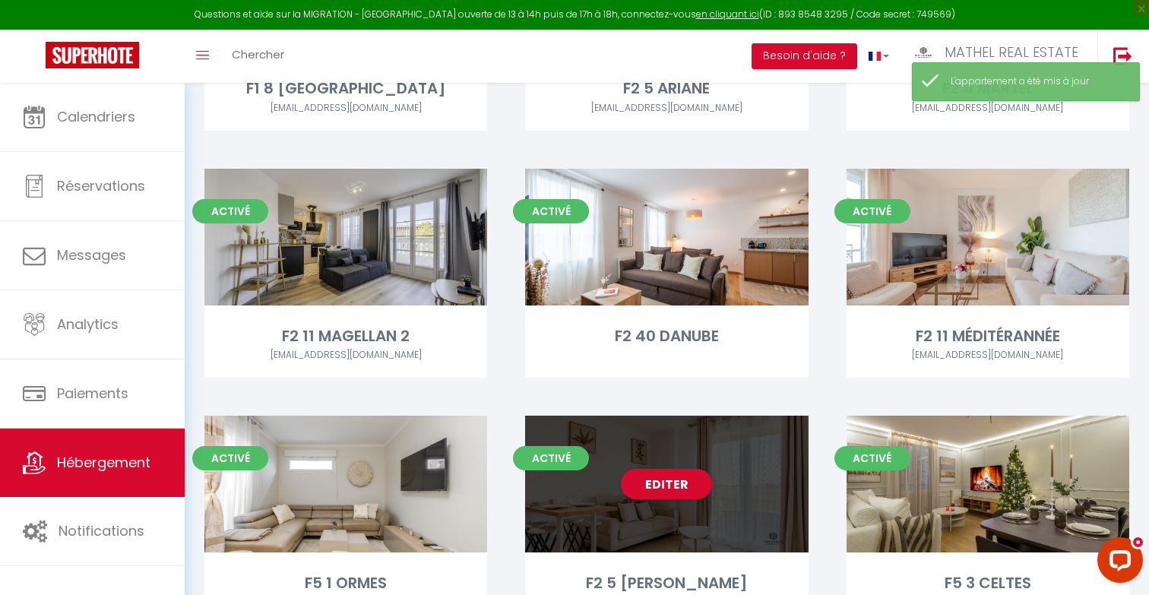
scroll to position [821, 0]
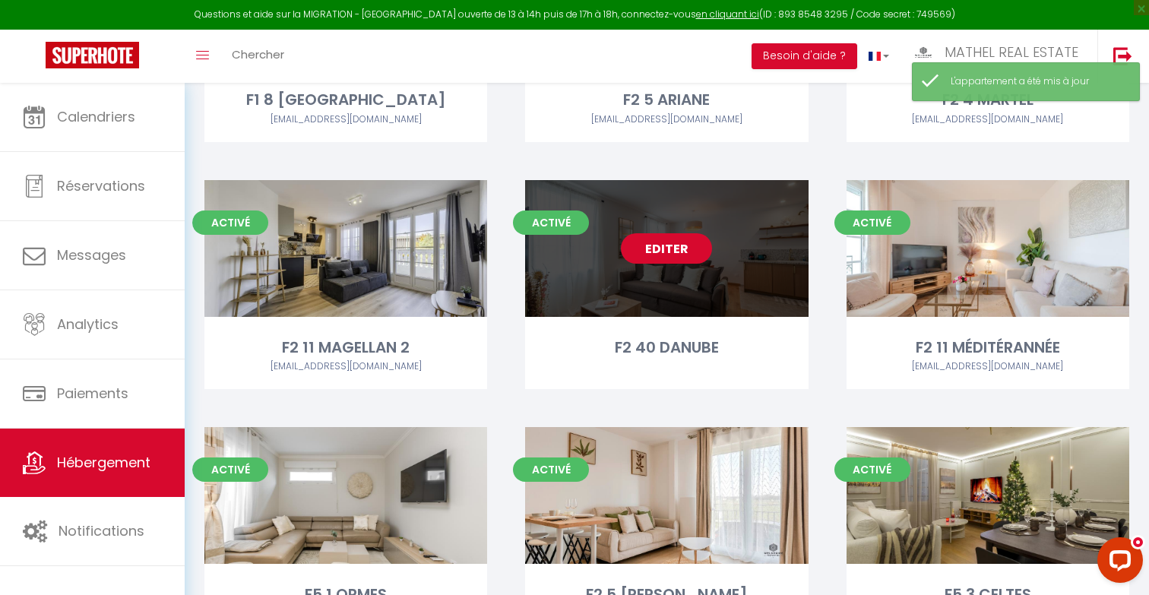
click at [660, 244] on link "Editer" at bounding box center [666, 248] width 91 height 30
click at [644, 250] on link "Editer" at bounding box center [666, 248] width 91 height 30
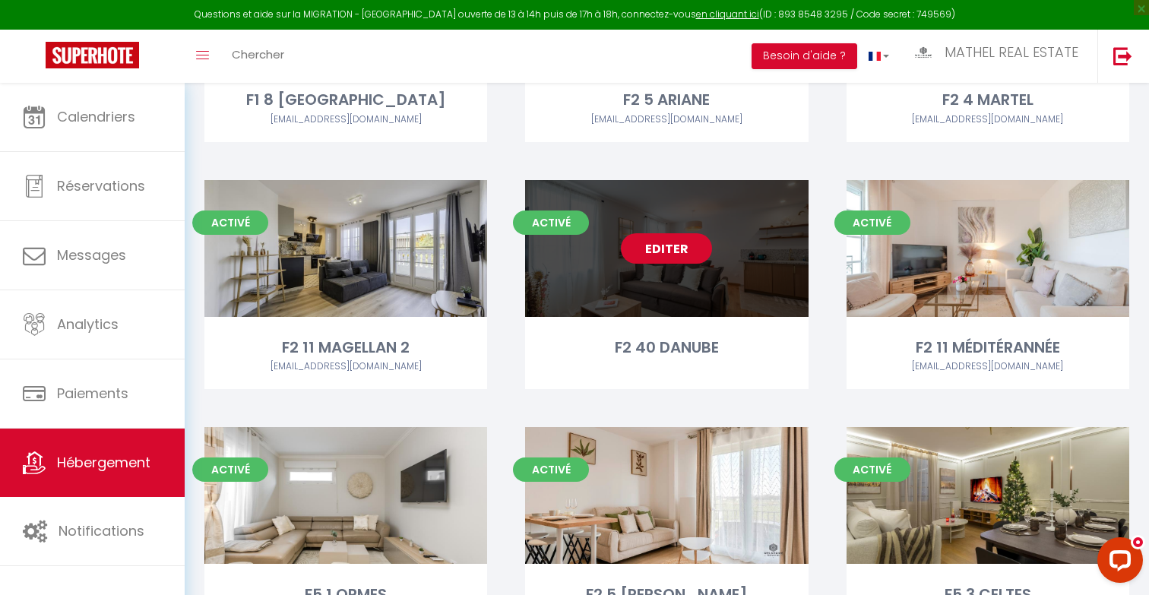
click at [663, 251] on link "Editer" at bounding box center [666, 248] width 91 height 30
select select "3"
select select "2"
select select "1"
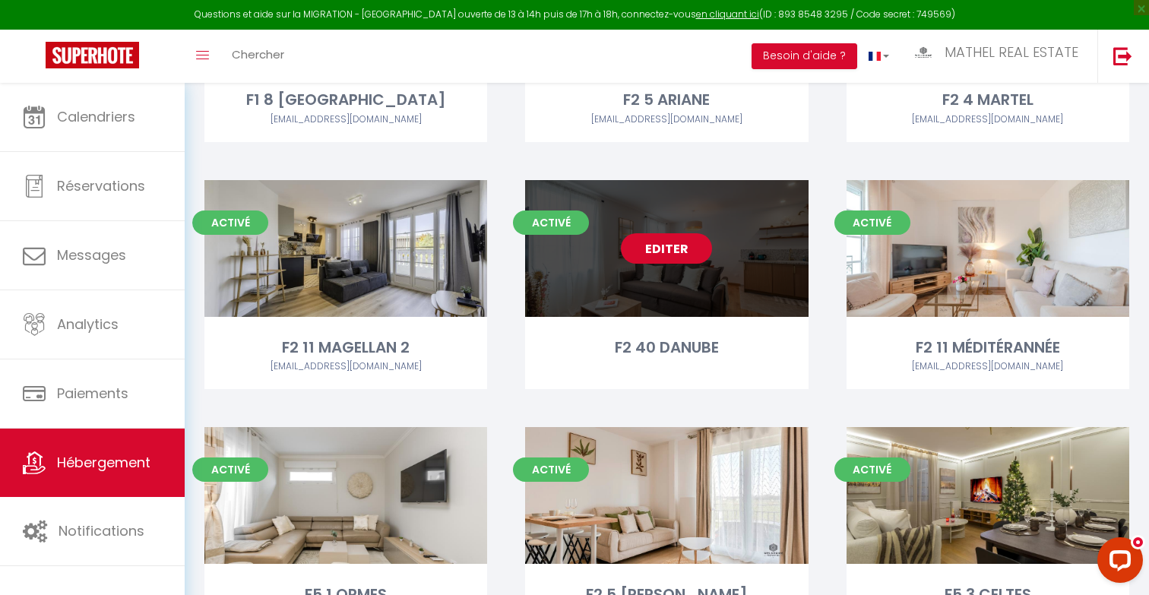
select select
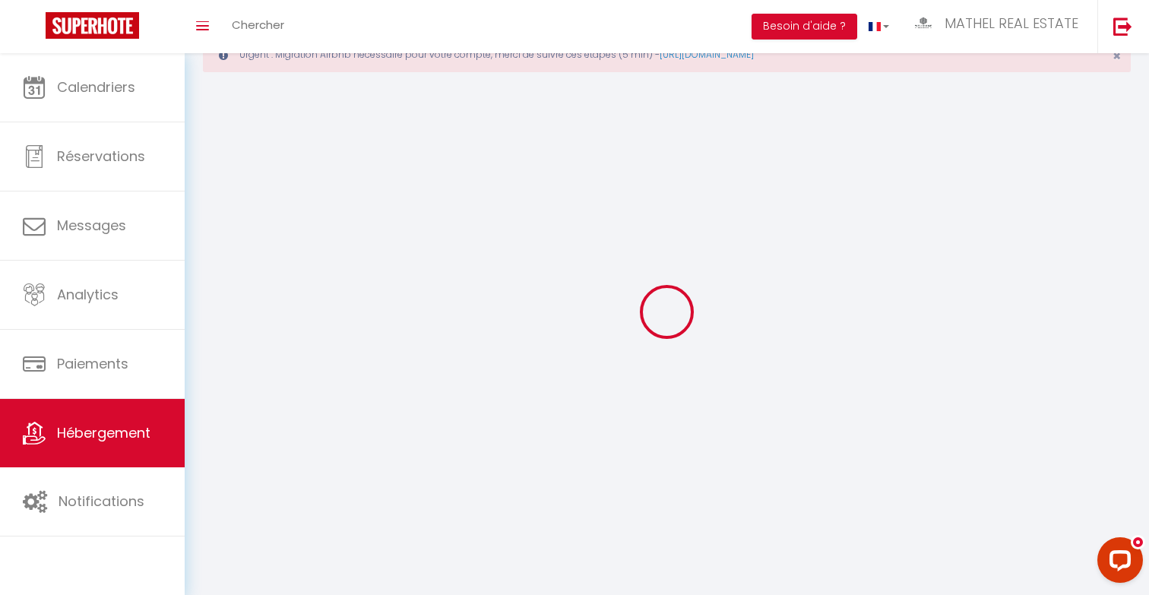
select select
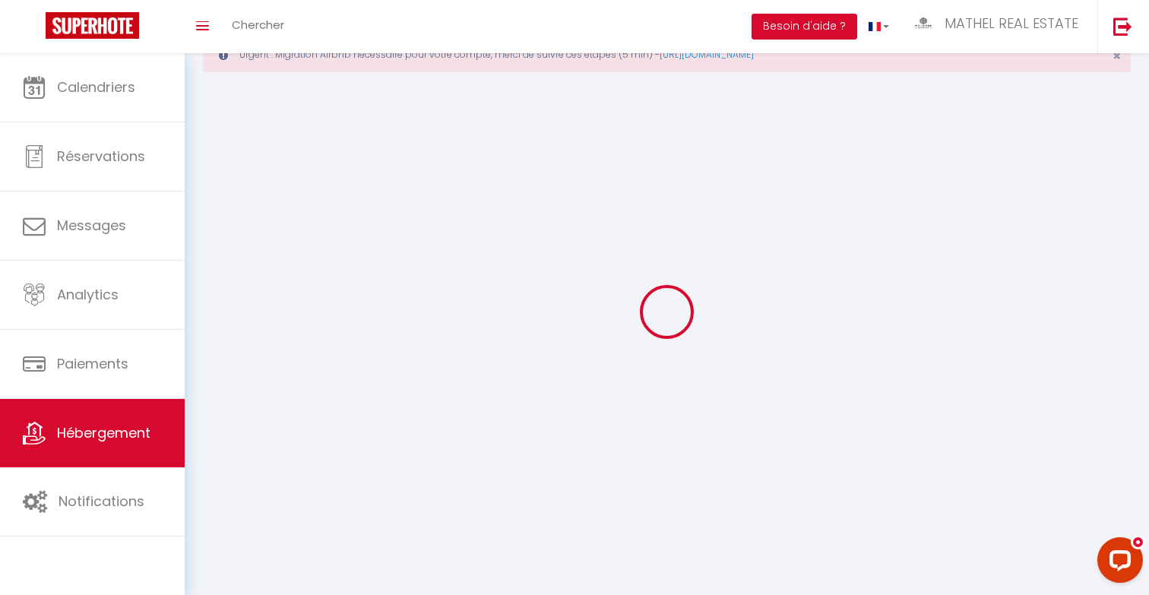
select select
checkbox input "false"
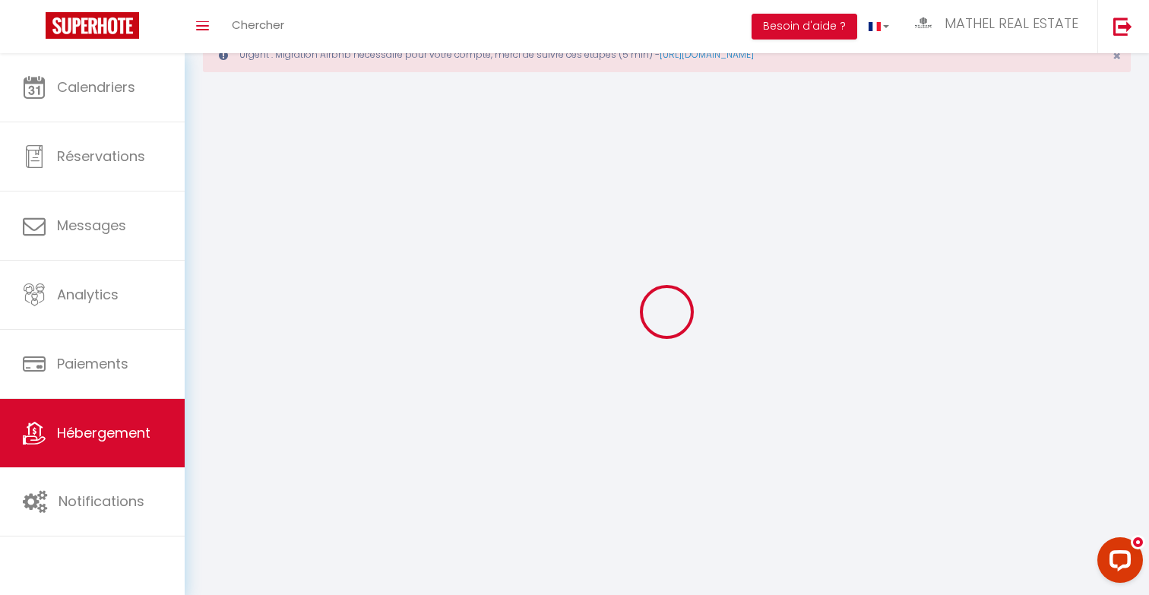
select select
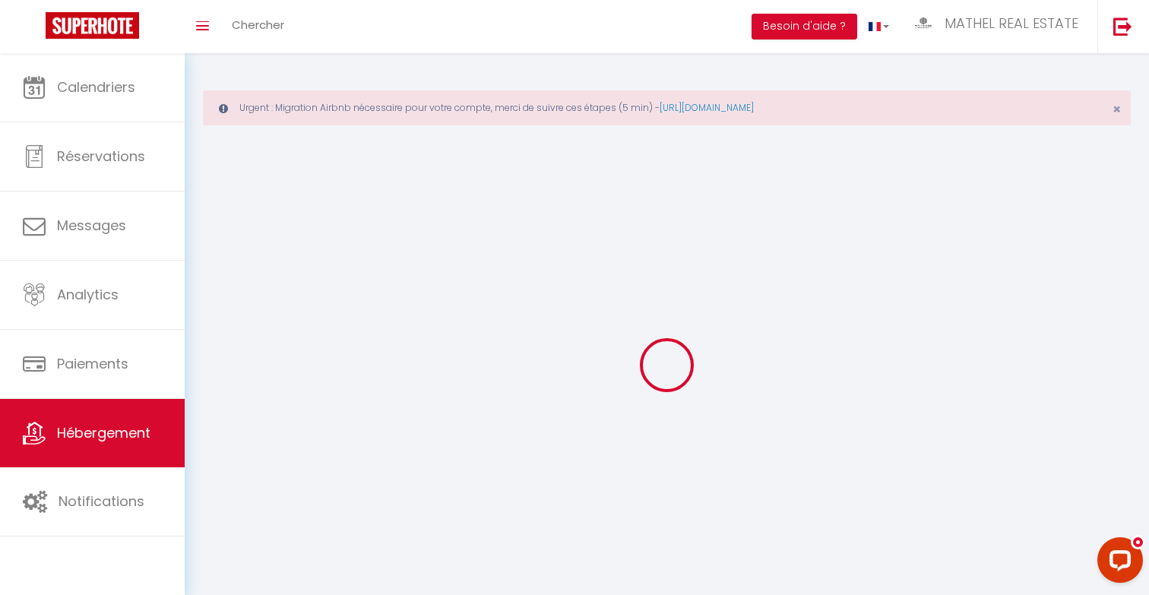
select select
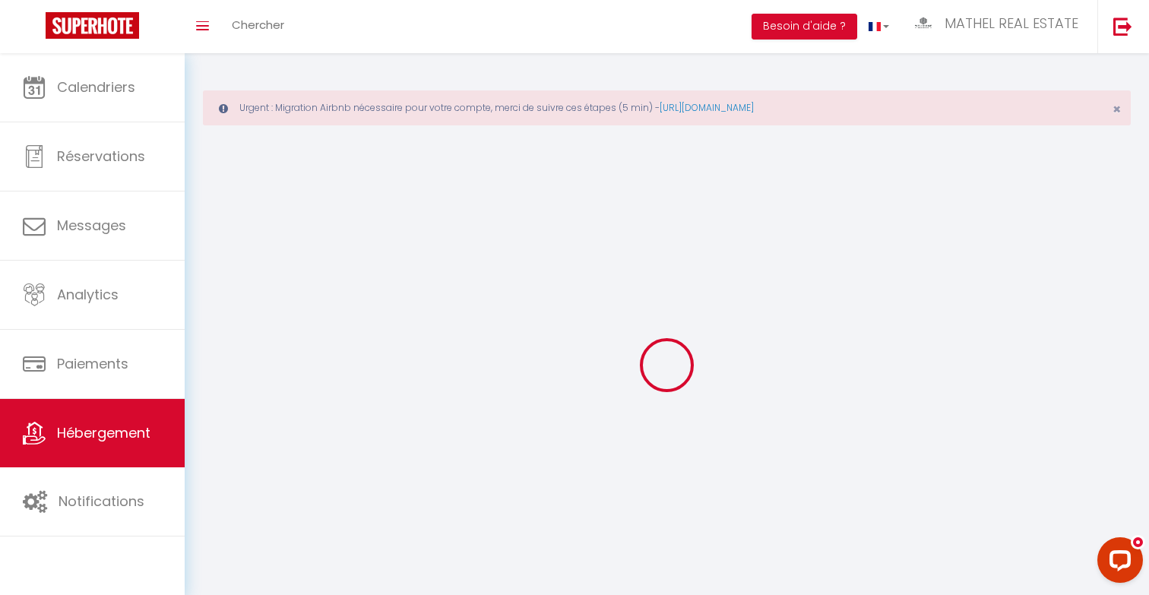
select select
checkbox input "false"
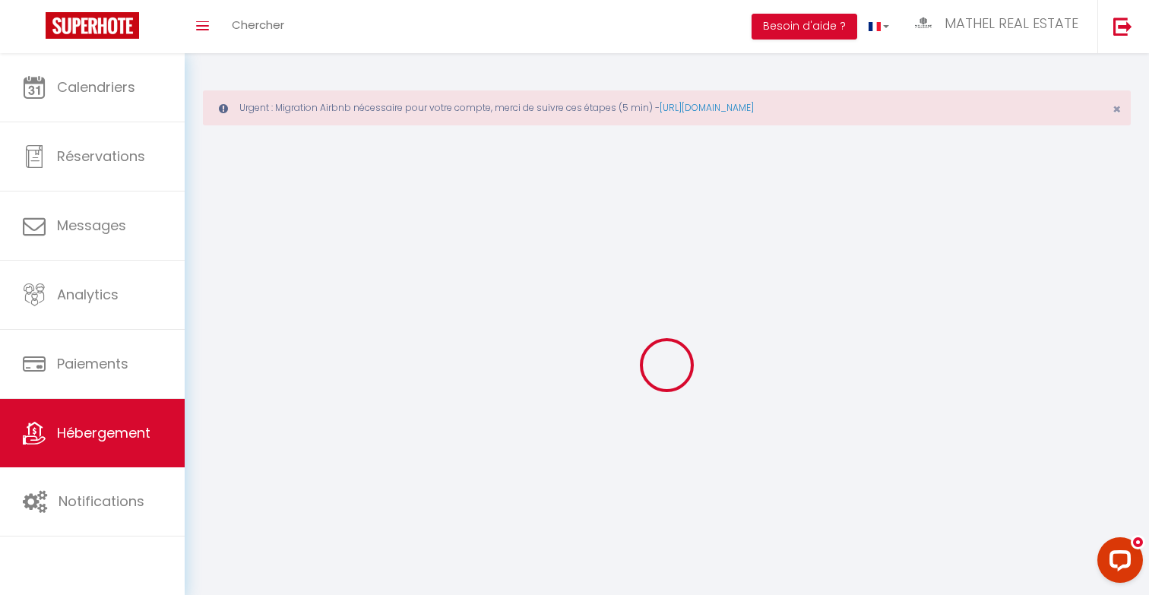
select select
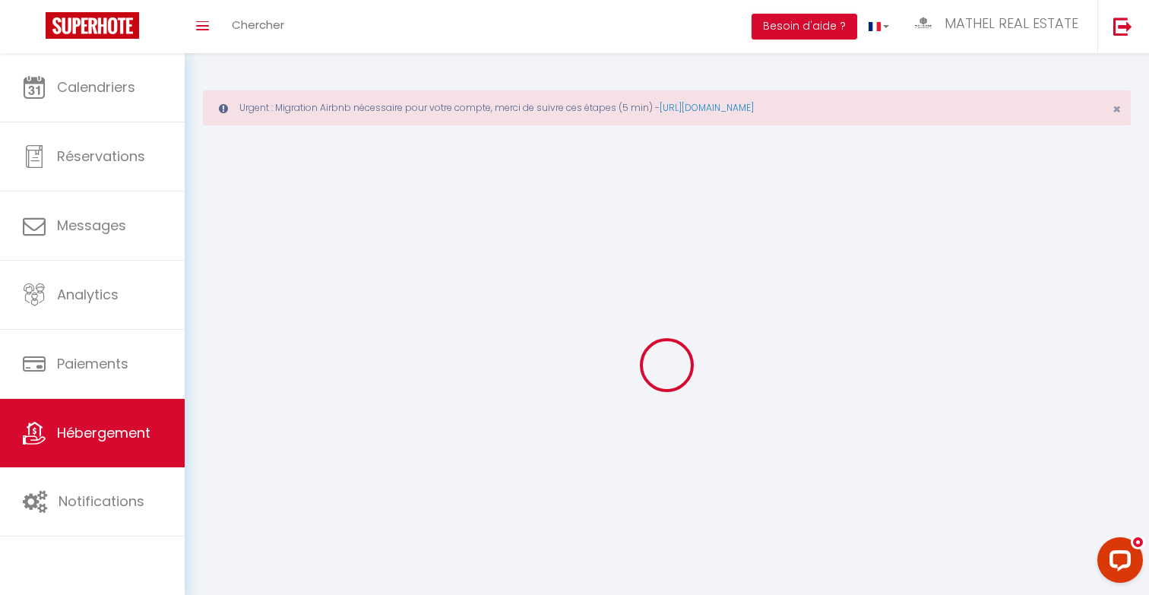
select select
checkbox input "false"
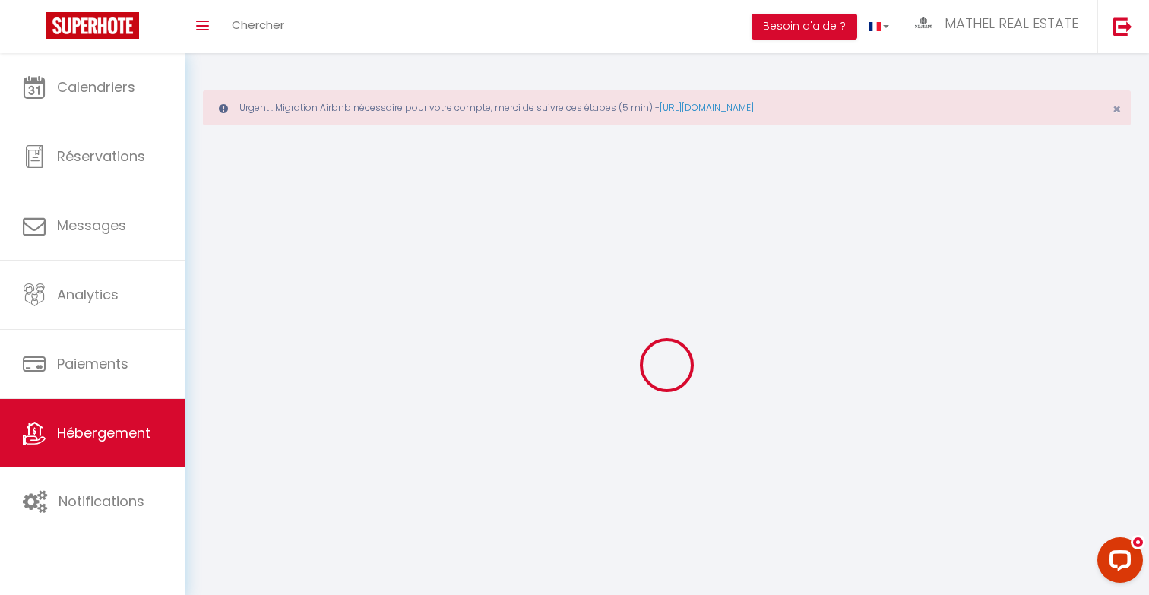
checkbox input "false"
select select
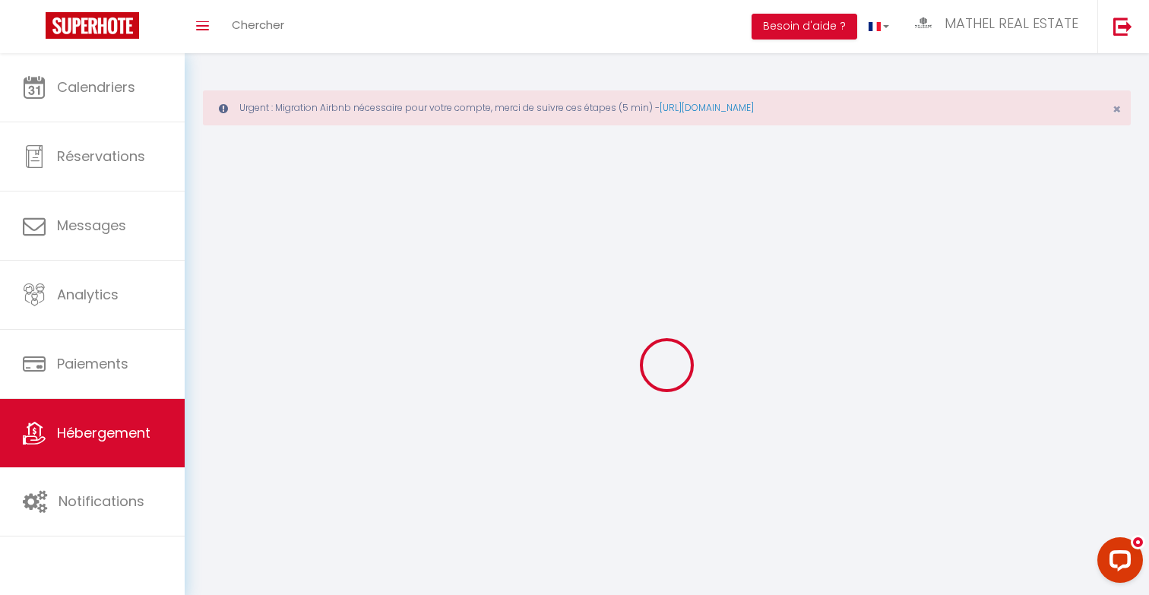
select select
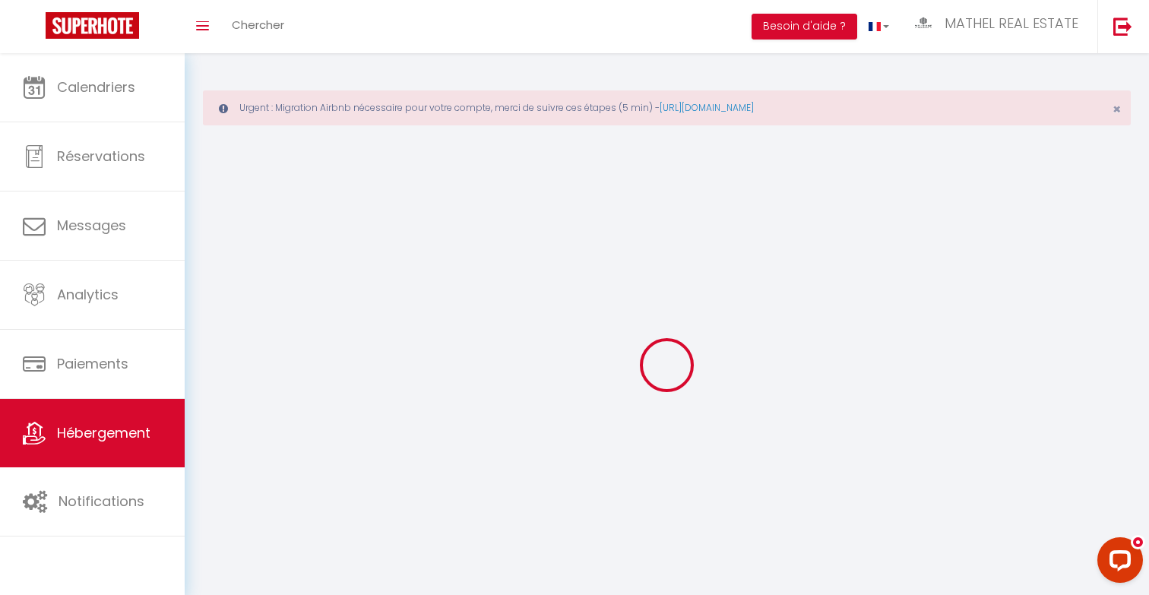
checkbox input "false"
select select
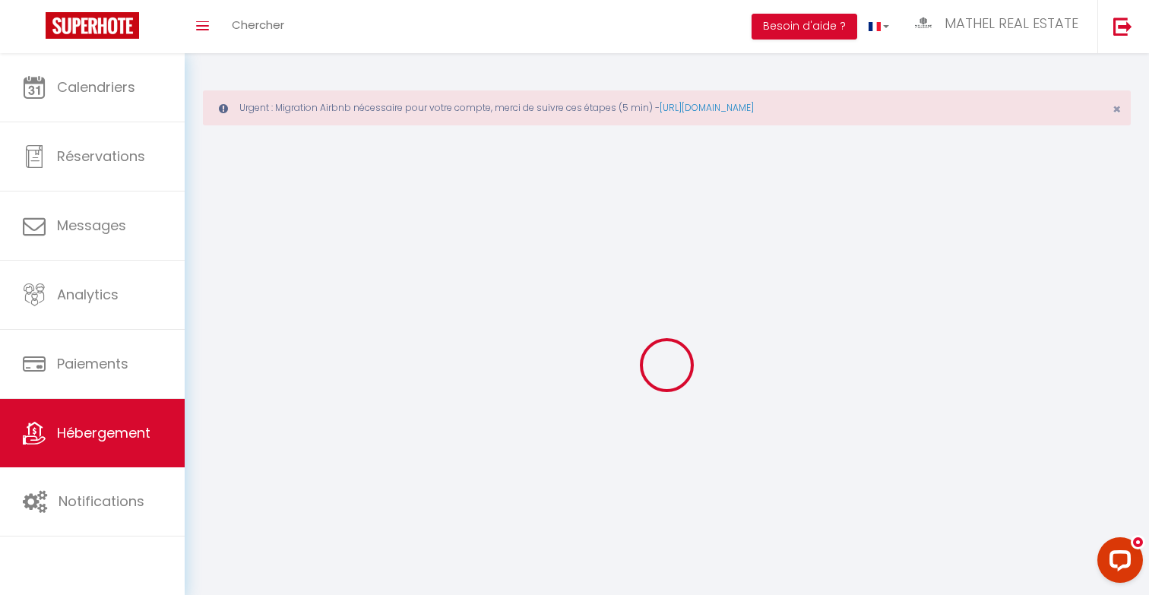
select select
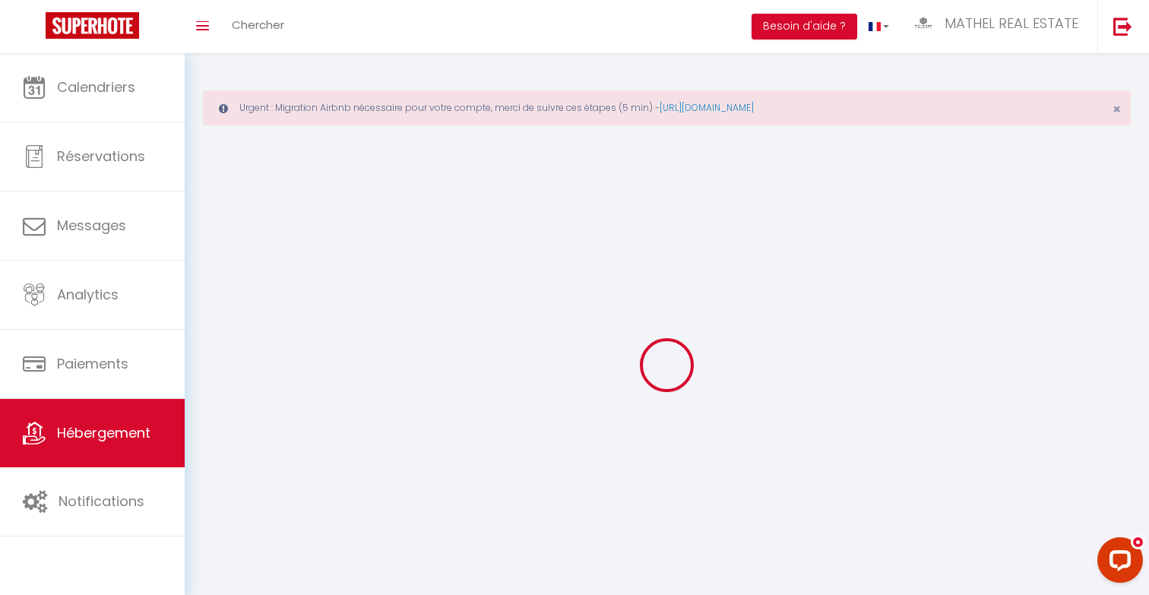
select select
checkbox input "false"
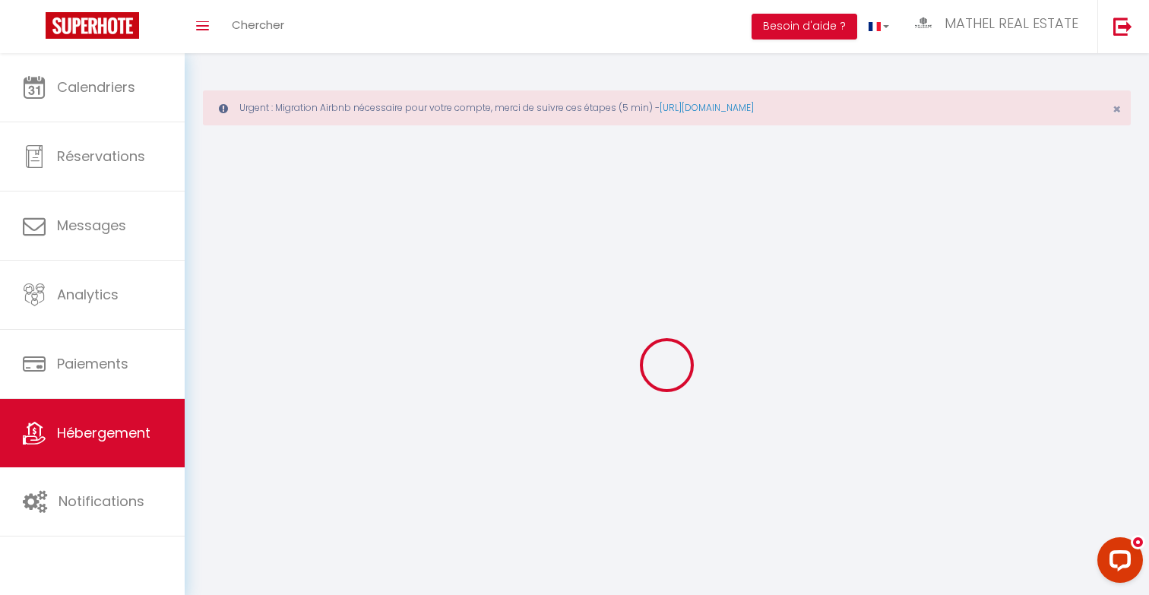
checkbox input "false"
select select
select select "28"
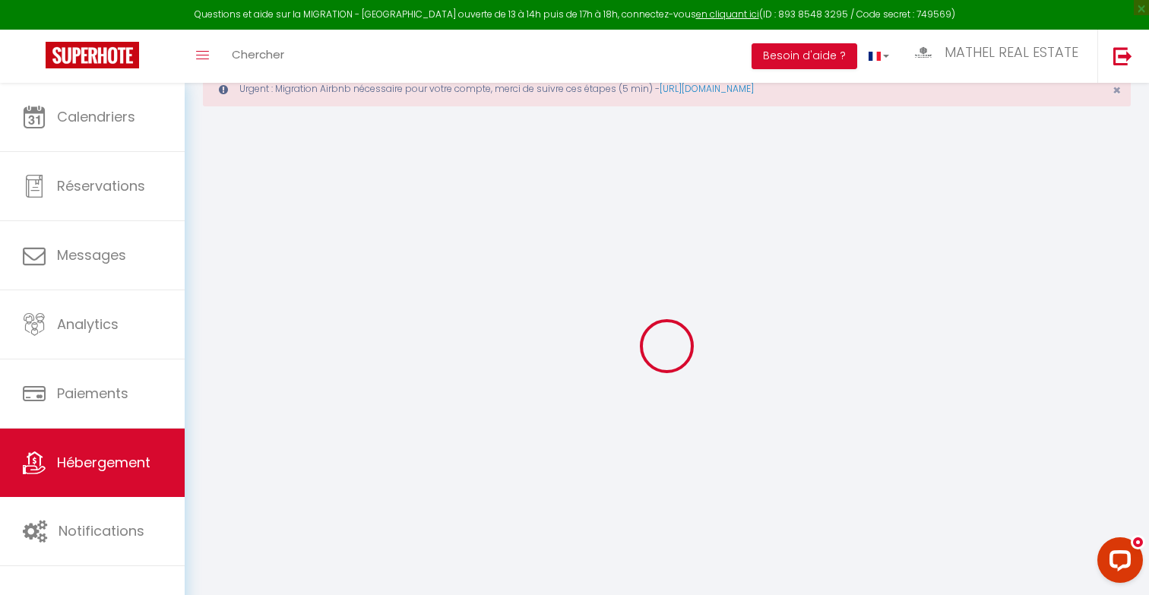
type input "F2 40 DANUBE"
type input "Lorenzo"
type input "CHAPUIS"
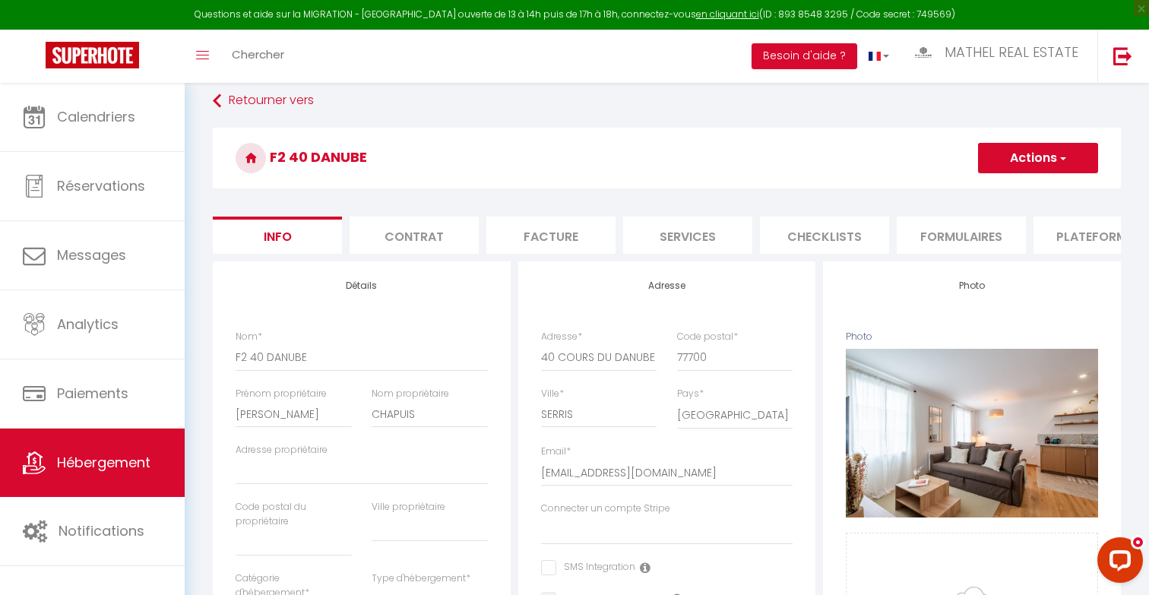
click at [1077, 233] on li "Plateformes" at bounding box center [1097, 235] width 129 height 37
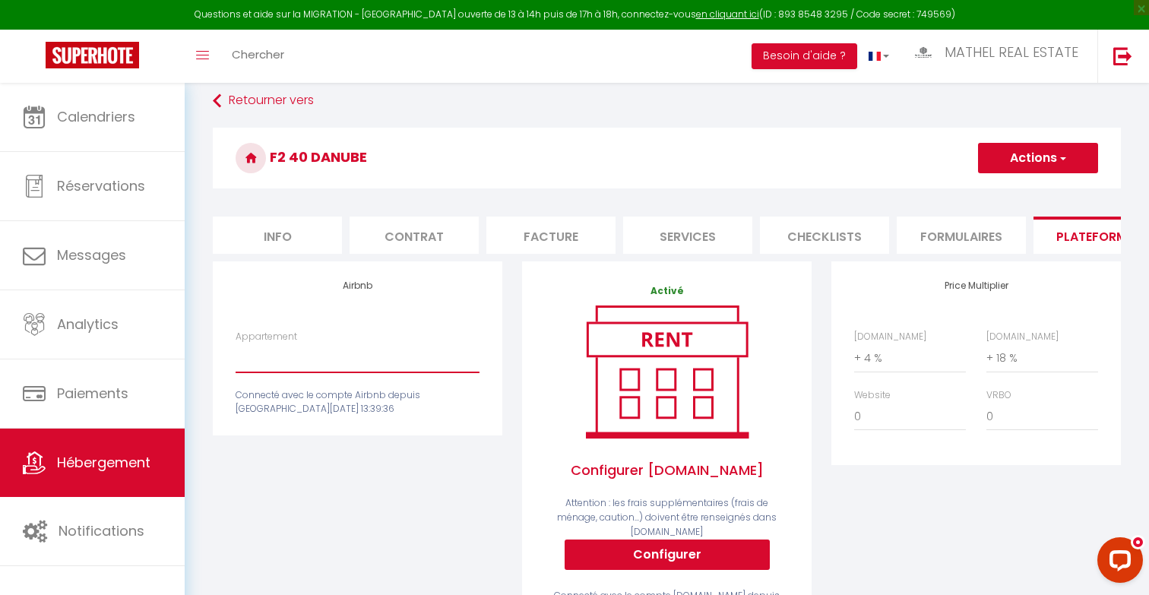
click at [380, 362] on select "Authentic Lodge à 15 min de Disneyland Paris - contact@welkhome-p.fr Penthouse …" at bounding box center [358, 357] width 244 height 29
click at [236, 343] on select "Authentic Lodge à 15 min de Disneyland Paris - contact@welkhome-p.fr Penthouse …" at bounding box center [358, 357] width 244 height 29
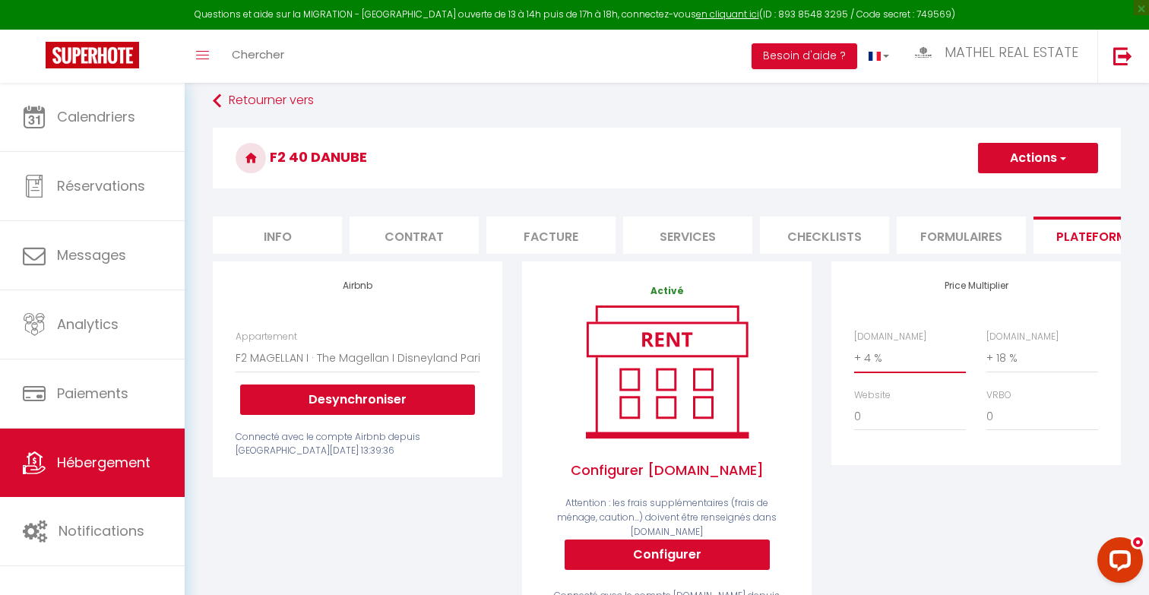
click at [891, 359] on select "0 + 1 % + 2 % + 3 % + 4 % + 5 % + 6 % + 7 % + 8 % + 9 %" at bounding box center [910, 357] width 112 height 29
click at [854, 343] on select "0 + 1 % + 2 % + 3 % + 4 % + 5 % + 6 % + 7 % + 8 % + 9 %" at bounding box center [910, 357] width 112 height 29
click at [1019, 177] on h3 "F2 40 DANUBE" at bounding box center [667, 158] width 908 height 61
click at [1015, 160] on button "Actions" at bounding box center [1038, 158] width 120 height 30
click at [999, 189] on link "Enregistrer" at bounding box center [1037, 192] width 120 height 20
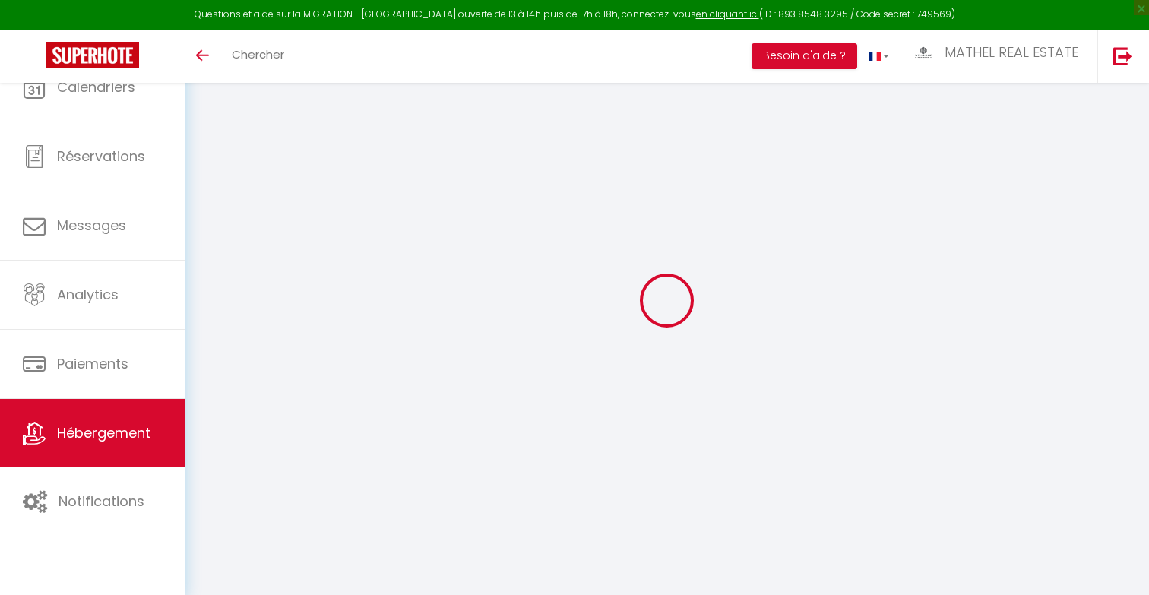
select select "4"
select select "2"
select select "1"
select select
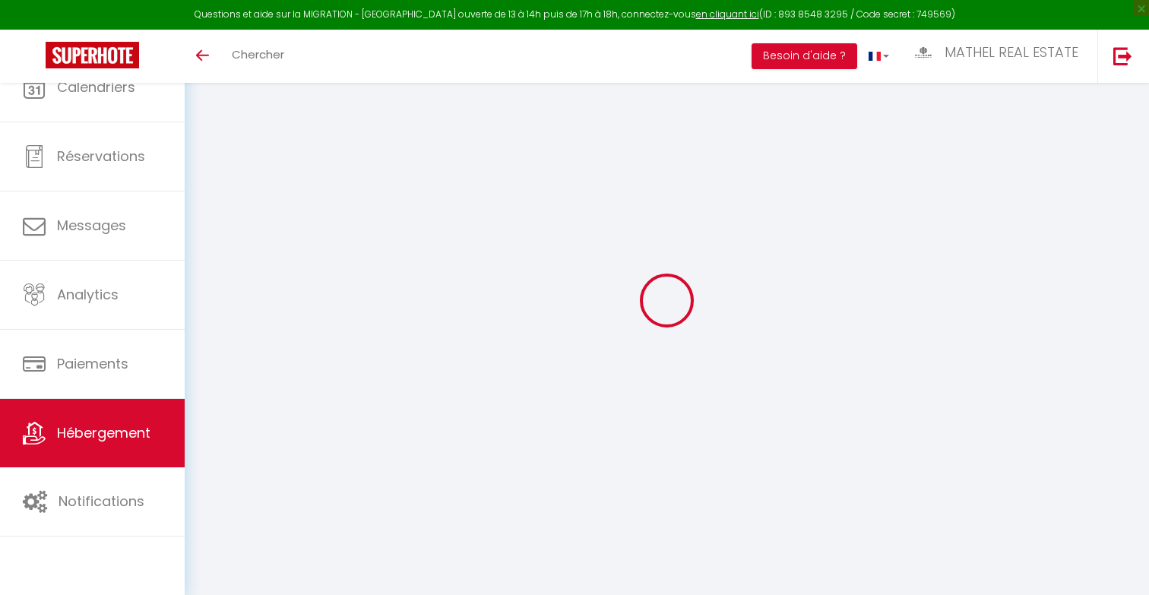
select select "28"
select select
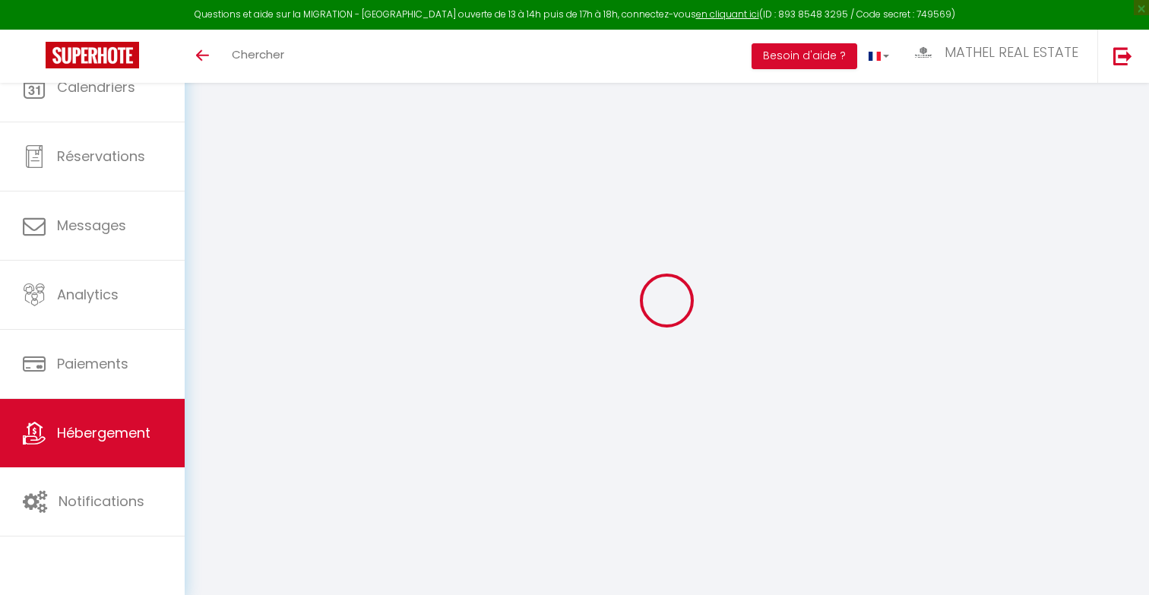
select select
checkbox input "false"
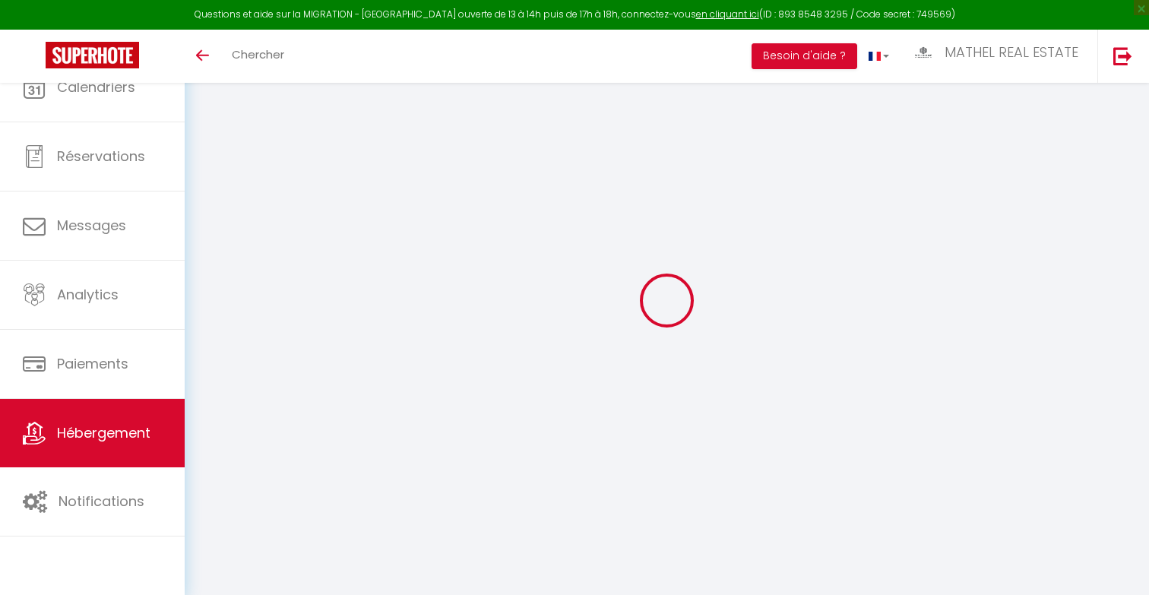
checkbox input "false"
select select
checkbox input "false"
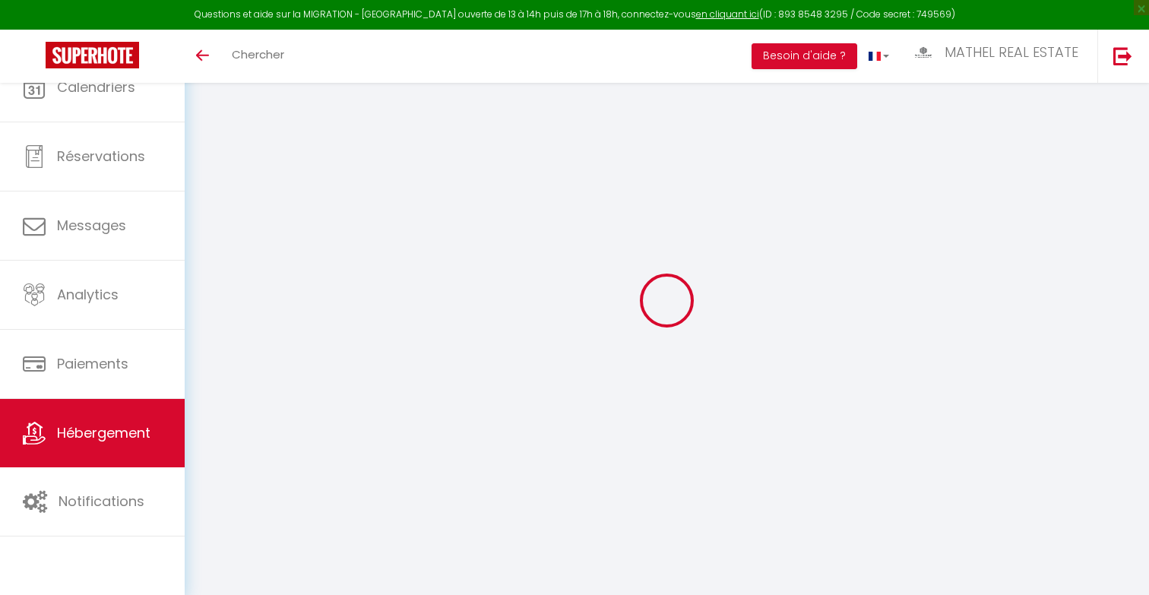
checkbox input "false"
select select
checkbox input "false"
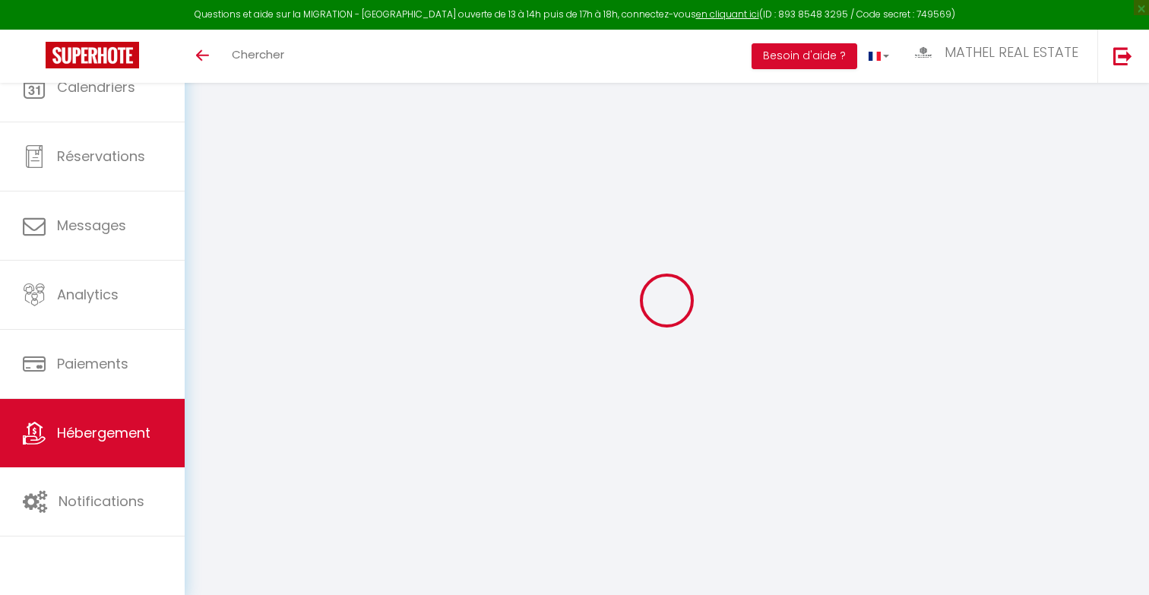
checkbox input "false"
select select
checkbox input "false"
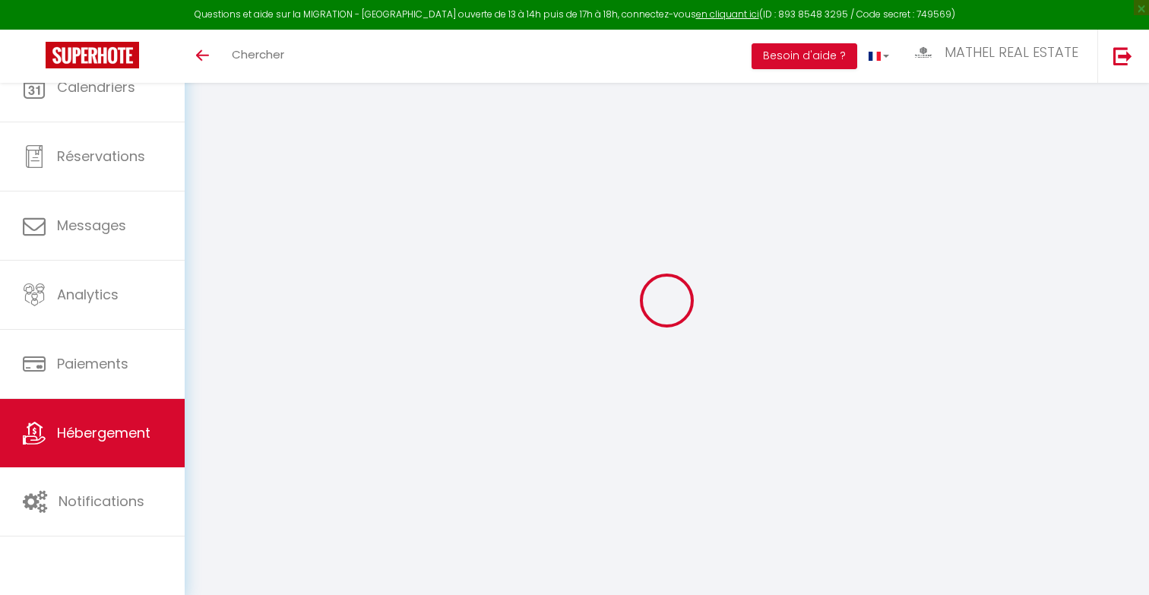
checkbox input "false"
select select "15:00"
select select "23:45"
select select "10:00"
select select "30"
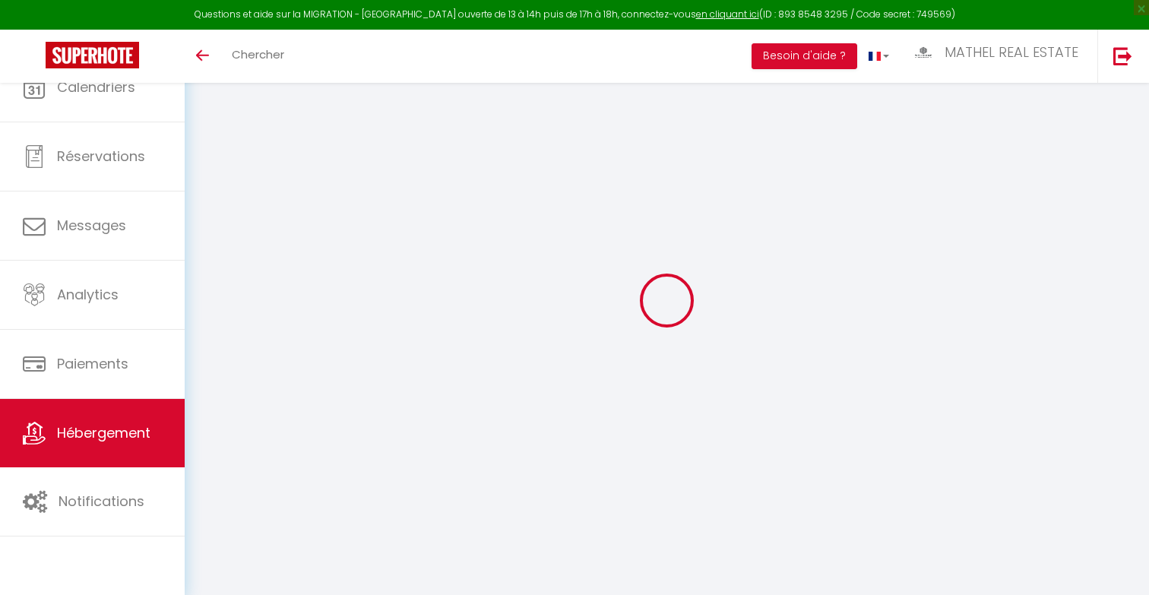
select select "120"
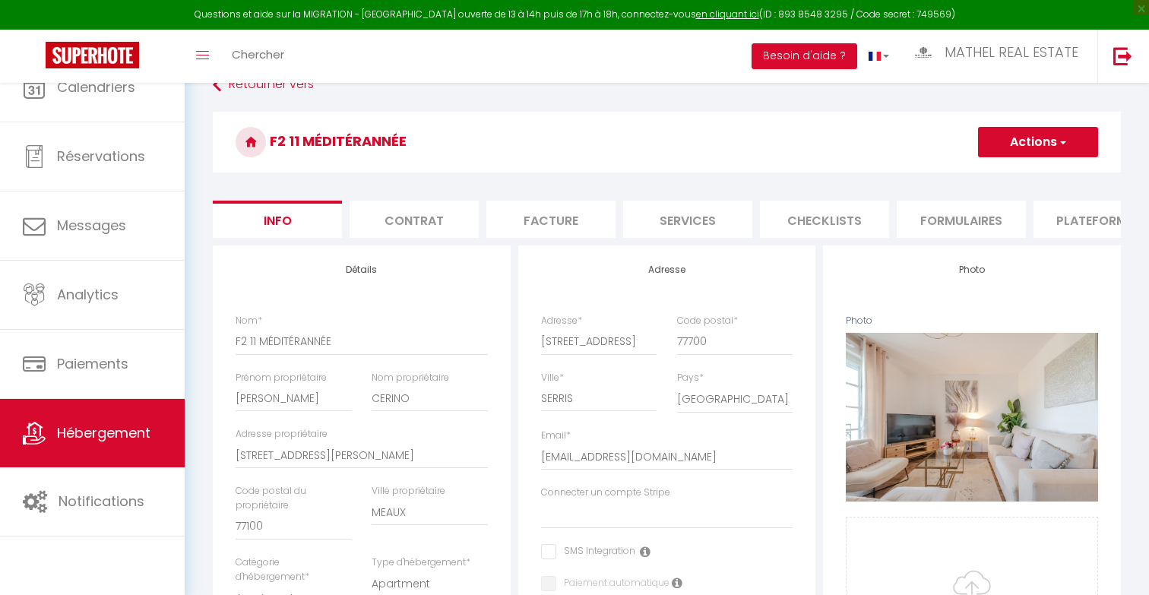
select select
checkbox input "false"
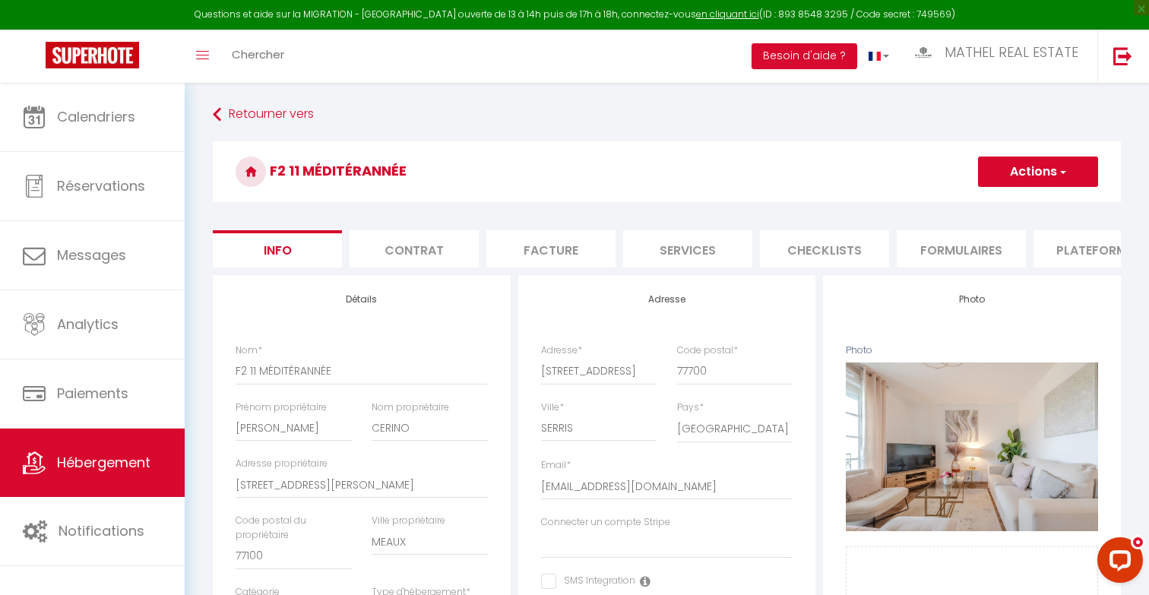
click at [1071, 256] on li "Plateformes" at bounding box center [1097, 248] width 129 height 37
select select "365"
select select "EUR"
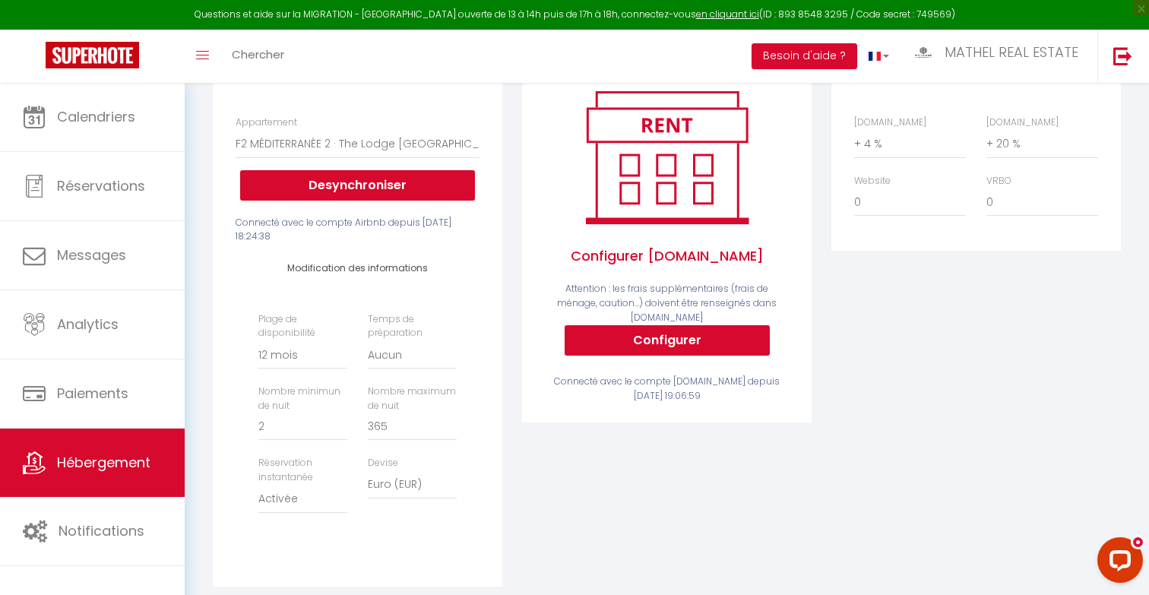
scroll to position [103, 0]
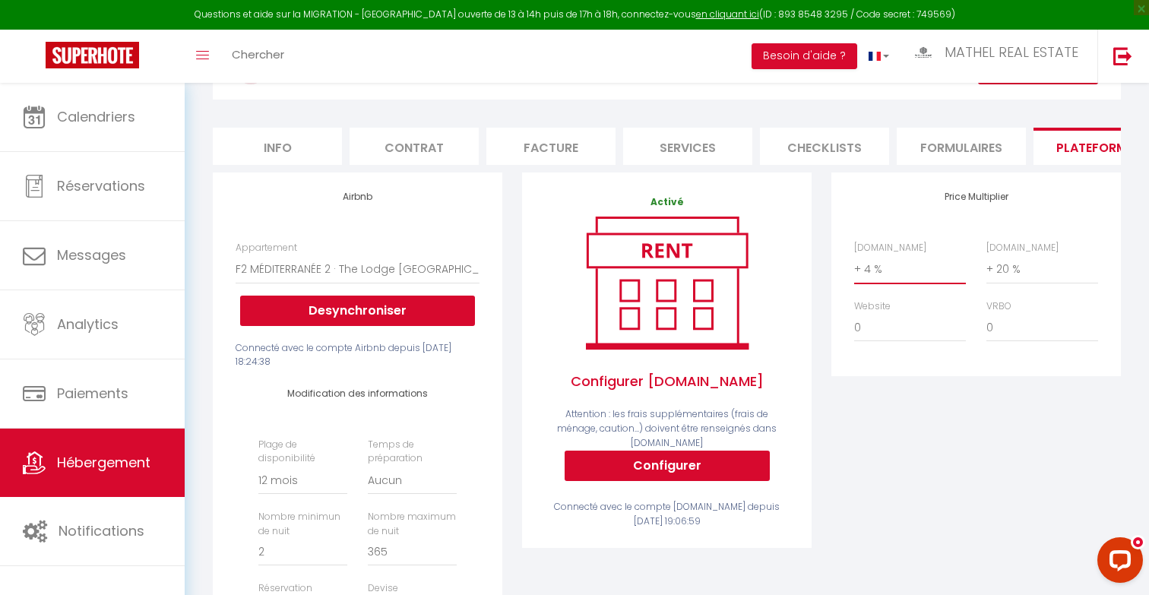
click at [871, 262] on select "0 + 1 % + 2 % + 3 % + 4 % + 5 % + 6 % + 7 % + 8 % + 9 %" at bounding box center [910, 269] width 112 height 29
select select "+ 16 %"
click at [854, 255] on select "0 + 1 % + 2 % + 3 % + 4 % + 5 % + 6 % + 7 % + 8 % + 9 %" at bounding box center [910, 269] width 112 height 29
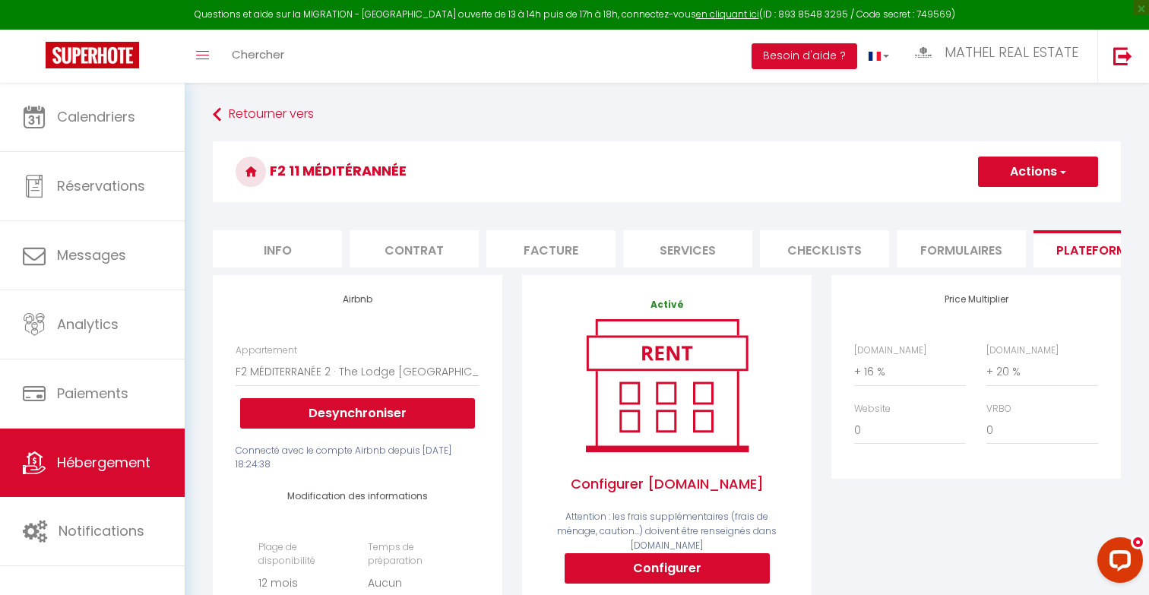
click at [1037, 163] on button "Actions" at bounding box center [1038, 172] width 120 height 30
click at [1005, 207] on link "Enregistrer" at bounding box center [1037, 205] width 120 height 20
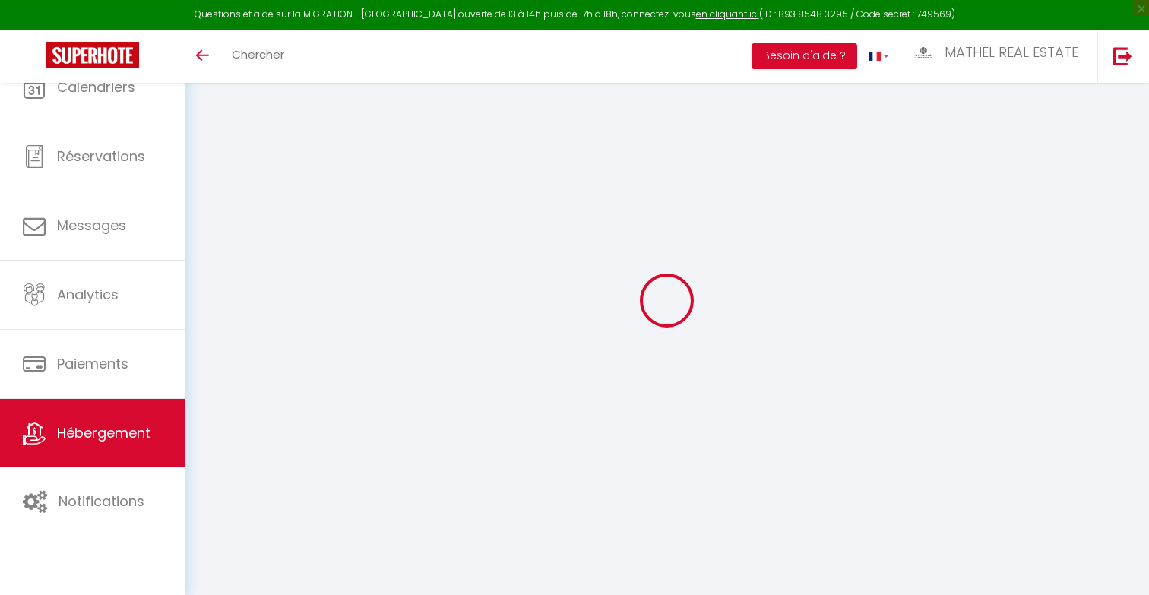
select select "8"
select select "2"
select select "4"
select select "2"
select select "28"
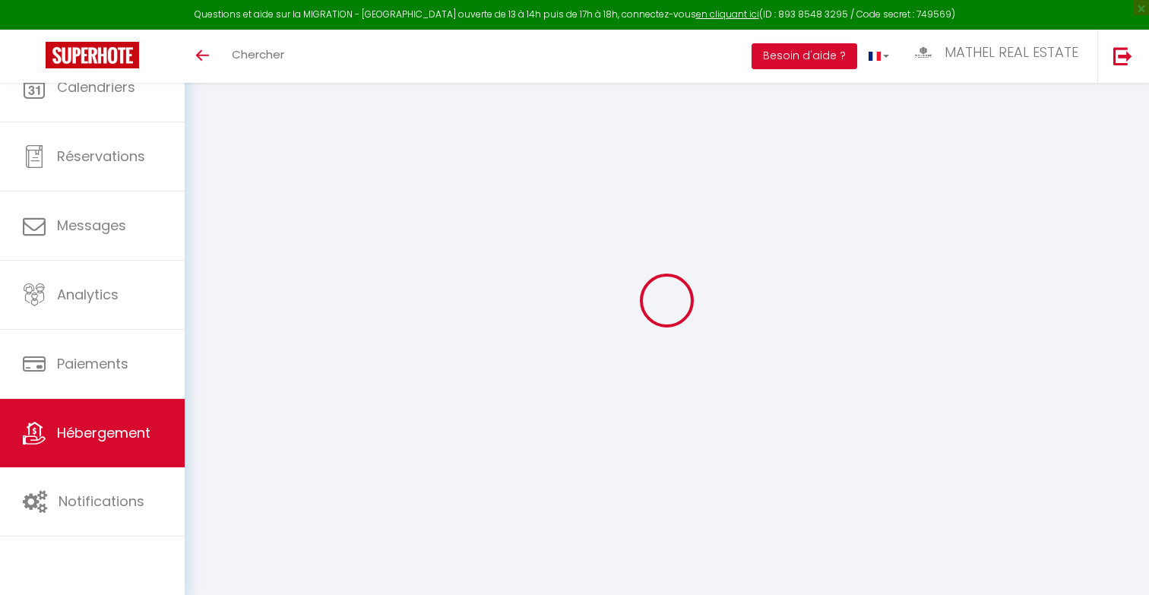
checkbox input "false"
checkbox input "true"
checkbox input "false"
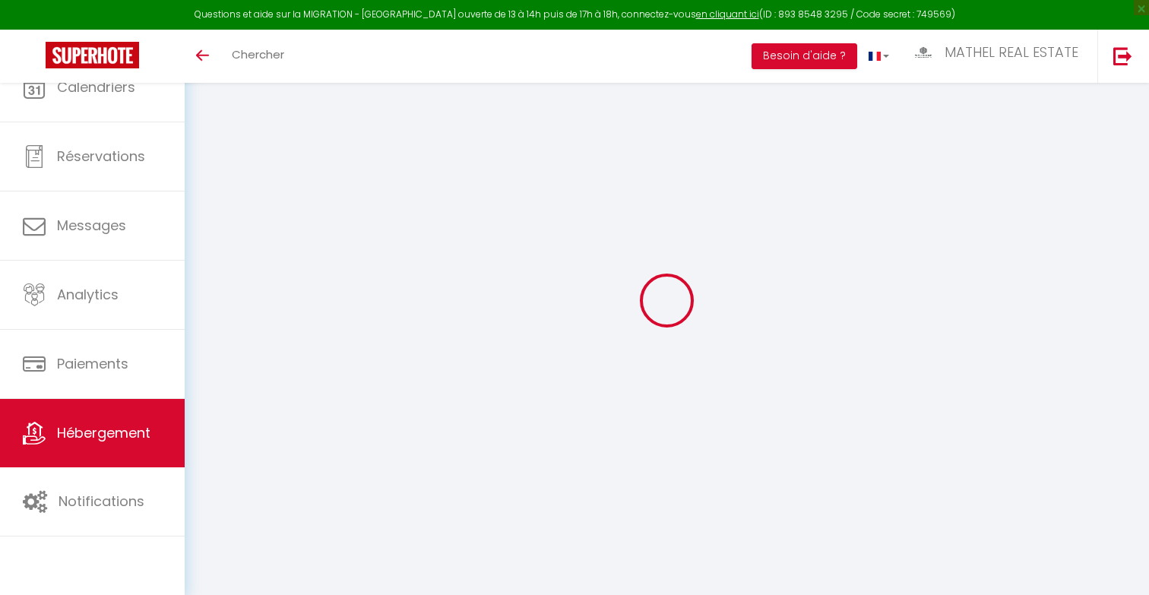
checkbox input "true"
checkbox input "false"
checkbox input "true"
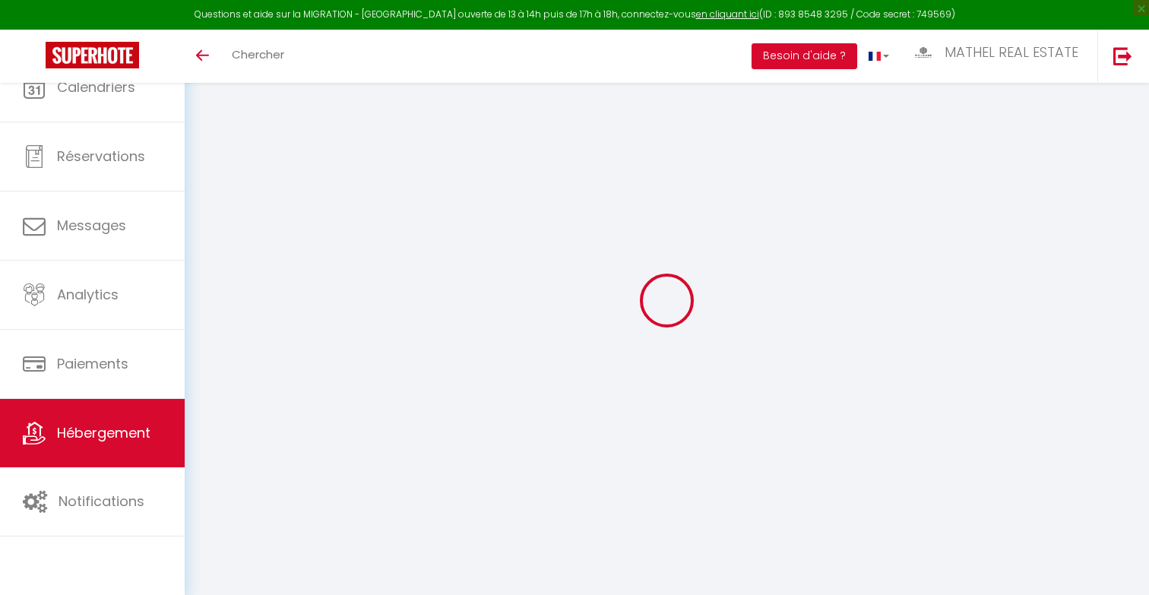
checkbox input "false"
select select "16:00"
select select "23:45"
select select "11:00"
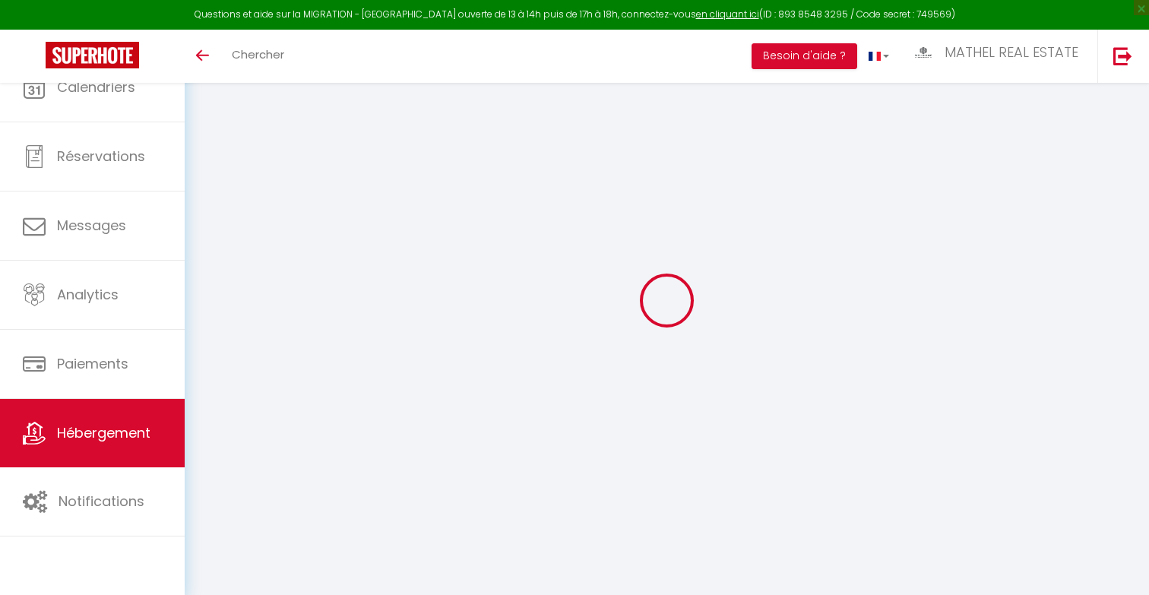
select select "30"
select select "120"
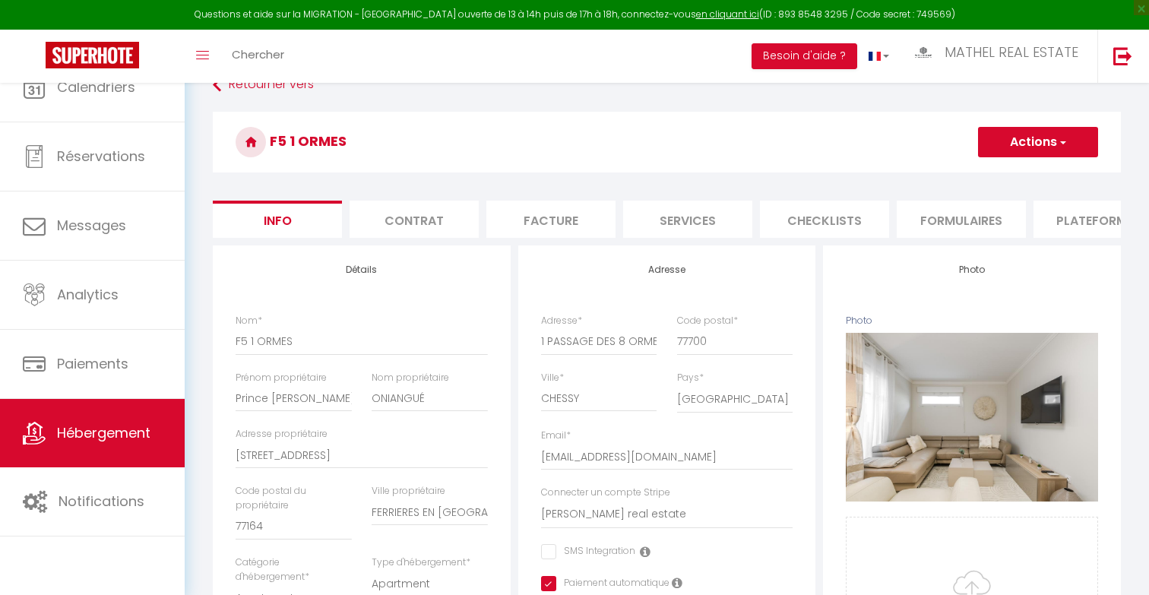
checkbox input "false"
checkbox input "true"
checkbox input "false"
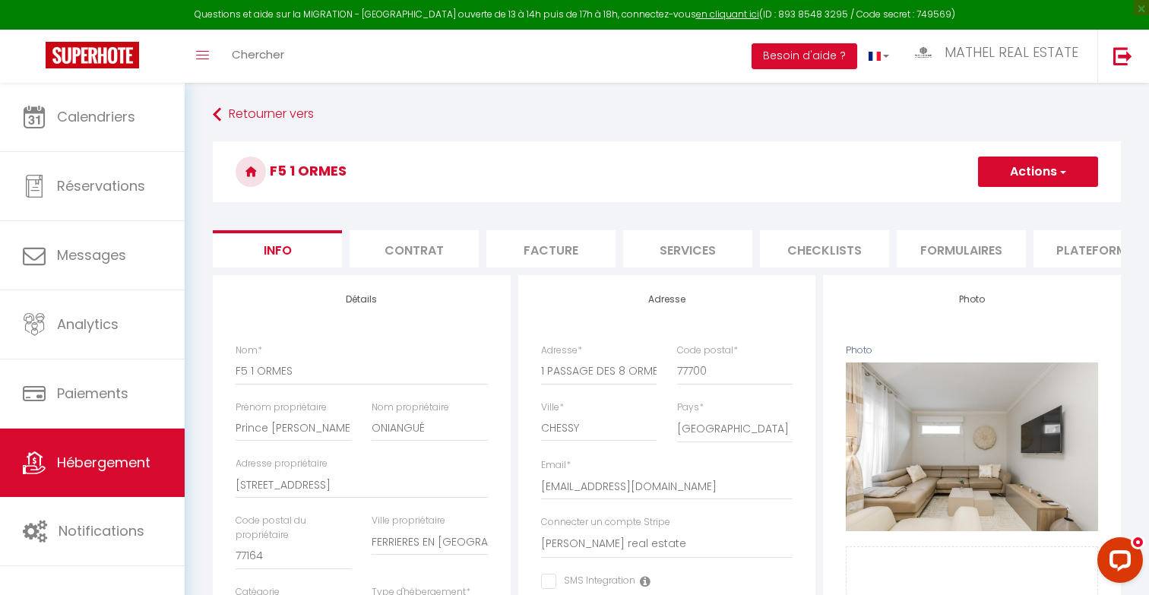
click at [1079, 249] on li "Plateformes" at bounding box center [1097, 248] width 129 height 37
select select
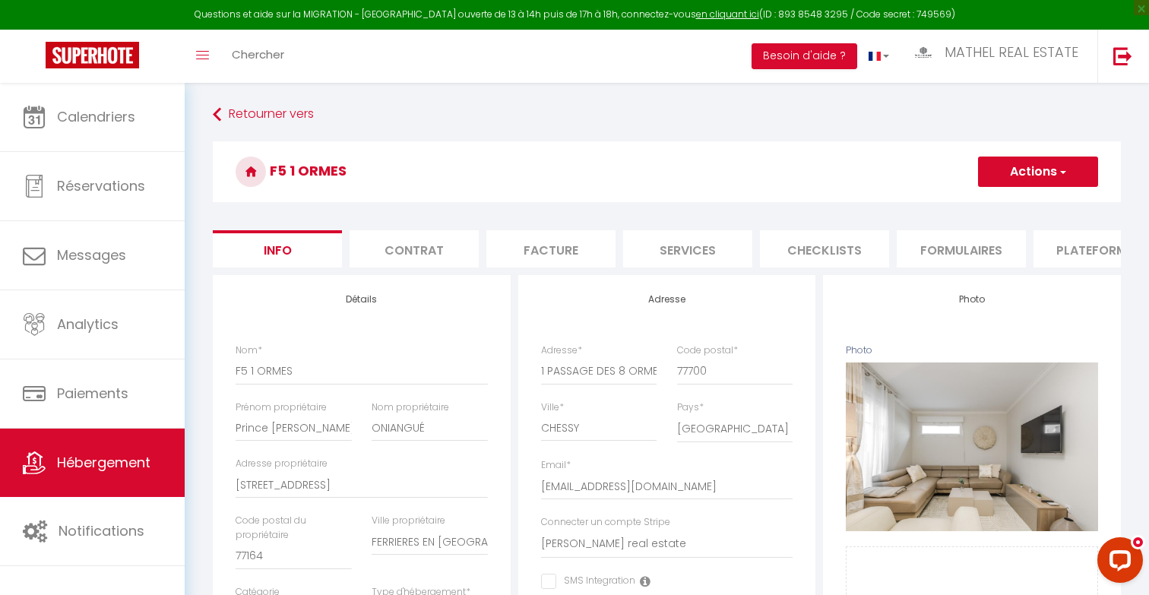
select select
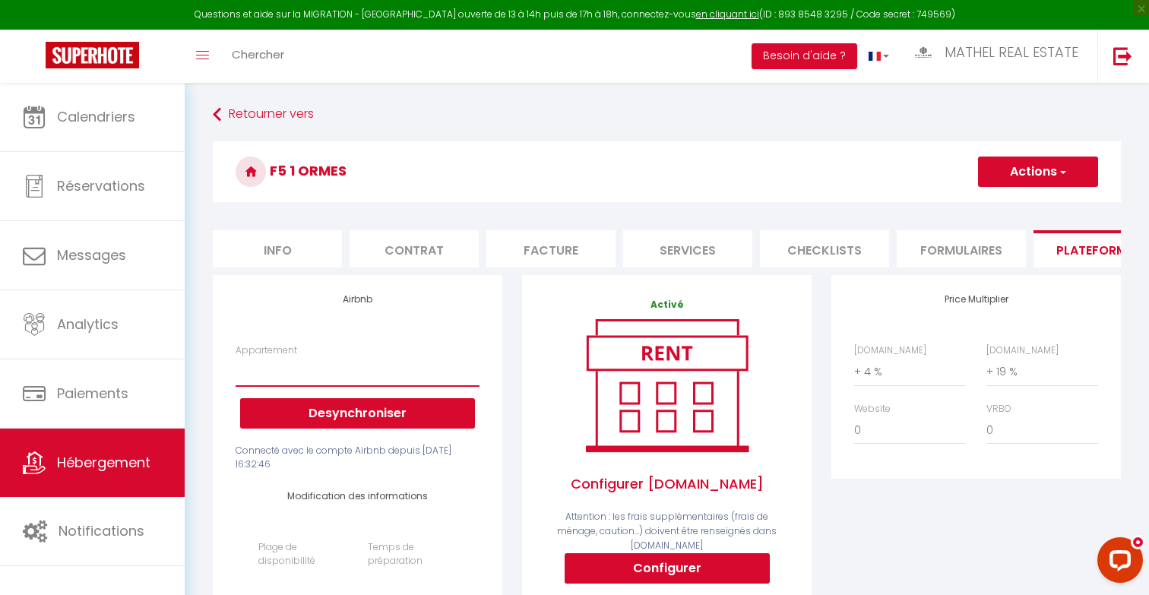
click at [388, 372] on select "F2 ARIANE I · The [GEOGRAPHIC_DATA] - 4 pers - 1 Ch - [EMAIL_ADDRESS][DOMAIN_NA…" at bounding box center [358, 371] width 244 height 29
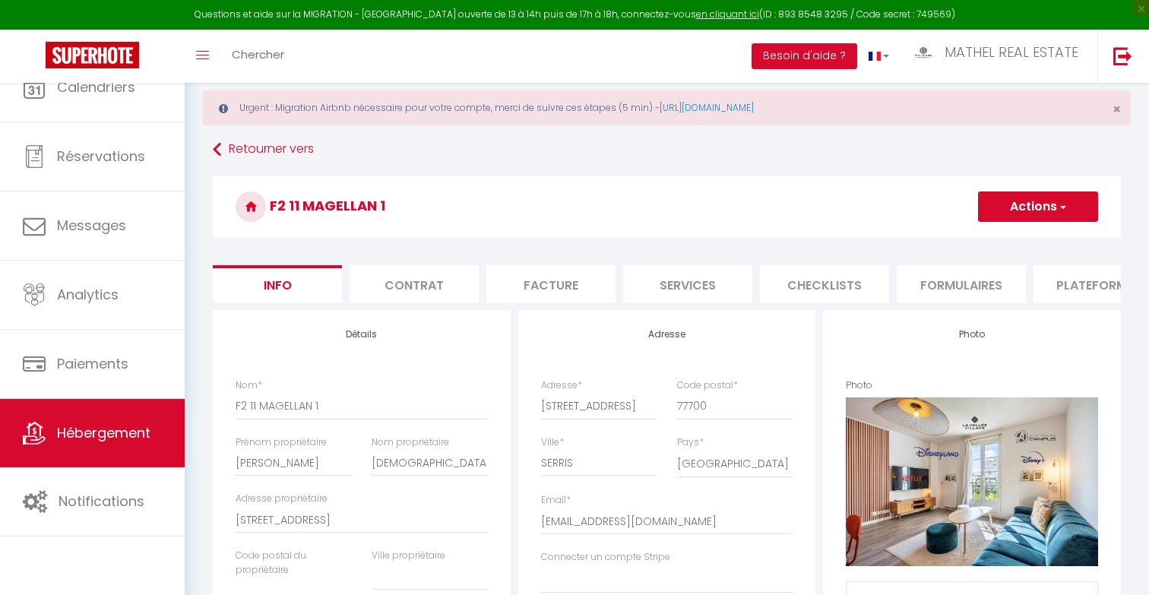
select select "4"
select select "2"
select select "1"
select select "15:00"
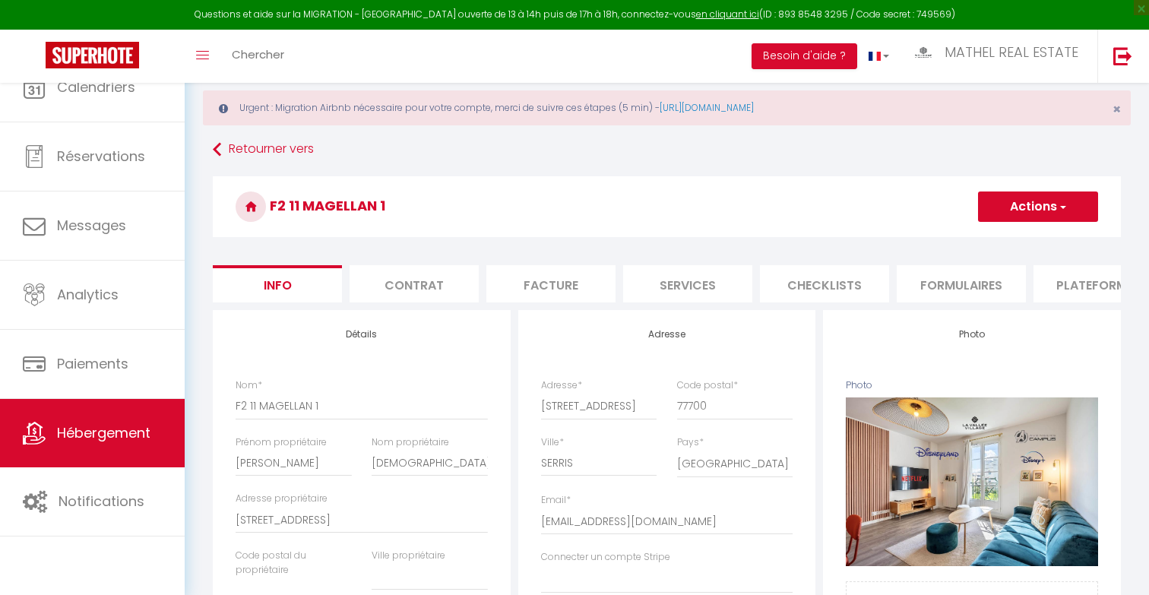
select select "23:45"
select select "11:00"
select select "30"
select select "120"
select select
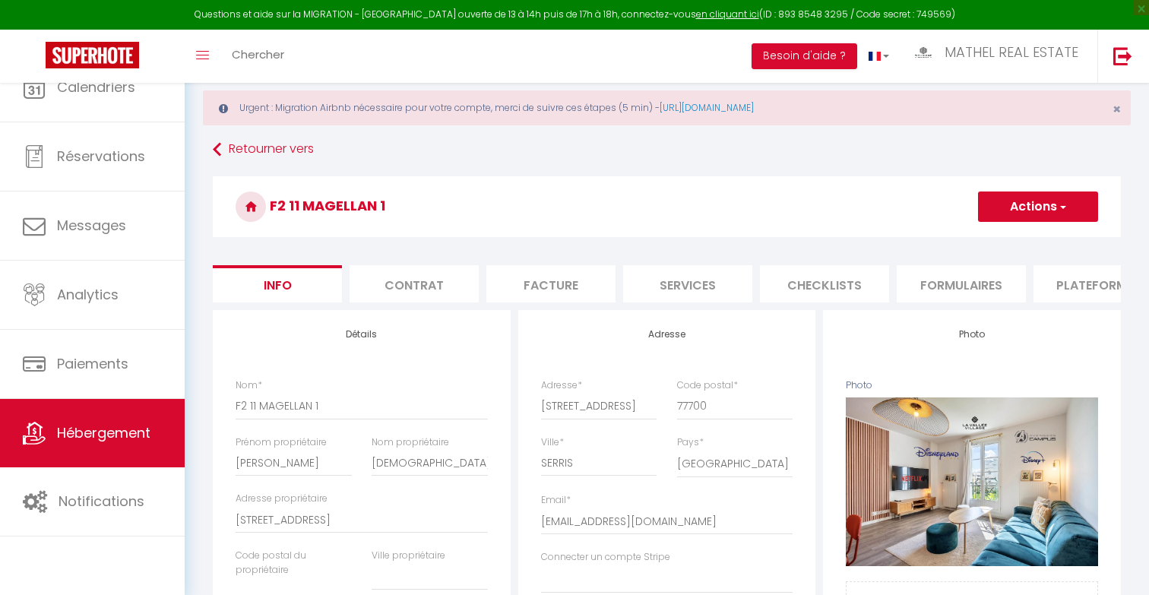
select select "28"
select select
checkbox input "false"
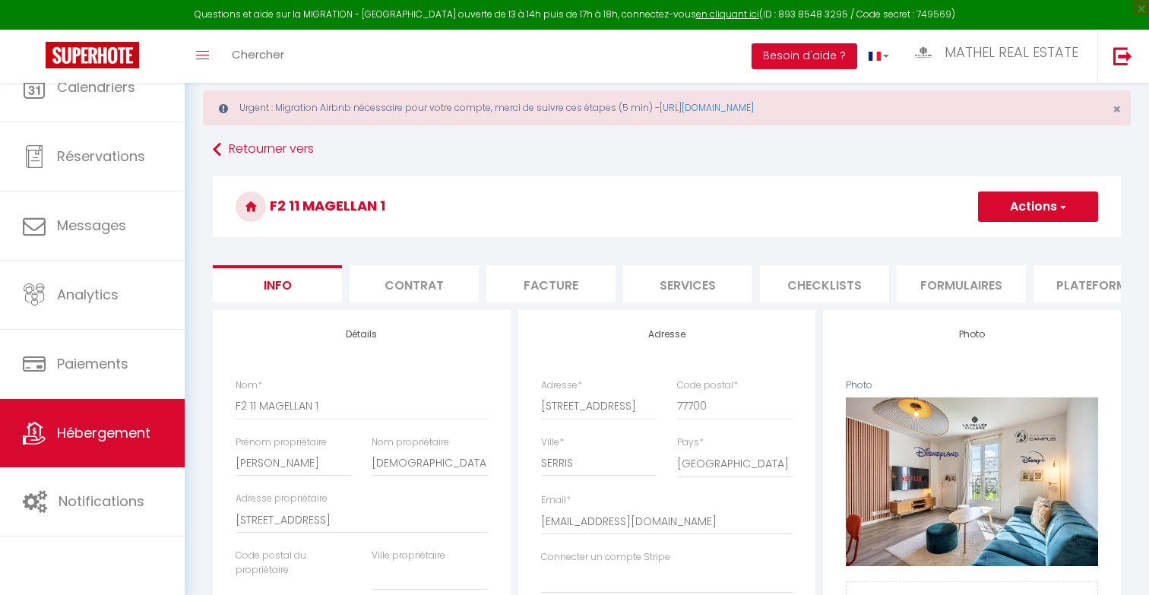
checkbox input "false"
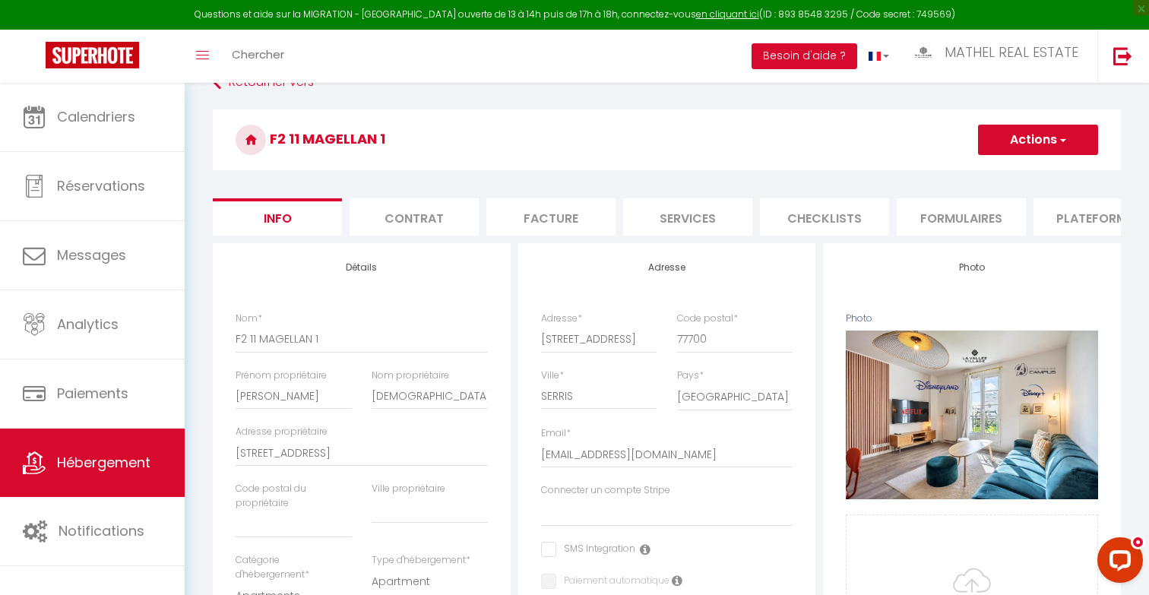
scroll to position [99, 0]
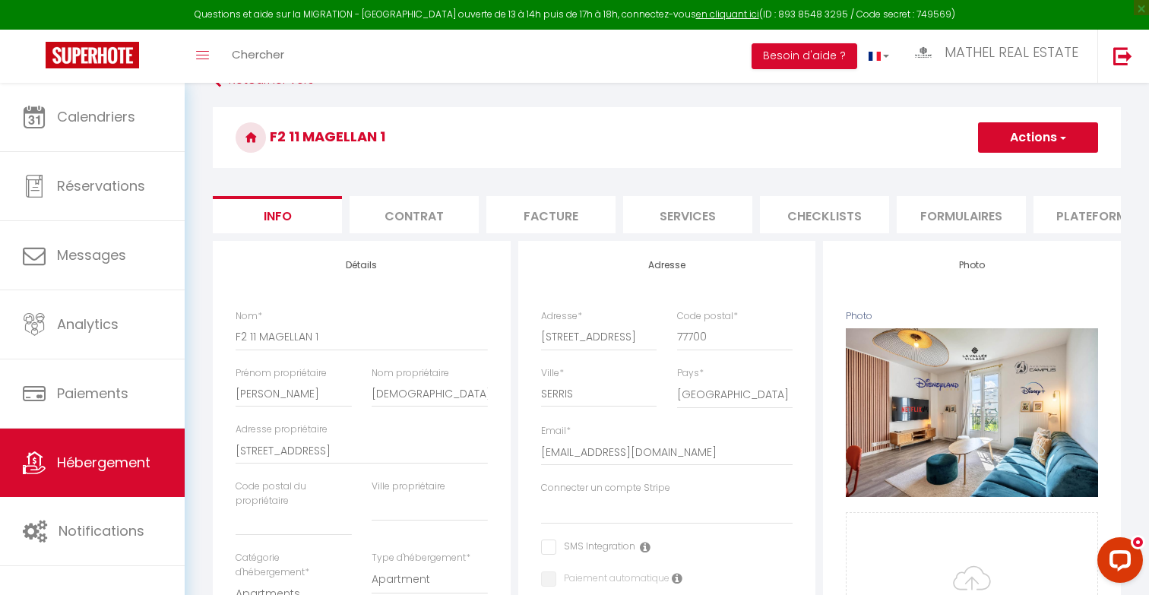
click at [1091, 220] on li "Plateformes" at bounding box center [1097, 214] width 129 height 37
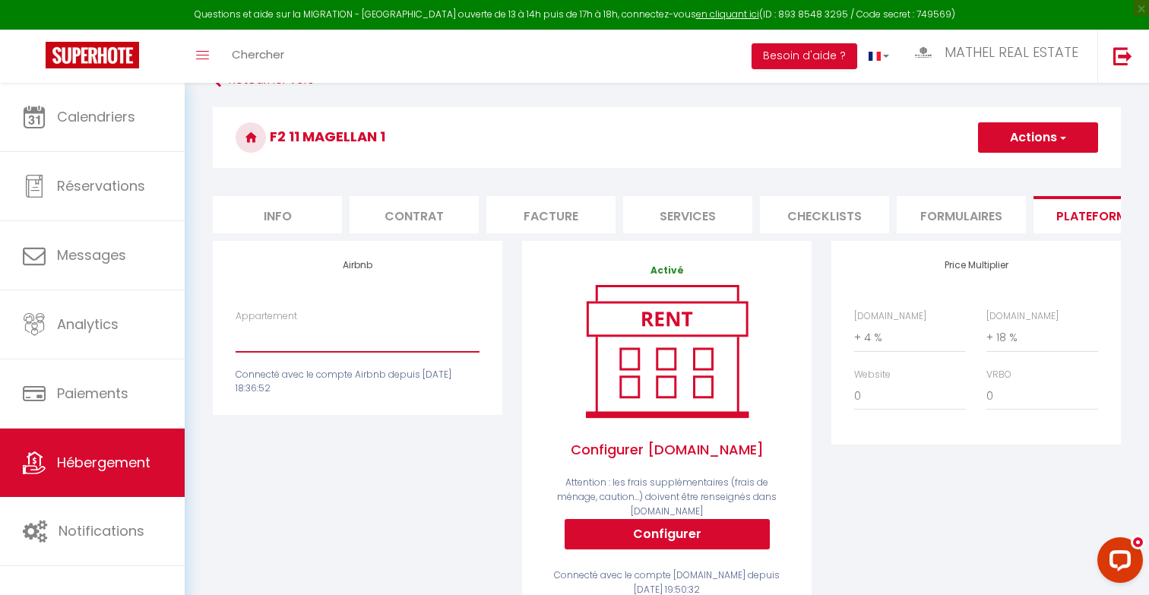
click at [433, 344] on select "Authentic Lodge à 15 min de [GEOGRAPHIC_DATA] - [EMAIL_ADDRESS][DOMAIN_NAME] Pe…" at bounding box center [358, 337] width 244 height 29
select select "11130-1257212372875966614"
click at [236, 323] on select "Authentic Lodge à 15 min de [GEOGRAPHIC_DATA] - [EMAIL_ADDRESS][DOMAIN_NAME] Pe…" at bounding box center [358, 337] width 244 height 29
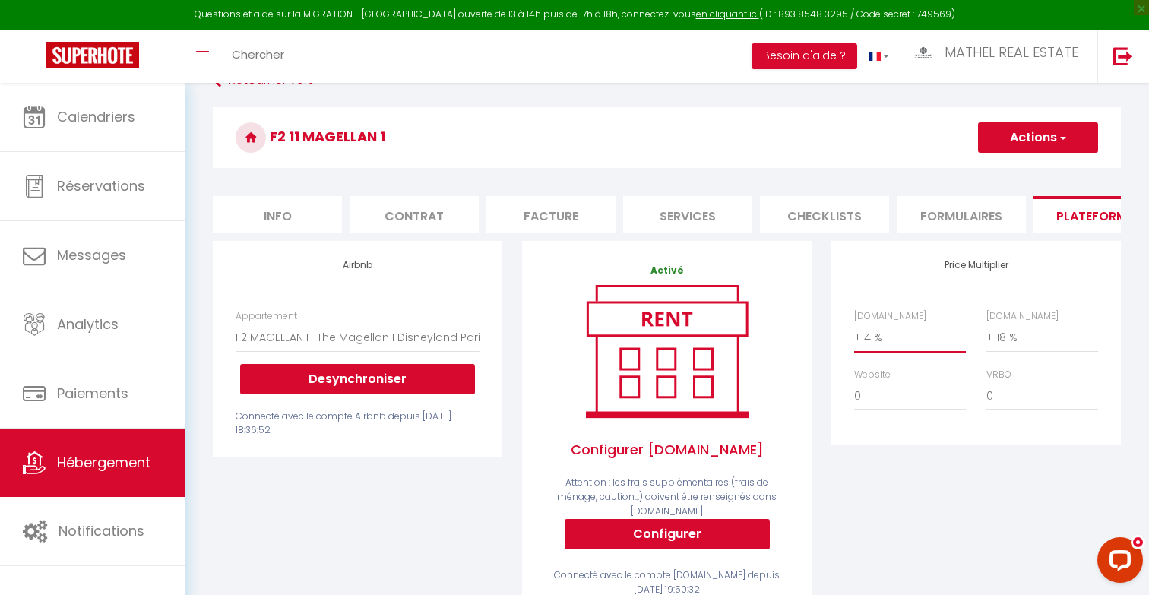
click at [915, 337] on select "0 + 1 % + 2 % + 3 % + 4 % + 5 % + 6 % + 7 % + 8 % + 9 %" at bounding box center [910, 337] width 112 height 29
select select "+ 16 %"
click at [854, 323] on select "0 + 1 % + 2 % + 3 % + 4 % + 5 % + 6 % + 7 % + 8 % + 9 %" at bounding box center [910, 337] width 112 height 29
click at [1037, 134] on button "Actions" at bounding box center [1038, 137] width 120 height 30
click at [1004, 175] on link "Enregistrer" at bounding box center [1037, 171] width 120 height 20
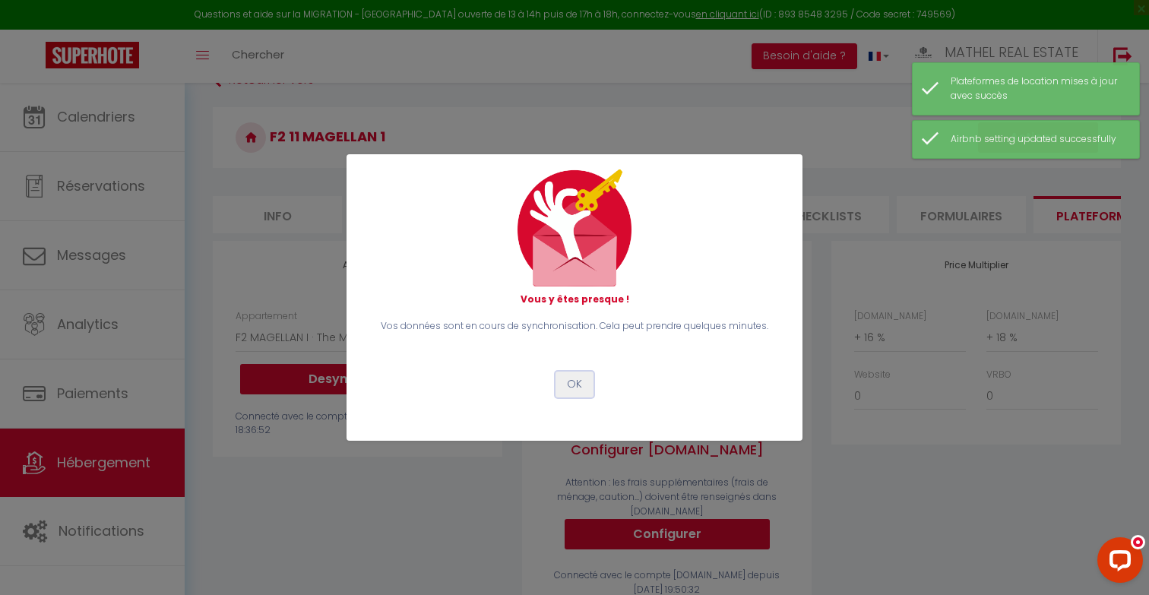
click at [585, 386] on button "OK" at bounding box center [574, 385] width 38 height 26
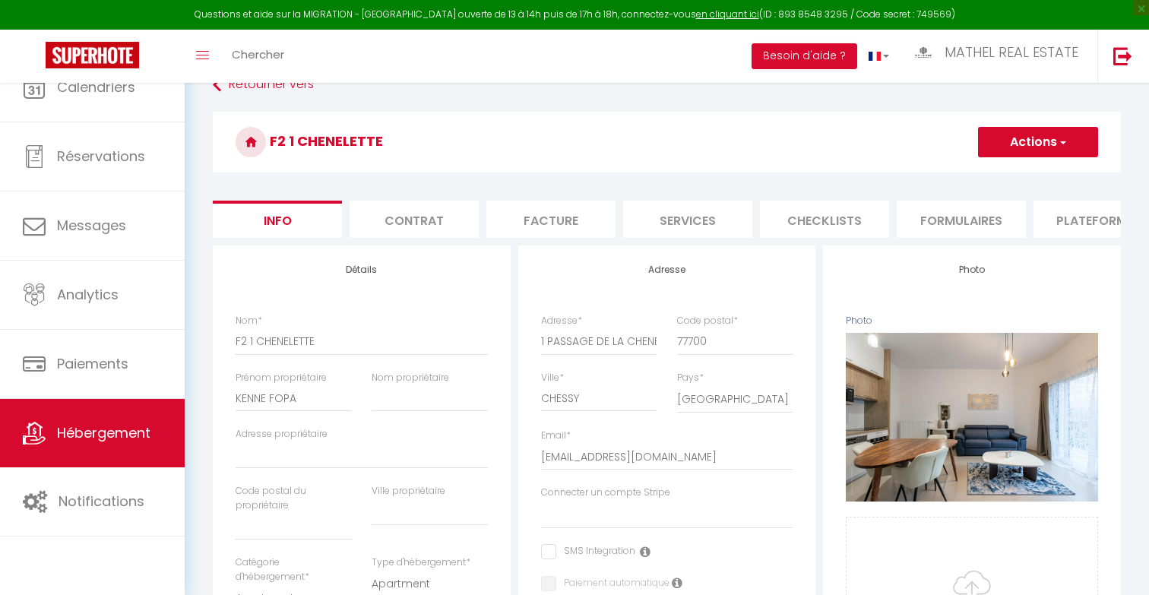
select select "4"
select select "2"
select select "1"
select select "15:00"
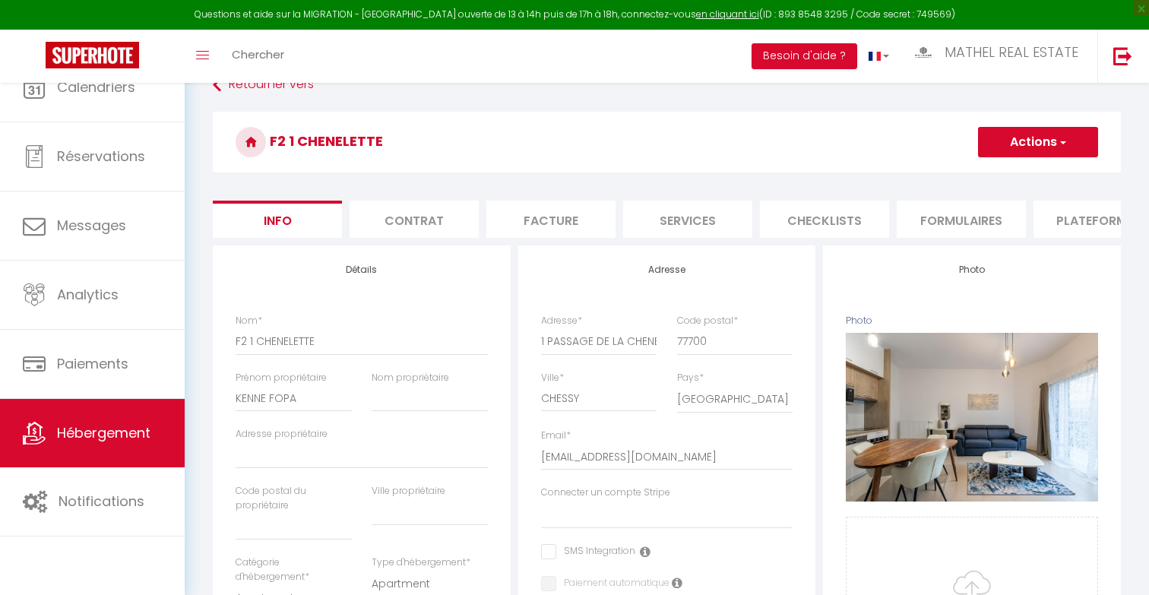
select select "23:45"
select select "11:00"
select select "30"
select select "120"
select select
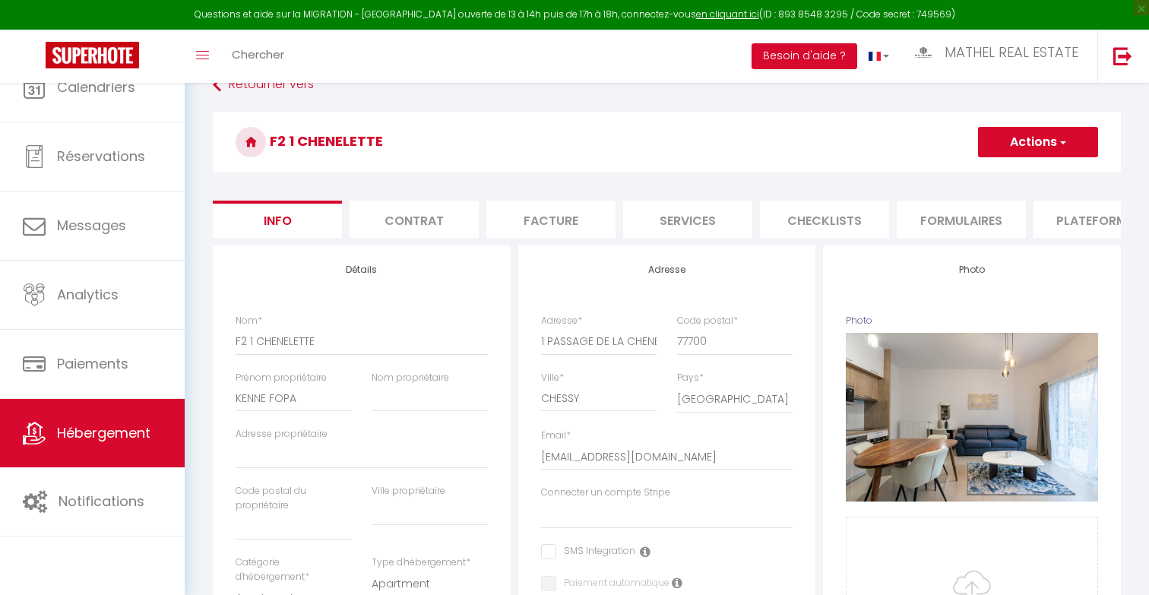
select select "28"
select select
checkbox input "false"
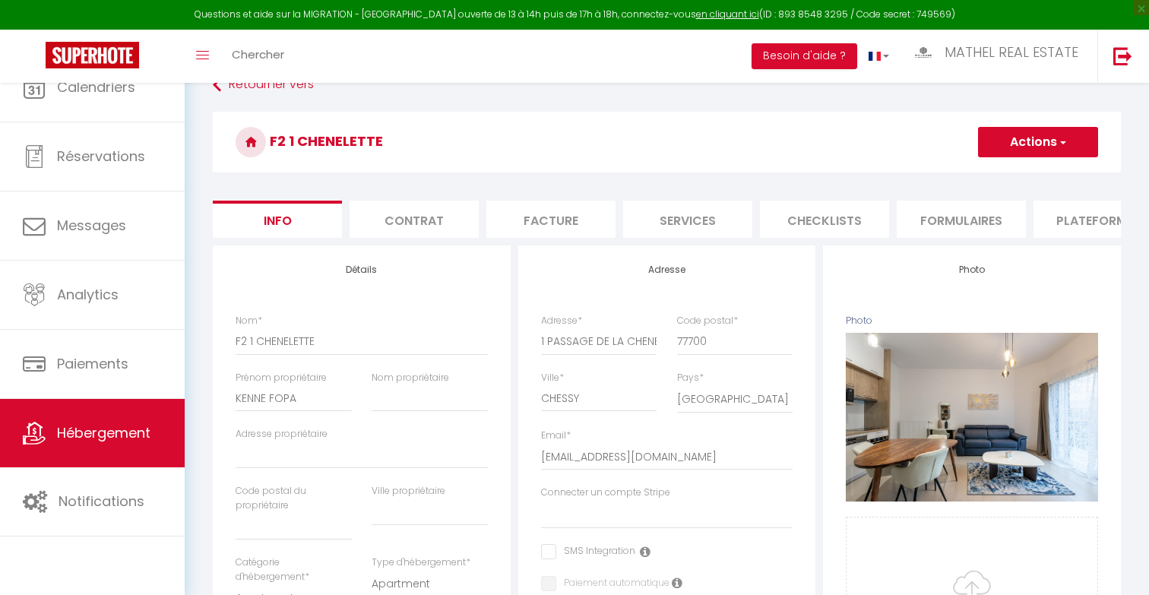
checkbox input "false"
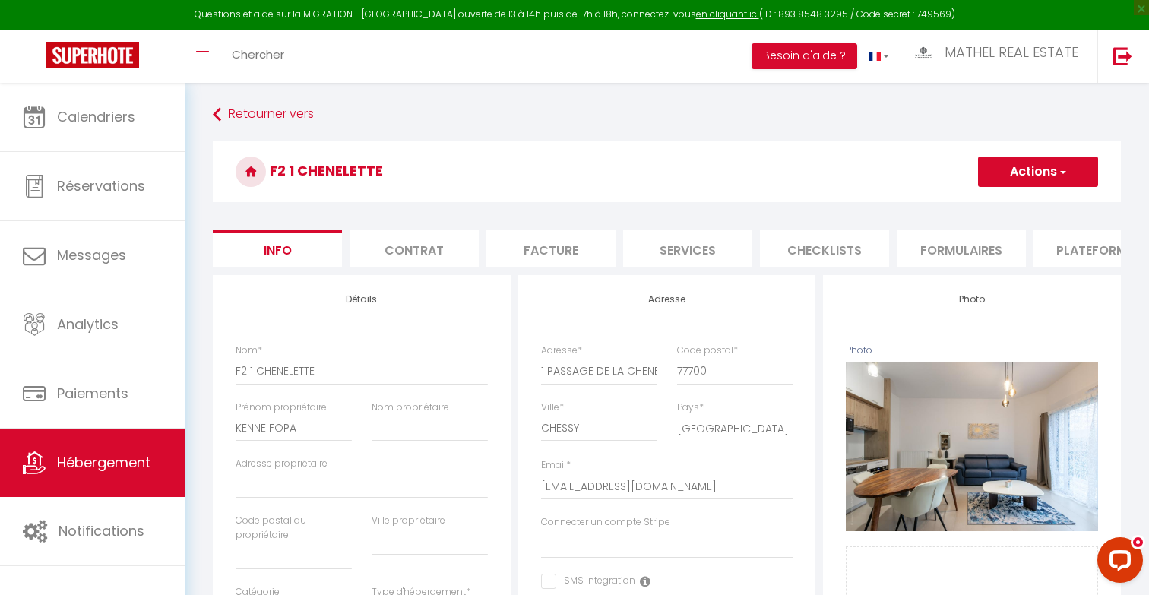
click at [1059, 255] on li "Plateformes" at bounding box center [1097, 248] width 129 height 37
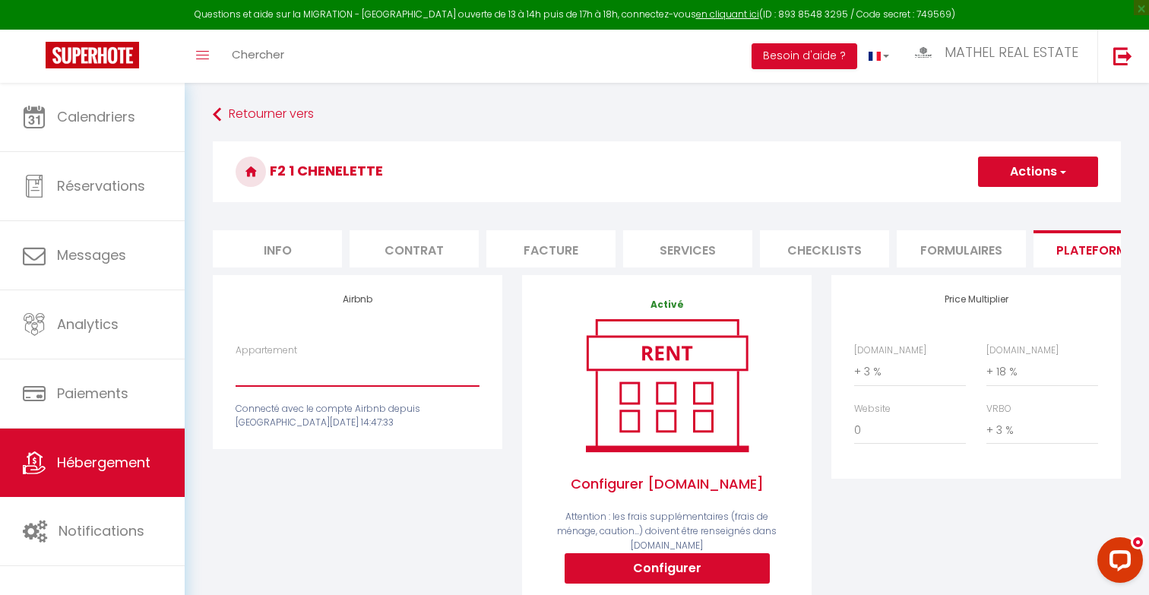
click at [383, 373] on select "Authentic Lodge à 15 min de Disneyland Paris - contact@welkhome-p.fr Penthouse …" at bounding box center [358, 371] width 244 height 29
select select "11130-1034949705246670356"
click at [236, 357] on select "Authentic Lodge à 15 min de Disneyland Paris - contact@welkhome-p.fr Penthouse …" at bounding box center [358, 371] width 244 height 29
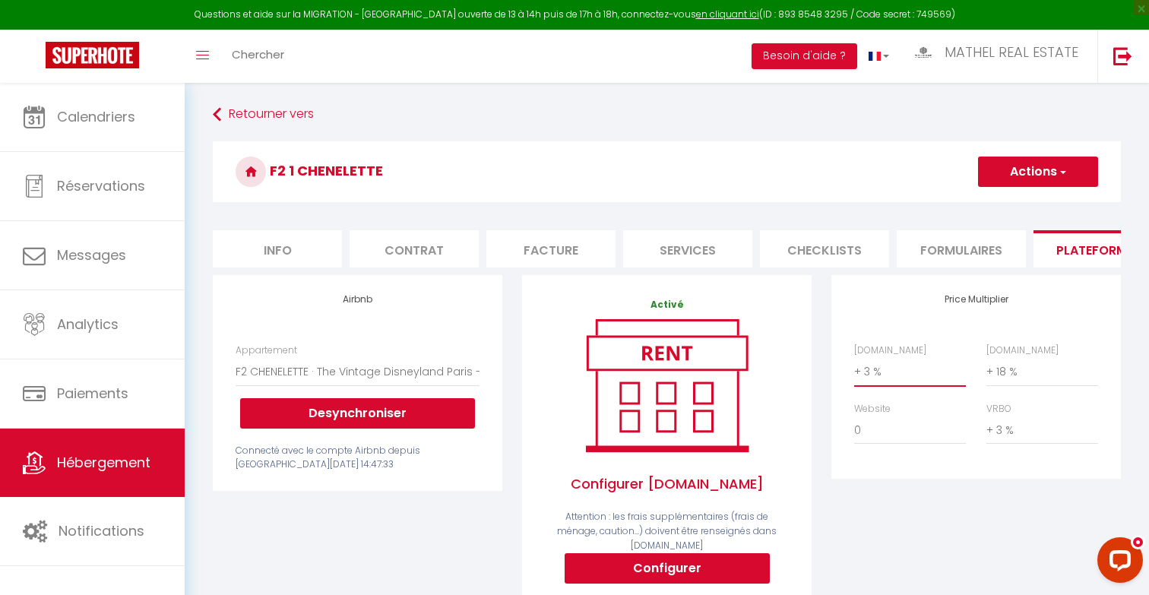
click at [896, 379] on select "0 + 1 % + 2 % + 3 % + 4 % + 5 % + 6 % + 7 % + 8 % + 9 %" at bounding box center [910, 371] width 112 height 29
select select "+ 16 %"
click at [854, 357] on select "0 + 1 % + 2 % + 3 % + 4 % + 5 % + 6 % + 7 % + 8 % + 9 %" at bounding box center [910, 371] width 112 height 29
click at [1044, 162] on button "Actions" at bounding box center [1038, 172] width 120 height 30
click at [1014, 199] on link "Enregistrer" at bounding box center [1037, 205] width 120 height 20
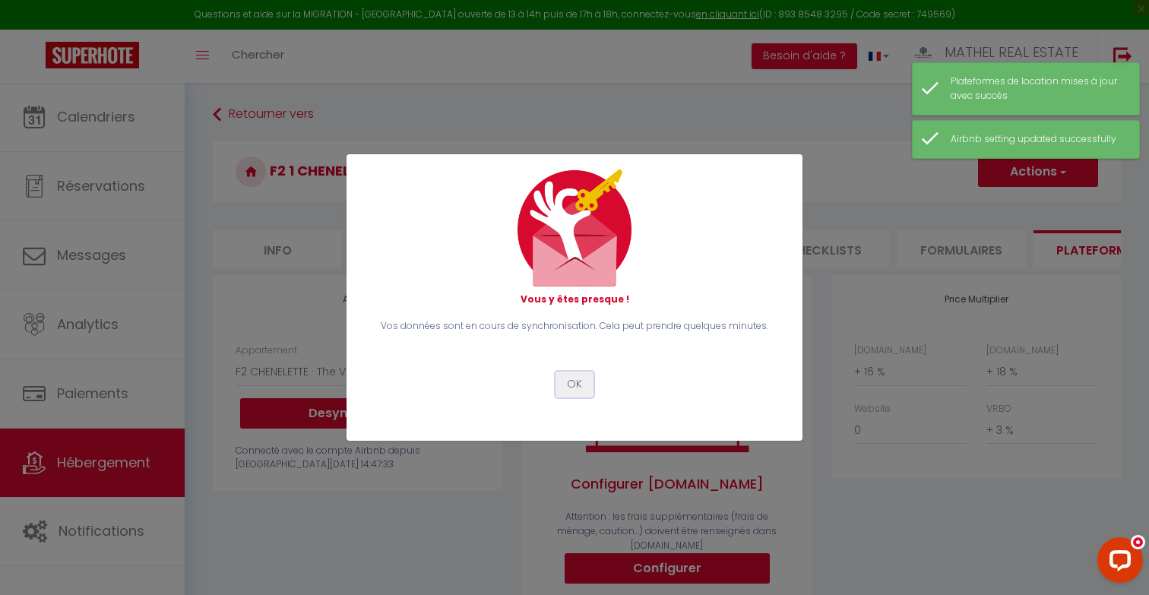
click at [573, 385] on button "OK" at bounding box center [574, 385] width 38 height 26
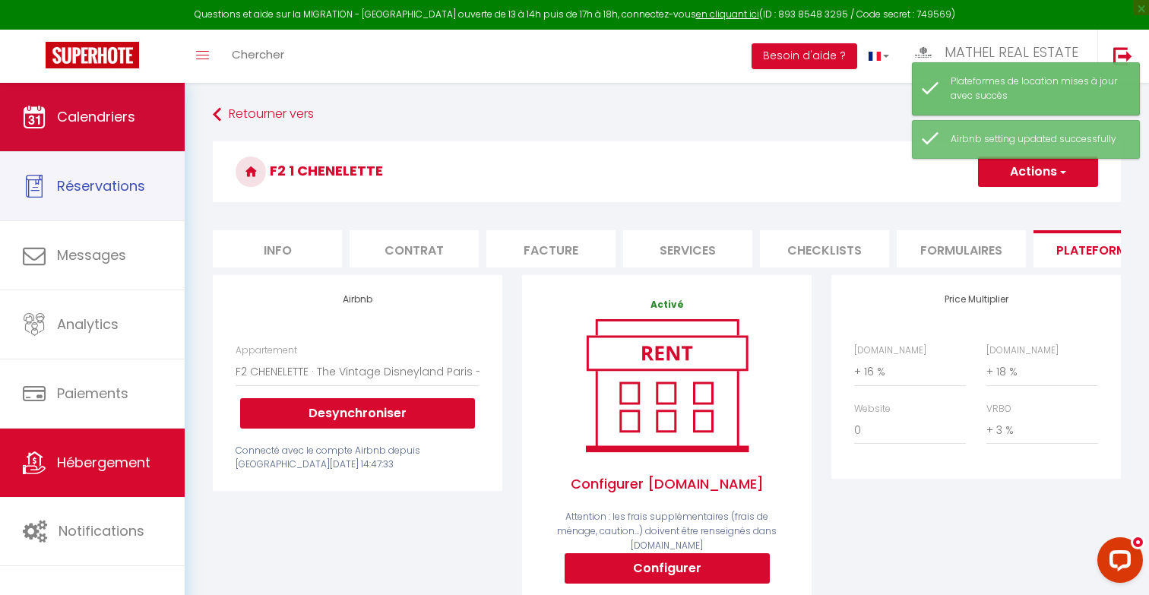
click at [102, 110] on span "Calendriers" at bounding box center [96, 116] width 78 height 19
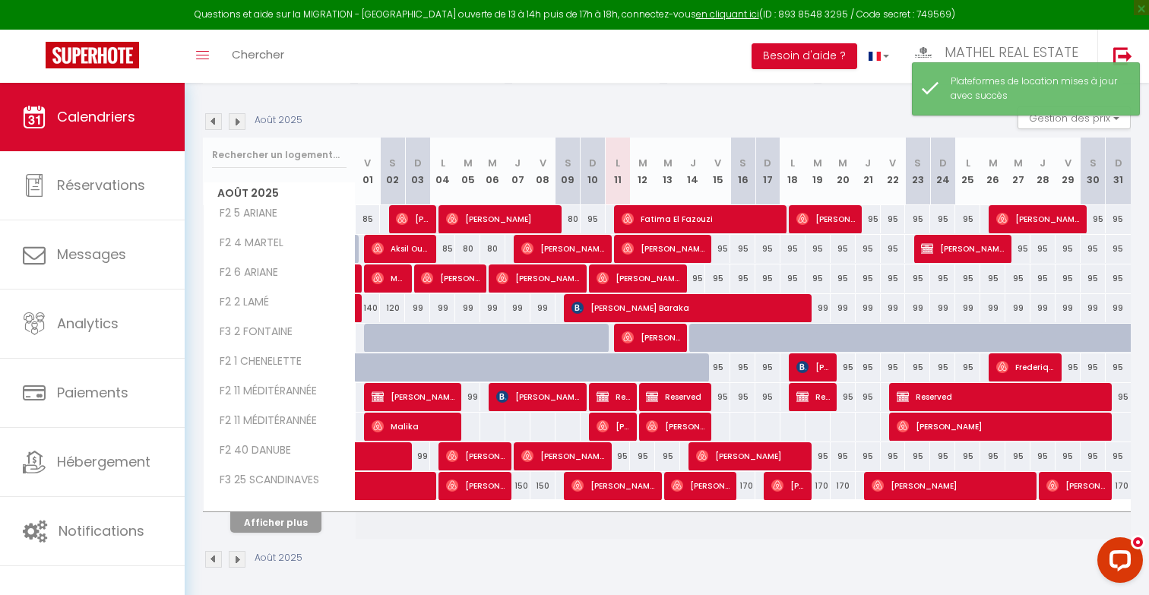
scroll to position [207, 0]
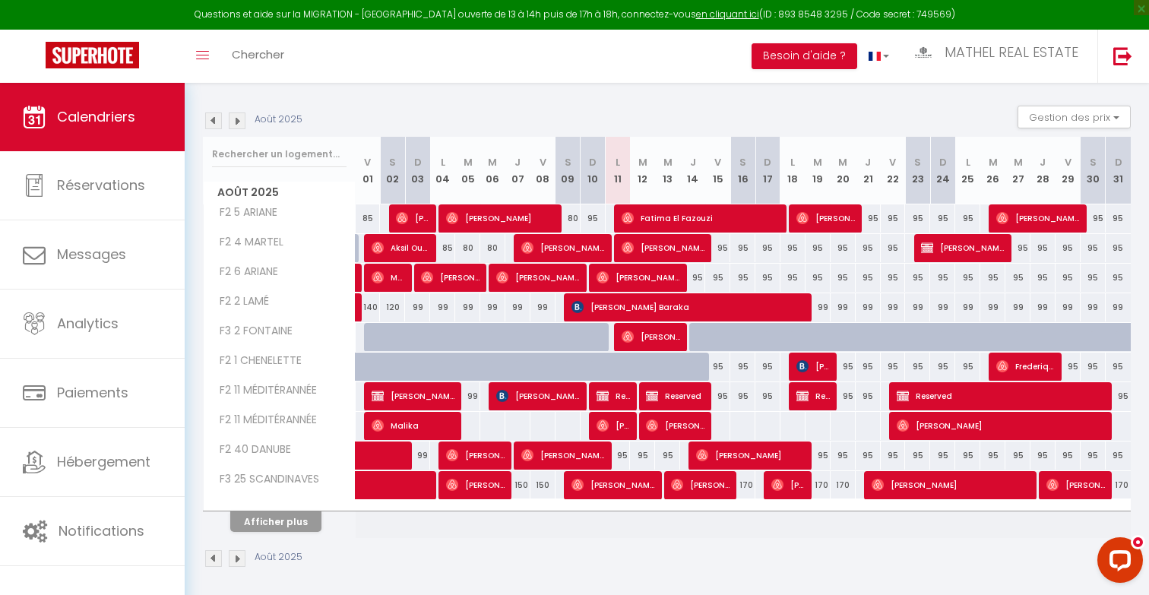
click at [215, 122] on img at bounding box center [213, 120] width 17 height 17
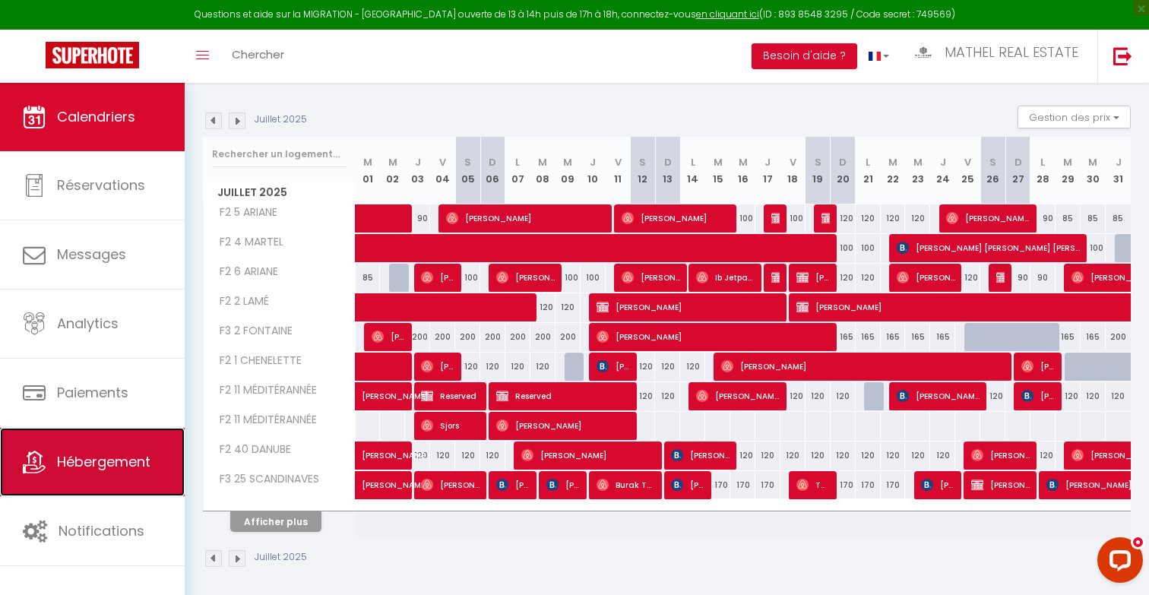
click at [106, 453] on span "Hébergement" at bounding box center [103, 461] width 93 height 19
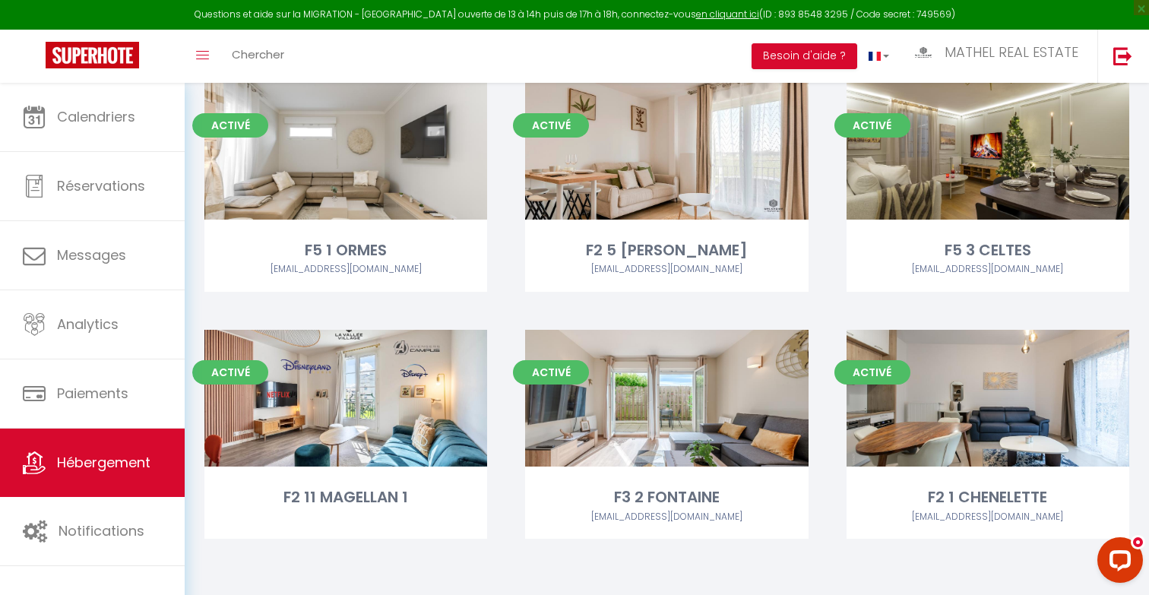
scroll to position [1166, 0]
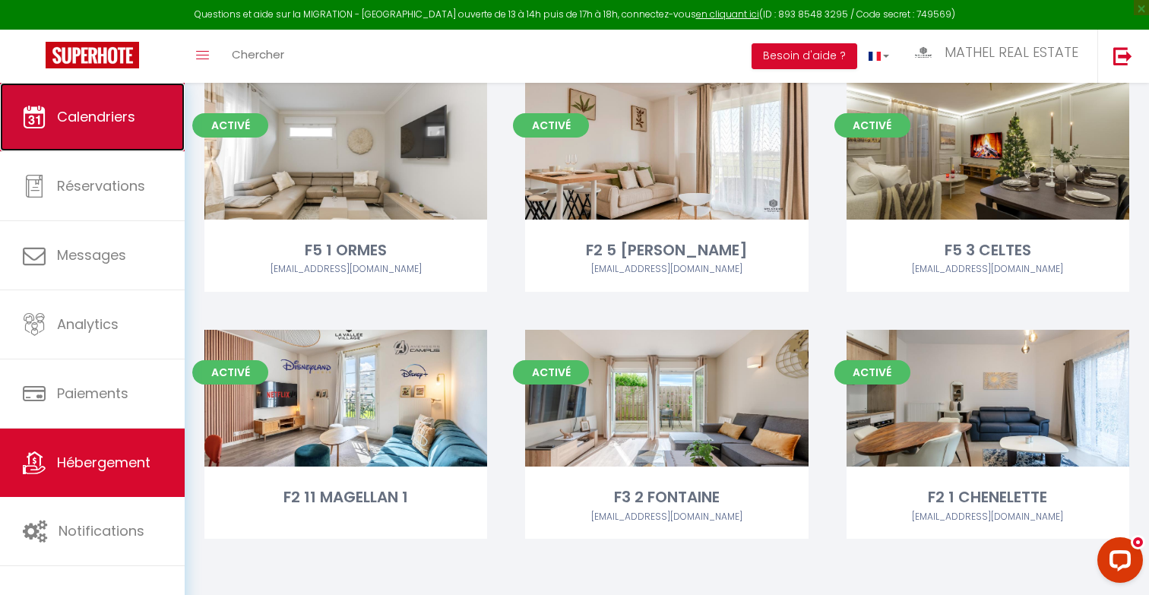
click at [97, 127] on link "Calendriers" at bounding box center [92, 117] width 185 height 68
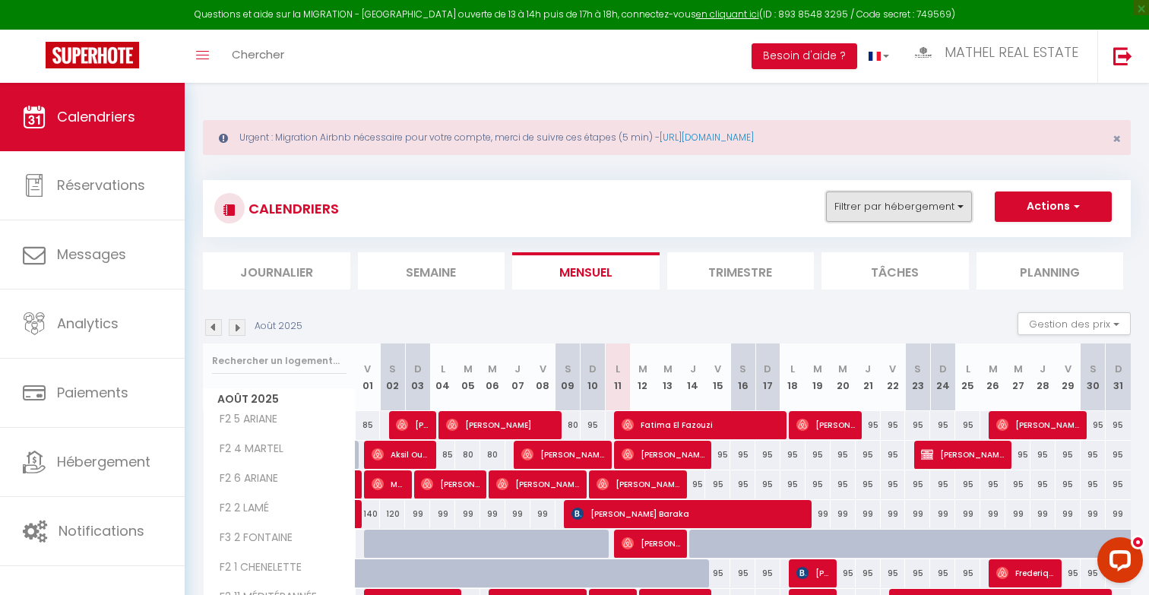
click at [943, 210] on button "Filtrer par hébergement" at bounding box center [899, 206] width 146 height 30
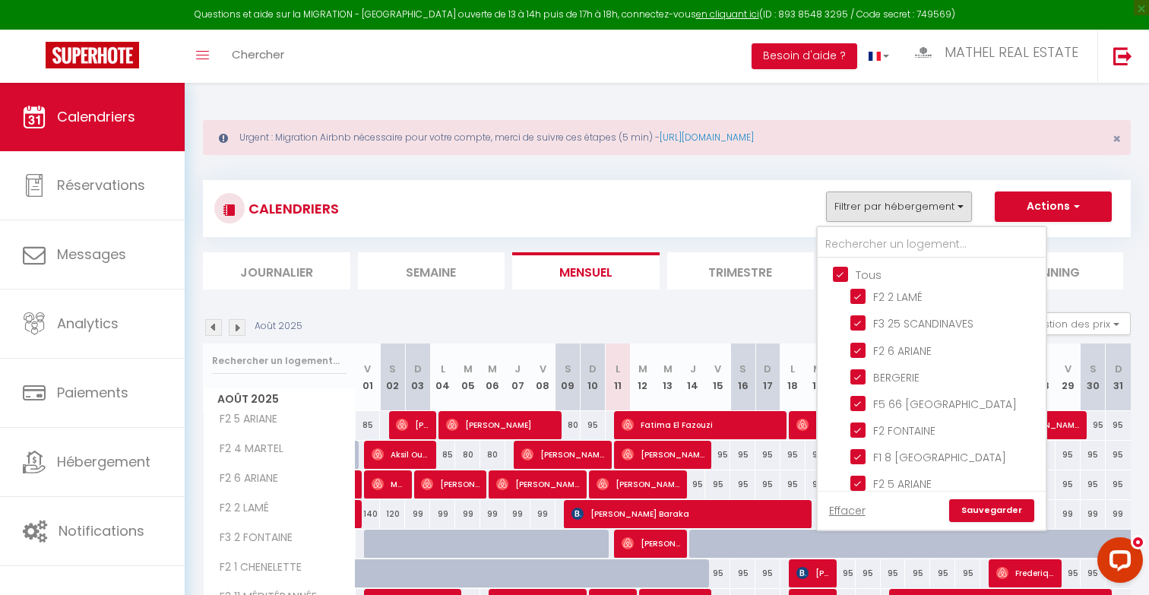
click at [875, 280] on input "Tous" at bounding box center [947, 273] width 228 height 15
checkbox input "false"
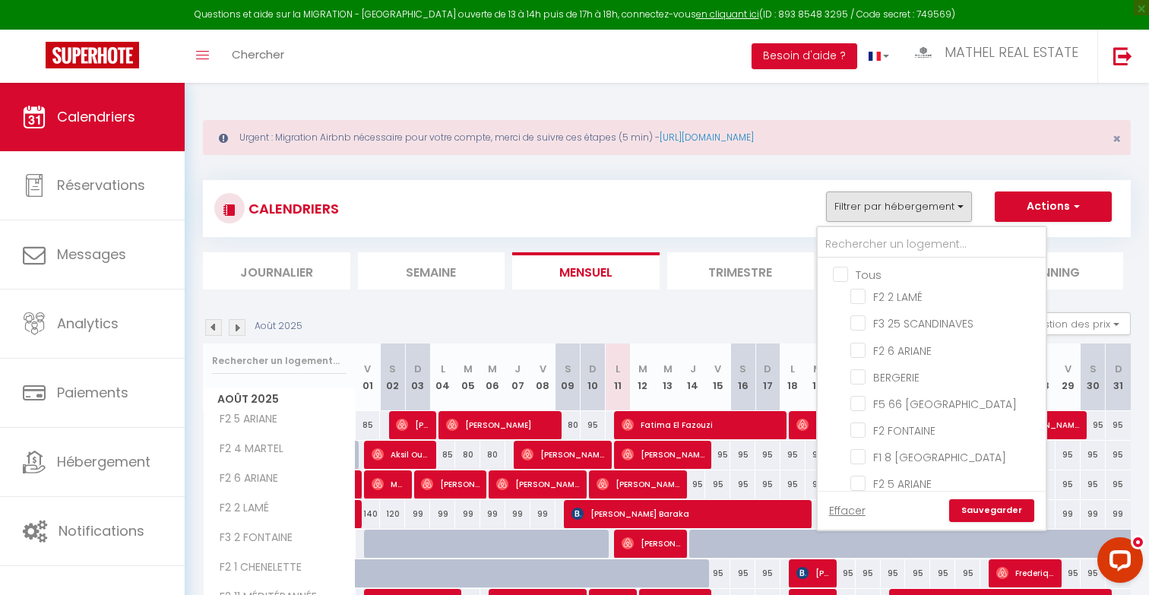
checkbox input "false"
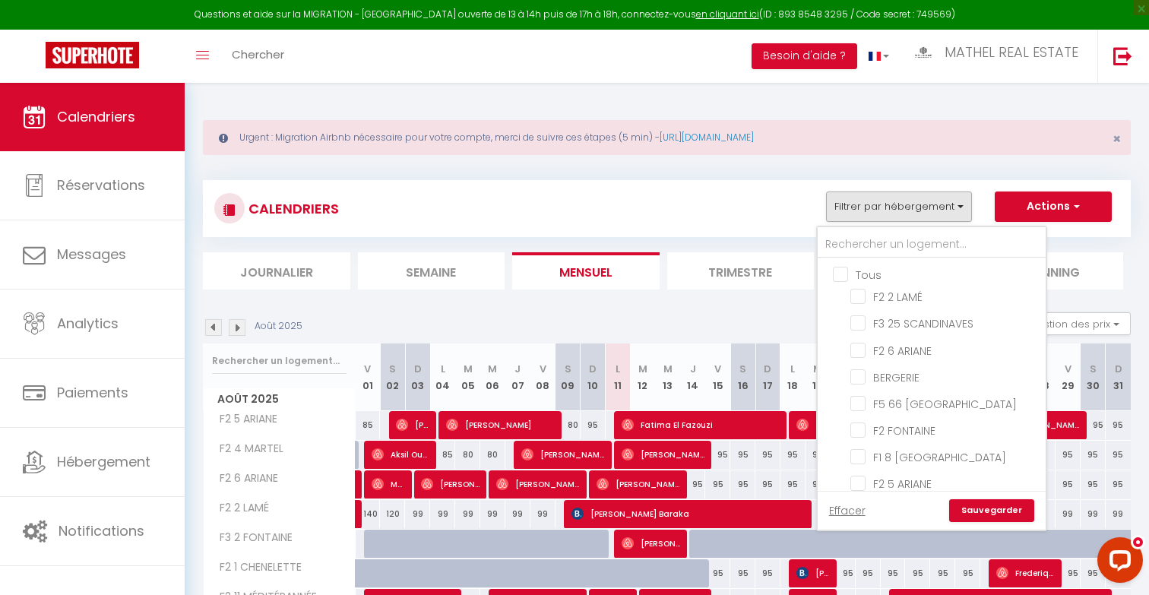
checkbox input "false"
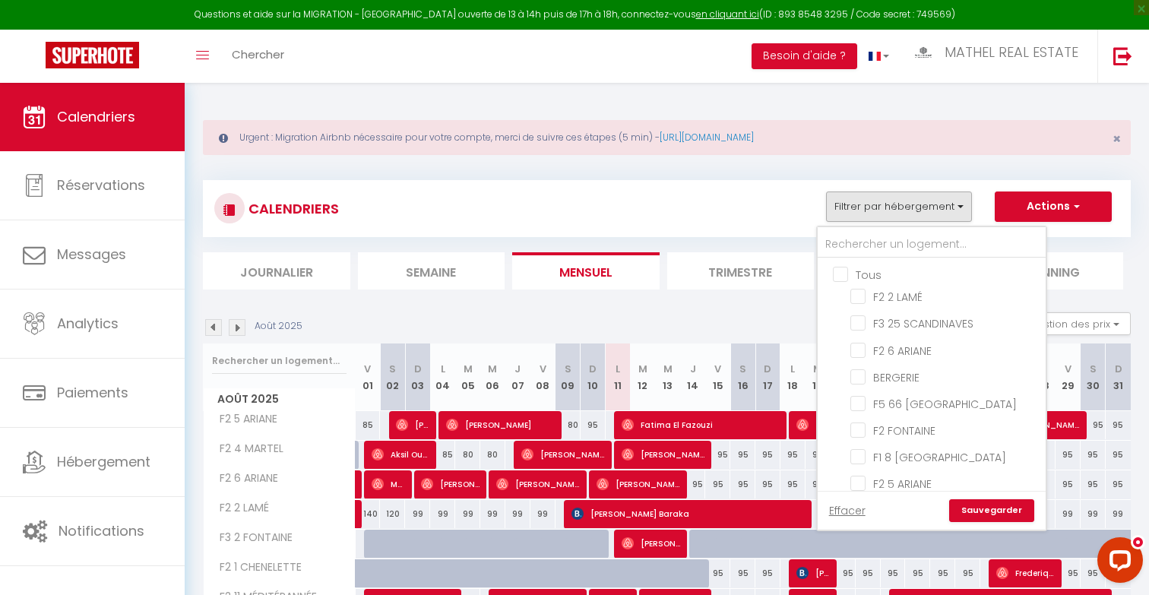
checkbox input "false"
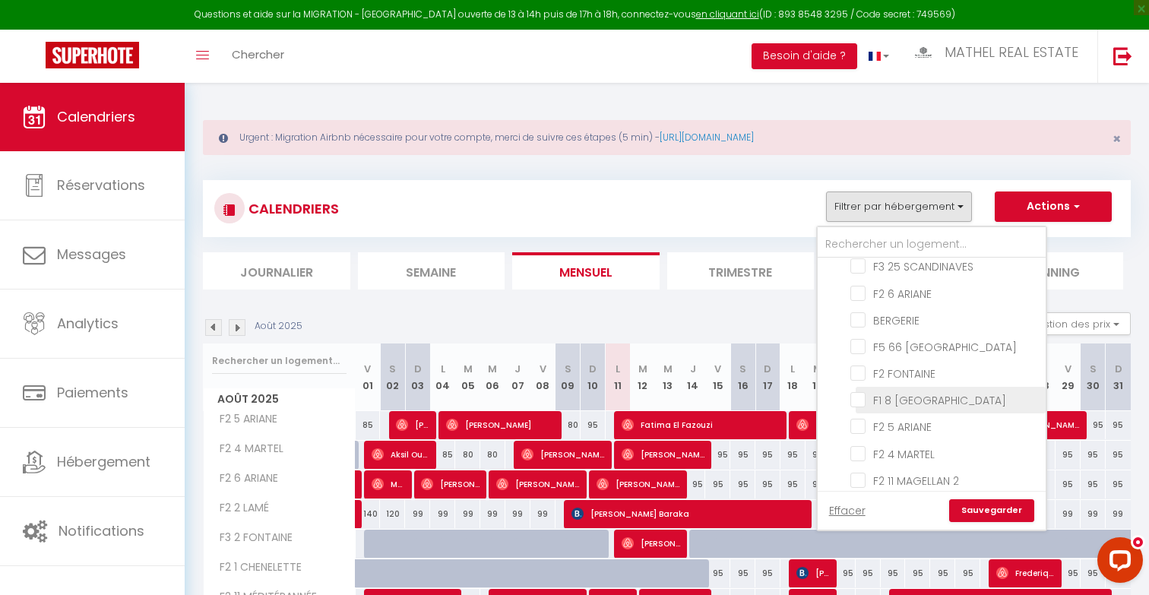
scroll to position [106, 0]
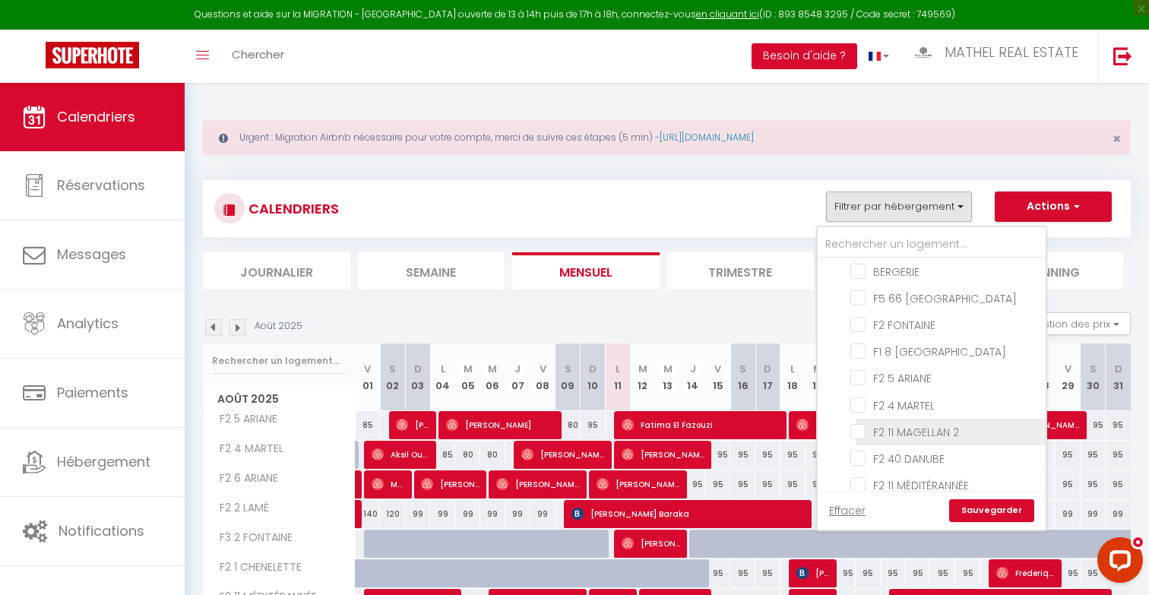
click at [914, 430] on input "F2 11 MAGELLAN 2" at bounding box center [945, 430] width 190 height 15
checkbox input "false"
click at [907, 479] on input "F2 11 MÉDITÉRANNÉE" at bounding box center [945, 483] width 190 height 15
checkbox input "true"
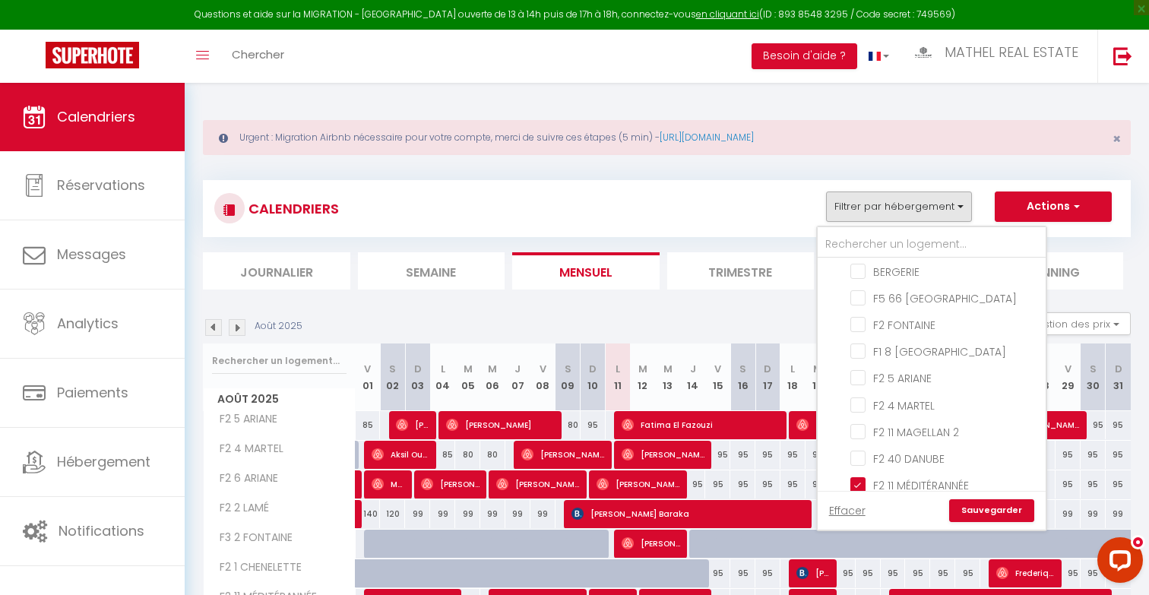
click at [972, 505] on link "Sauvegarder" at bounding box center [991, 510] width 85 height 23
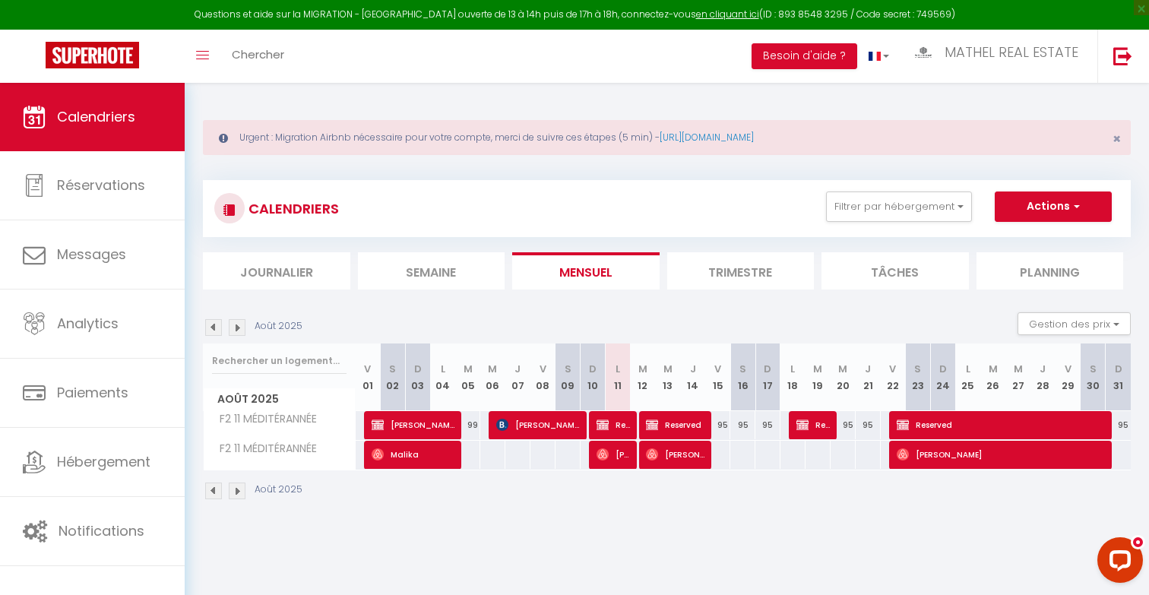
click at [217, 332] on img at bounding box center [213, 327] width 17 height 17
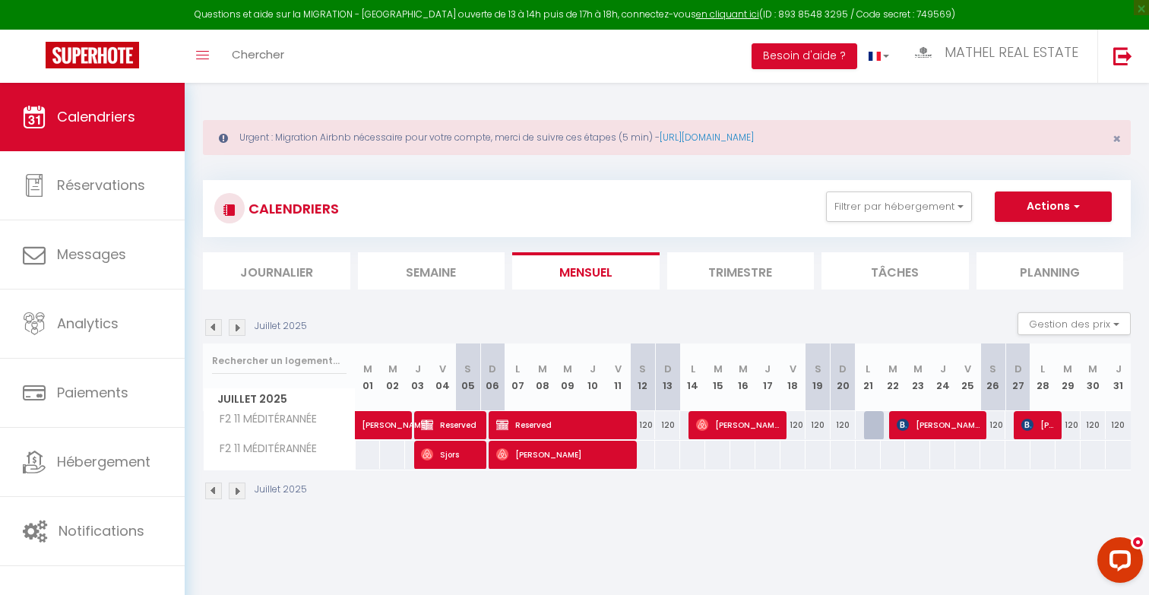
click at [217, 332] on img at bounding box center [213, 327] width 17 height 17
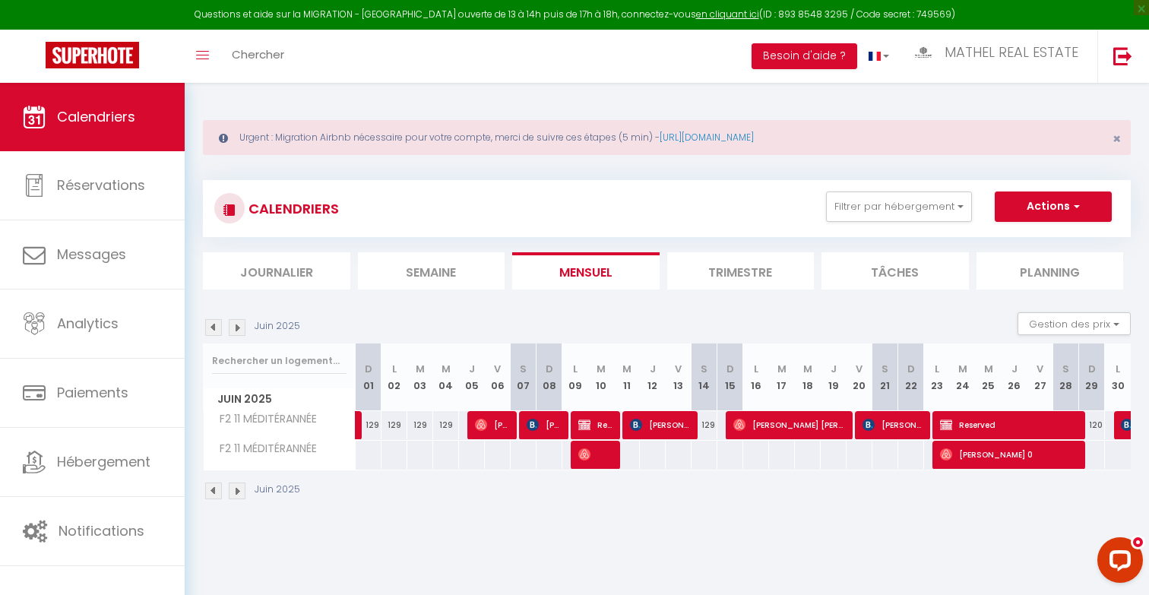
click at [217, 332] on img at bounding box center [213, 327] width 17 height 17
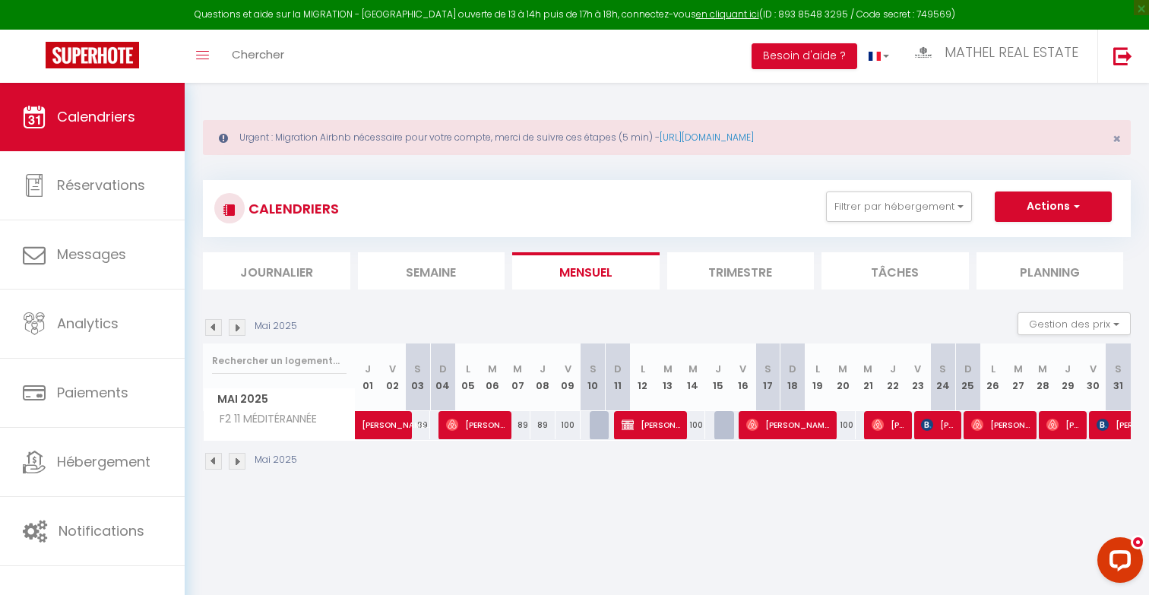
click at [239, 326] on img at bounding box center [237, 327] width 17 height 17
select select
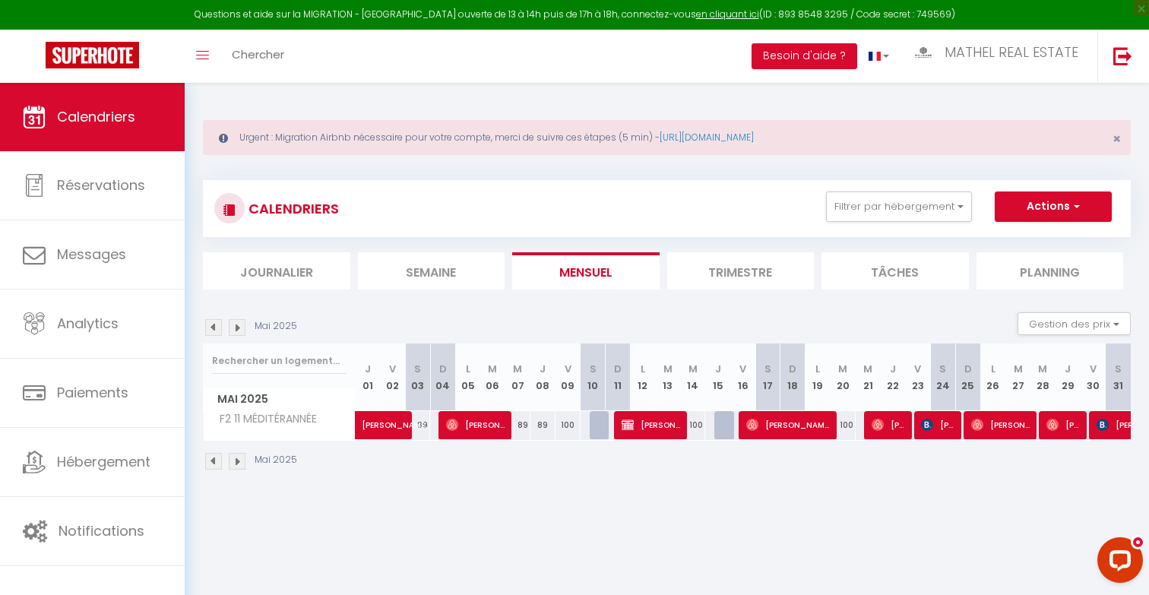
select select
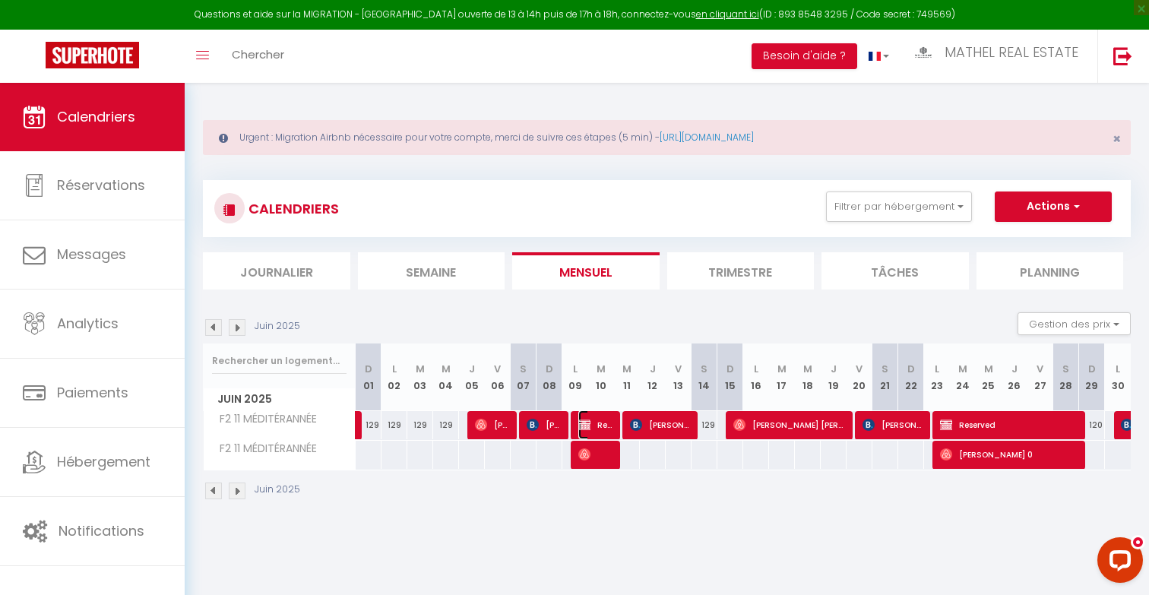
click at [594, 421] on span "Reserved" at bounding box center [595, 424] width 34 height 29
select select "OK"
select select "KO"
select select "0"
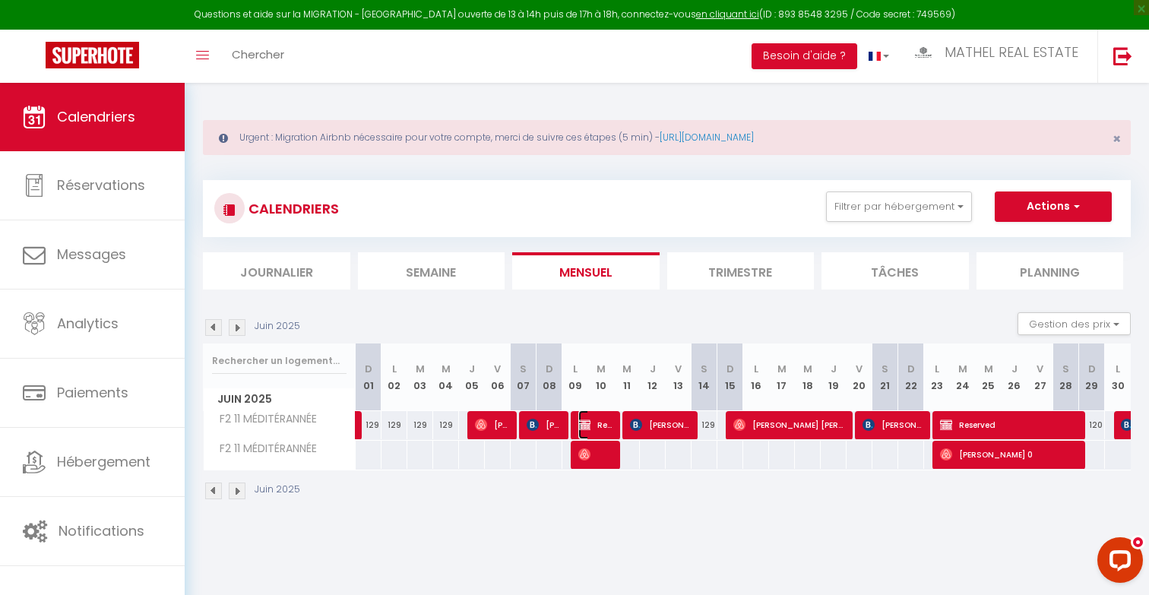
select select "1"
select select
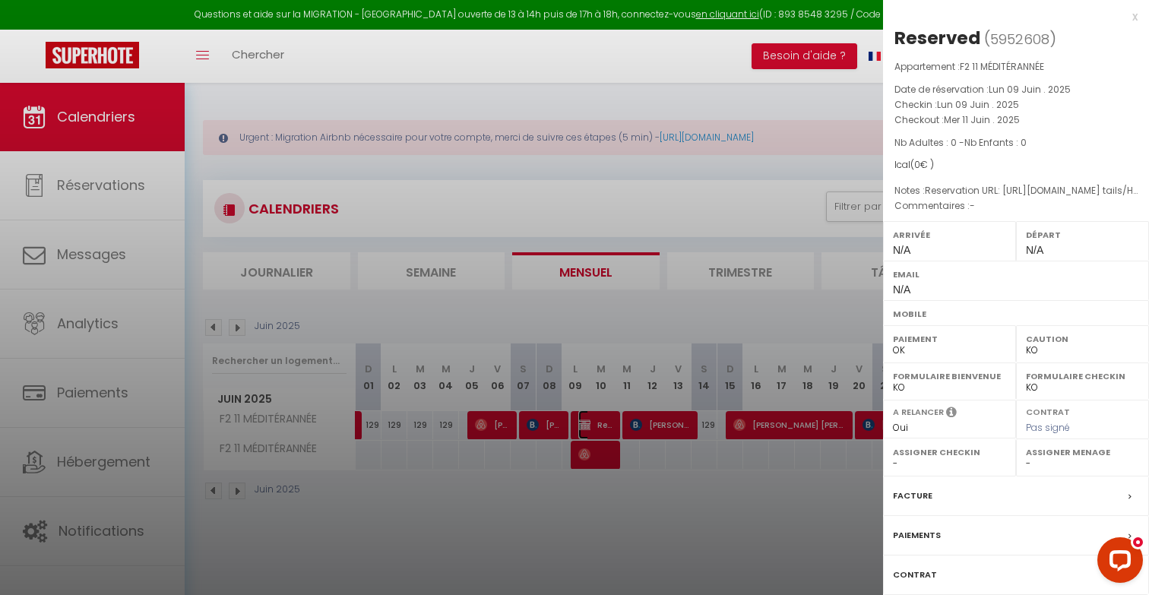
scroll to position [99, 0]
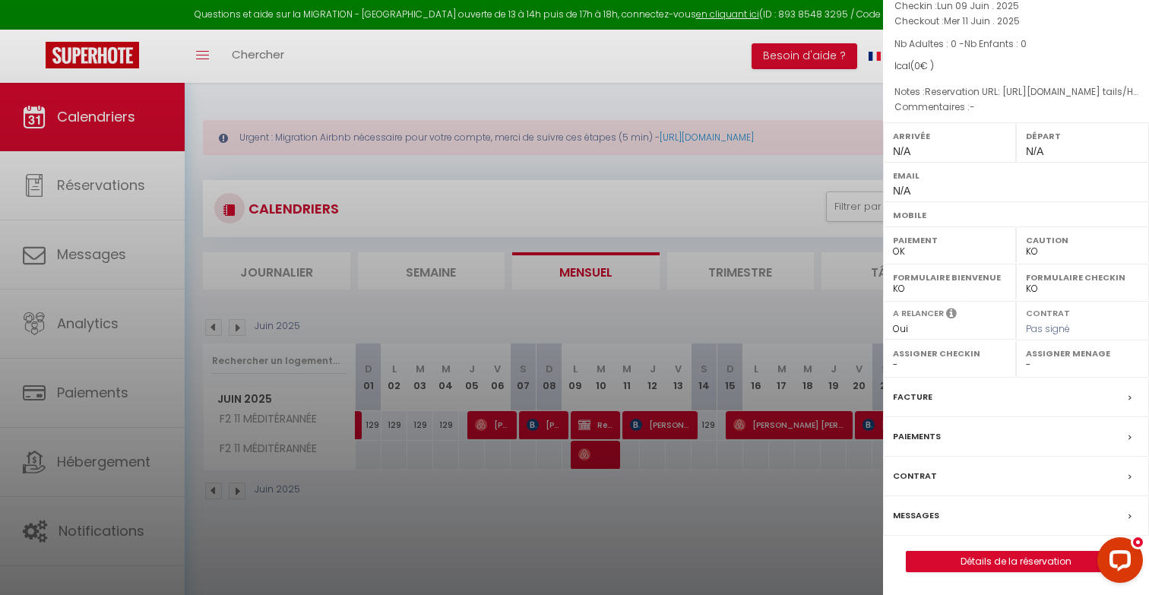
click at [757, 483] on div at bounding box center [574, 297] width 1149 height 595
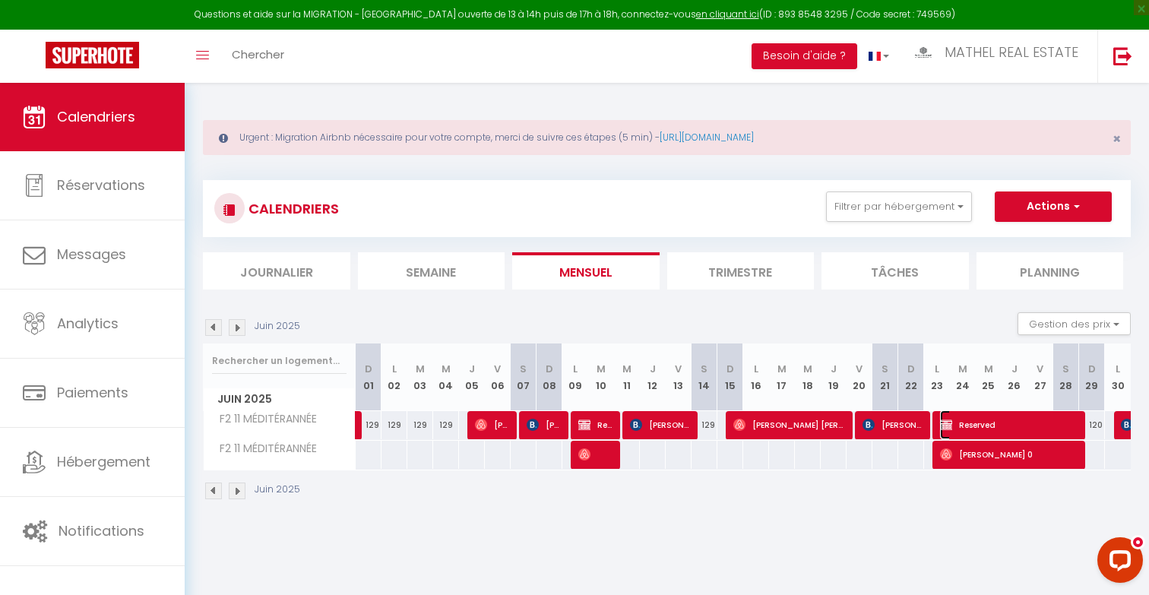
click at [957, 423] on span "Reserved" at bounding box center [1009, 424] width 138 height 29
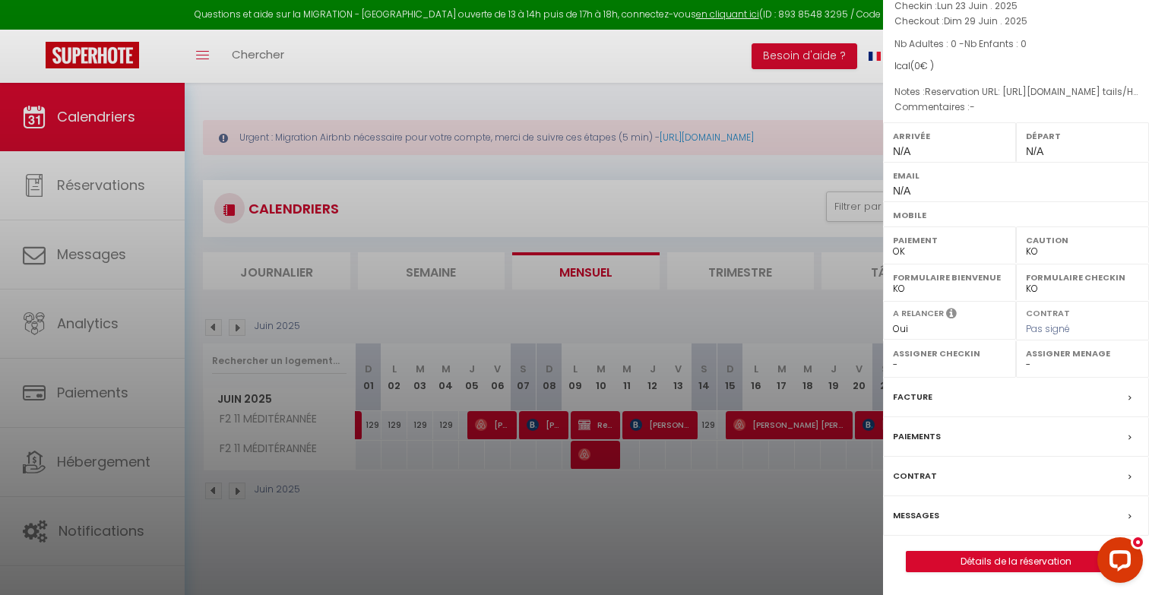
click at [772, 474] on div at bounding box center [574, 297] width 1149 height 595
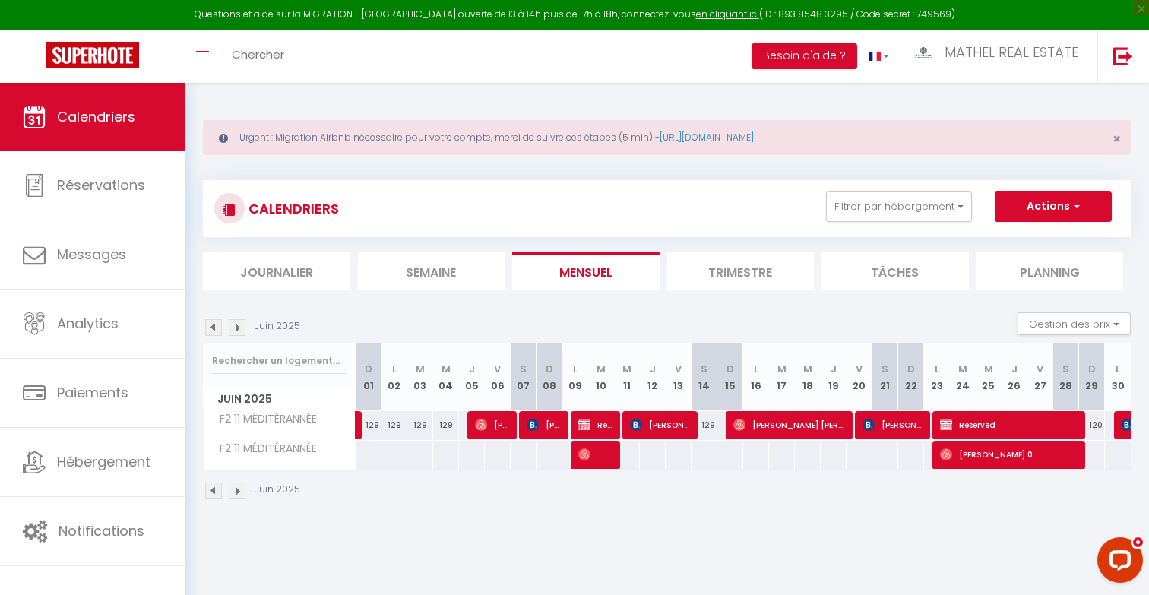
click at [239, 322] on img at bounding box center [237, 327] width 17 height 17
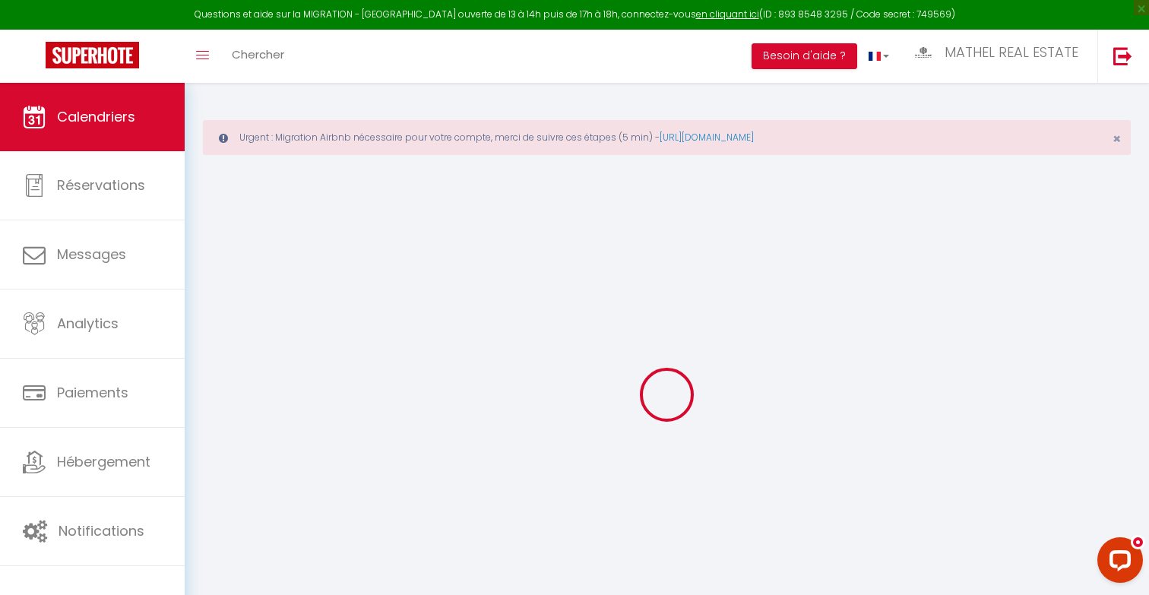
select select "KO"
select select "0"
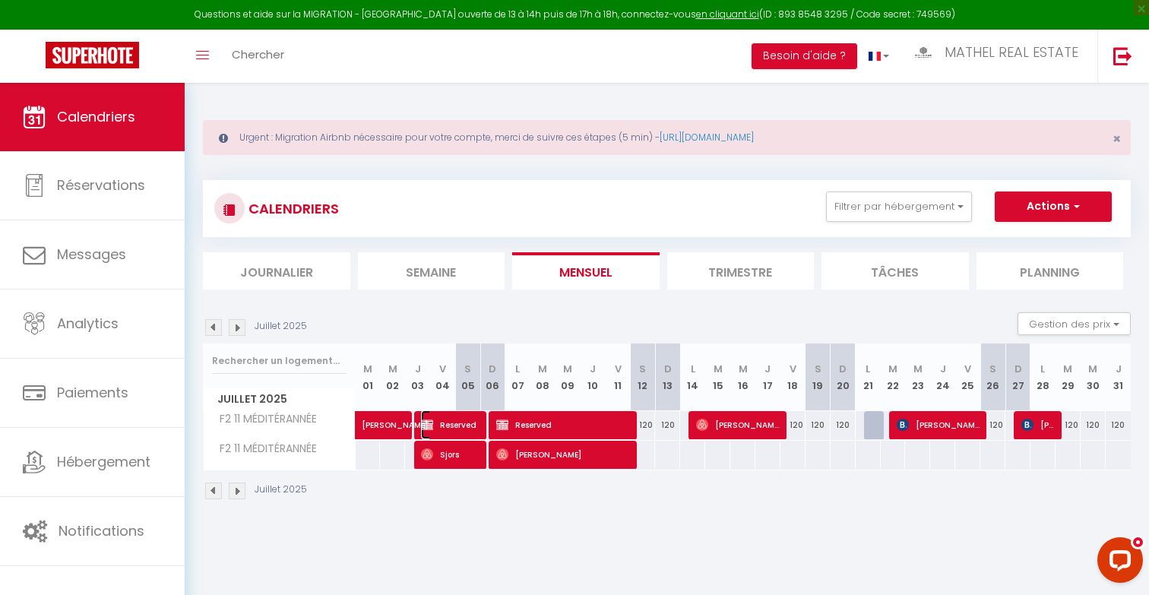
click at [451, 426] on span "Reserved" at bounding box center [450, 424] width 59 height 29
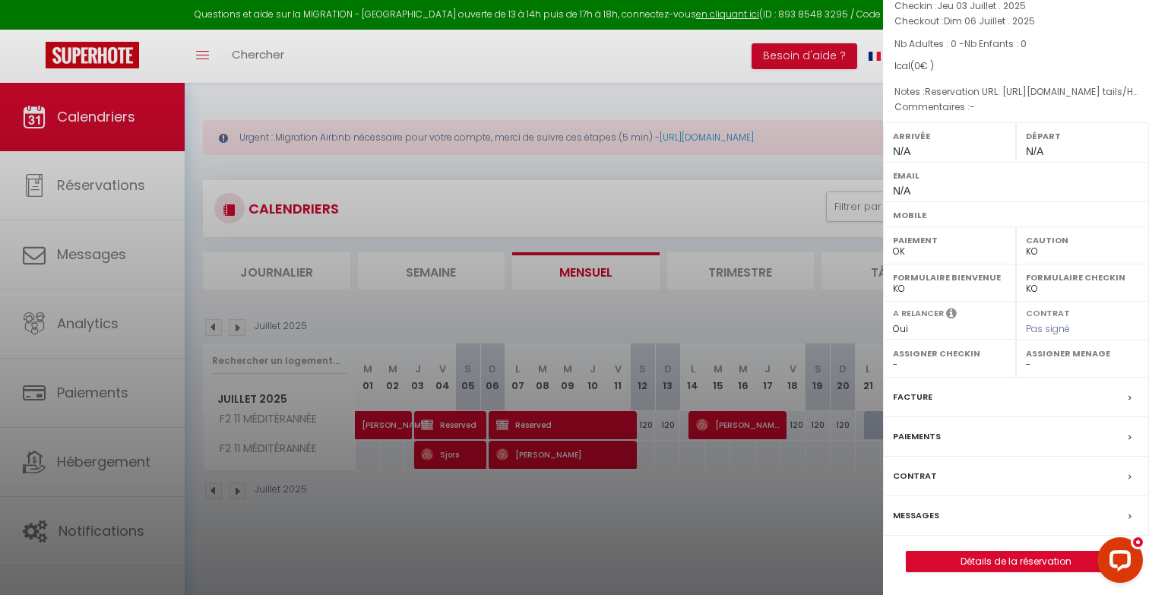
click at [612, 533] on div at bounding box center [574, 297] width 1149 height 595
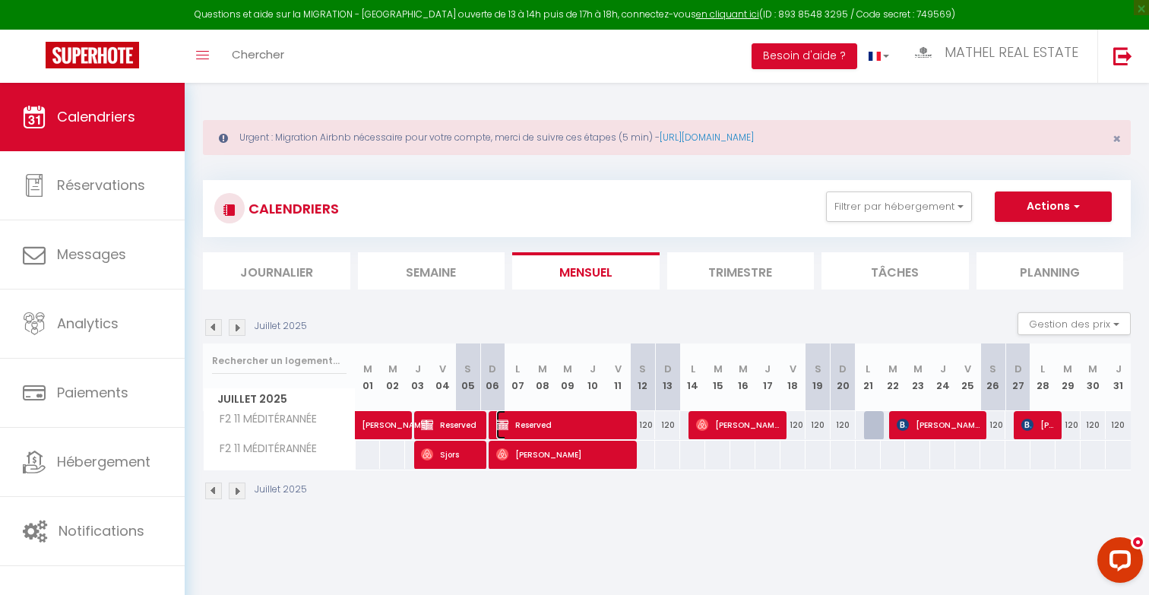
click at [573, 417] on span "Reserved" at bounding box center [563, 424] width 134 height 29
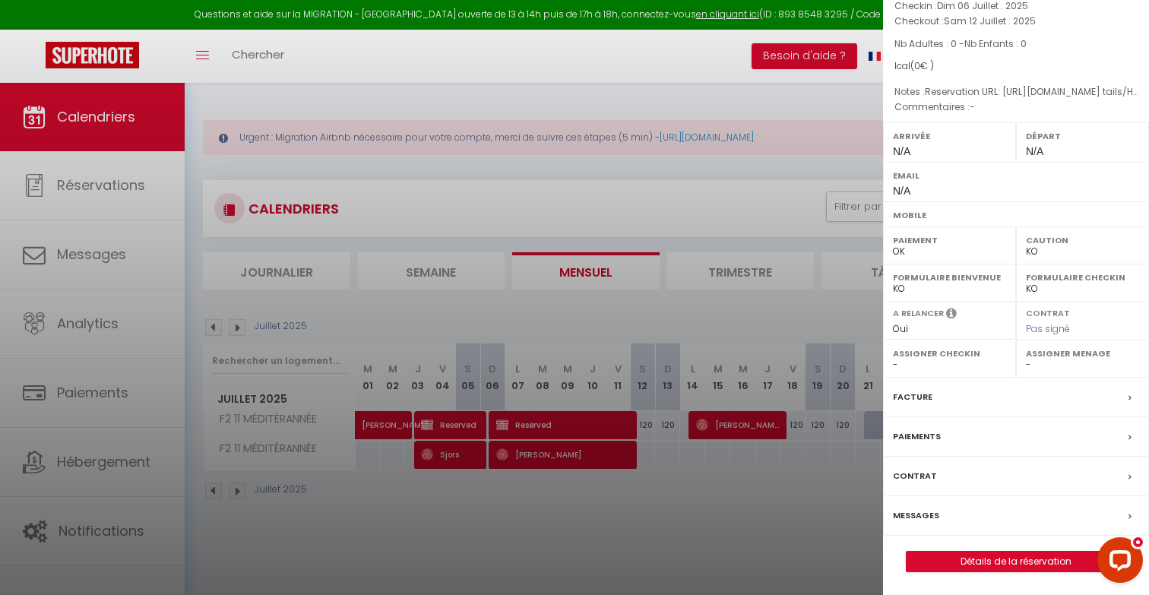
click at [650, 501] on div at bounding box center [574, 297] width 1149 height 595
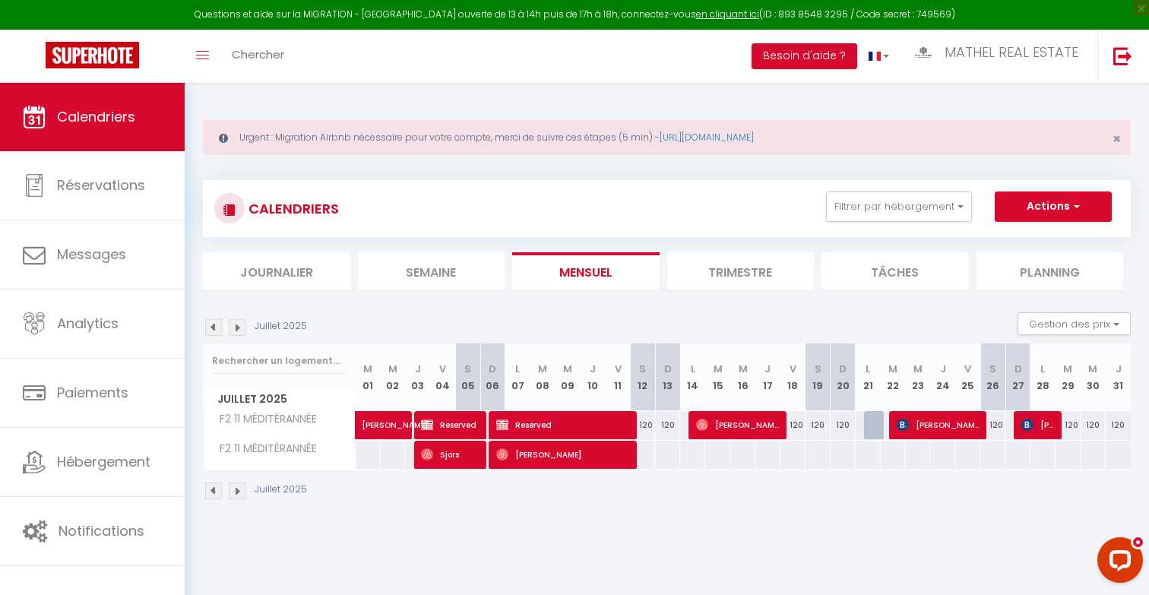
click at [236, 325] on img at bounding box center [237, 327] width 17 height 17
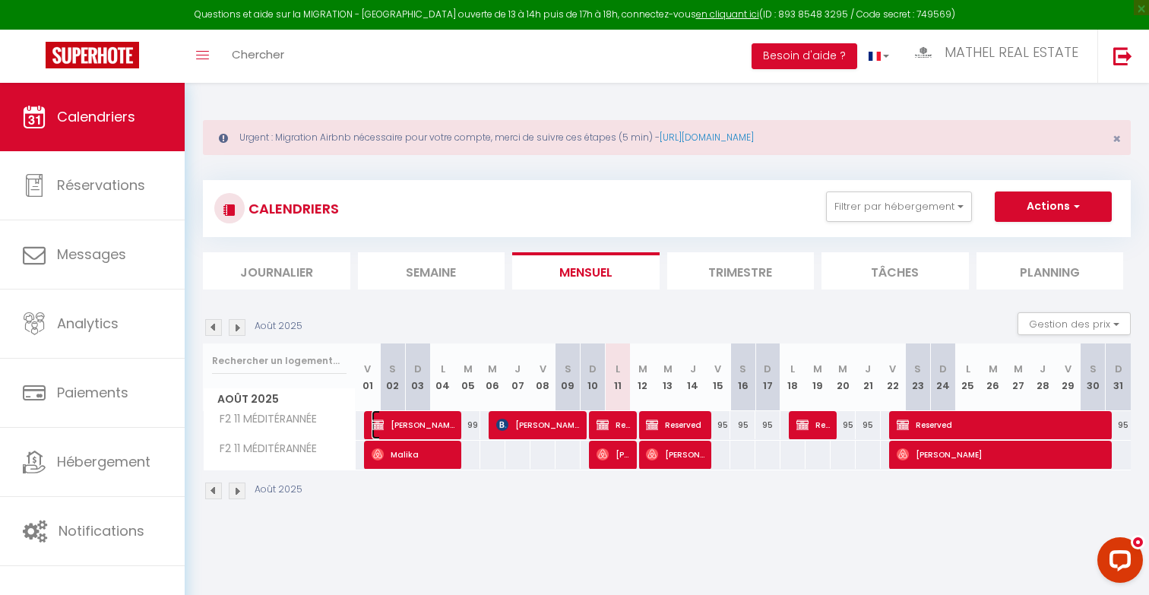
click at [428, 420] on span "Malika Mouhoul" at bounding box center [414, 424] width 84 height 29
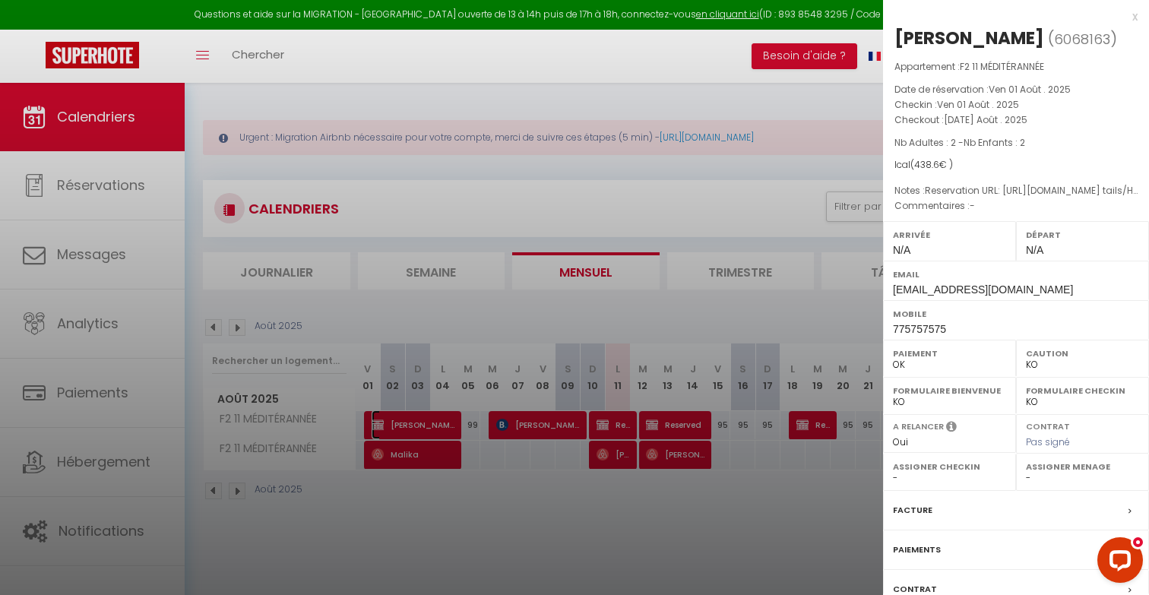
scroll to position [113, 0]
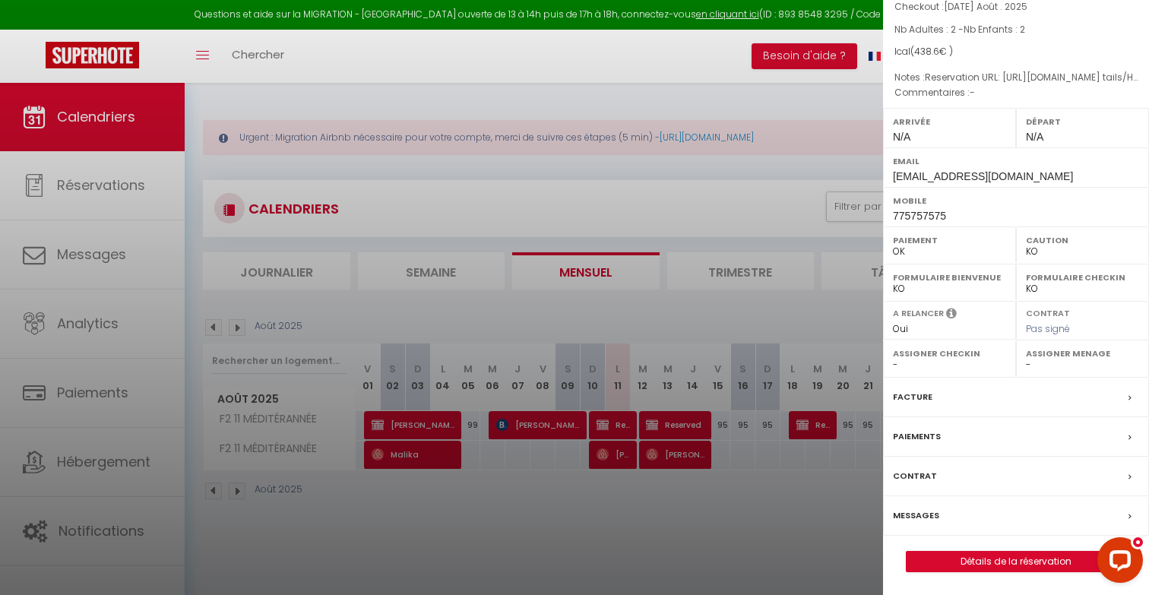
click at [597, 481] on div at bounding box center [574, 297] width 1149 height 595
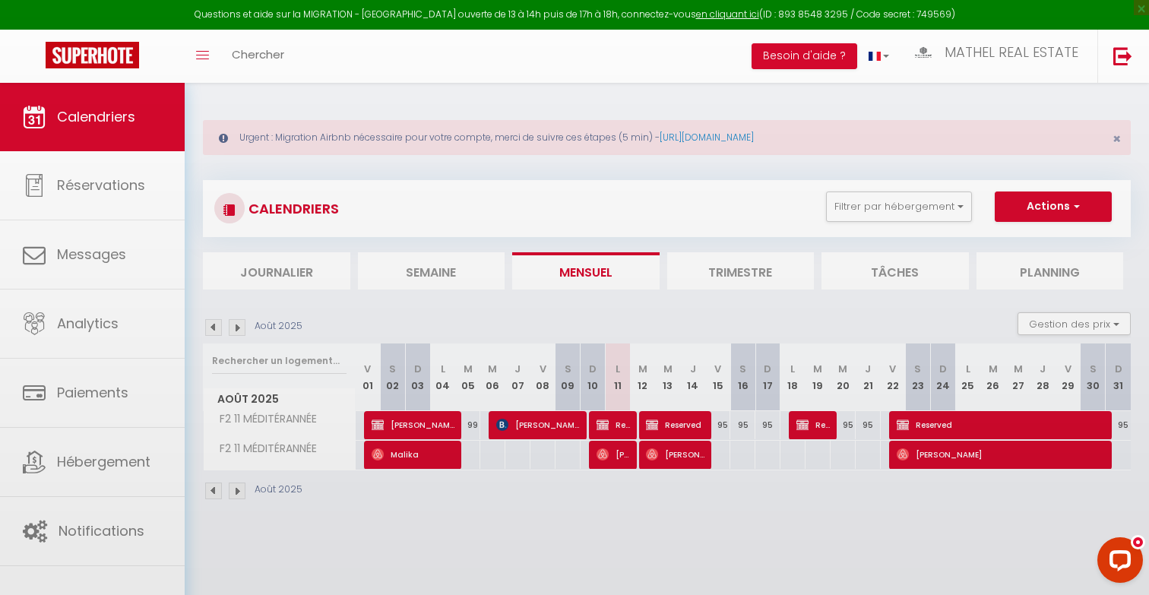
click at [615, 423] on body "Questions et aide sur la MIGRATION - Salle Zoom ouverte de 13 à 14h puis de 17h…" at bounding box center [574, 380] width 1149 height 595
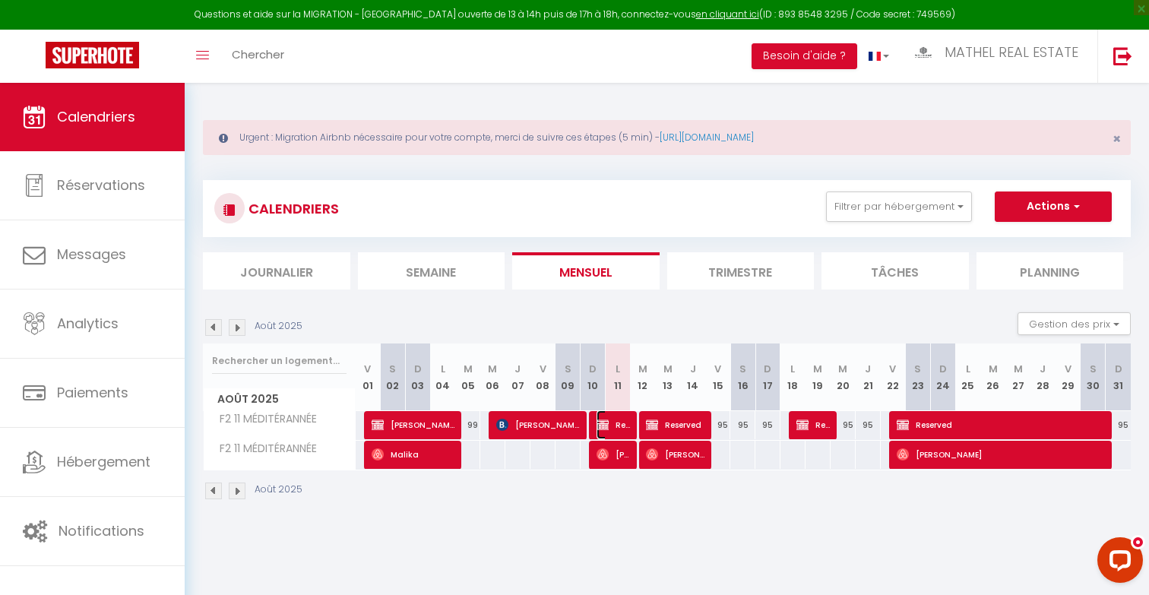
click at [620, 427] on span "Reserved" at bounding box center [613, 424] width 33 height 29
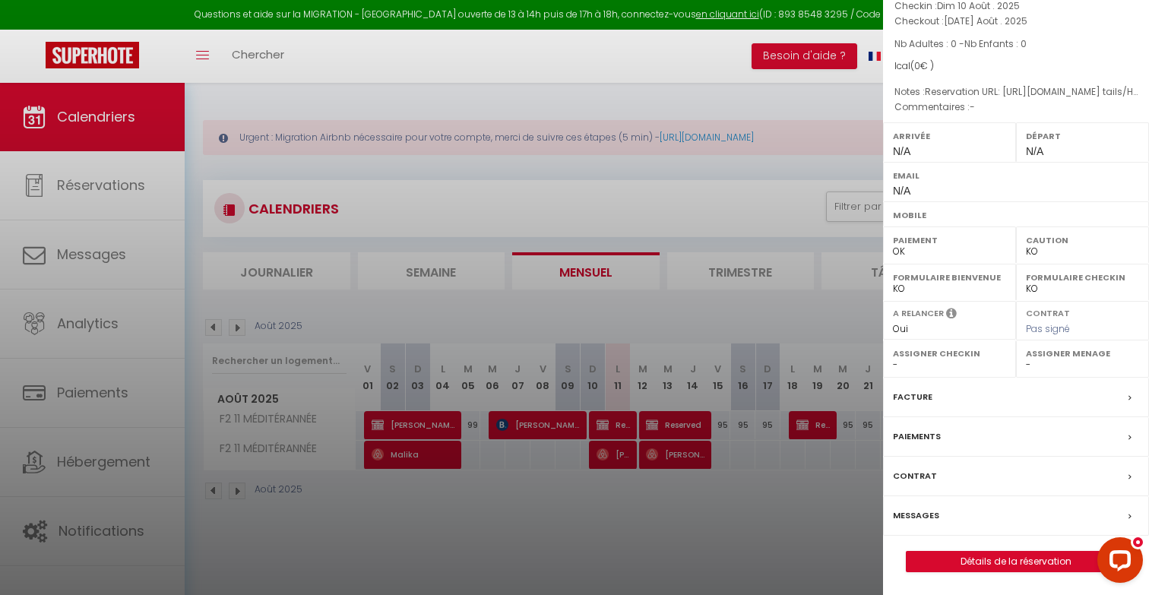
click at [714, 442] on div at bounding box center [574, 297] width 1149 height 595
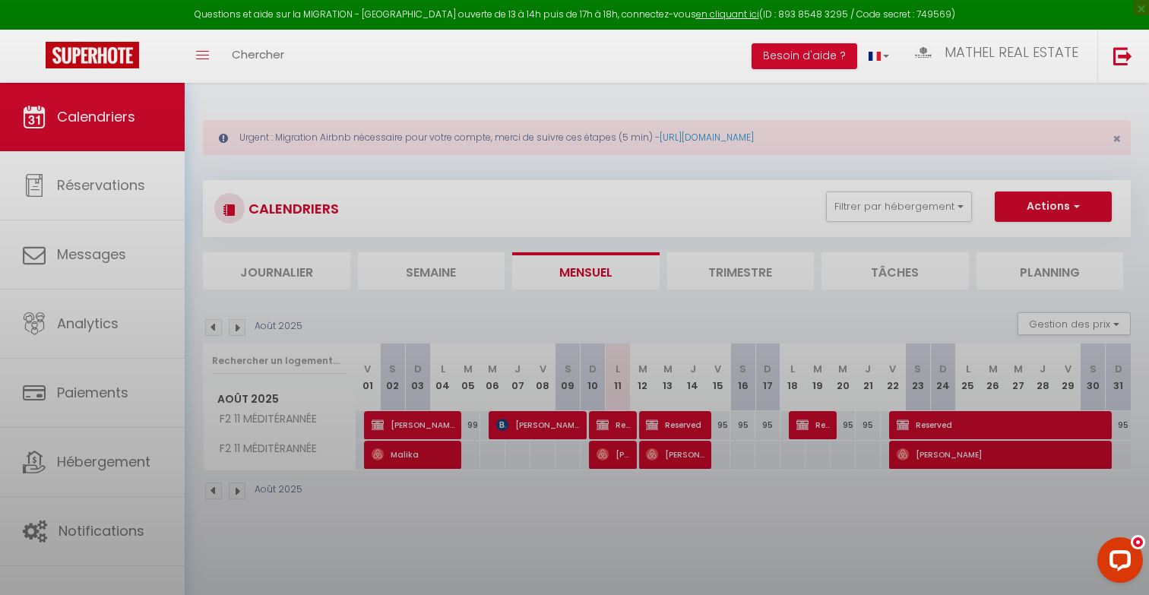
click at [682, 423] on div at bounding box center [574, 297] width 1149 height 595
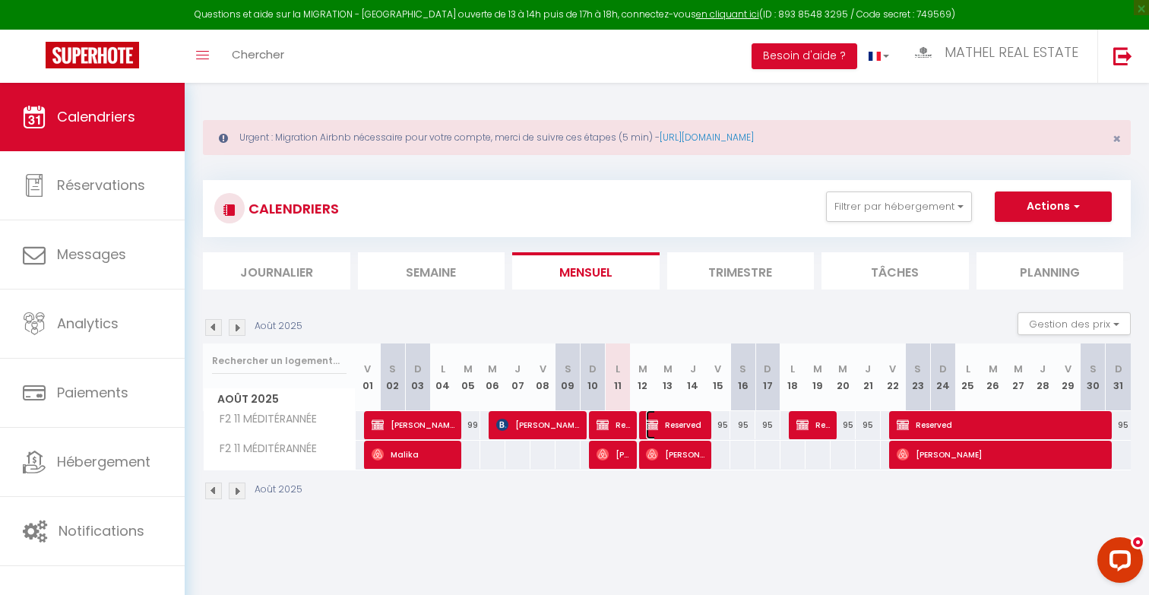
click at [690, 429] on span "Reserved" at bounding box center [675, 424] width 59 height 29
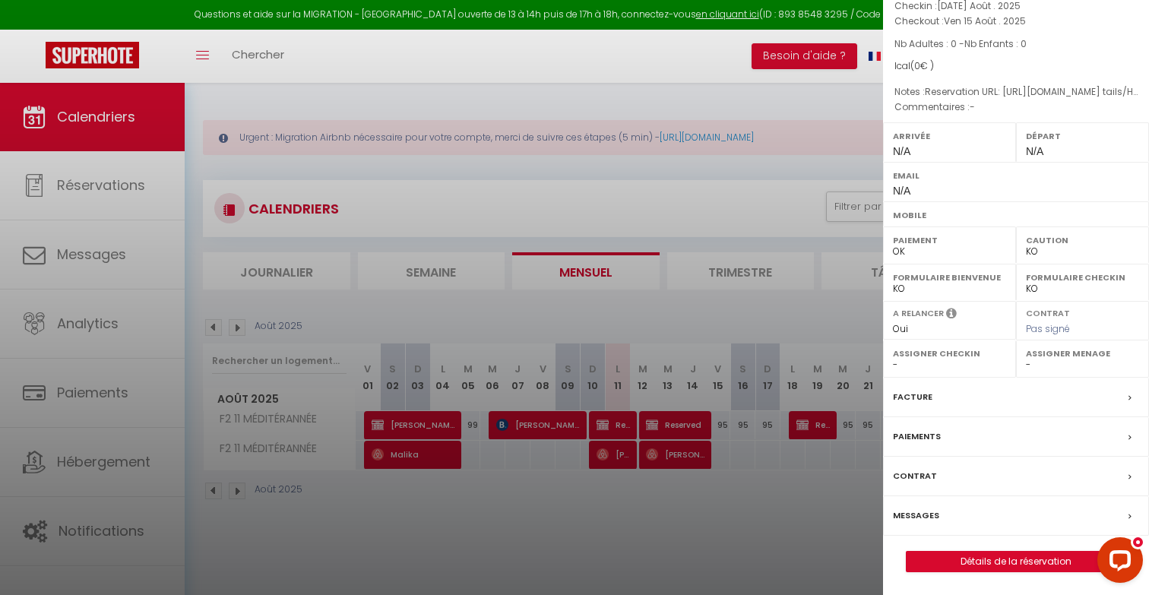
click at [767, 433] on div at bounding box center [574, 297] width 1149 height 595
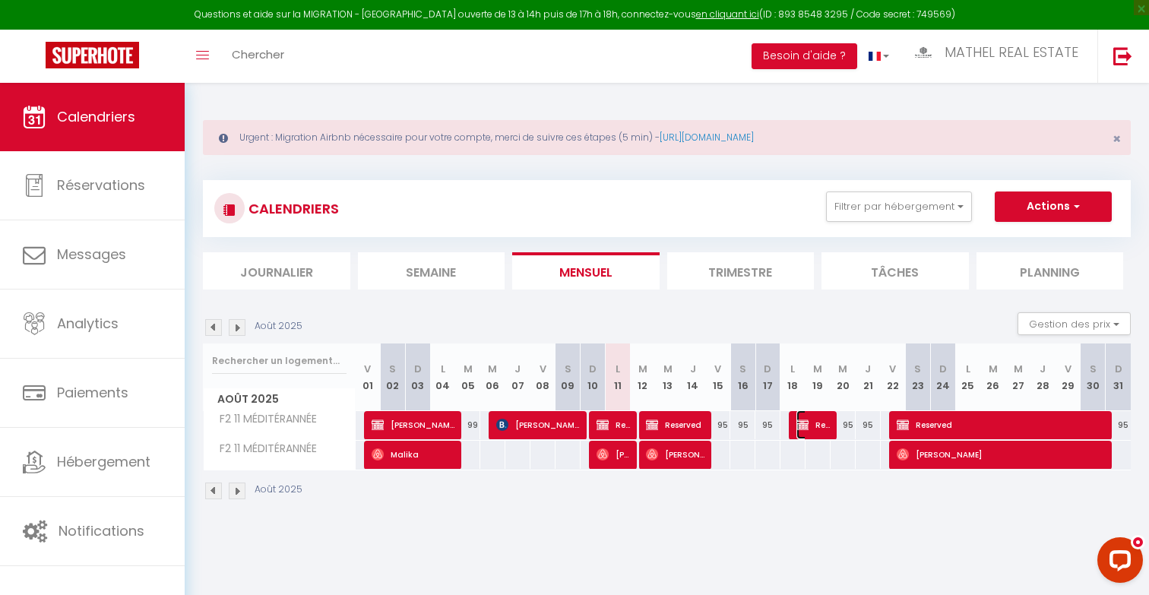
click at [818, 426] on span "Reserved" at bounding box center [812, 424] width 33 height 29
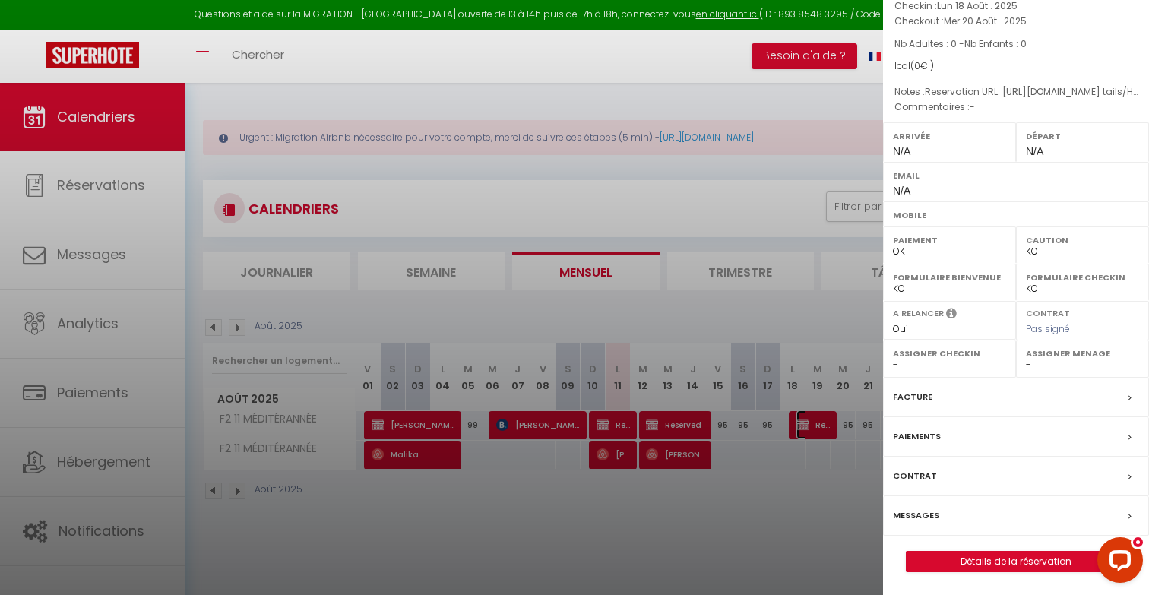
scroll to position [0, 0]
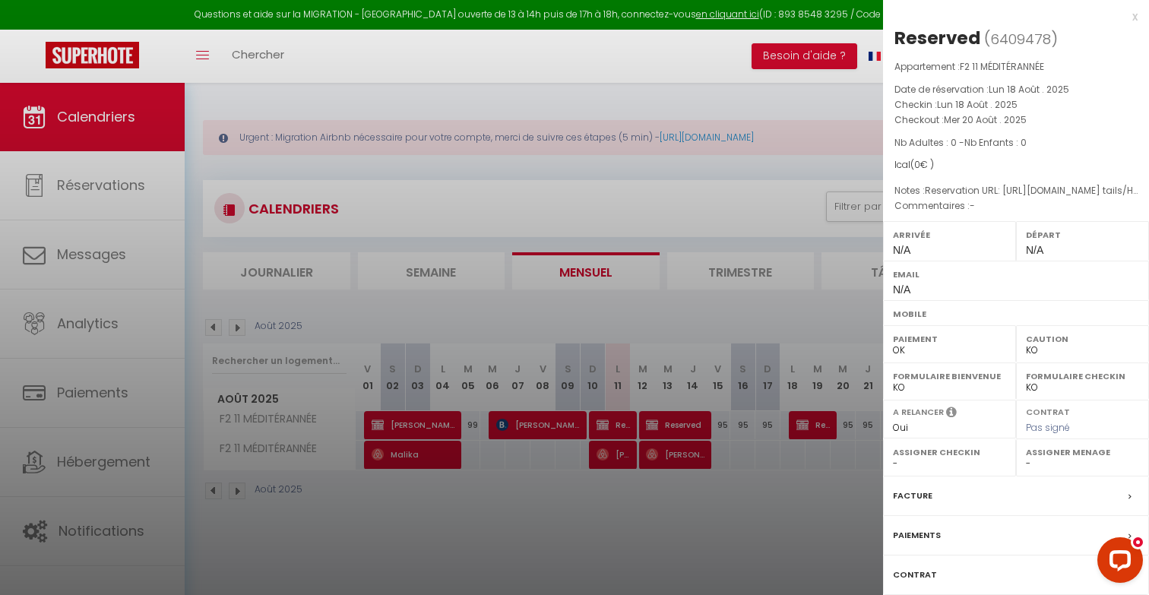
click at [778, 443] on div at bounding box center [574, 297] width 1149 height 595
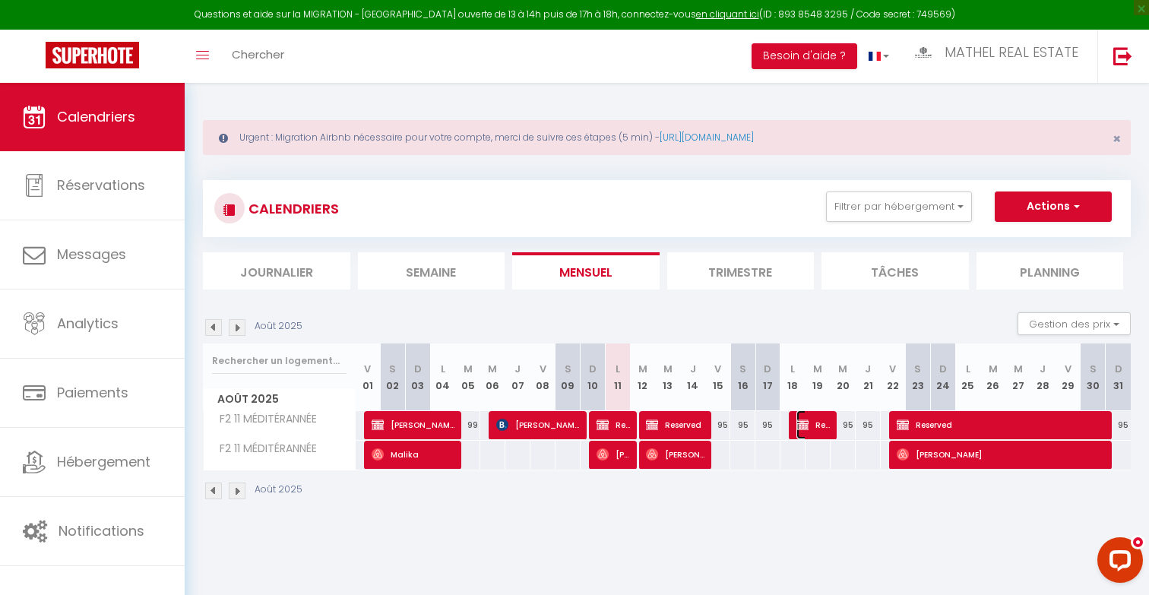
click at [815, 425] on span "Reserved" at bounding box center [812, 424] width 33 height 29
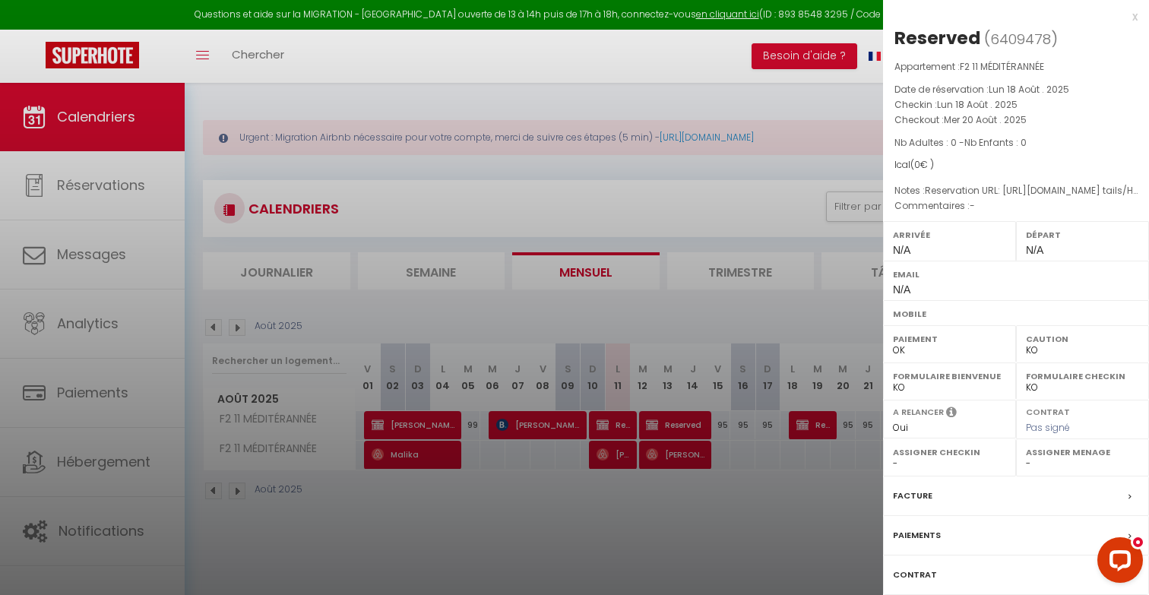
click at [815, 425] on div at bounding box center [574, 297] width 1149 height 595
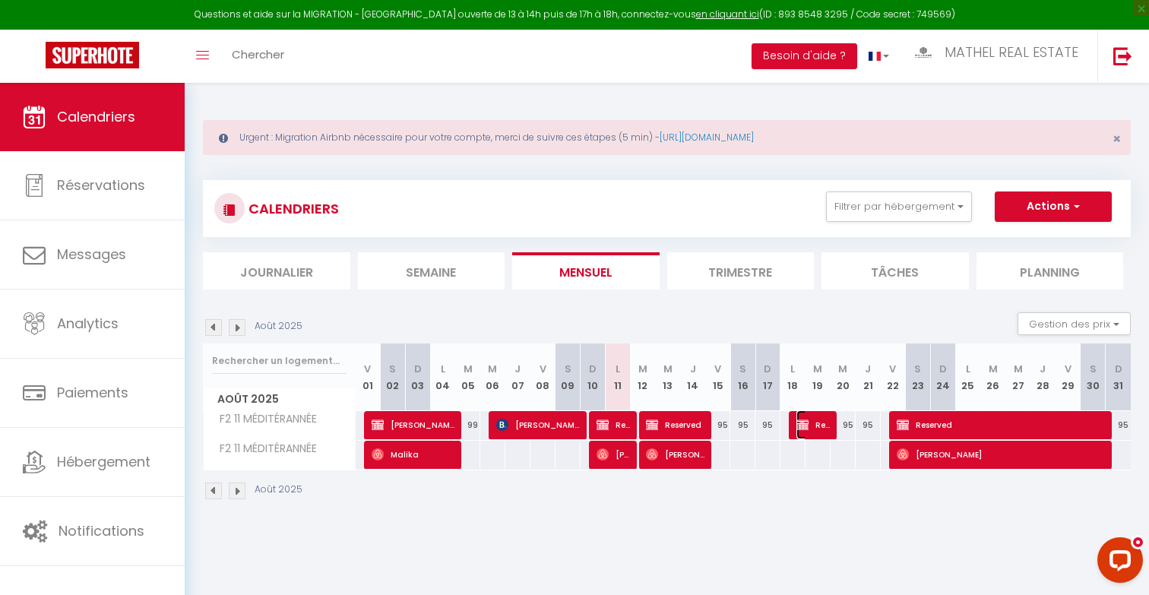
click at [815, 425] on span "Reserved" at bounding box center [812, 424] width 33 height 29
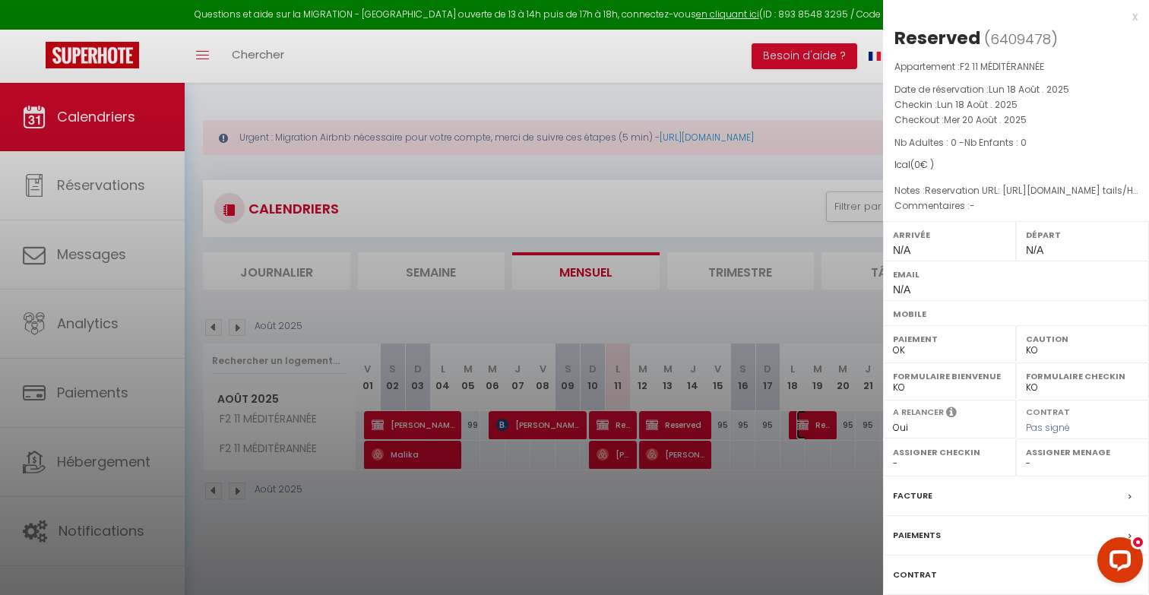
scroll to position [99, 0]
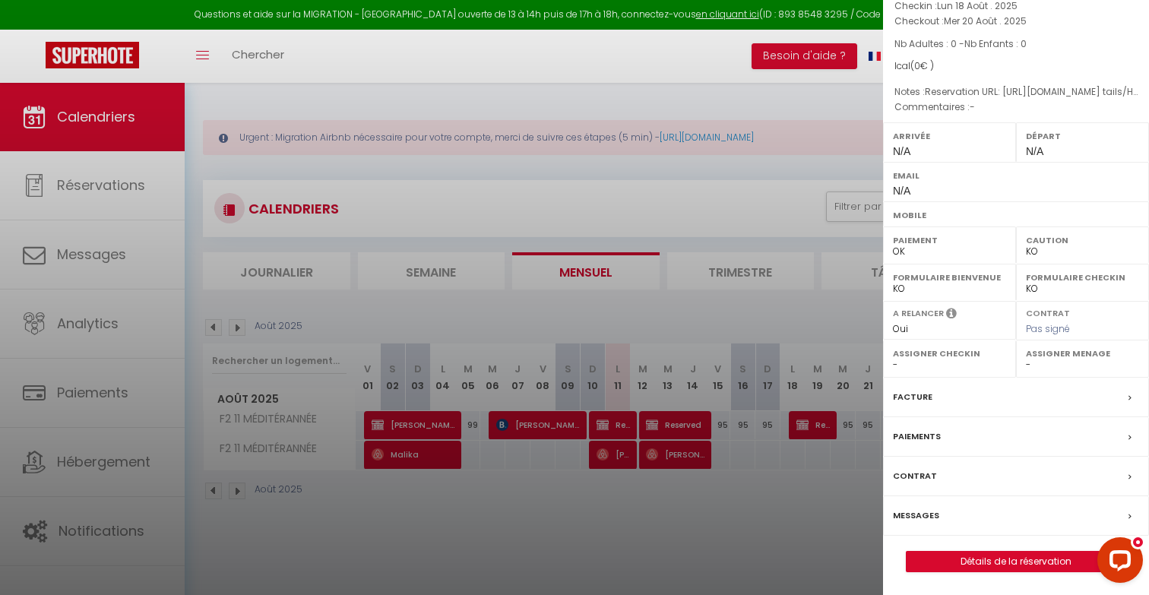
click at [795, 489] on div at bounding box center [574, 297] width 1149 height 595
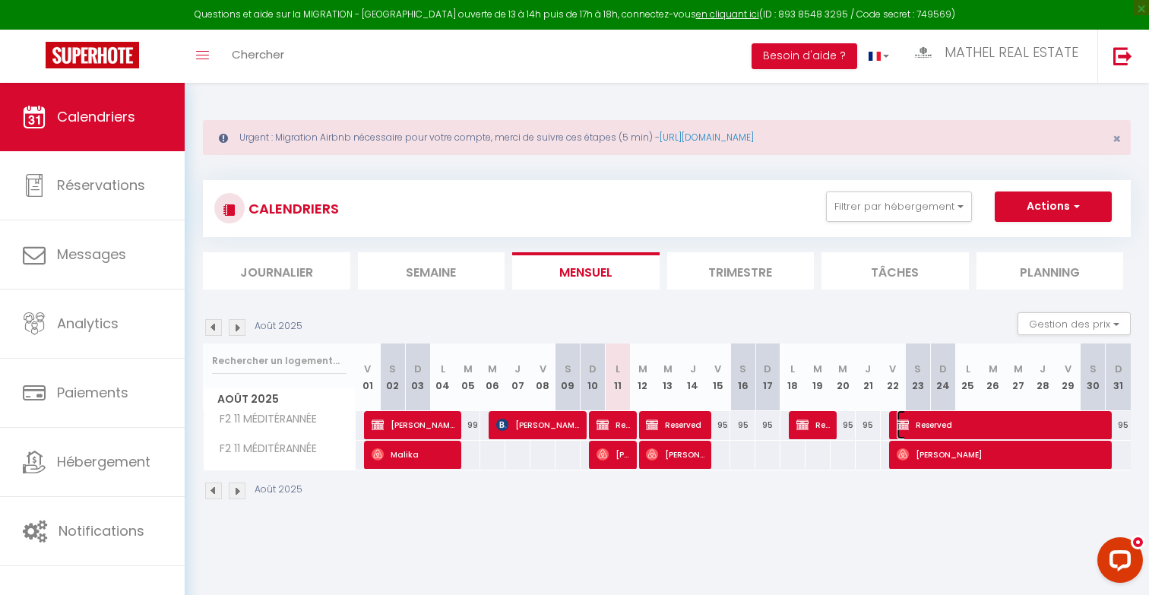
click at [949, 429] on span "Reserved" at bounding box center [1001, 424] width 209 height 29
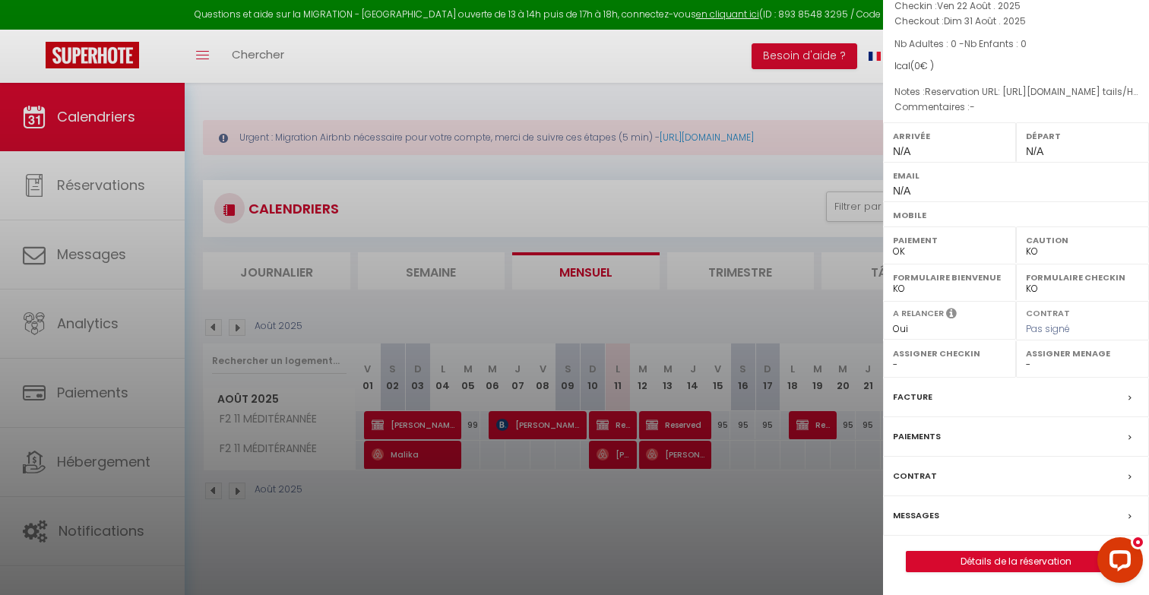
click at [797, 496] on div at bounding box center [574, 297] width 1149 height 595
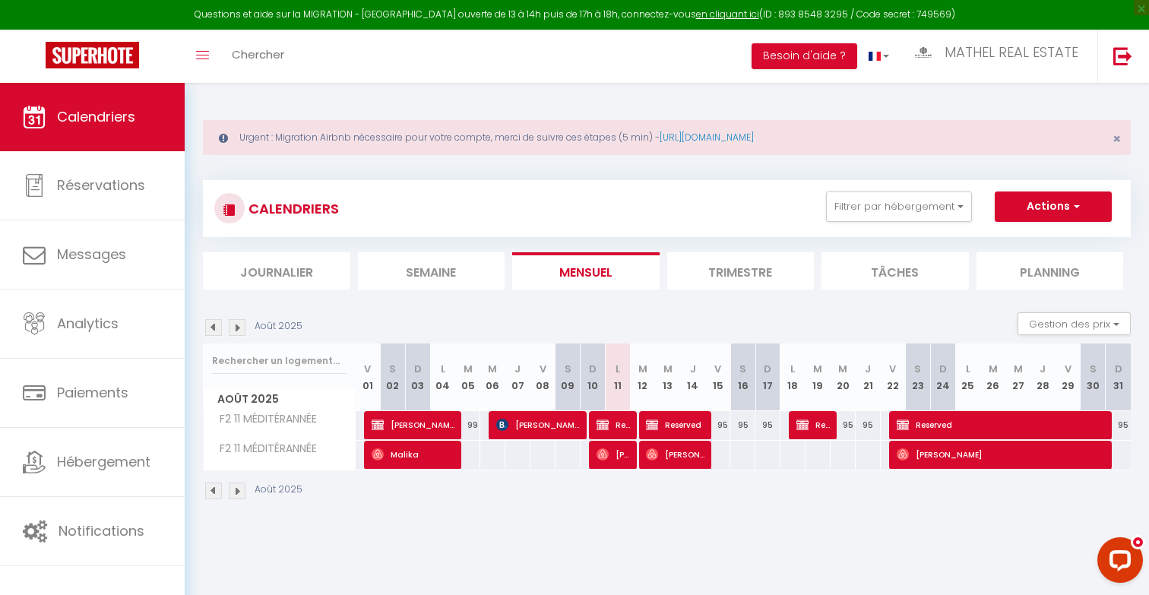
click at [237, 328] on img at bounding box center [237, 327] width 17 height 17
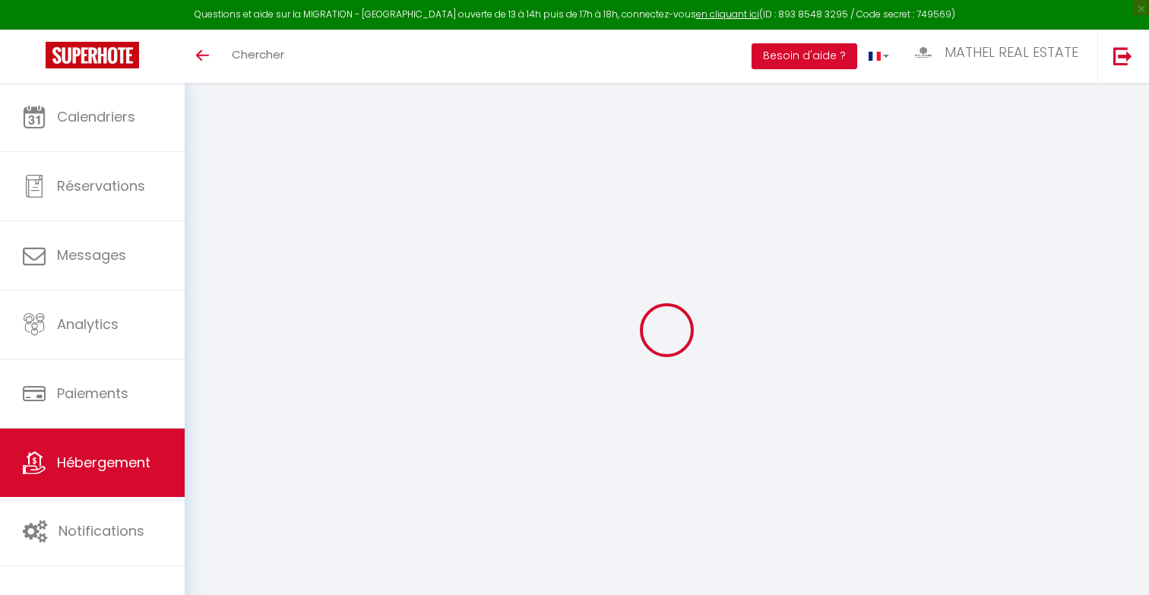
select select "+ 4 %"
select select "+ 19 %"
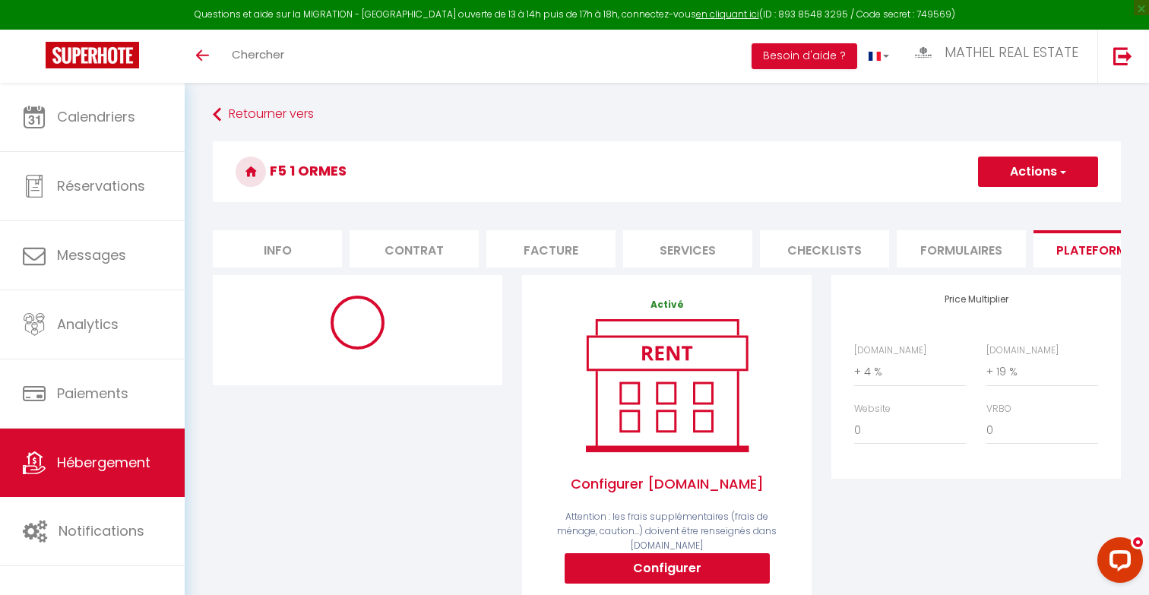
click at [366, 340] on icon at bounding box center [357, 323] width 67 height 67
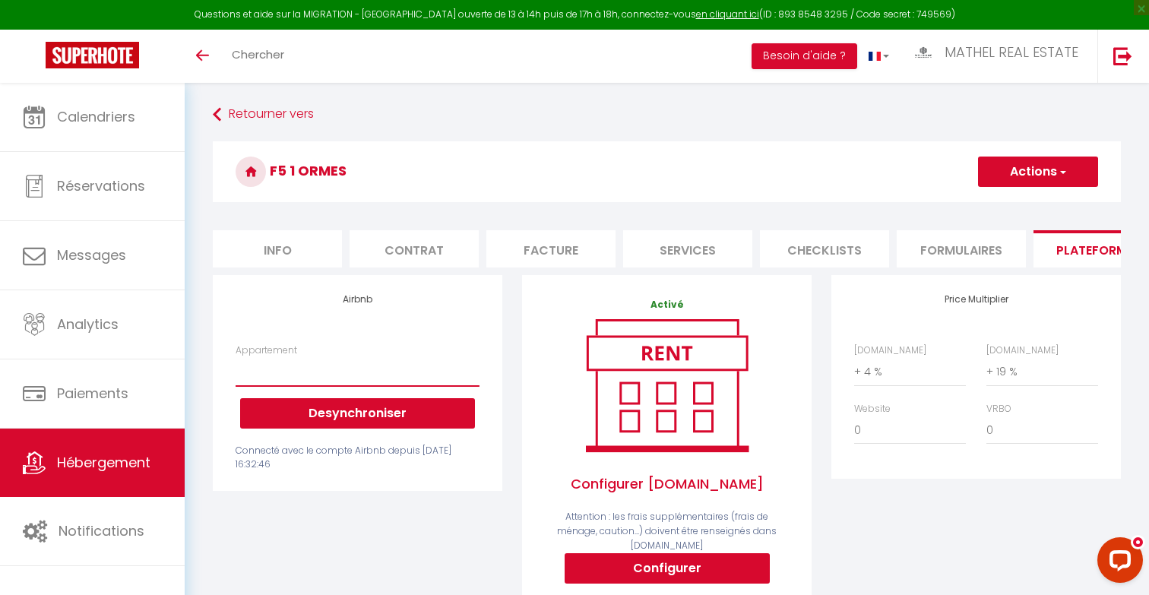
click at [350, 381] on select "Authentic Lodge à 15 min de [GEOGRAPHIC_DATA] - [EMAIL_ADDRESS][DOMAIN_NAME] Pe…" at bounding box center [358, 371] width 244 height 29
click at [904, 365] on select "0 + 1 % + 2 % + 3 % + 4 % + 5 % + 6 % + 7 % + 8 % + 9 %" at bounding box center [910, 371] width 112 height 29
select select "+ 16 %"
click at [854, 357] on select "0 + 1 % + 2 % + 3 % + 4 % + 5 % + 6 % + 7 % + 8 % + 9 %" at bounding box center [910, 371] width 112 height 29
select select
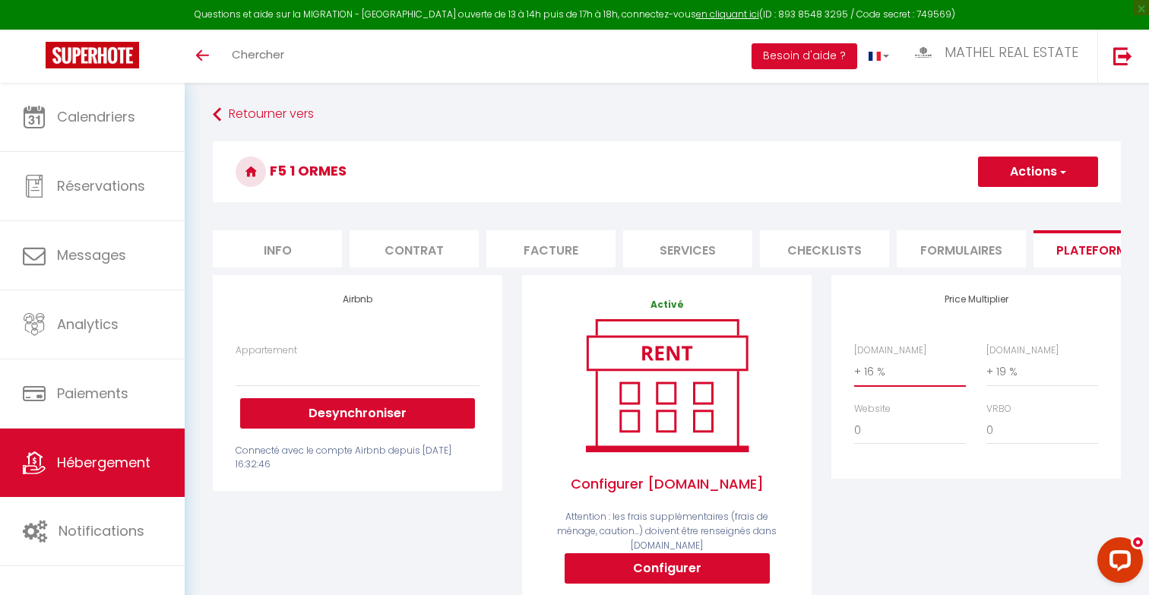
select select
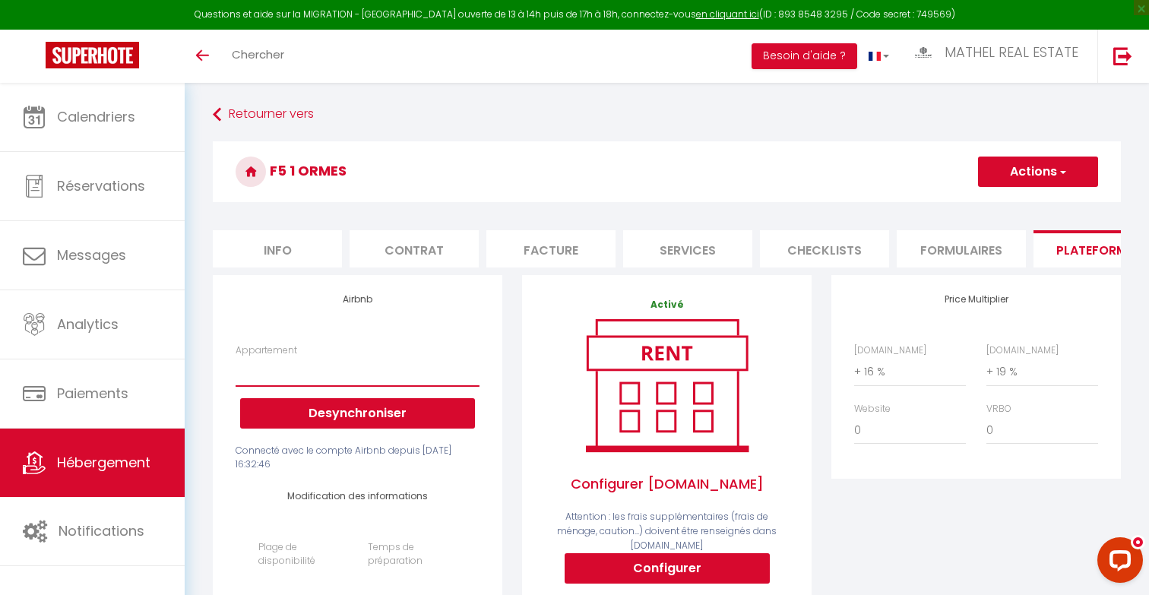
click at [366, 375] on select "Authentic Lodge à 15 min de [GEOGRAPHIC_DATA] - [EMAIL_ADDRESS][DOMAIN_NAME] Pe…" at bounding box center [358, 371] width 244 height 29
click at [1071, 164] on button "Actions" at bounding box center [1038, 172] width 120 height 30
click at [1013, 203] on link "Enregistrer" at bounding box center [1037, 205] width 120 height 20
select select
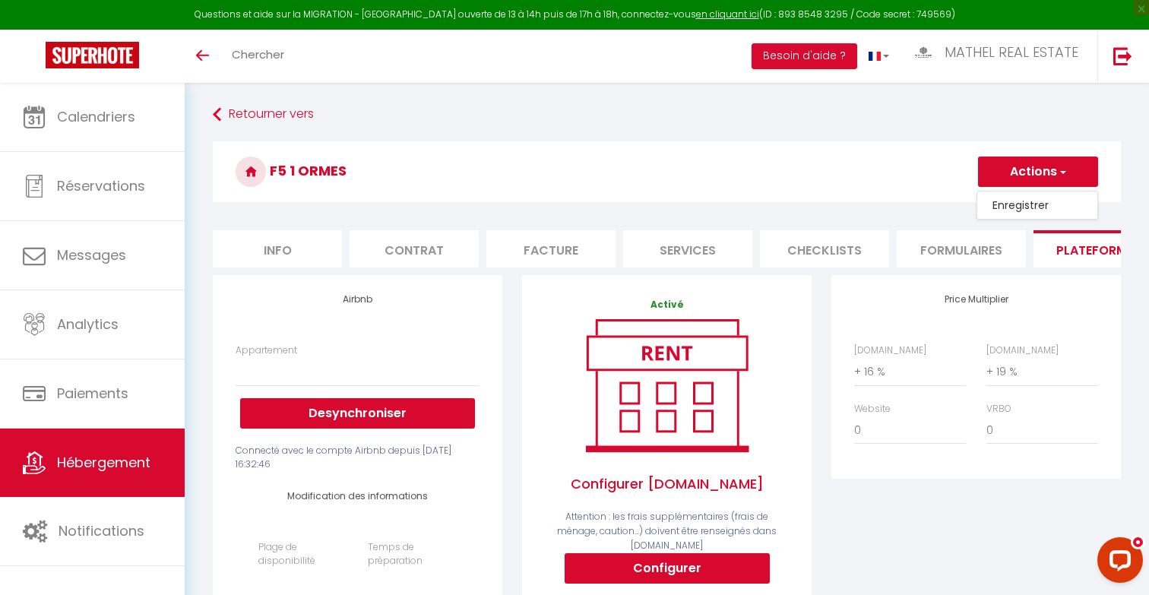
select select
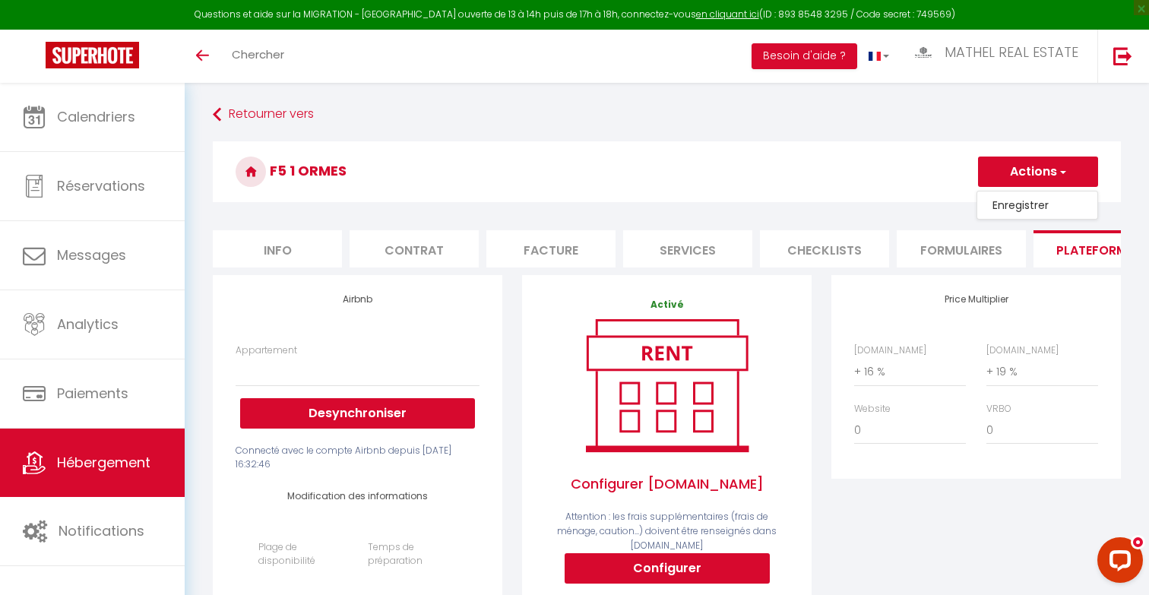
select select
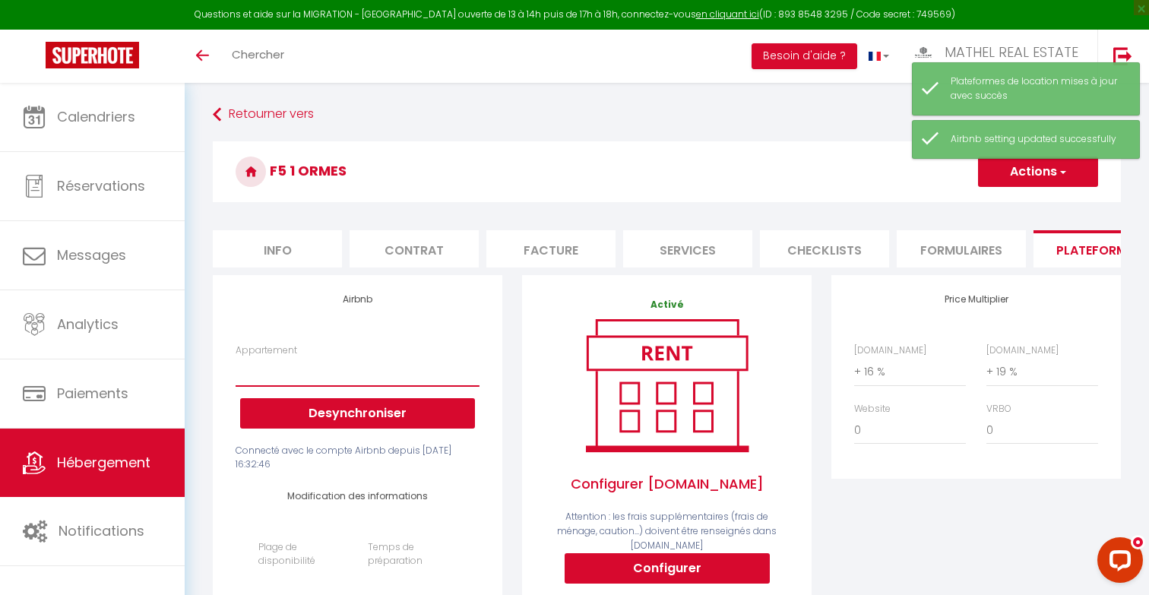
click at [414, 358] on select "Authentic Lodge à 15 min de Disneyland Paris - contact@welkhome-p.fr Penthouse …" at bounding box center [358, 371] width 244 height 29
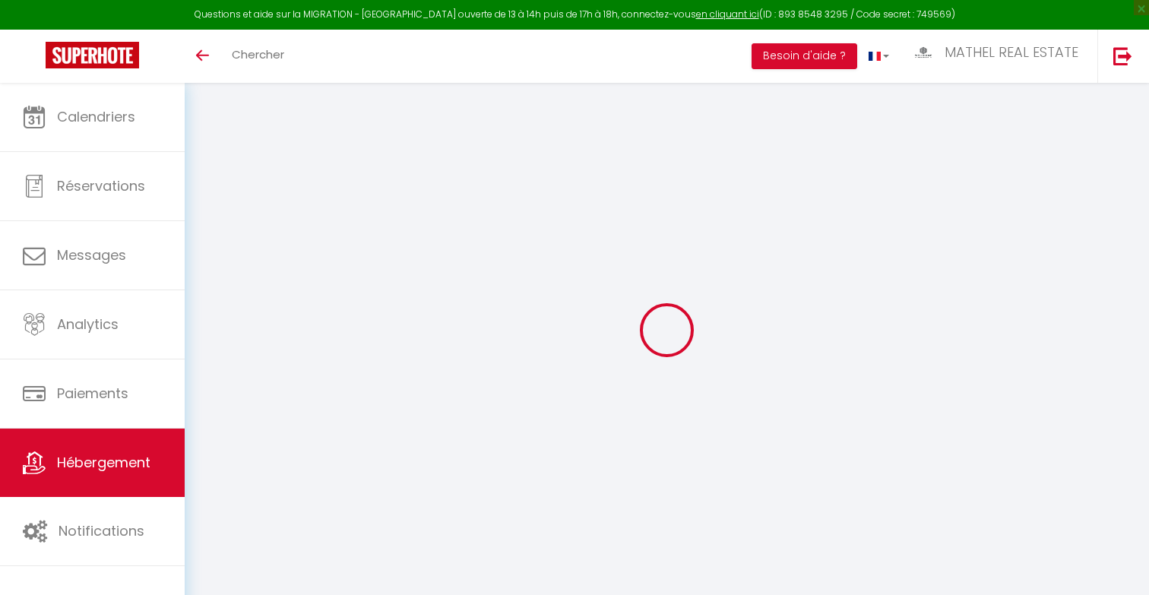
select select "+ 16 %"
select select "+ 19 %"
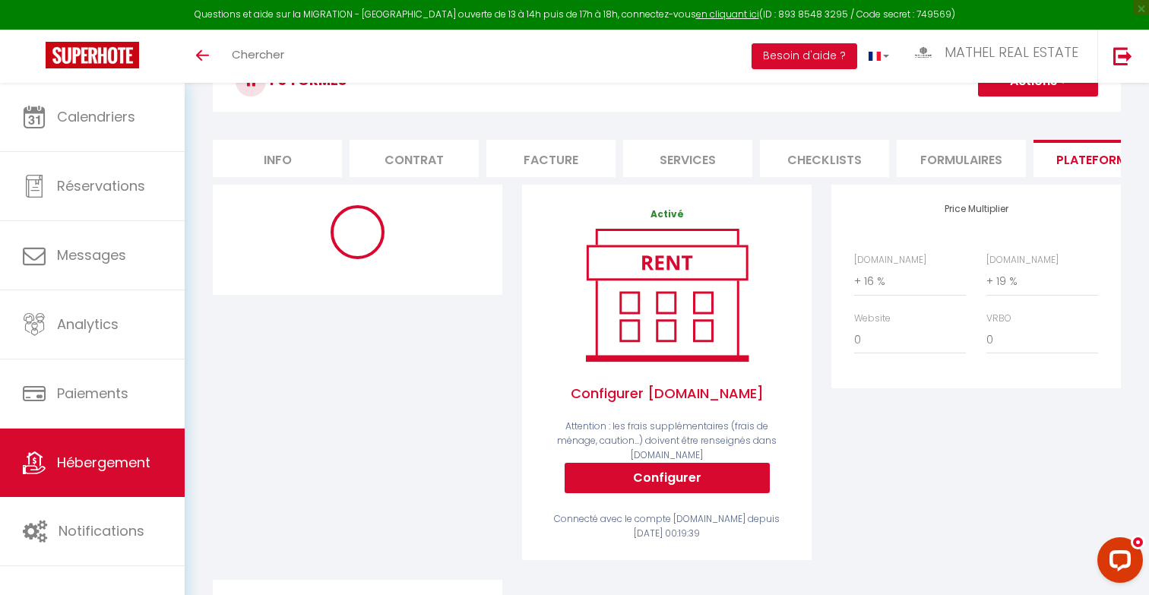
scroll to position [94, 0]
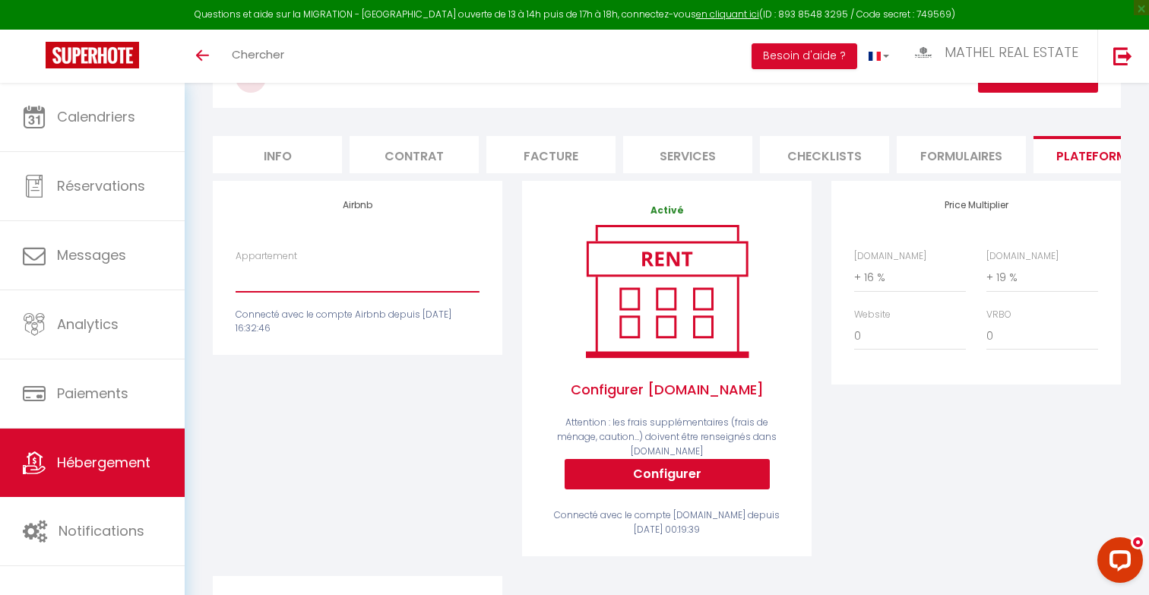
click at [368, 272] on select "Authentic Lodge à 15 min de [GEOGRAPHIC_DATA] - [EMAIL_ADDRESS][DOMAIN_NAME] Pe…" at bounding box center [358, 277] width 244 height 29
select select "11130-1394166909183015379"
click at [236, 263] on select "Authentic Lodge à 15 min de [GEOGRAPHIC_DATA] - [EMAIL_ADDRESS][DOMAIN_NAME] Pe…" at bounding box center [358, 277] width 244 height 29
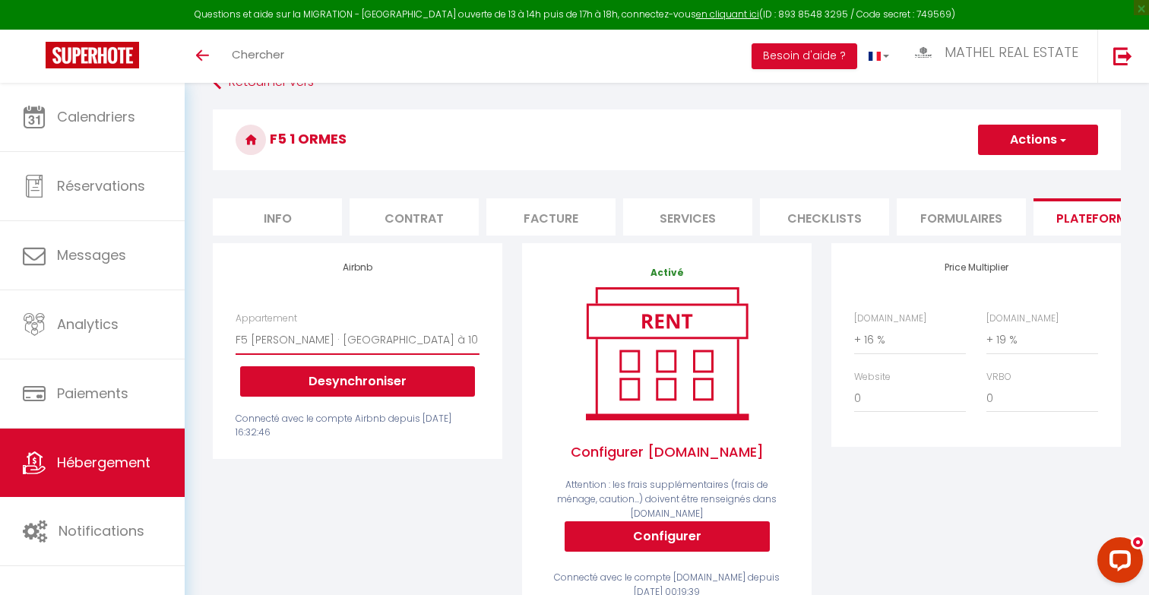
scroll to position [0, 0]
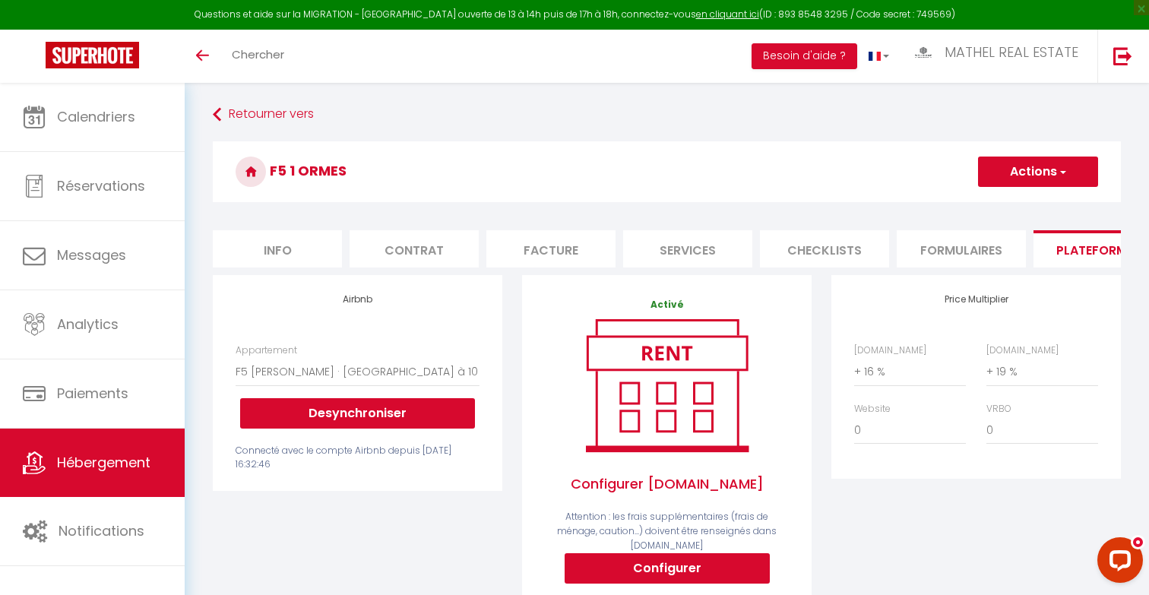
click at [1005, 172] on button "Actions" at bounding box center [1038, 172] width 120 height 30
click at [999, 197] on link "Enregistrer" at bounding box center [1037, 205] width 120 height 20
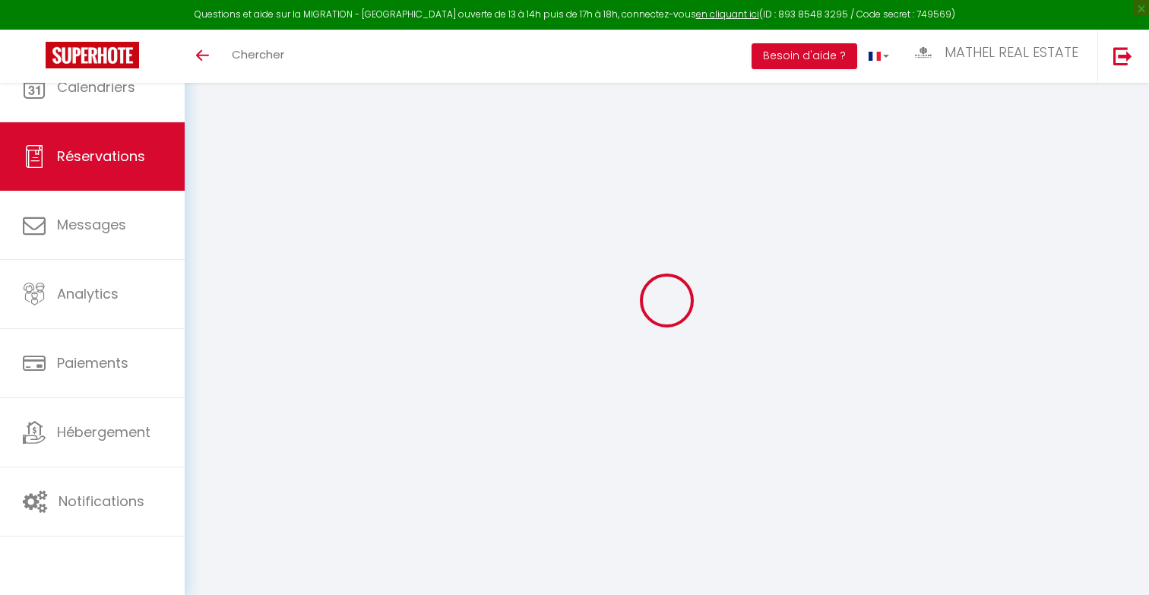
select select
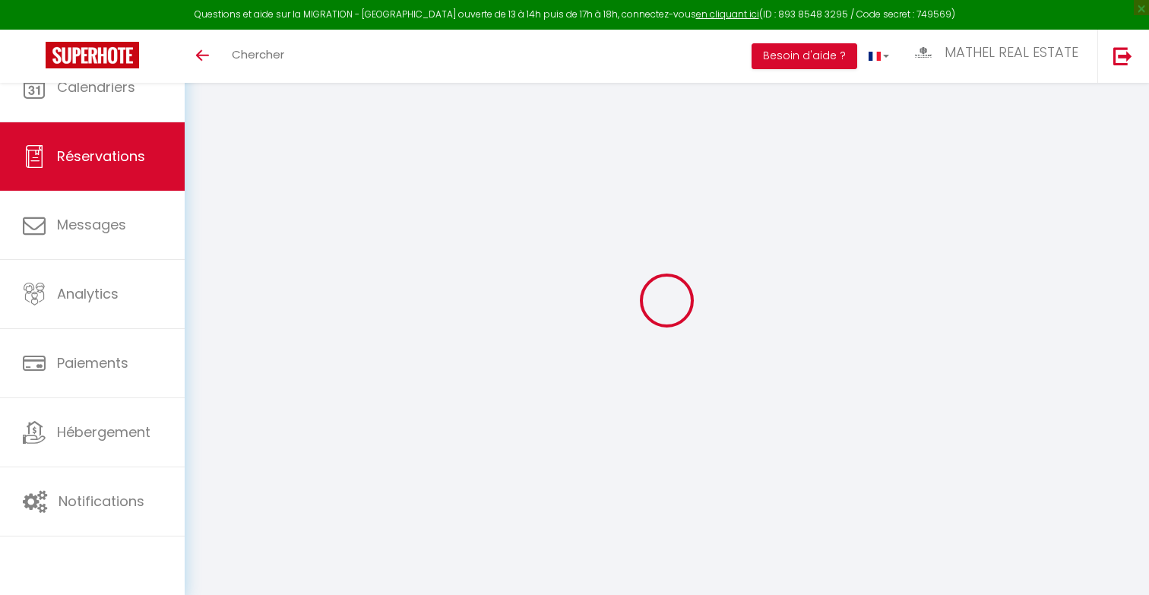
type input "Reserved"
select select
select select "38625"
select select "1"
type input "Lun 09 Juin 2025"
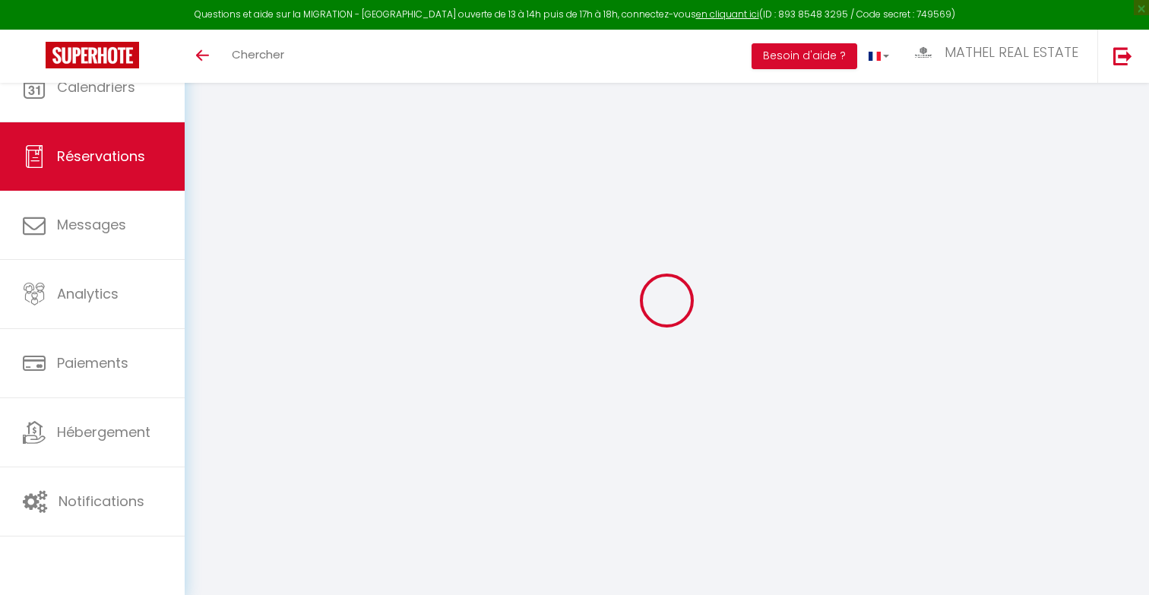
select select
type input "Mer 11 Juin 2025"
select select
type input "0"
select select "12"
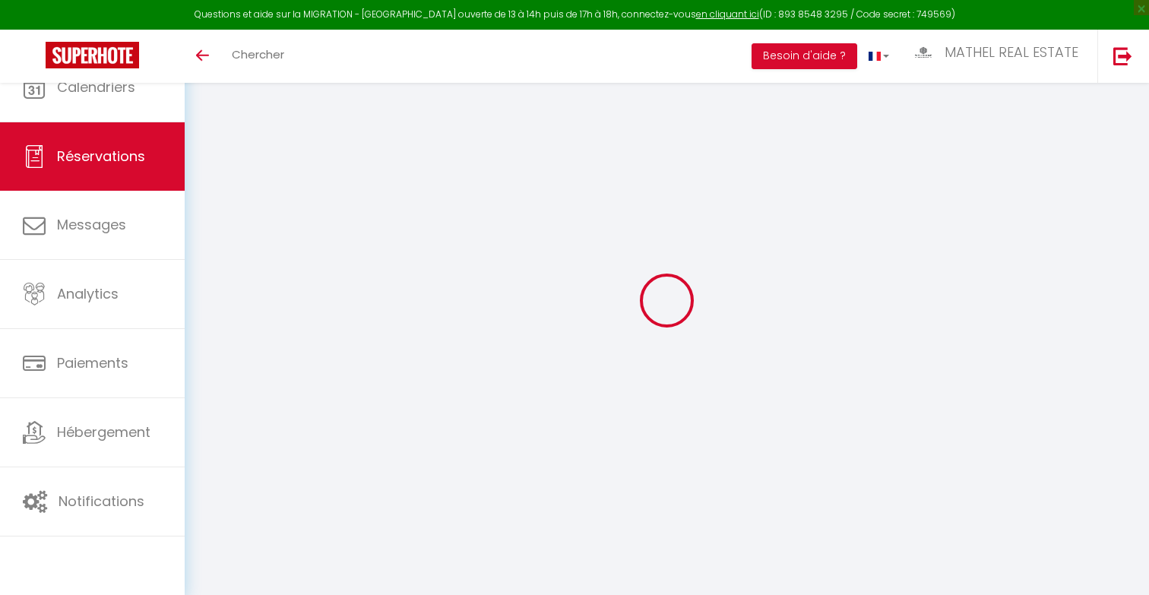
select select
checkbox input "false"
type input "0"
select select "73"
type input "0"
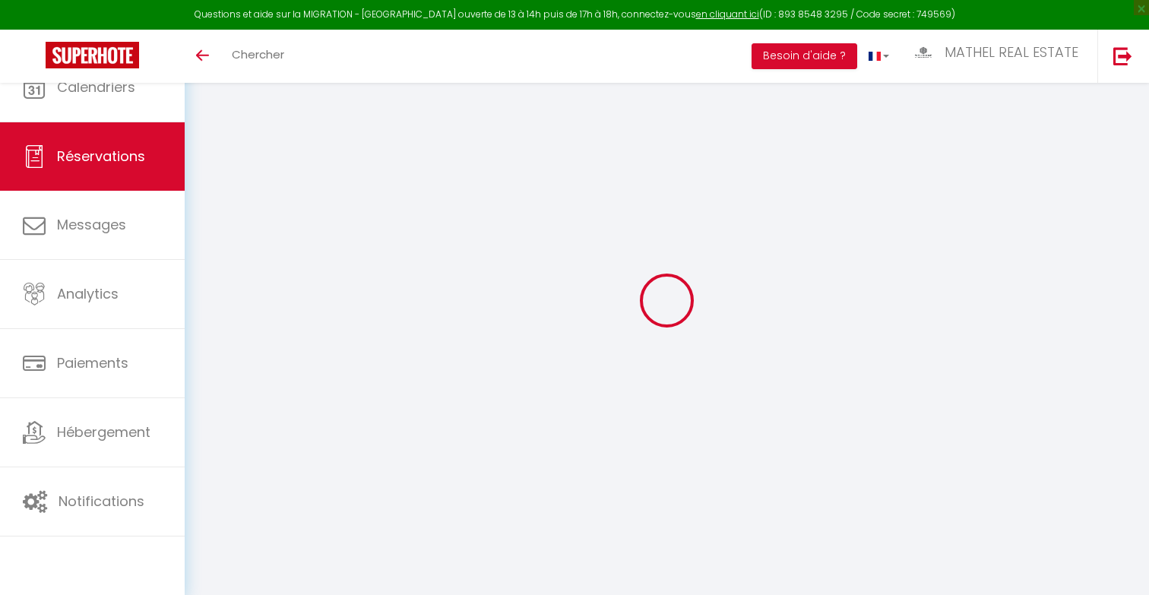
type input "0"
select select
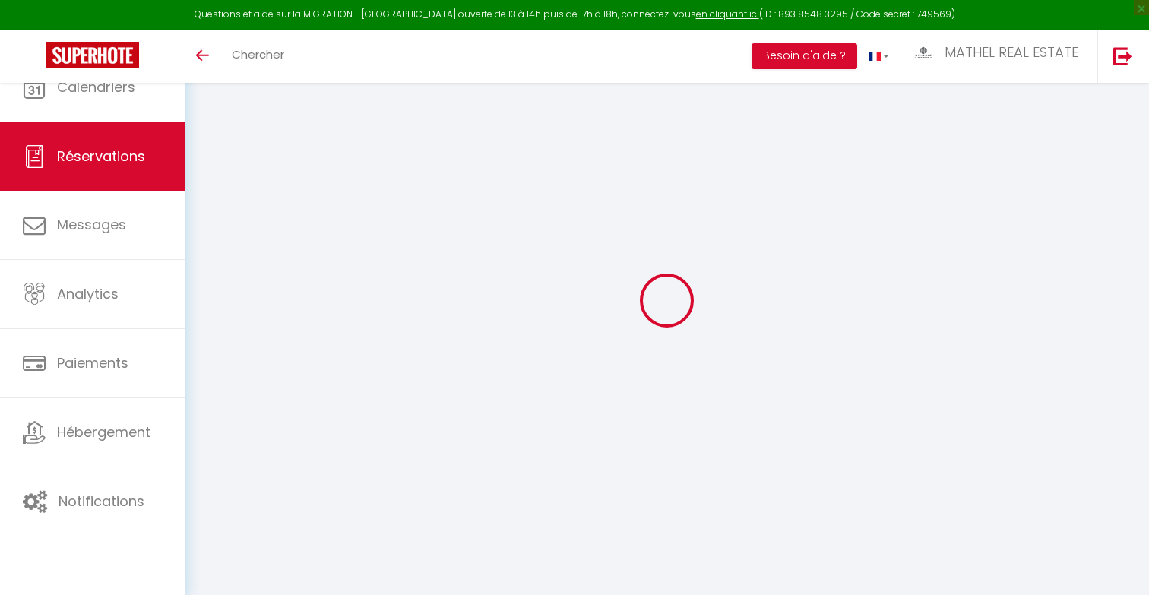
select select "14"
checkbox input "false"
select select
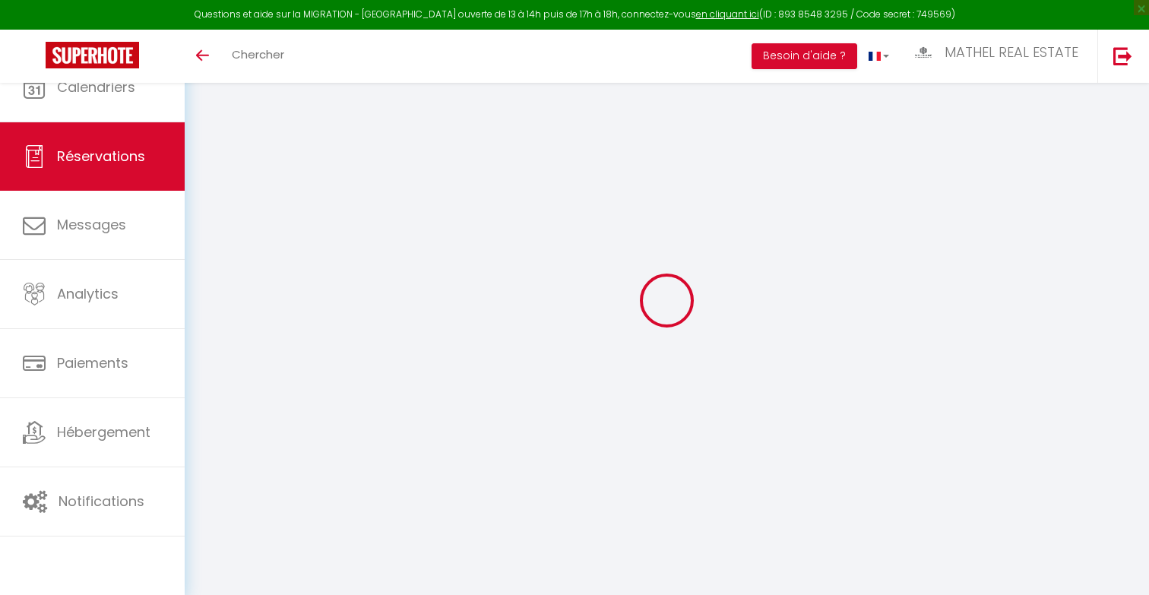
checkbox input "false"
select select
checkbox input "false"
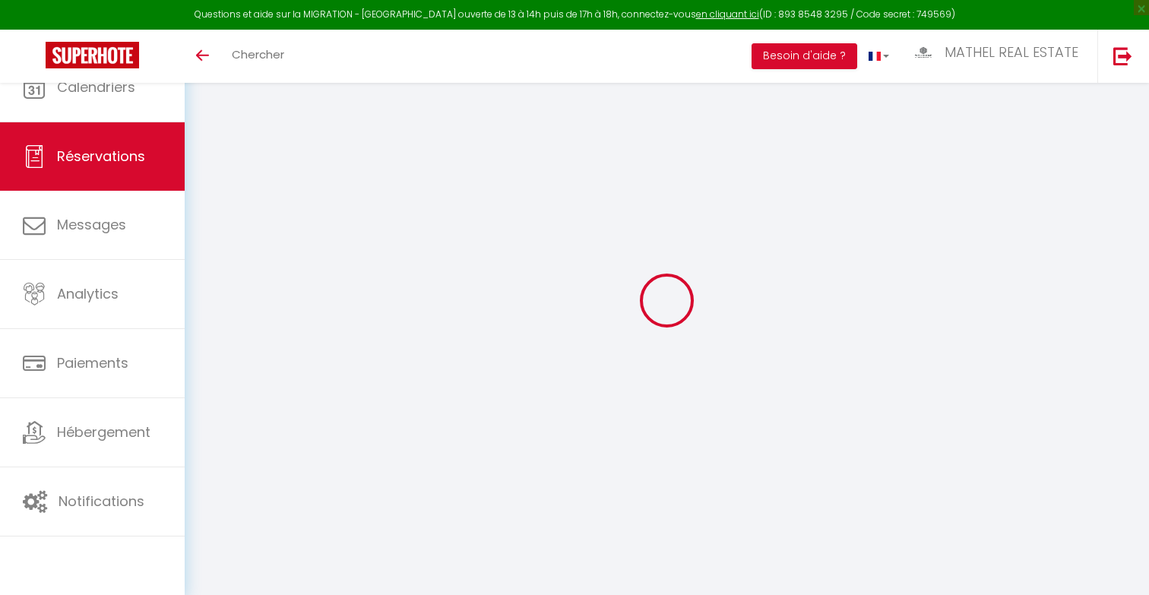
type textarea "Reservation URL: [URL][DOMAIN_NAME] tails/HMMZ3H23P9. Phone Number (Last 4 Digi…"
select select
checkbox input "false"
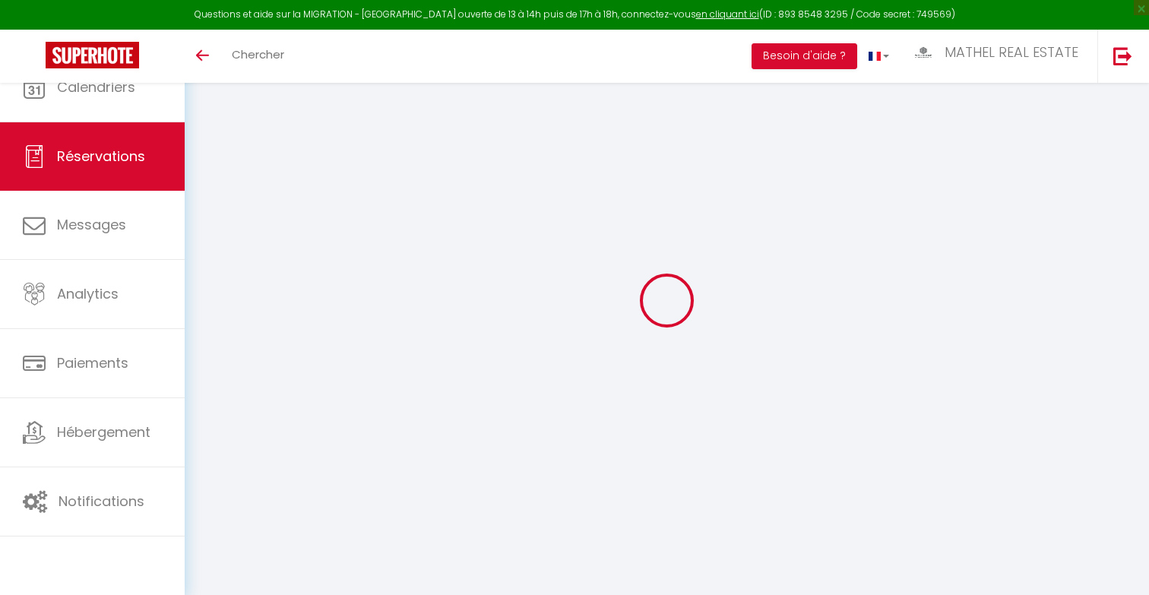
type textarea "Reservation URL: https://www.airbnb.com/hosting/reservations/de tails/HMMZ3H23P…"
select select
checkbox input "false"
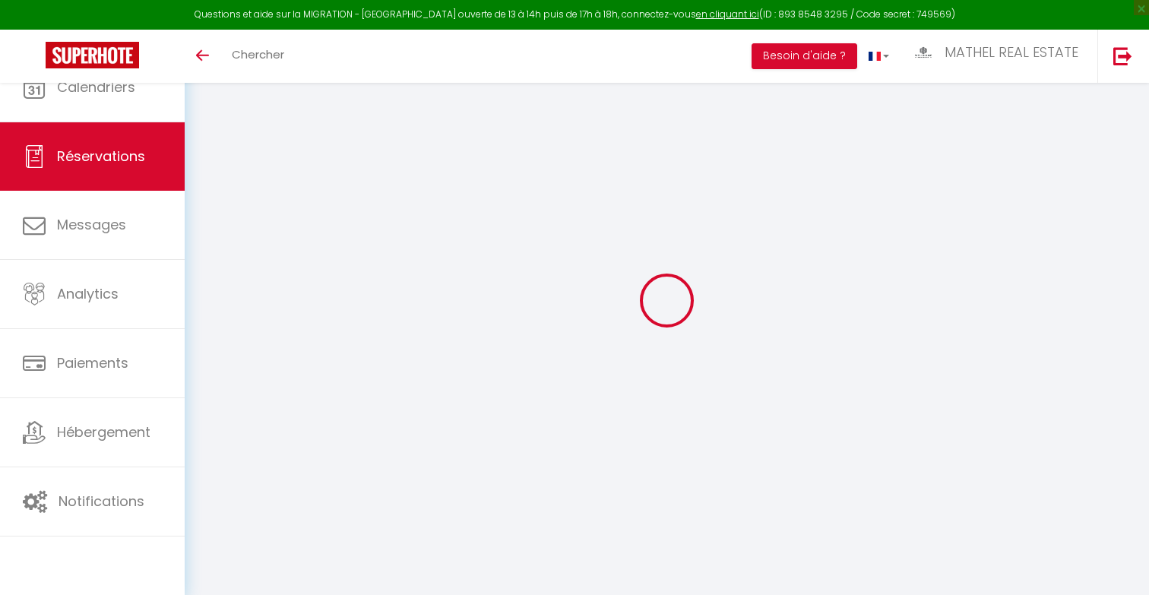
type textarea "Reservation URL: https://www.airbnb.com/hosting/reservations/de tails/HMMZ3H23P…"
select select
checkbox input "false"
type textarea "Reservation URL: https://www.airbnb.com/hosting/reservations/de tails/HMMZ3H23P…"
select select
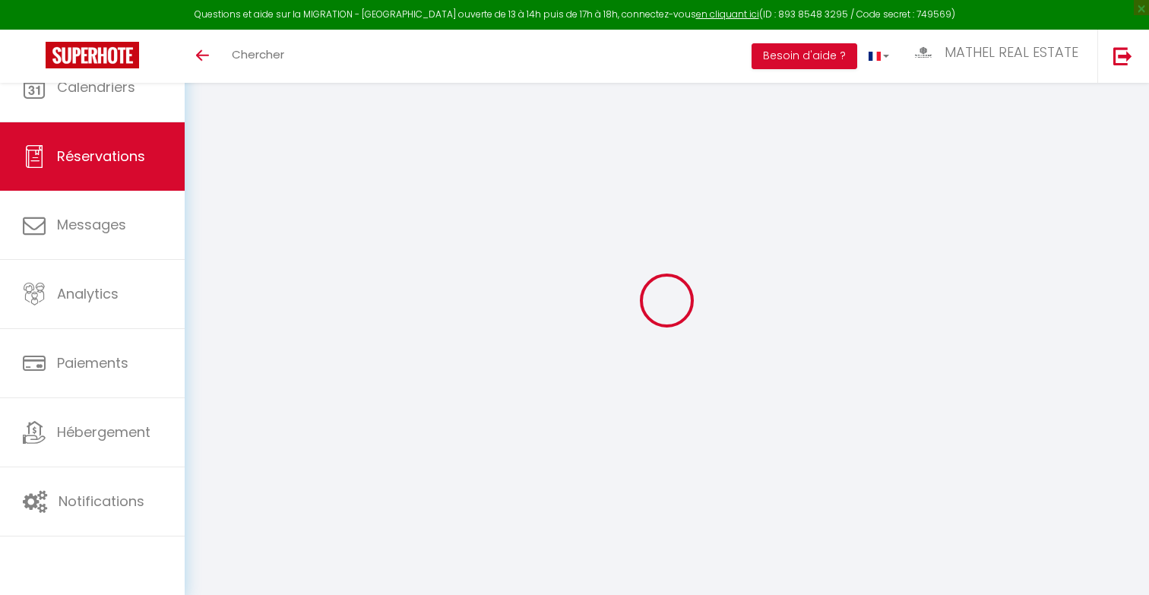
select select
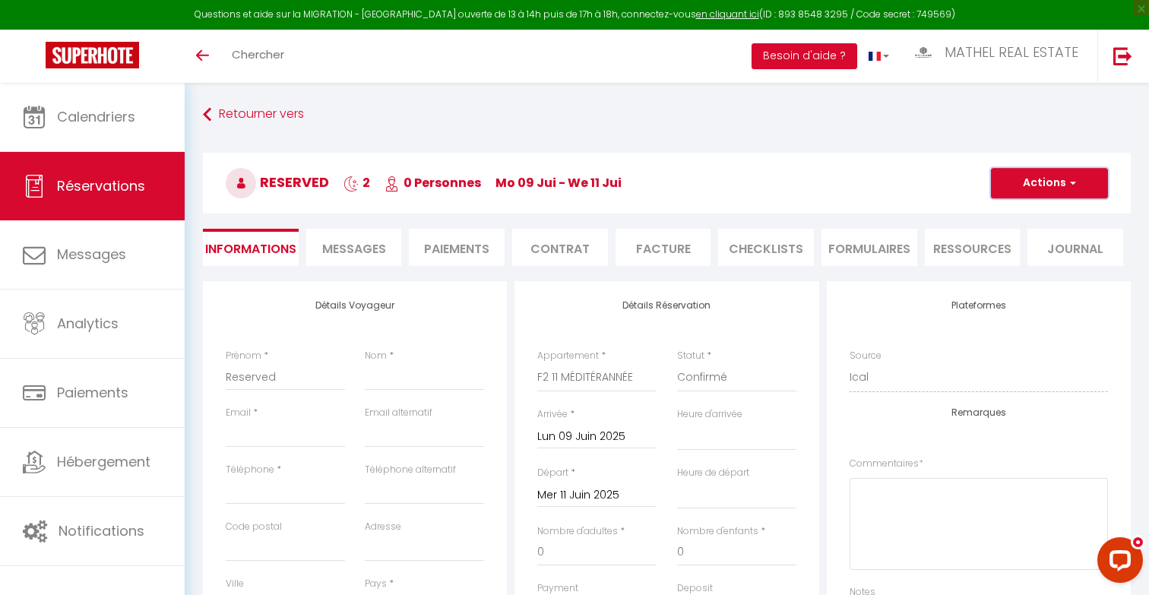
click at [1050, 182] on button "Actions" at bounding box center [1049, 183] width 117 height 30
click at [1009, 262] on link "Supprimer" at bounding box center [1034, 256] width 120 height 20
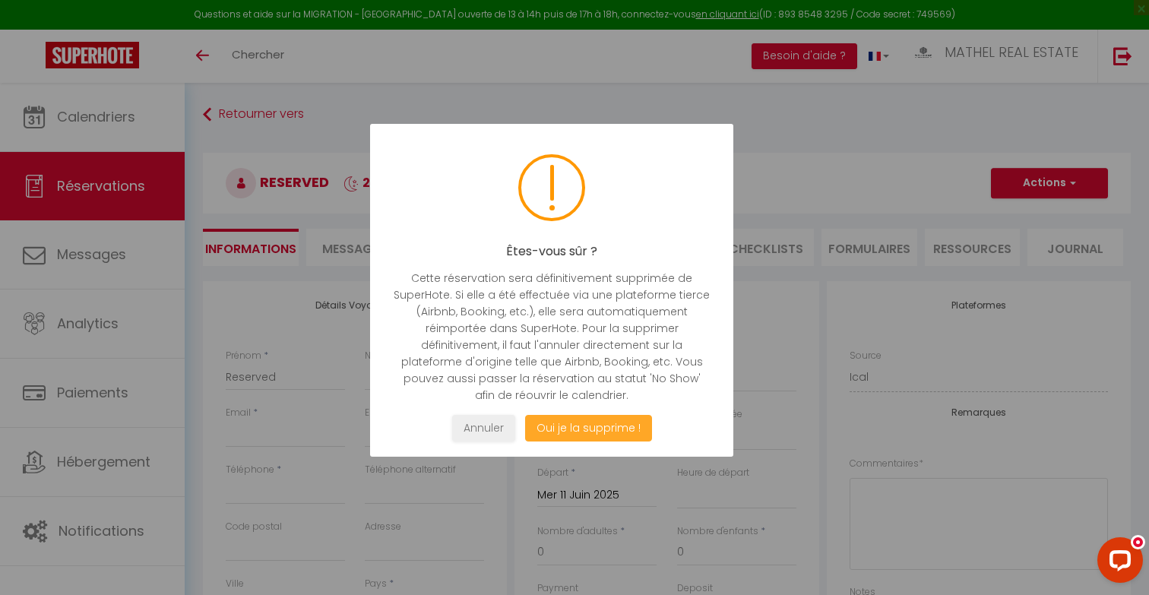
click at [577, 423] on button "Oui je la supprime !" at bounding box center [588, 428] width 127 height 27
select select "not_cancelled"
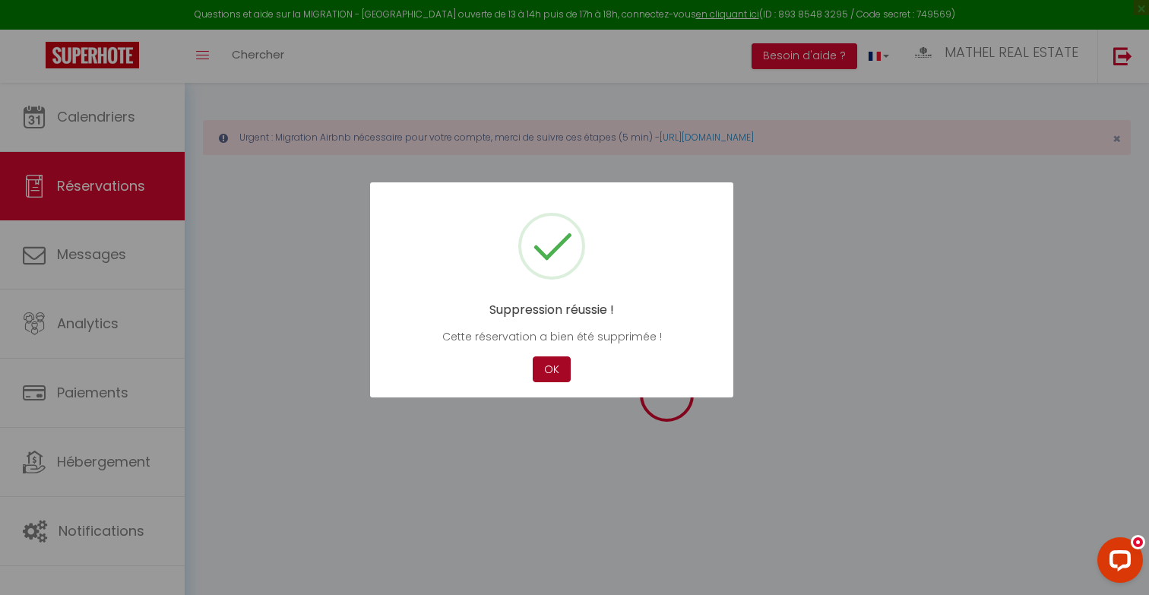
click at [554, 373] on button "OK" at bounding box center [552, 369] width 38 height 27
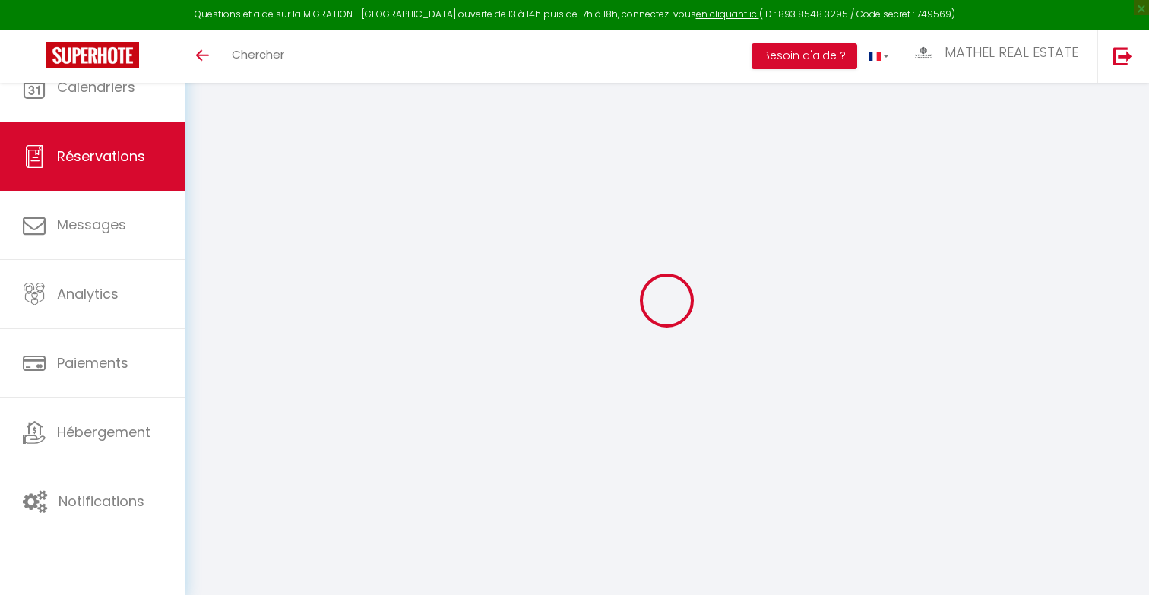
select select
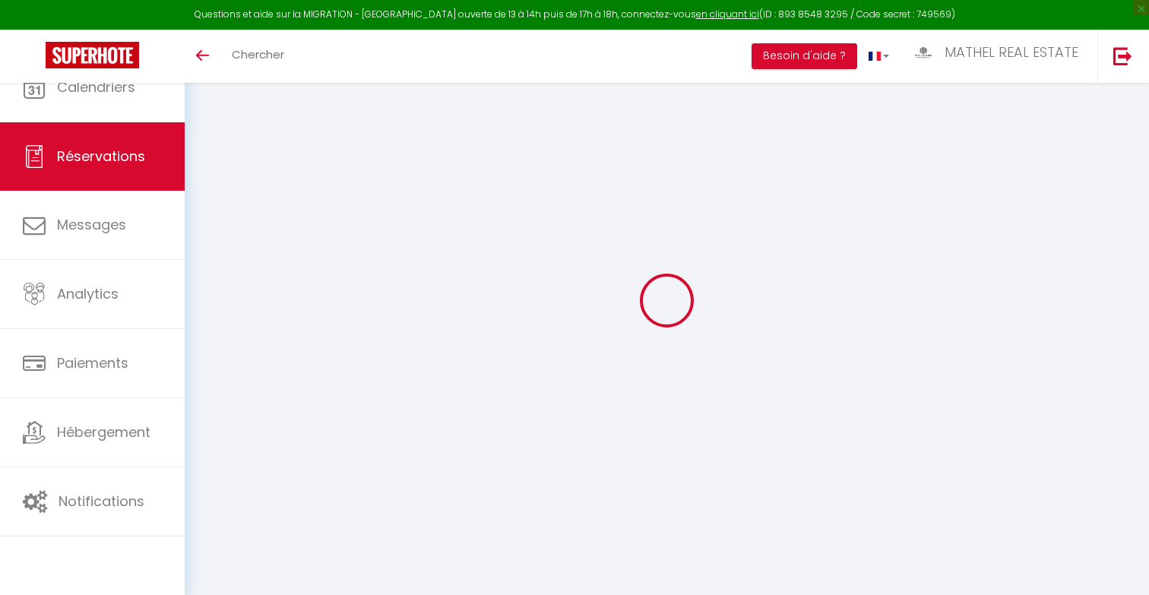
type input "Reserved"
select select
select select "38625"
select select "1"
type input "Lun 23 Juin 2025"
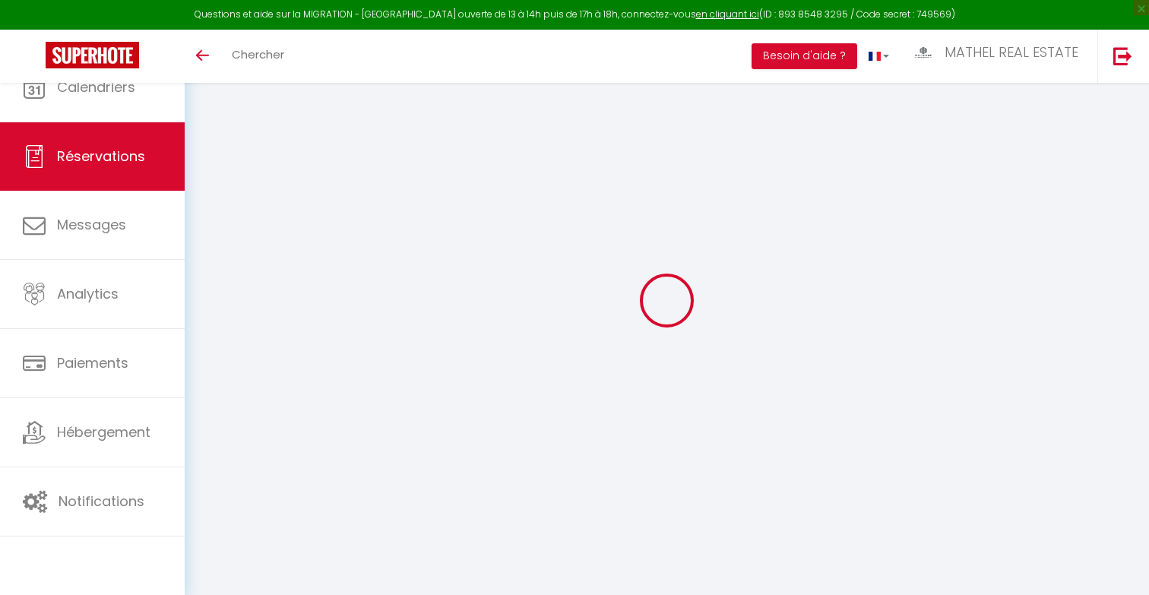
select select
type input "Dim 29 Juin 2025"
select select
type input "0"
select select "12"
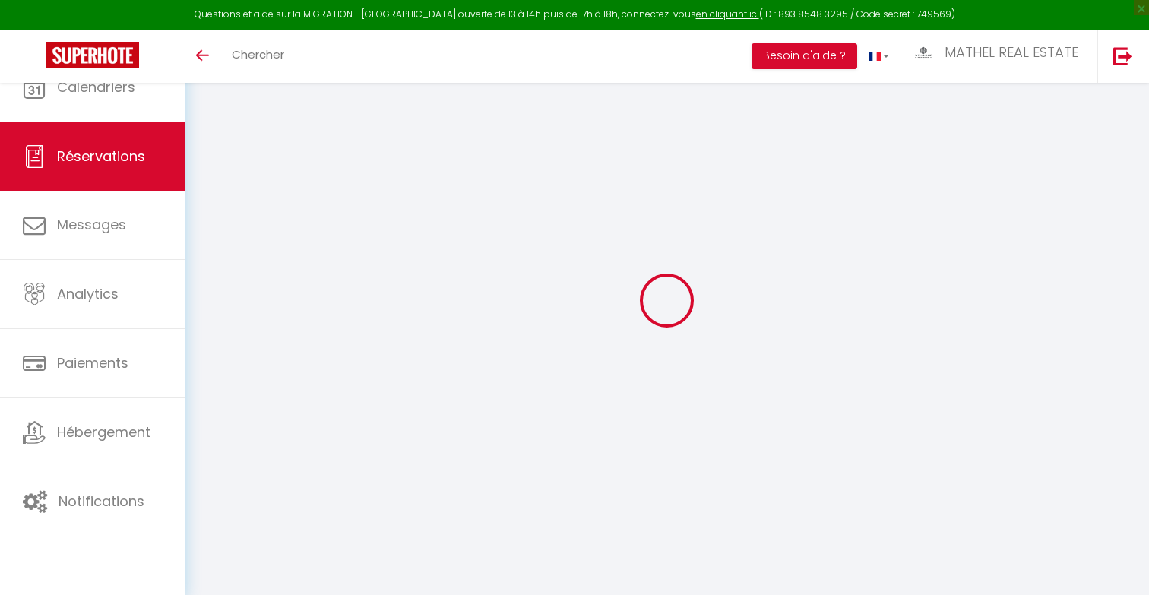
select select
checkbox input "false"
type input "0"
select select "73"
type input "0"
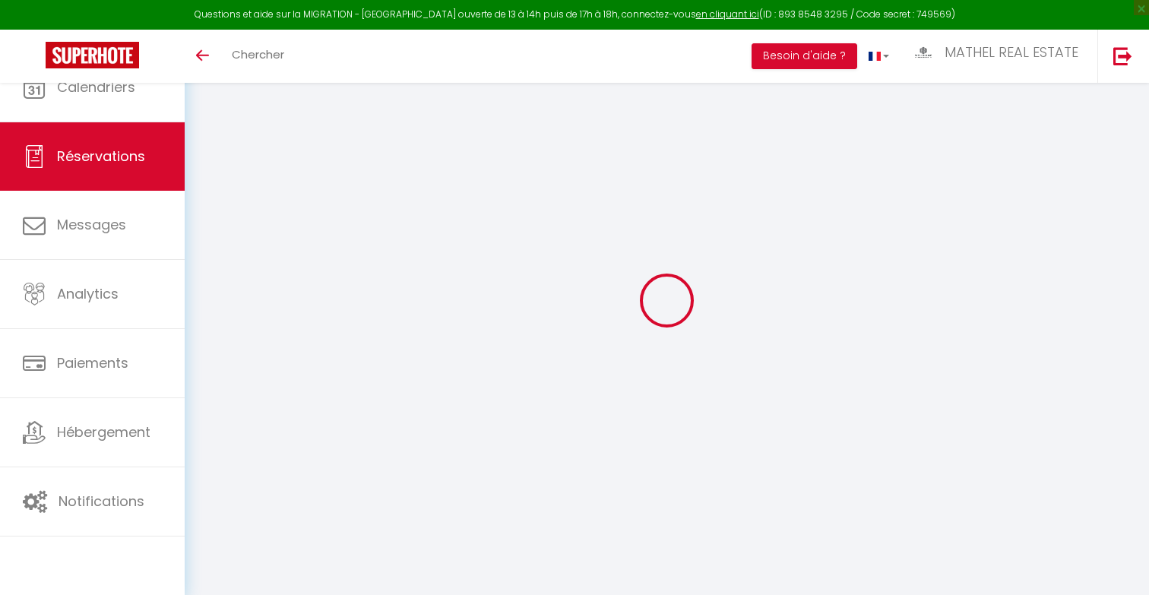
type input "0"
select select
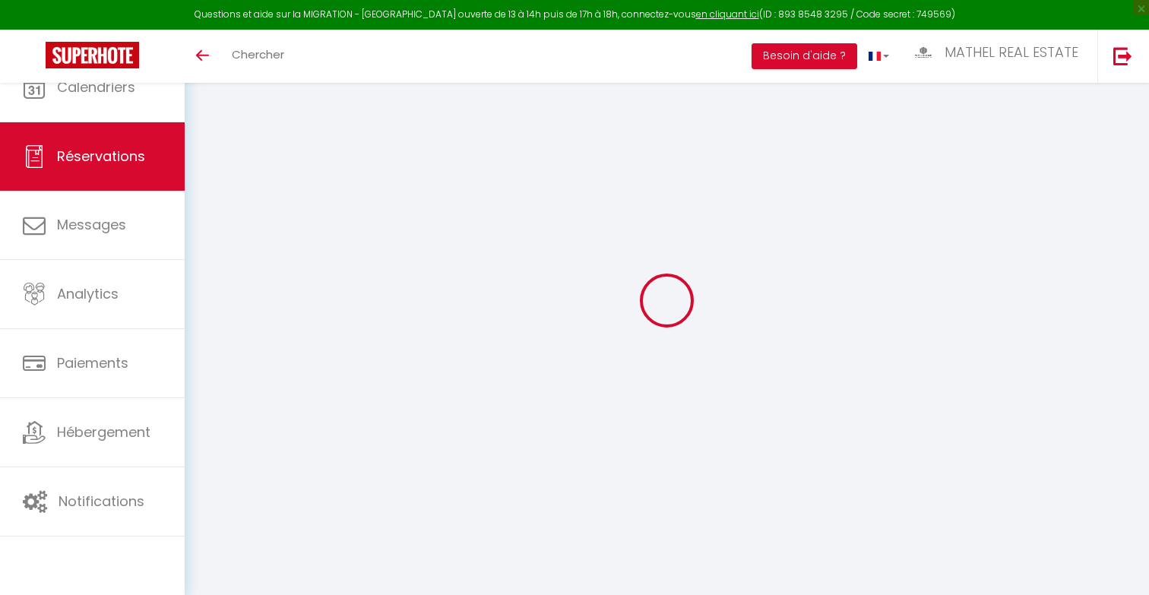
select select "14"
checkbox input "false"
select select
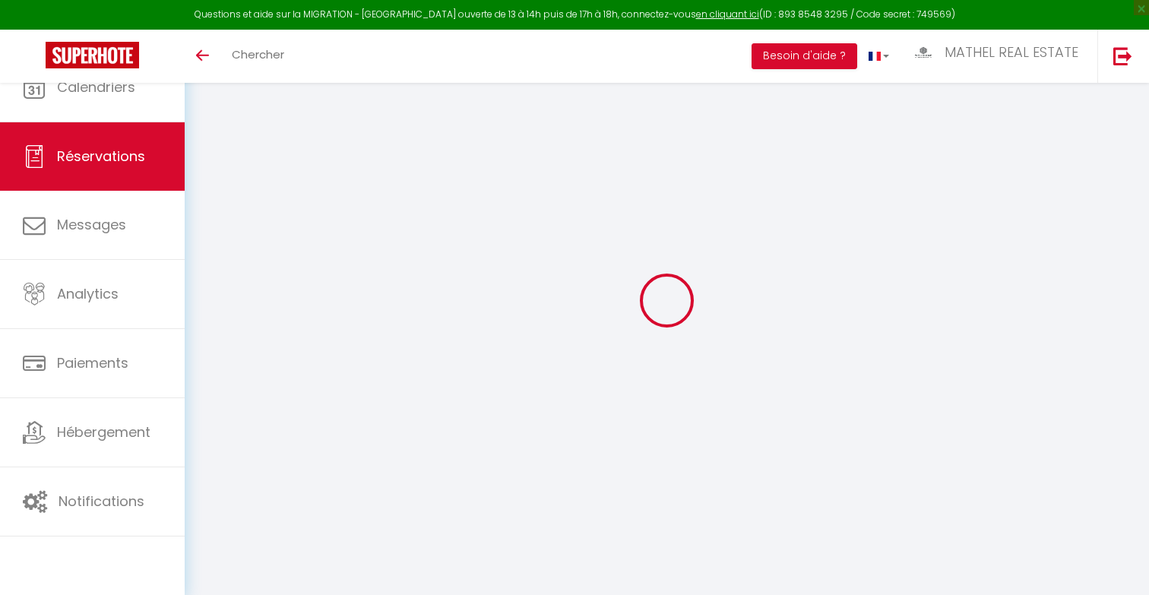
checkbox input "false"
select select
checkbox input "false"
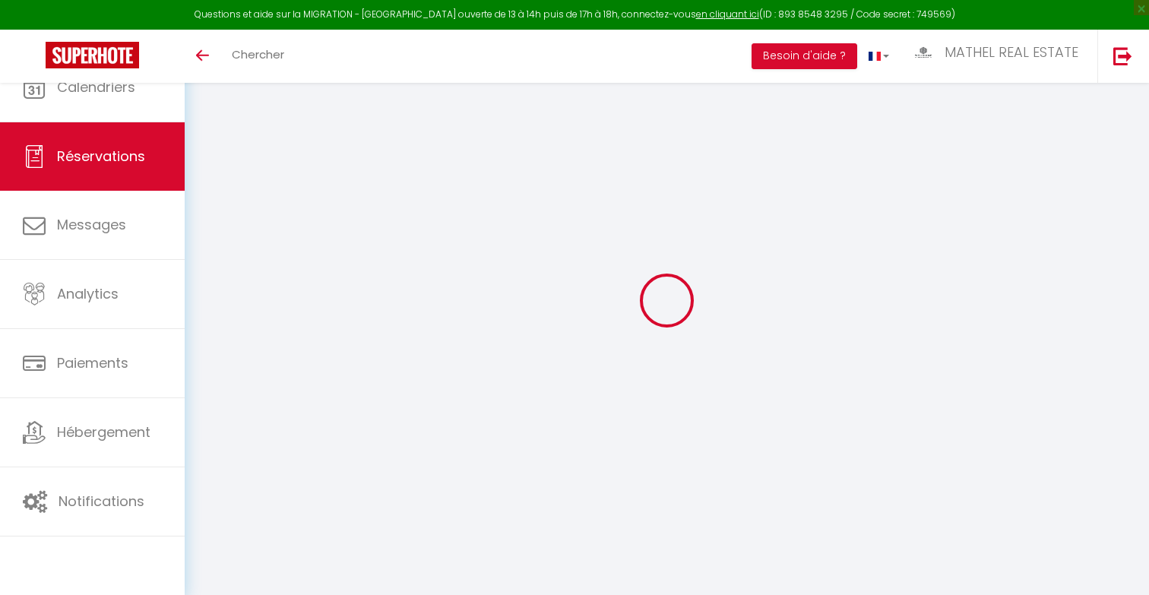
type textarea "Reservation URL: [URL][DOMAIN_NAME] tails/HMBP9MAEFA. Phone Number (Last 4 Digi…"
select select
checkbox input "false"
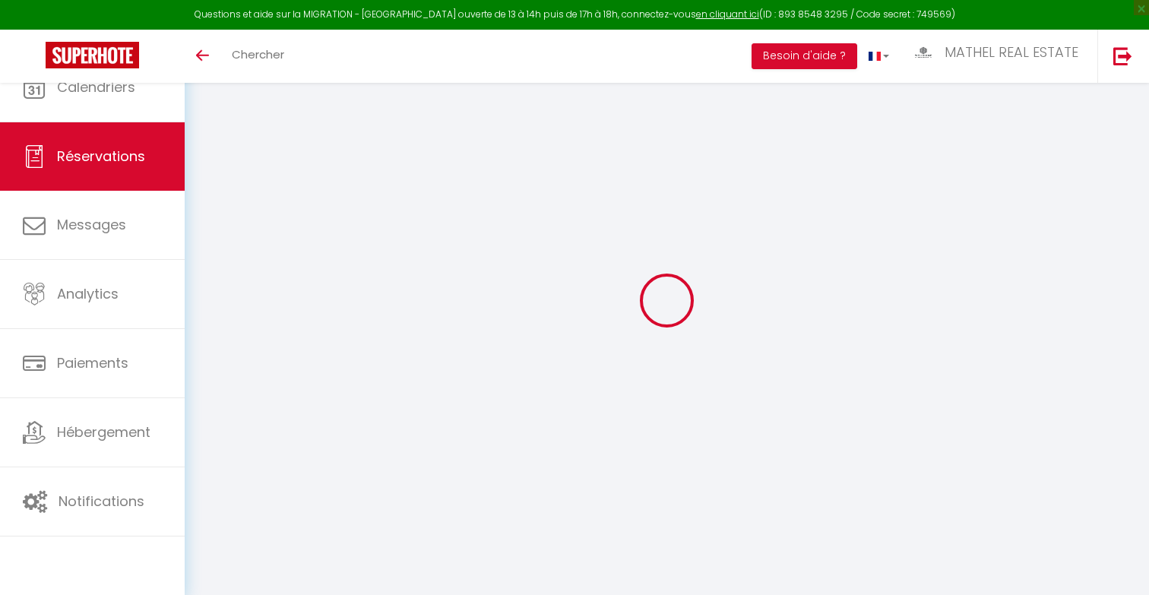
type textarea "Reservation URL: [URL][DOMAIN_NAME] tails/HMBP9MAEFA. Phone Number (Last 4 Digi…"
select select
checkbox input "false"
type textarea "Reservation URL: [URL][DOMAIN_NAME] tails/HMBP9MAEFA. Phone Number (Last 4 Digi…"
select select
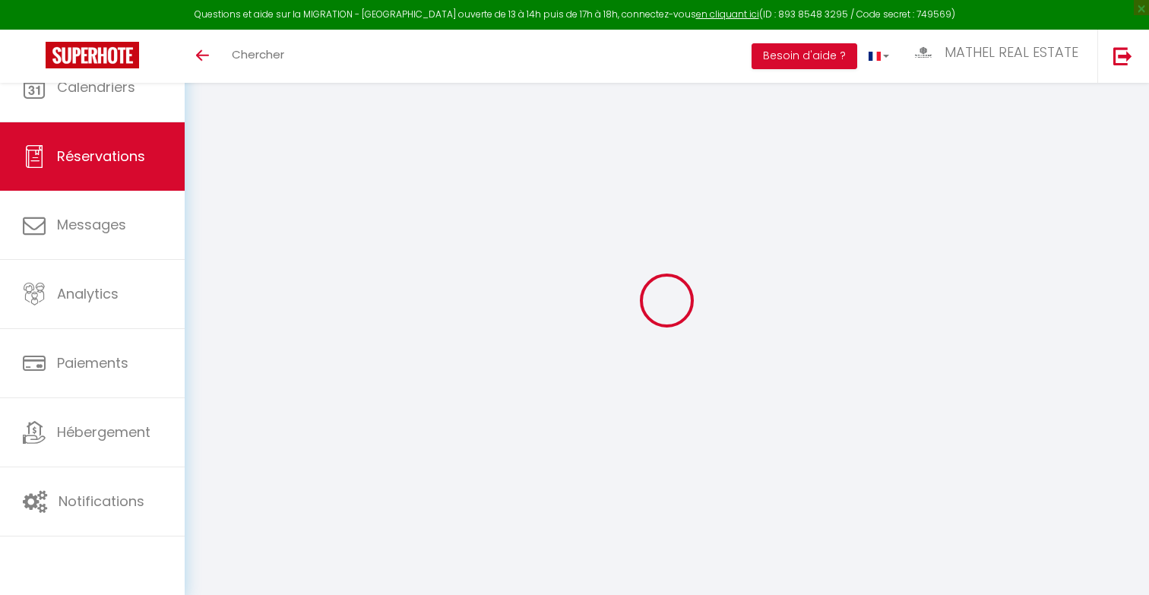
select select
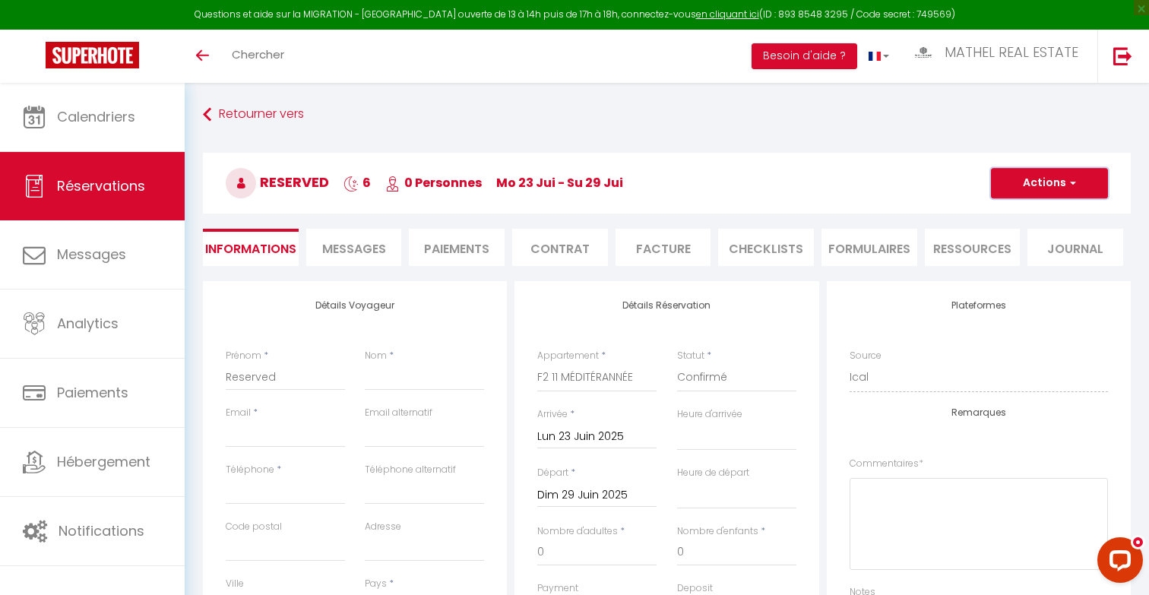
click at [1037, 170] on button "Actions" at bounding box center [1049, 183] width 117 height 30
click at [1001, 258] on link "Supprimer" at bounding box center [1034, 256] width 120 height 20
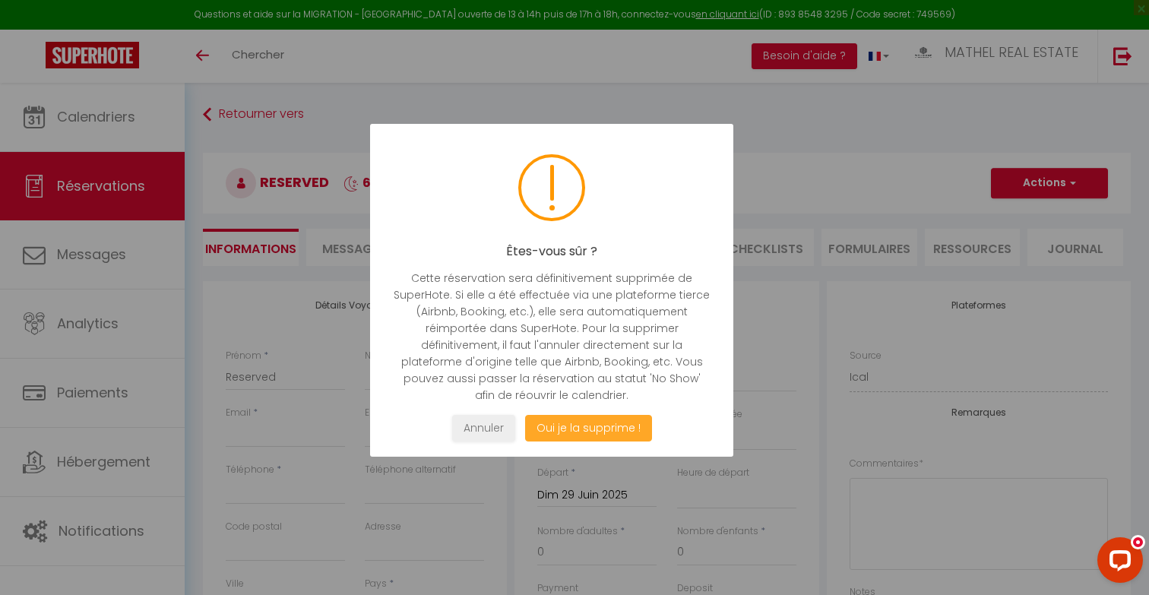
click at [603, 426] on button "Oui je la supprime !" at bounding box center [588, 428] width 127 height 27
select select "not_cancelled"
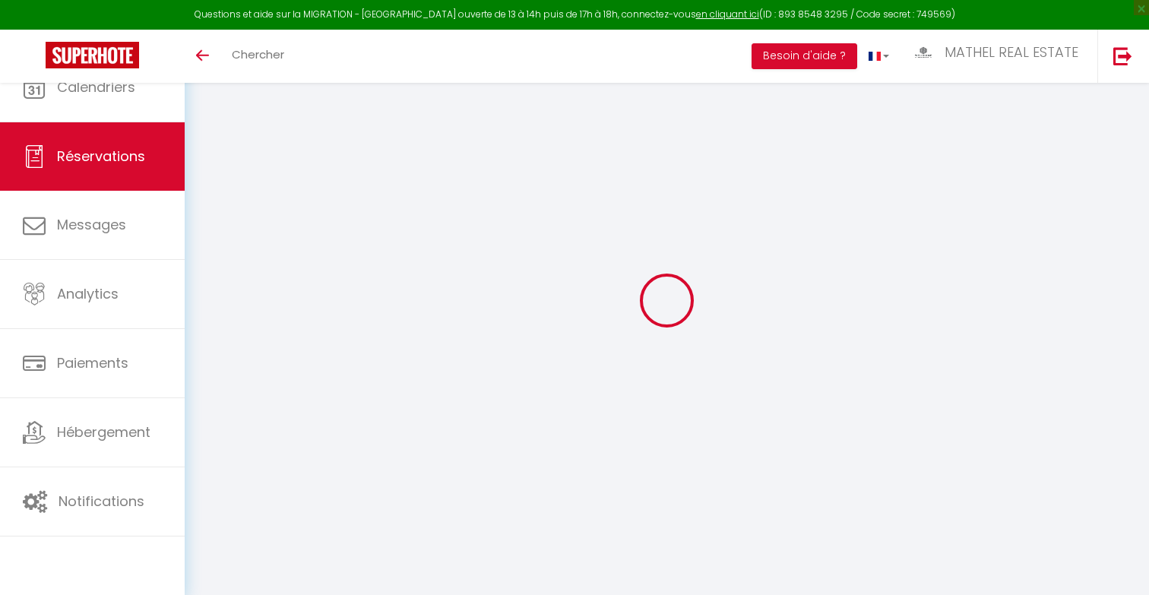
select select
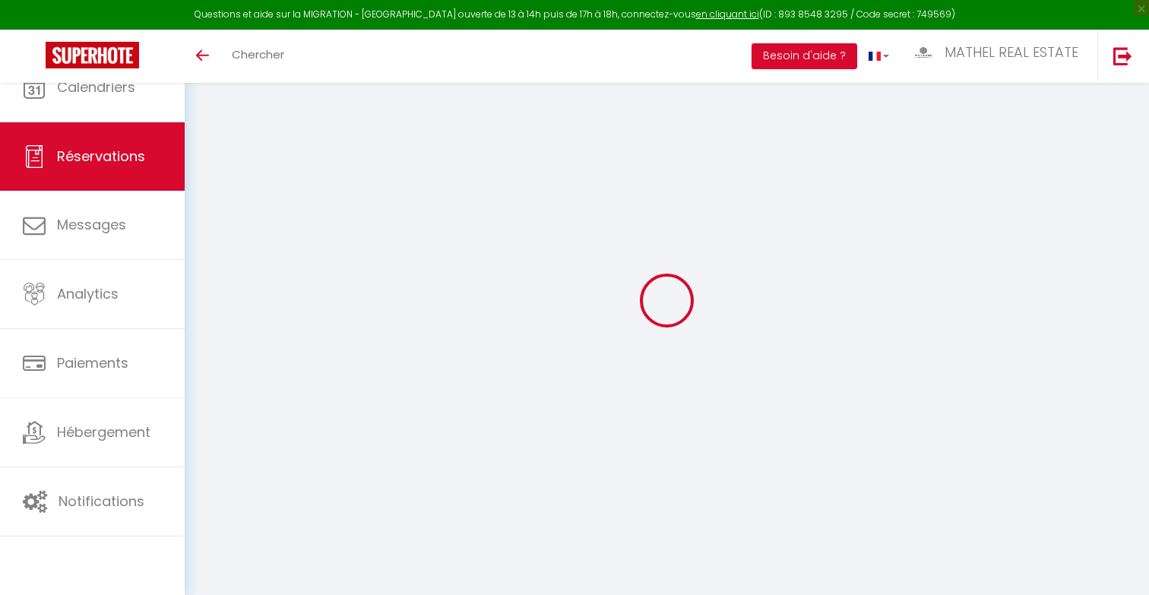
type input "Reserved"
select select
select select "38625"
select select "1"
type input "Jeu 03 Juillet 2025"
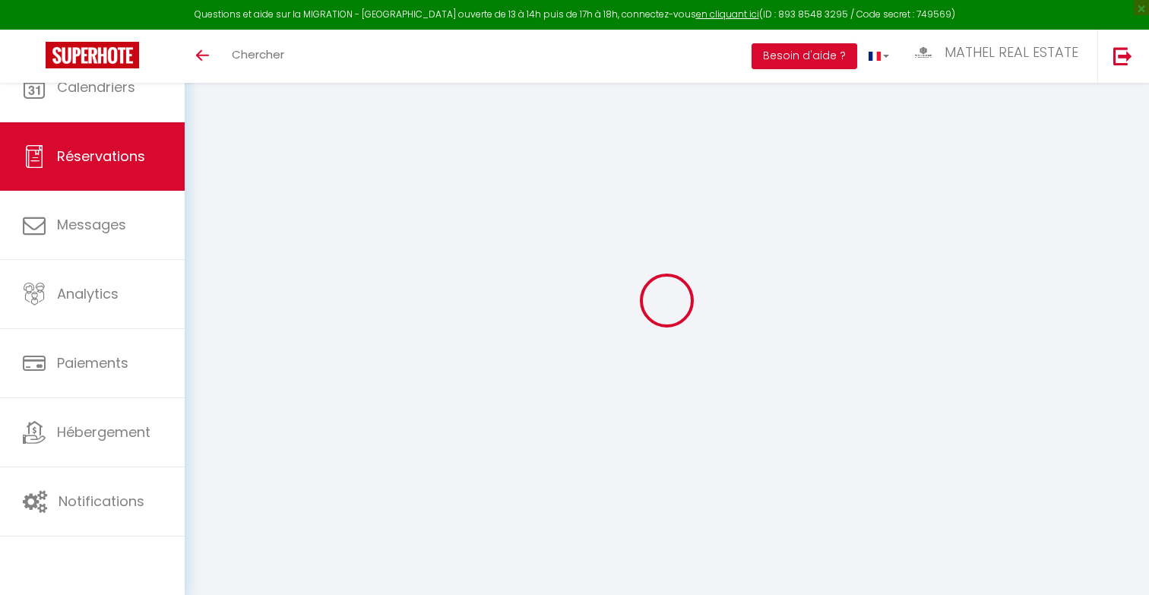
select select
type input "Dim 06 Juillet 2025"
select select
type input "0"
select select "12"
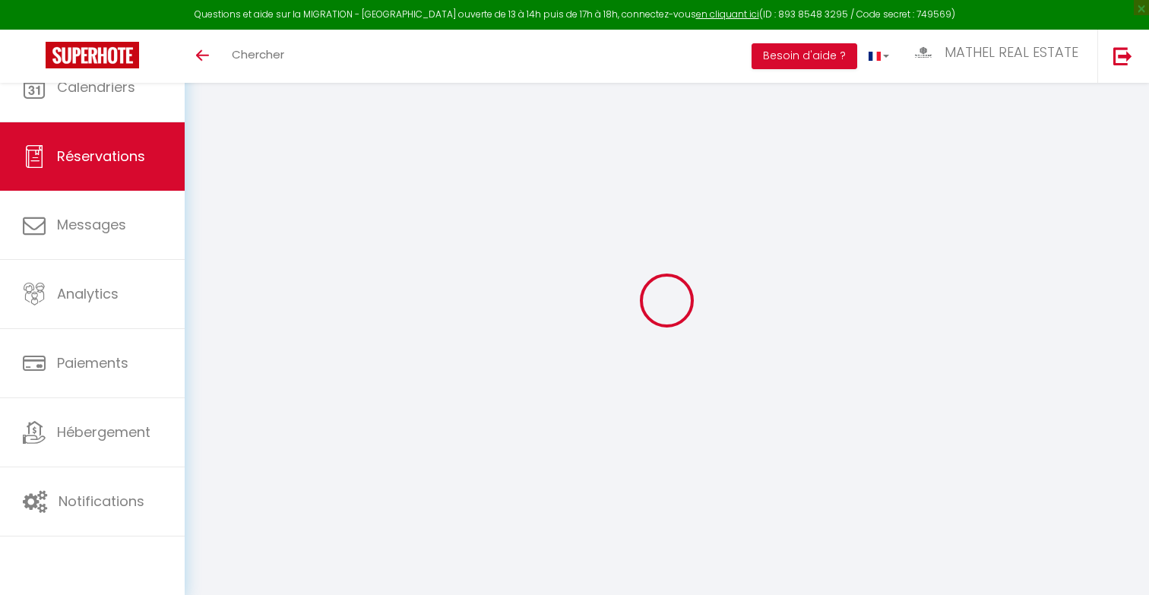
select select
checkbox input "false"
type input "0"
select select "73"
type input "0"
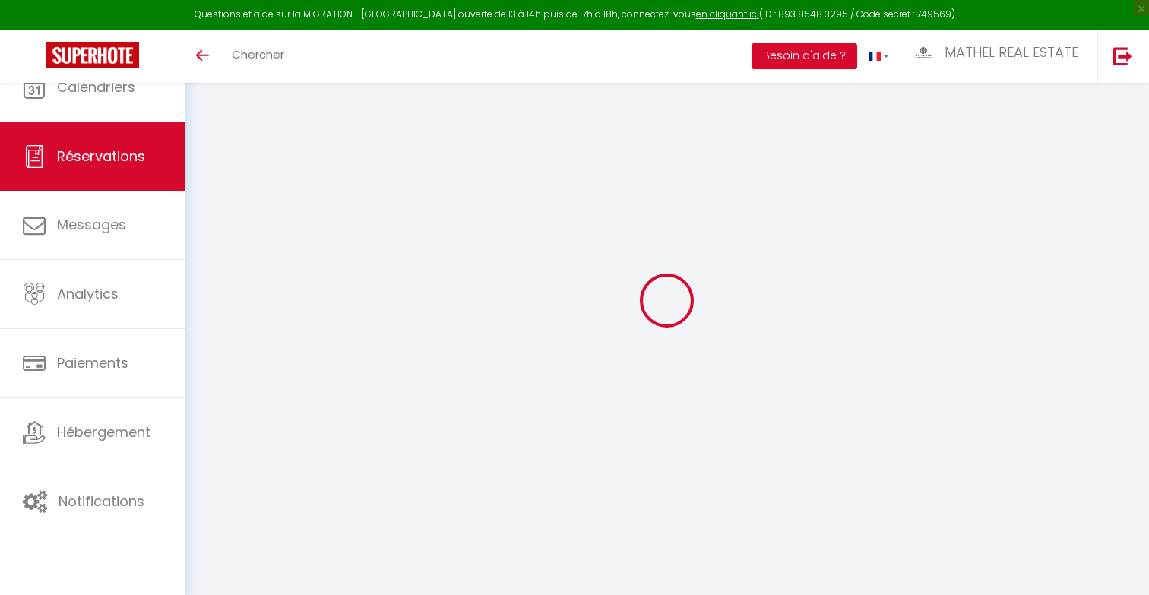
type input "0"
select select
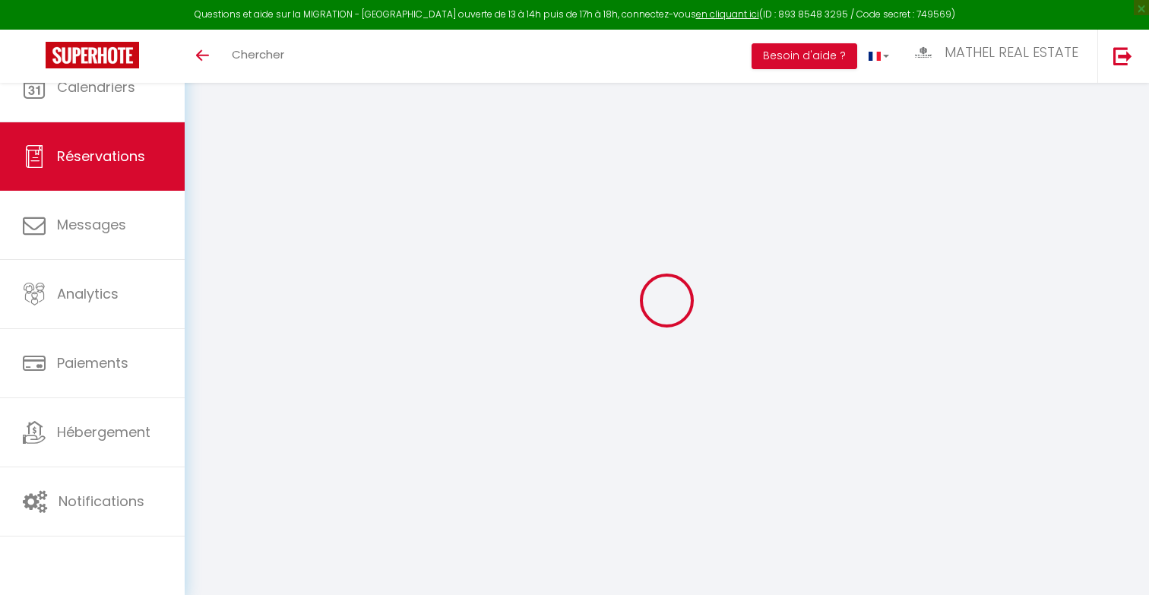
select select "14"
checkbox input "false"
select select
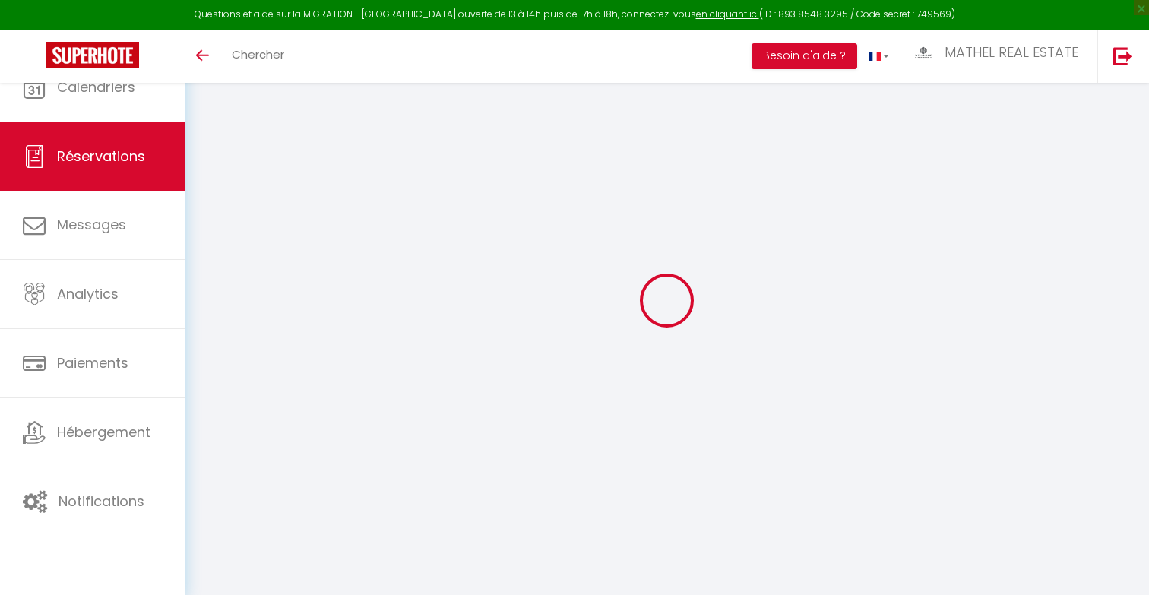
checkbox input "false"
select select
checkbox input "false"
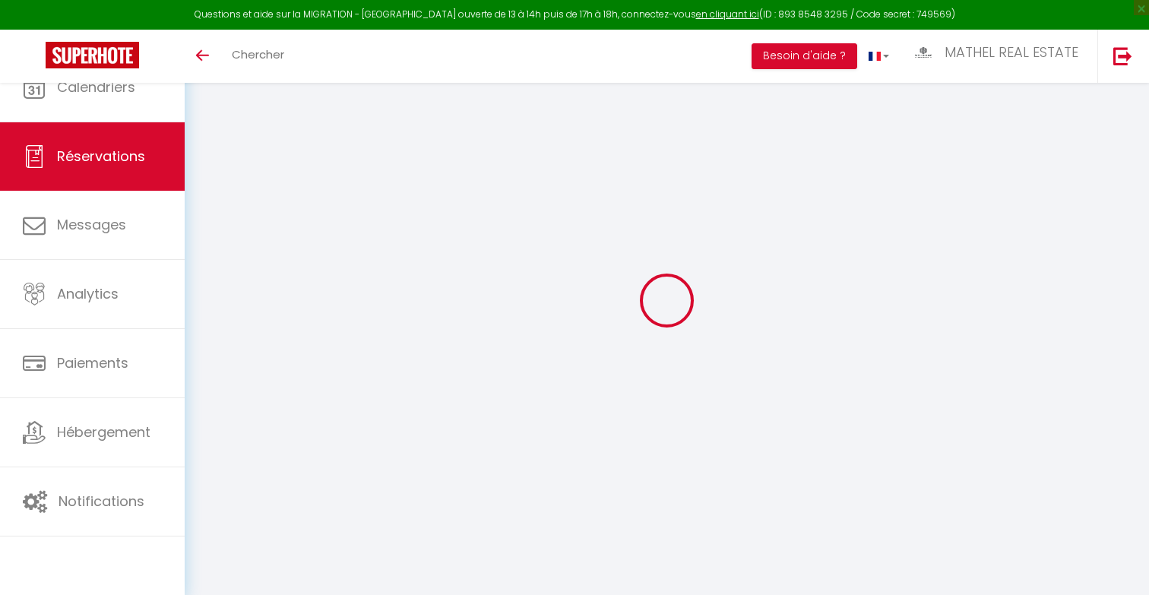
type textarea "Reservation URL: https://www.airbnb.com/hosting/reservations/de tails/HM3EPZWM9…"
select select
checkbox input "false"
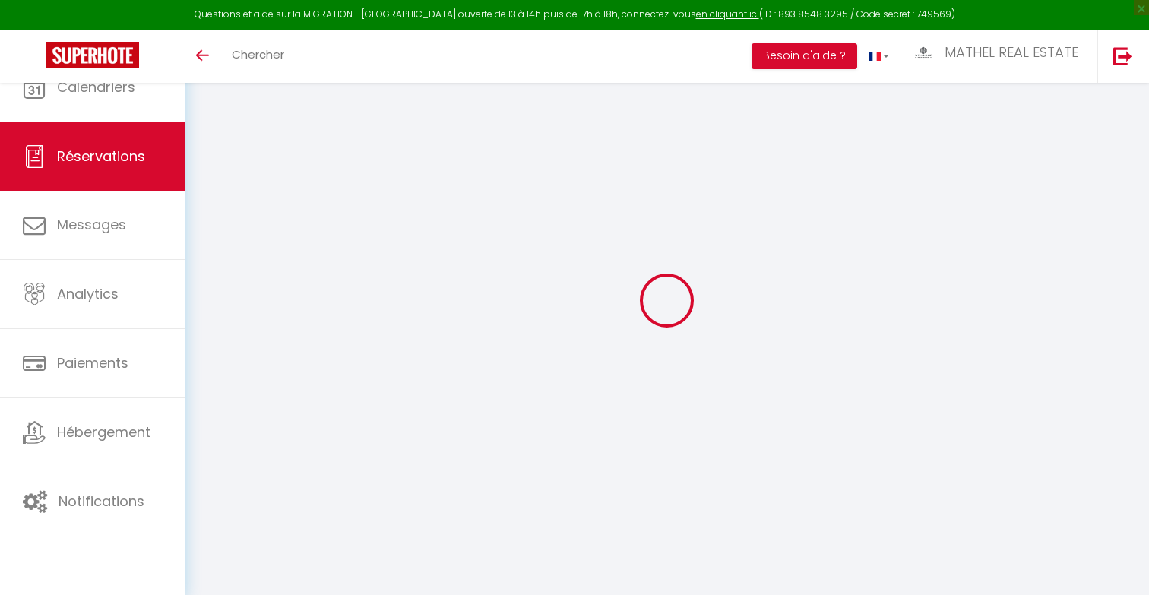
type textarea "Reservation URL: https://www.airbnb.com/hosting/reservations/de tails/HM3EPZWM9…"
select select
checkbox input "false"
type textarea "Reservation URL: https://www.airbnb.com/hosting/reservations/de tails/HM3EPZWM9…"
select select
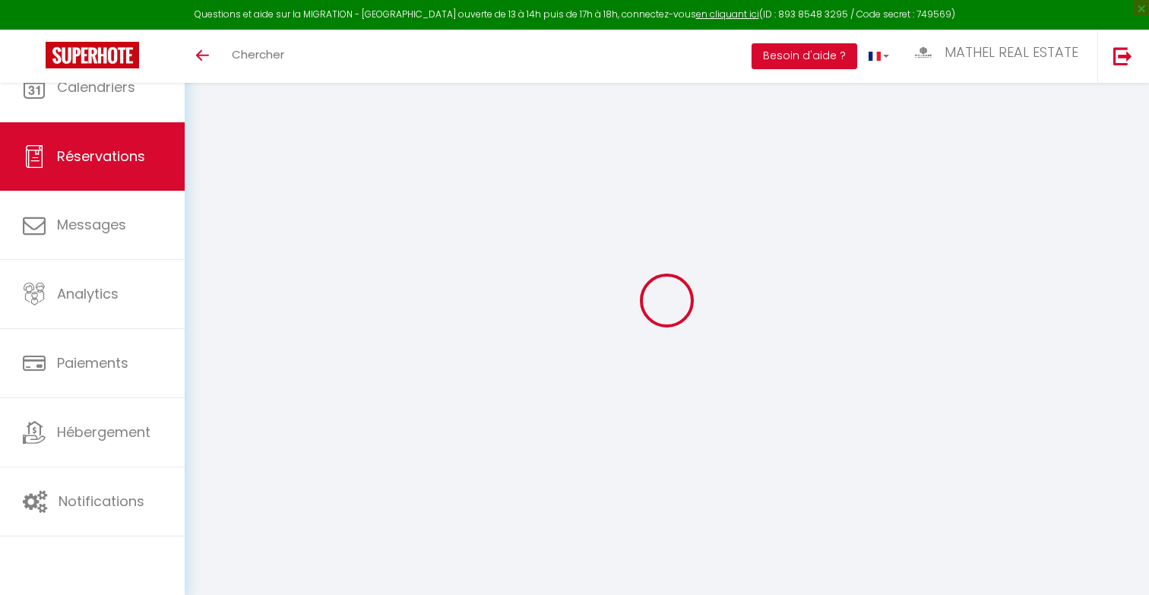
select select
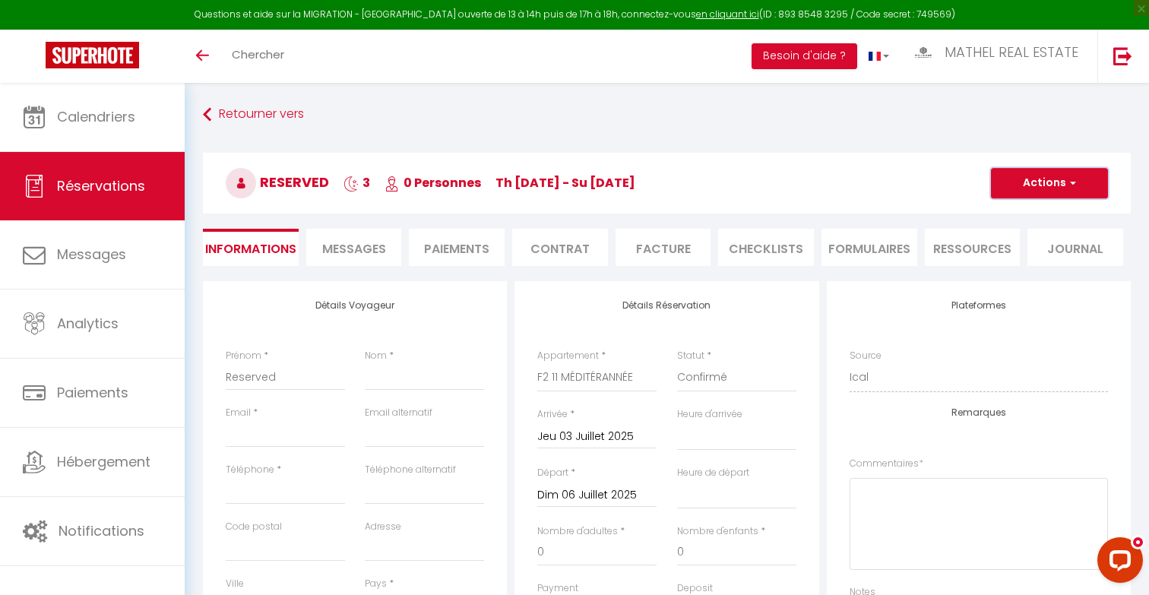
click at [1029, 170] on button "Actions" at bounding box center [1049, 183] width 117 height 30
click at [1009, 264] on link "Supprimer" at bounding box center [1034, 256] width 120 height 20
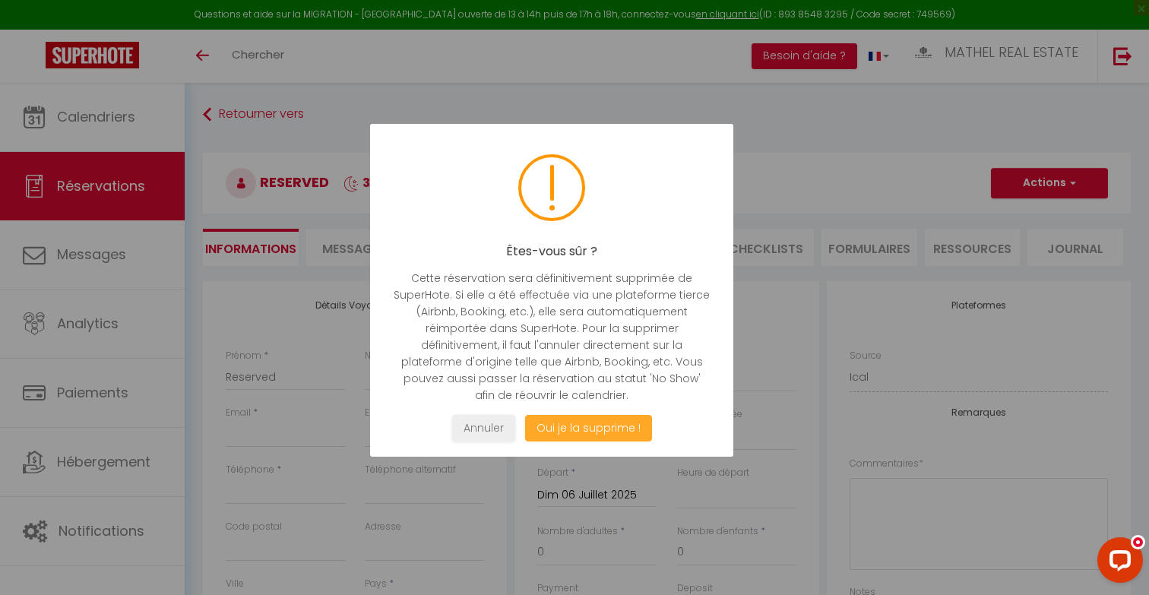
click at [622, 426] on button "Oui je la supprime !" at bounding box center [588, 428] width 127 height 27
select select "not_cancelled"
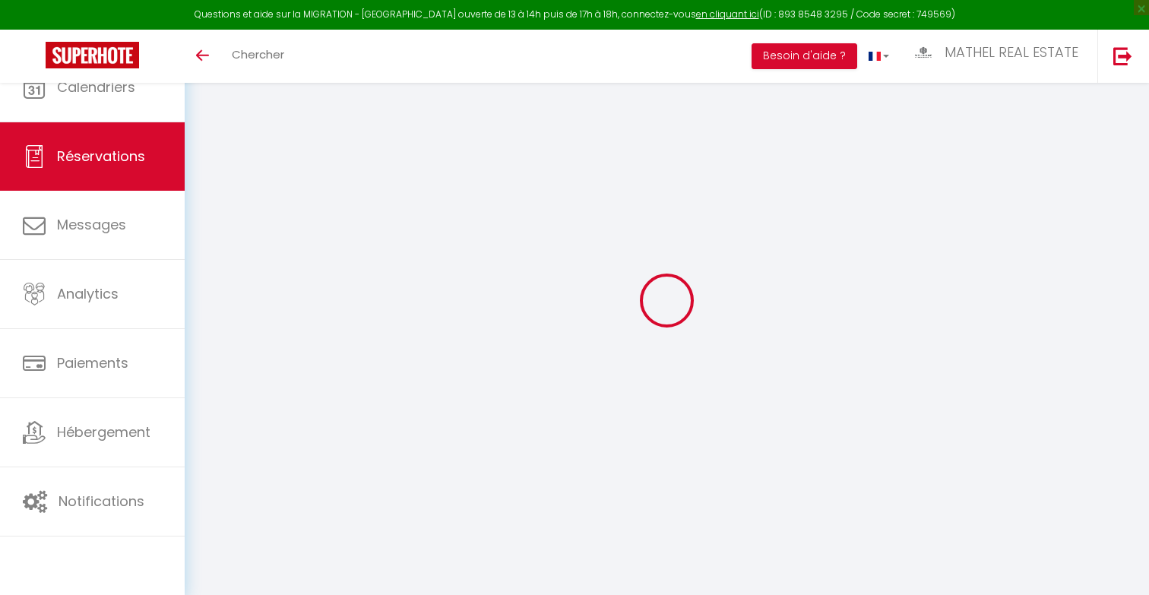
select select
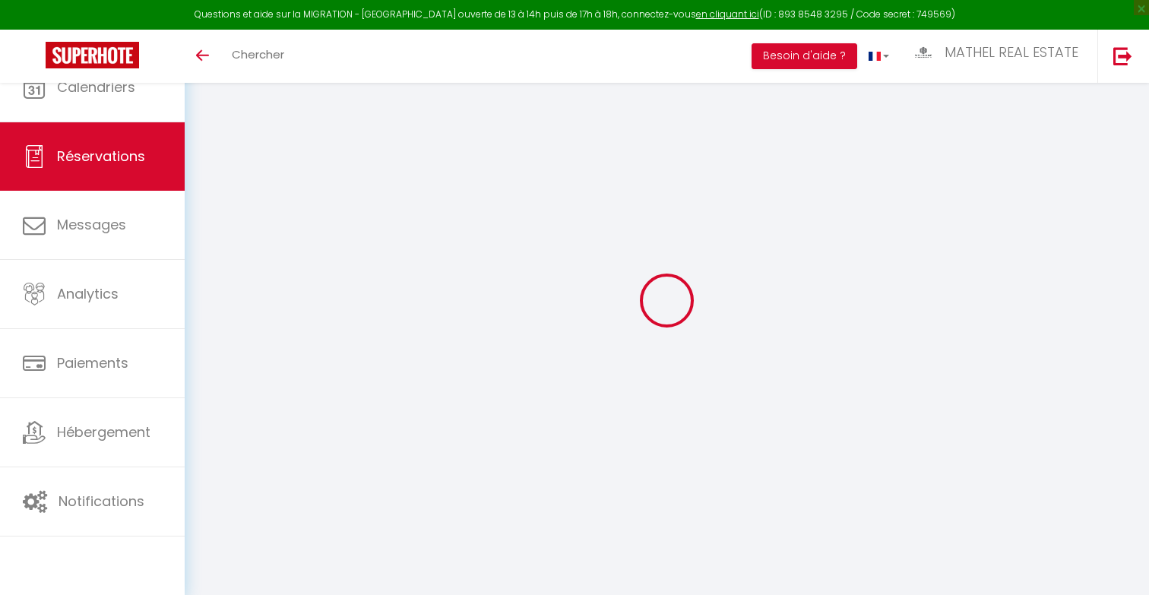
type input "Reserved"
select select
select select "38625"
select select "1"
type input "Dim 06 Juillet 2025"
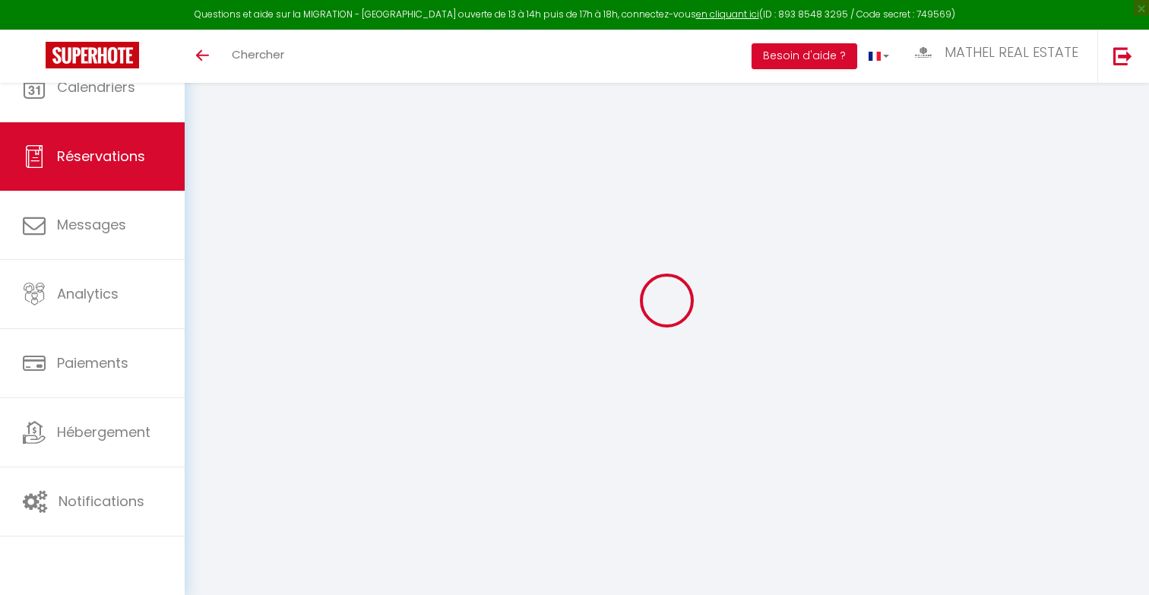
select select
type input "[PERSON_NAME] 12 Juillet 2025"
select select
type input "0"
select select "12"
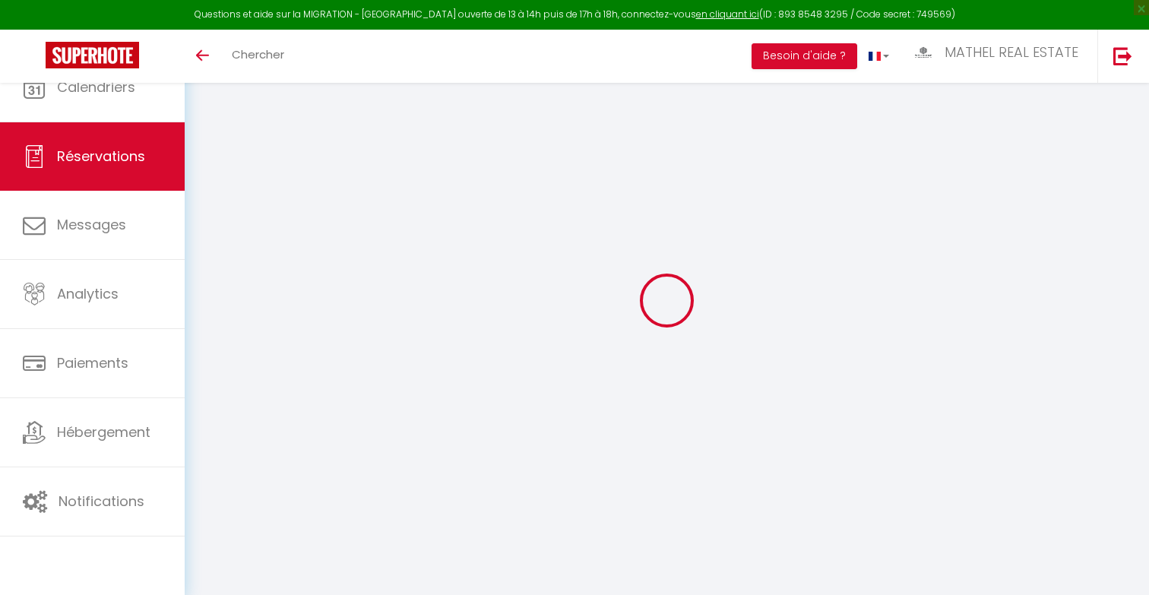
select select
checkbox input "false"
type input "0"
select select "73"
type input "0"
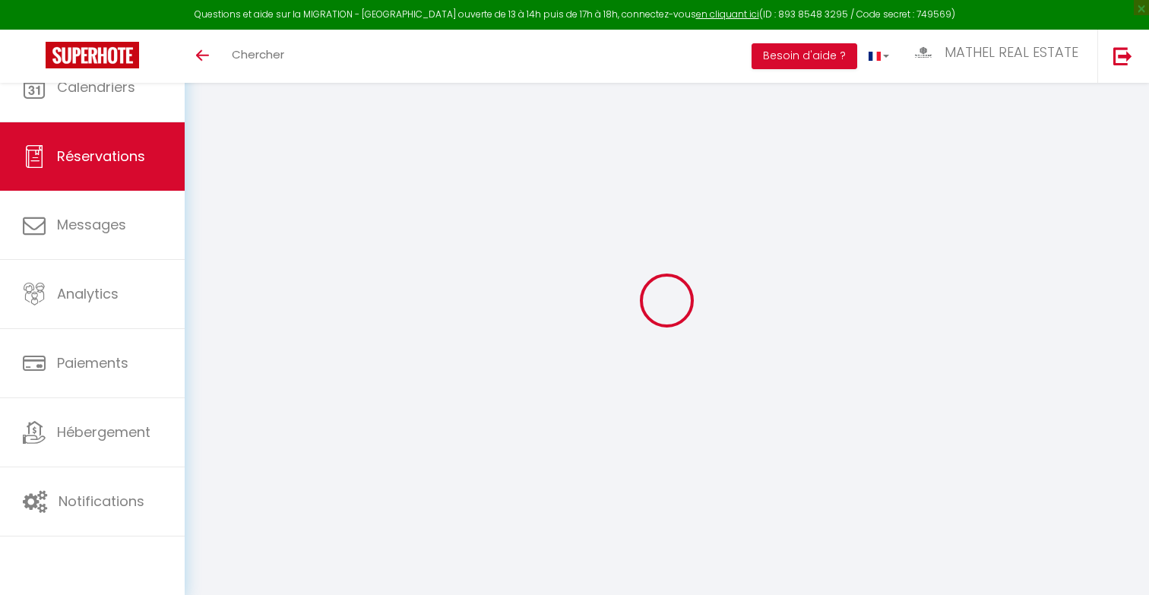
type input "0"
select select
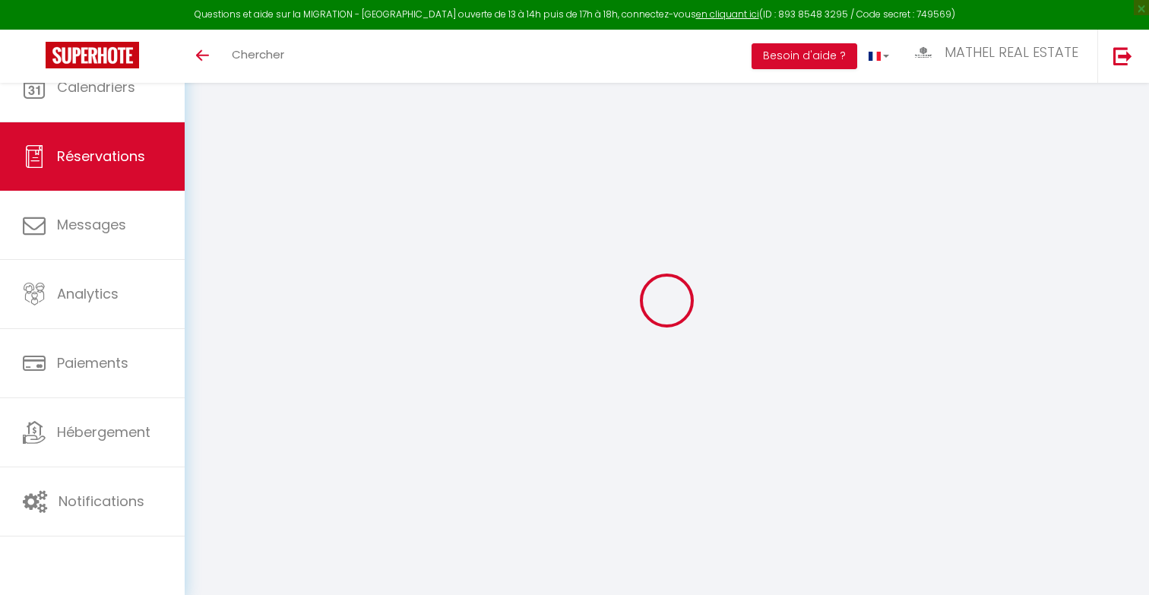
select select "14"
checkbox input "false"
select select
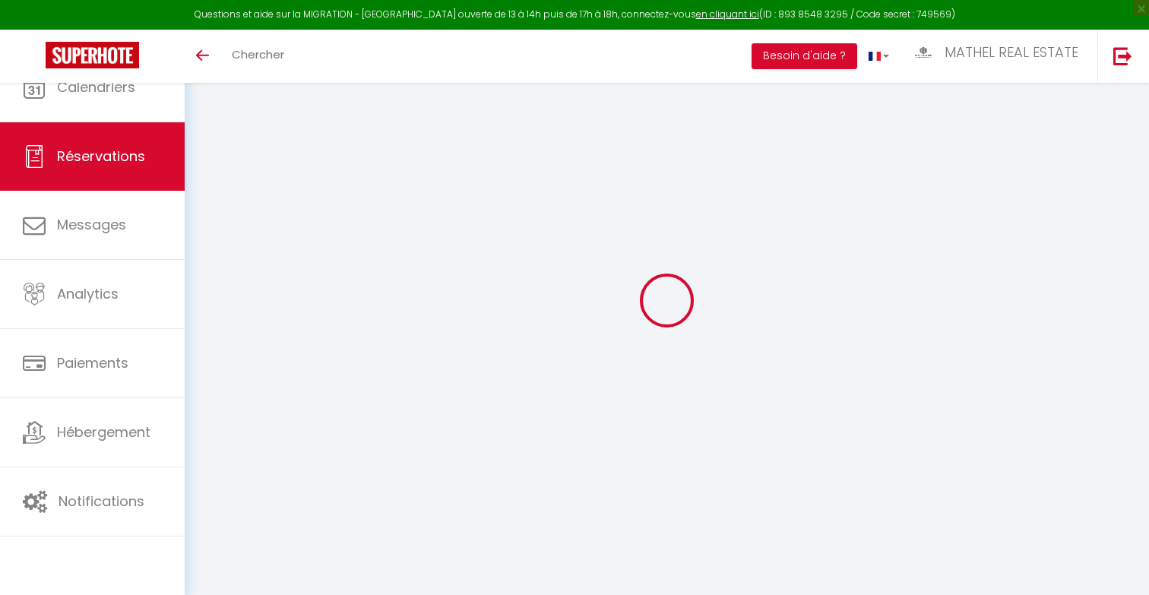
checkbox input "false"
select select
checkbox input "false"
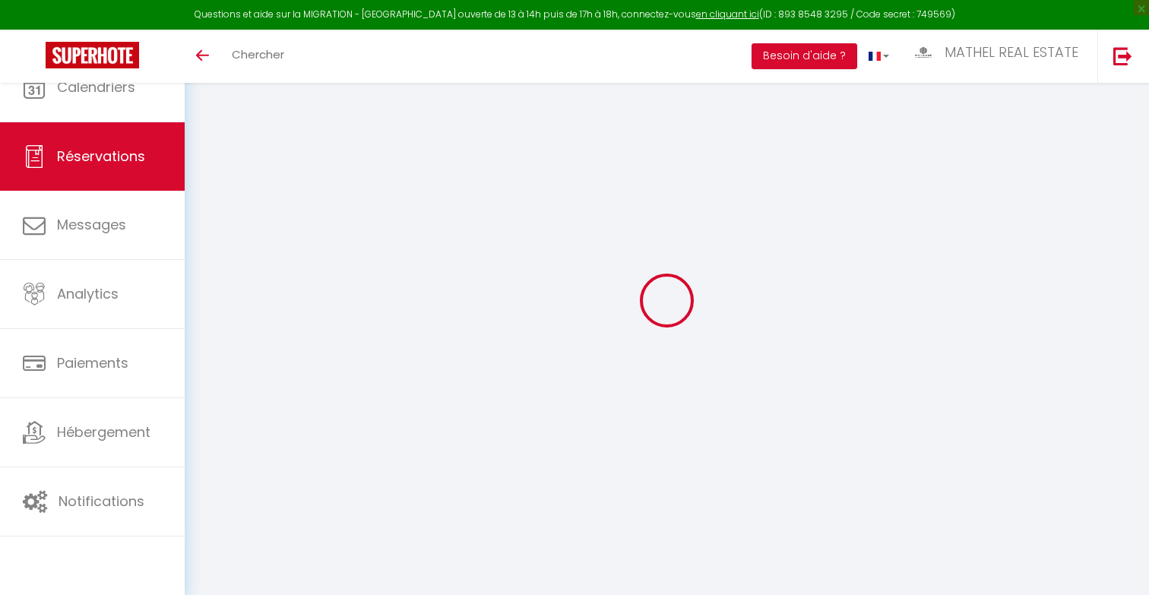
type textarea "Reservation URL: https://www.airbnb.com/hosting/reservations/de tails/HM4Y583SY…"
select select
checkbox input "false"
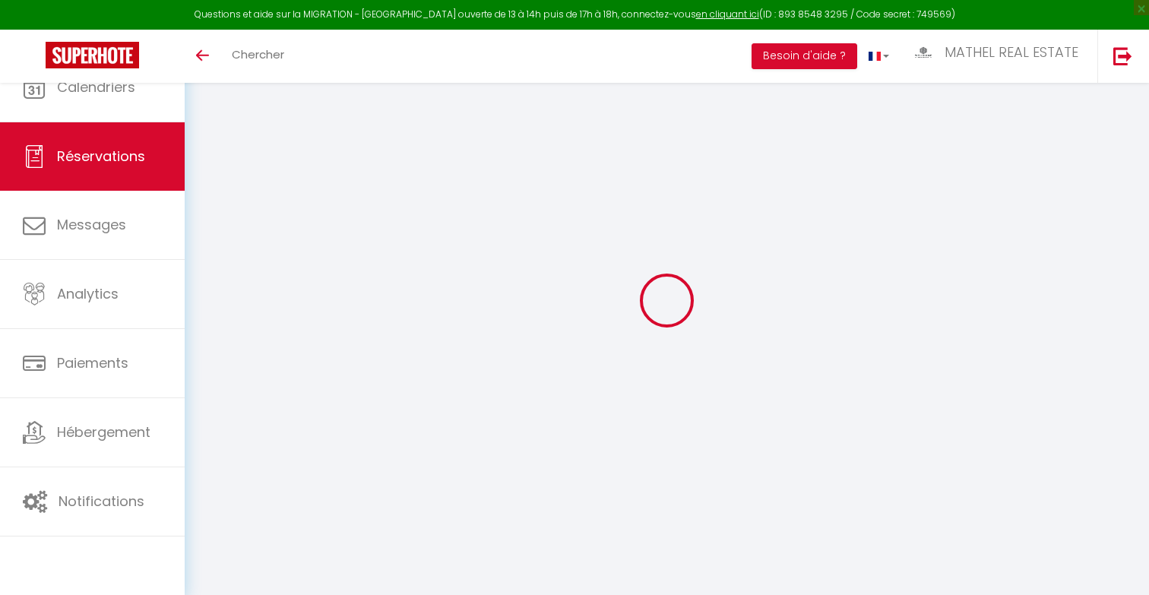
type textarea "Reservation URL: https://www.airbnb.com/hosting/reservations/de tails/HM4Y583SY…"
select select
checkbox input "false"
type textarea "Reservation URL: https://www.airbnb.com/hosting/reservations/de tails/HM4Y583SY…"
select select
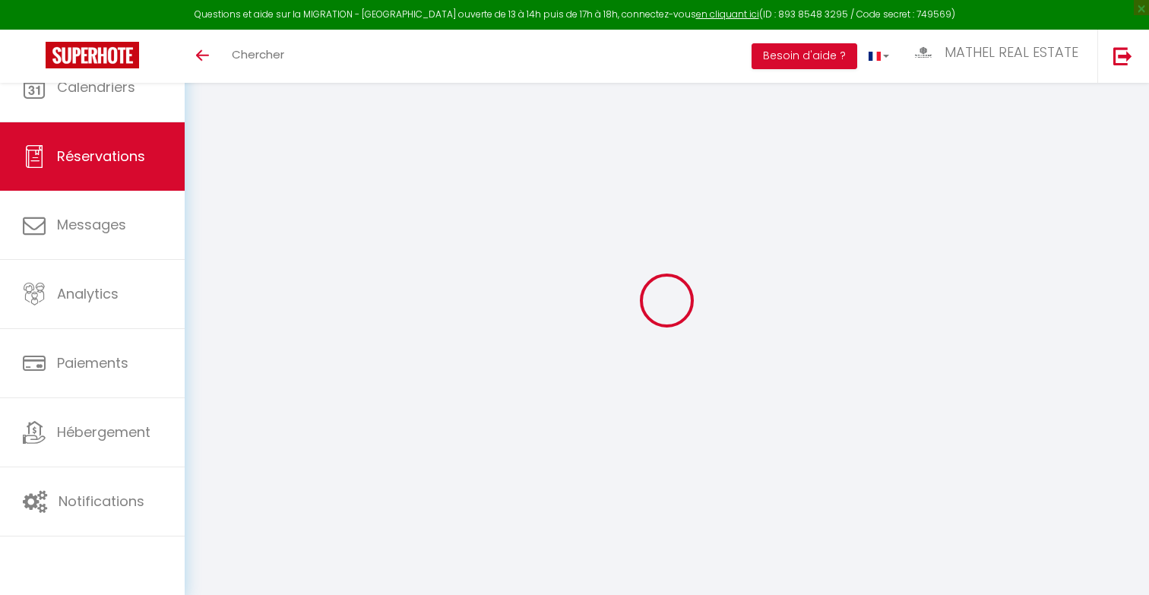
select select
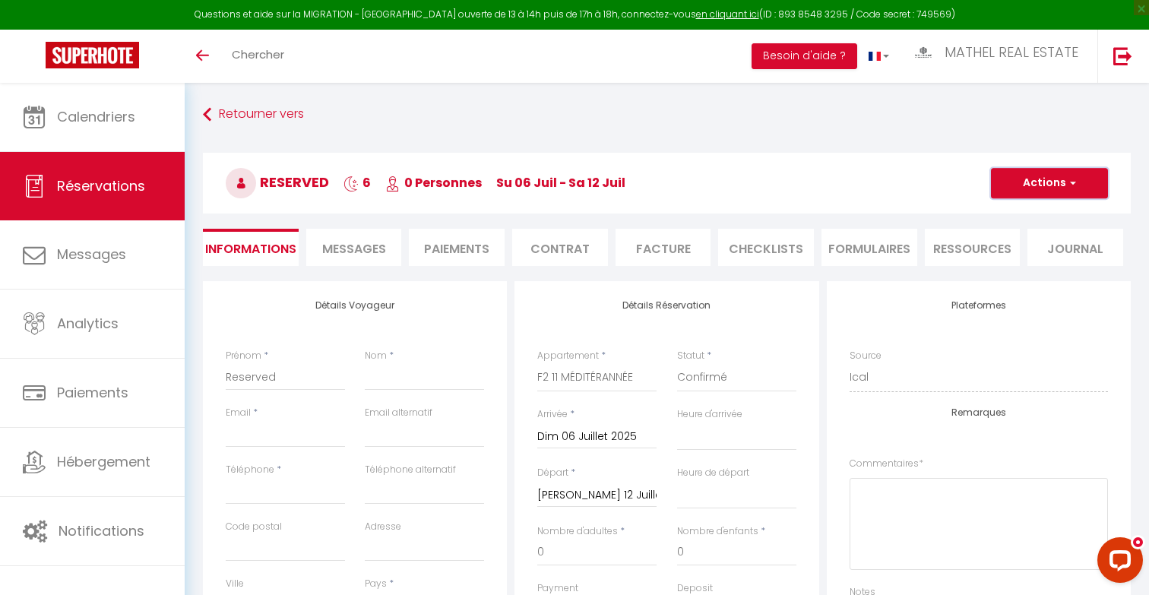
click at [1038, 178] on button "Actions" at bounding box center [1049, 183] width 117 height 30
click at [1008, 260] on link "Supprimer" at bounding box center [1034, 256] width 120 height 20
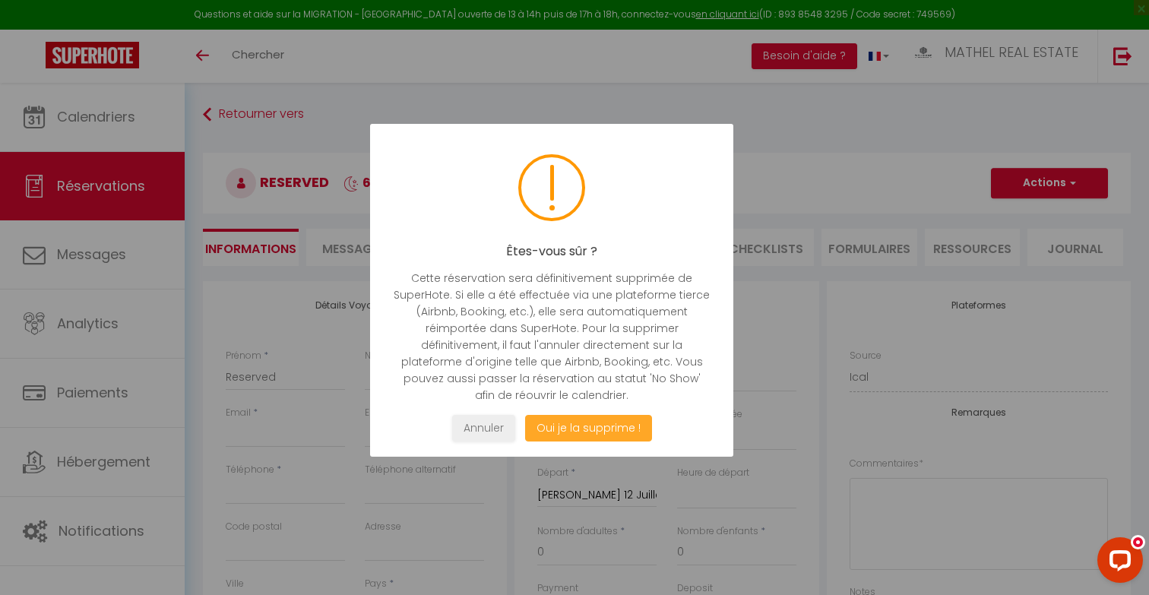
click at [612, 415] on button "Oui je la supprime !" at bounding box center [588, 428] width 127 height 27
select select "not_cancelled"
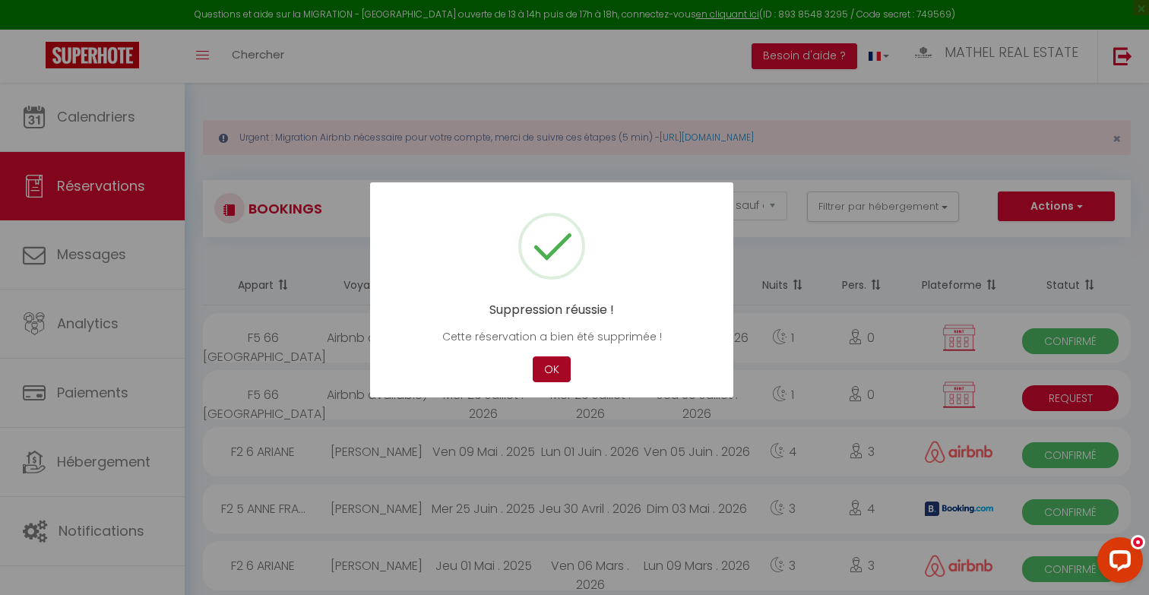
click at [554, 363] on button "OK" at bounding box center [552, 369] width 38 height 27
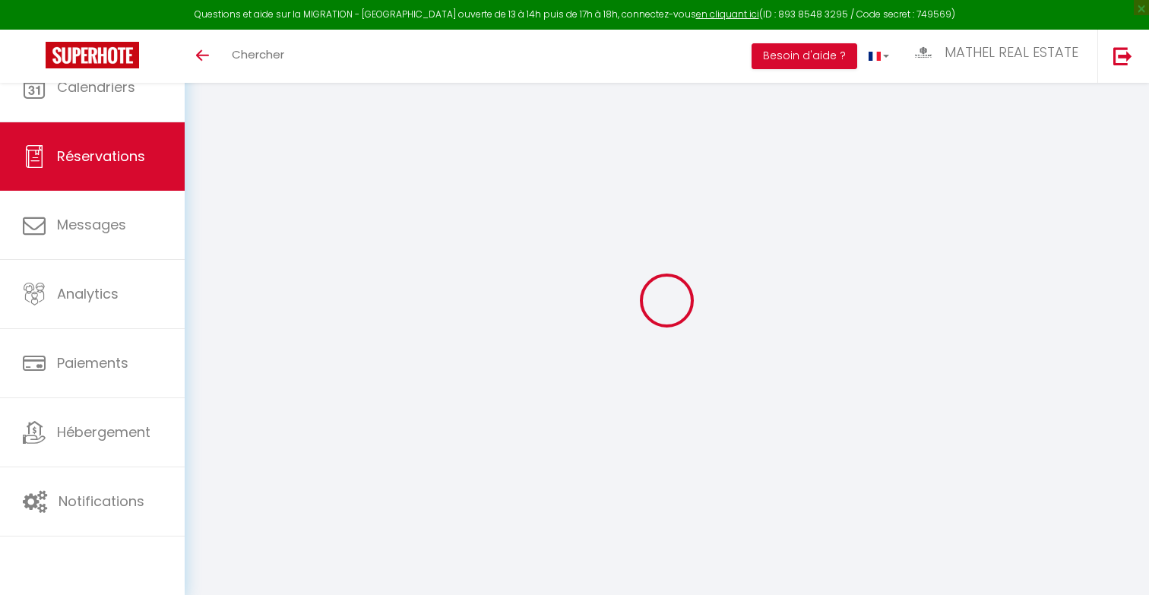
select select
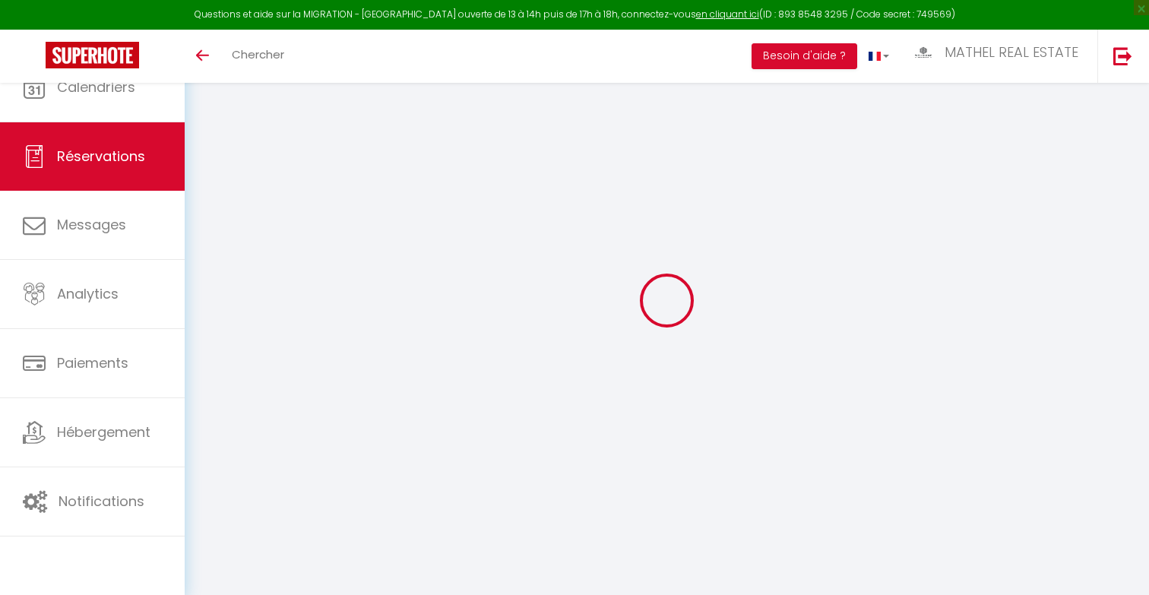
type input "Malika"
type input "Mouhoul"
type input "[EMAIL_ADDRESS][DOMAIN_NAME]"
type input "775757575"
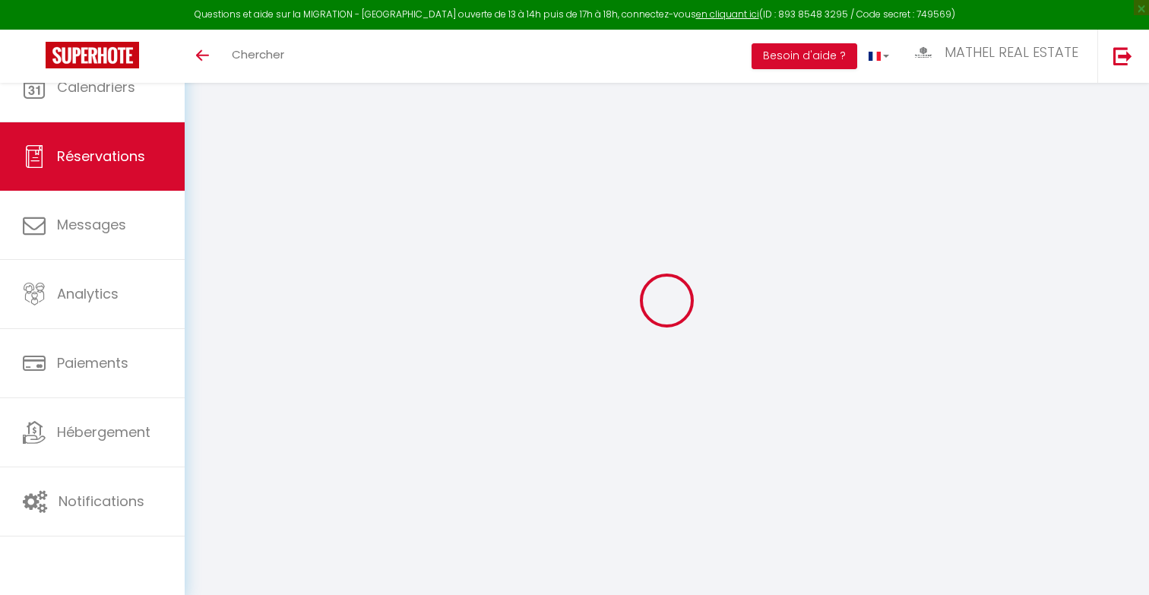
type input "77144"
type input "[STREET_ADDRESS]"
type input "MONTEVRAIN"
select select "FR"
select select "38625"
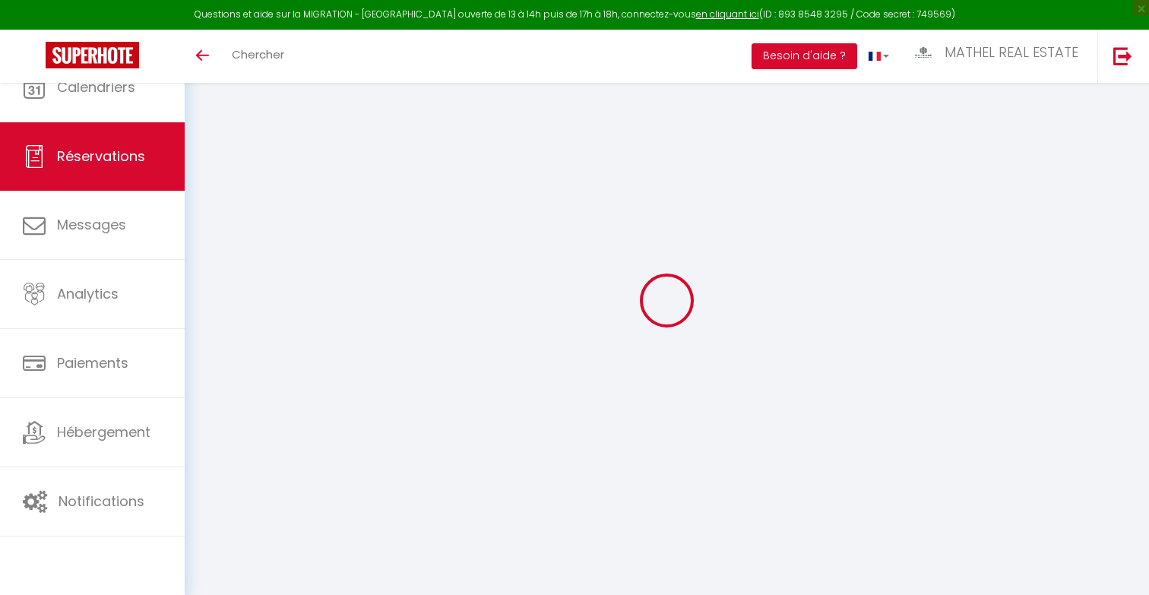
select select "1"
type input "Ven 01 Août 2025"
select select
type input "[DATE] Août 2025"
select select
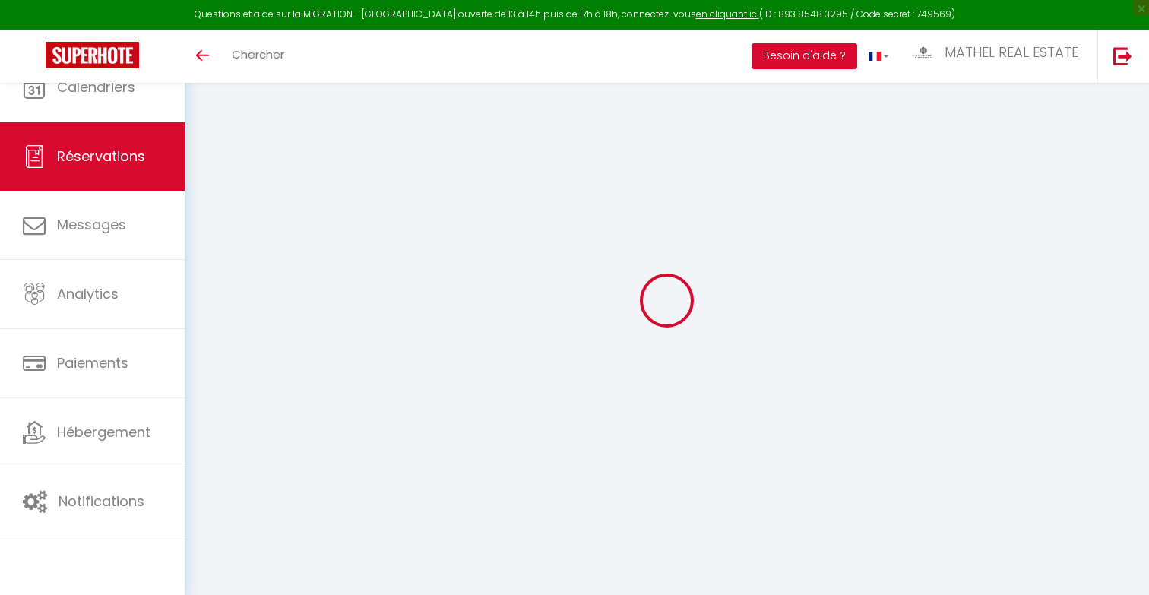
type input "2"
select select "12"
select select
type input "438.6"
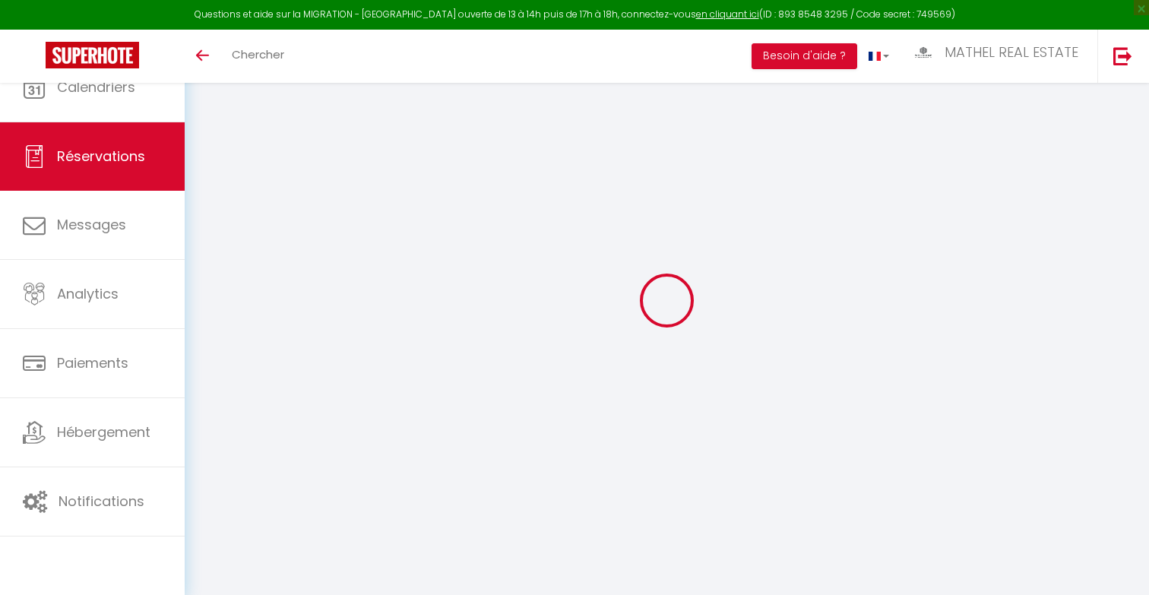
checkbox input "false"
type input "438.6"
select select "73"
type input "0"
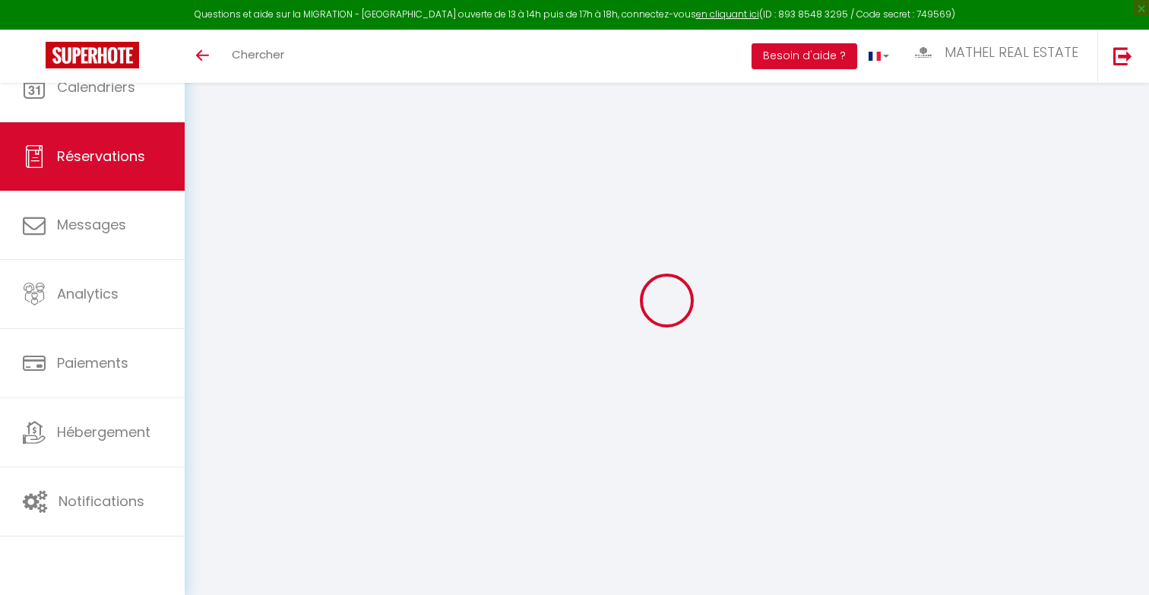
type input "0"
select select
select select "14"
checkbox input "false"
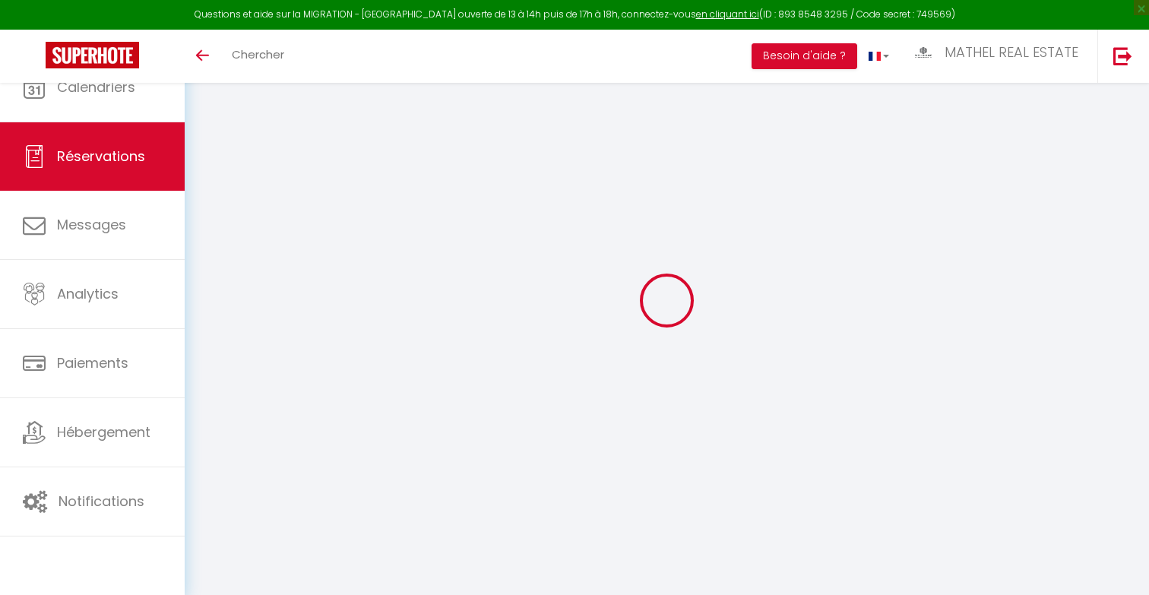
select select
checkbox input "false"
select select
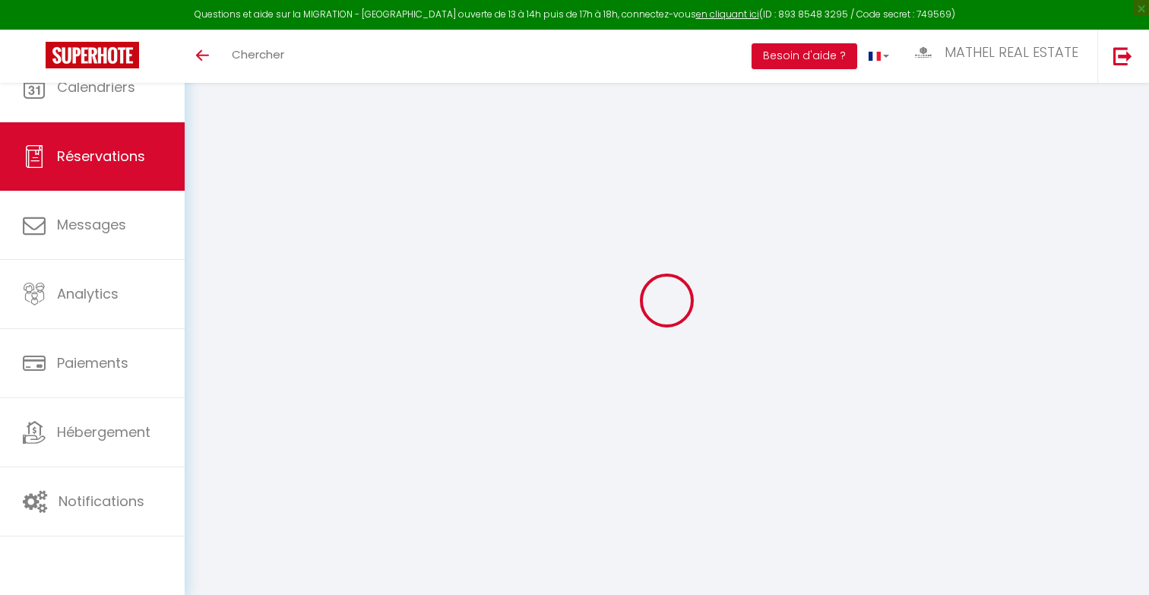
checkbox input "false"
select select
checkbox input "false"
type textarea "Reservation URL: [URL][DOMAIN_NAME] tails/HMTKNWWBH5. Phone Number (Last 4 Digi…"
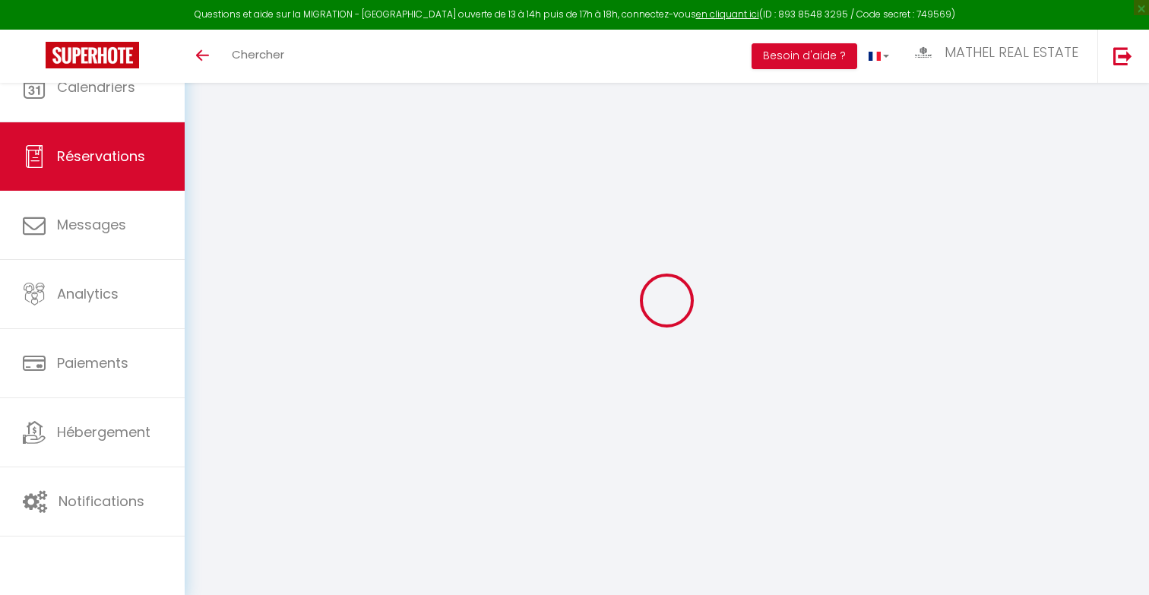
select select
checkbox input "false"
type textarea "Reservation URL: [URL][DOMAIN_NAME] tails/HMTKNWWBH5. Phone Number (Last 4 Digi…"
checkbox input "false"
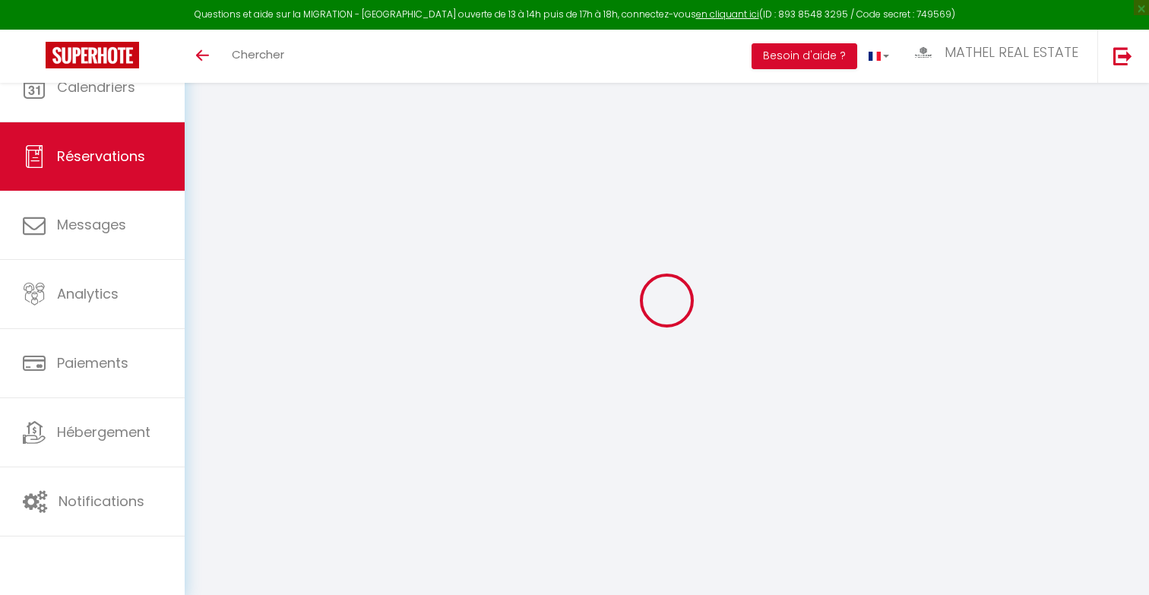
type textarea "Reservation URL: [URL][DOMAIN_NAME] tails/HMTKNWWBH5. Phone Number (Last 4 Digi…"
select select
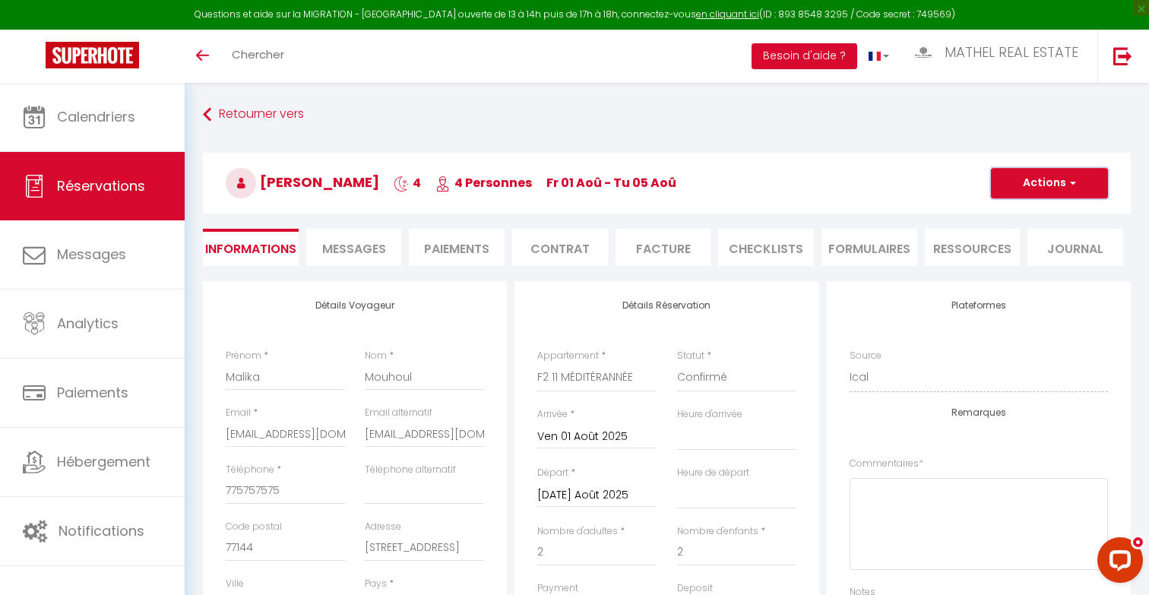
click at [1010, 173] on button "Actions" at bounding box center [1049, 183] width 117 height 30
click at [1005, 260] on link "Supprimer" at bounding box center [1034, 256] width 120 height 20
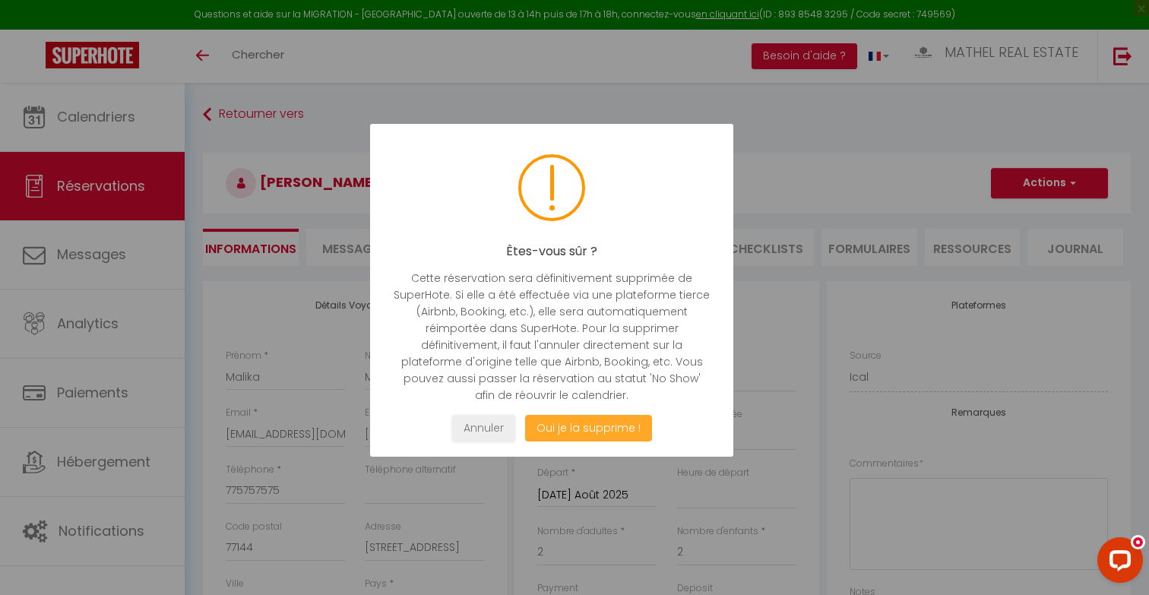
click at [616, 429] on button "Oui je la supprime !" at bounding box center [588, 428] width 127 height 27
select select "not_cancelled"
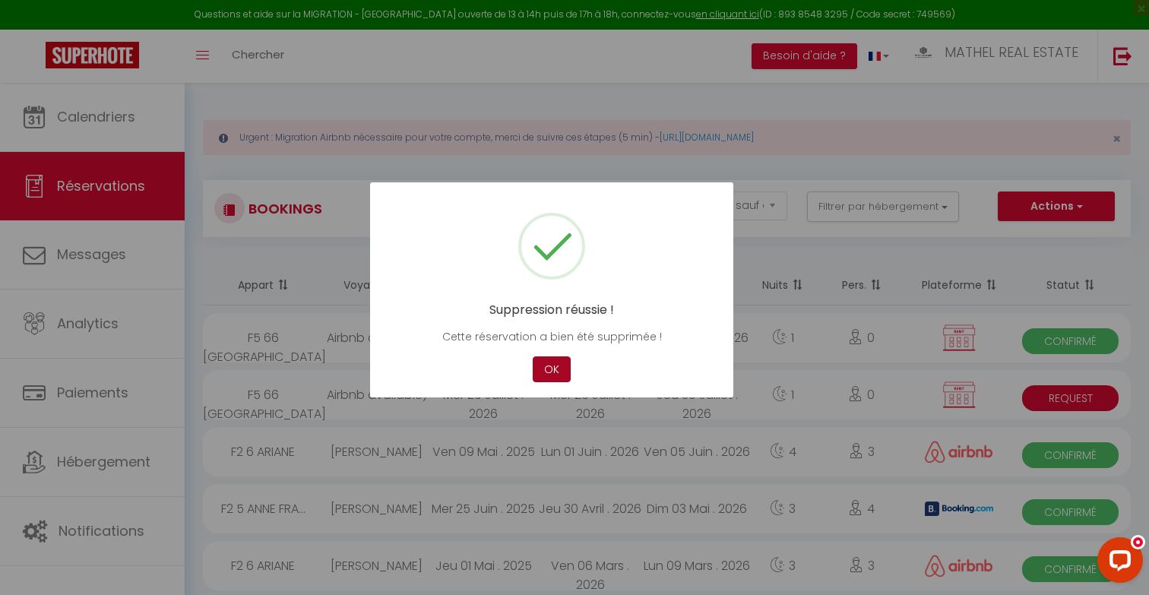
click at [546, 371] on button "OK" at bounding box center [552, 369] width 38 height 27
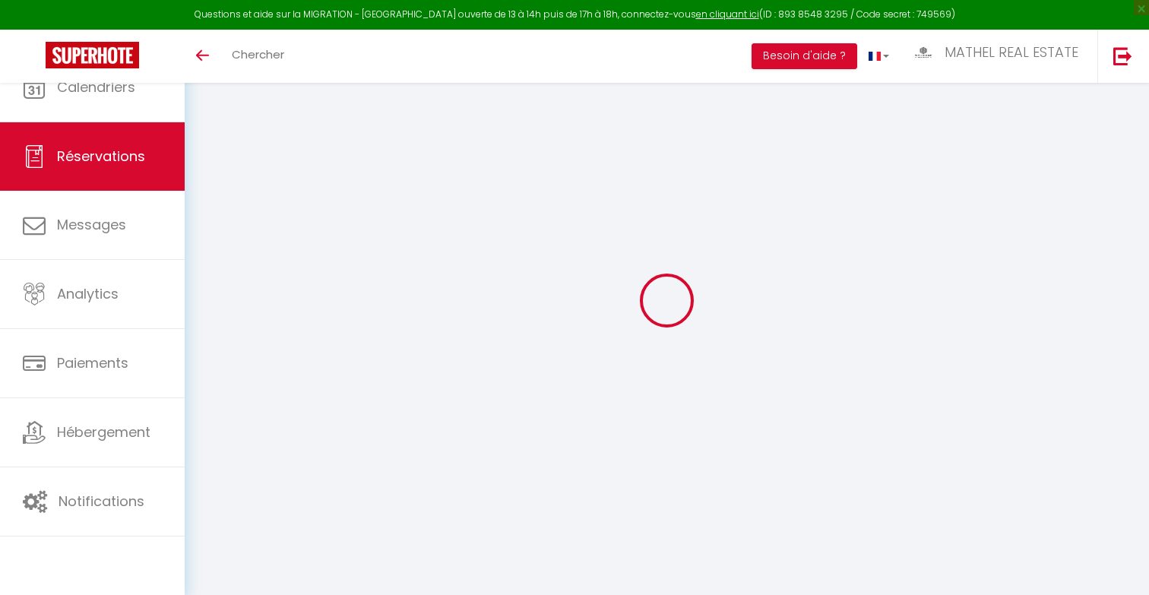
select select
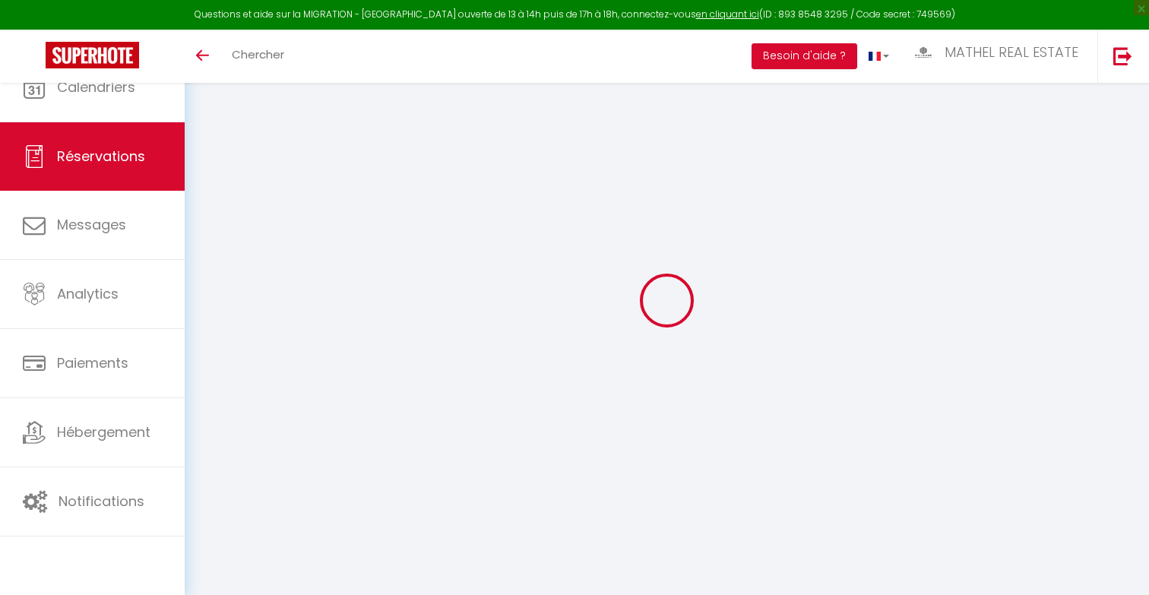
type input "Reserved"
select select
select select "38625"
select select "1"
type input "Dim 10 Août 2025"
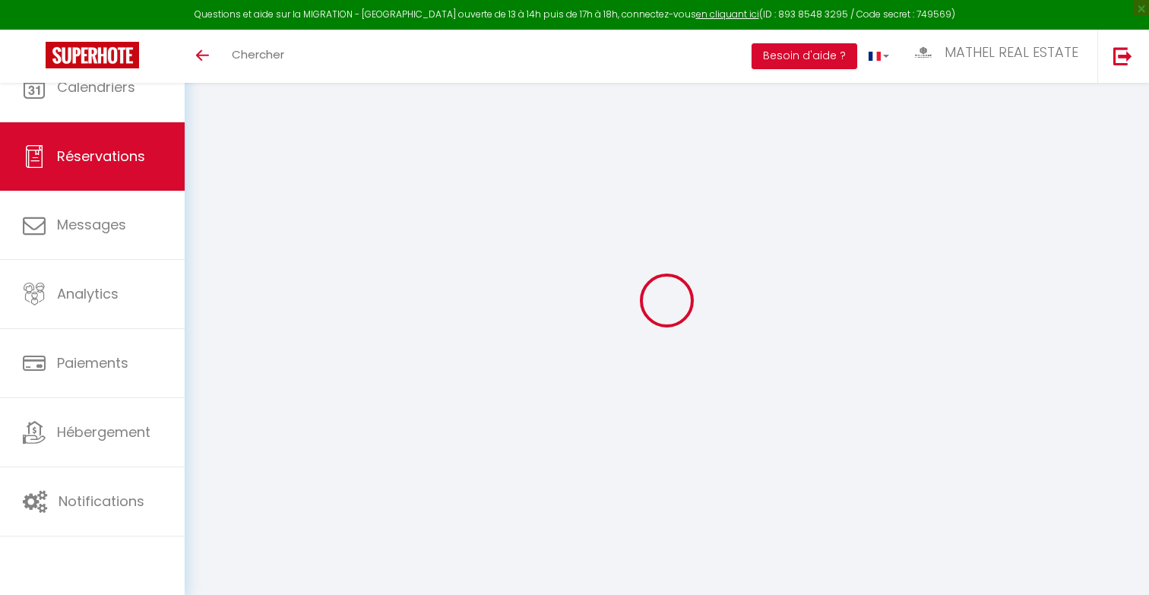
select select
type input "[DATE] Août 2025"
select select
type input "0"
select select "12"
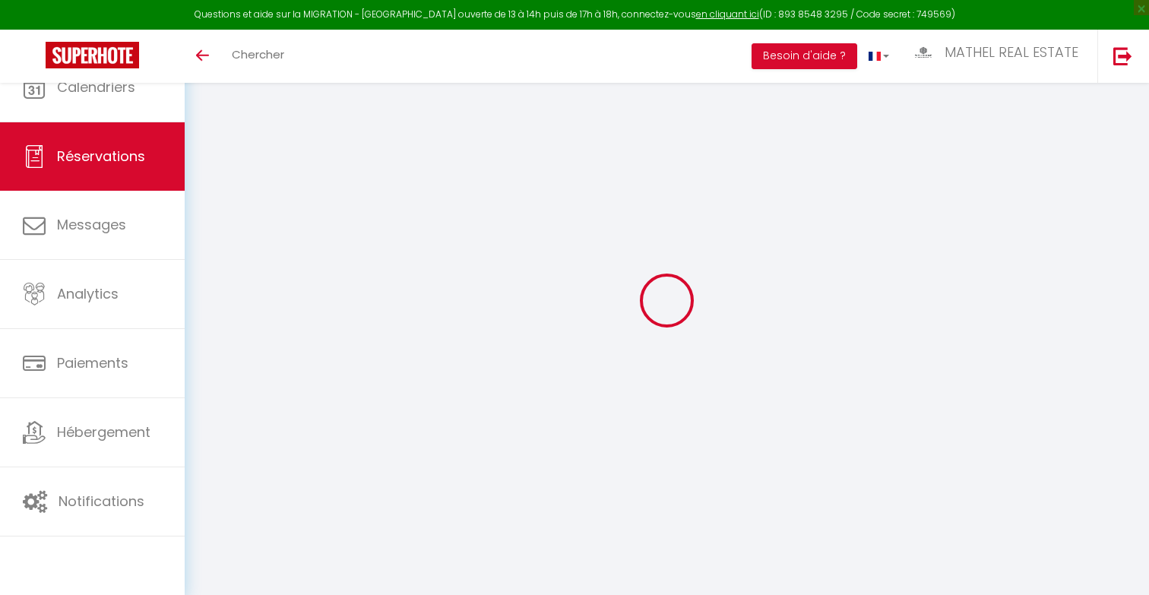
select select
checkbox input "false"
type input "0"
select select "73"
type input "0"
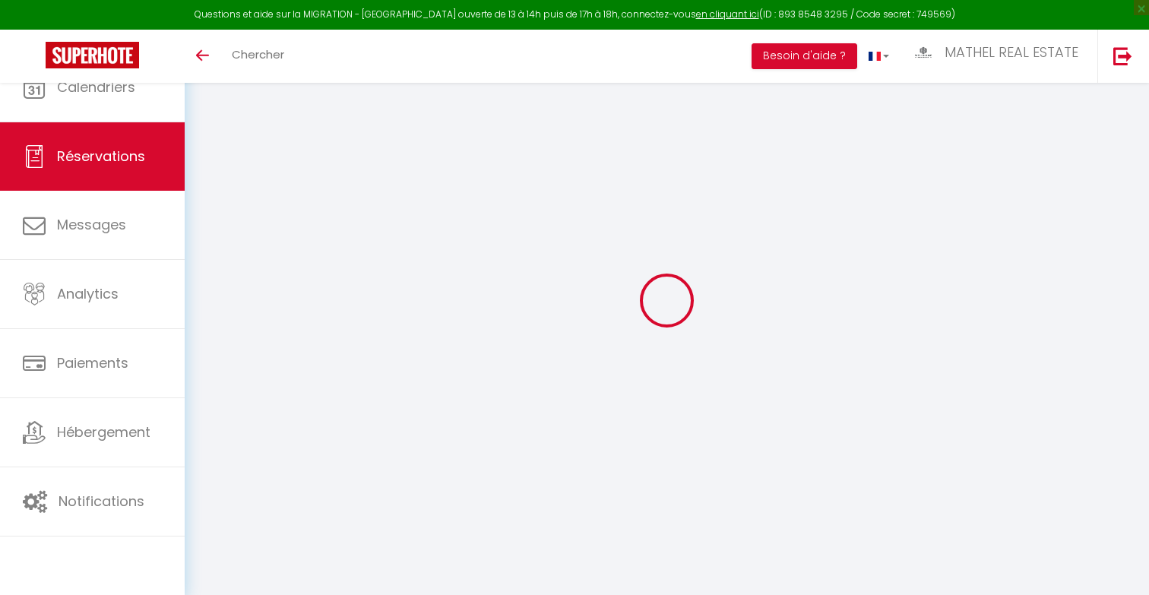
type input "0"
select select
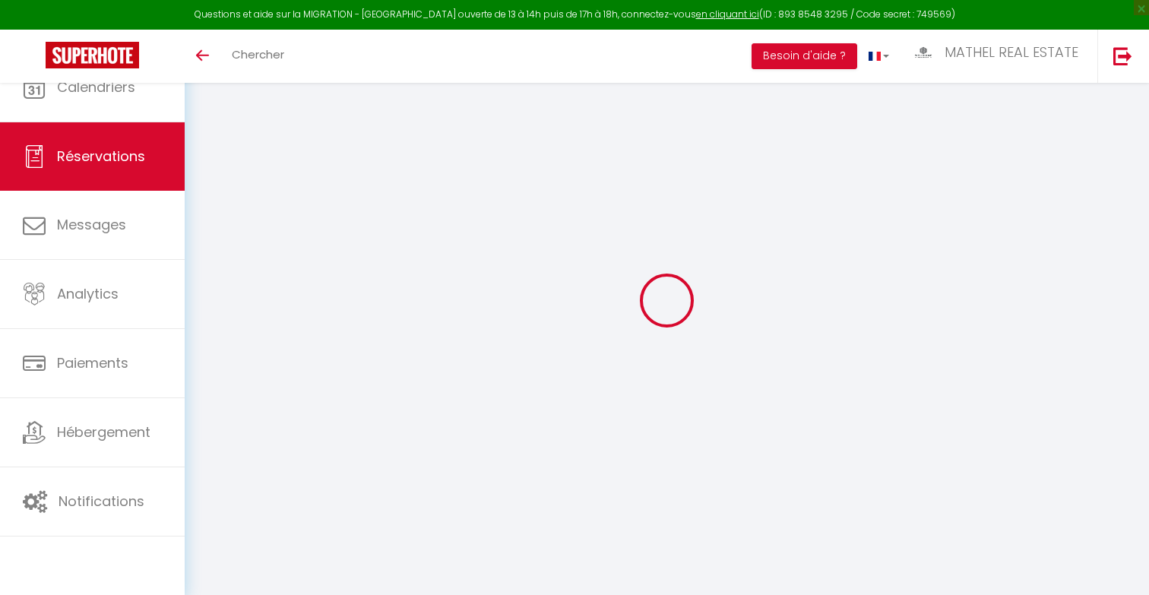
select select "14"
checkbox input "false"
select select
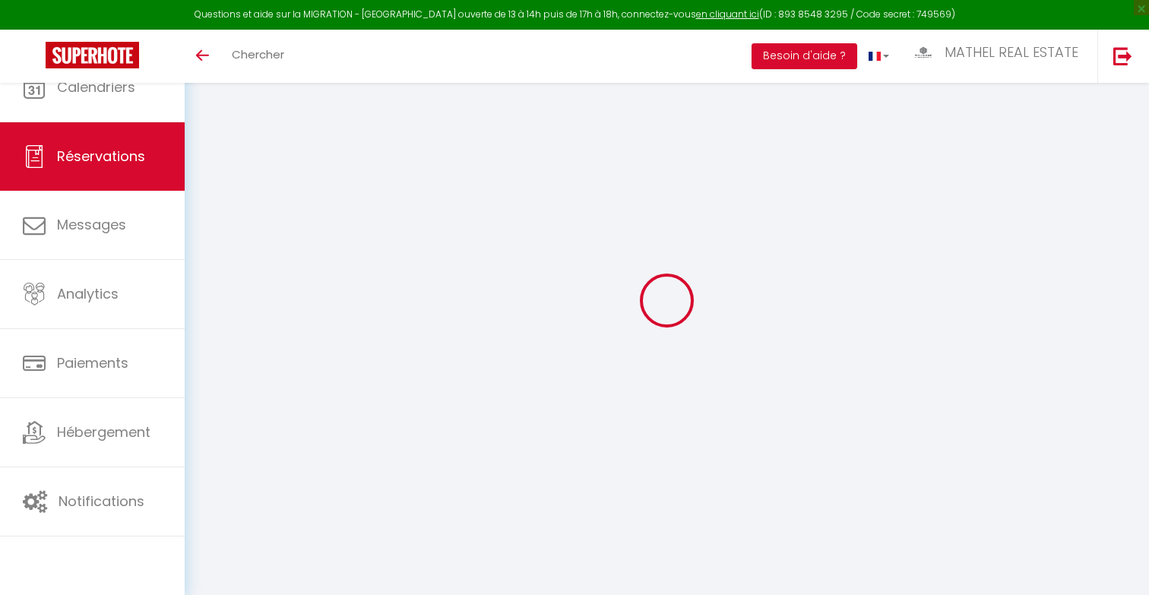
checkbox input "false"
select select
checkbox input "false"
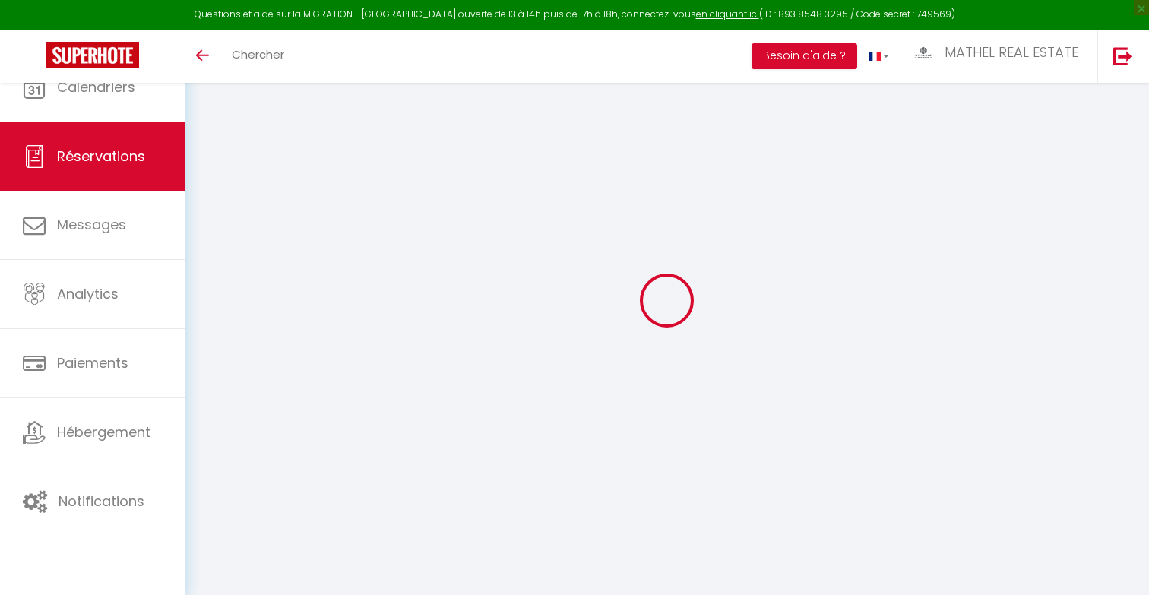
select select
checkbox input "false"
type textarea "Reservation URL: https://www.airbnb.com/hosting/reservations/de tails/HM3H9X3WN…"
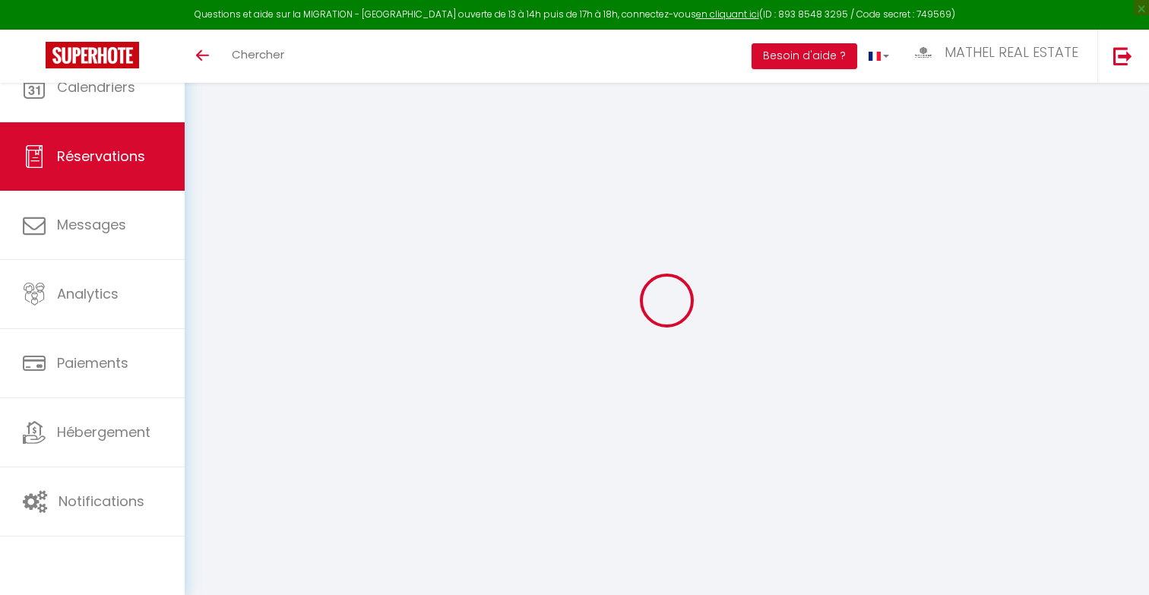
select select
checkbox input "false"
type textarea "Reservation URL: https://www.airbnb.com/hosting/reservations/de tails/HM3H9X3WN…"
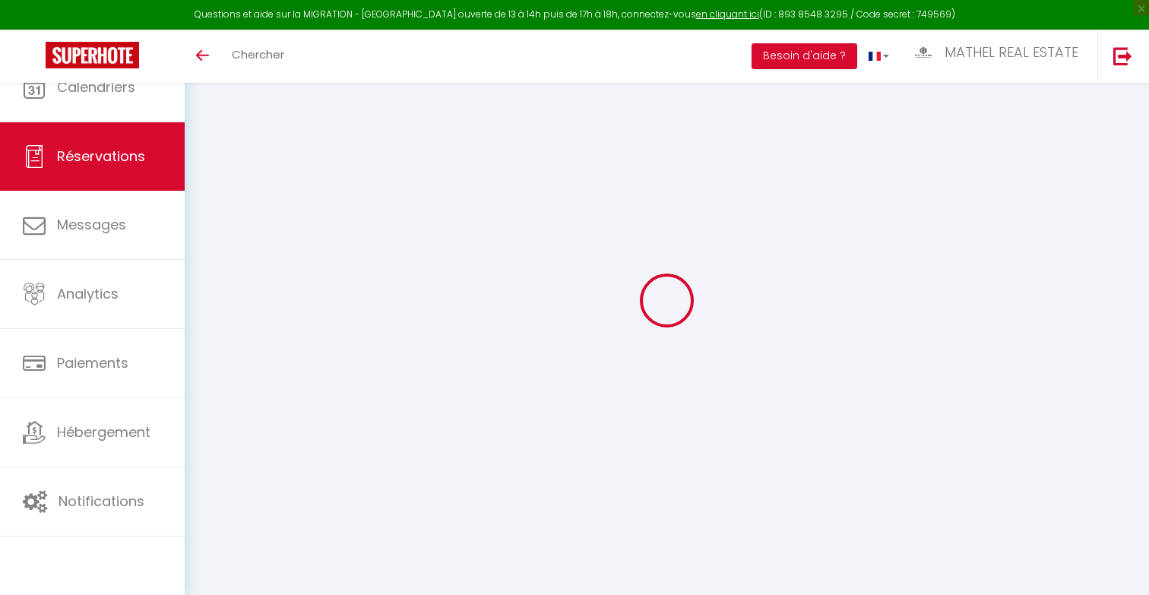
select select
checkbox input "false"
type textarea "Reservation URL: https://www.airbnb.com/hosting/reservations/de tails/HM3H9X3WN…"
select select
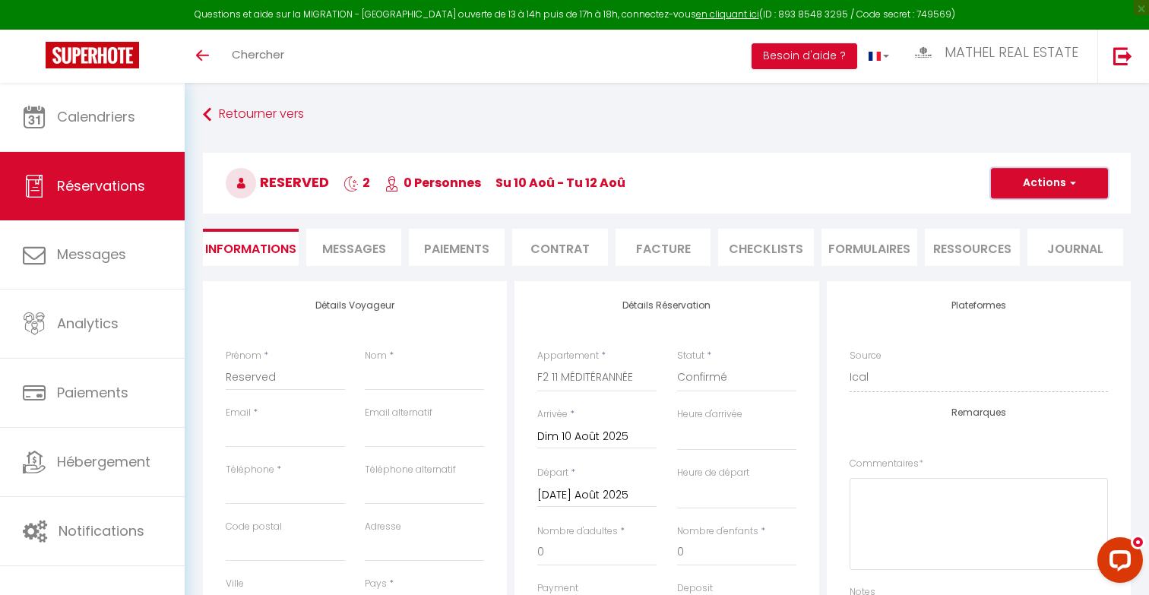
click at [1057, 181] on button "Actions" at bounding box center [1049, 183] width 117 height 30
click at [1011, 256] on link "Supprimer" at bounding box center [1034, 256] width 120 height 20
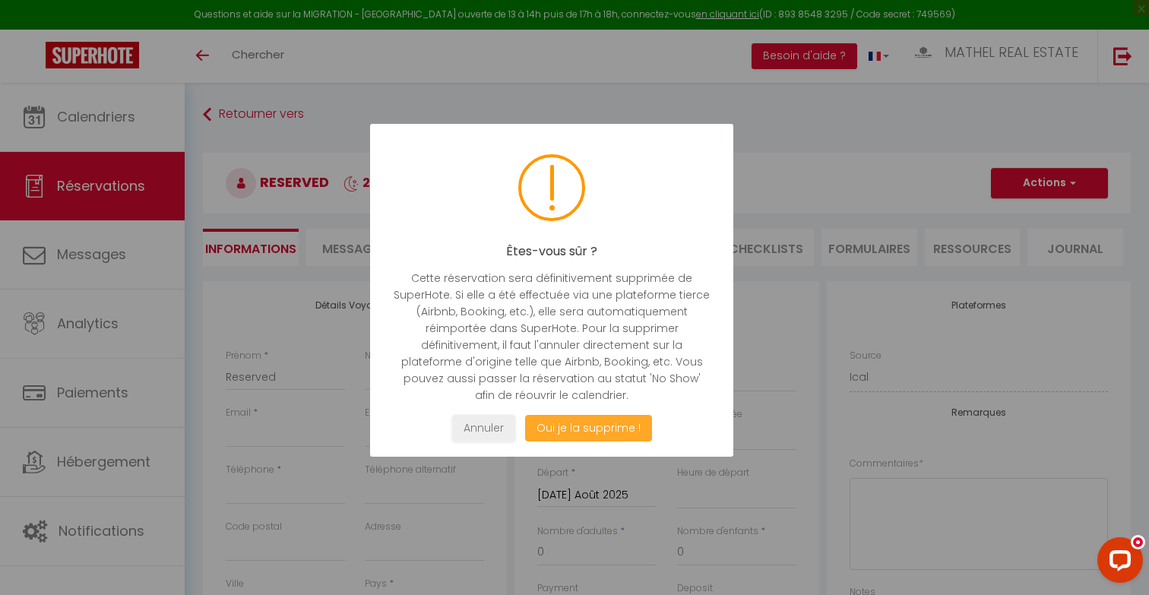
click at [620, 438] on button "Oui je la supprime !" at bounding box center [588, 428] width 127 height 27
select select "not_cancelled"
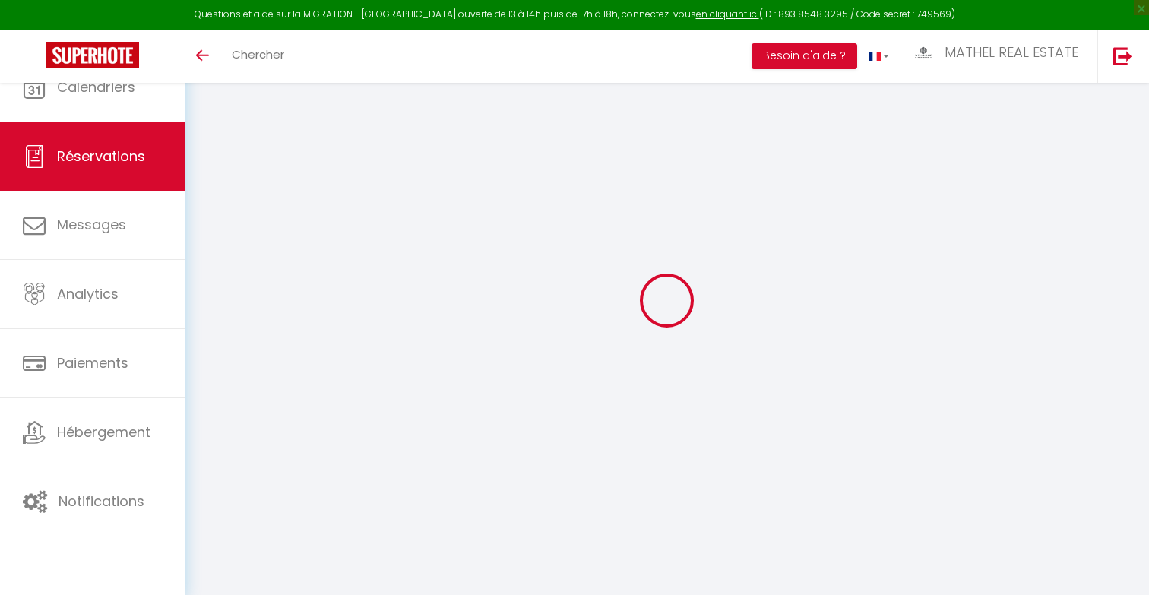
select select
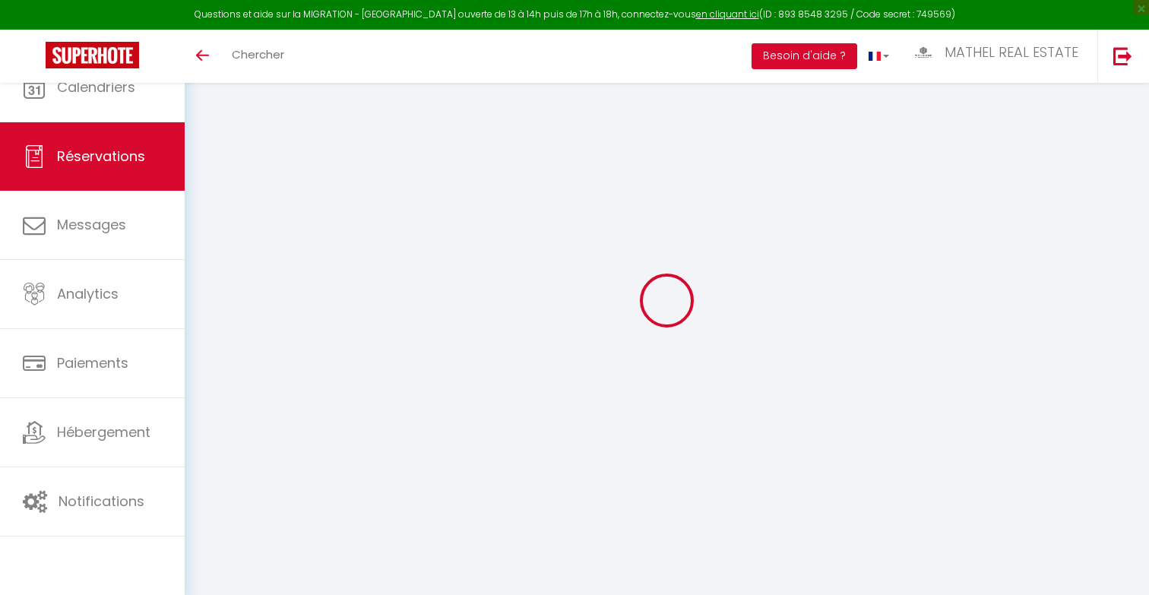
type input "Reserved"
select select
select select "38625"
select select "1"
type input "[DATE] Août 2025"
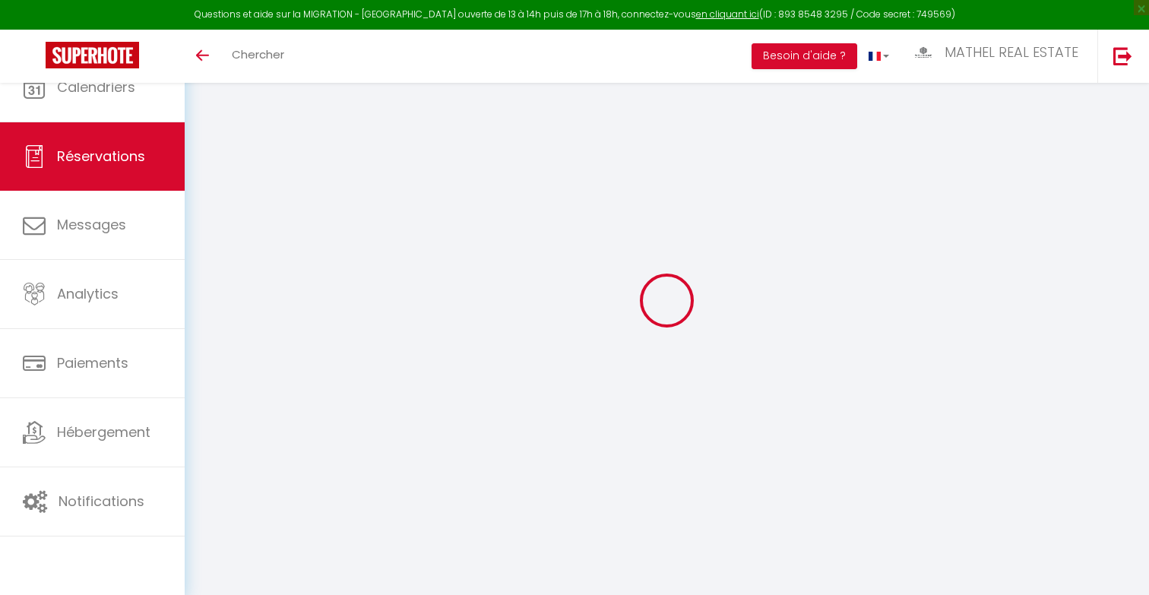
select select
type input "Ven 15 Août 2025"
select select
type input "0"
select select "12"
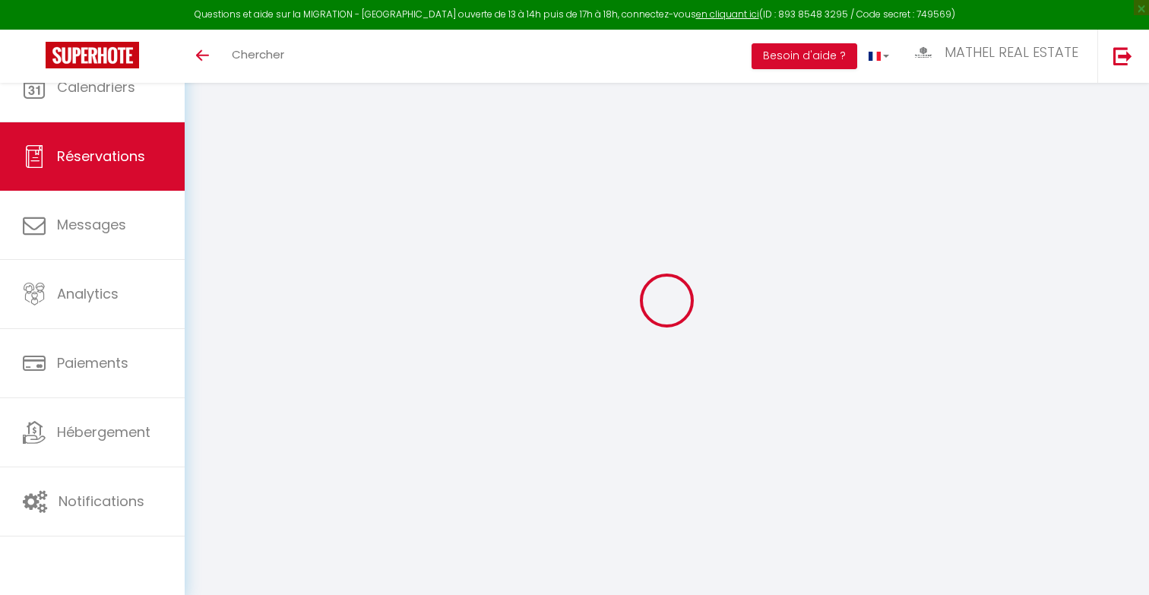
select select
checkbox input "false"
type input "0"
select select "73"
type input "0"
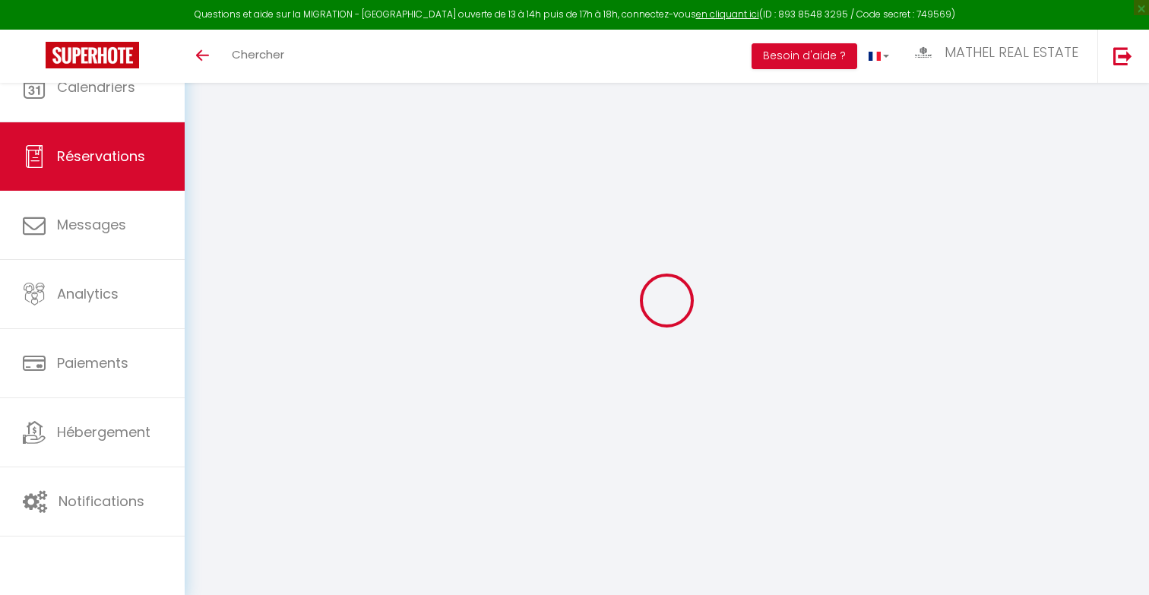
type input "0"
select select
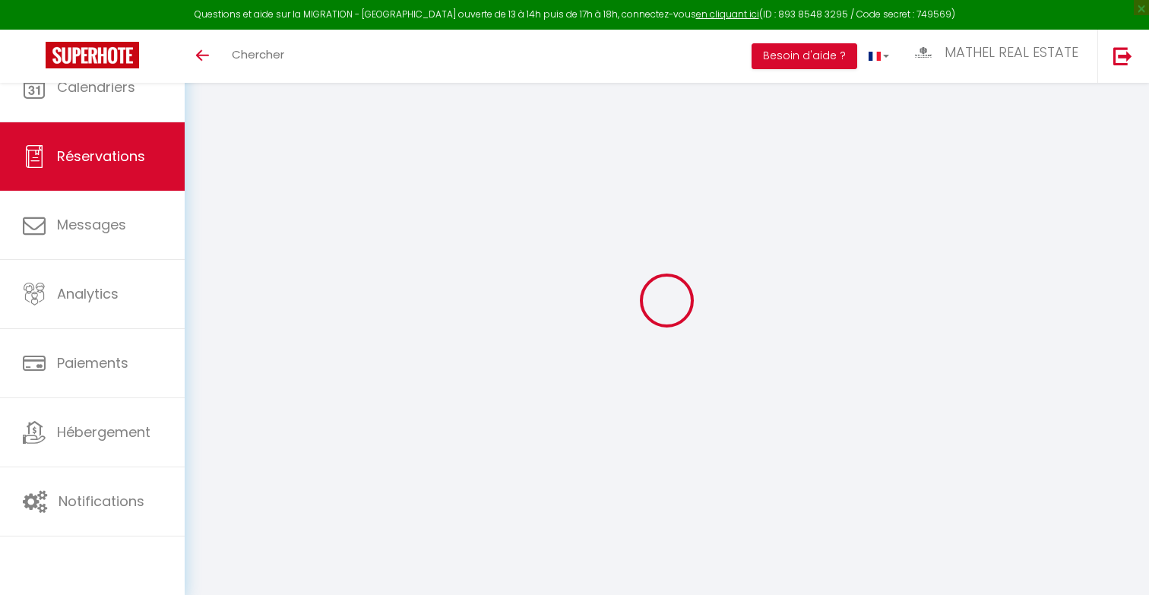
select select "14"
checkbox input "false"
select select
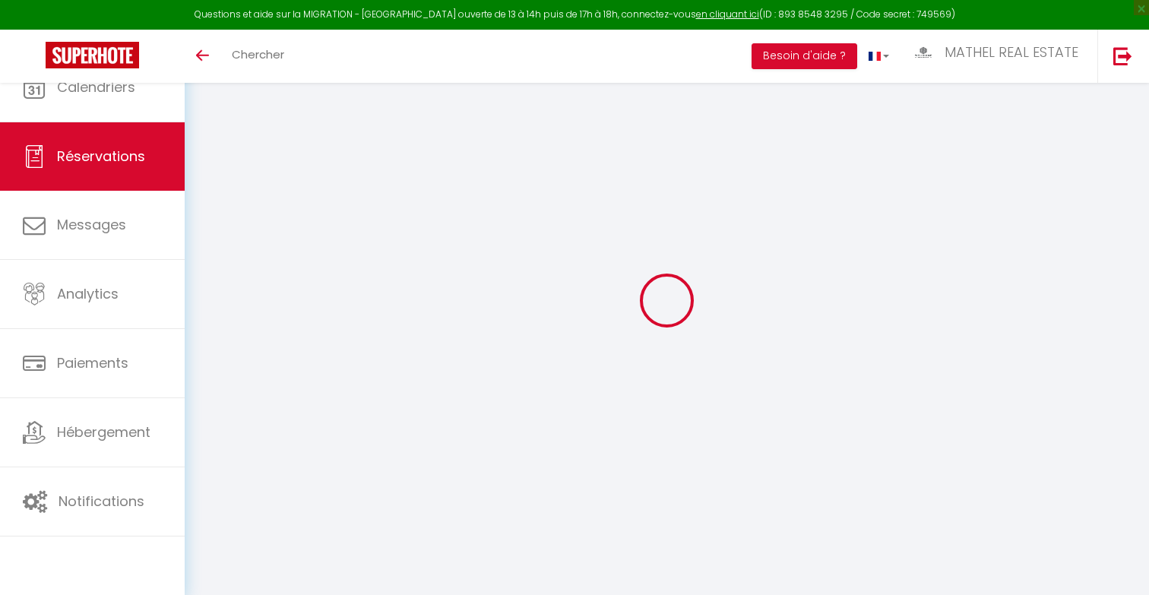
checkbox input "false"
select select
checkbox input "false"
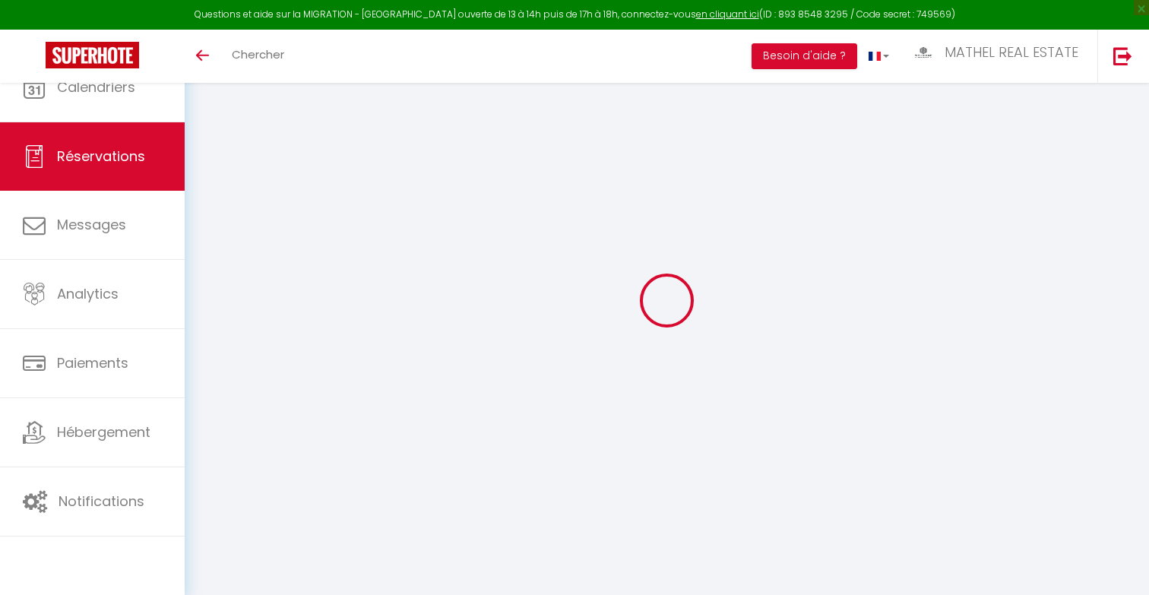
type textarea "Reservation URL: https://www.airbnb.com/hosting/reservations/de tails/HME5RD3QX…"
select select
checkbox input "false"
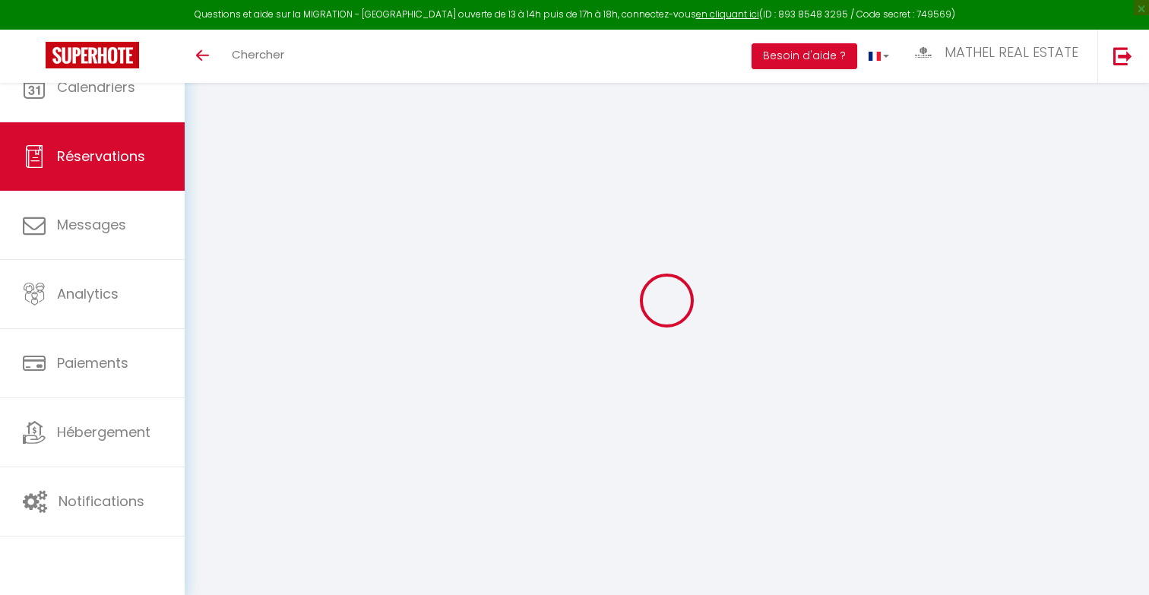
type textarea "Reservation URL: https://www.airbnb.com/hosting/reservations/de tails/HME5RD3QX…"
select select
checkbox input "false"
type textarea "Reservation URL: https://www.airbnb.com/hosting/reservations/de tails/HME5RD3QX…"
select select
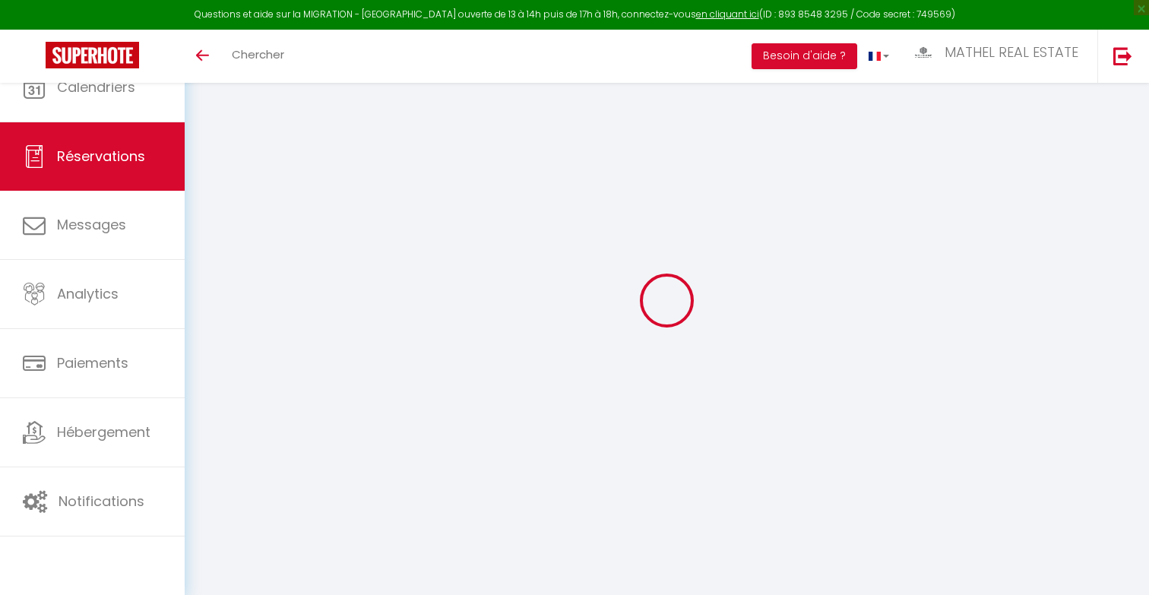
select select
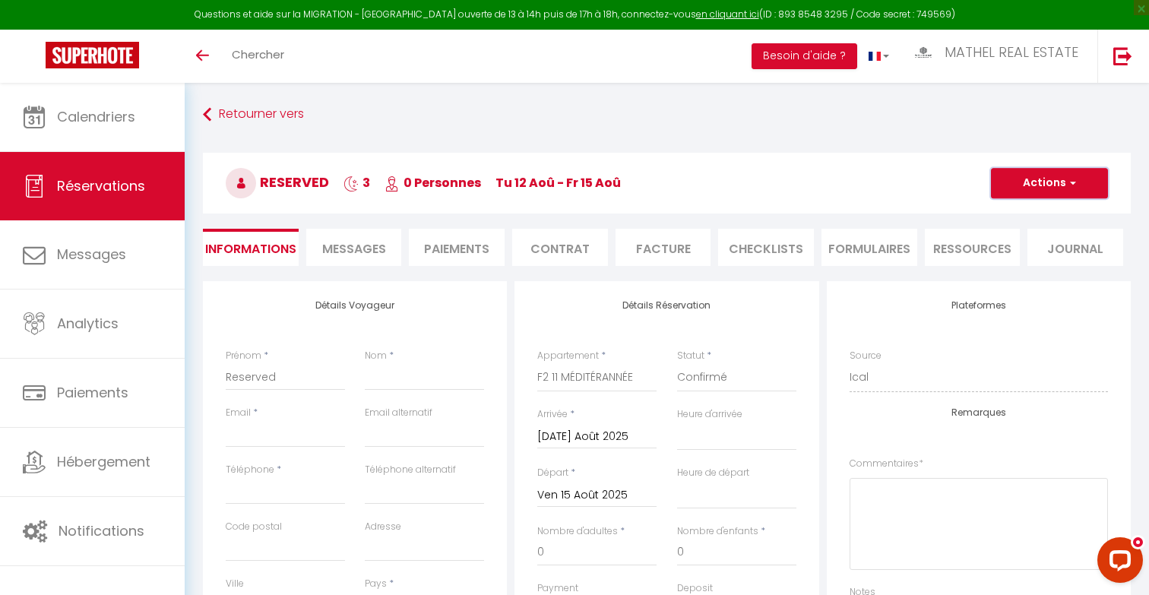
click at [1060, 173] on button "Actions" at bounding box center [1049, 183] width 117 height 30
click at [1016, 252] on link "Supprimer" at bounding box center [1034, 256] width 120 height 20
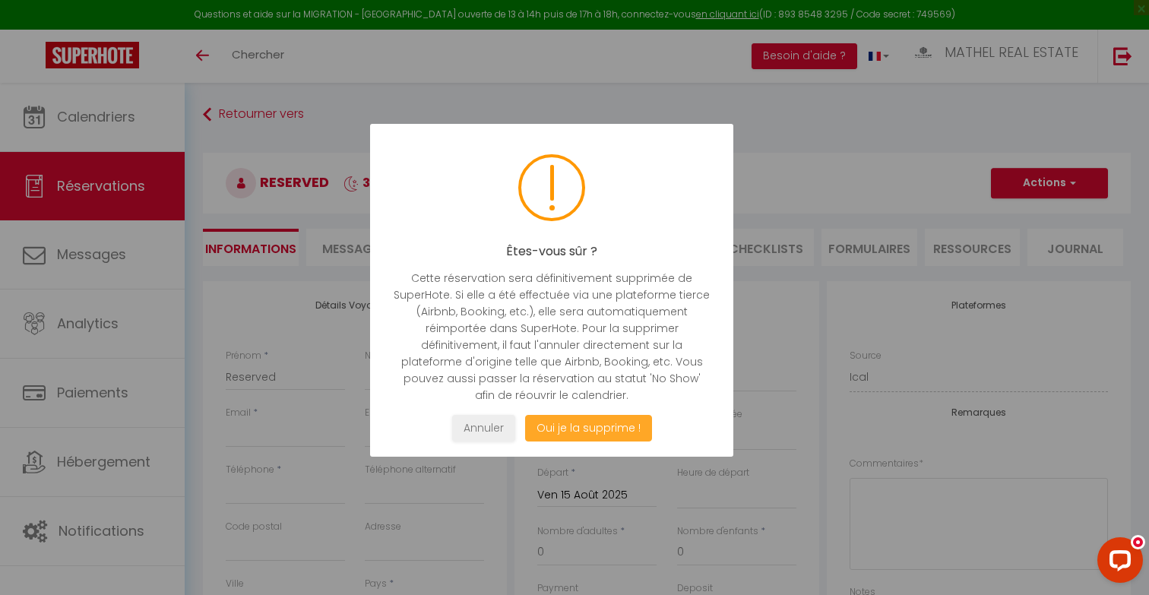
click at [584, 428] on button "Oui je la supprime !" at bounding box center [588, 428] width 127 height 27
select select "not_cancelled"
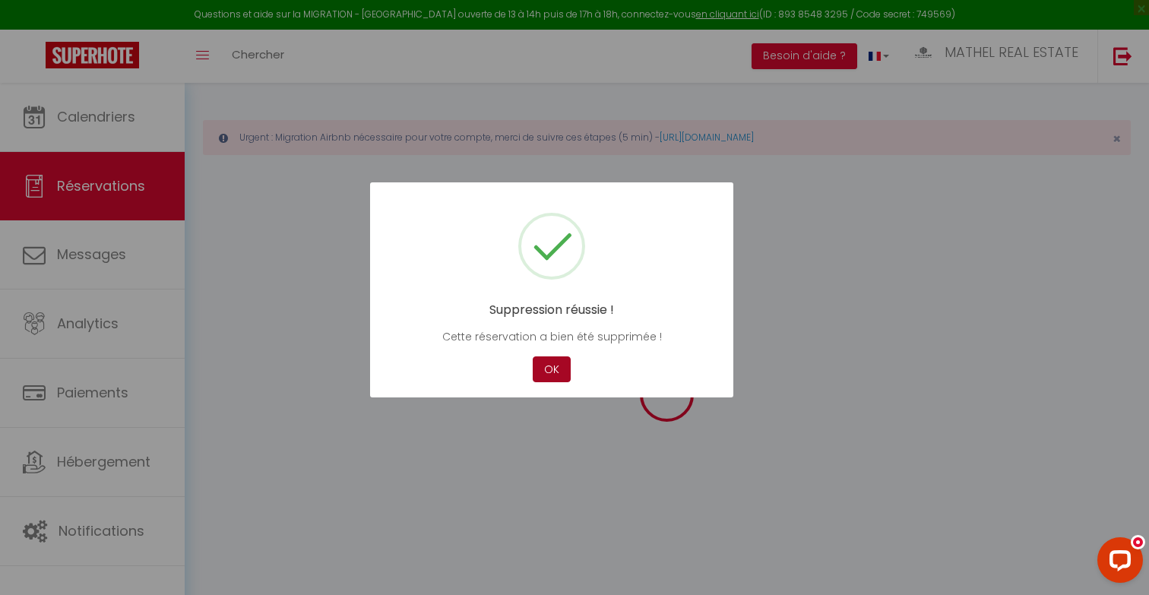
click at [563, 376] on button "OK" at bounding box center [552, 369] width 38 height 27
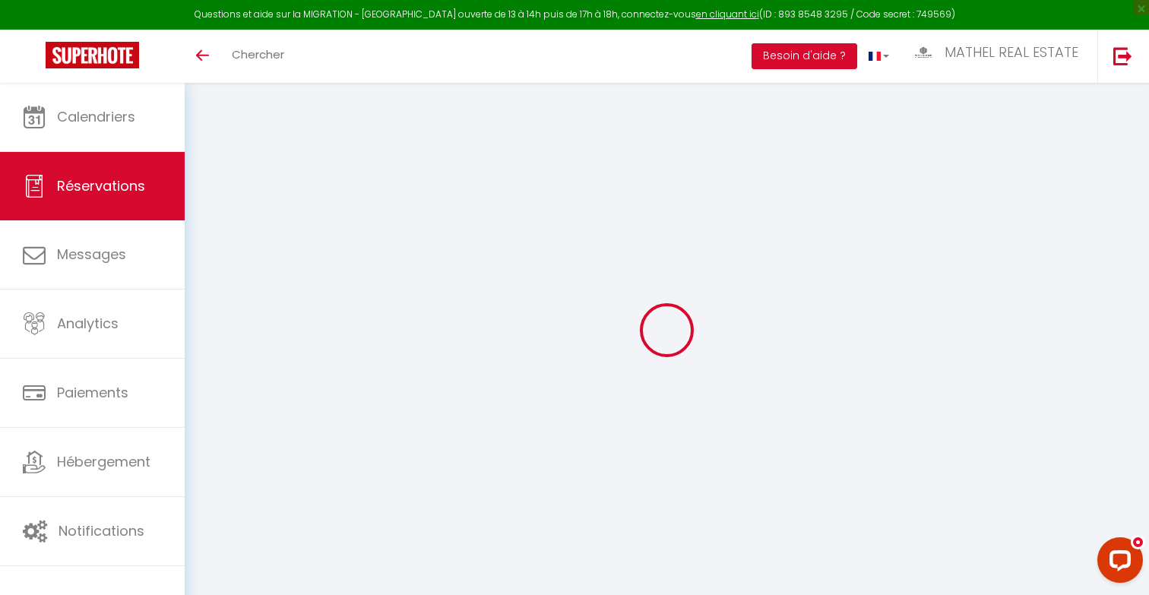
type input "Reserved"
select select
select select "38625"
select select "1"
type input "Lun 18 Août 2025"
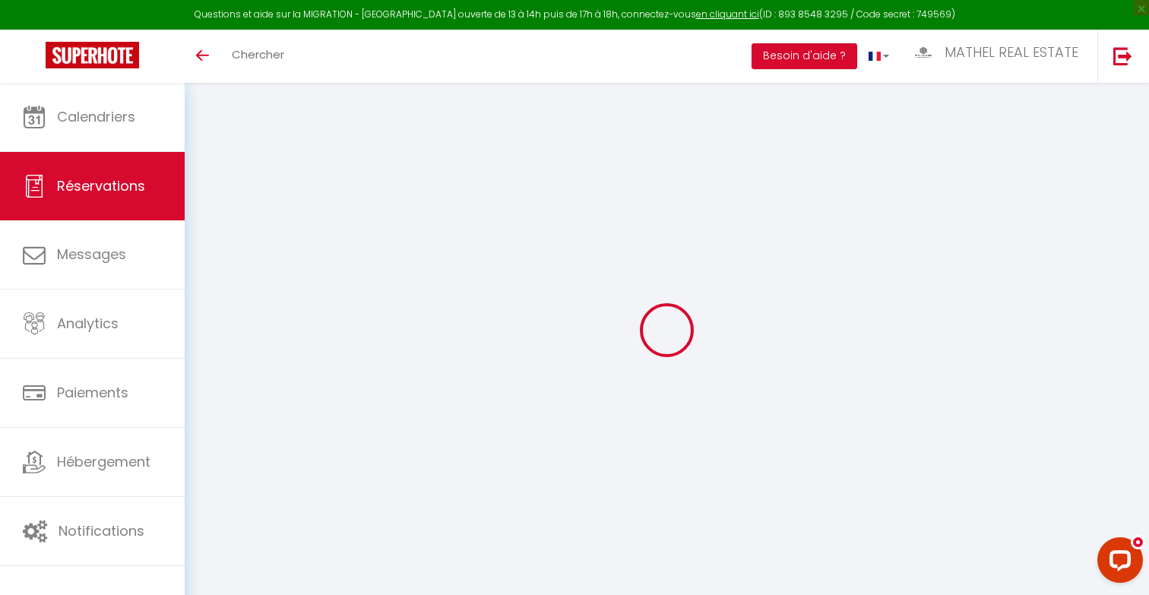
select select
type input "Mer 20 Août 2025"
select select
type input "0"
select select "12"
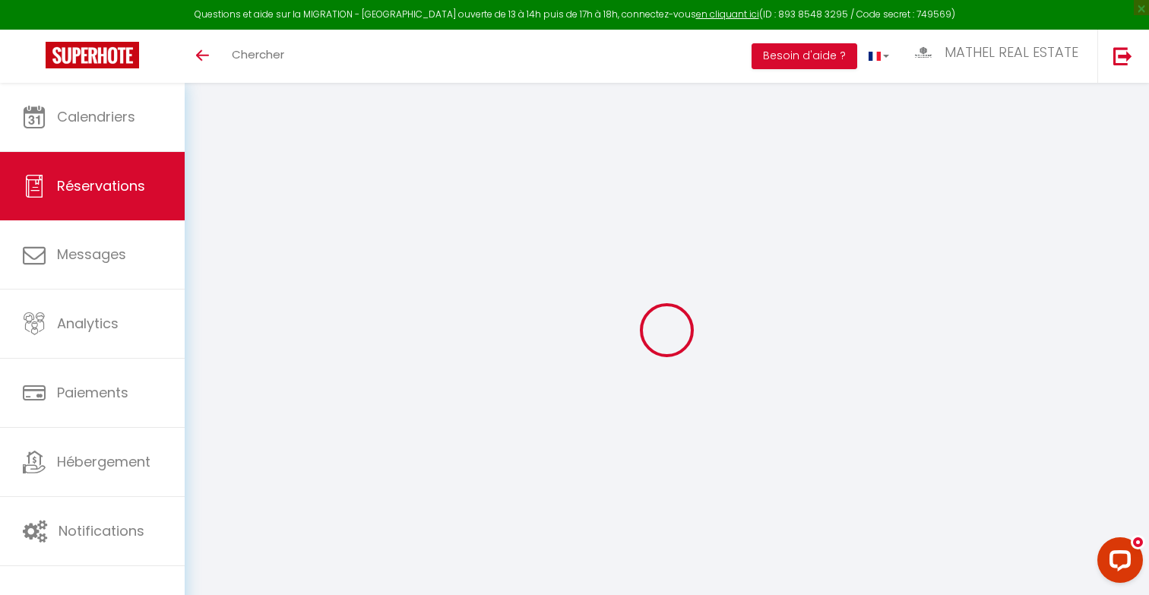
select select
checkbox input "false"
type input "0"
select select "73"
type input "0"
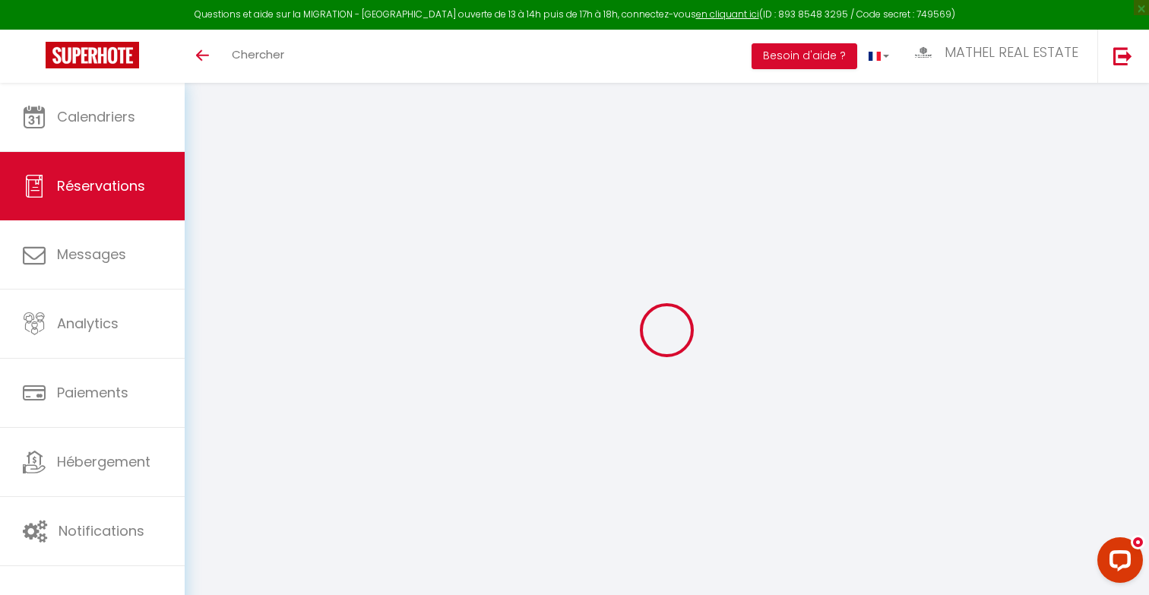
type input "0"
select select
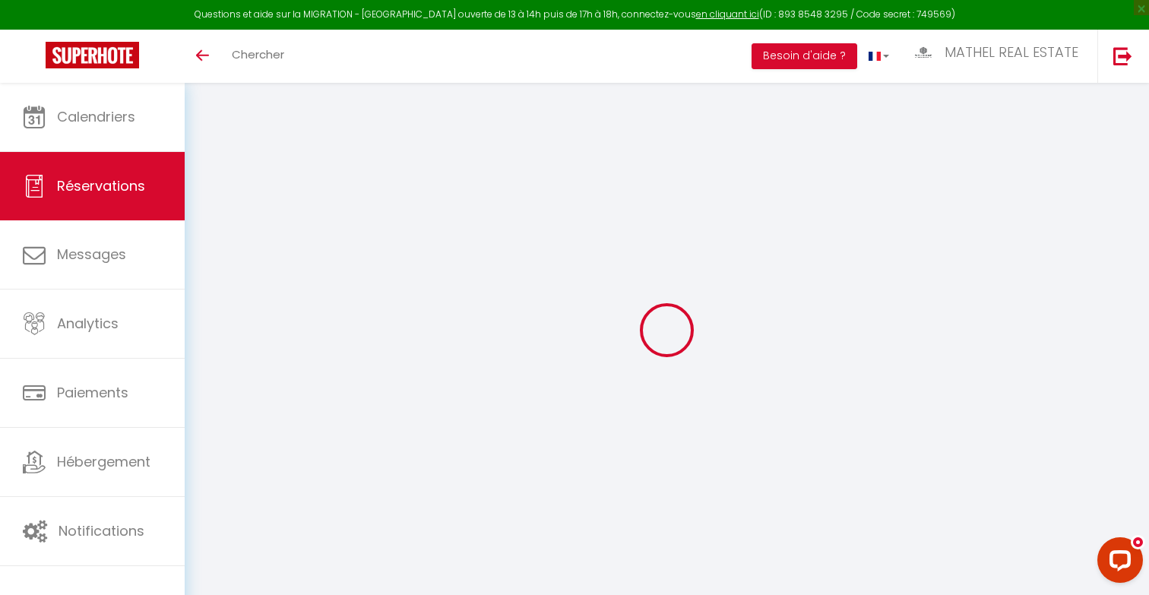
select select "14"
checkbox input "false"
select select
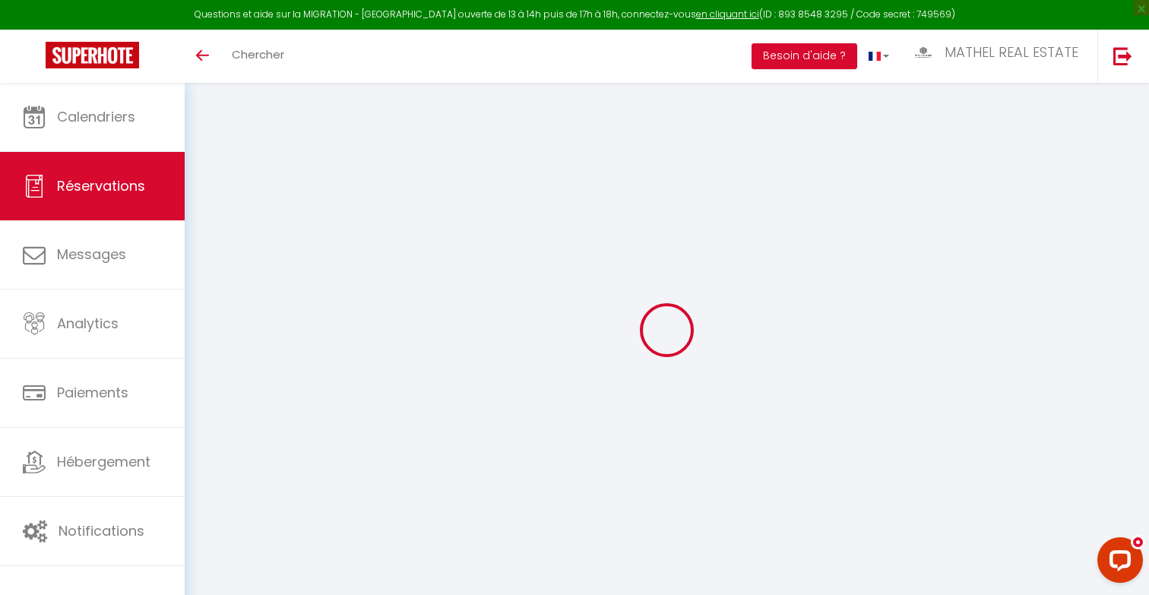
checkbox input "false"
select select
checkbox input "false"
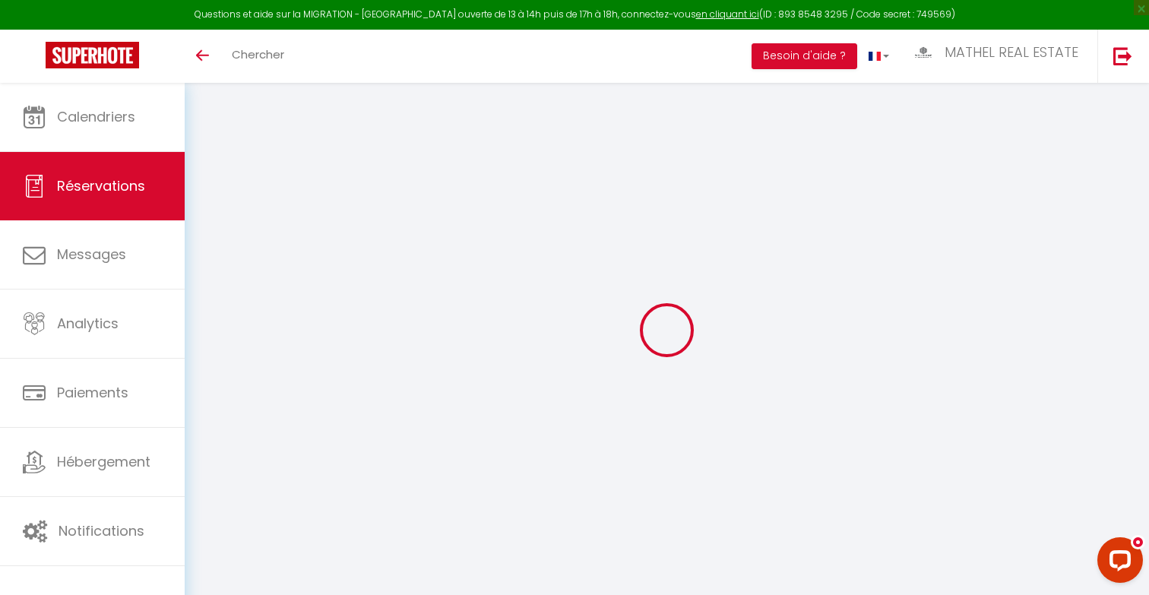
type textarea "Reservation URL: [URL][DOMAIN_NAME] tails/HMSFQNYZXA. Phone Number (Last 4 Digi…"
select select
checkbox input "false"
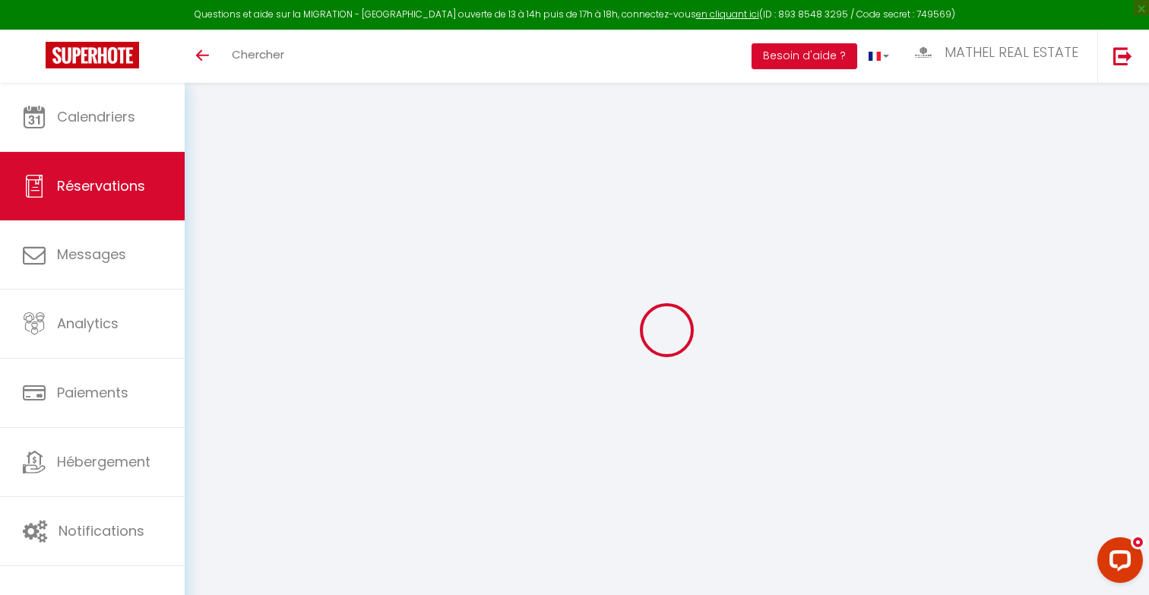
type textarea "Reservation URL: [URL][DOMAIN_NAME] tails/HMSFQNYZXA. Phone Number (Last 4 Digi…"
select select
checkbox input "false"
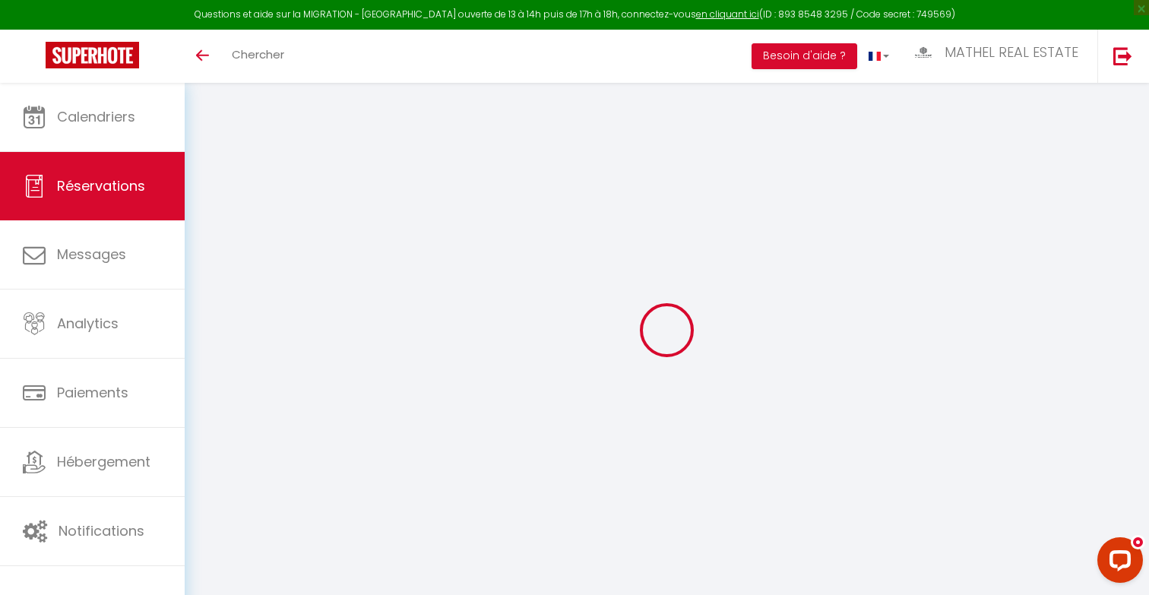
type textarea "Reservation URL: [URL][DOMAIN_NAME] tails/HMSFQNYZXA. Phone Number (Last 4 Digi…"
select select
checkbox input "false"
type textarea "Reservation URL: [URL][DOMAIN_NAME] tails/HMSFQNYZXA. Phone Number (Last 4 Digi…"
select select
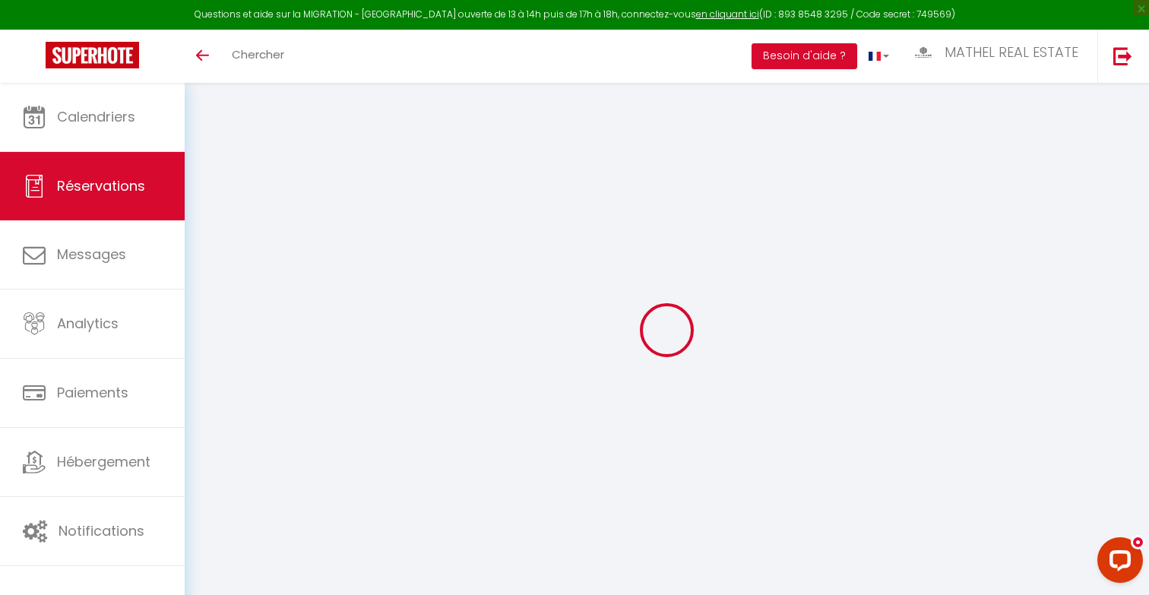
select select
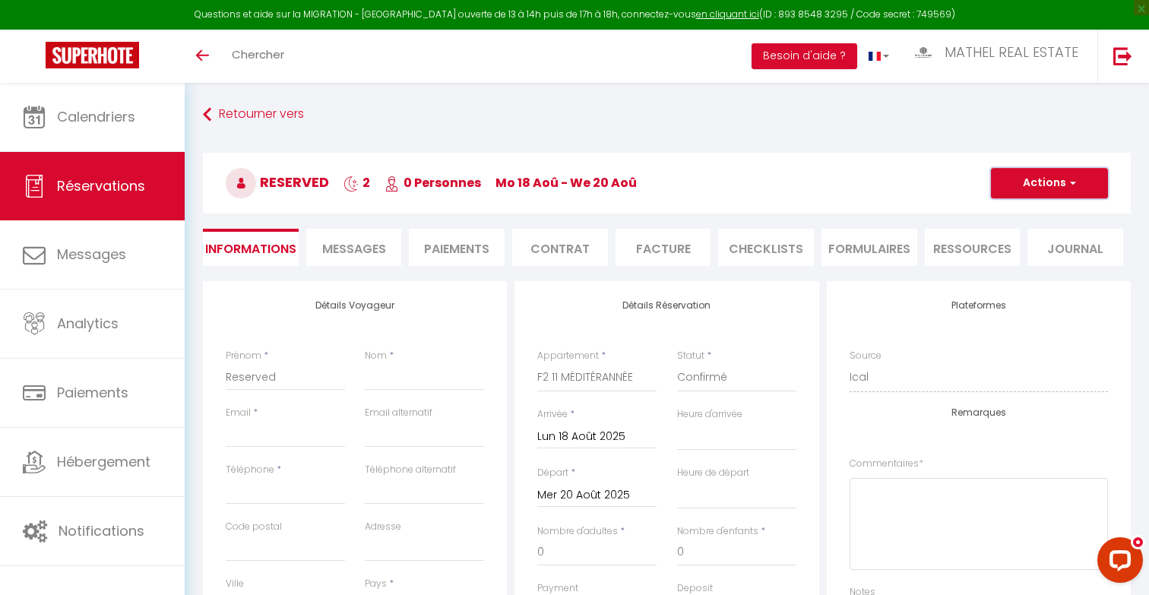
click at [1036, 186] on button "Actions" at bounding box center [1049, 183] width 117 height 30
click at [999, 258] on link "Supprimer" at bounding box center [1034, 256] width 120 height 20
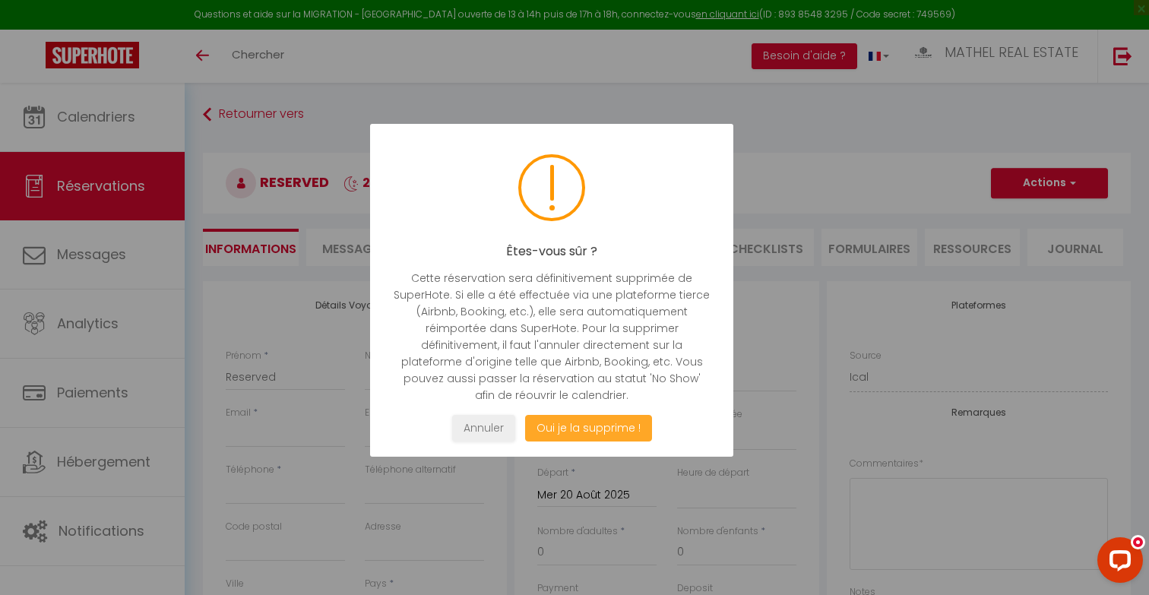
click at [622, 432] on button "Oui je la supprime !" at bounding box center [588, 428] width 127 height 27
click at [568, 423] on button "Oui je la supprime !" at bounding box center [588, 428] width 127 height 27
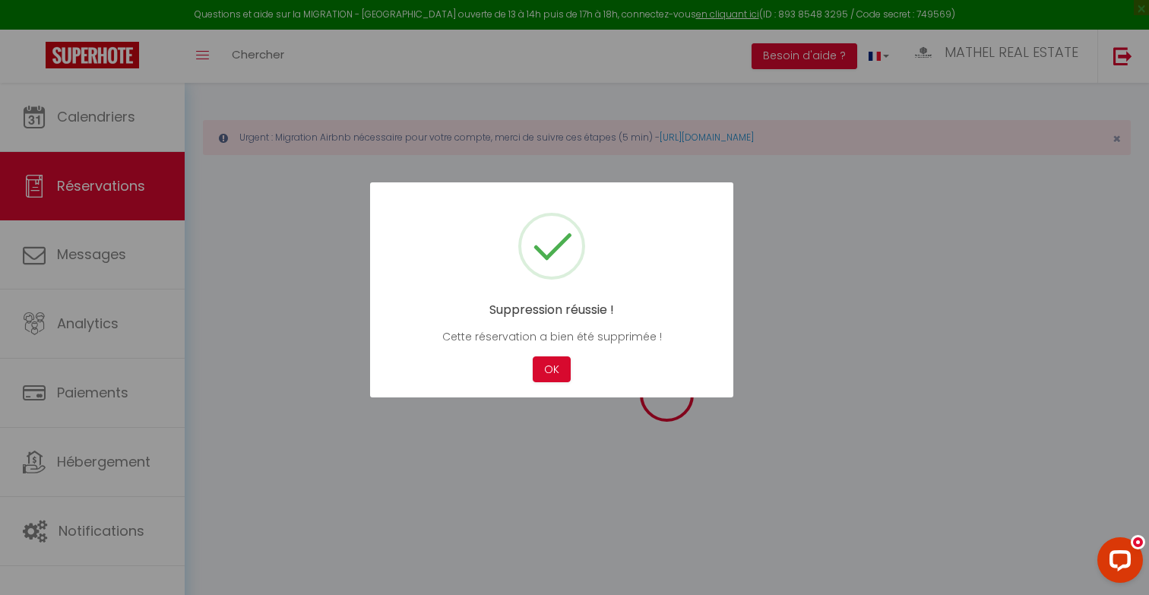
click at [531, 368] on div "OK" at bounding box center [552, 369] width 46 height 27
click at [546, 366] on button "OK" at bounding box center [552, 369] width 38 height 27
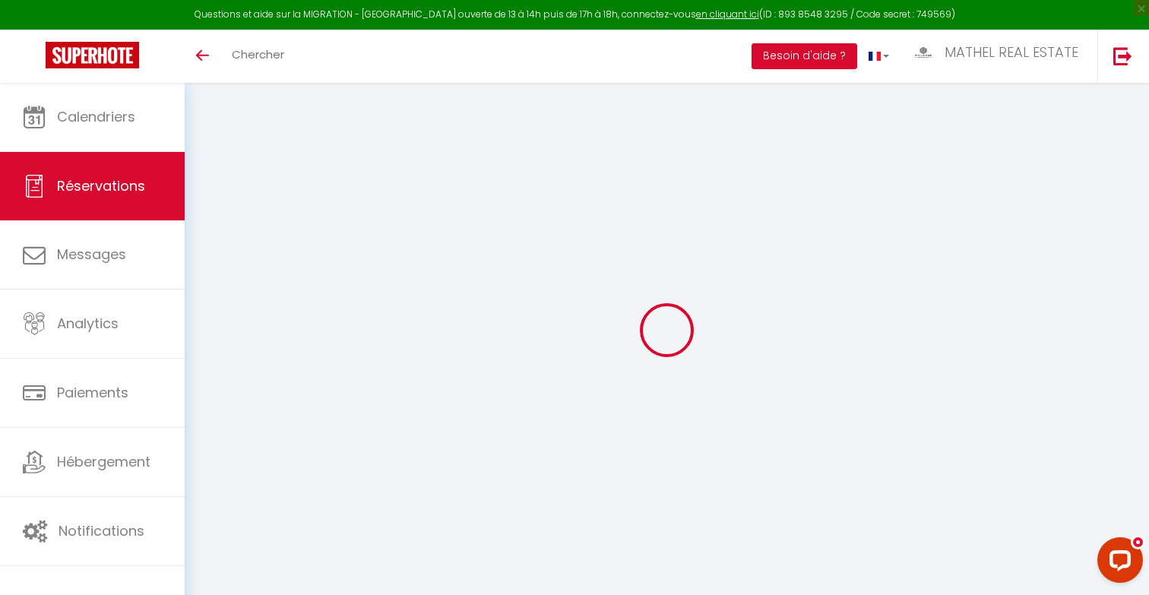
type input "Reserved"
select select
select select "38625"
select select "1"
type input "Ven 22 Août 2025"
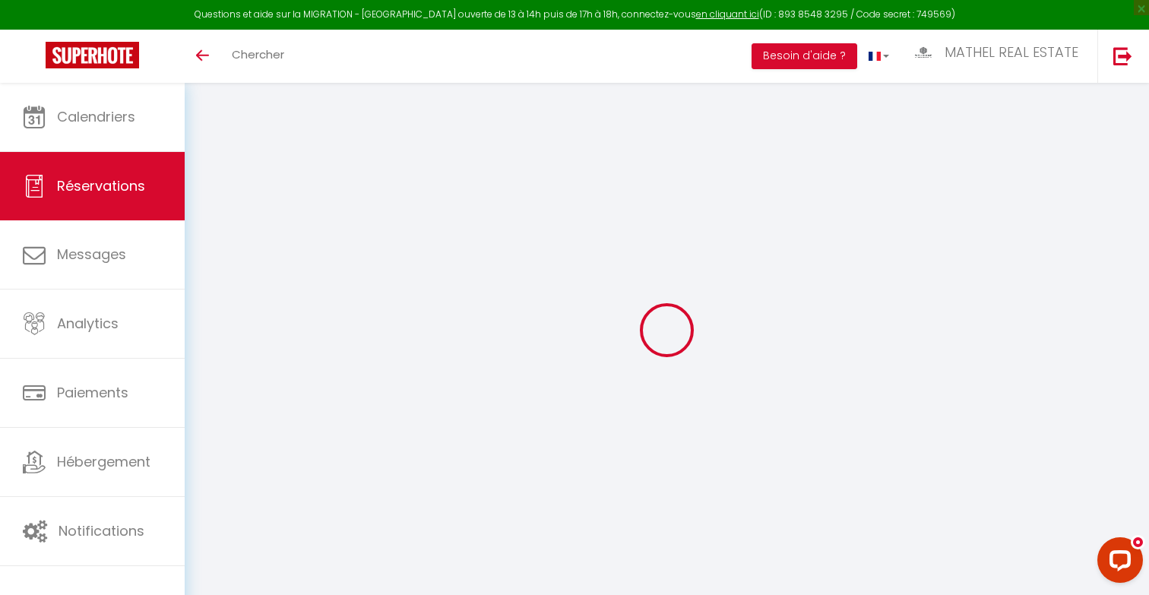
select select
type input "Dim 31 Août 2025"
select select
type input "0"
select select "12"
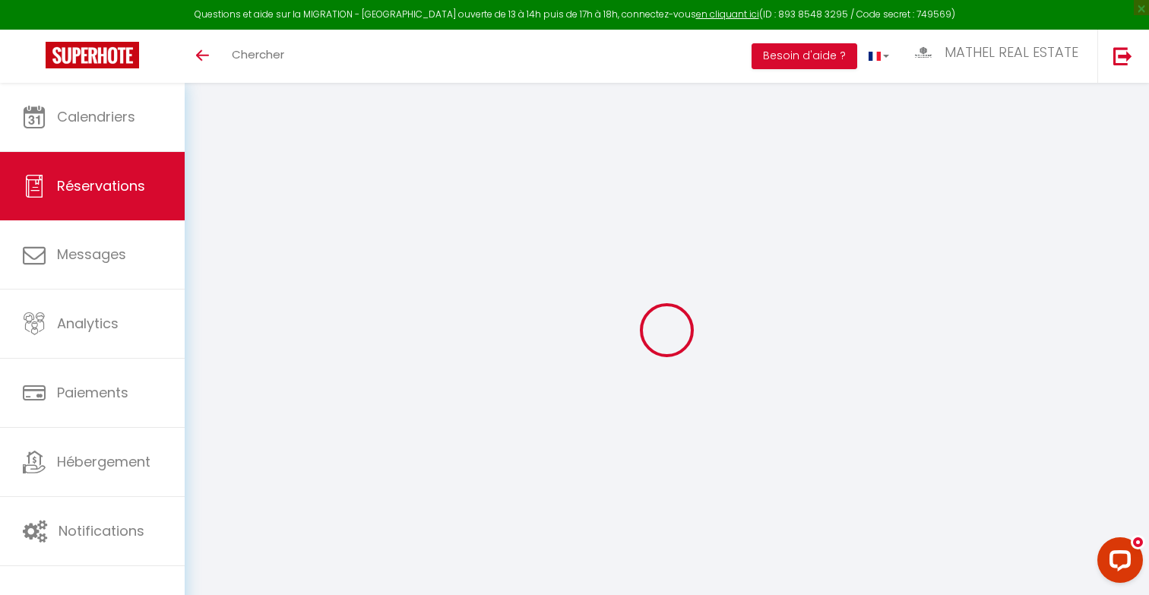
select select
checkbox input "false"
type input "0"
select select "73"
type input "0"
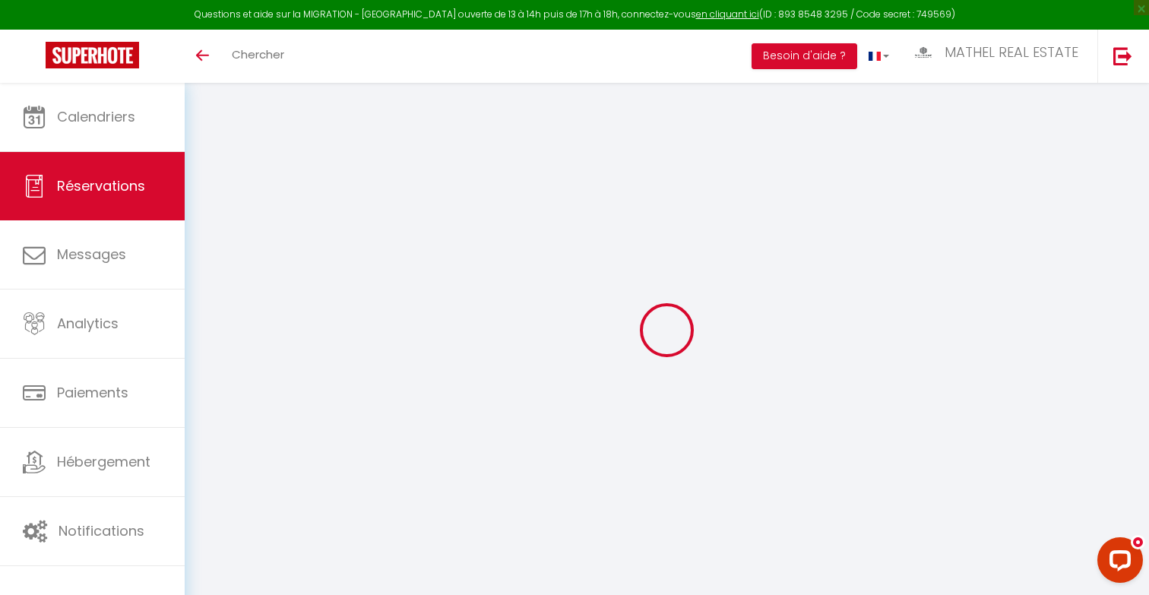
type input "0"
select select
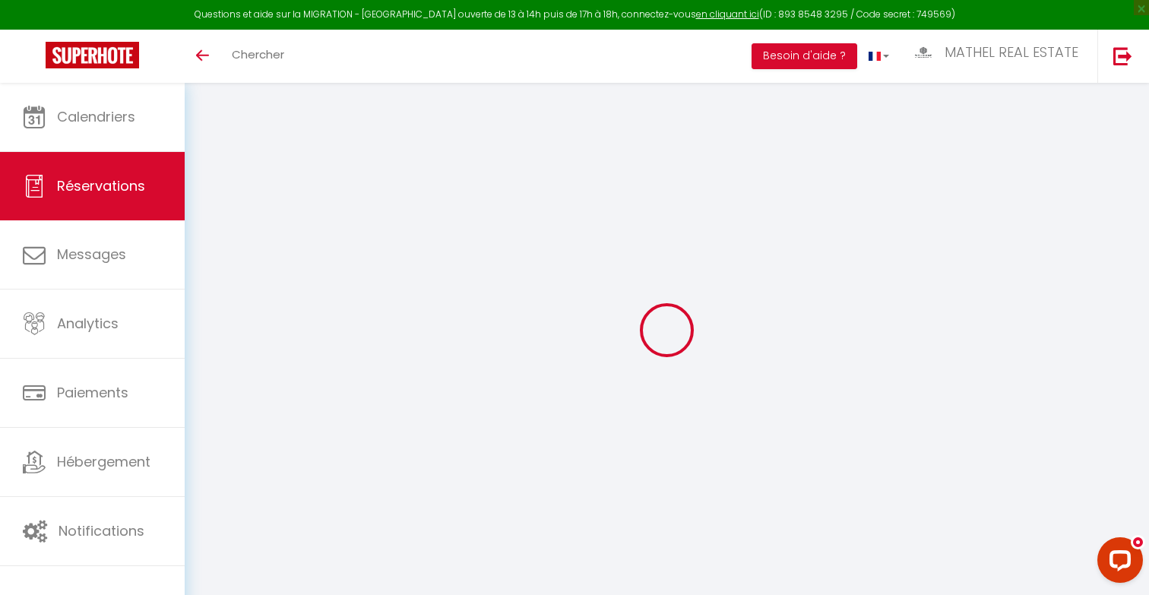
select select "14"
checkbox input "false"
select select
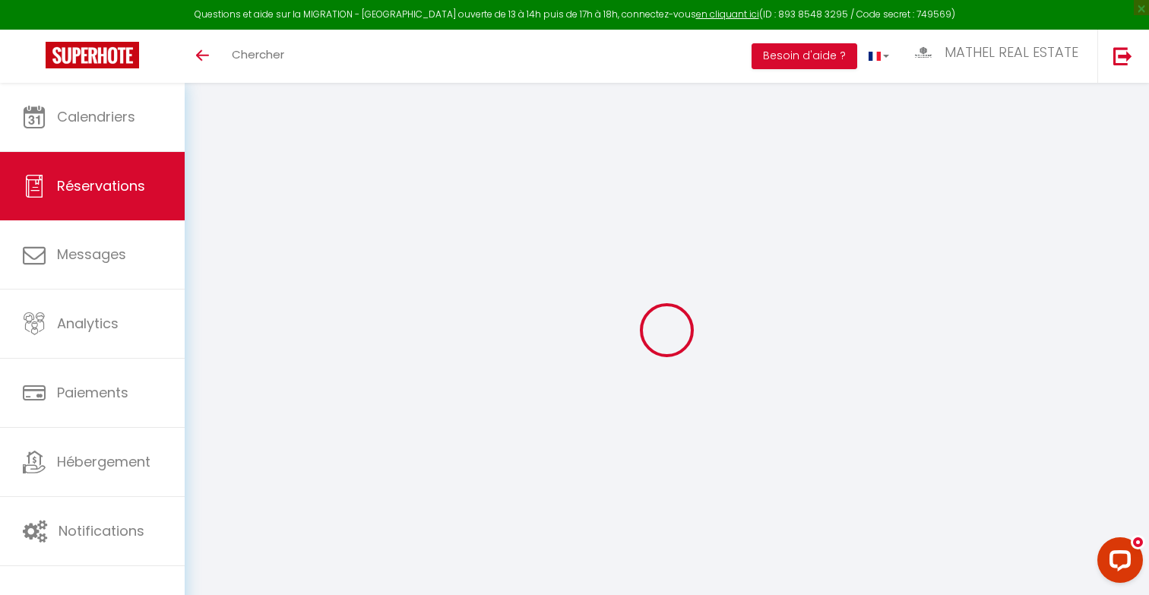
checkbox input "false"
select select
checkbox input "false"
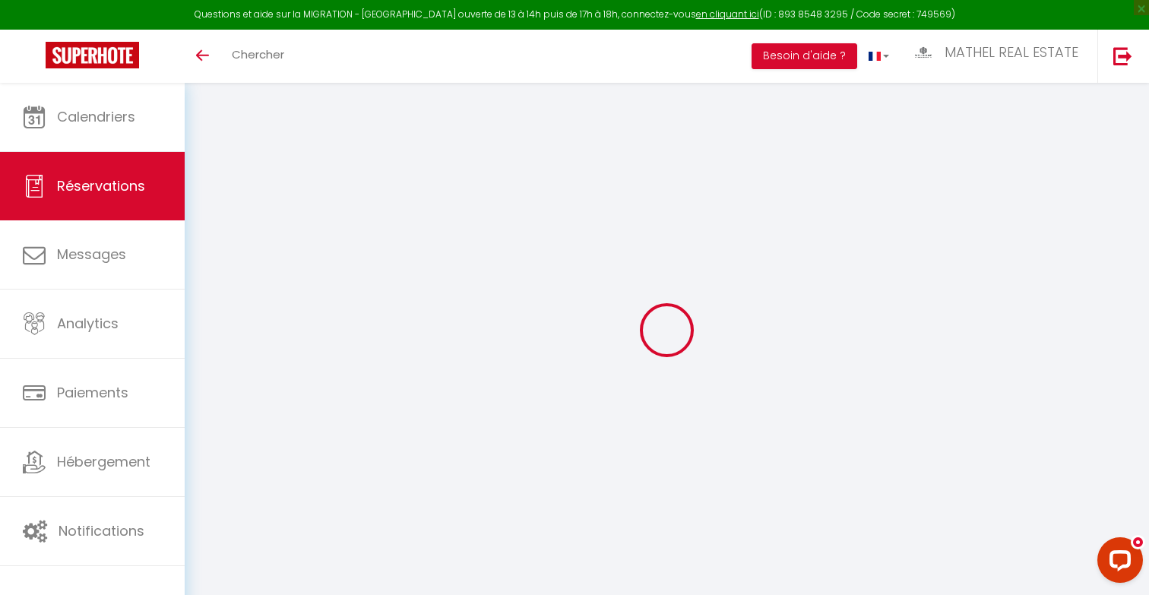
select select
checkbox input "false"
type textarea "Reservation URL: https://www.airbnb.com/hosting/reservations/de tails/HM9TC3PXB…"
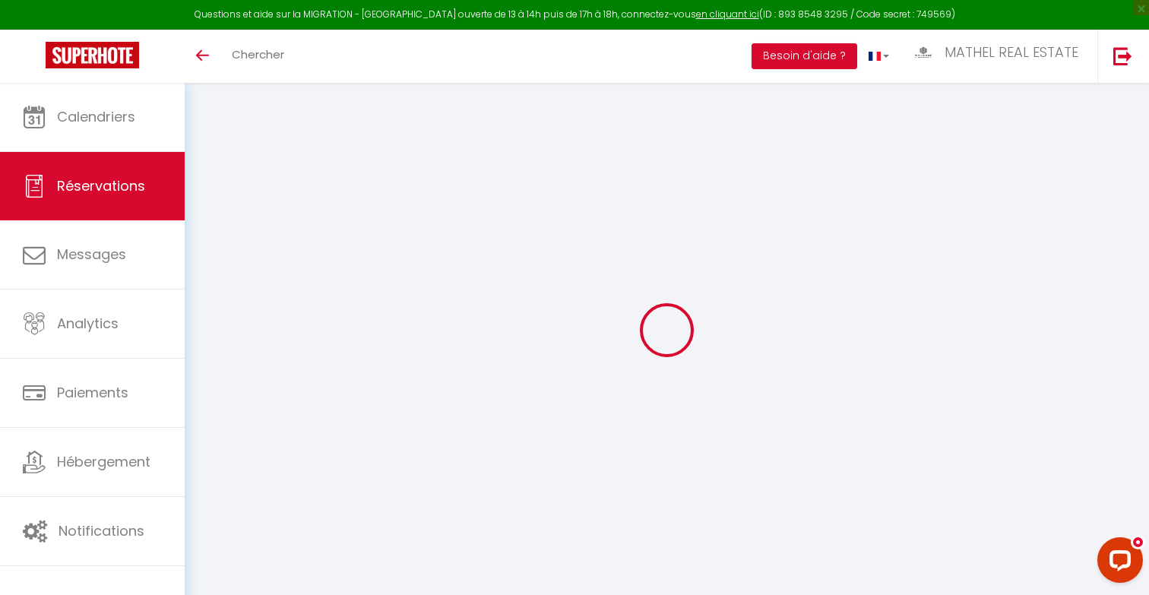
select select
checkbox input "false"
type textarea "Reservation URL: https://www.airbnb.com/hosting/reservations/de tails/HM9TC3PXB…"
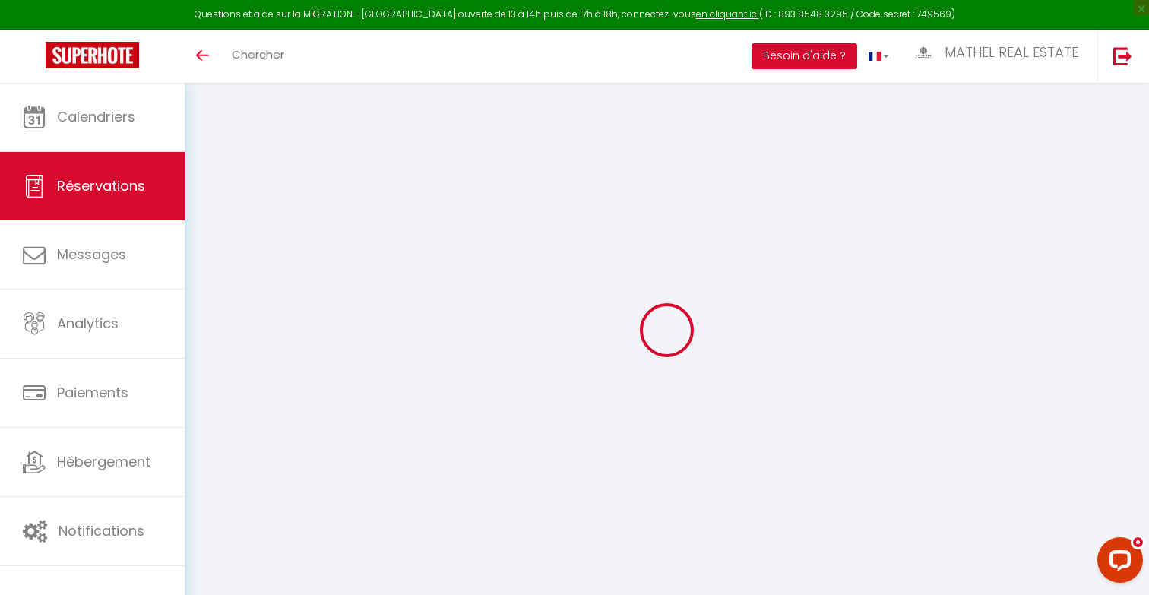
select select
checkbox input "false"
type textarea "Reservation URL: https://www.airbnb.com/hosting/reservations/de tails/HM9TC3PXB…"
select select
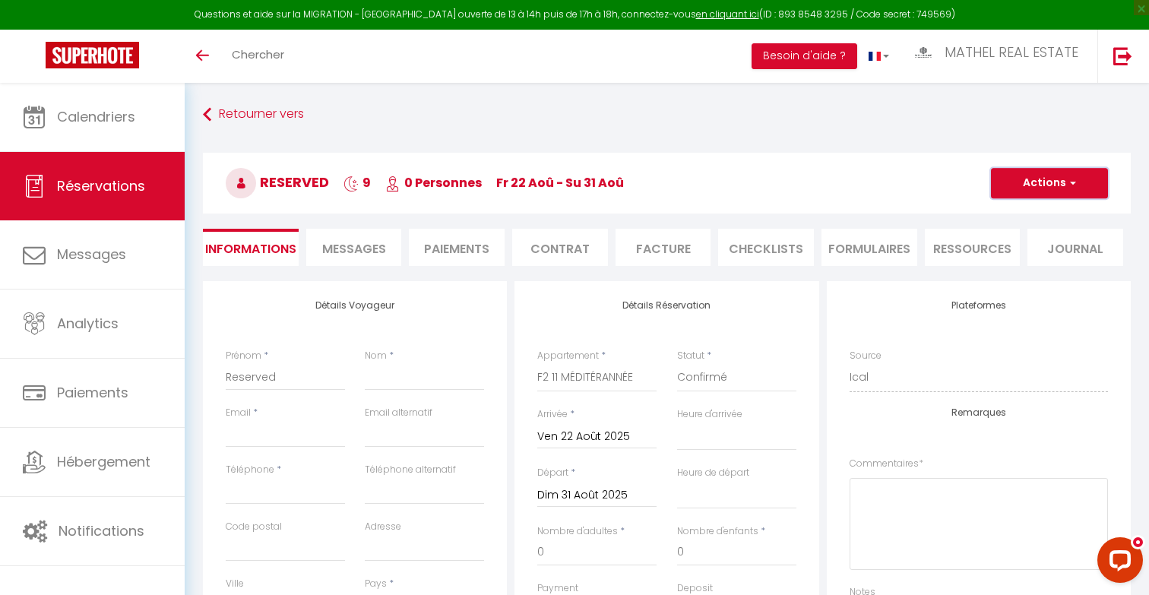
click at [1024, 188] on button "Actions" at bounding box center [1049, 183] width 117 height 30
click at [999, 255] on link "Supprimer" at bounding box center [1034, 256] width 120 height 20
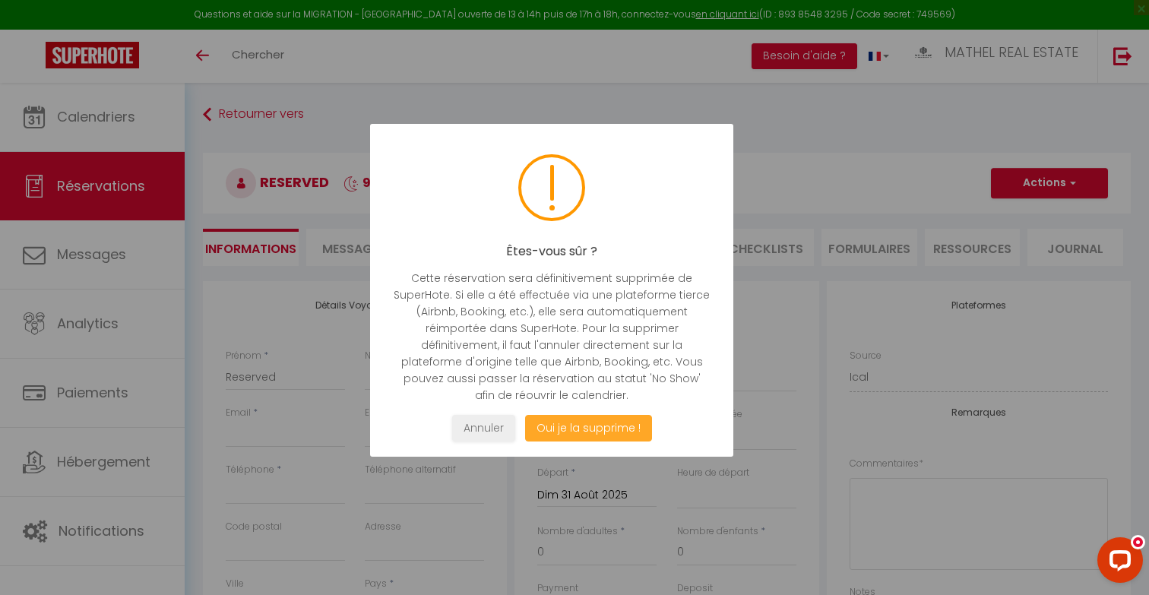
click at [609, 427] on button "Oui je la supprime !" at bounding box center [588, 428] width 127 height 27
select select "not_cancelled"
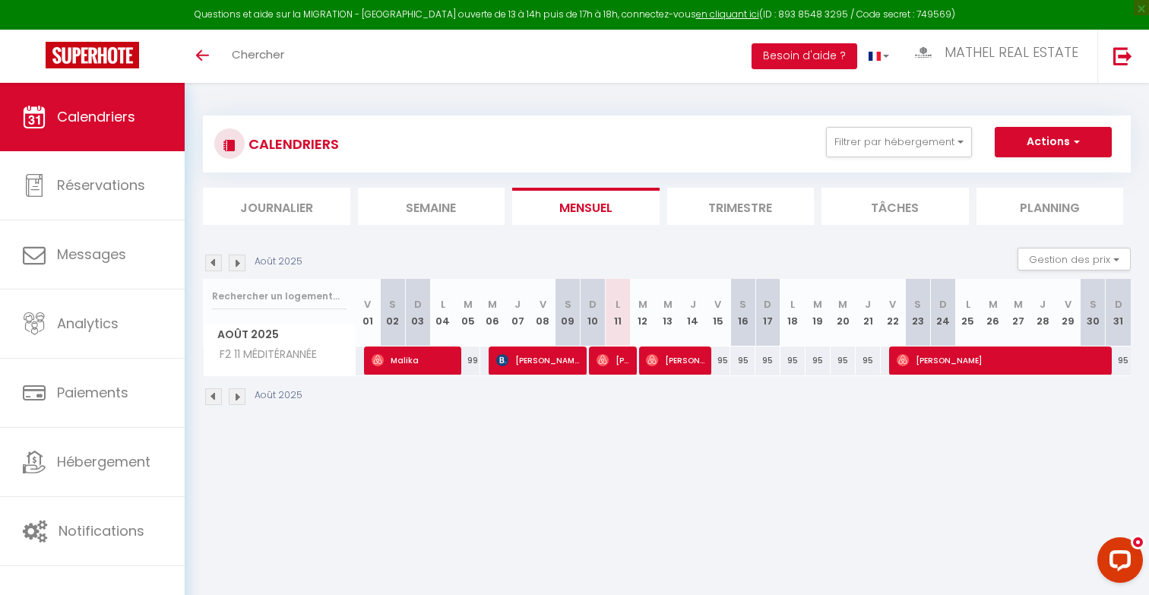
click at [214, 263] on img at bounding box center [213, 263] width 17 height 17
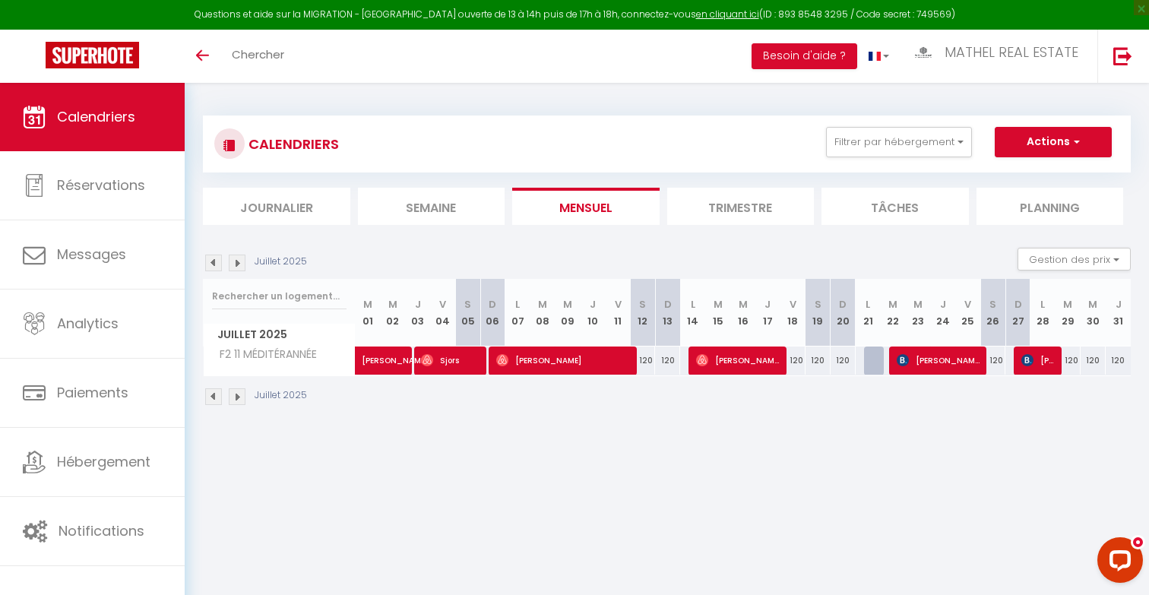
click at [214, 263] on img at bounding box center [213, 263] width 17 height 17
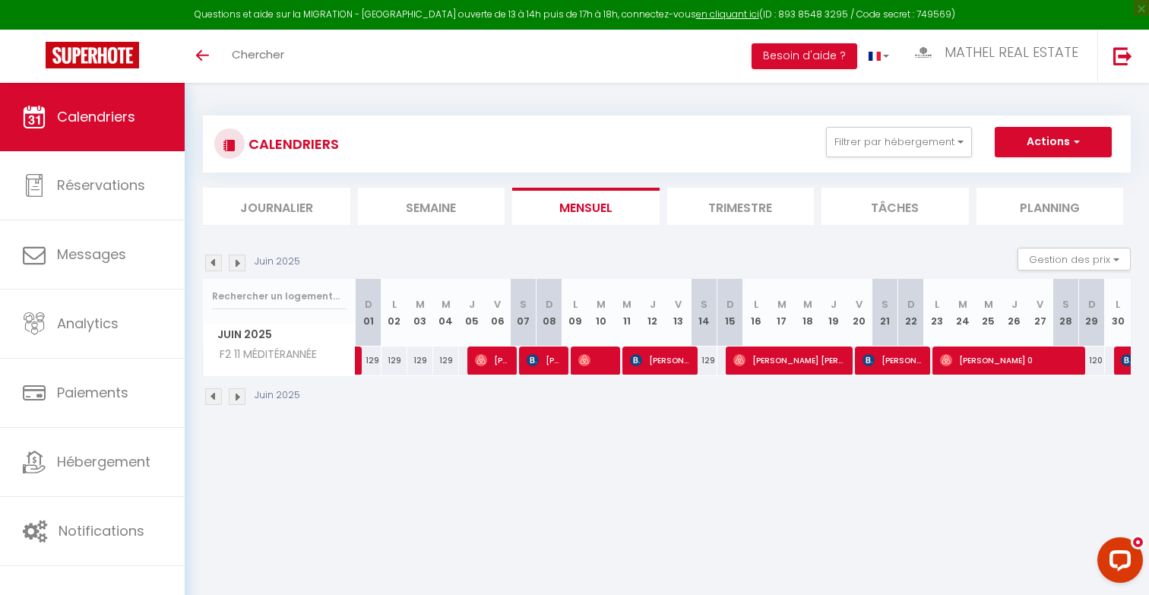
click at [214, 263] on img at bounding box center [213, 263] width 17 height 17
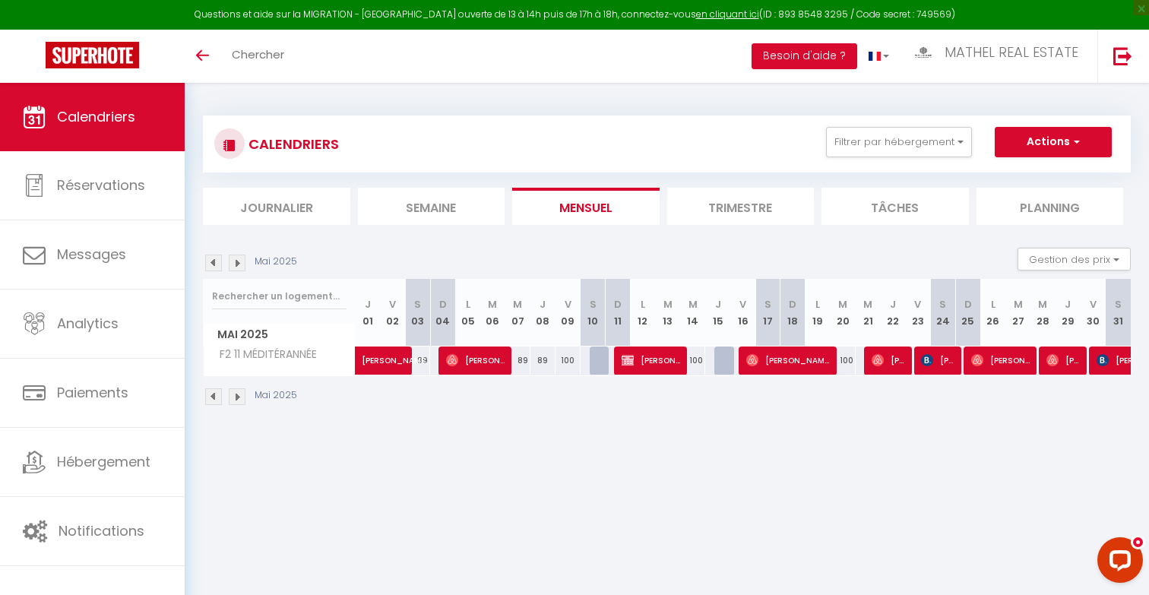
click at [214, 263] on img at bounding box center [213, 263] width 17 height 17
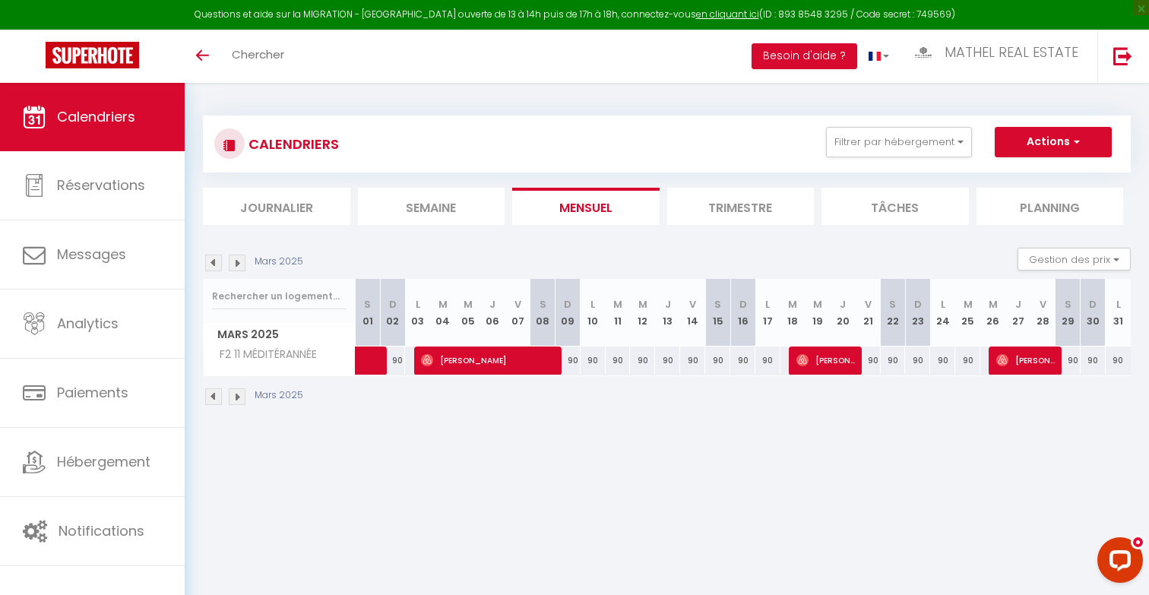
click at [214, 263] on img at bounding box center [213, 263] width 17 height 17
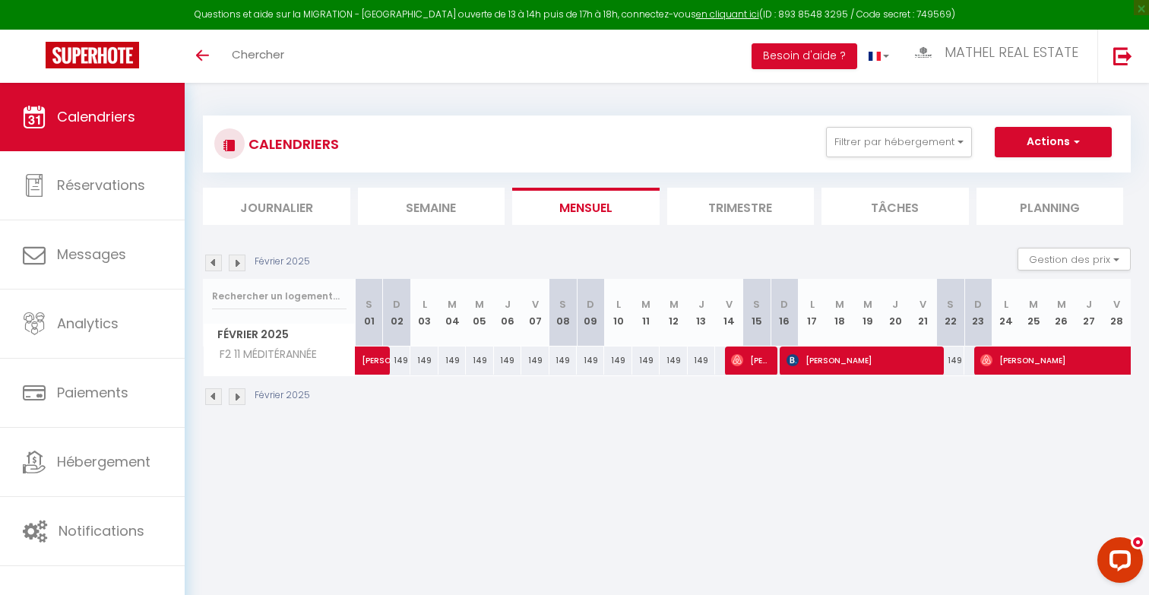
click at [214, 263] on img at bounding box center [213, 263] width 17 height 17
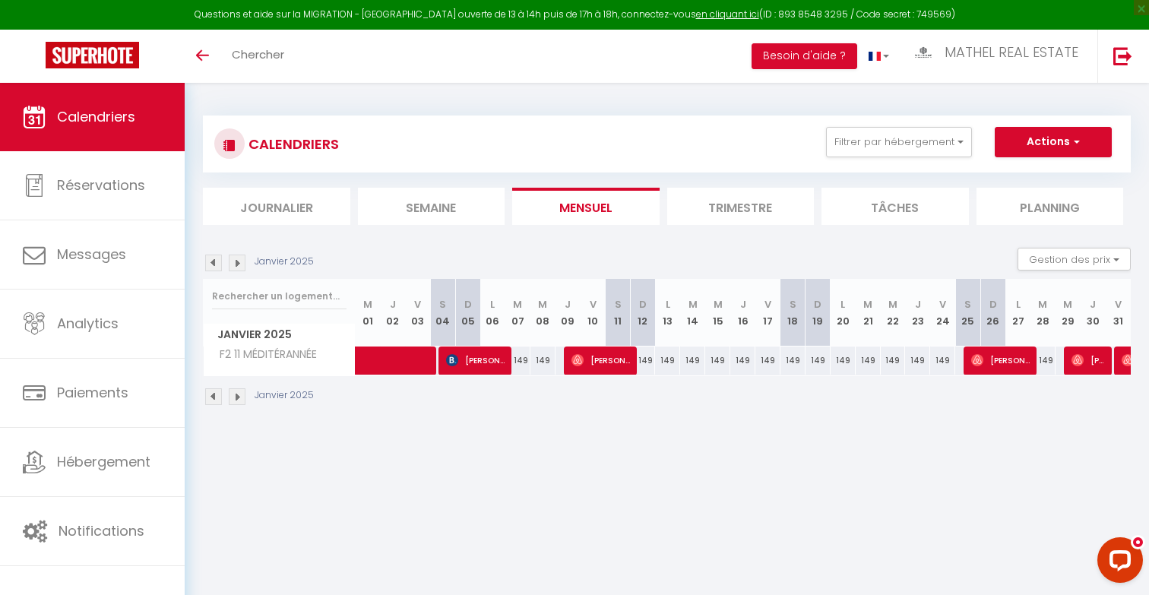
click at [214, 263] on img at bounding box center [213, 263] width 17 height 17
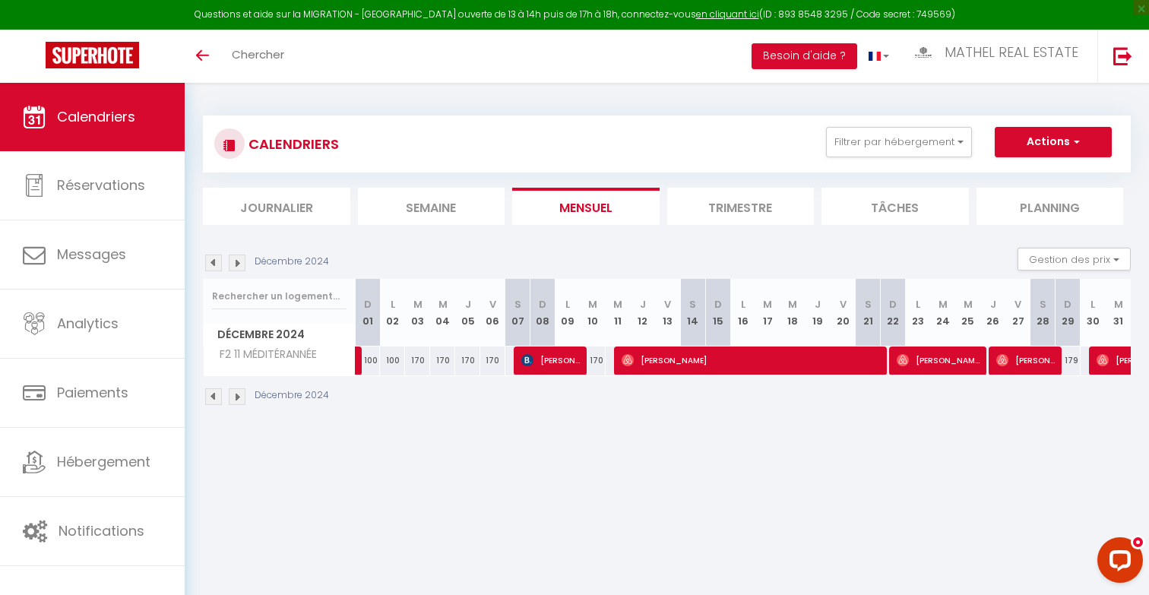
click at [214, 263] on img at bounding box center [213, 263] width 17 height 17
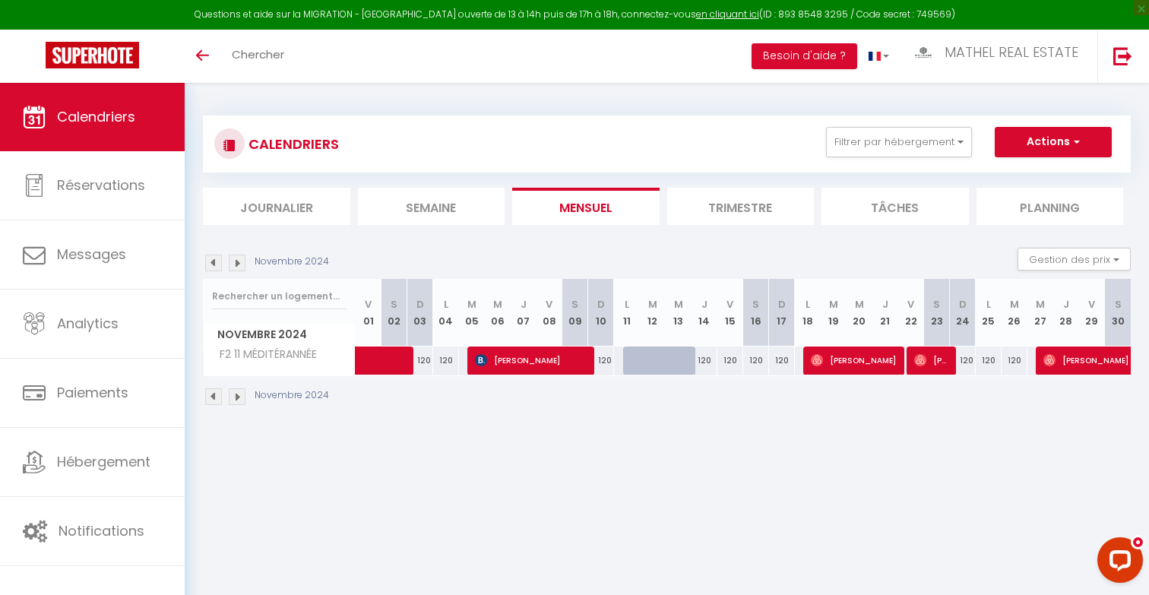
click at [214, 263] on img at bounding box center [213, 263] width 17 height 17
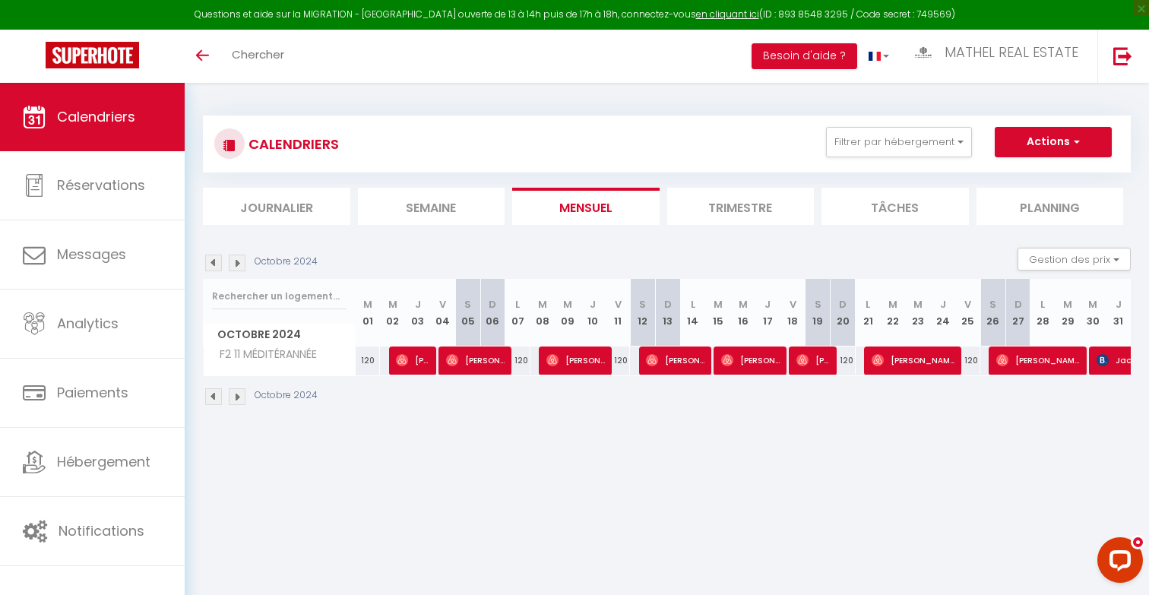
click at [214, 263] on img at bounding box center [213, 263] width 17 height 17
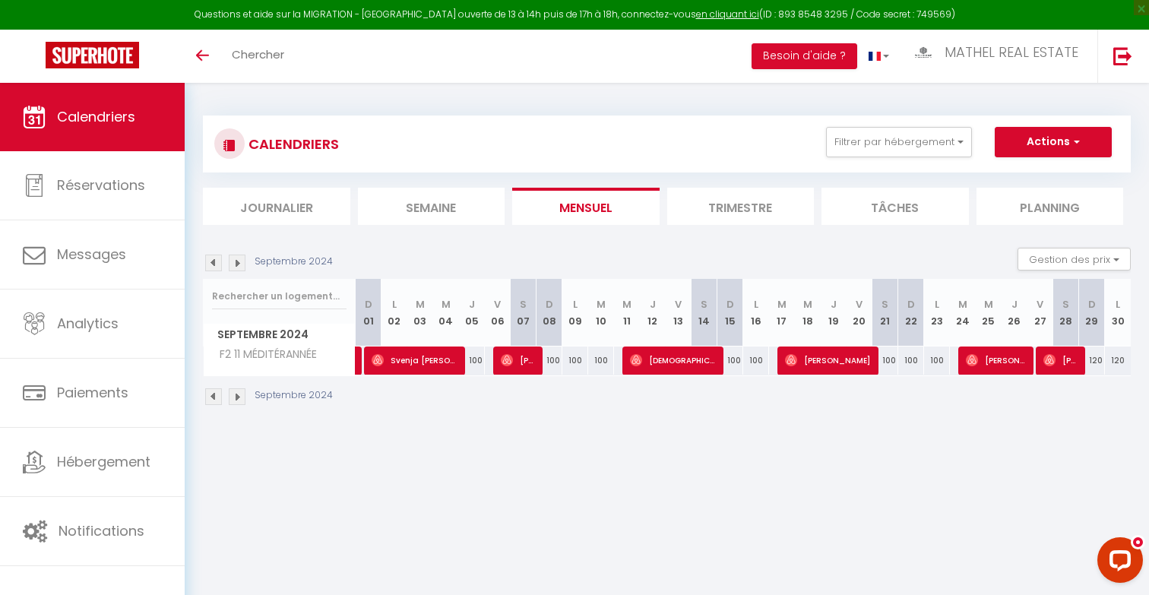
click at [214, 263] on img at bounding box center [213, 263] width 17 height 17
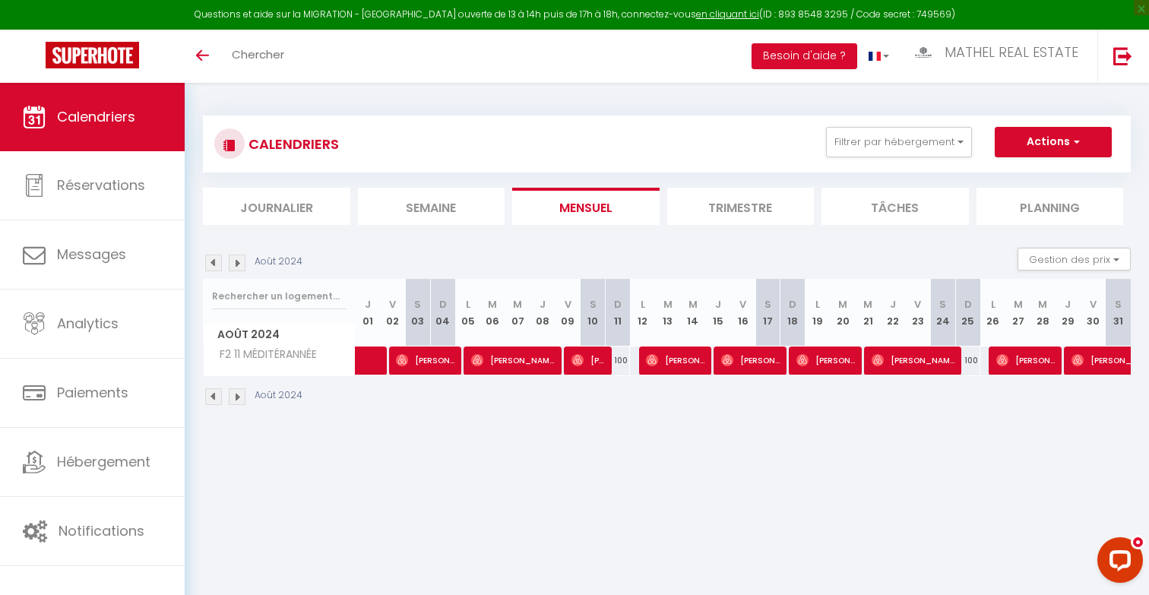
click at [237, 257] on img at bounding box center [237, 263] width 17 height 17
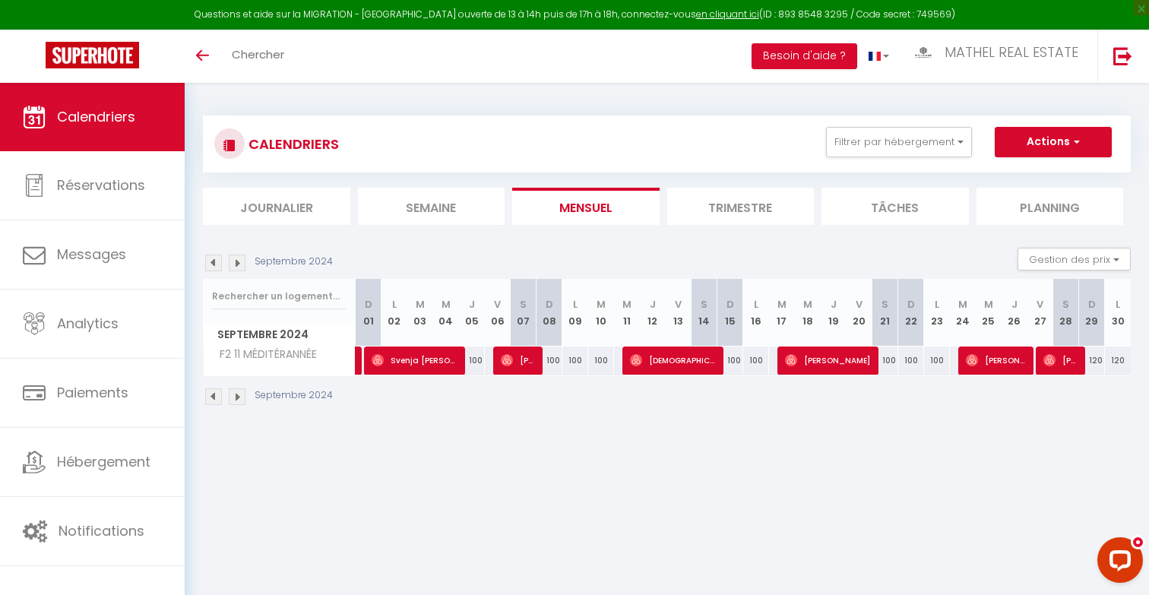
click at [237, 257] on img at bounding box center [237, 263] width 17 height 17
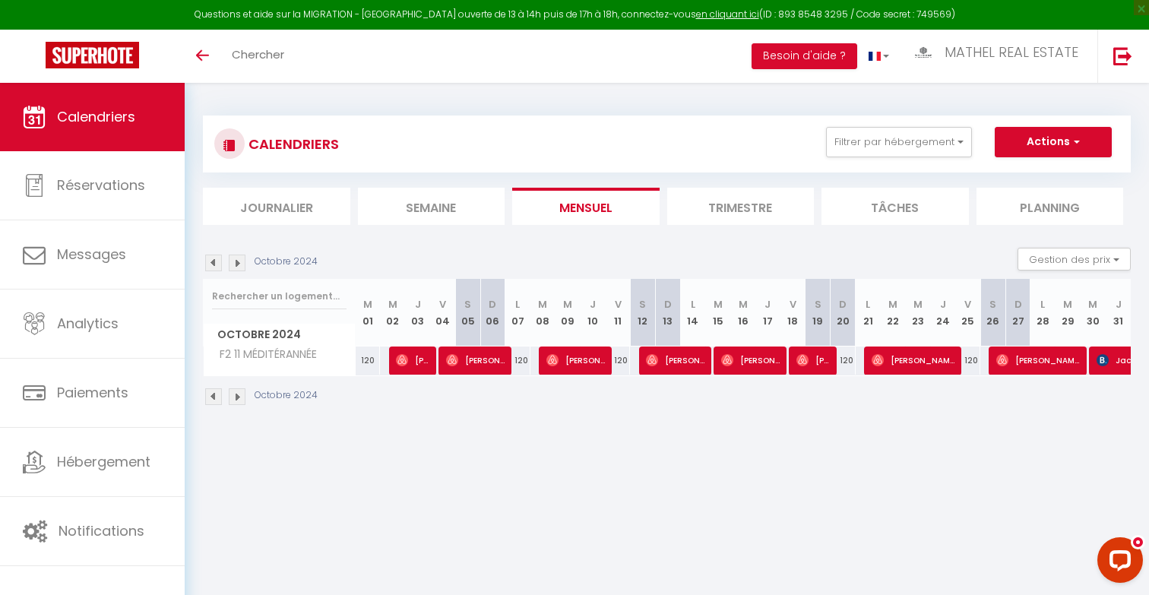
click at [237, 257] on img at bounding box center [237, 263] width 17 height 17
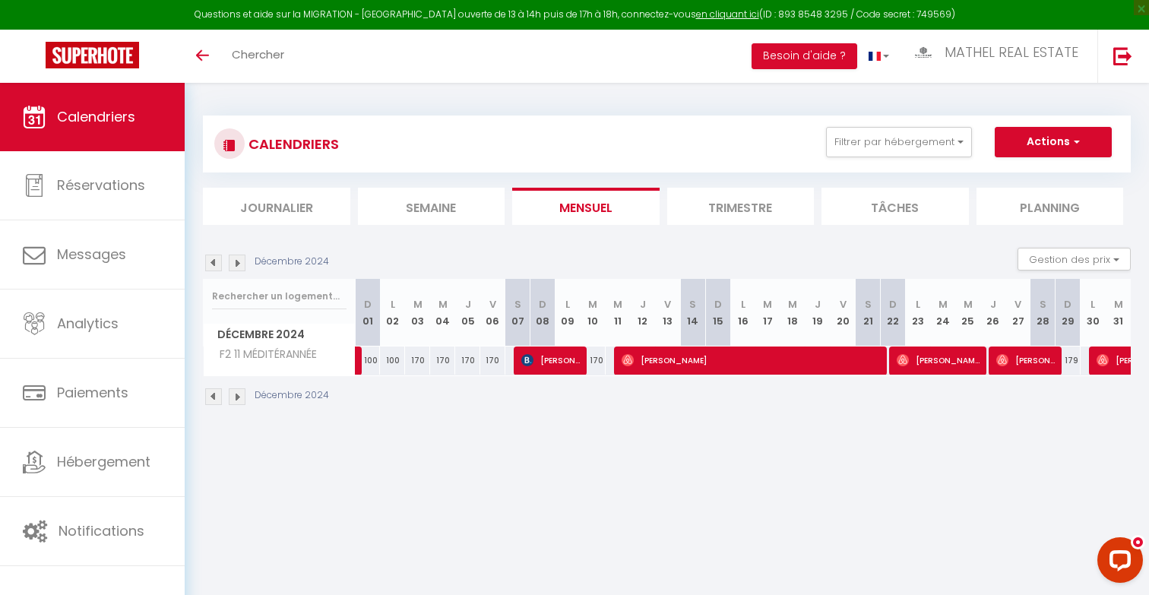
click at [237, 257] on img at bounding box center [237, 263] width 17 height 17
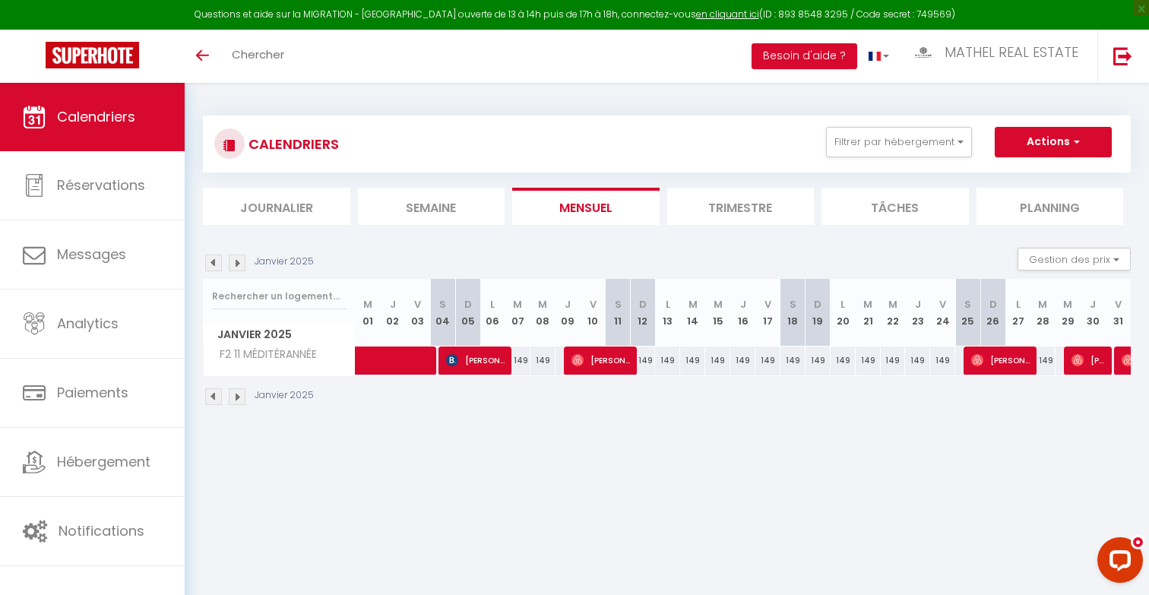
click at [212, 261] on img at bounding box center [213, 263] width 17 height 17
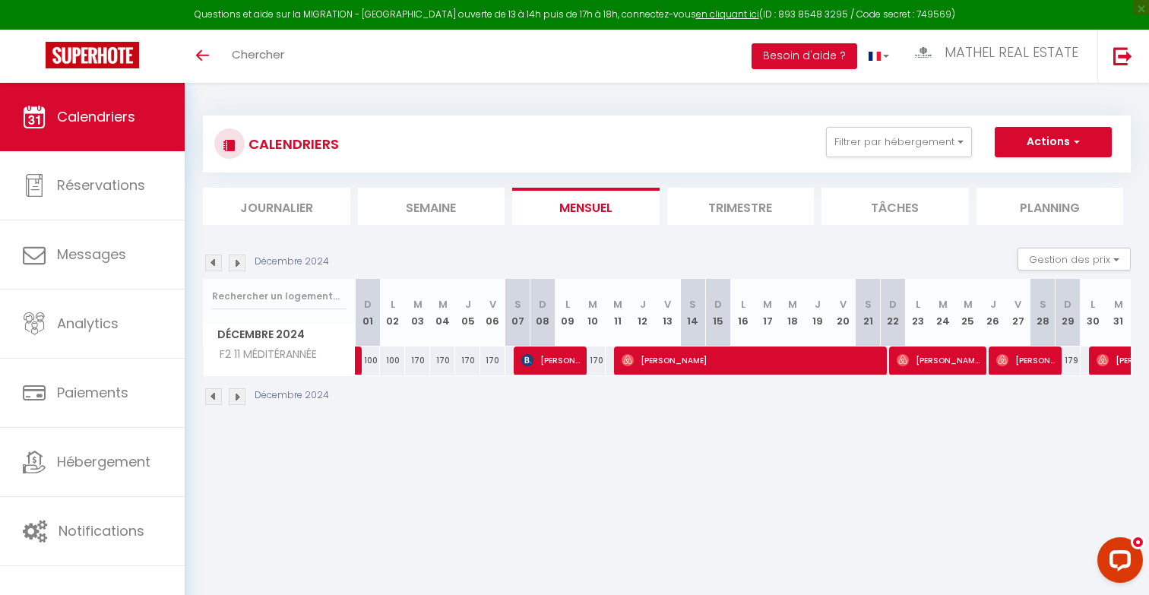
click at [212, 261] on img at bounding box center [213, 263] width 17 height 17
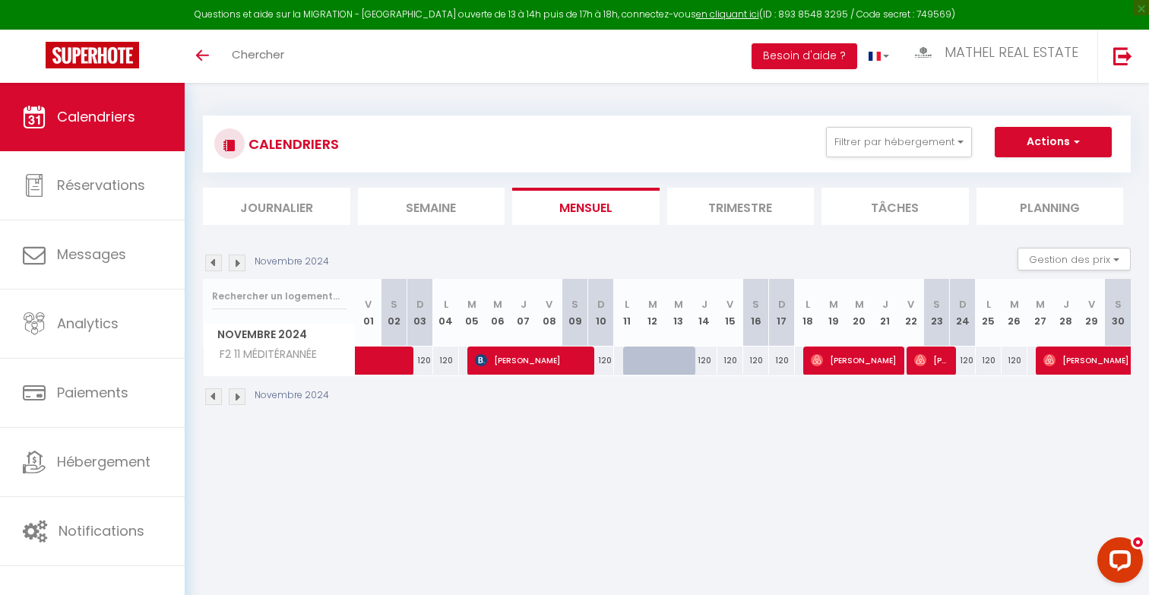
click at [234, 267] on img at bounding box center [237, 263] width 17 height 17
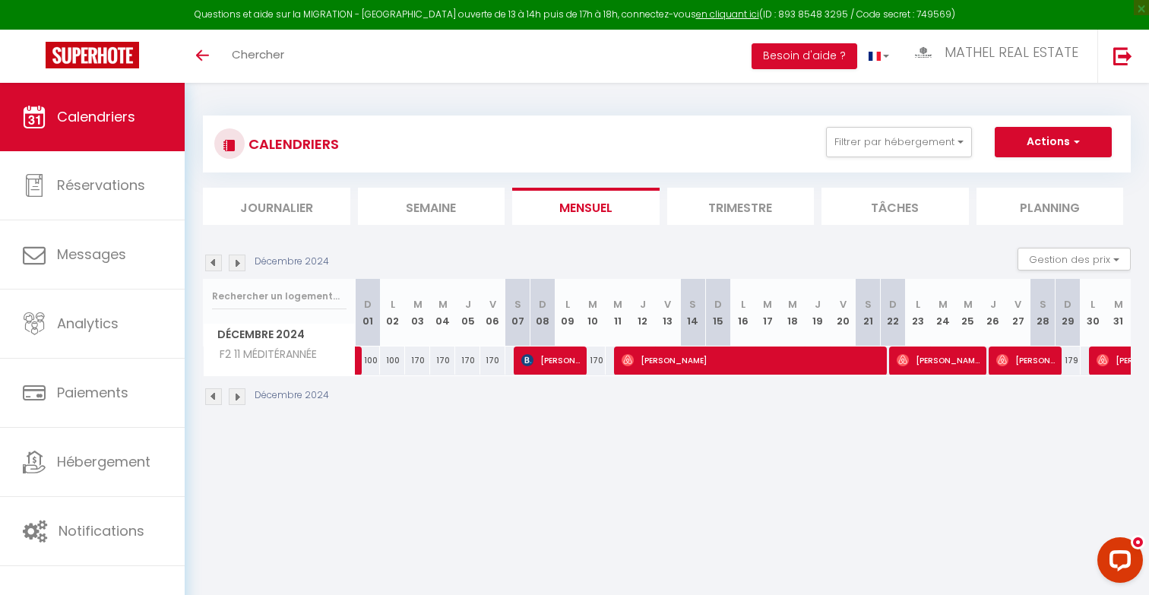
click at [234, 267] on img at bounding box center [237, 263] width 17 height 17
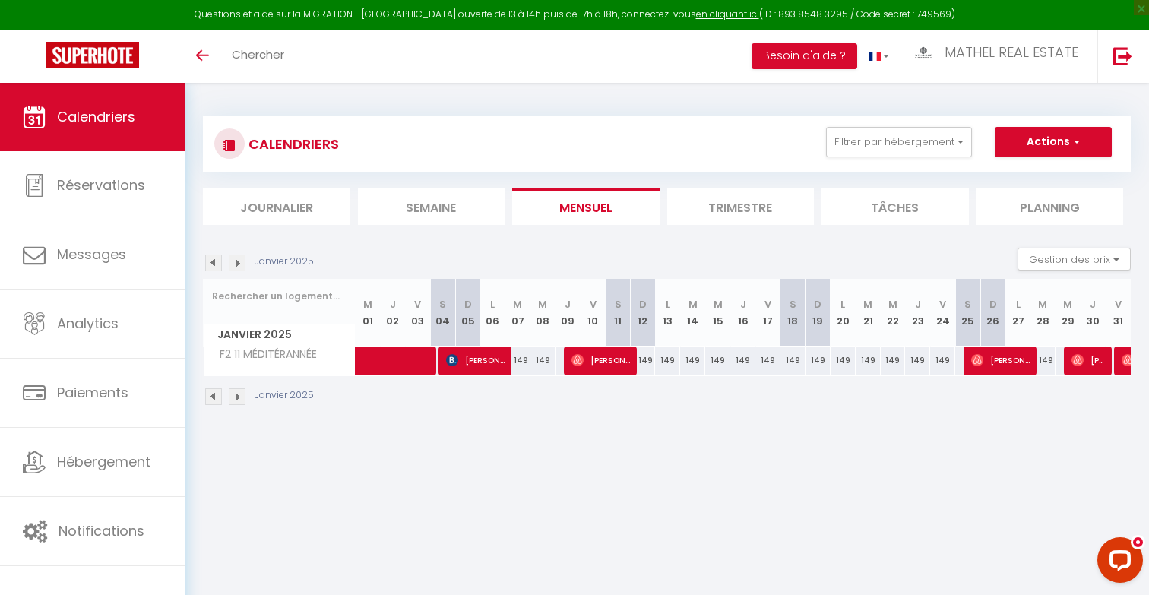
click at [234, 267] on img at bounding box center [237, 263] width 17 height 17
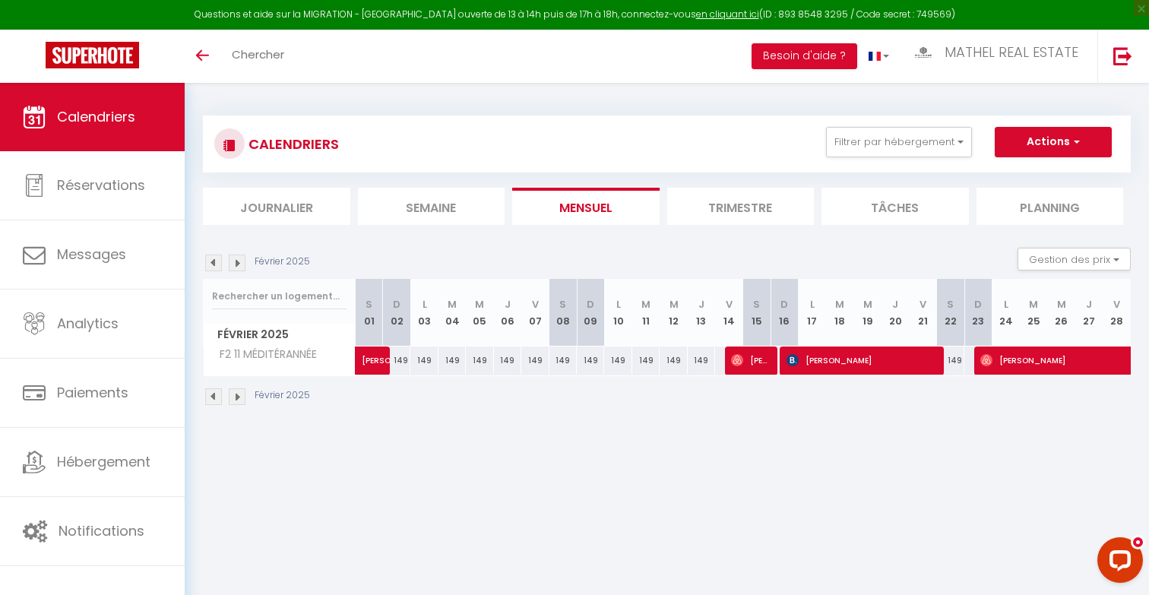
click at [234, 267] on img at bounding box center [237, 263] width 17 height 17
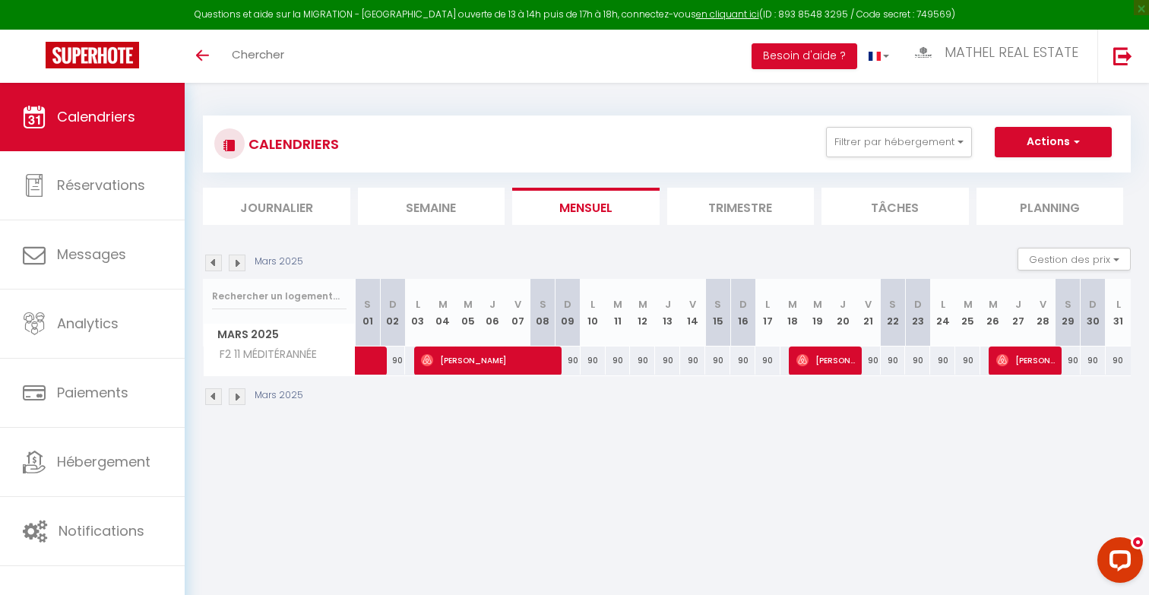
click at [234, 267] on img at bounding box center [237, 263] width 17 height 17
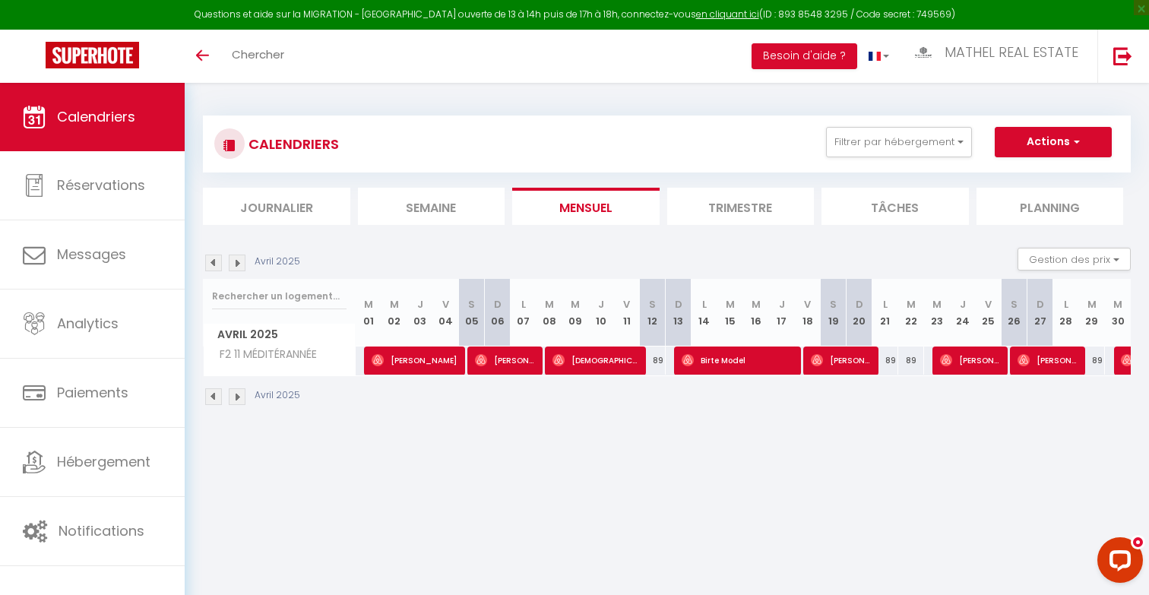
click at [234, 267] on img at bounding box center [237, 263] width 17 height 17
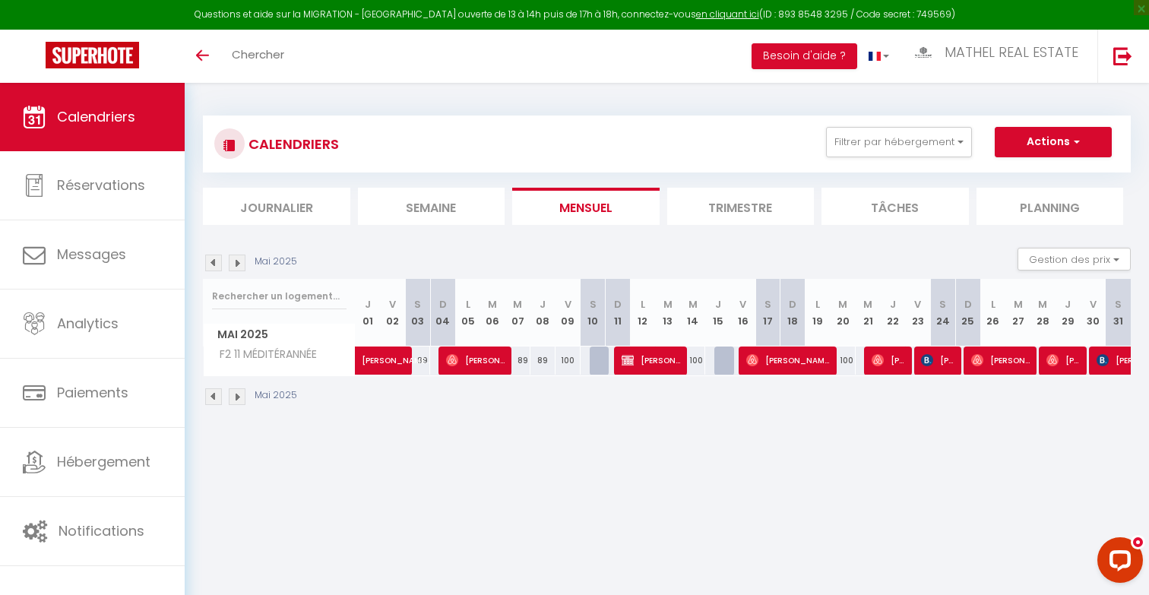
click at [234, 267] on img at bounding box center [237, 263] width 17 height 17
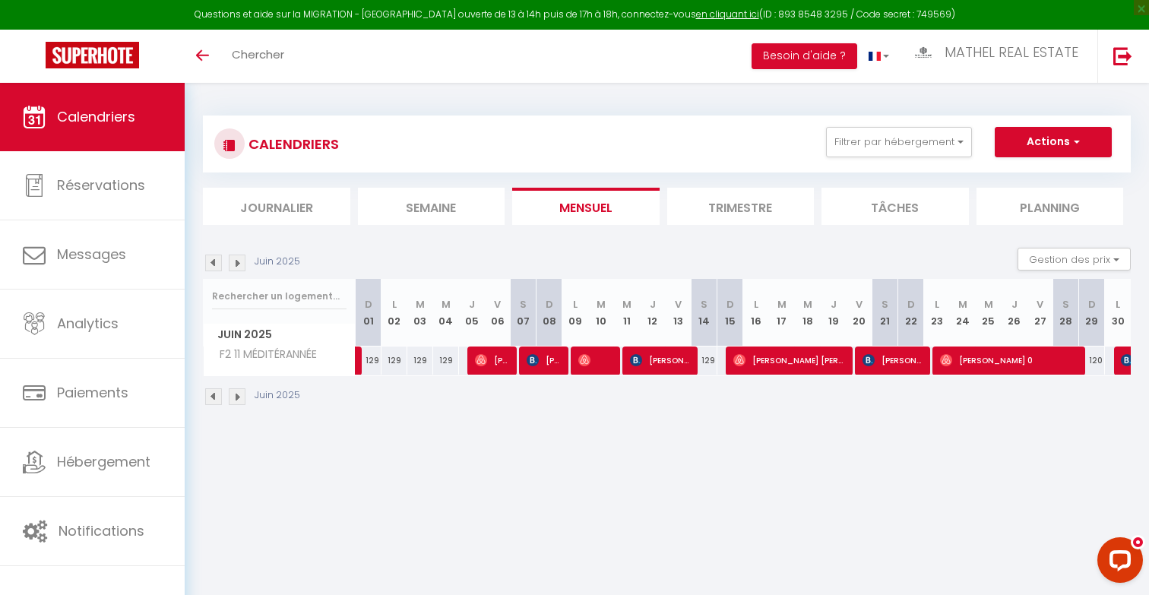
click at [234, 267] on img at bounding box center [237, 263] width 17 height 17
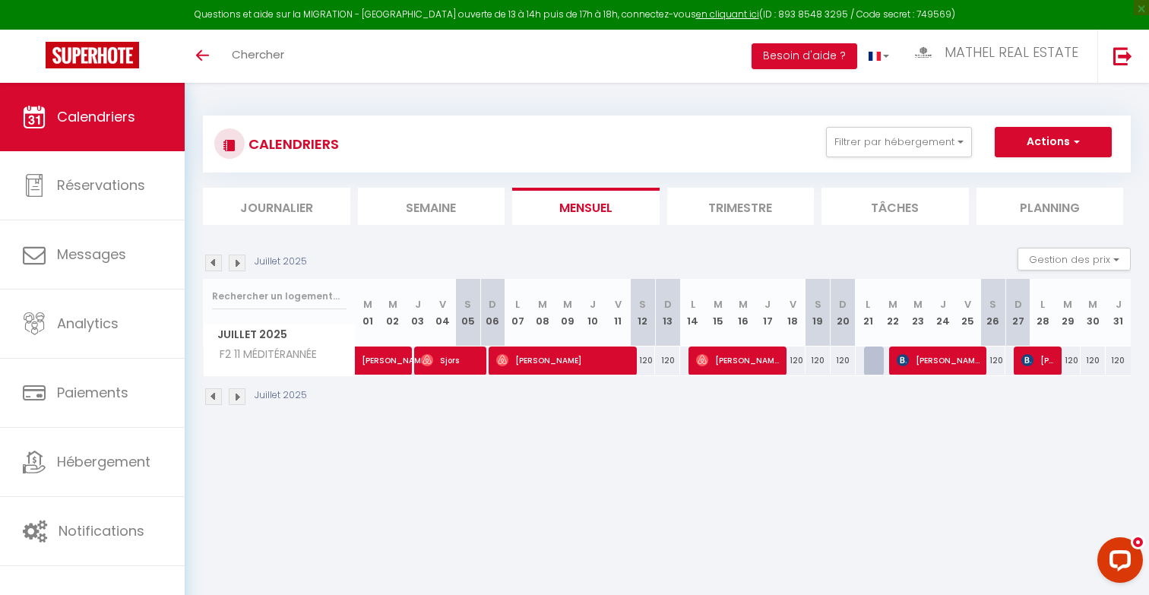
click at [234, 267] on img at bounding box center [237, 263] width 17 height 17
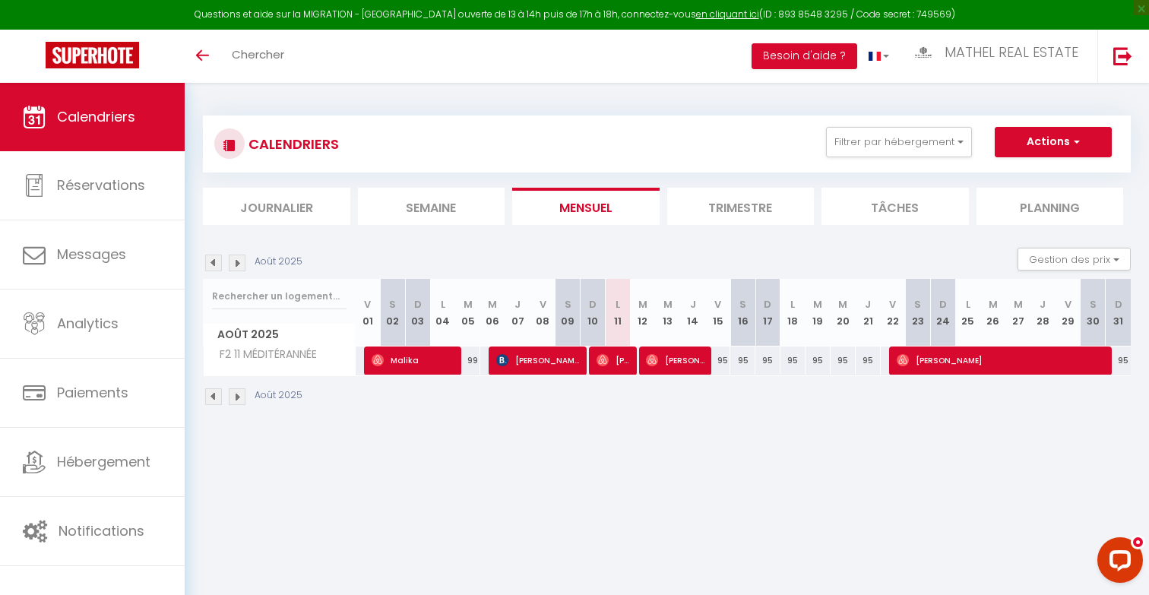
click at [234, 267] on img at bounding box center [237, 263] width 17 height 17
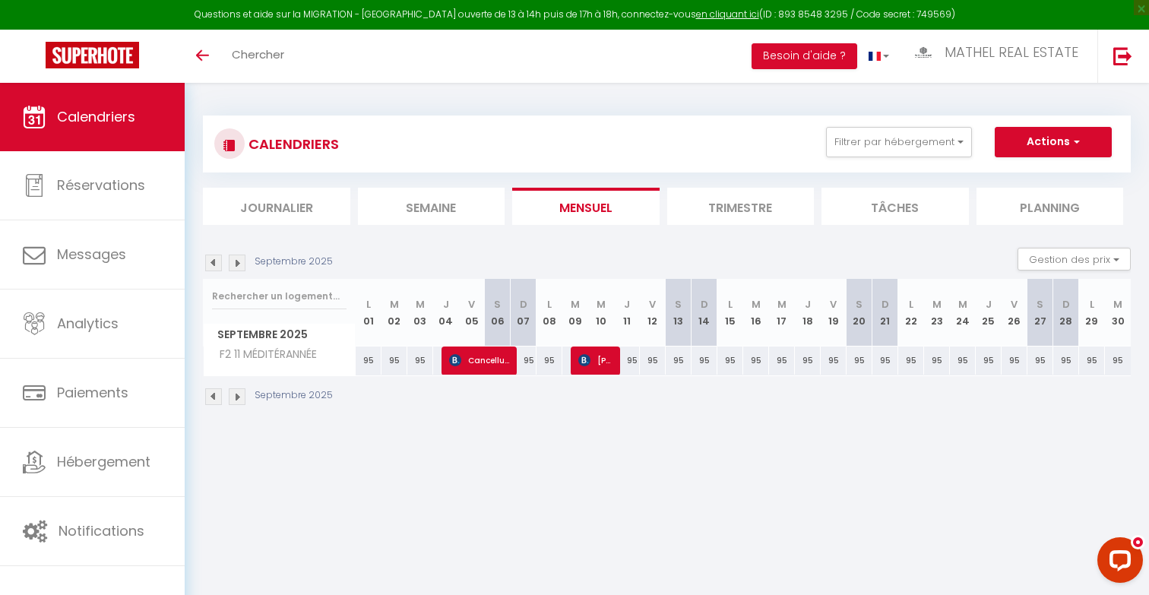
click at [234, 267] on img at bounding box center [237, 263] width 17 height 17
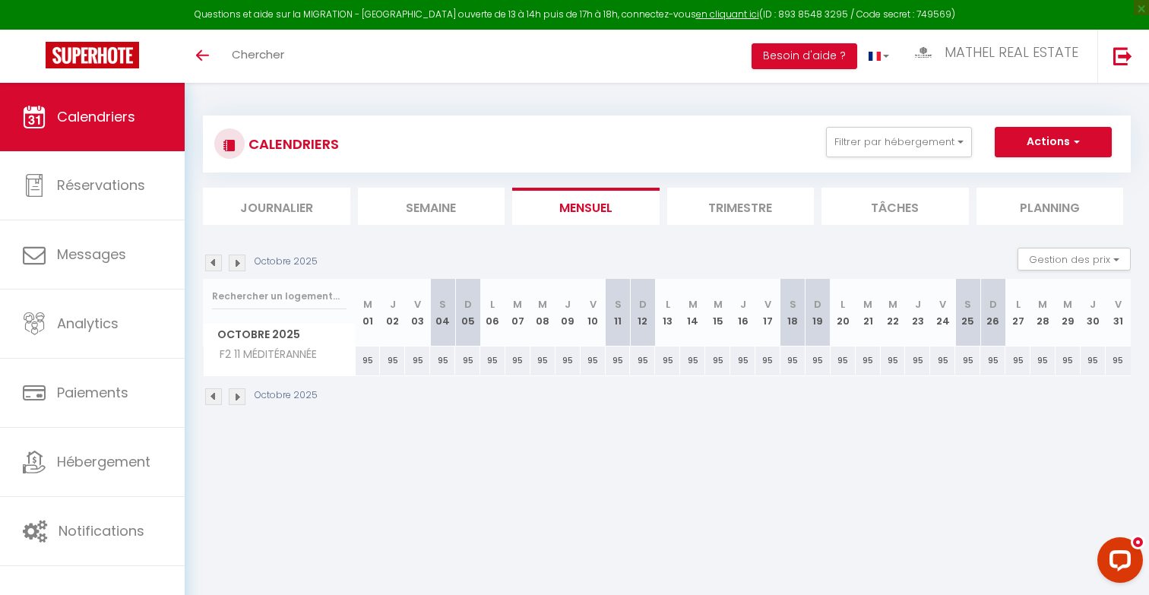
click at [218, 268] on img at bounding box center [213, 263] width 17 height 17
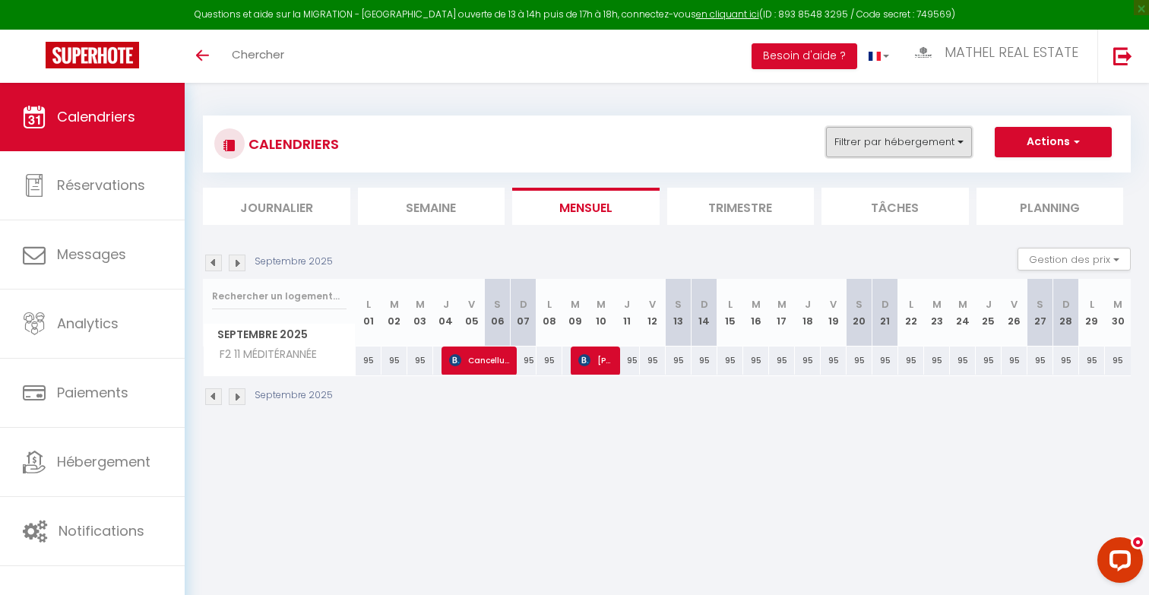
click at [865, 147] on button "Filtrer par hébergement" at bounding box center [899, 142] width 146 height 30
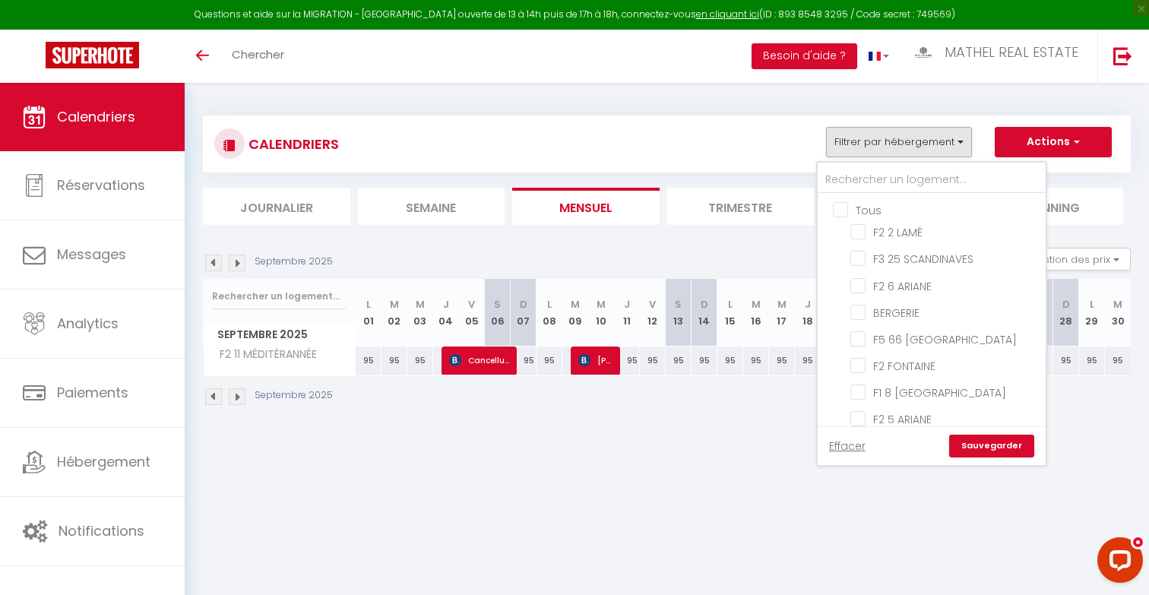
click at [847, 202] on input "Tous" at bounding box center [947, 208] width 228 height 15
checkbox input "true"
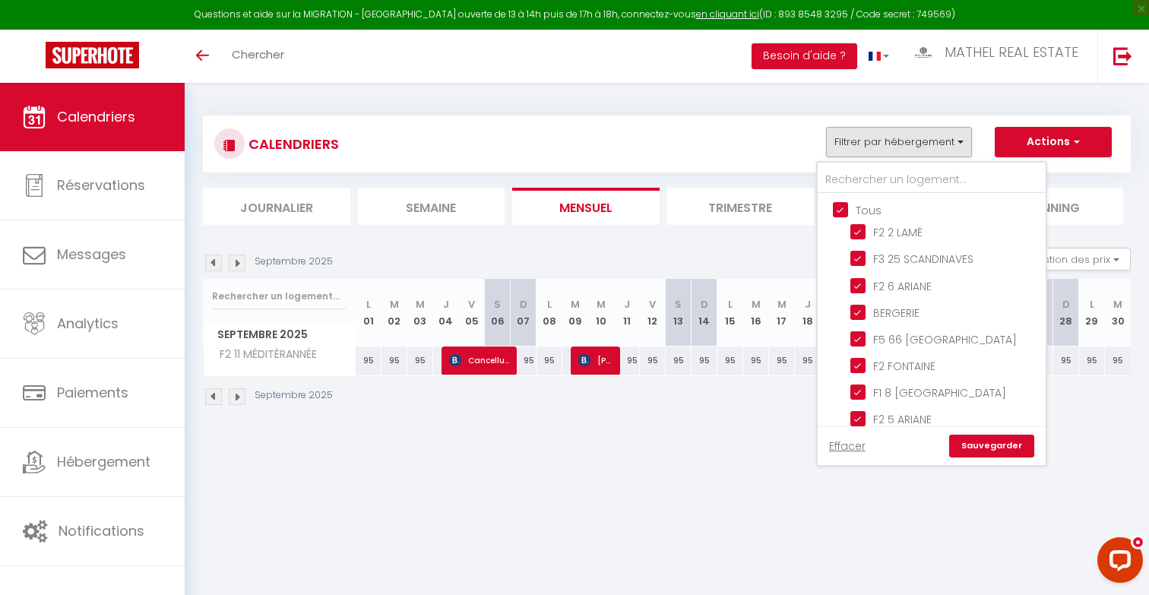
checkbox input "true"
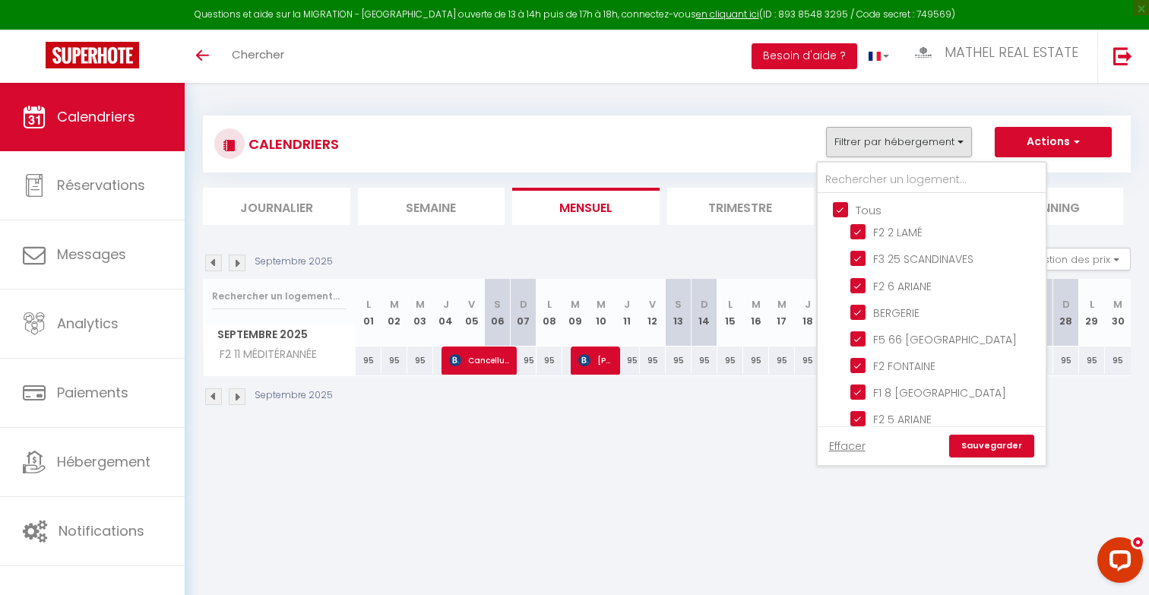
checkbox input "true"
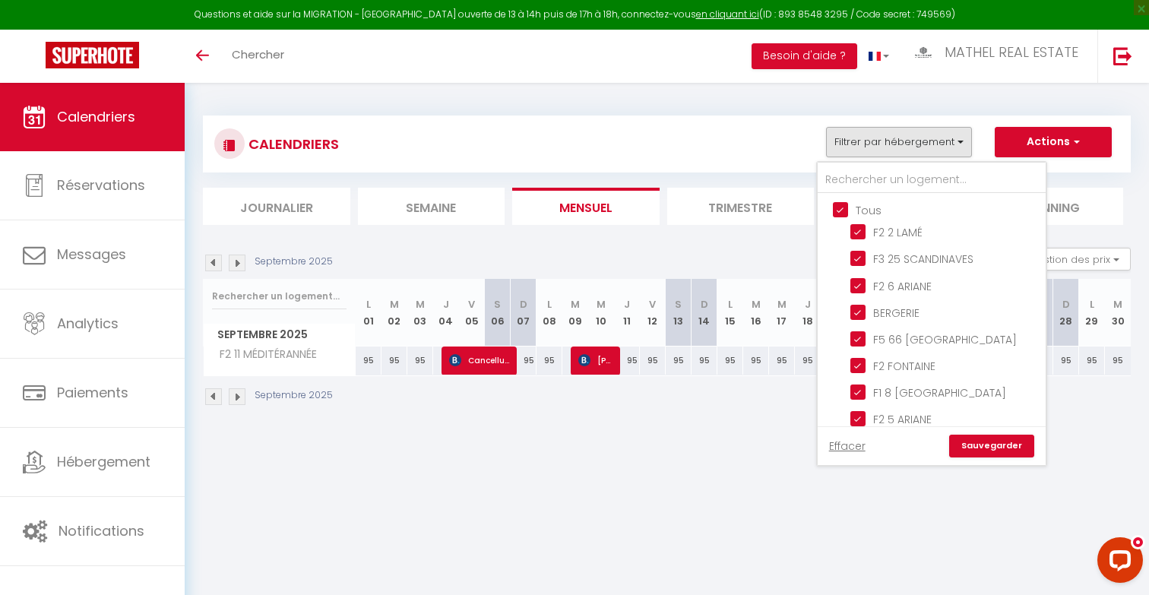
checkbox input "true"
click at [989, 445] on link "Sauvegarder" at bounding box center [991, 446] width 85 height 23
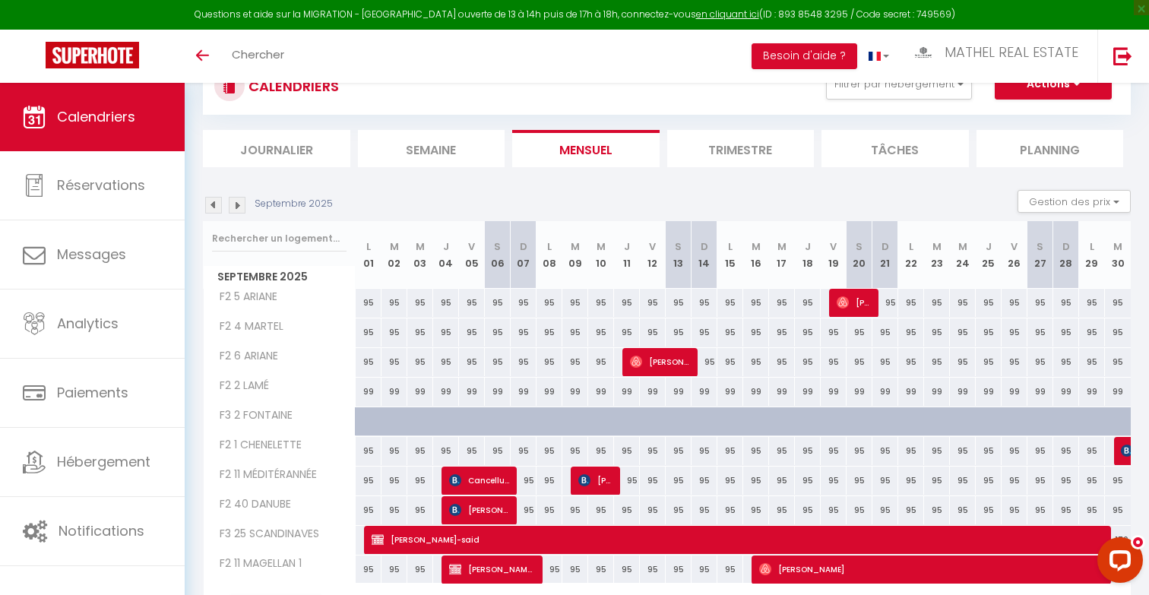
scroll to position [71, 0]
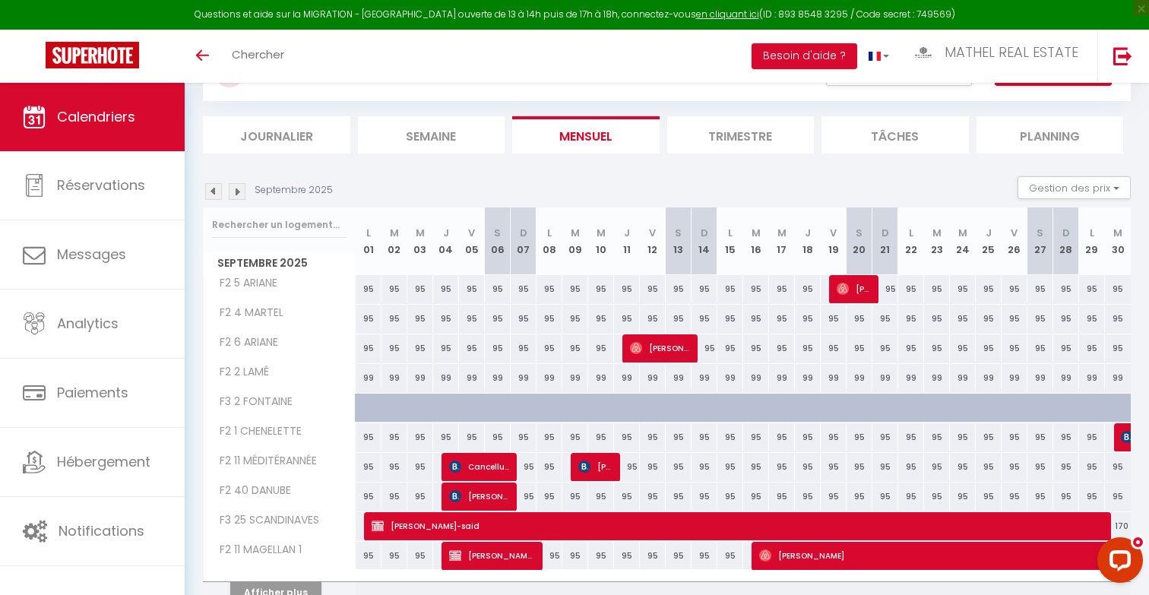
click at [214, 188] on img at bounding box center [213, 191] width 17 height 17
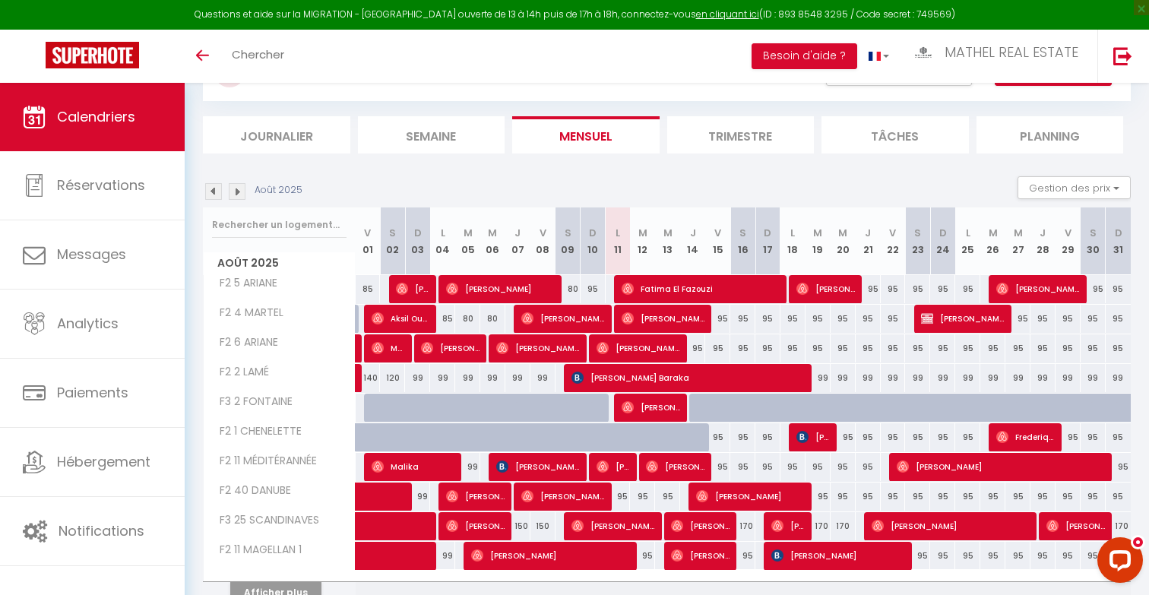
click at [533, 527] on div "150" at bounding box center [542, 526] width 25 height 28
type input "150"
type input "Ven 08 Août 2025"
type input "Sam 09 Août 2025"
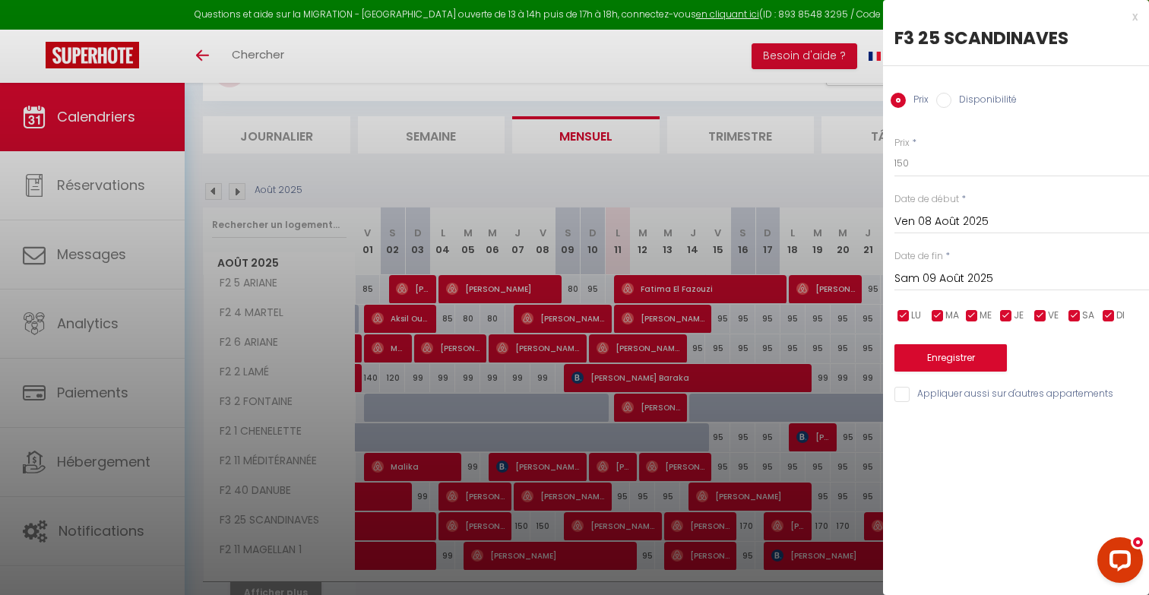
click at [703, 384] on div at bounding box center [574, 297] width 1149 height 595
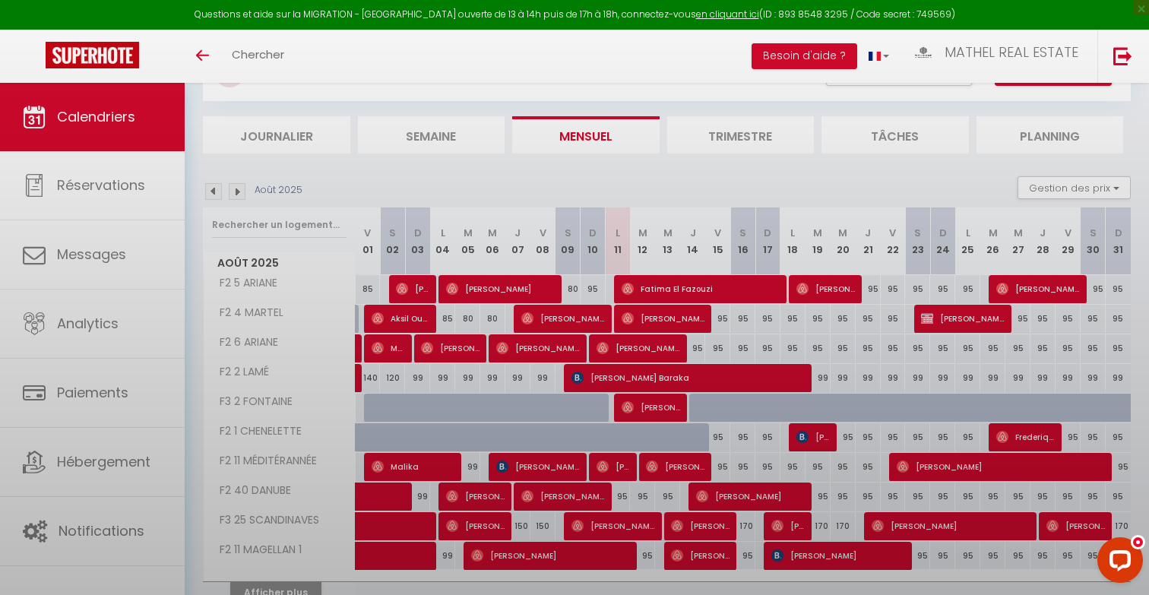
scroll to position [147, 0]
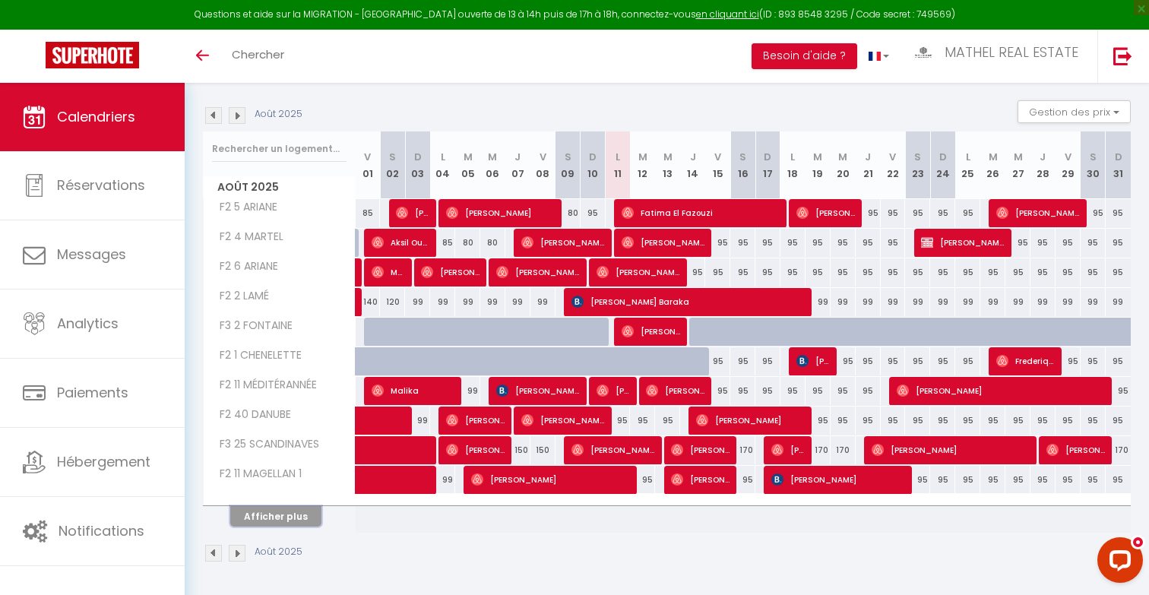
click at [298, 508] on button "Afficher plus" at bounding box center [275, 516] width 91 height 21
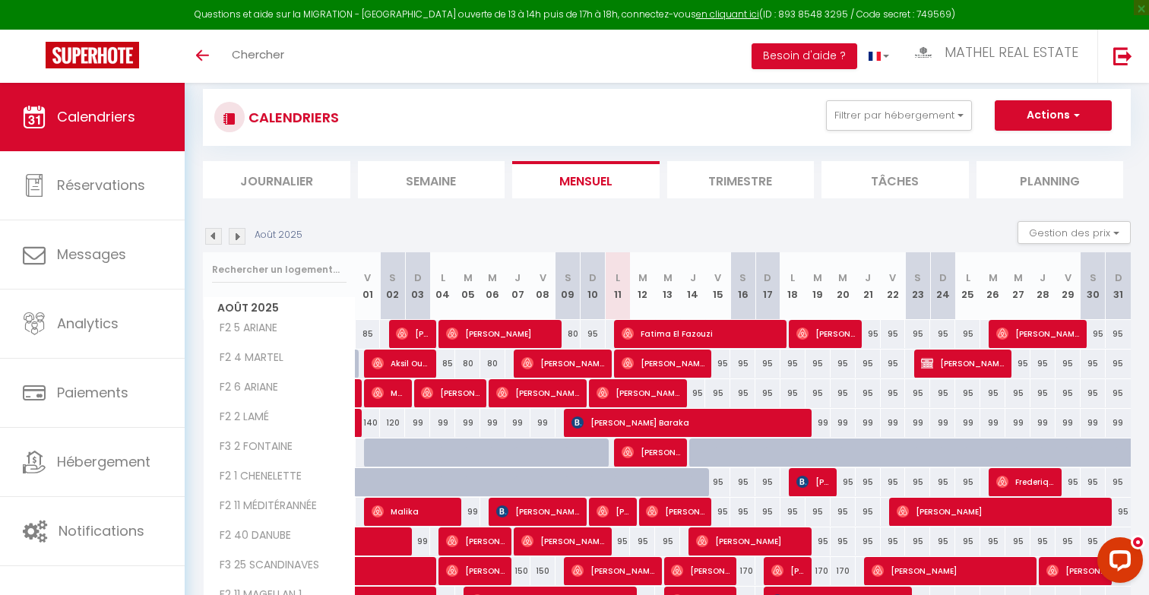
scroll to position [0, 0]
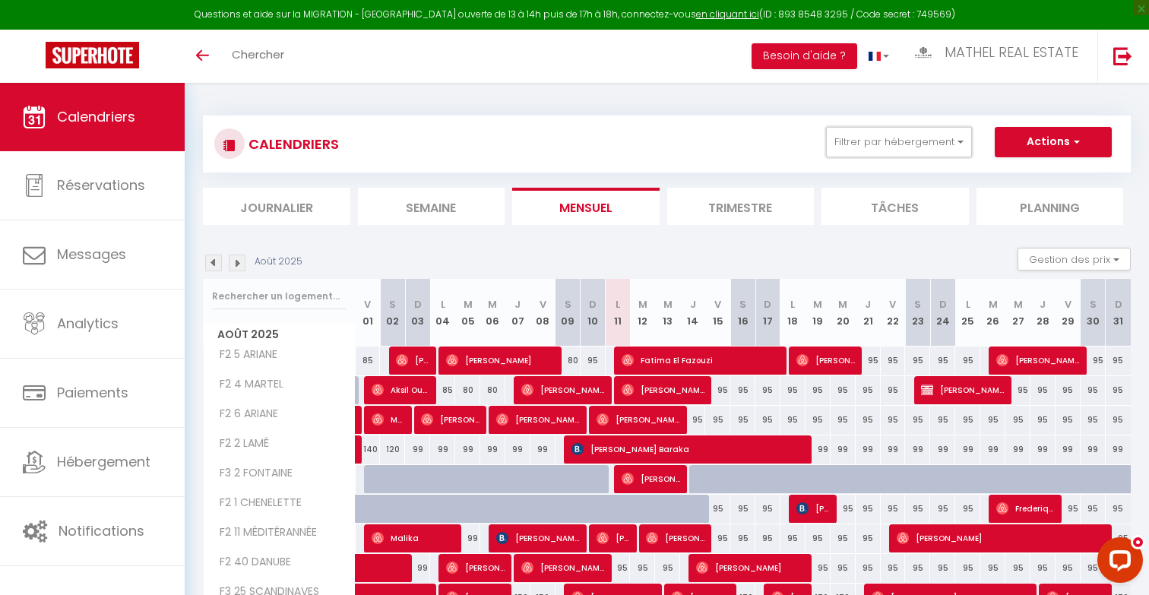
click at [929, 145] on button "Filtrer par hébergement" at bounding box center [899, 142] width 146 height 30
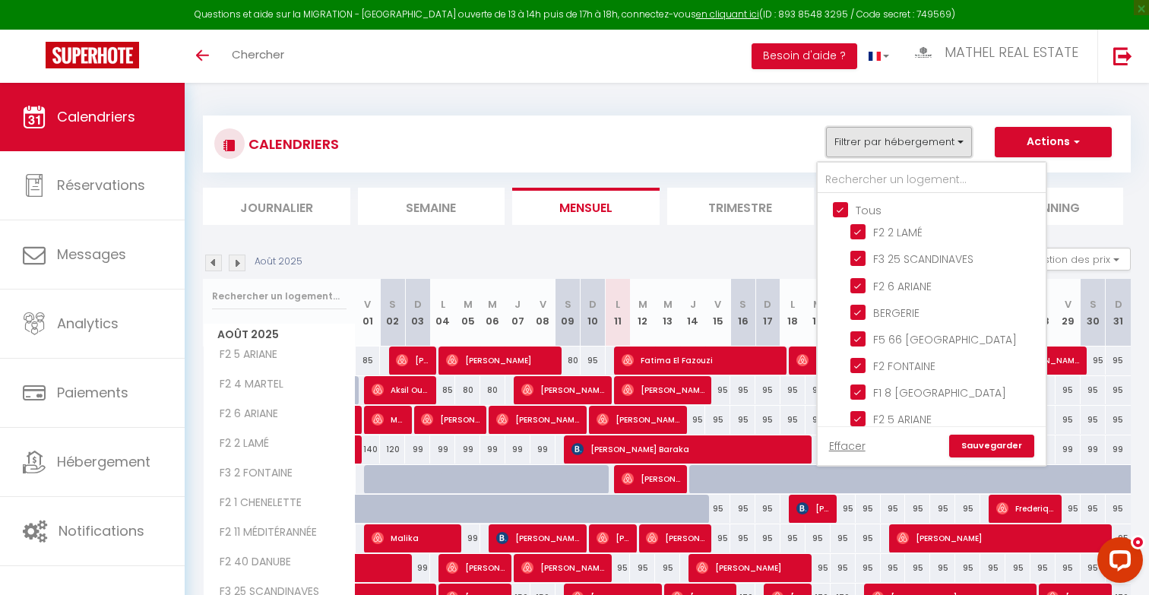
click at [929, 145] on button "Filtrer par hébergement" at bounding box center [899, 142] width 146 height 30
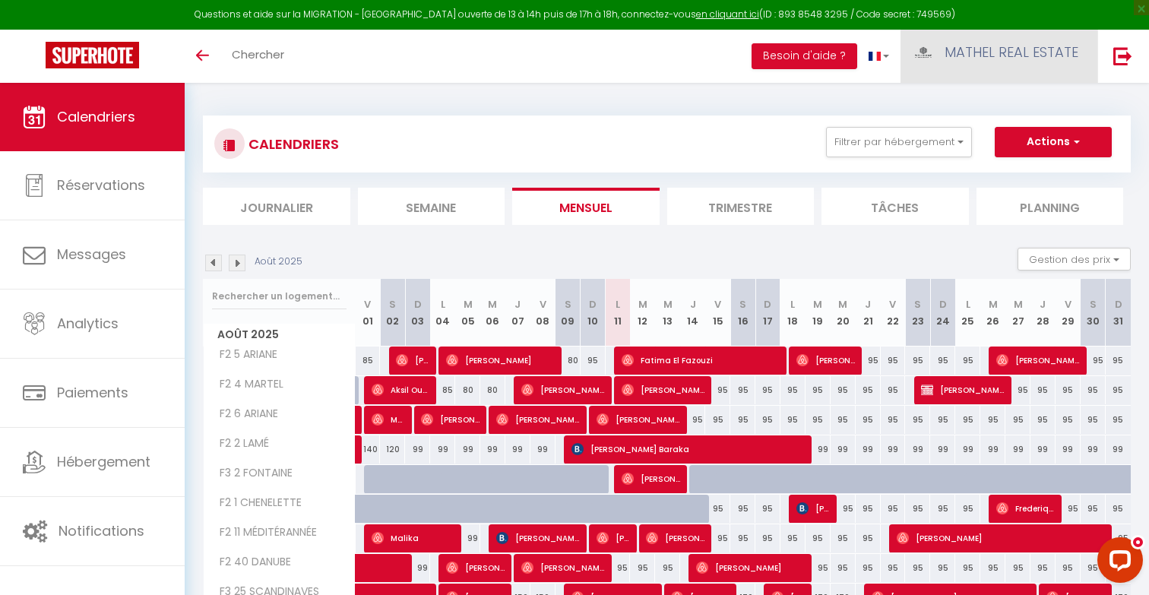
click at [993, 50] on span "MATHEL REAL ESTATE" at bounding box center [1012, 52] width 134 height 19
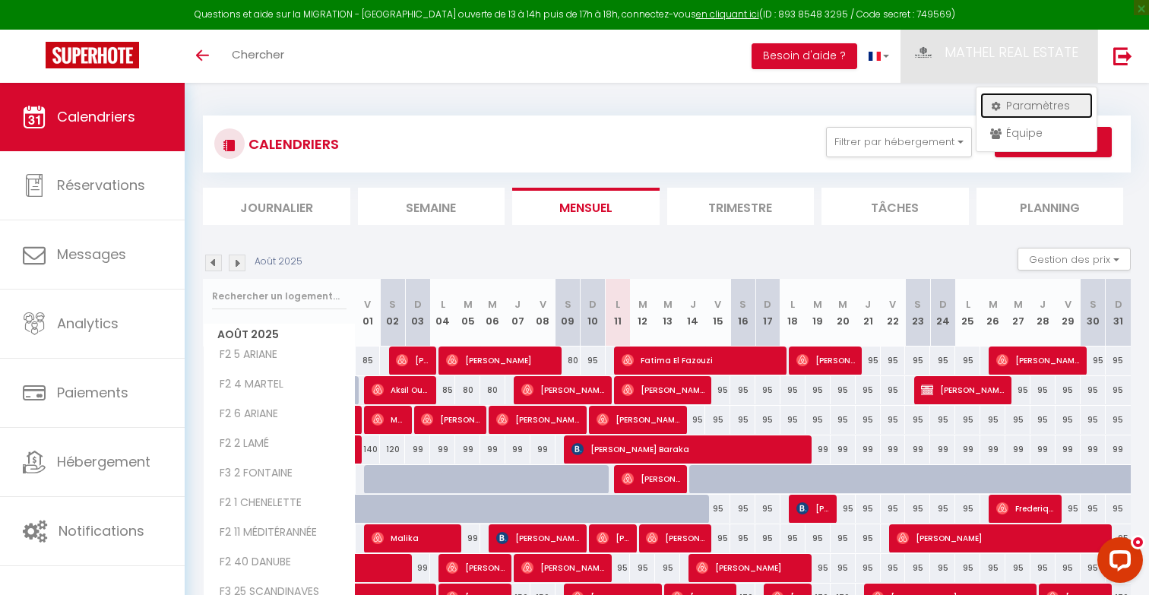
click at [1028, 103] on link "Paramètres" at bounding box center [1036, 106] width 112 height 26
select select "fr"
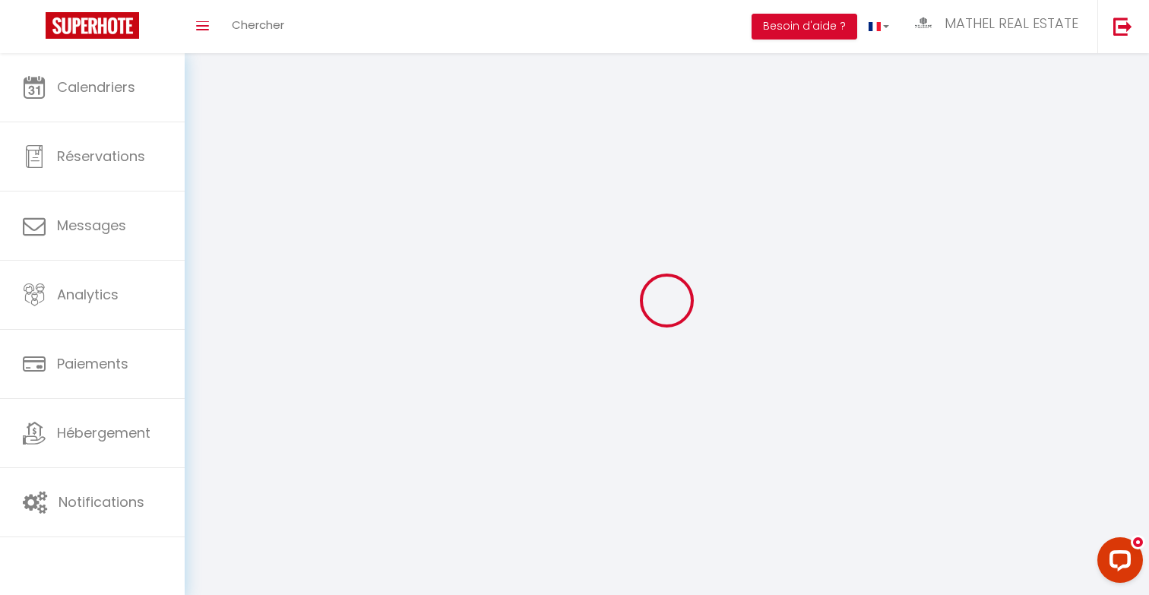
type input "MATHEL REAL ESTATE"
type input "WELKHOME PROPERTIES"
type input "0666365336"
type input "[STREET_ADDRESS]"
type input "77144"
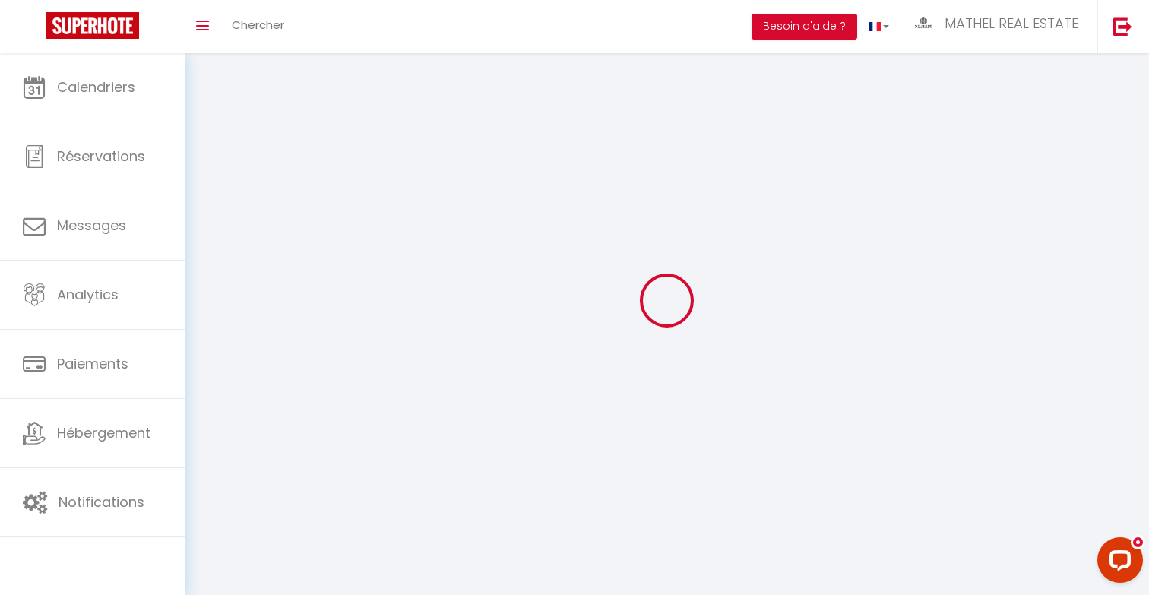
type input "MONTEVRAIN"
type input "286UiXi7ByKa0v7u9S2CnUjHy"
type input "PZtLR1qU8oEZbr4JayViCCaOF"
type input "[URL][DOMAIN_NAME]"
select select "28"
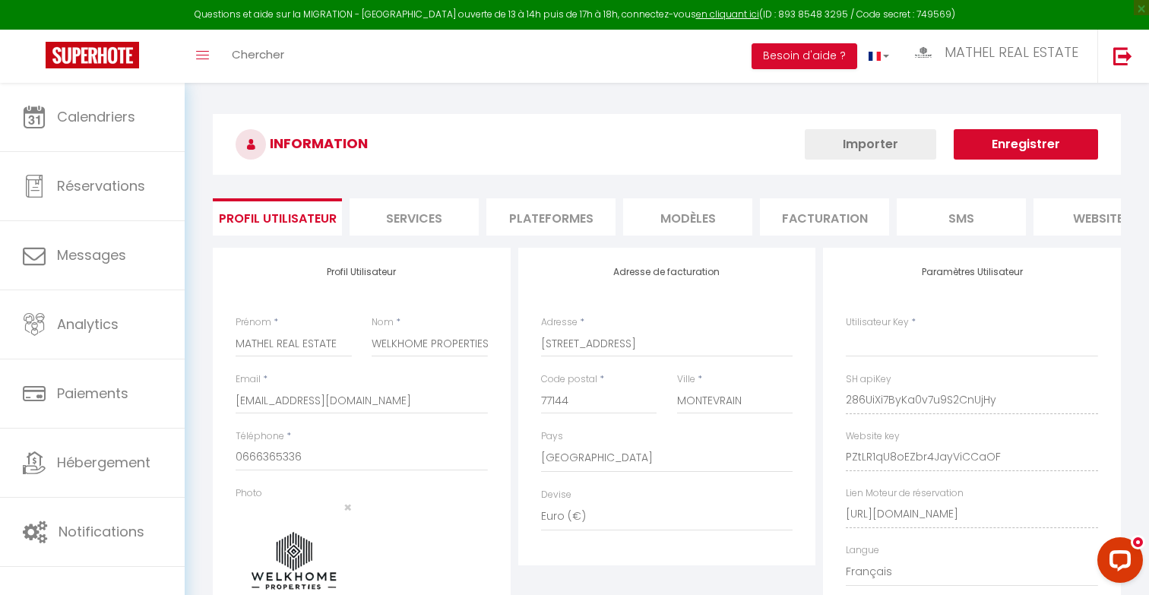
type input "286UiXi7ByKa0v7u9S2CnUjHy"
type input "PZtLR1qU8oEZbr4JayViCCaOF"
type input "[URL][DOMAIN_NAME]"
select select "fr"
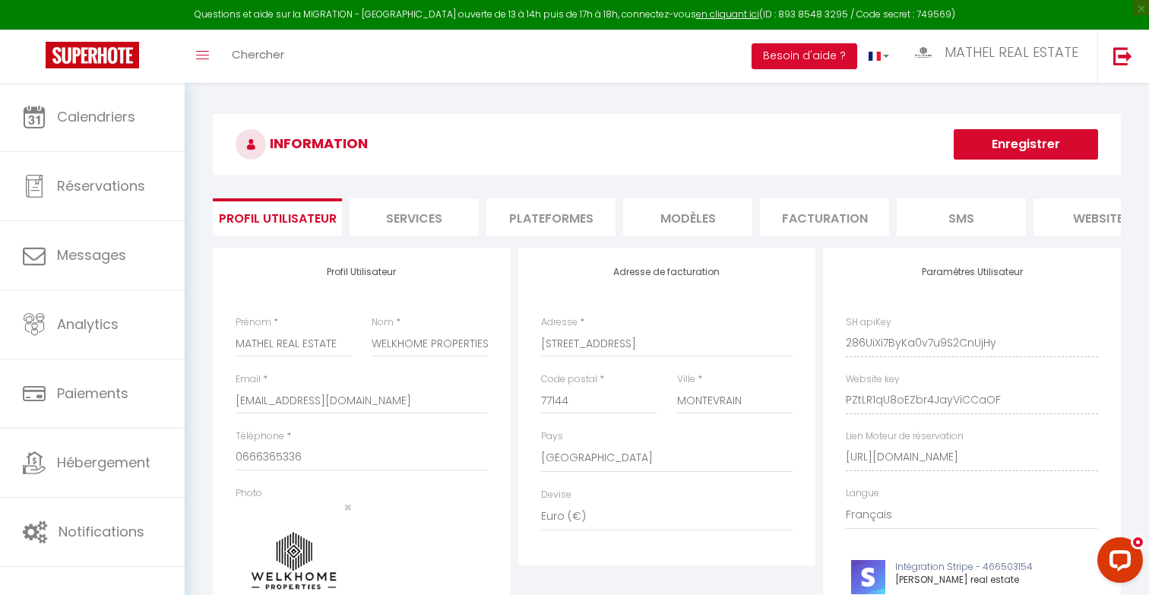
click at [527, 218] on li "Plateformes" at bounding box center [550, 216] width 129 height 37
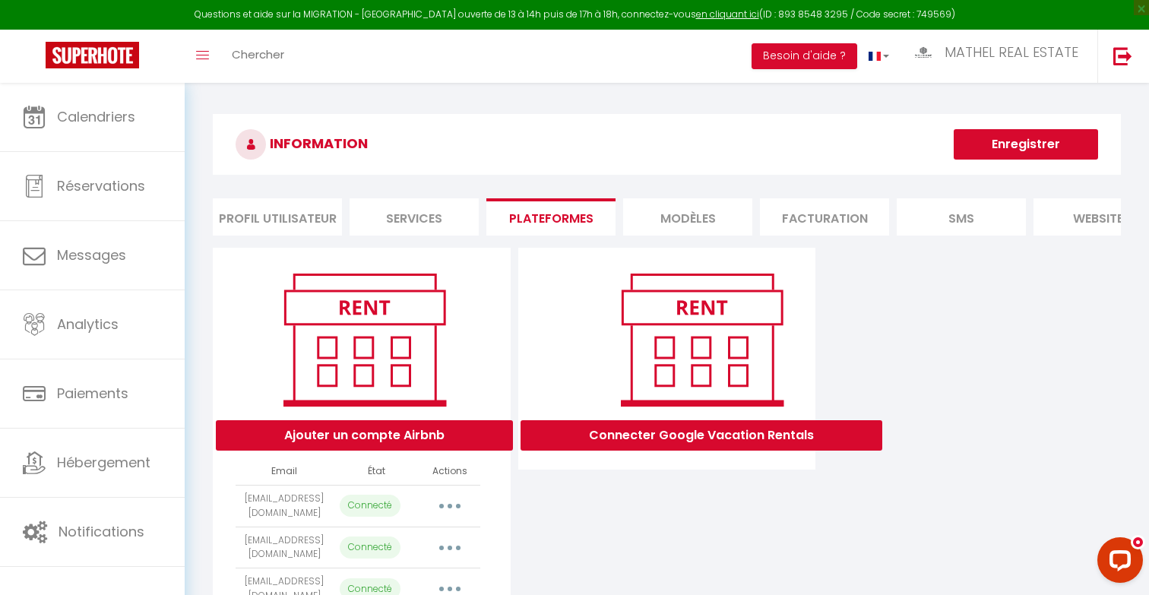
scroll to position [102, 0]
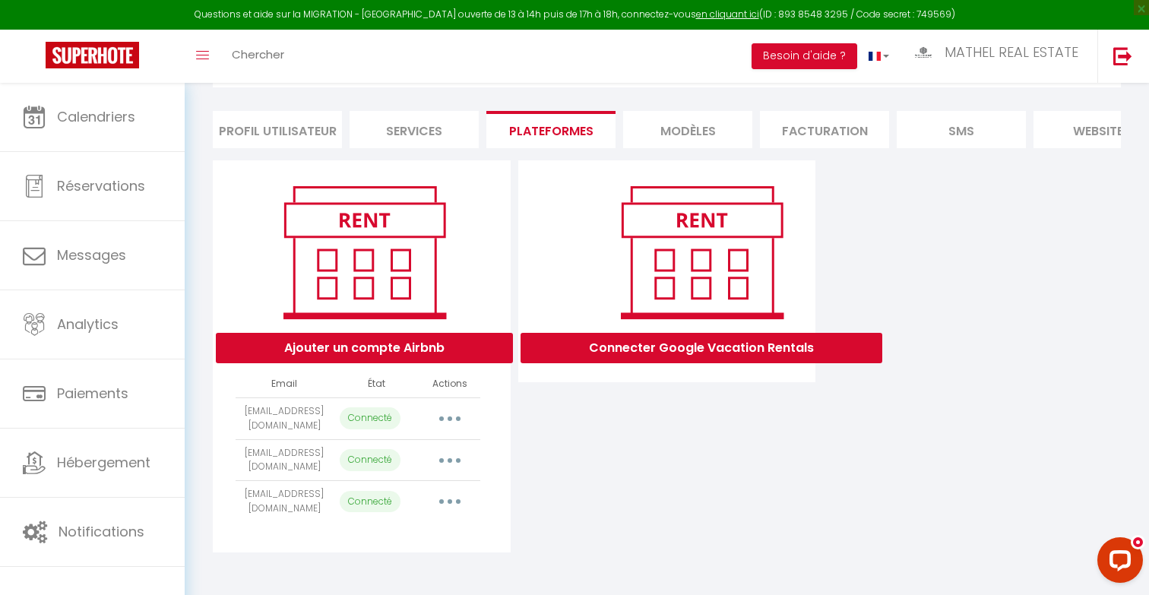
click at [462, 448] on button "button" at bounding box center [450, 460] width 43 height 24
click at [422, 485] on link "Importer les appartements" at bounding box center [383, 495] width 168 height 26
